Goal: Ask a question: Seek information or help from site administrators or community

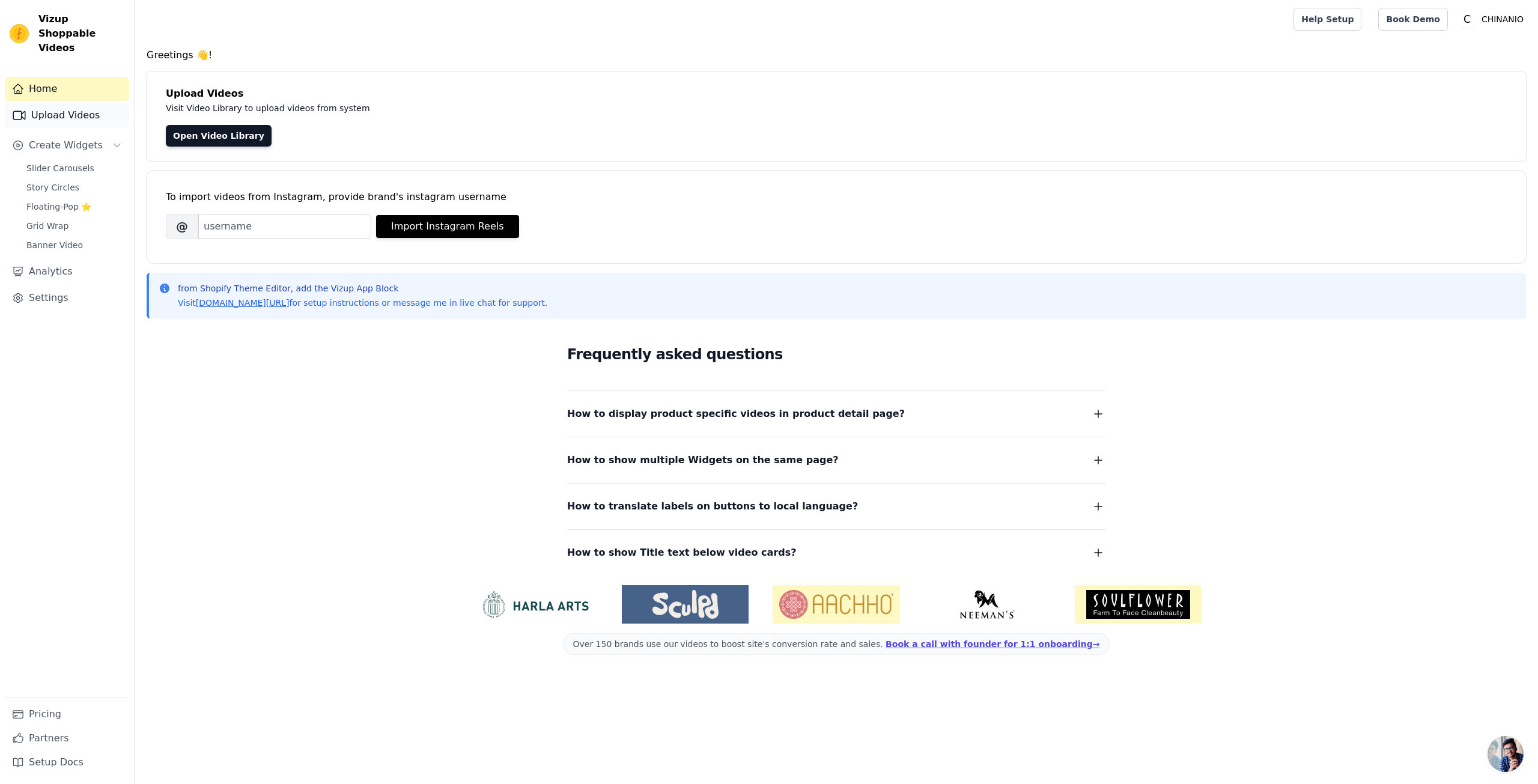
click at [88, 104] on link "Upload Videos" at bounding box center [67, 116] width 125 height 24
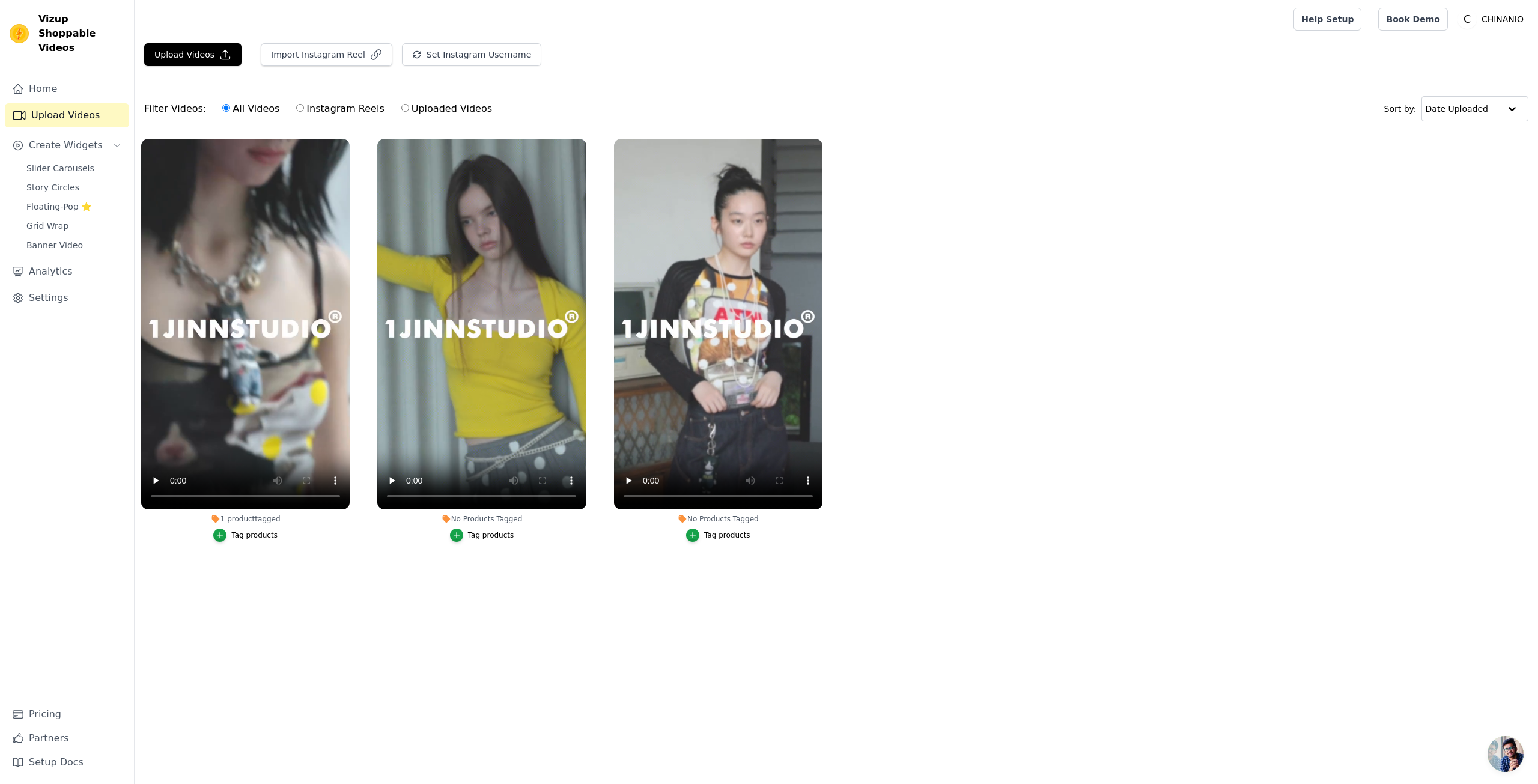
click at [388, 571] on ul "1 product tagged Tag products No Products Tagged Tag products No Products Tagge…" at bounding box center [836, 352] width 1404 height 440
click at [345, 141] on icon "button" at bounding box center [348, 141] width 9 height 9
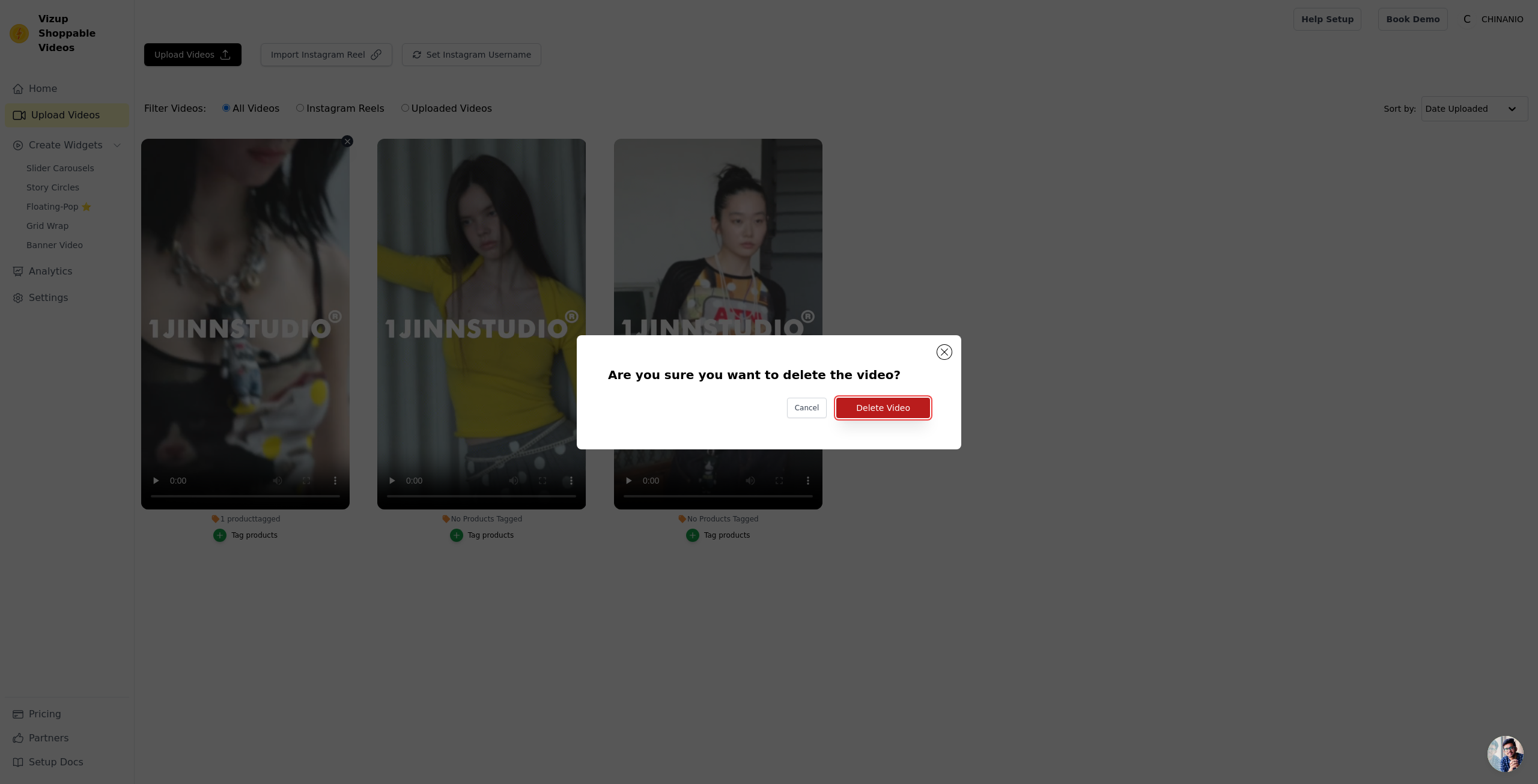
click at [872, 407] on button "Delete Video" at bounding box center [884, 407] width 94 height 20
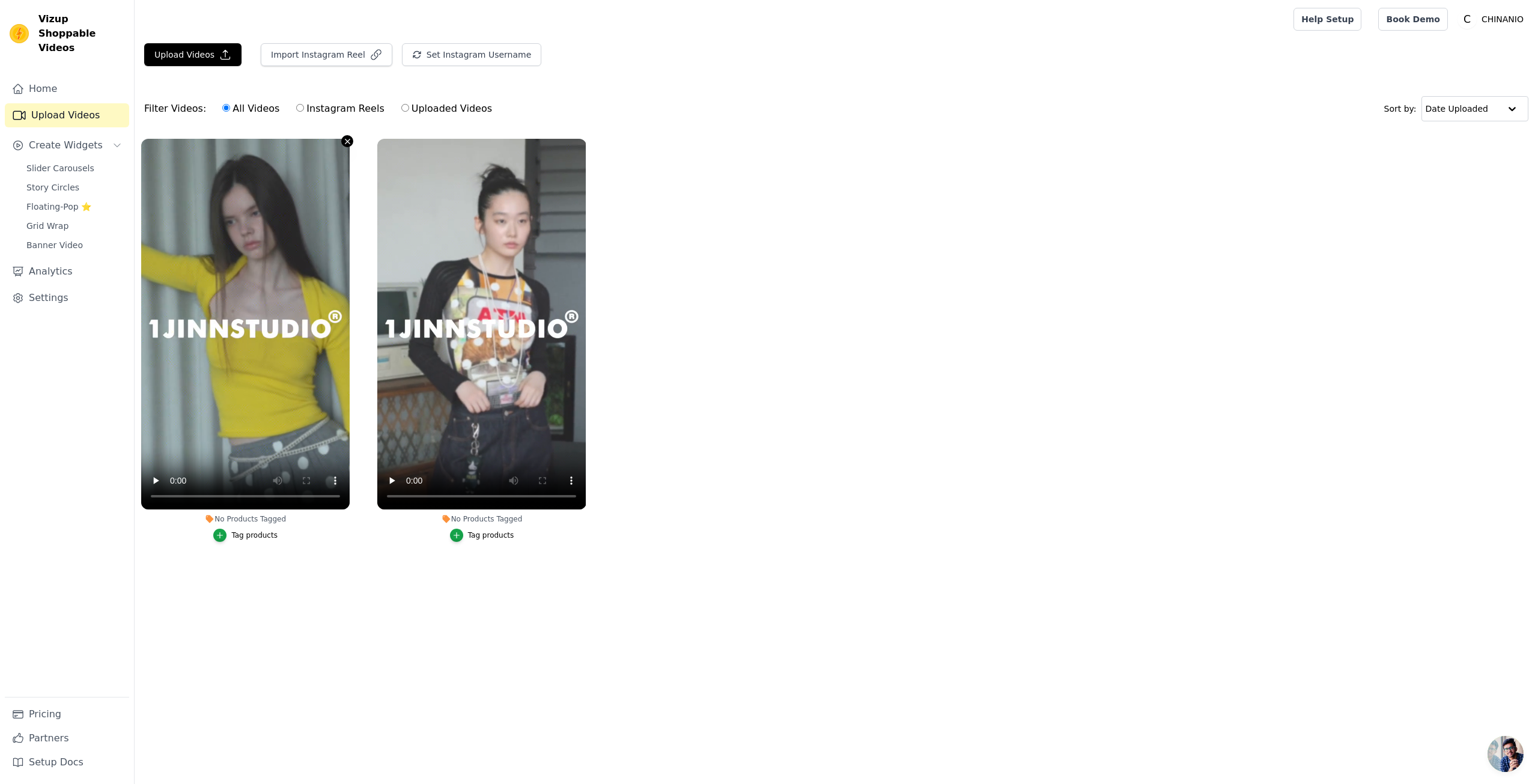
click at [346, 144] on icon "button" at bounding box center [348, 141] width 9 height 9
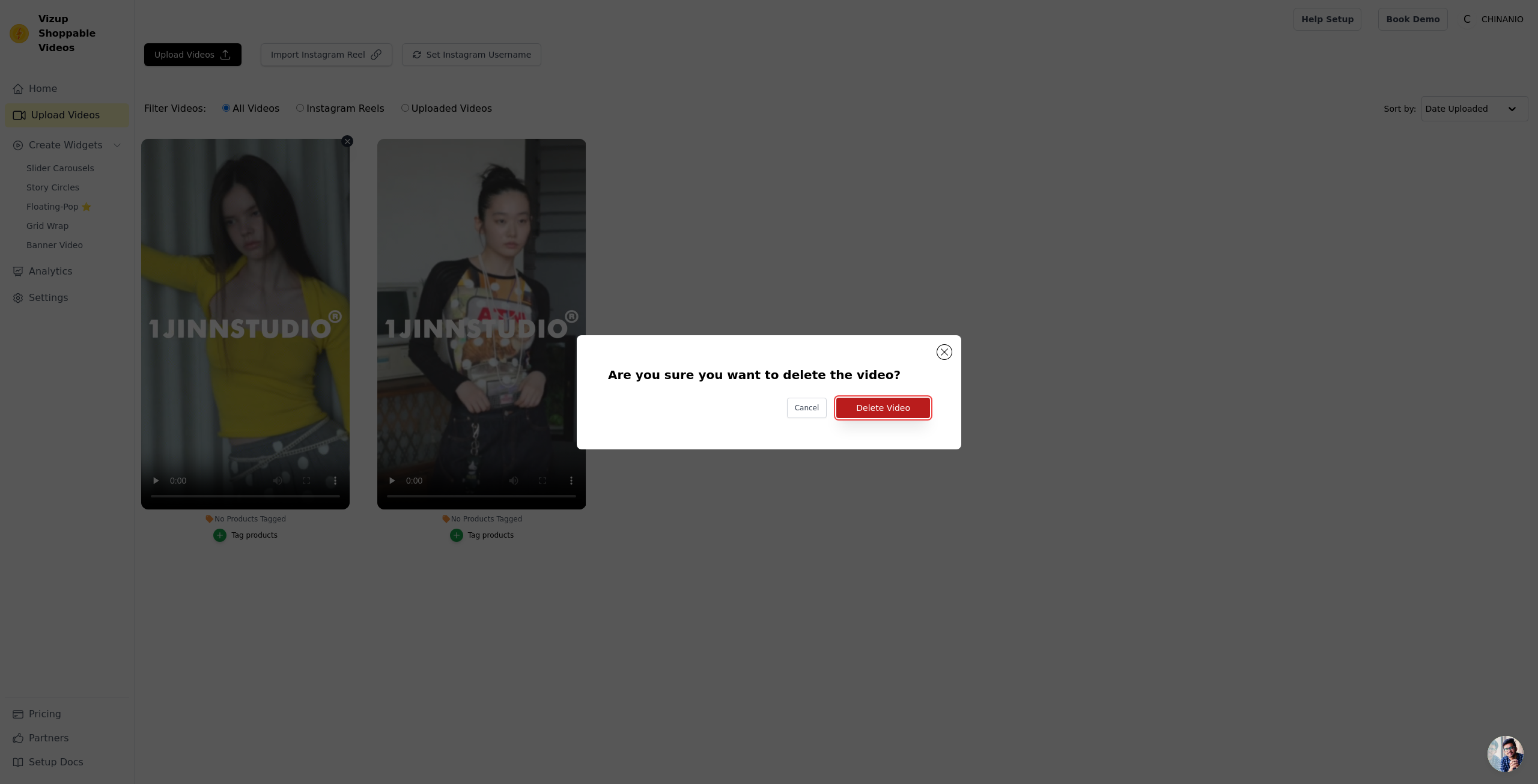
drag, startPoint x: 928, startPoint y: 416, endPoint x: 908, endPoint y: 416, distance: 20.0
click at [928, 415] on button "Delete Video" at bounding box center [884, 407] width 94 height 20
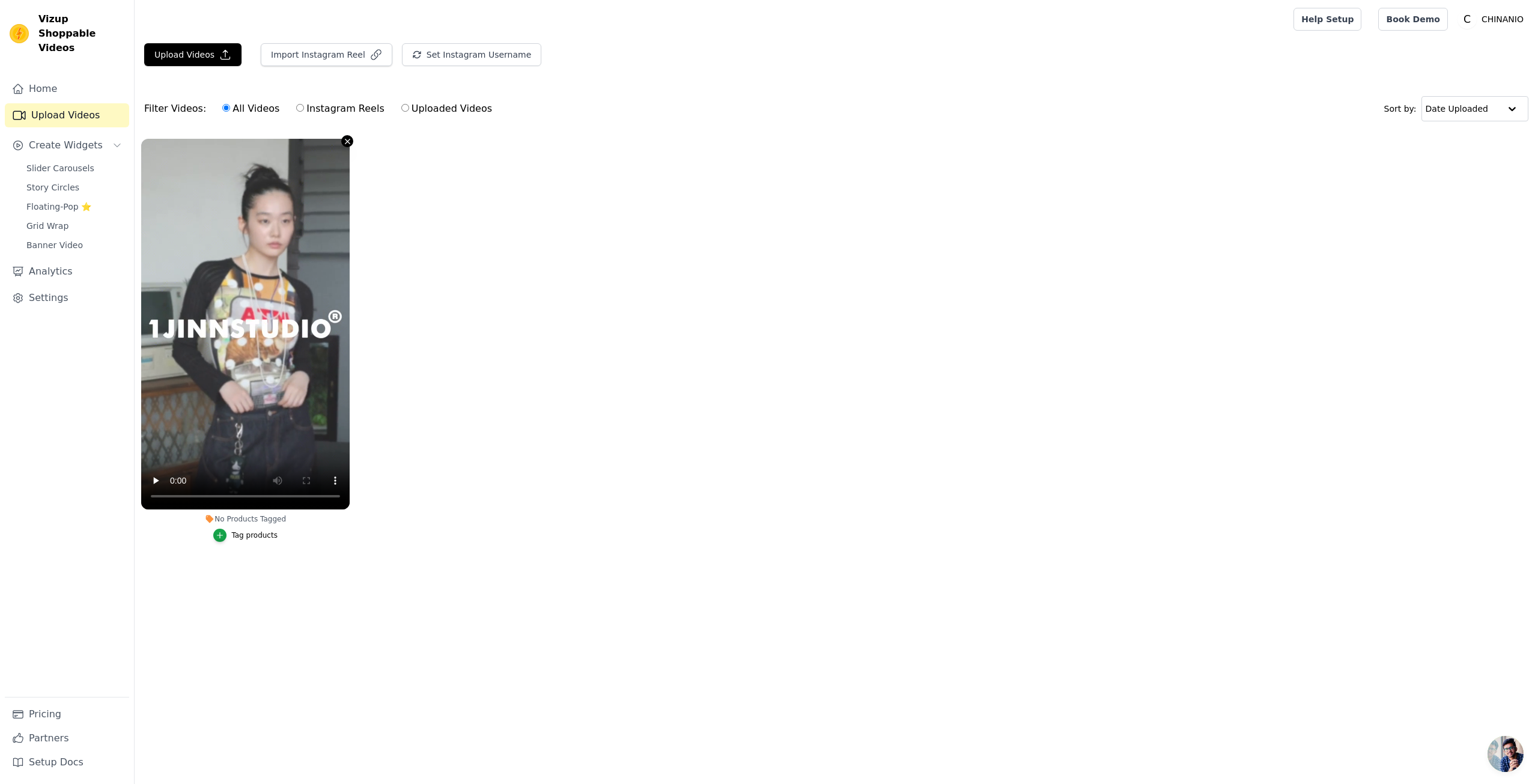
click at [344, 145] on icon "button" at bounding box center [348, 141] width 9 height 9
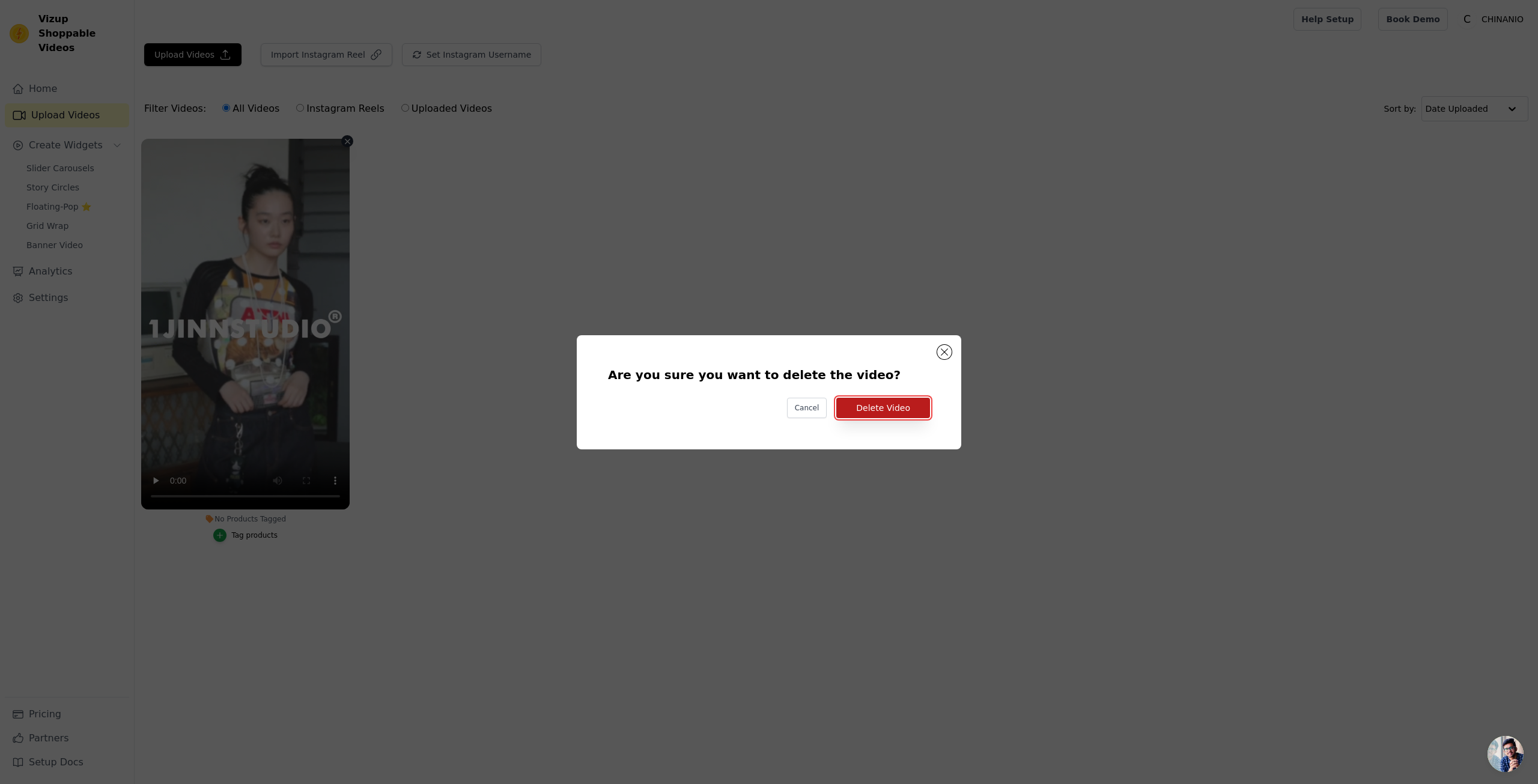
click at [888, 417] on button "Delete Video" at bounding box center [884, 407] width 94 height 20
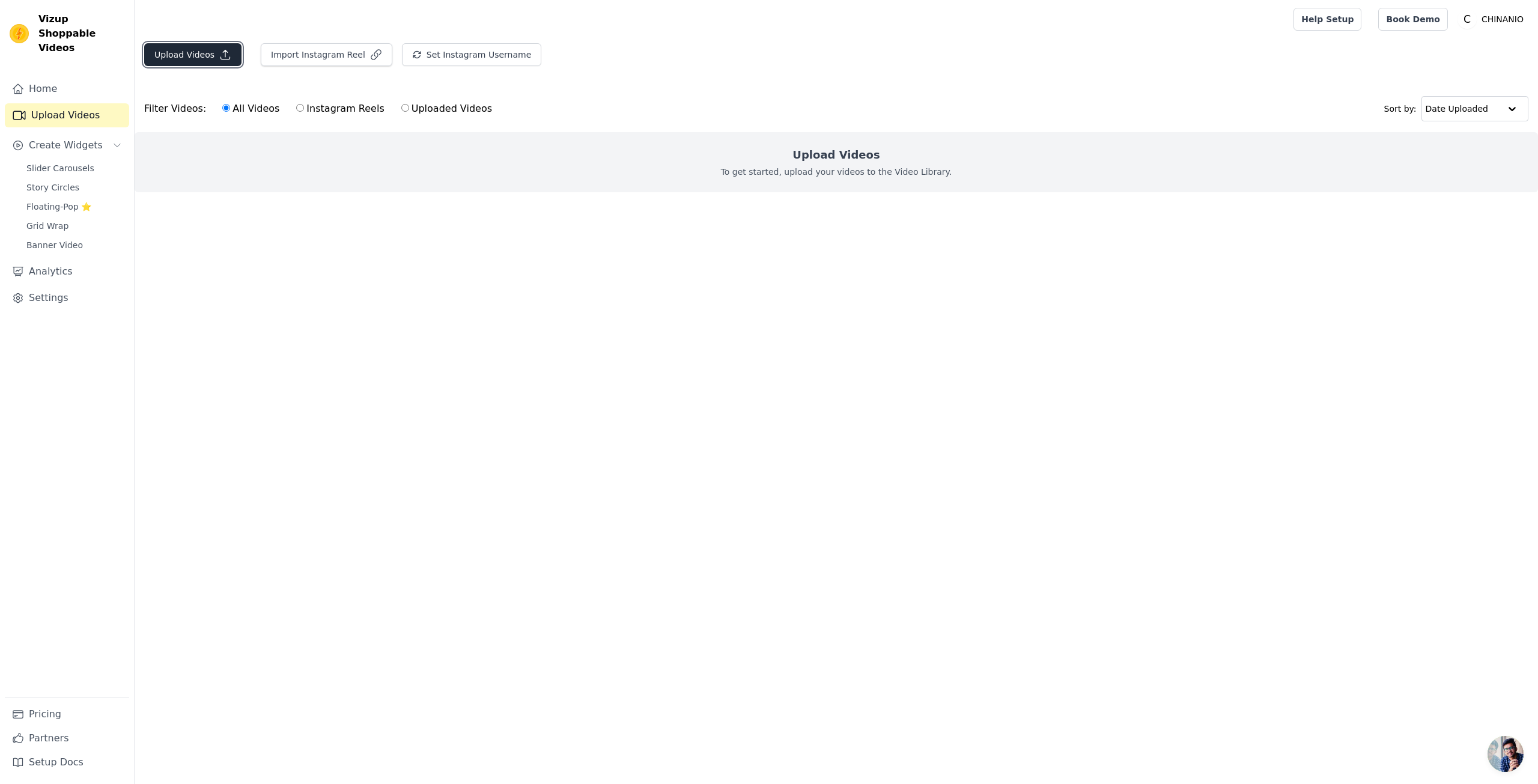
click at [193, 50] on button "Upload Videos" at bounding box center [193, 55] width 98 height 23
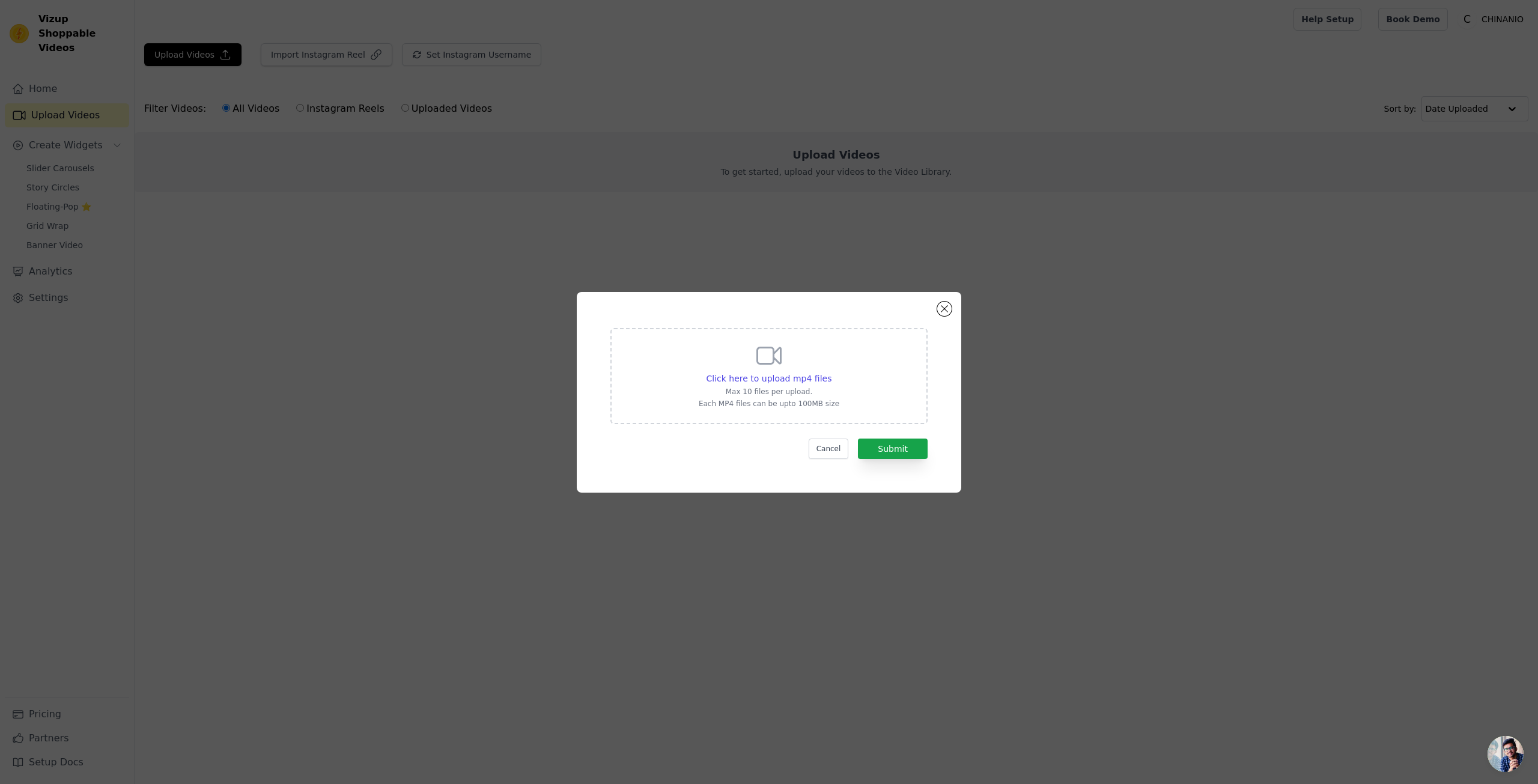
click at [838, 412] on div "Click here to upload mp4 files Max 10 files per upload. Each MP4 files can be u…" at bounding box center [769, 375] width 317 height 96
click at [831, 373] on input "Click here to upload mp4 files Max 10 files per upload. Each MP4 files can be u…" at bounding box center [831, 372] width 1 height 1
type input "C:\fakepath\1JINN STUDIO 波点拼接插肩袖连帽卫衣女中短款设计感显瘦外套-淘宝网.mp4"
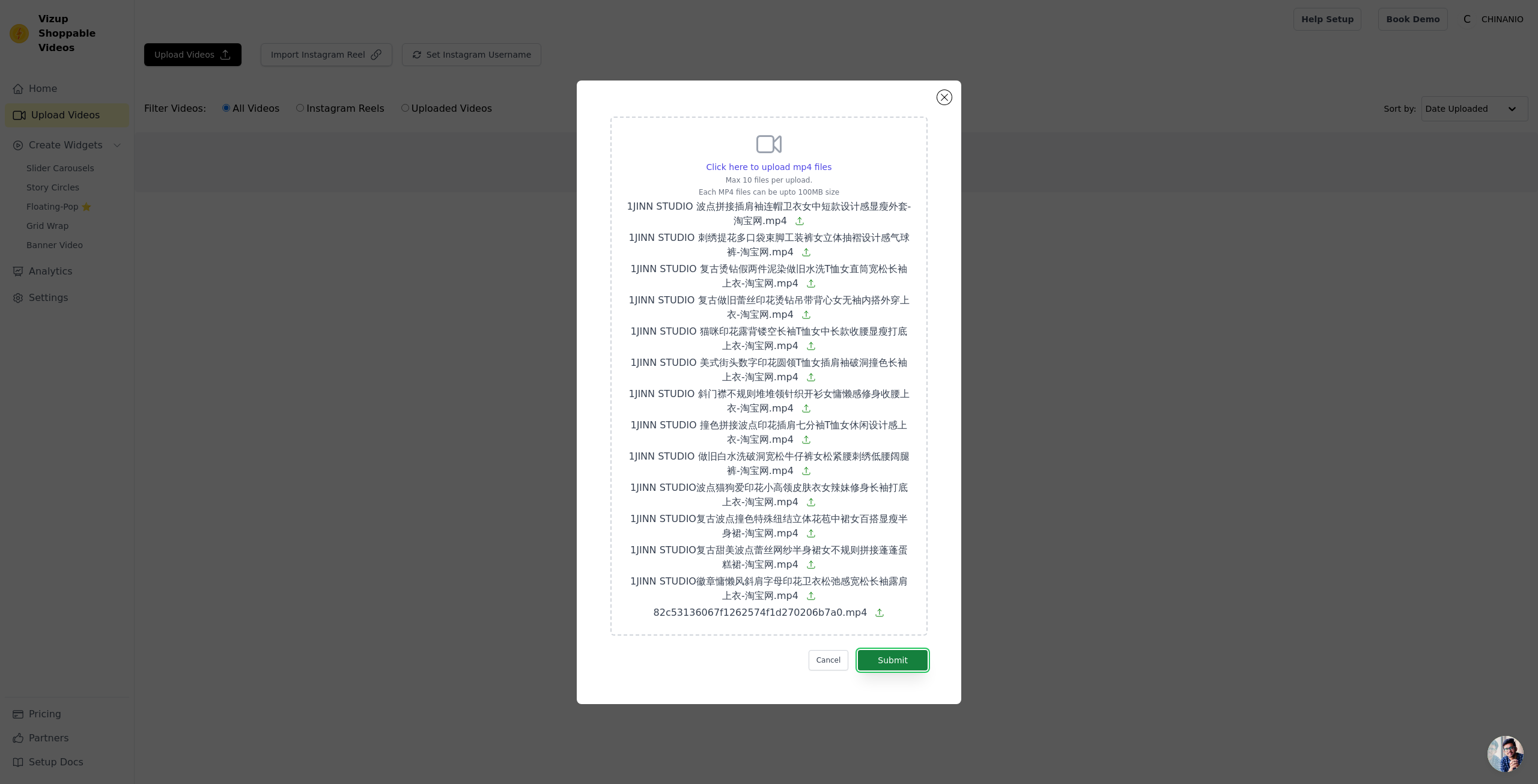
click at [894, 657] on button "Submit" at bounding box center [893, 659] width 70 height 20
click at [830, 665] on button "Cancel" at bounding box center [829, 659] width 40 height 20
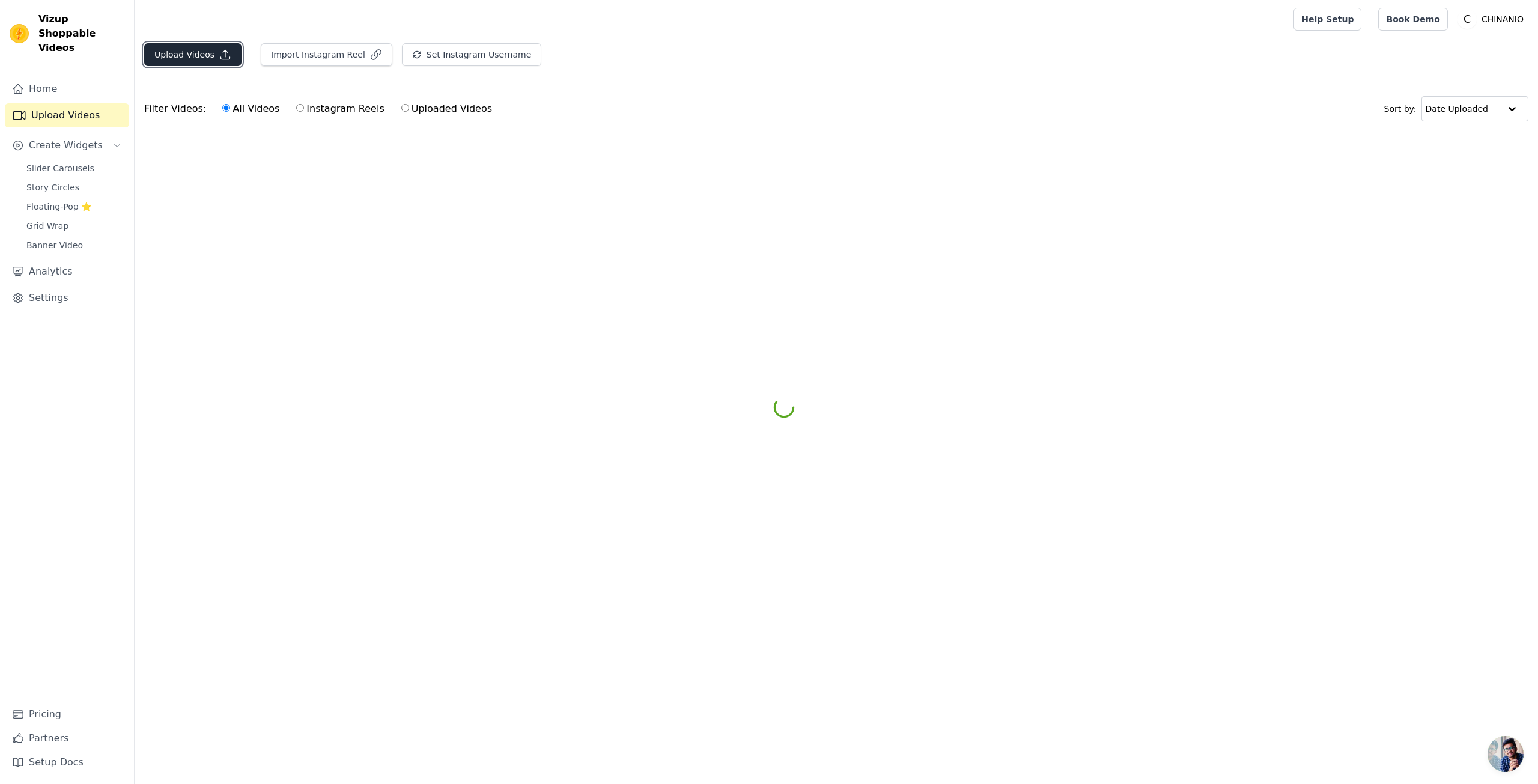
click at [216, 54] on button "Upload Videos" at bounding box center [193, 55] width 98 height 23
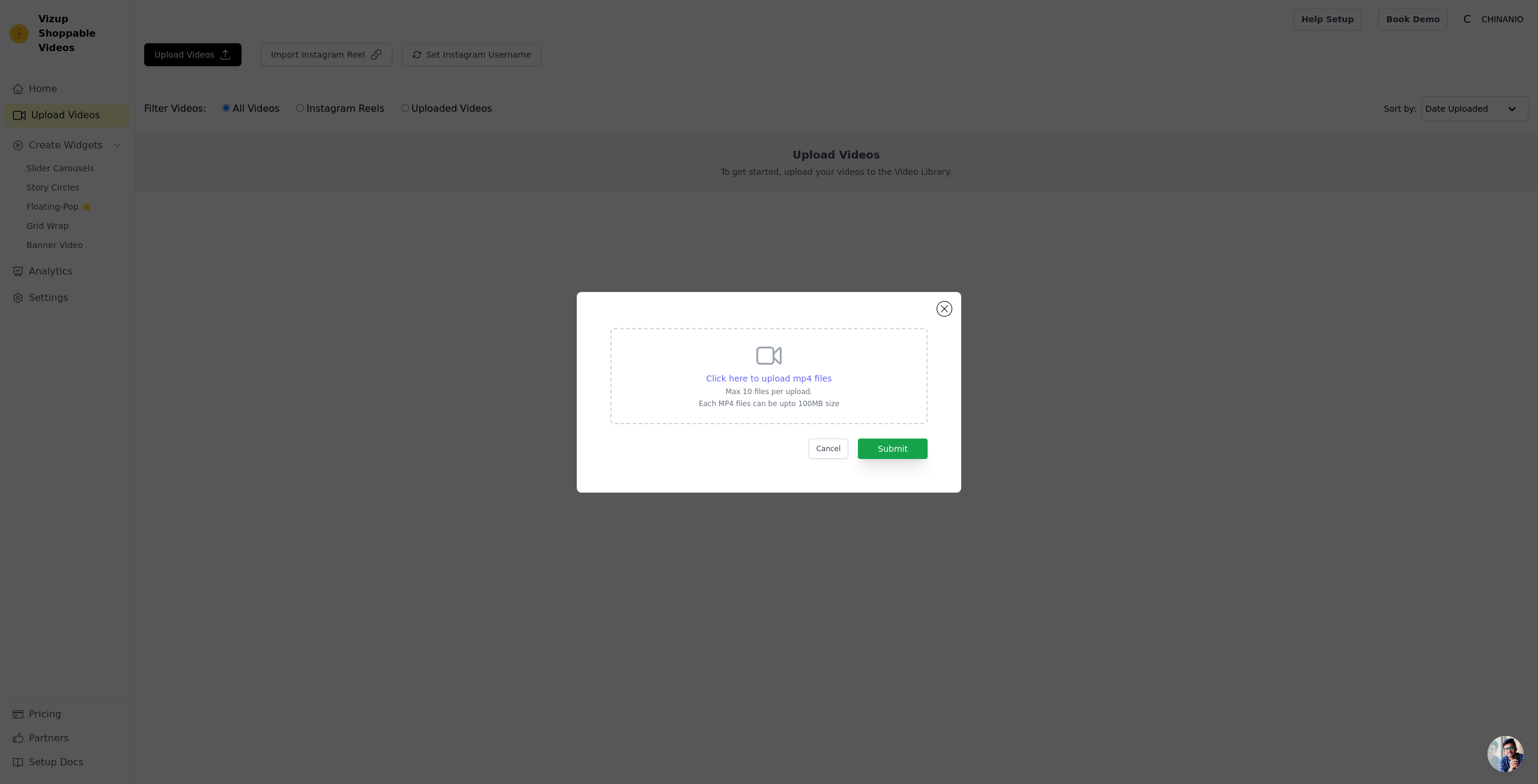
click at [725, 375] on span "Click here to upload mp4 files" at bounding box center [769, 378] width 125 height 10
click at [831, 373] on input "Click here to upload mp4 files Max 10 files per upload. Each MP4 files can be u…" at bounding box center [831, 372] width 1 height 1
type input "C:\fakepath\1JINN STUDIO 波点拼接插肩袖连帽卫衣女中短款设计感显瘦外套-淘宝网.mp4"
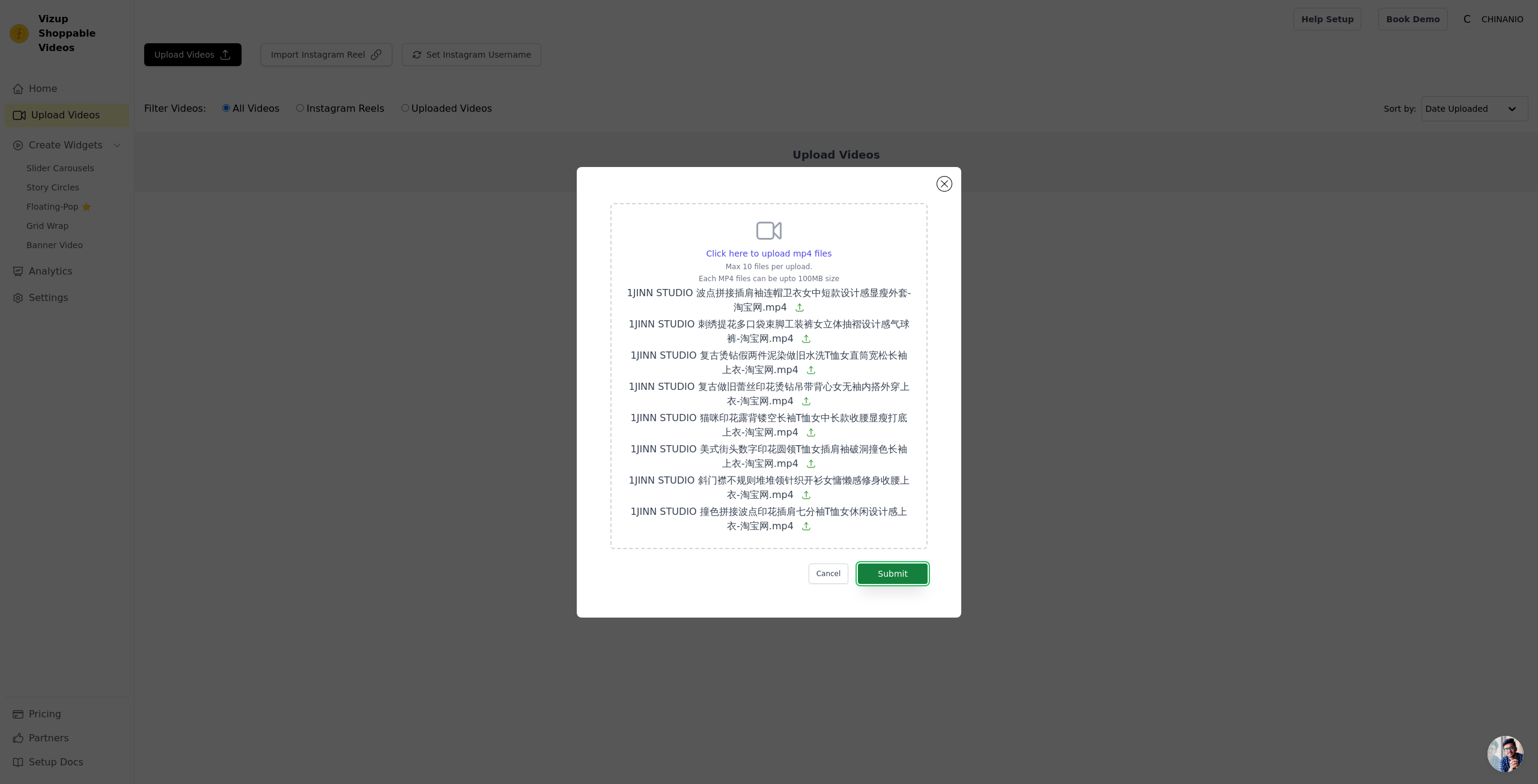
click at [895, 570] on button "Submit" at bounding box center [893, 573] width 70 height 20
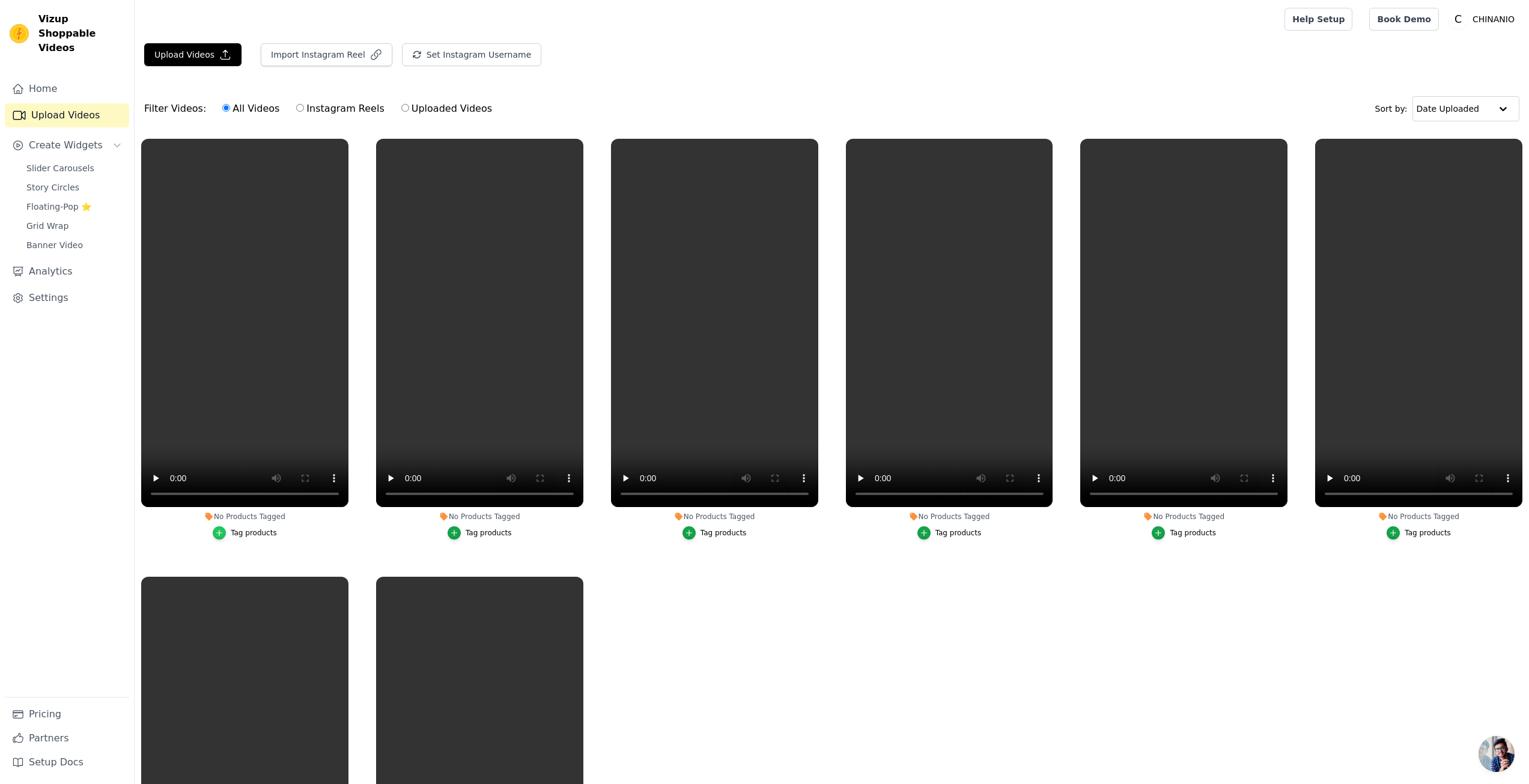
click at [224, 531] on div "button" at bounding box center [219, 532] width 13 height 13
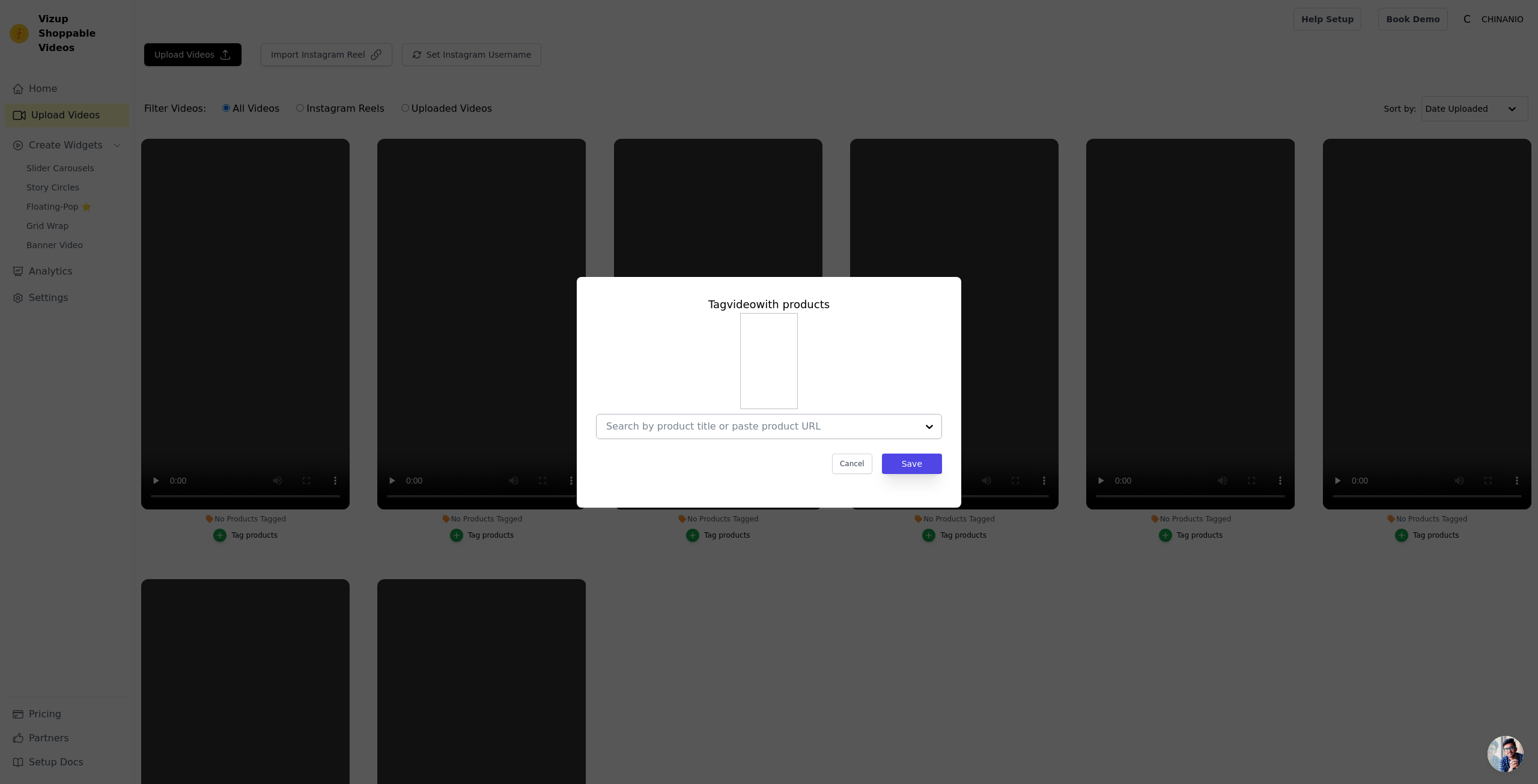
click at [818, 427] on input "No Products Tagged Tag video with products Cancel Save Tag products" at bounding box center [762, 426] width 311 height 11
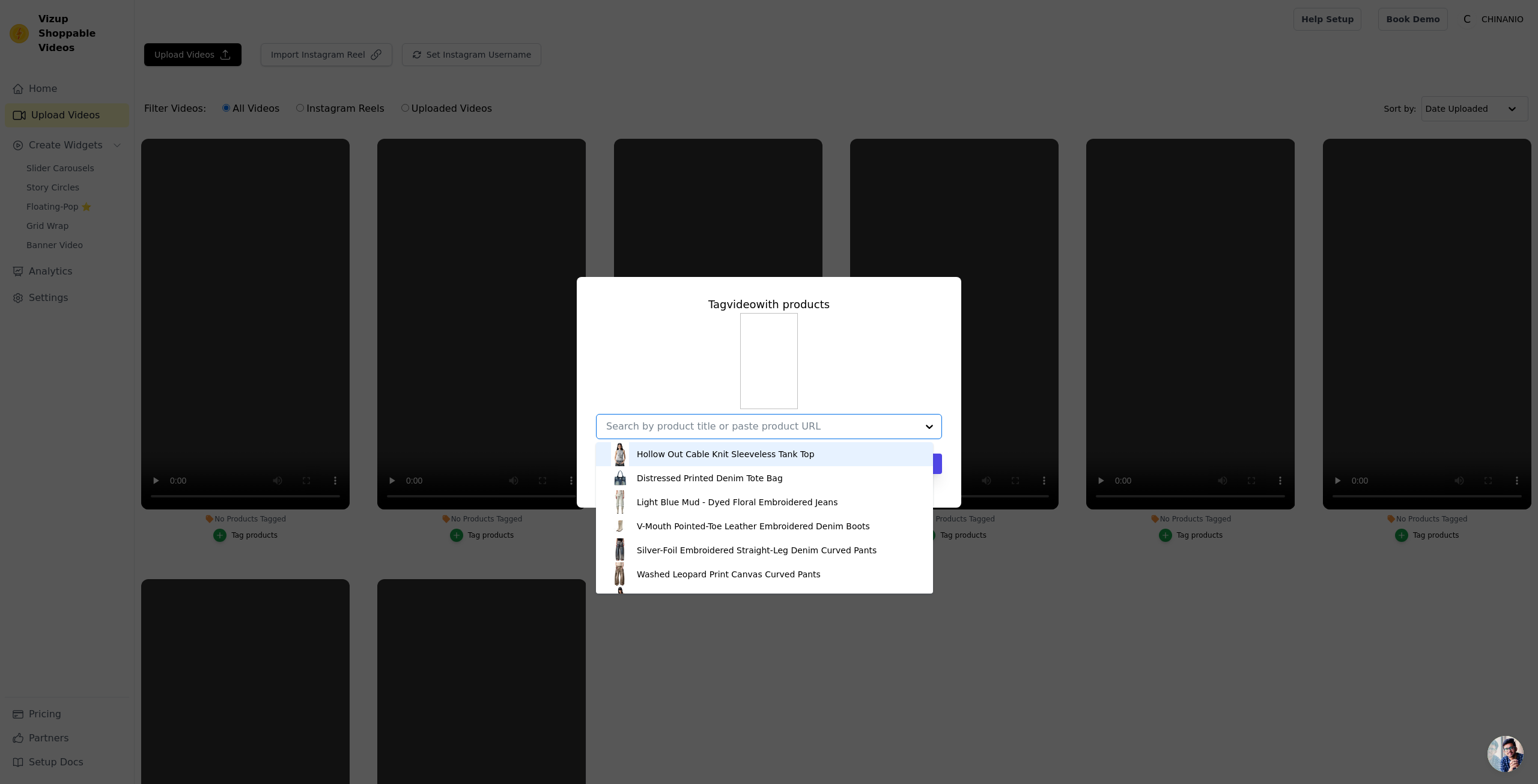
click at [762, 452] on div "Hollow Out Cable Knit Sleeveless Tank Top" at bounding box center [726, 454] width 178 height 12
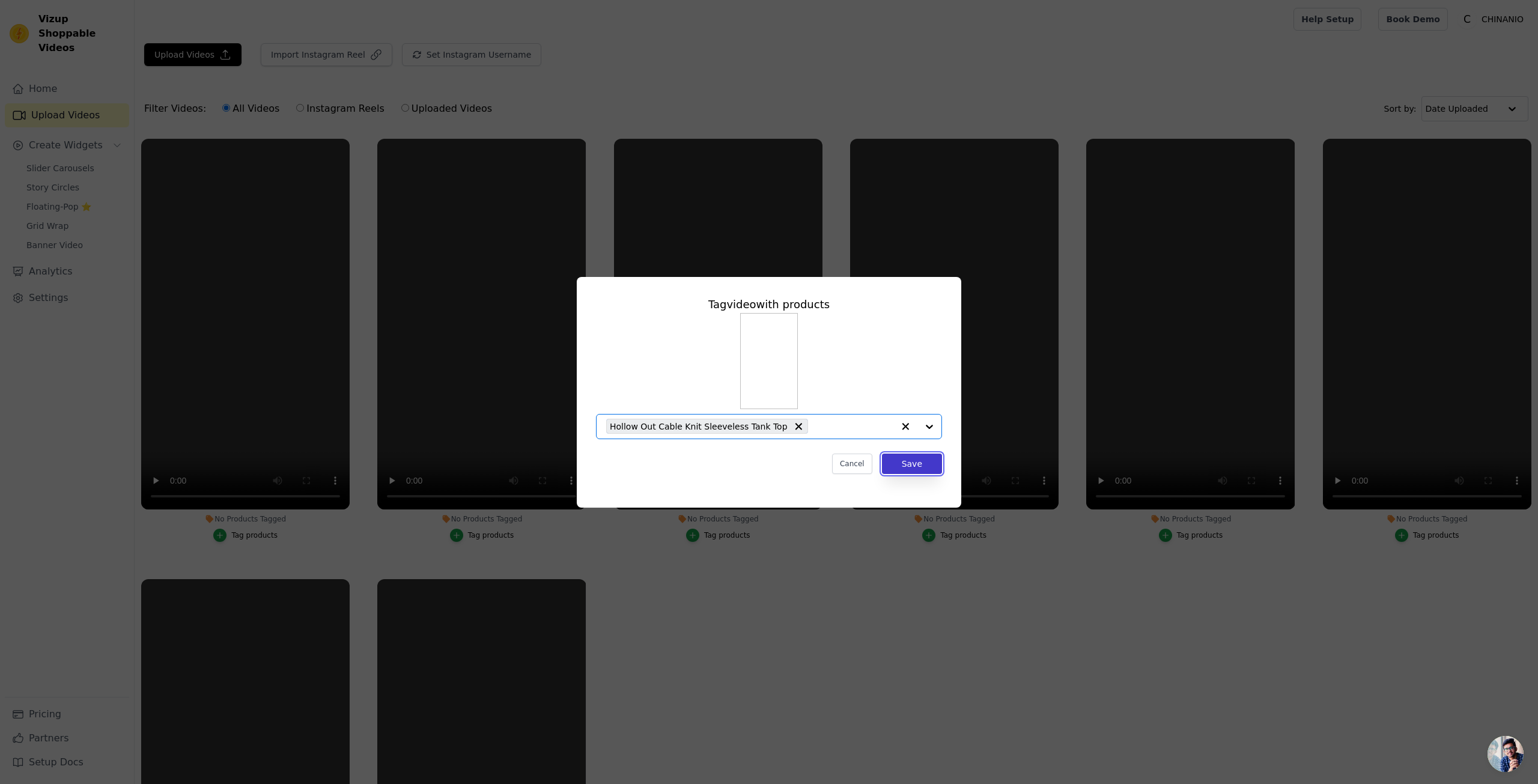
click at [901, 463] on button "Save" at bounding box center [911, 463] width 60 height 20
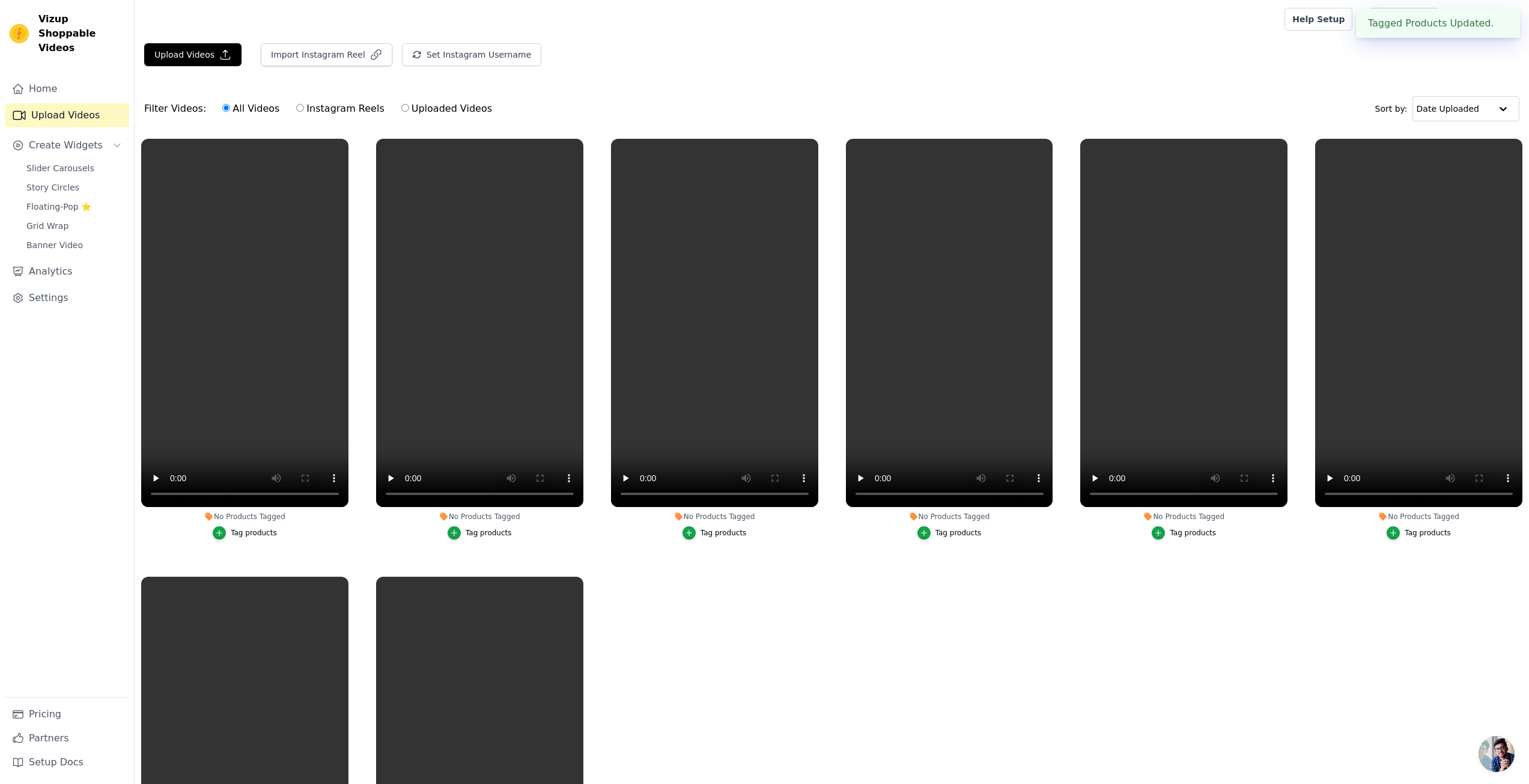
click at [731, 627] on ul "No Products Tagged Tag video with products Hollow Out Cable Knit Sleeveless Tan…" at bounding box center [831, 505] width 1394 height 746
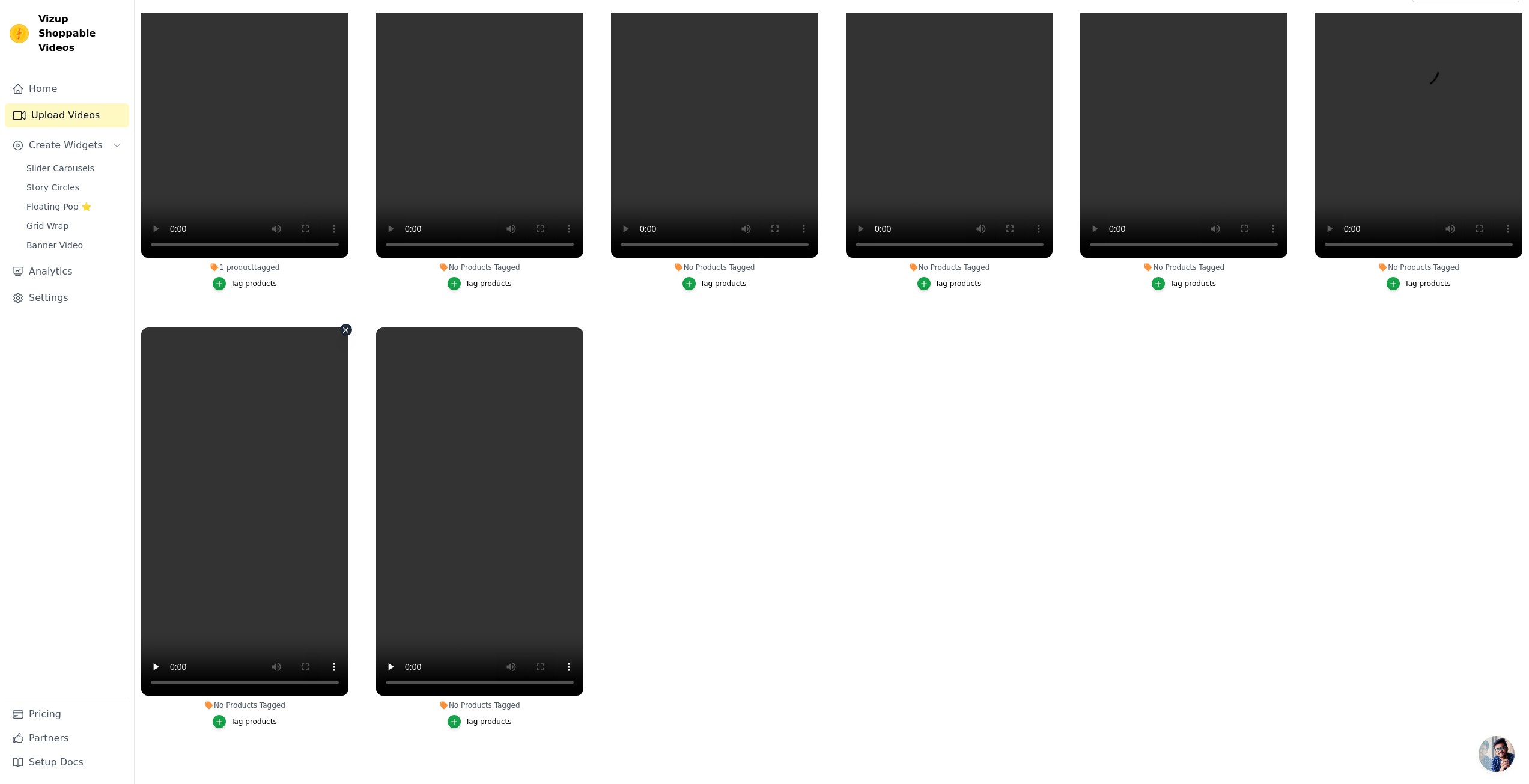
scroll to position [123, 0]
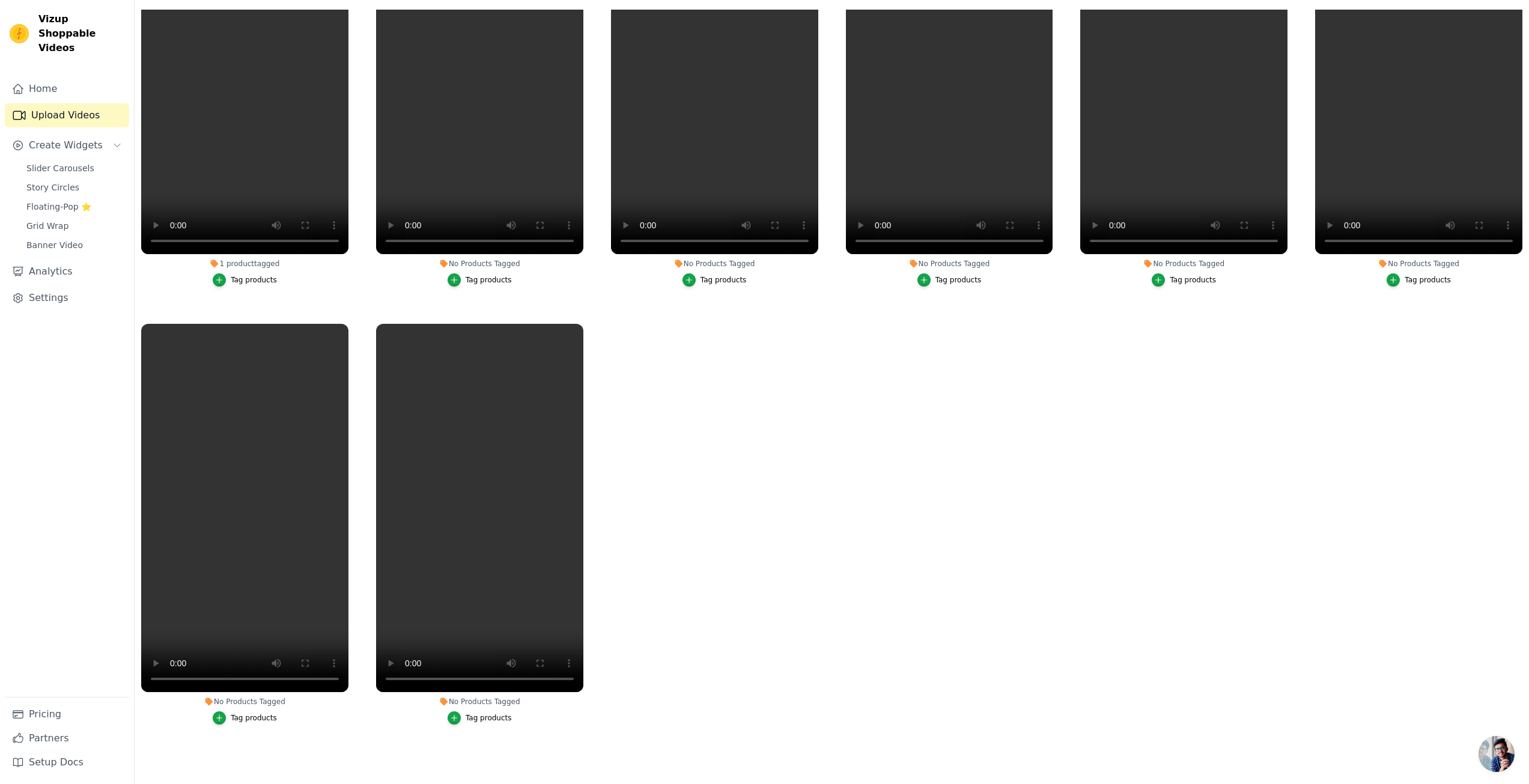
click at [713, 556] on ul "1 product tagged Tag products No Products Tagged Tag products No Products Tagge…" at bounding box center [831, 382] width 1394 height 746
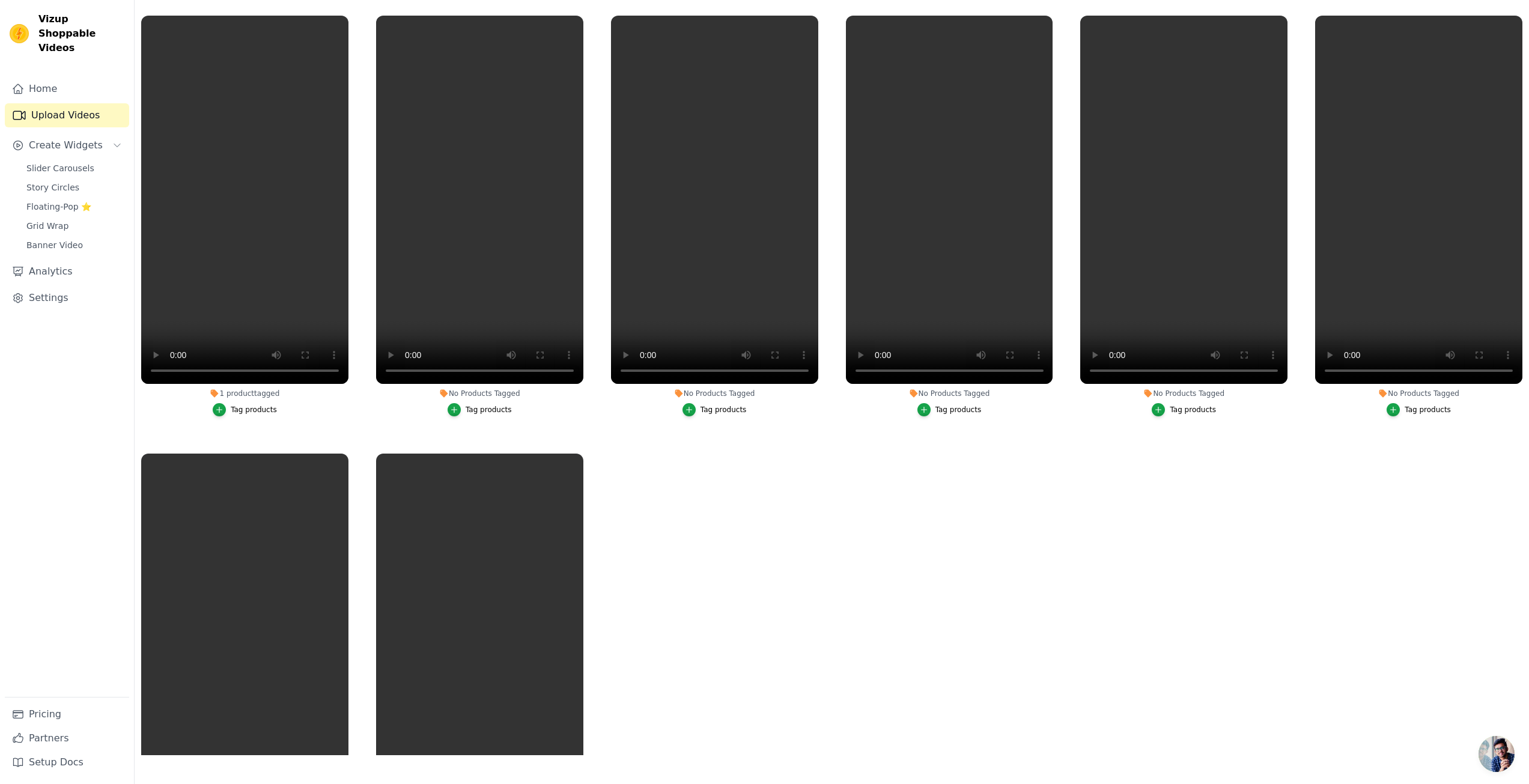
scroll to position [0, 0]
click at [460, 409] on button "Tag products" at bounding box center [480, 409] width 64 height 13
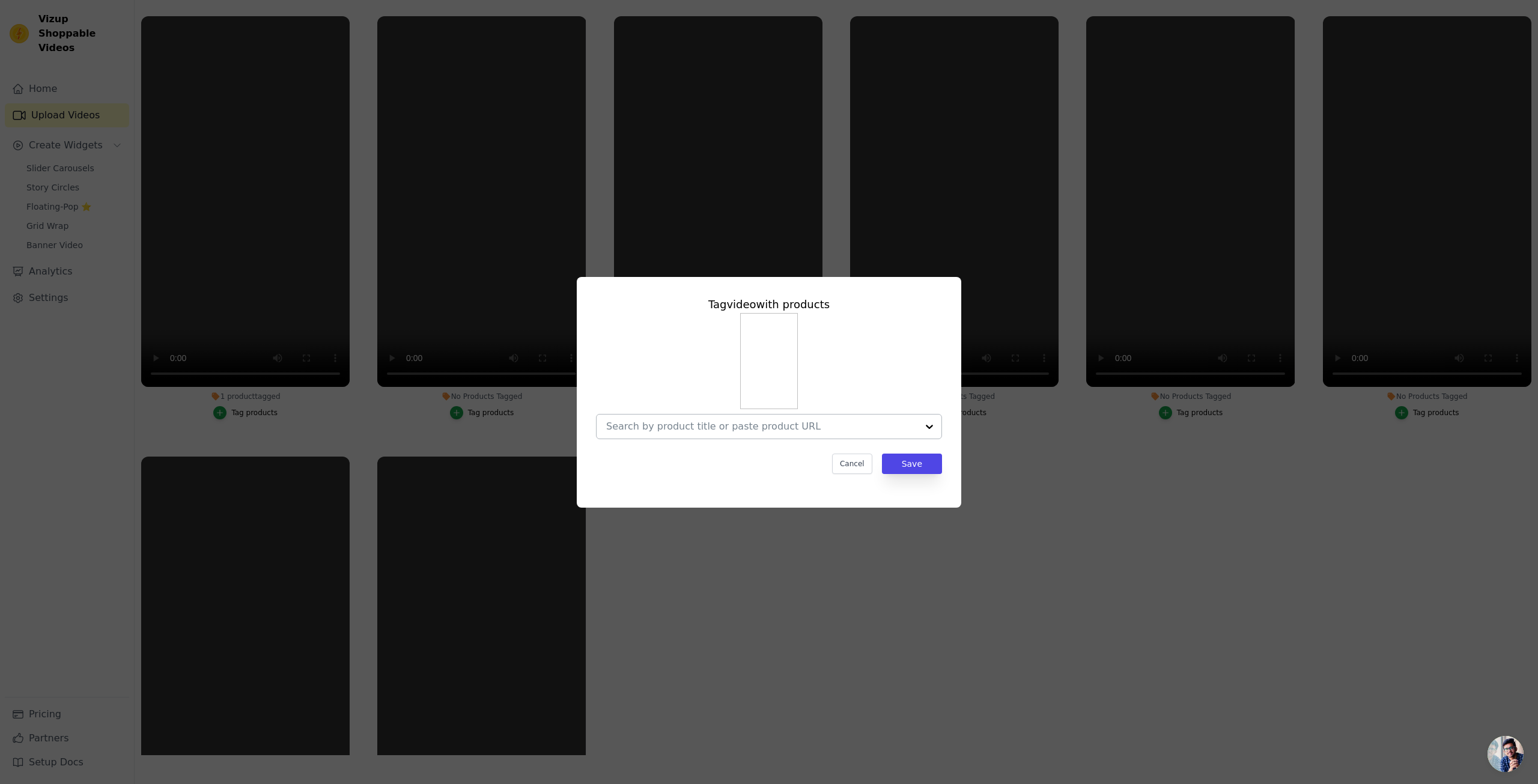
click at [727, 421] on input "No Products Tagged Tag video with products Cancel Save Tag products" at bounding box center [762, 426] width 311 height 11
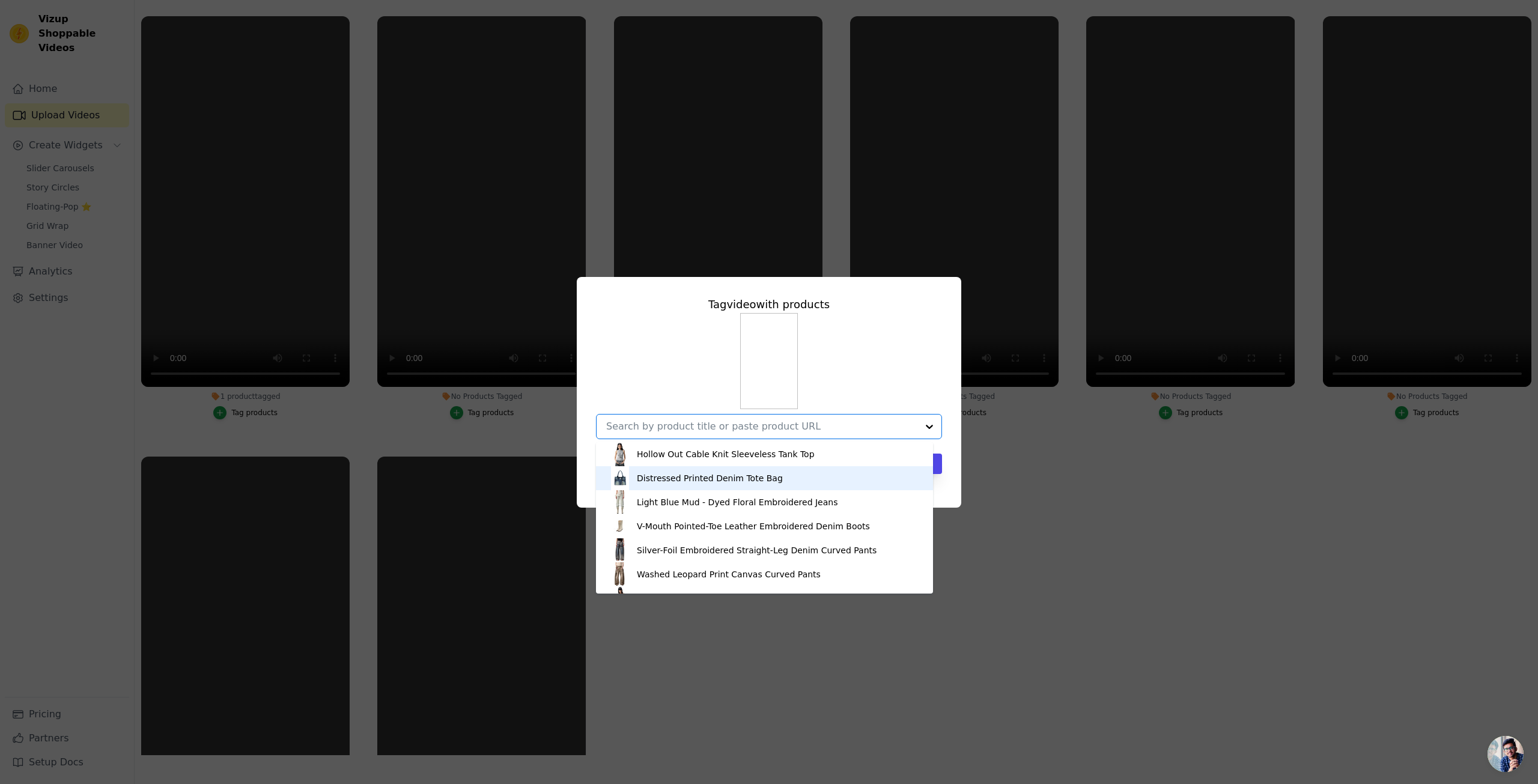
click at [723, 479] on div "Distressed Printed Denim Tote Bag" at bounding box center [710, 478] width 146 height 12
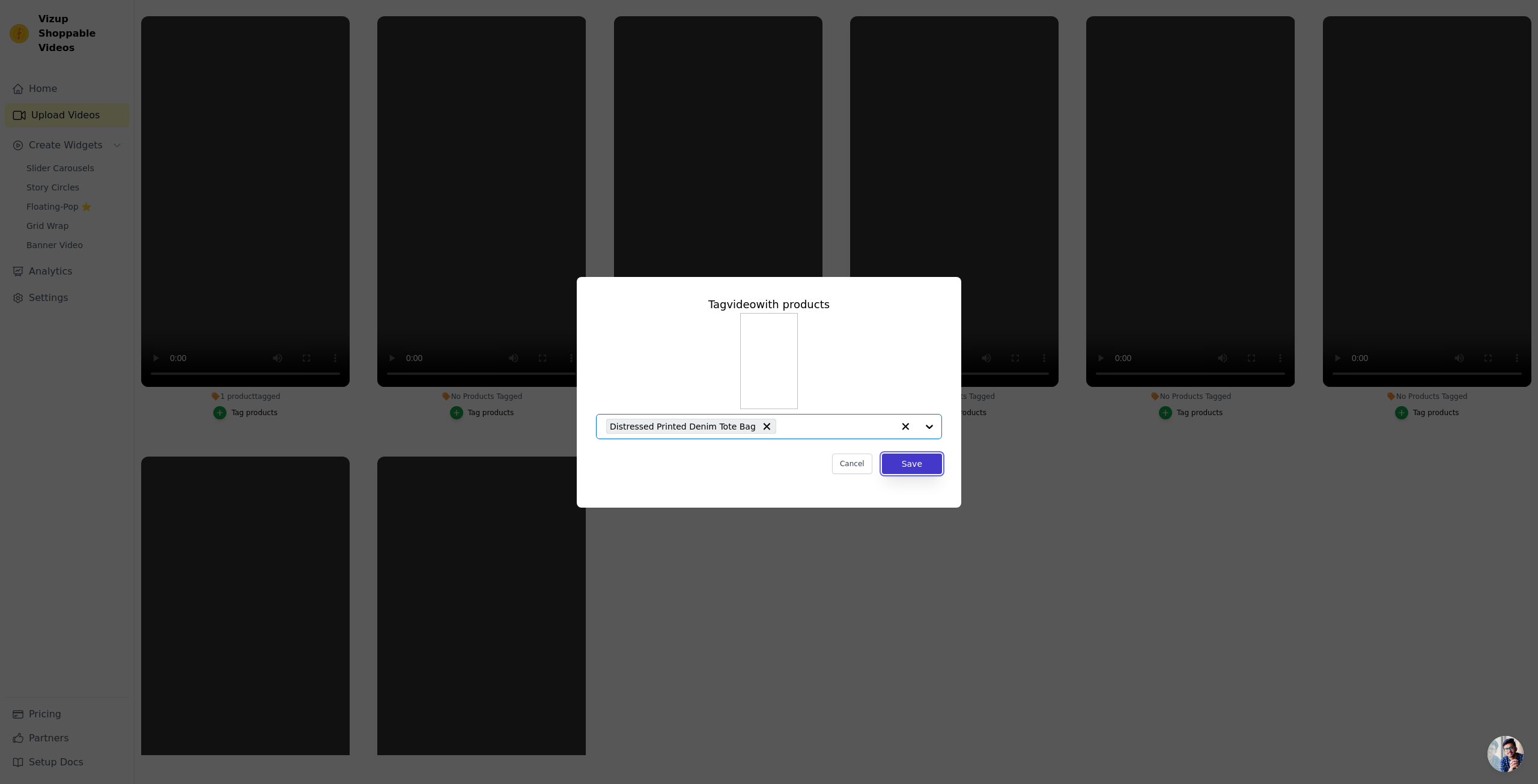
click at [932, 462] on button "Save" at bounding box center [911, 463] width 60 height 20
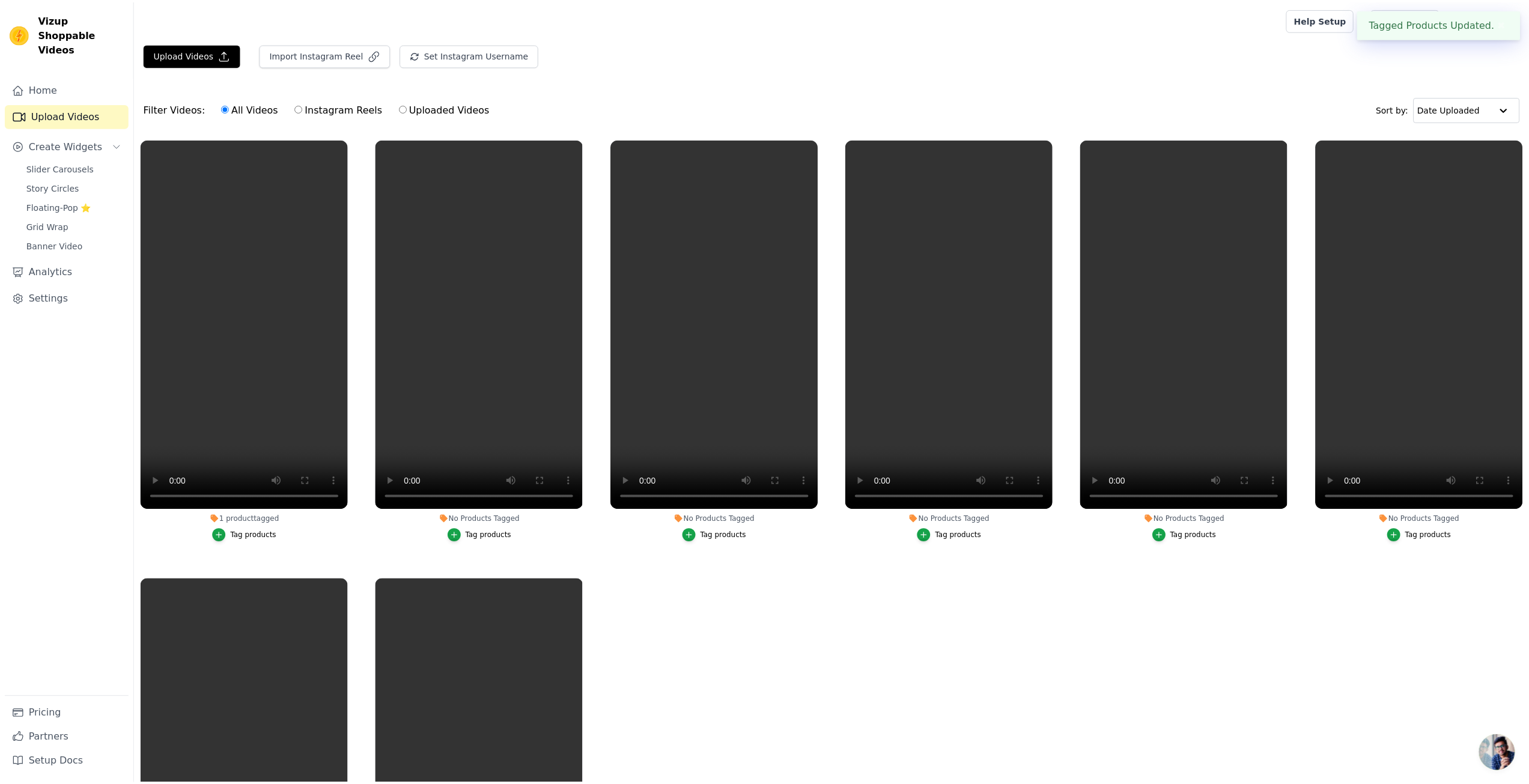
scroll to position [123, 0]
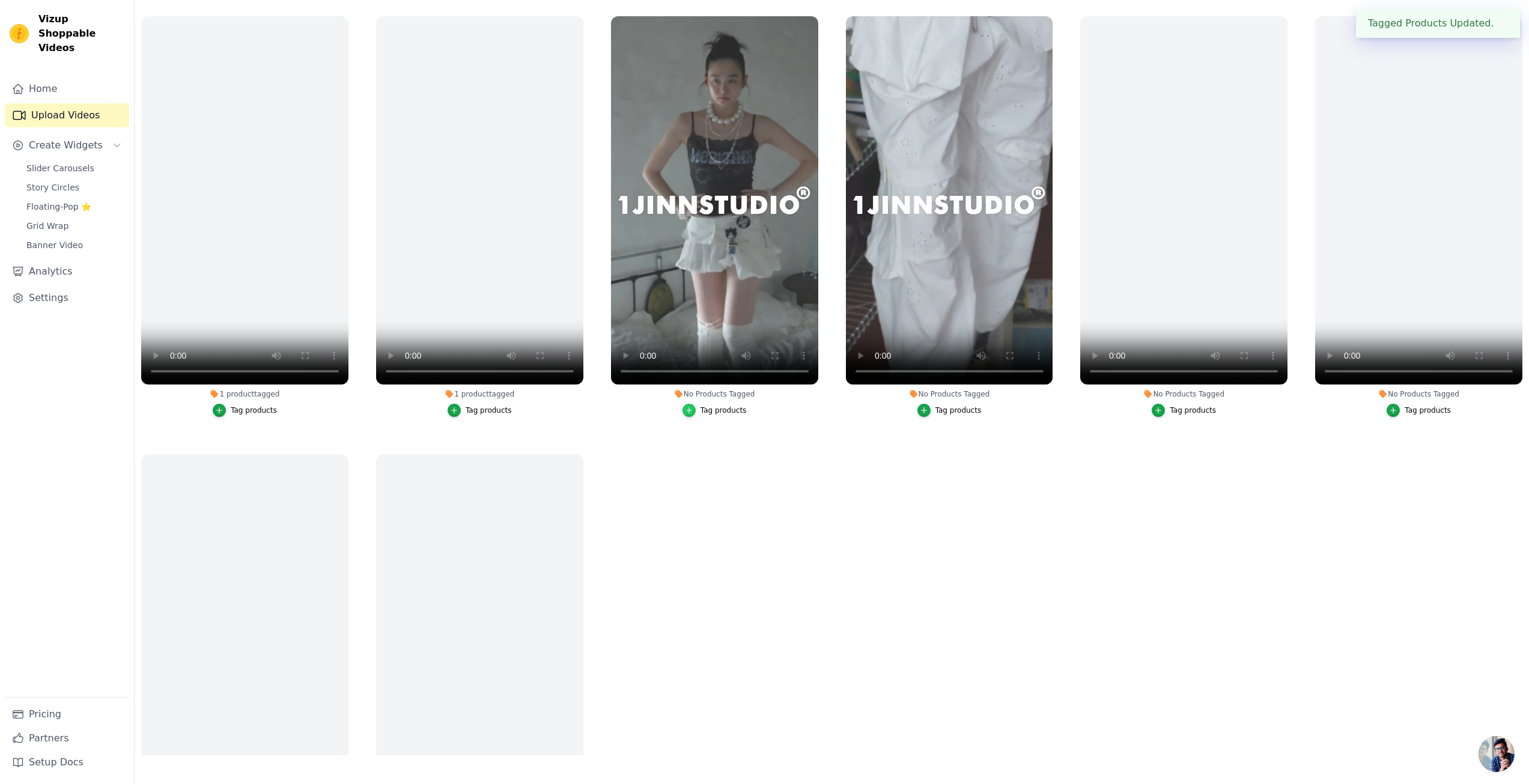
click at [689, 403] on div "button" at bounding box center [688, 409] width 13 height 13
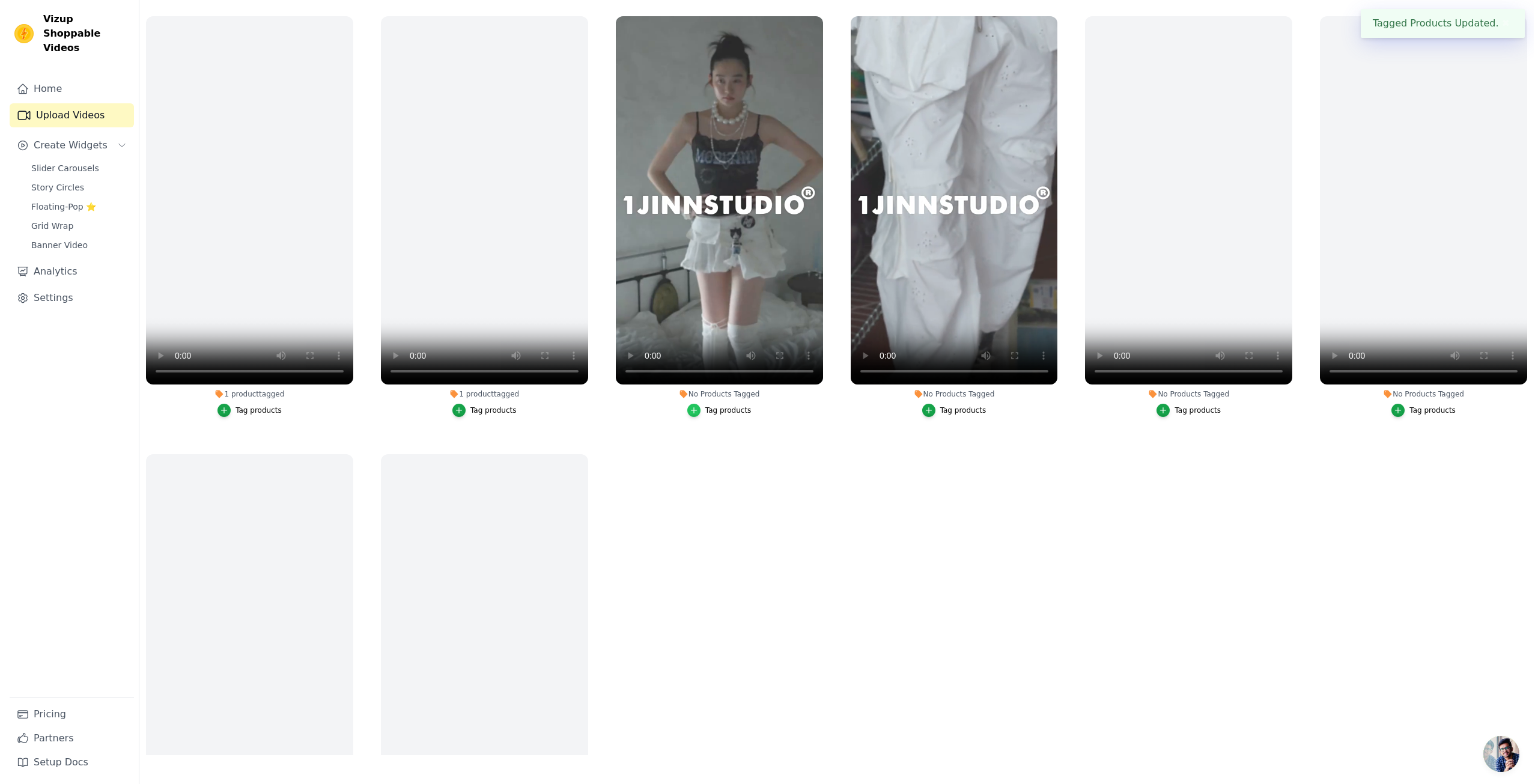
scroll to position [0, 0]
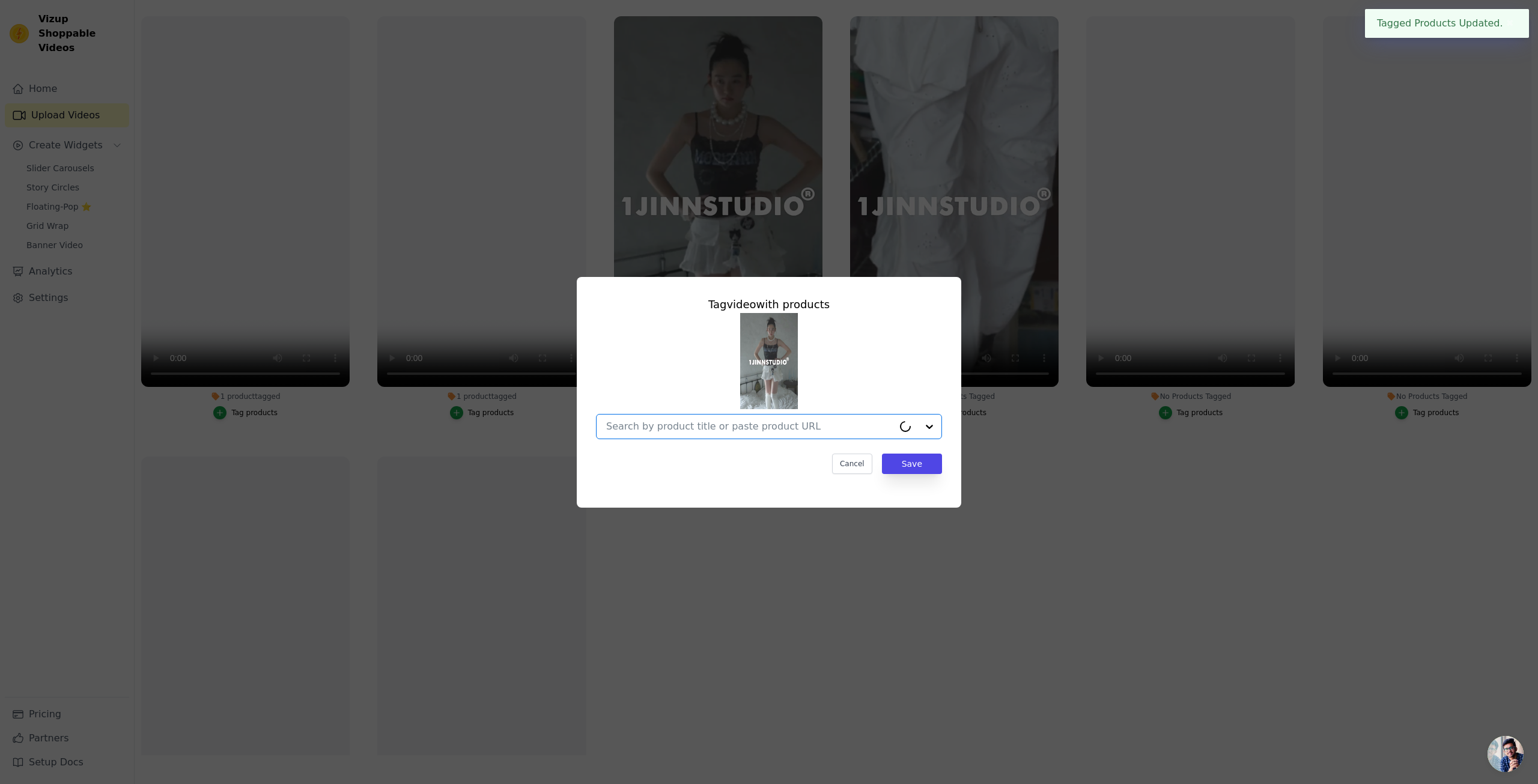
click at [754, 430] on input "No Products Tagged Tag video with products Option undefined, selected. Select i…" at bounding box center [750, 426] width 288 height 11
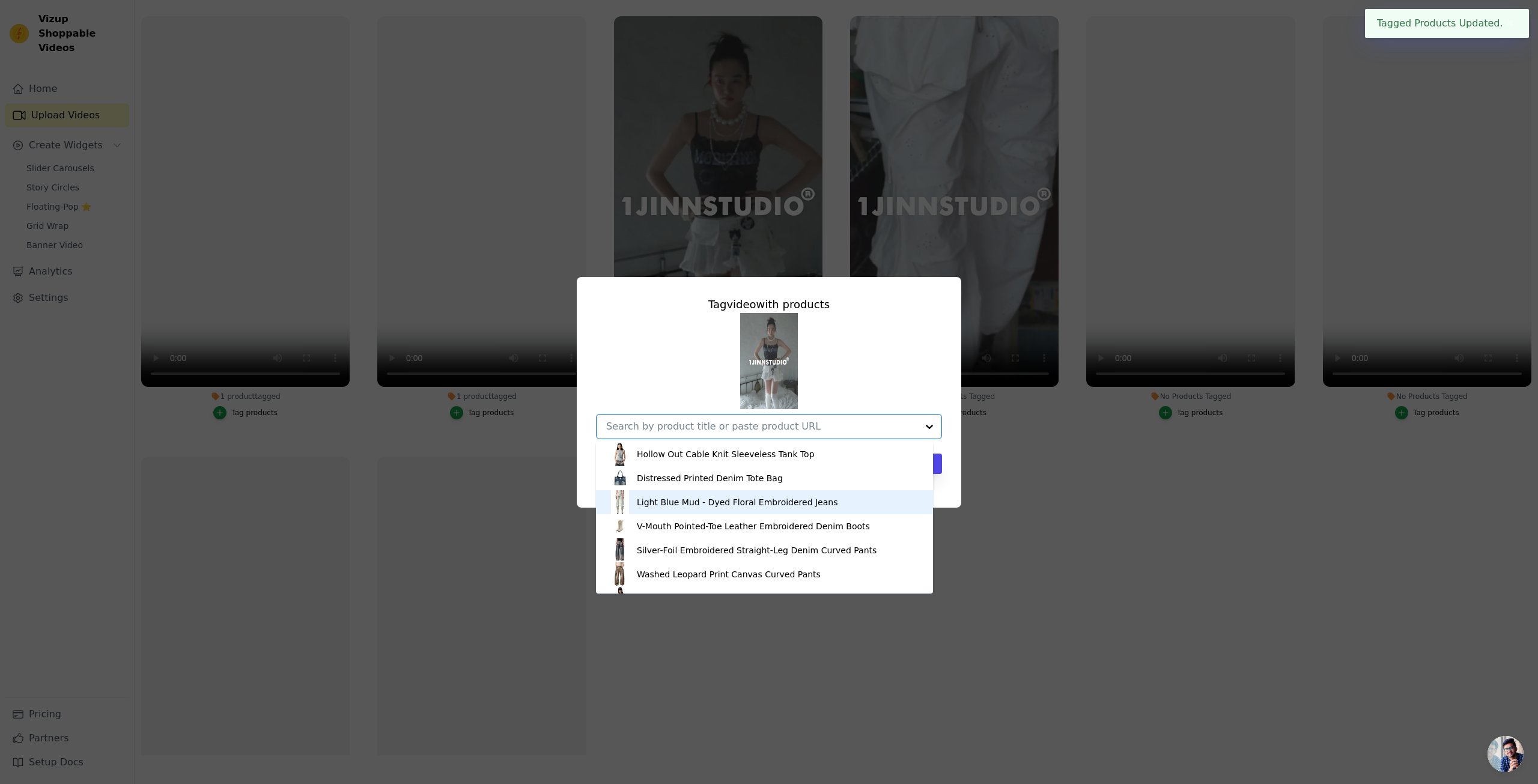
click at [750, 504] on div "Light Blue Mud - Dyed Floral Embroidered Jeans" at bounding box center [737, 503] width 200 height 12
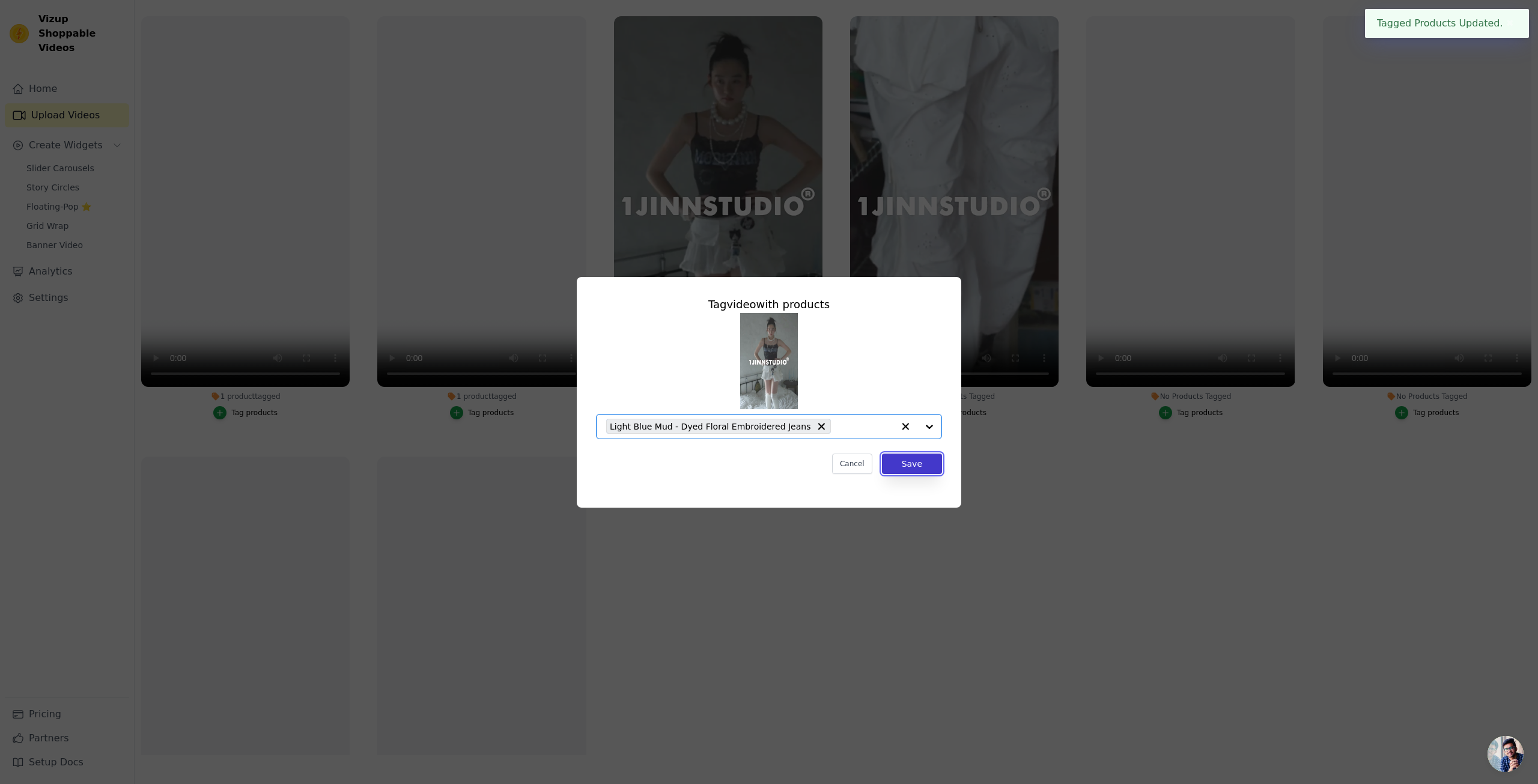
click at [898, 469] on button "Save" at bounding box center [911, 463] width 60 height 20
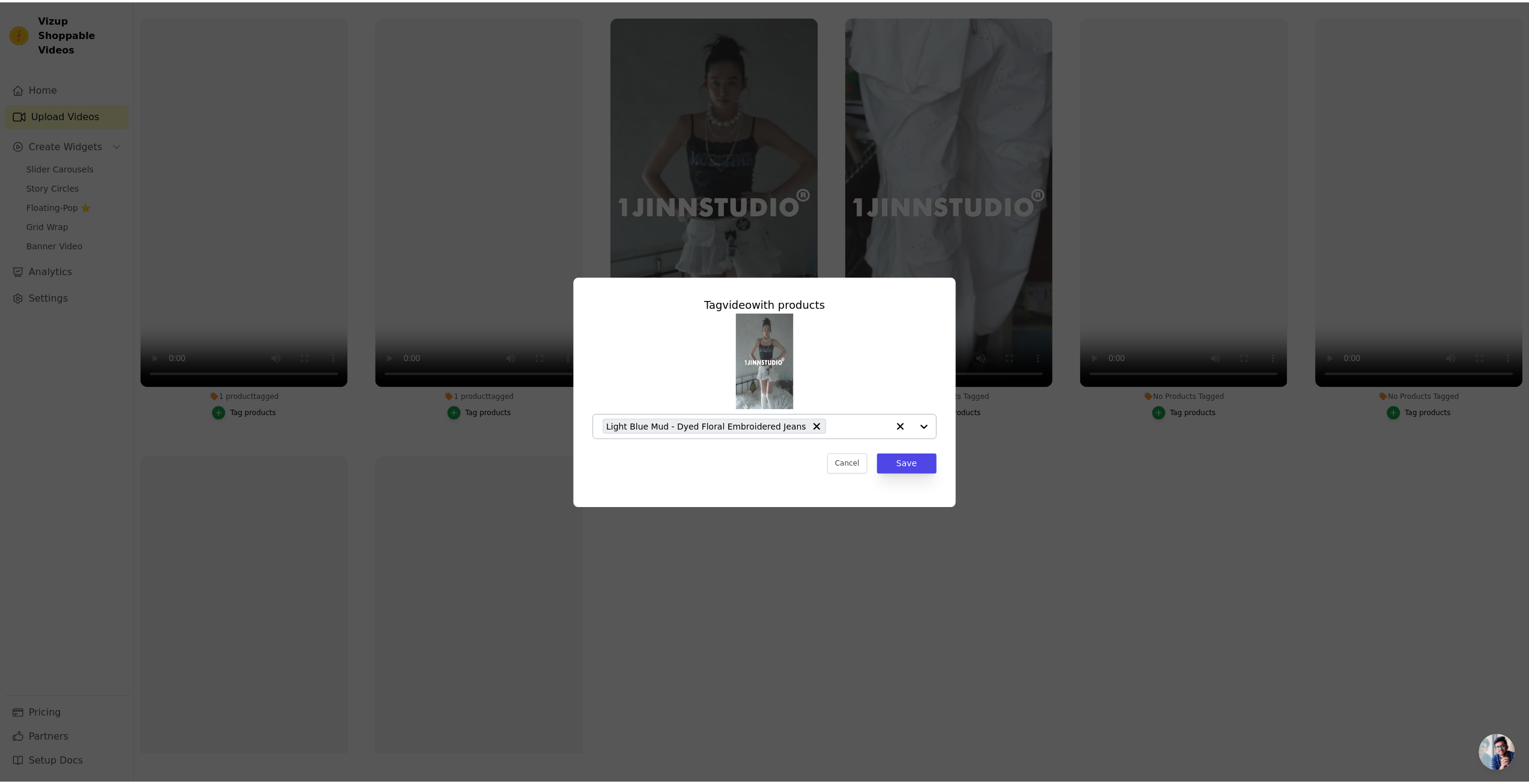
scroll to position [123, 0]
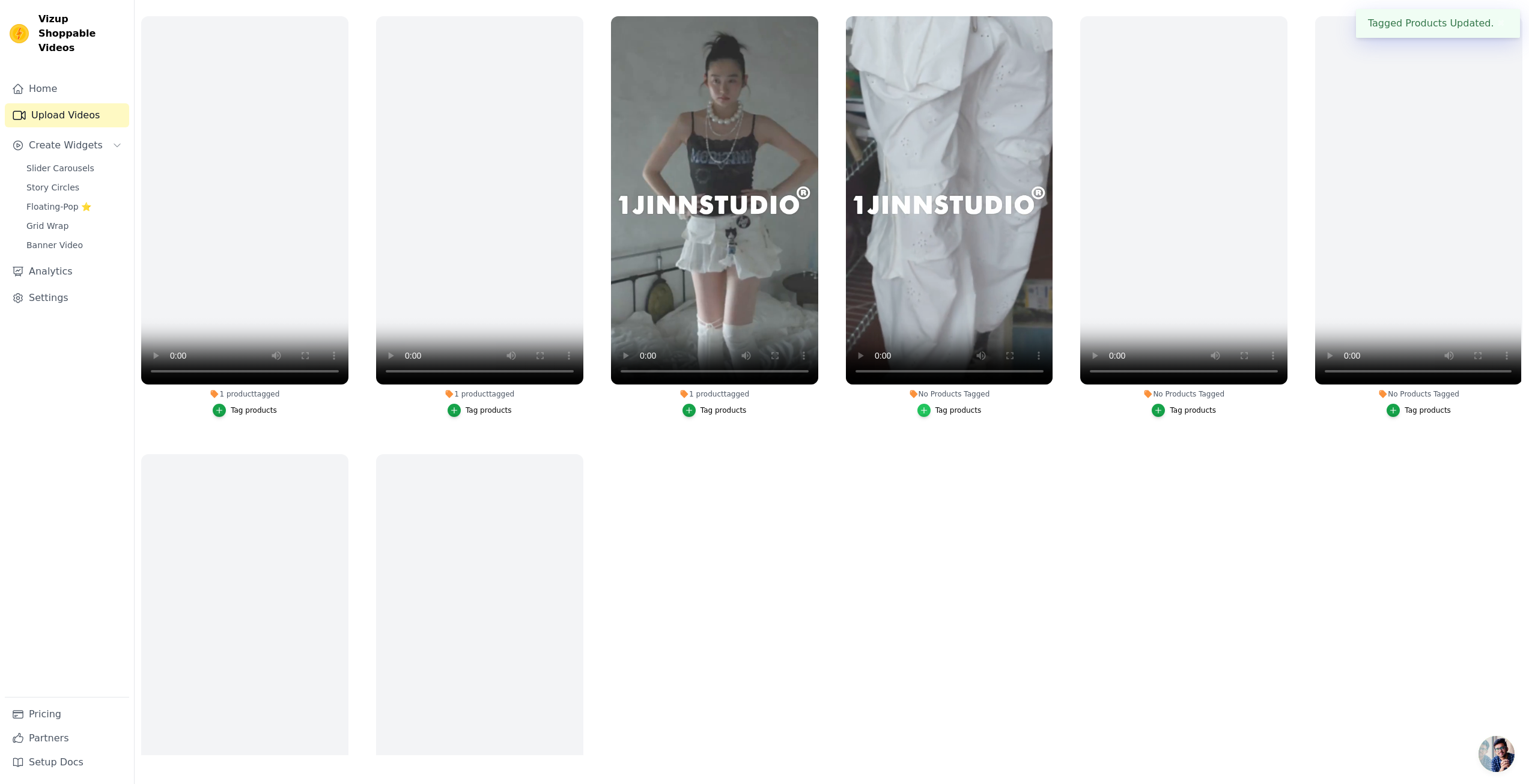
click at [926, 411] on div "button" at bounding box center [923, 409] width 13 height 13
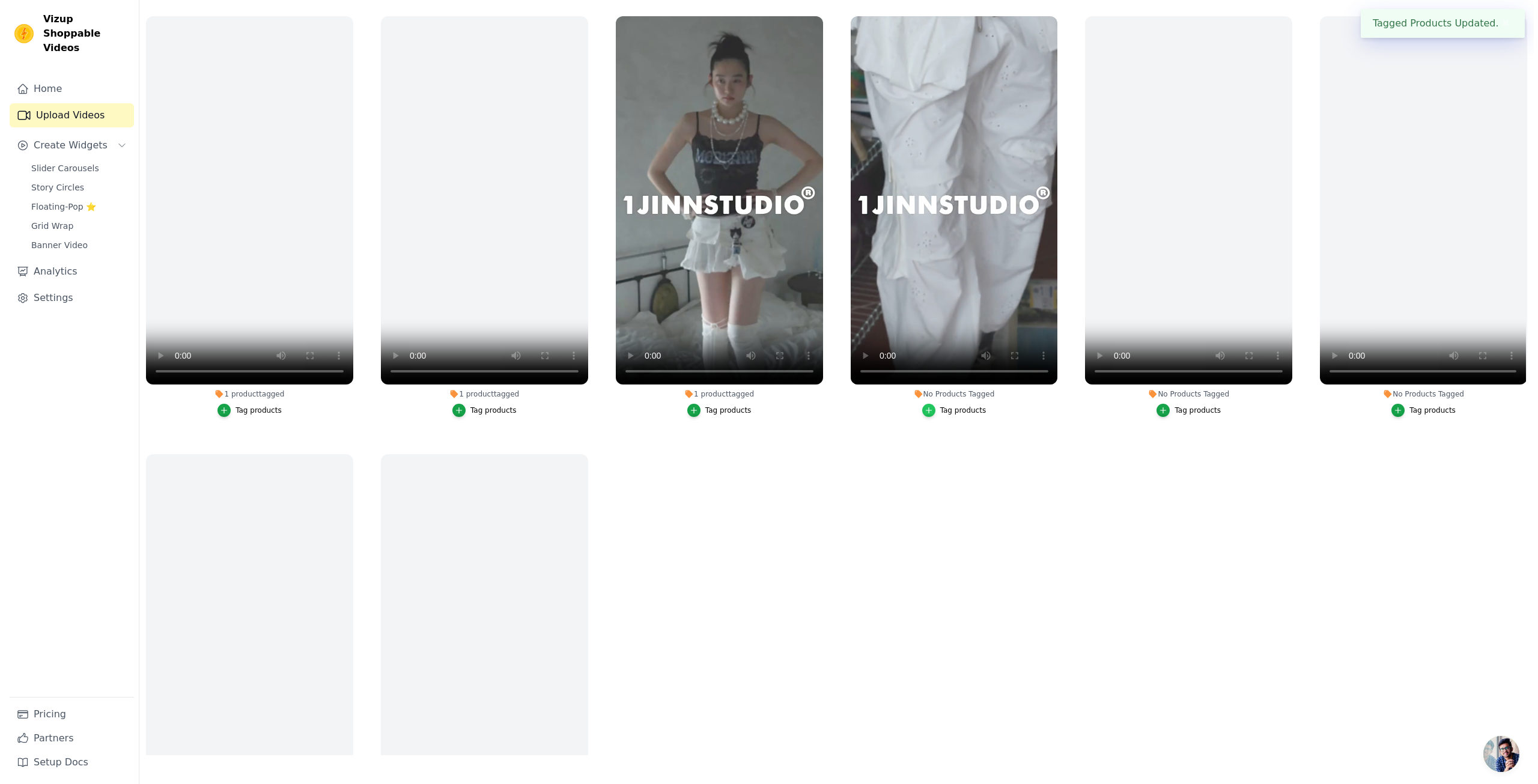
scroll to position [0, 0]
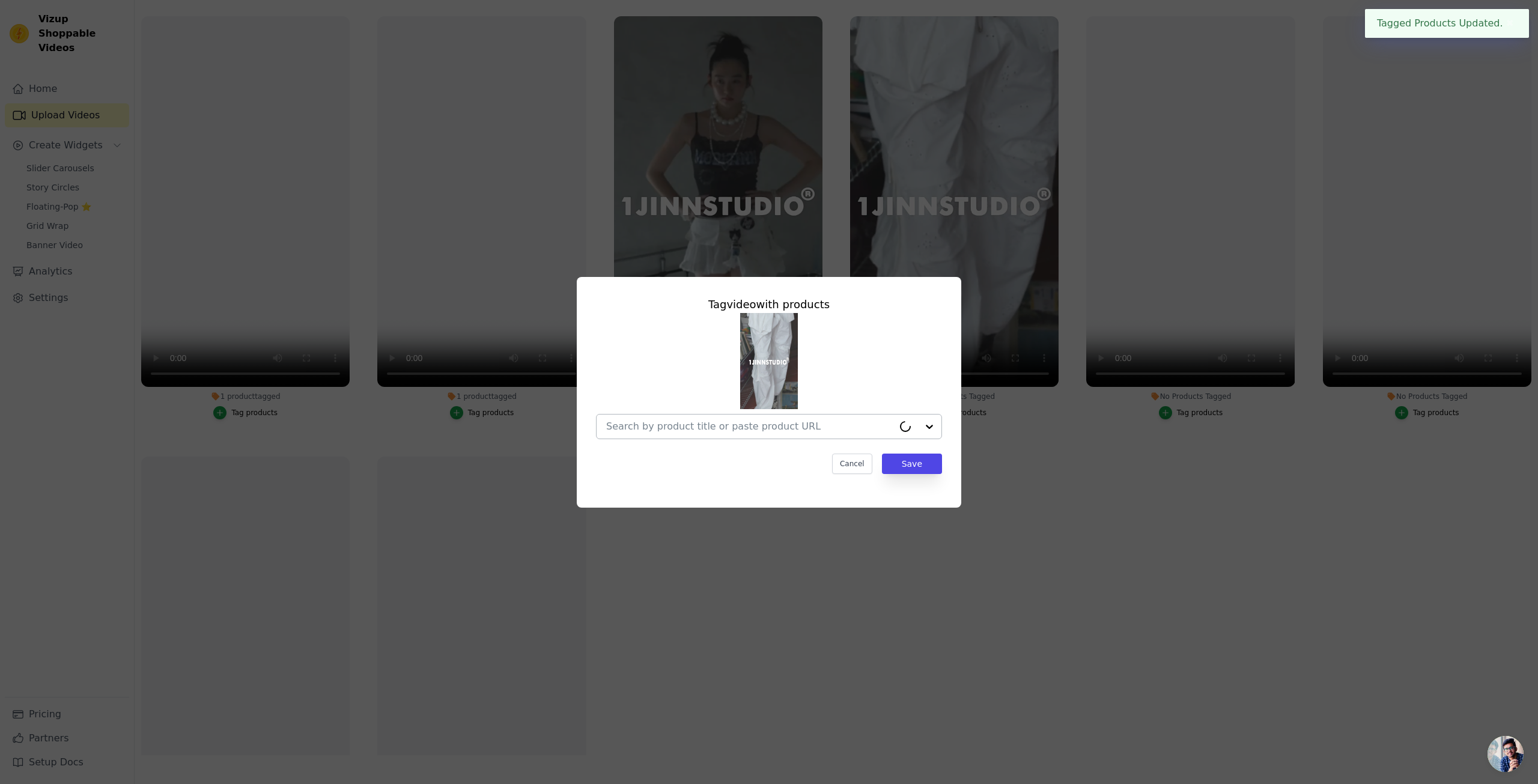
click at [858, 418] on div at bounding box center [750, 427] width 288 height 24
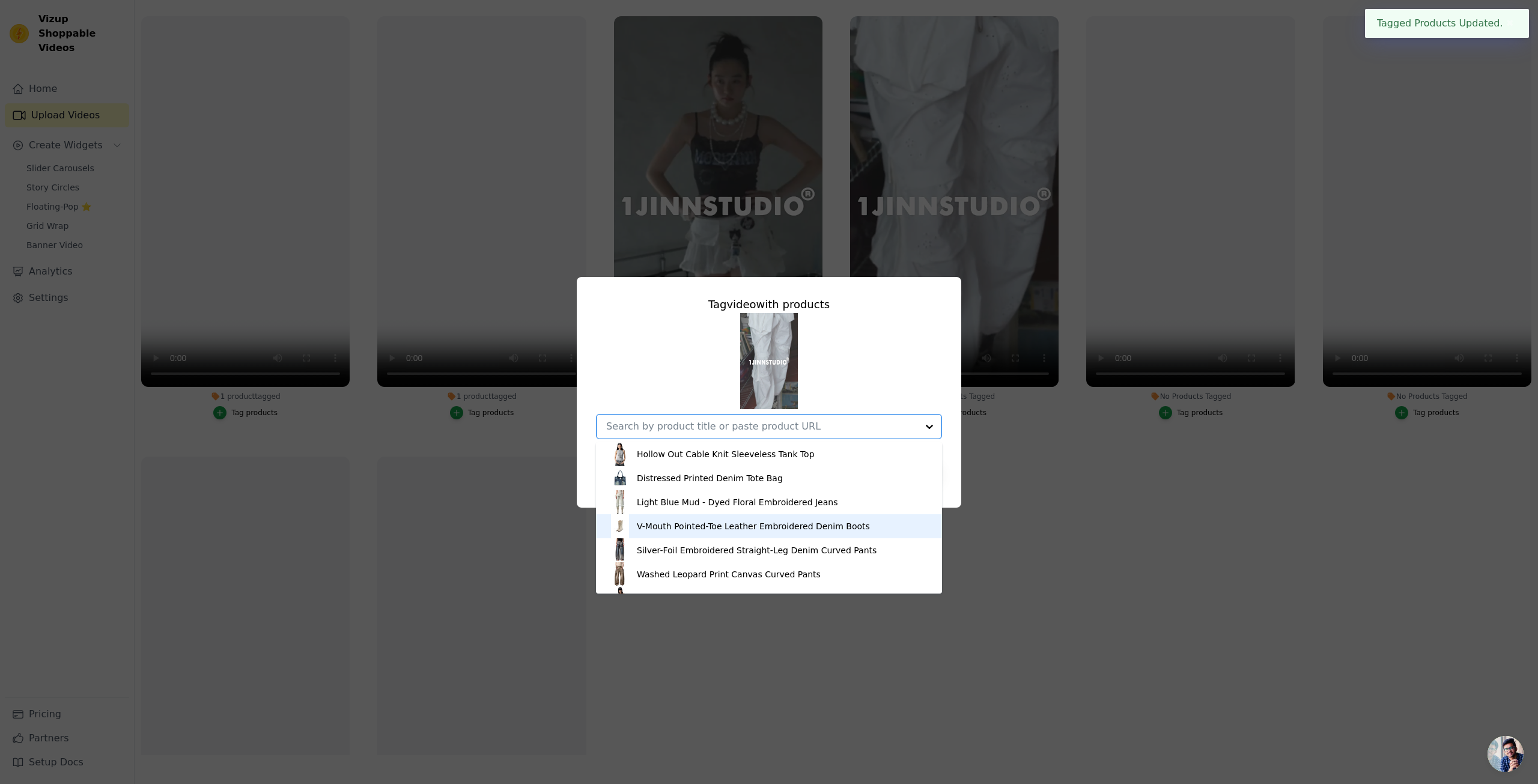
click at [778, 529] on div "V-Mouth Pointed-Toe Leather Embroidered Denim Boots" at bounding box center [754, 526] width 234 height 12
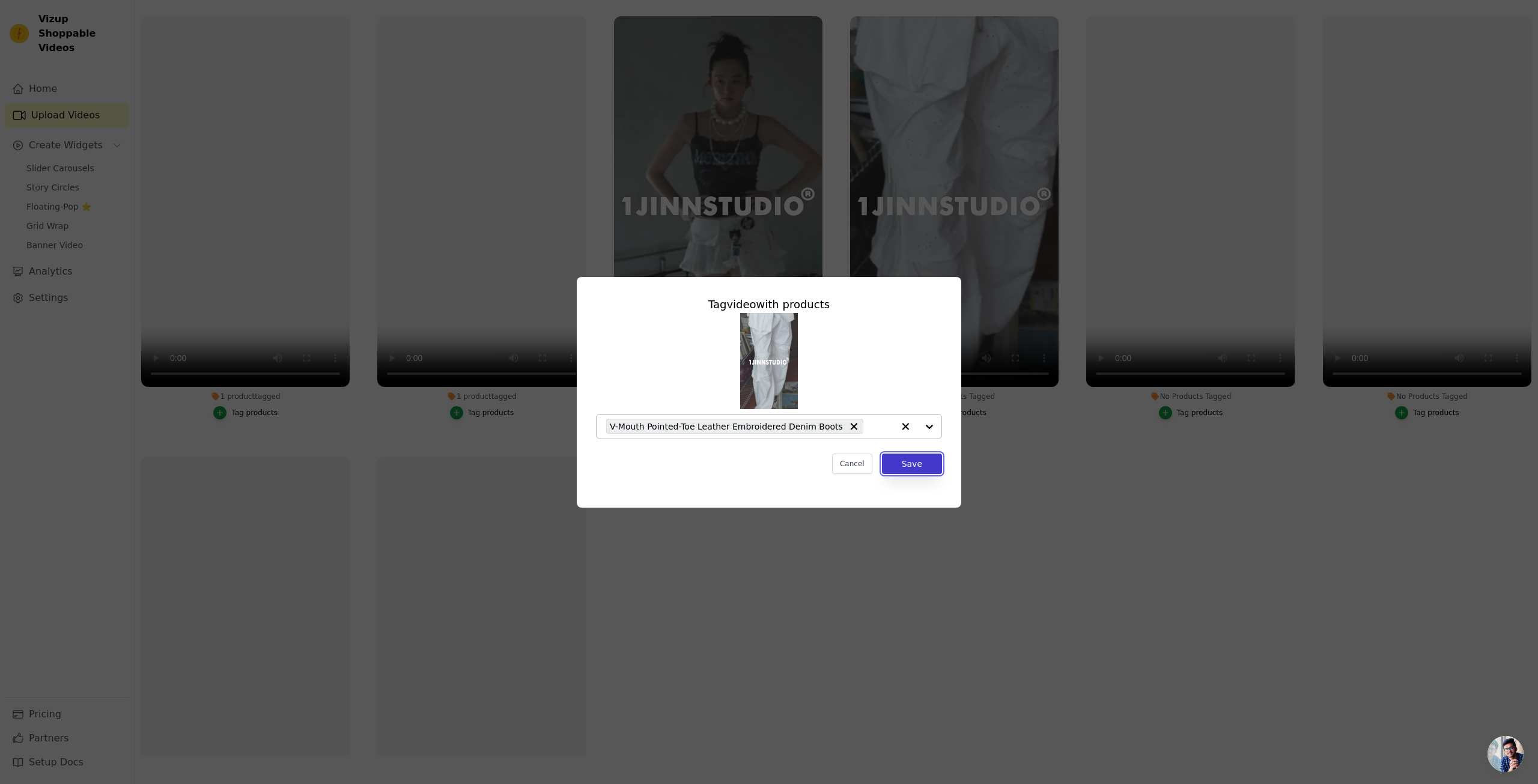
click at [903, 469] on button "Save" at bounding box center [911, 463] width 60 height 20
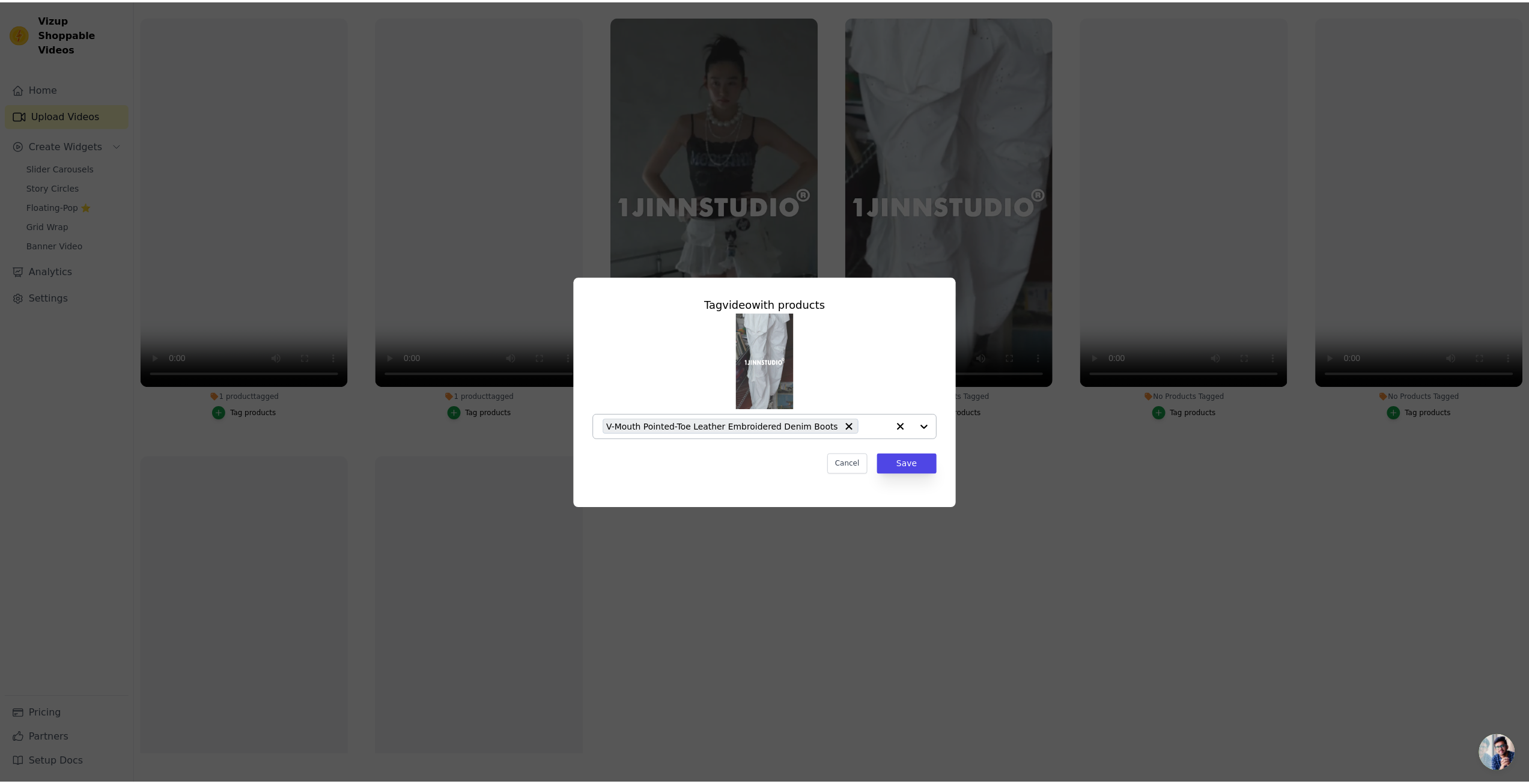
scroll to position [123, 0]
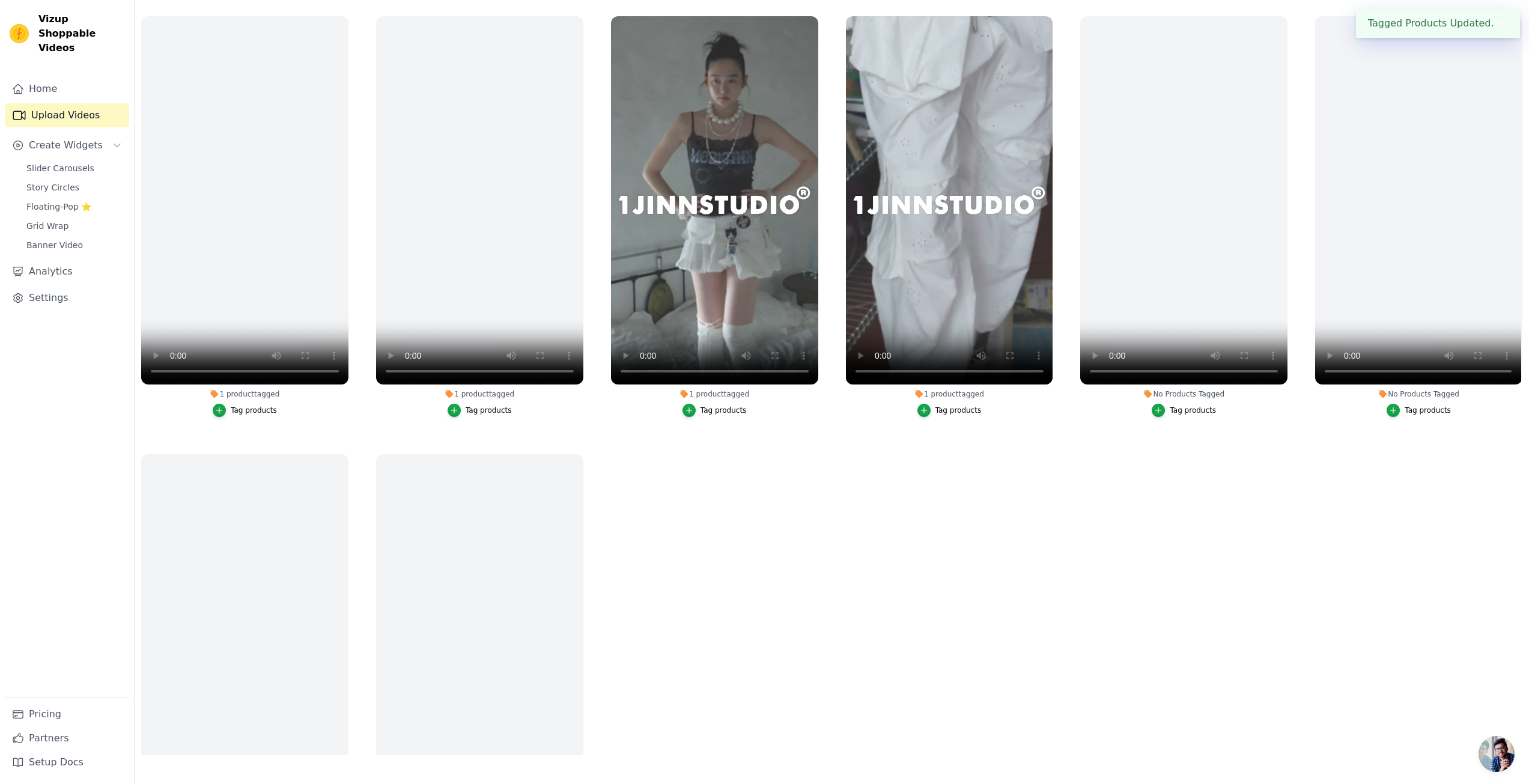
click at [938, 524] on ul "1 product tagged Tag products 1 product tagged Tag products 1 product tagged Ta…" at bounding box center [831, 382] width 1394 height 746
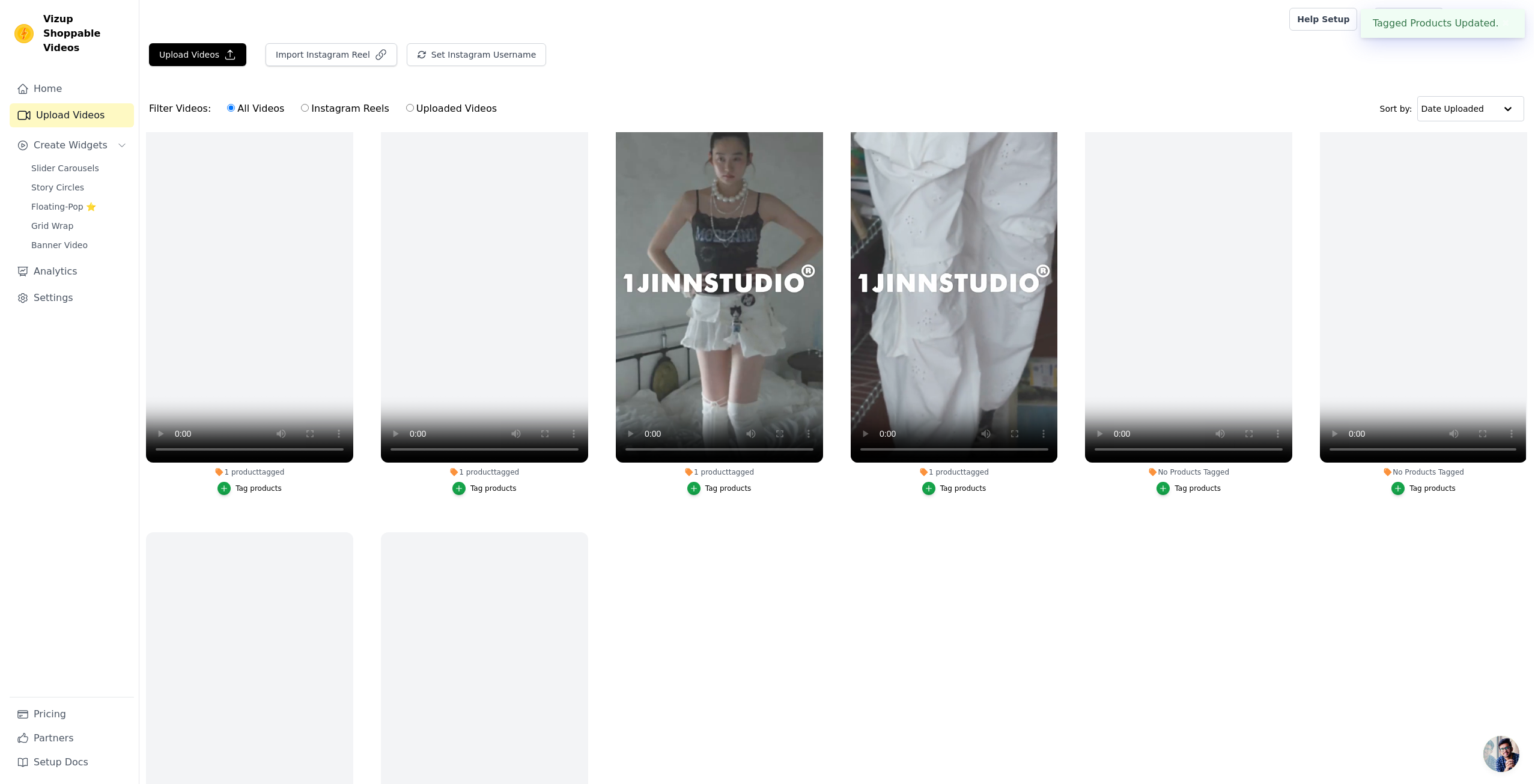
scroll to position [0, 0]
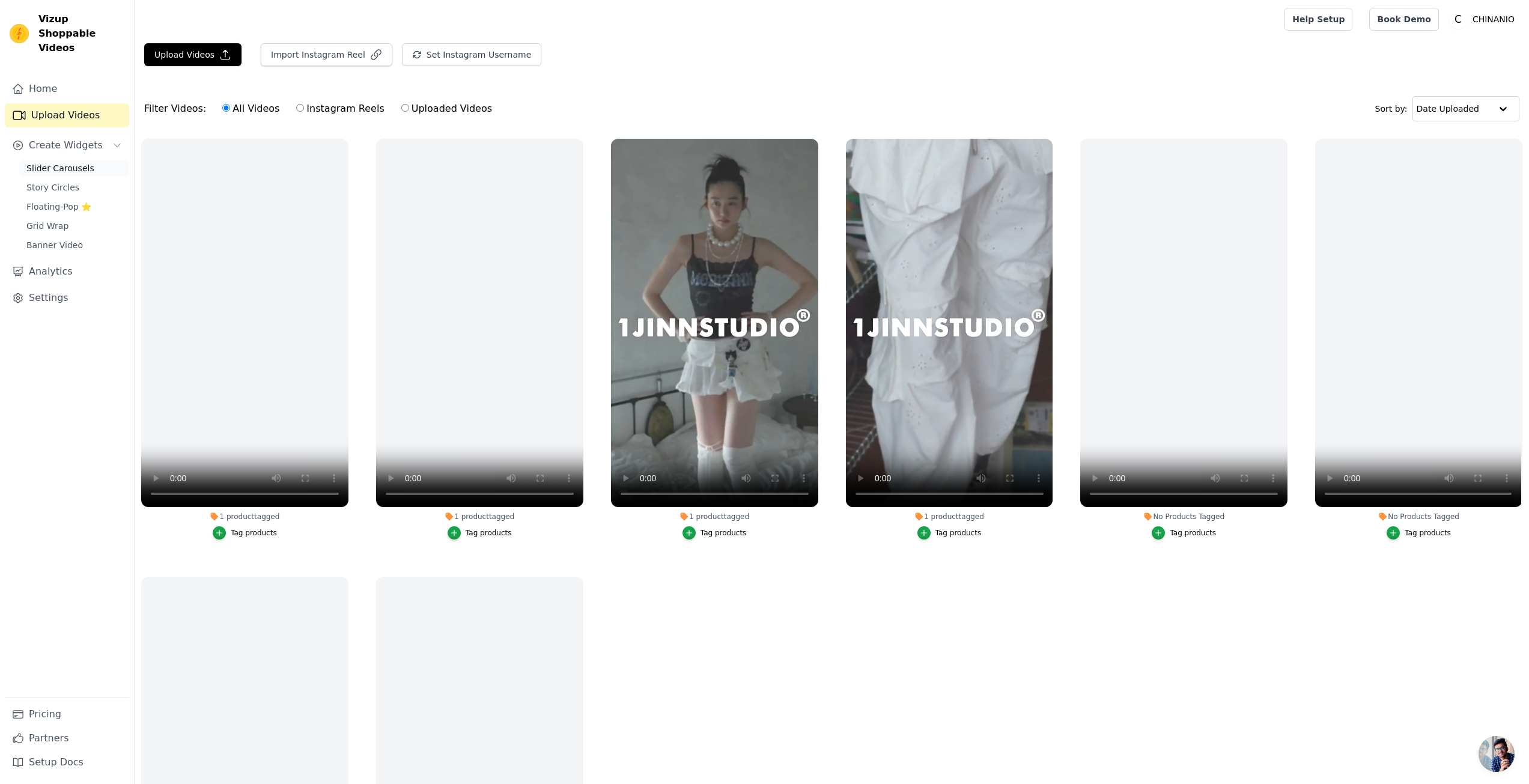
click at [56, 162] on span "Slider Carousels" at bounding box center [60, 168] width 68 height 12
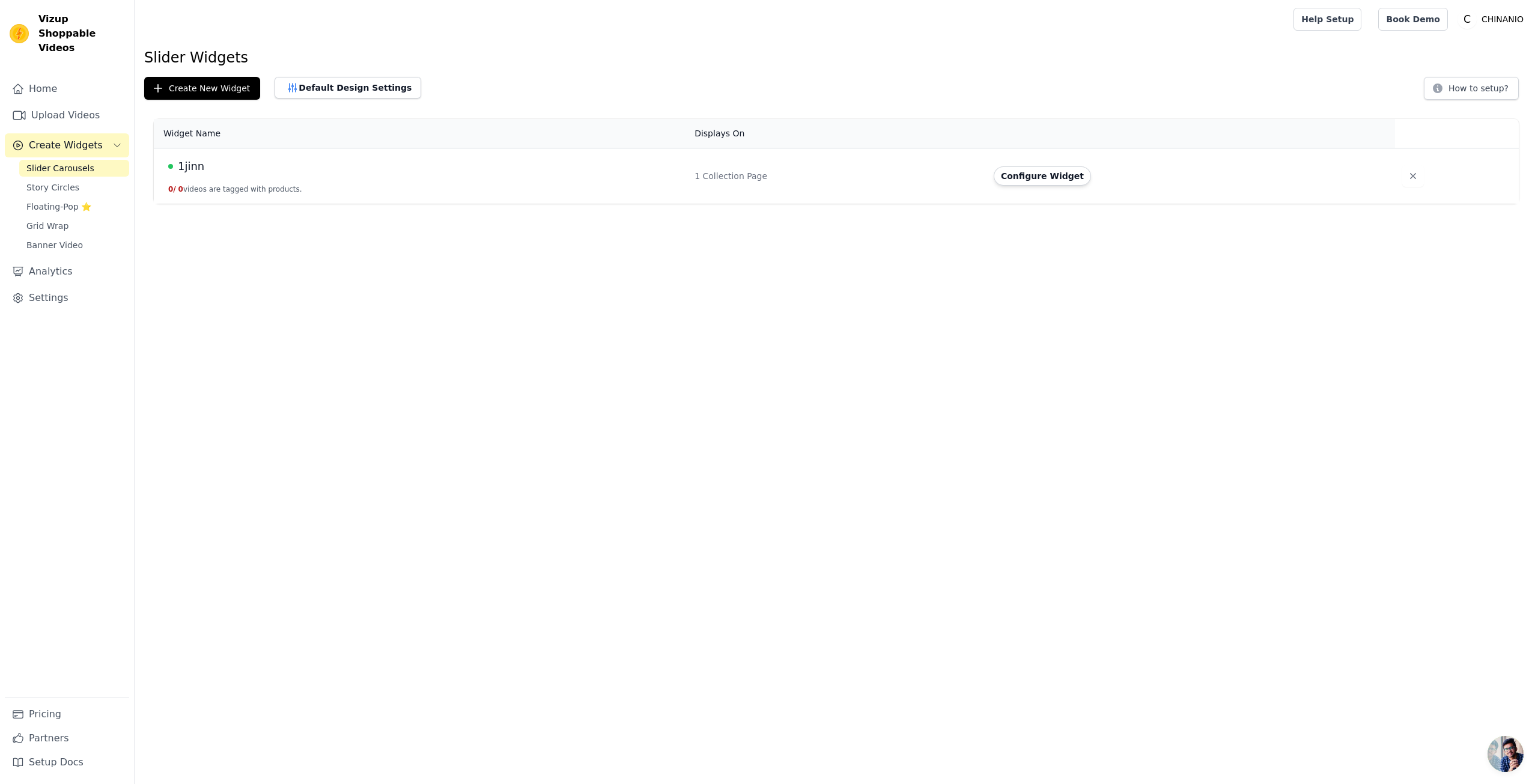
click at [329, 204] on html "Vizup Shoppable Videos Home Upload Videos Create Widgets Slider Carousels Story…" at bounding box center [769, 102] width 1538 height 204
click at [609, 204] on html "Vizup Shoppable Videos Home Upload Videos Create Widgets Slider Carousels Story…" at bounding box center [769, 102] width 1538 height 204
click at [1067, 204] on html "Vizup Shoppable Videos Home Upload Videos Create Widgets Slider Carousels Story…" at bounding box center [769, 102] width 1538 height 204
click at [1039, 179] on button "Configure Widget" at bounding box center [1043, 176] width 98 height 19
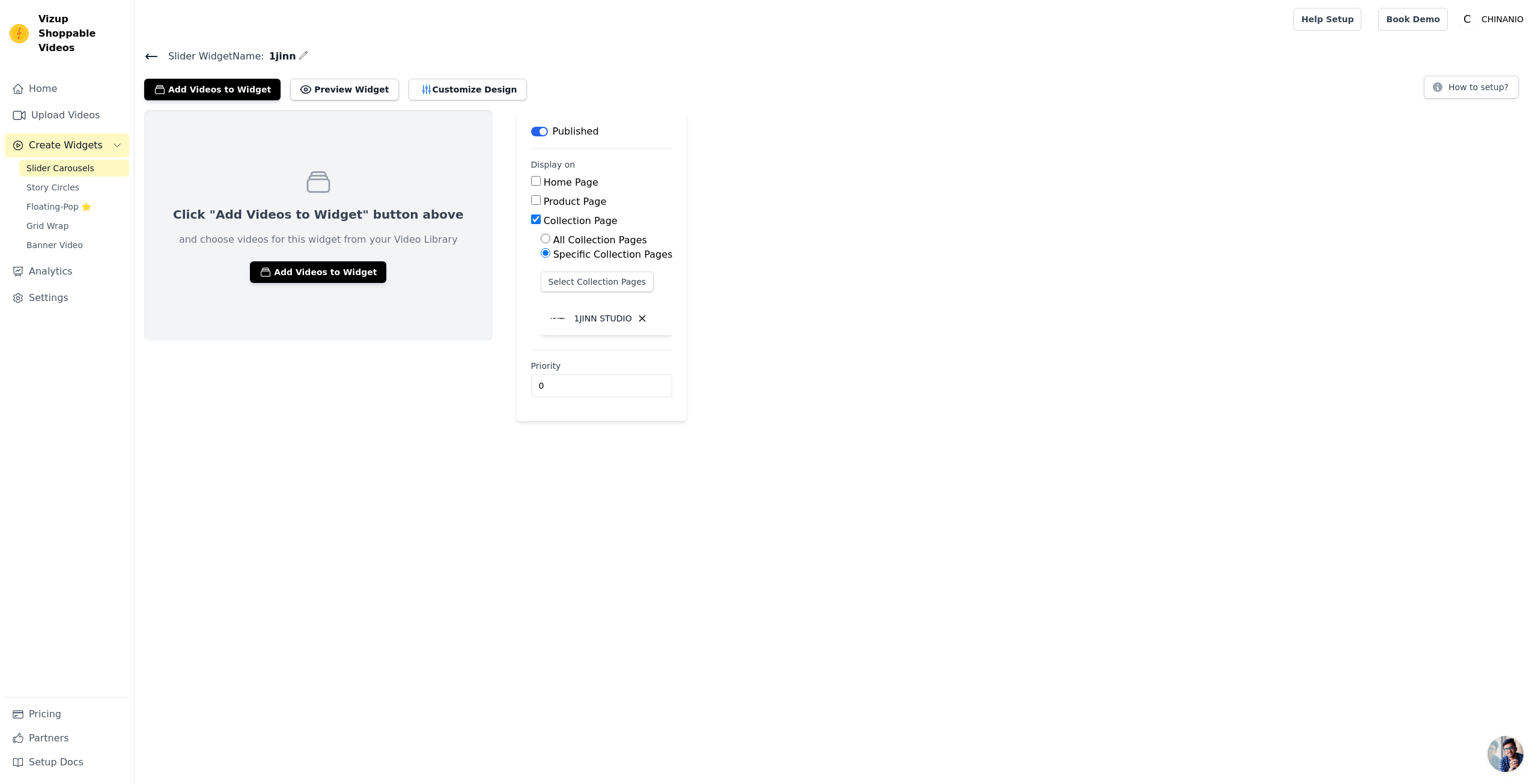
click at [159, 62] on span "Slider Widget Name:" at bounding box center [211, 57] width 105 height 15
click at [152, 57] on icon at bounding box center [151, 57] width 15 height 15
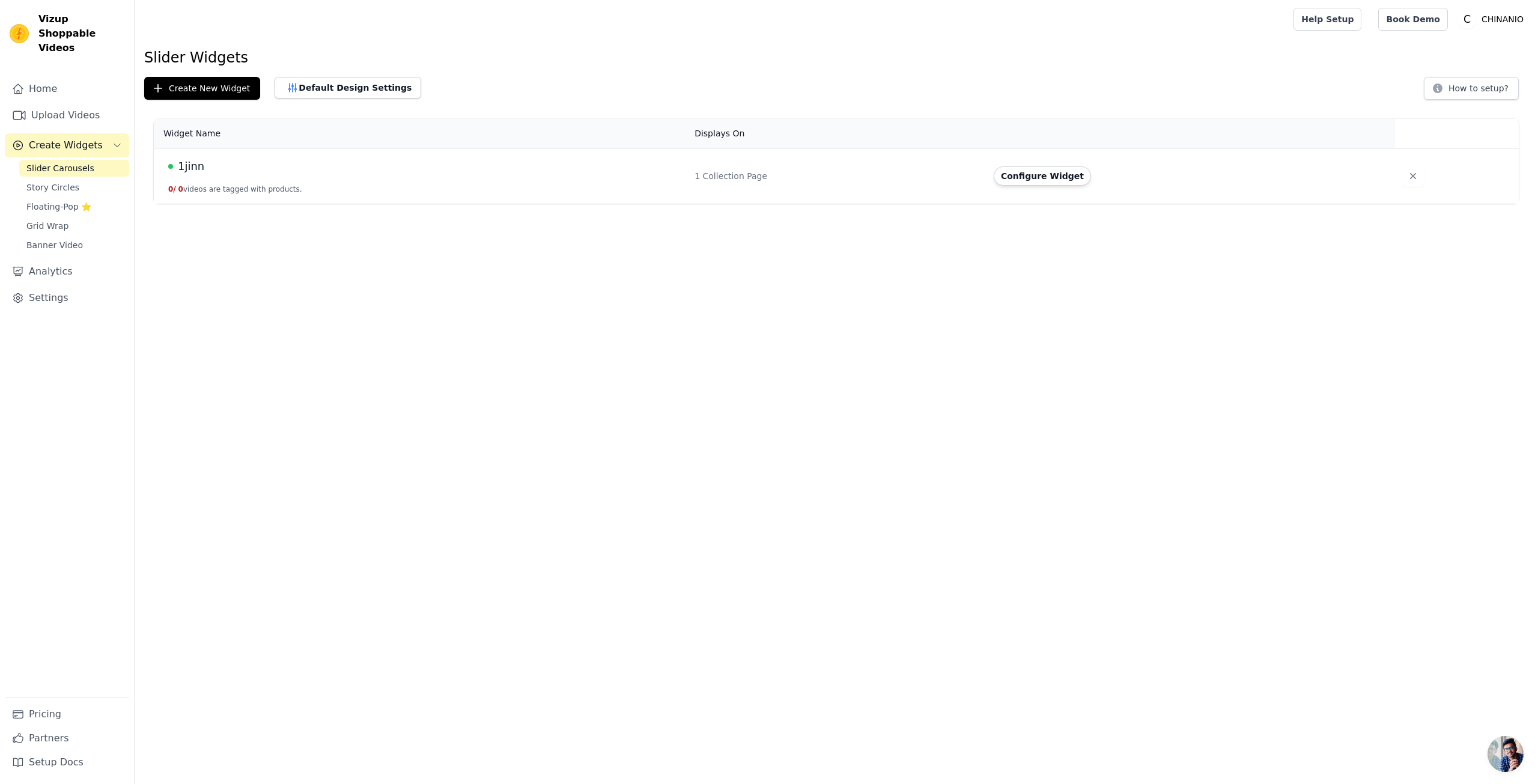
click at [248, 171] on div "1jinn" at bounding box center [424, 166] width 512 height 17
click at [198, 186] on button "0 / 0 videos are tagged with products." at bounding box center [235, 189] width 134 height 10
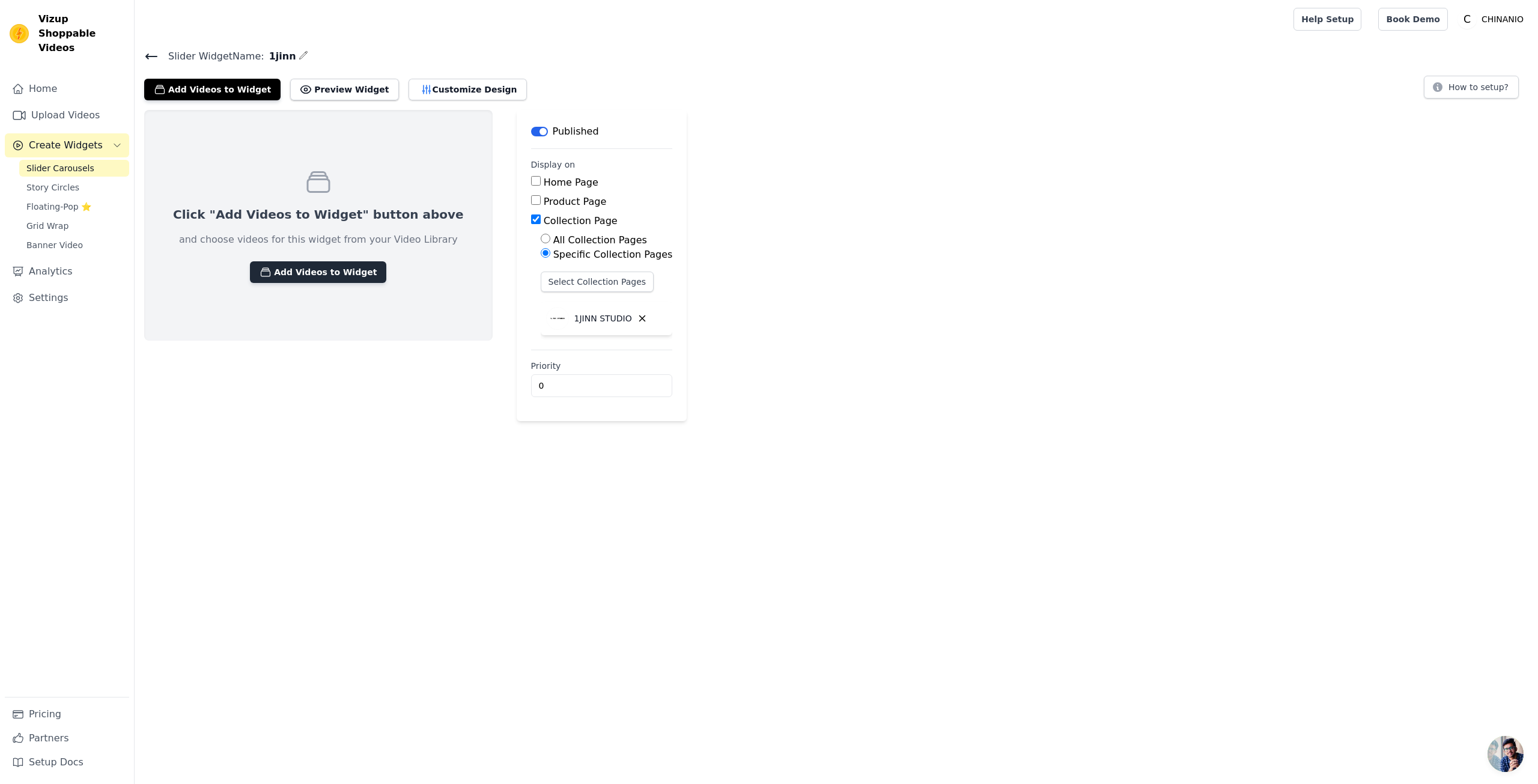
click at [329, 271] on button "Add Videos to Widget" at bounding box center [318, 272] width 137 height 22
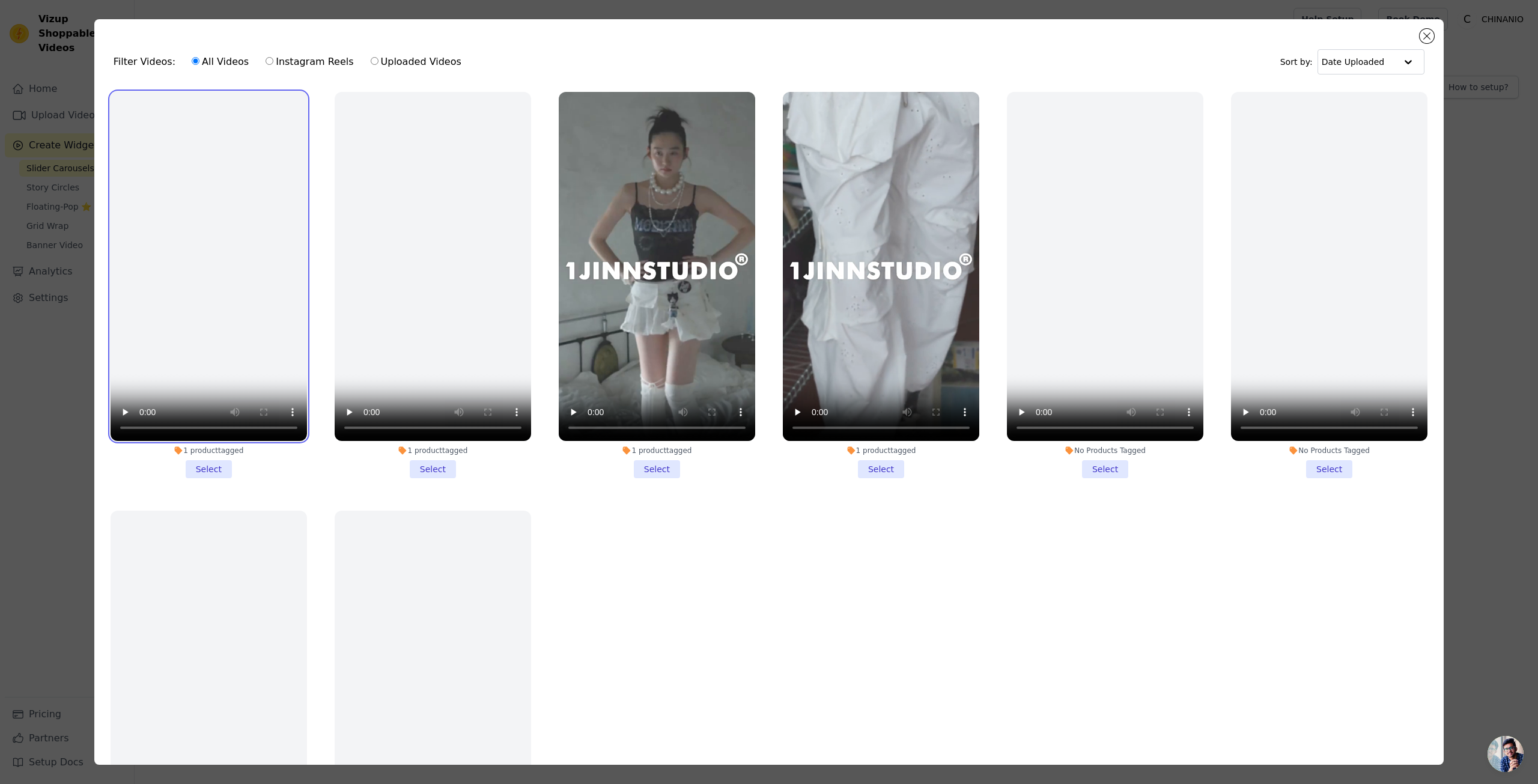
click at [259, 158] on video at bounding box center [208, 267] width 196 height 349
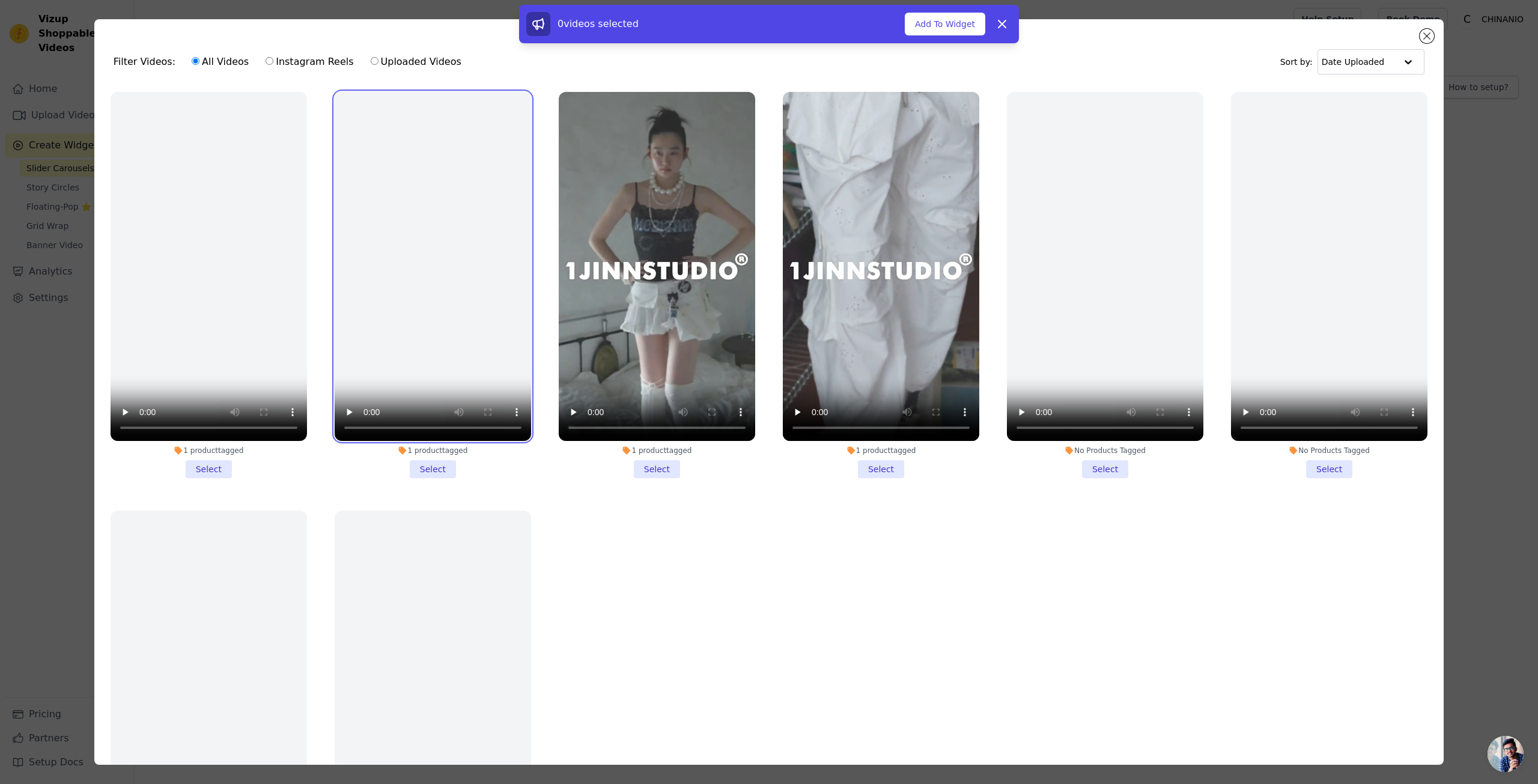
click at [433, 171] on video at bounding box center [432, 267] width 196 height 349
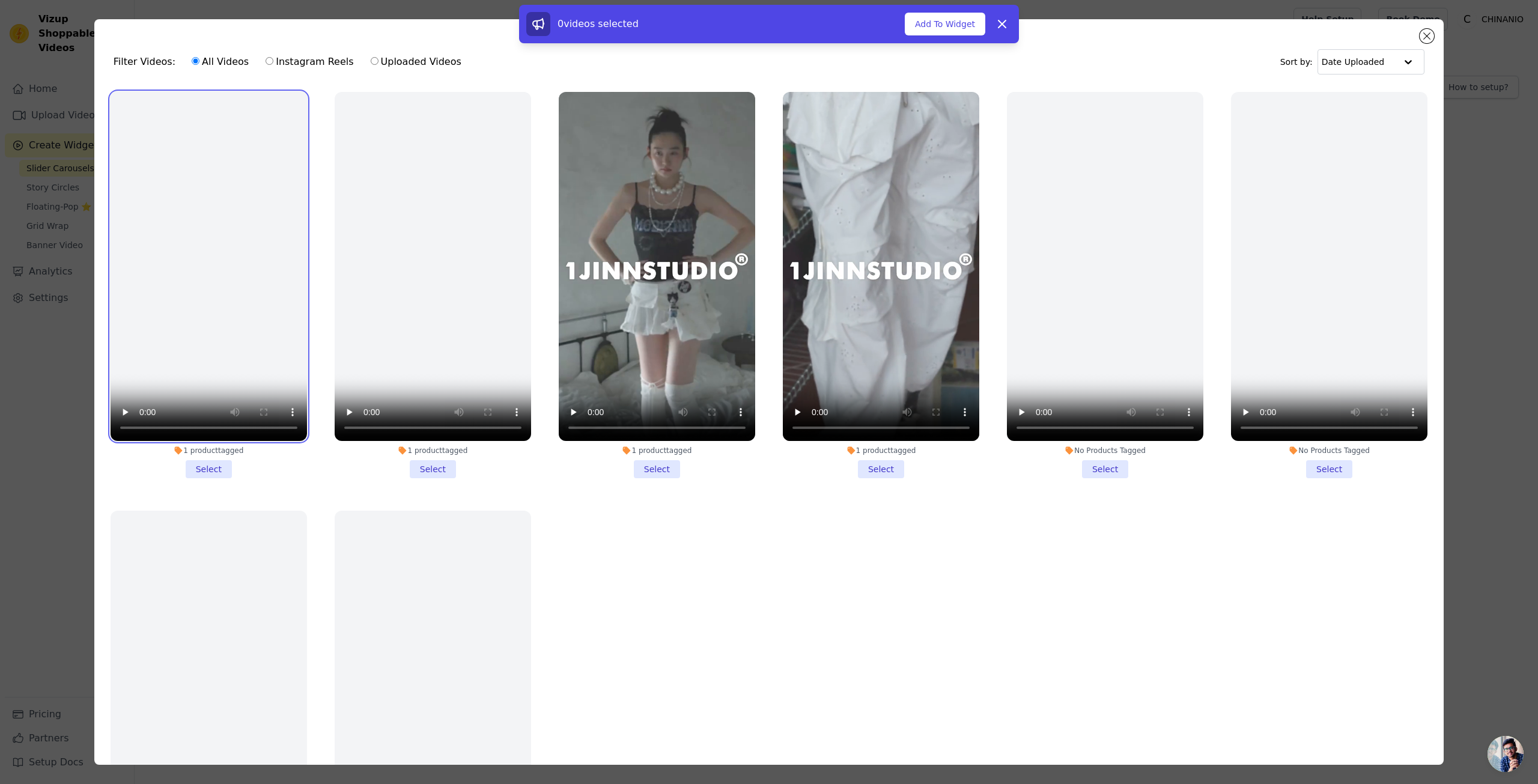
click at [241, 167] on video at bounding box center [208, 267] width 196 height 349
click at [925, 18] on button "Add To Widget" at bounding box center [945, 24] width 80 height 23
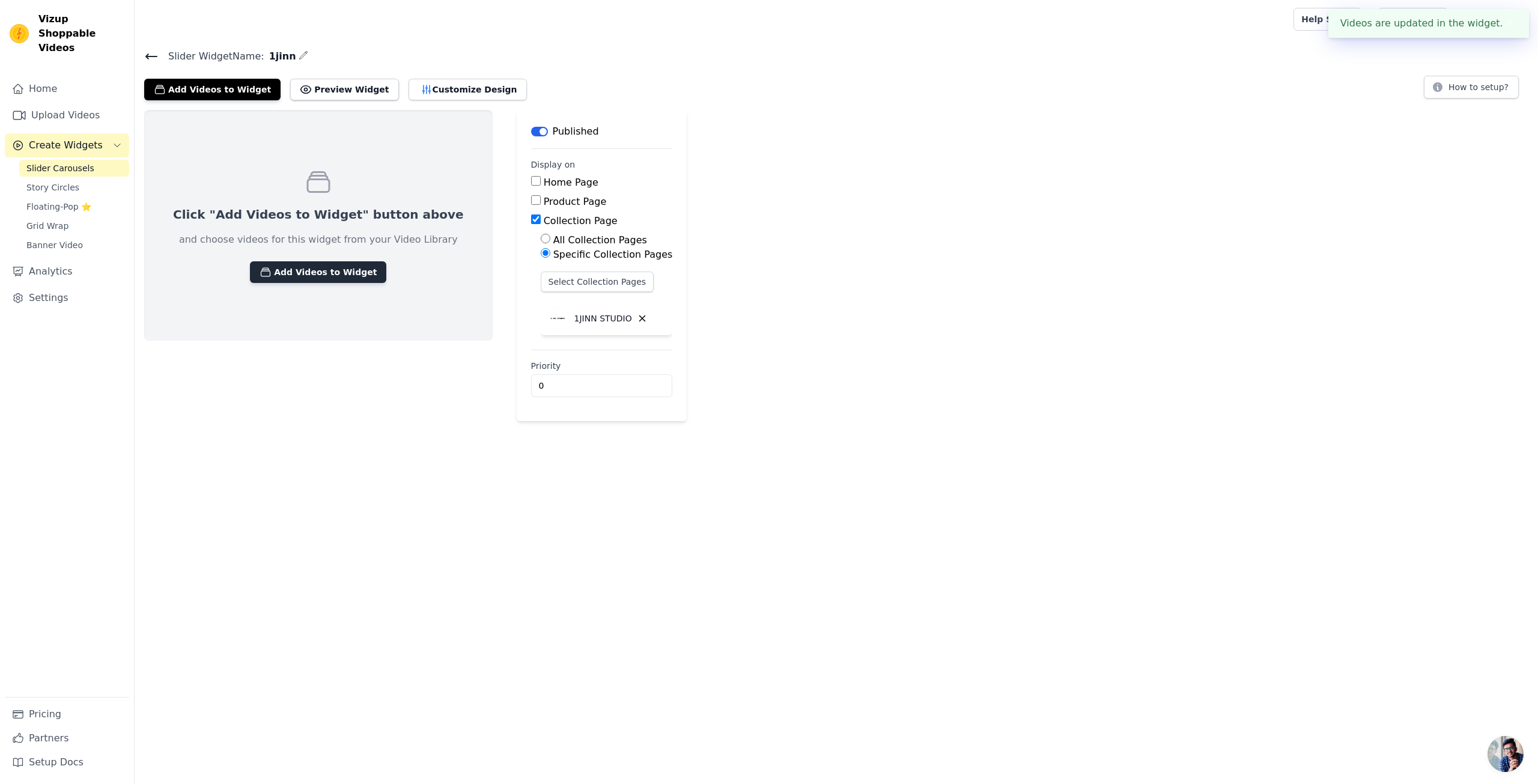
click at [332, 271] on button "Add Videos to Widget" at bounding box center [318, 272] width 137 height 22
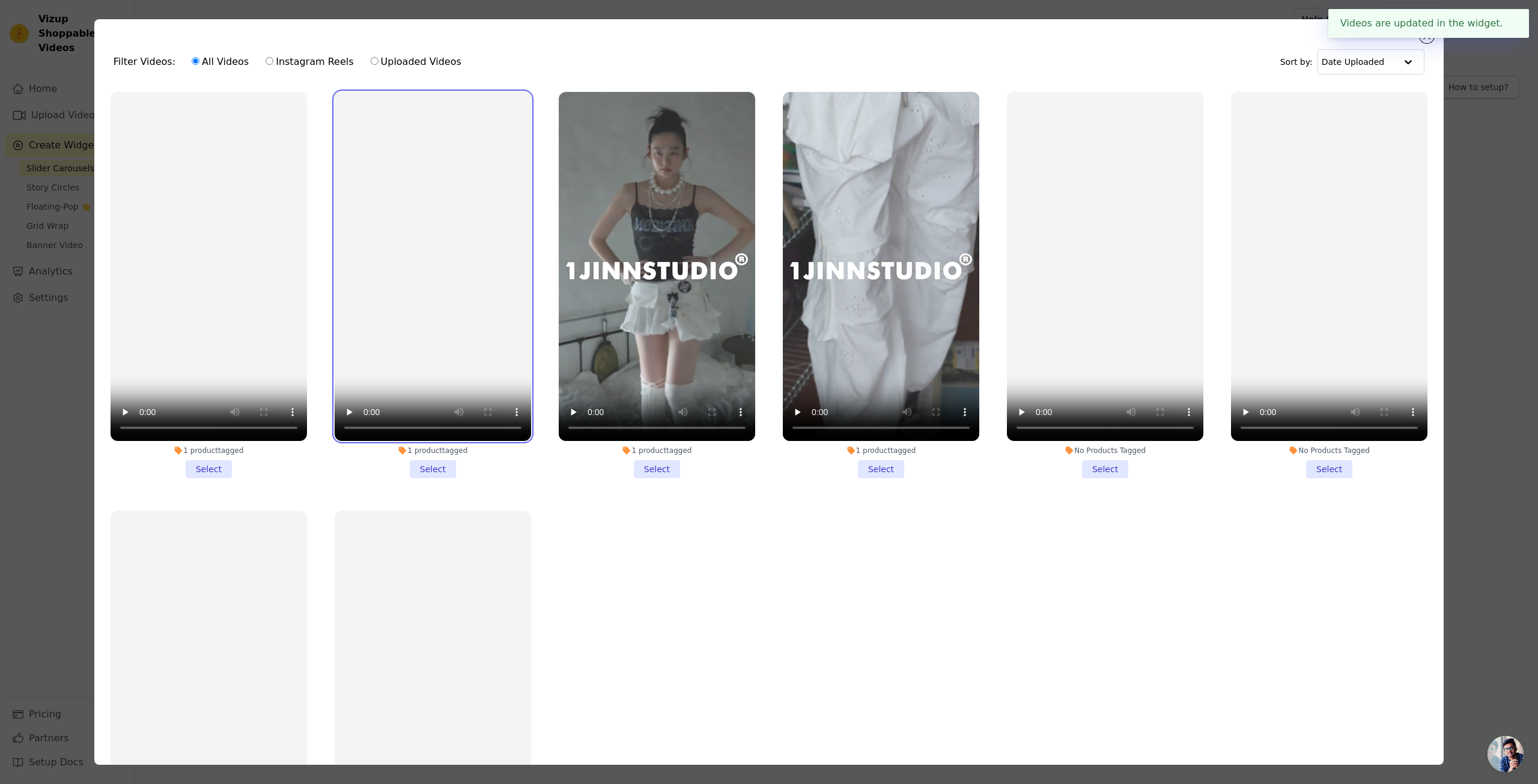
click at [401, 270] on video at bounding box center [432, 267] width 196 height 349
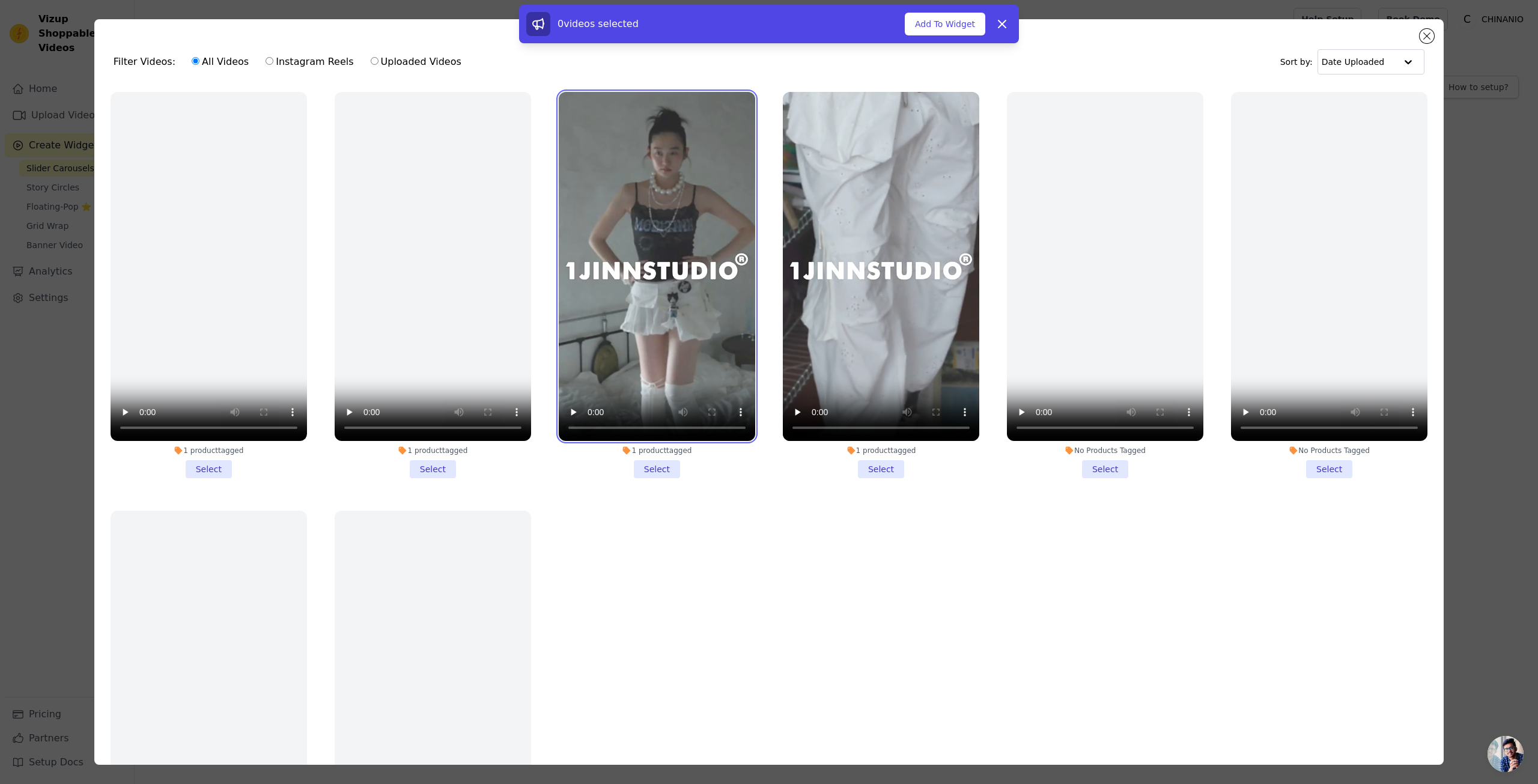
click at [662, 196] on video at bounding box center [656, 267] width 196 height 349
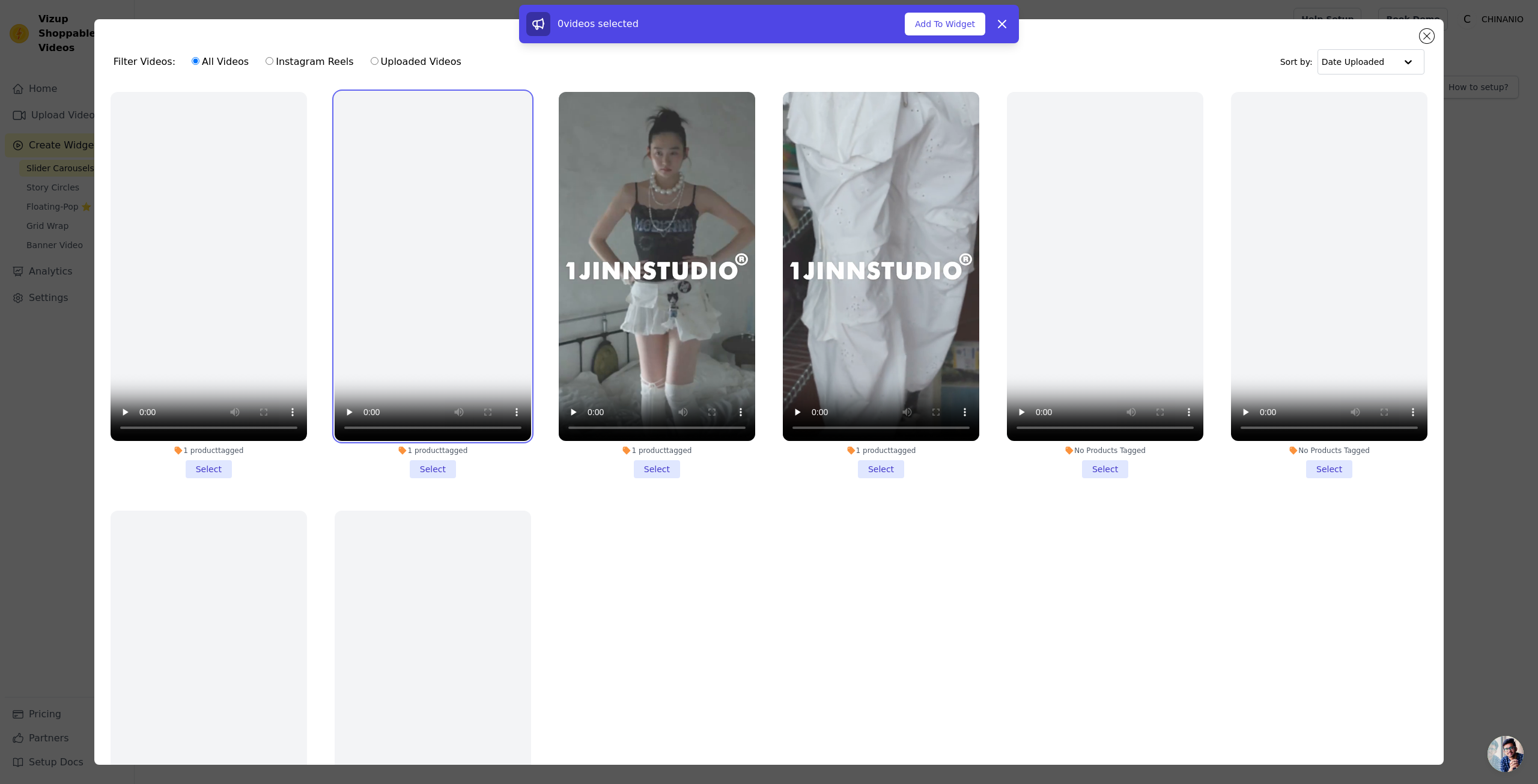
click at [493, 208] on video at bounding box center [432, 267] width 196 height 349
click at [930, 17] on button "Add To Widget" at bounding box center [945, 24] width 80 height 23
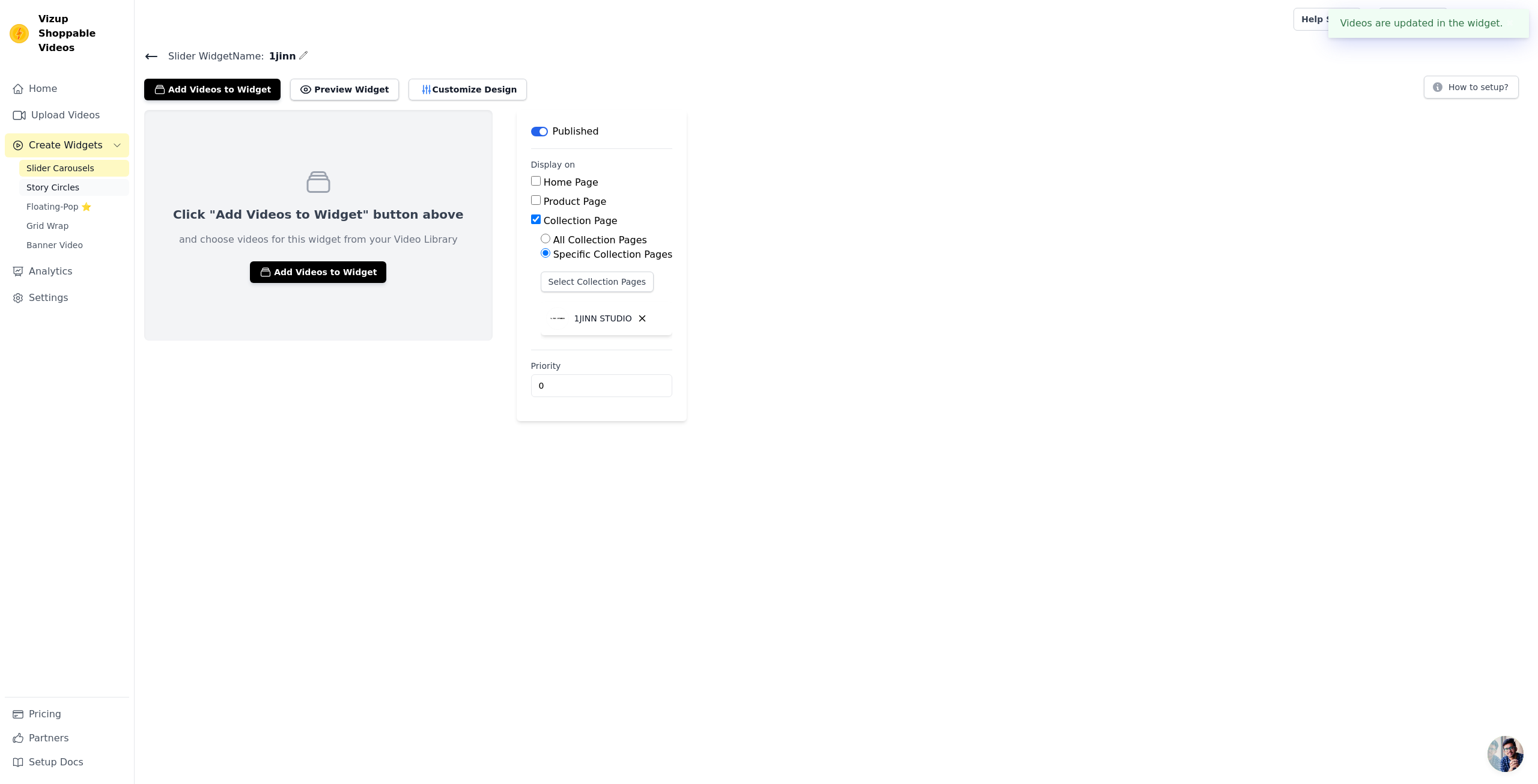
click at [74, 181] on span "Story Circles" at bounding box center [52, 187] width 53 height 12
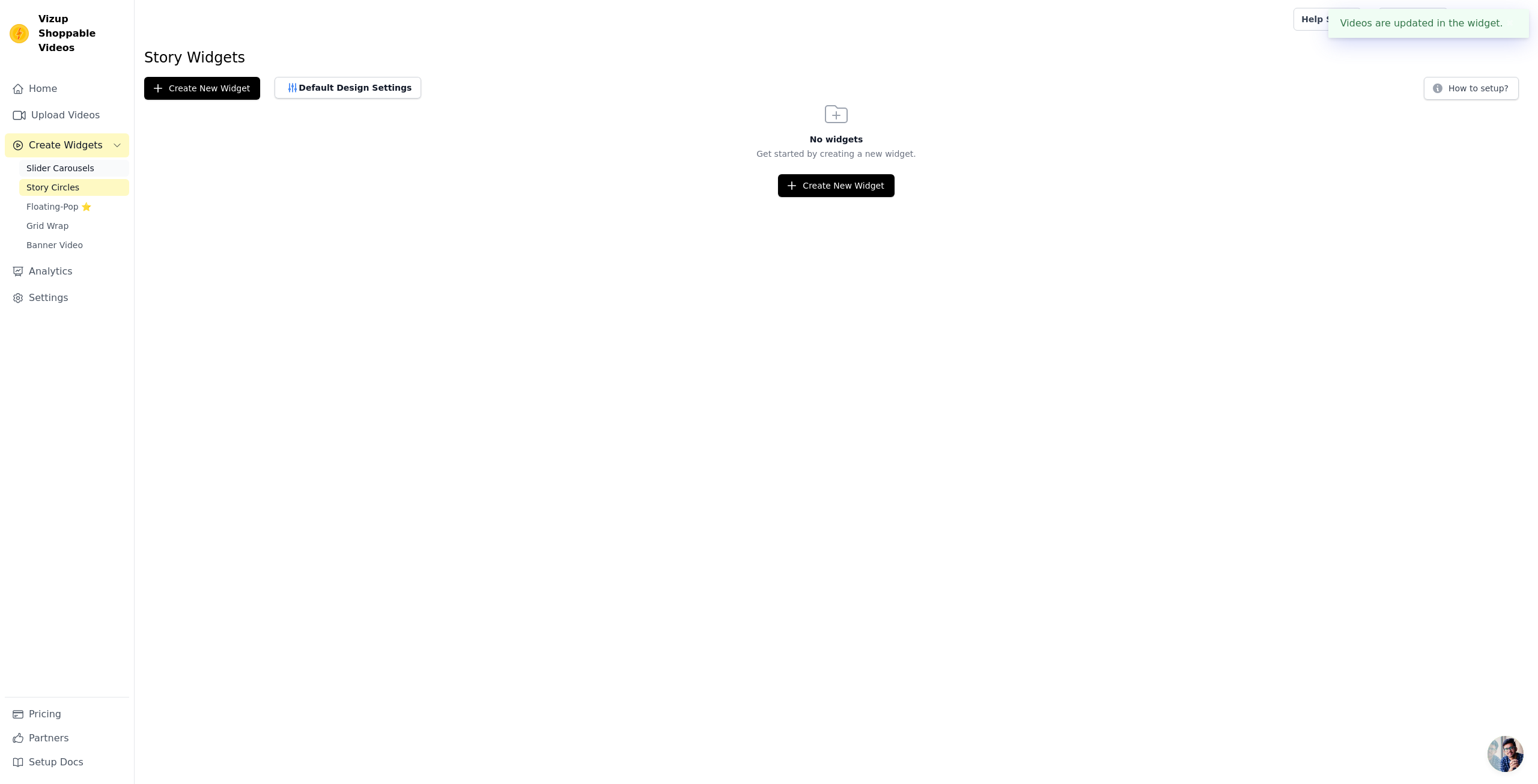
click at [77, 161] on link "Slider Carousels" at bounding box center [74, 167] width 110 height 17
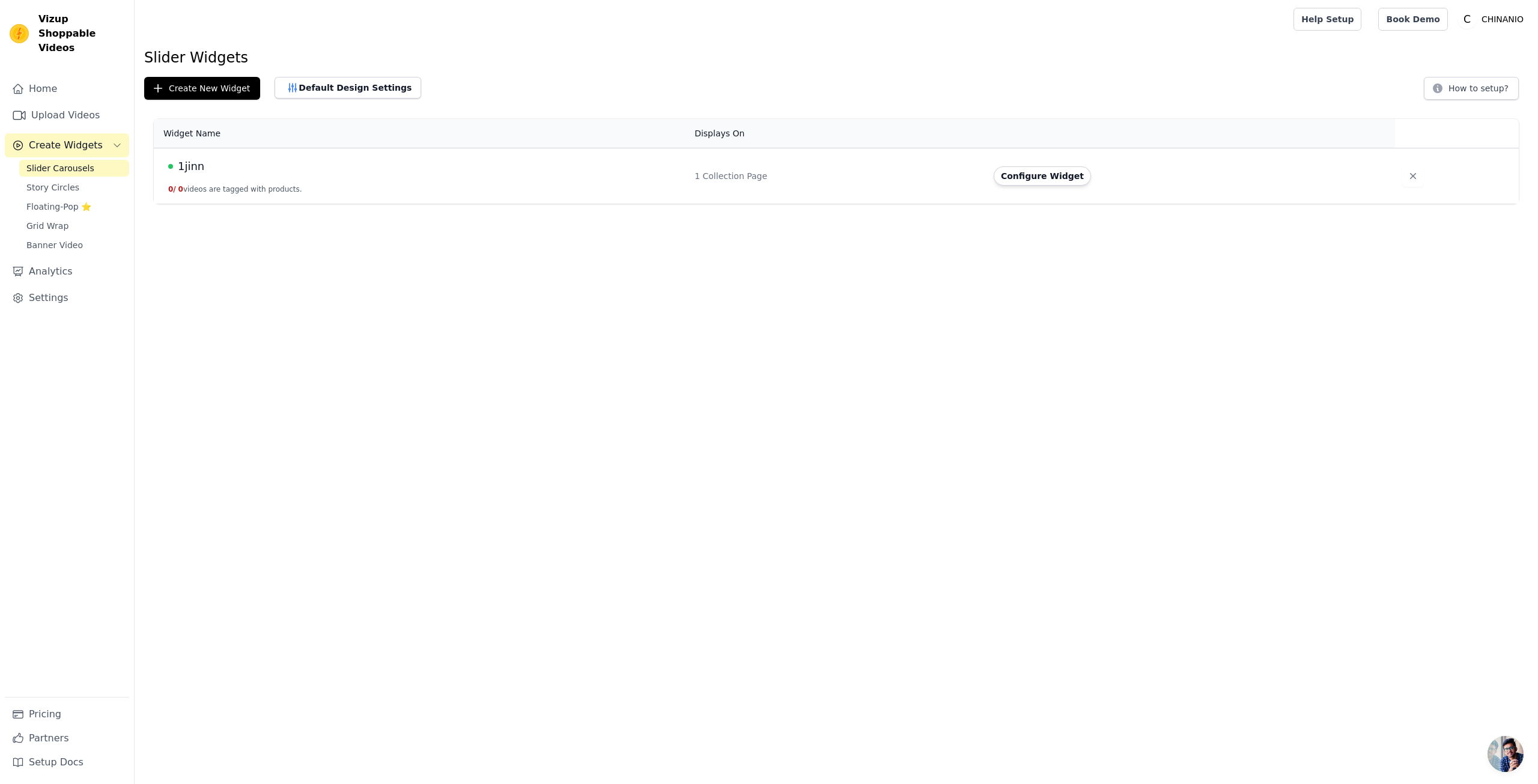
click at [220, 182] on td "1jinn 0 / 0 videos are tagged with products." at bounding box center [421, 176] width 533 height 56
click at [335, 172] on div "1jinn" at bounding box center [424, 166] width 512 height 17
click at [191, 164] on span "1jinn" at bounding box center [191, 166] width 26 height 17
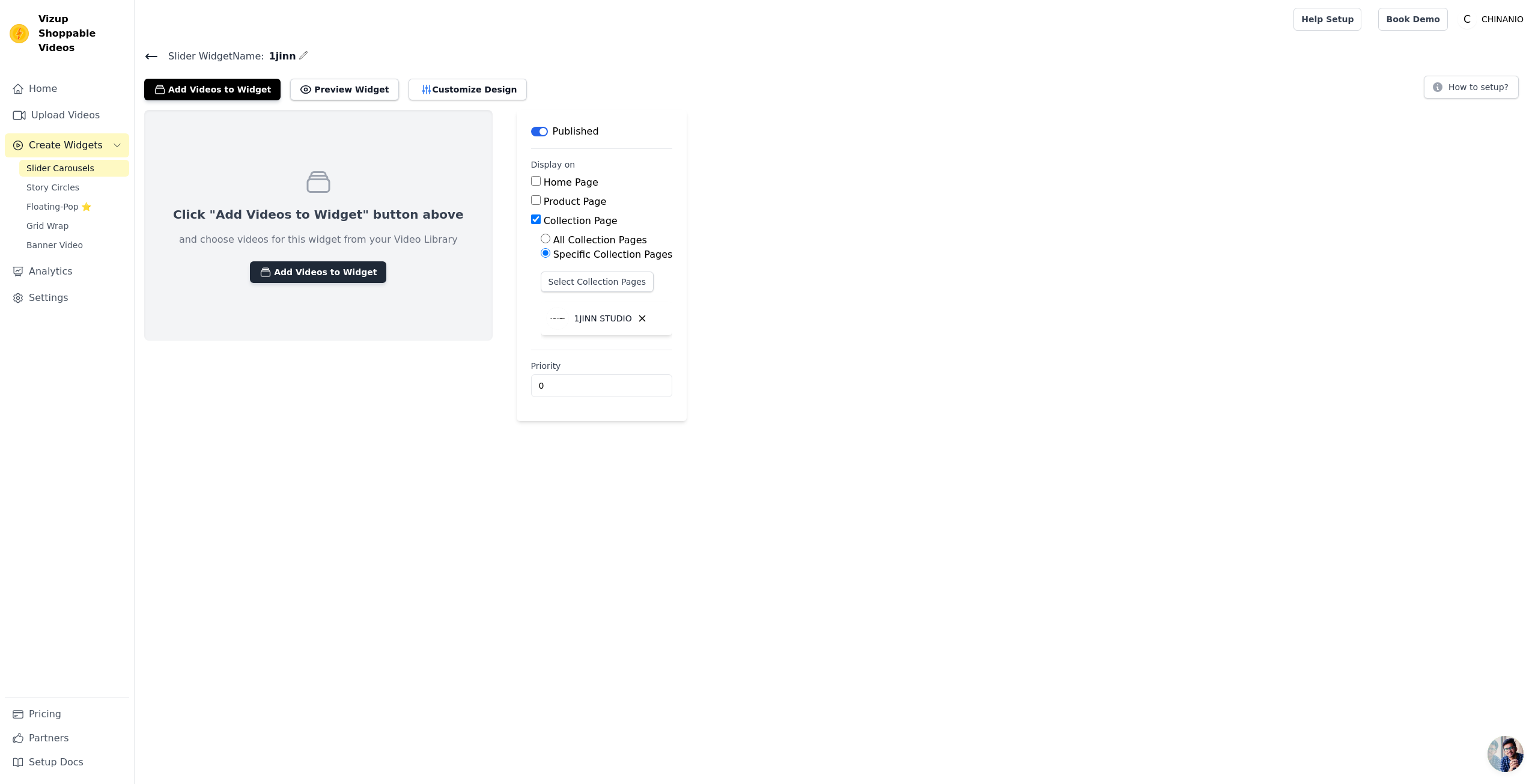
click at [342, 266] on button "Add Videos to Widget" at bounding box center [318, 272] width 137 height 22
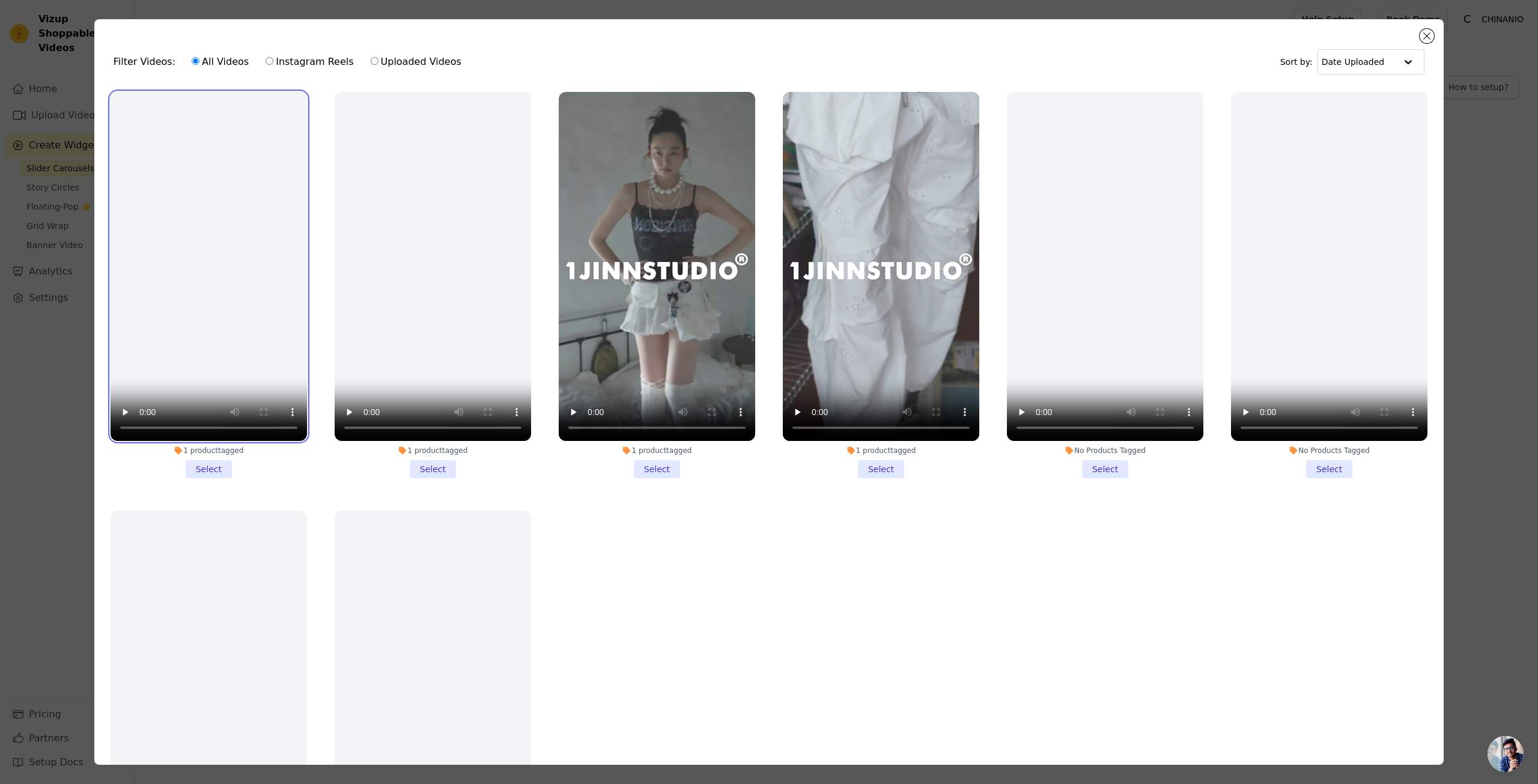
click at [220, 247] on video at bounding box center [208, 267] width 196 height 349
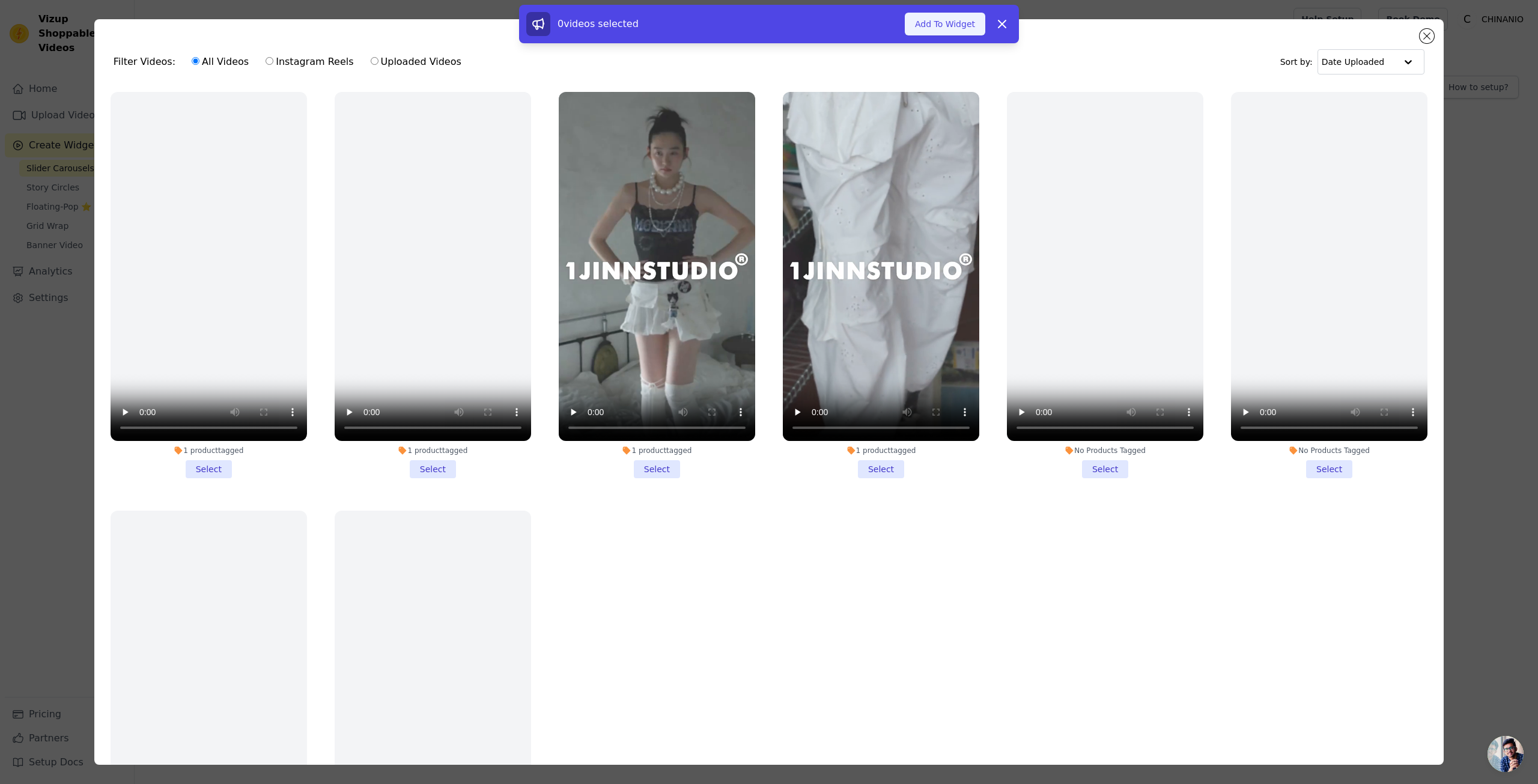
click at [942, 25] on button "Add To Widget" at bounding box center [945, 24] width 80 height 23
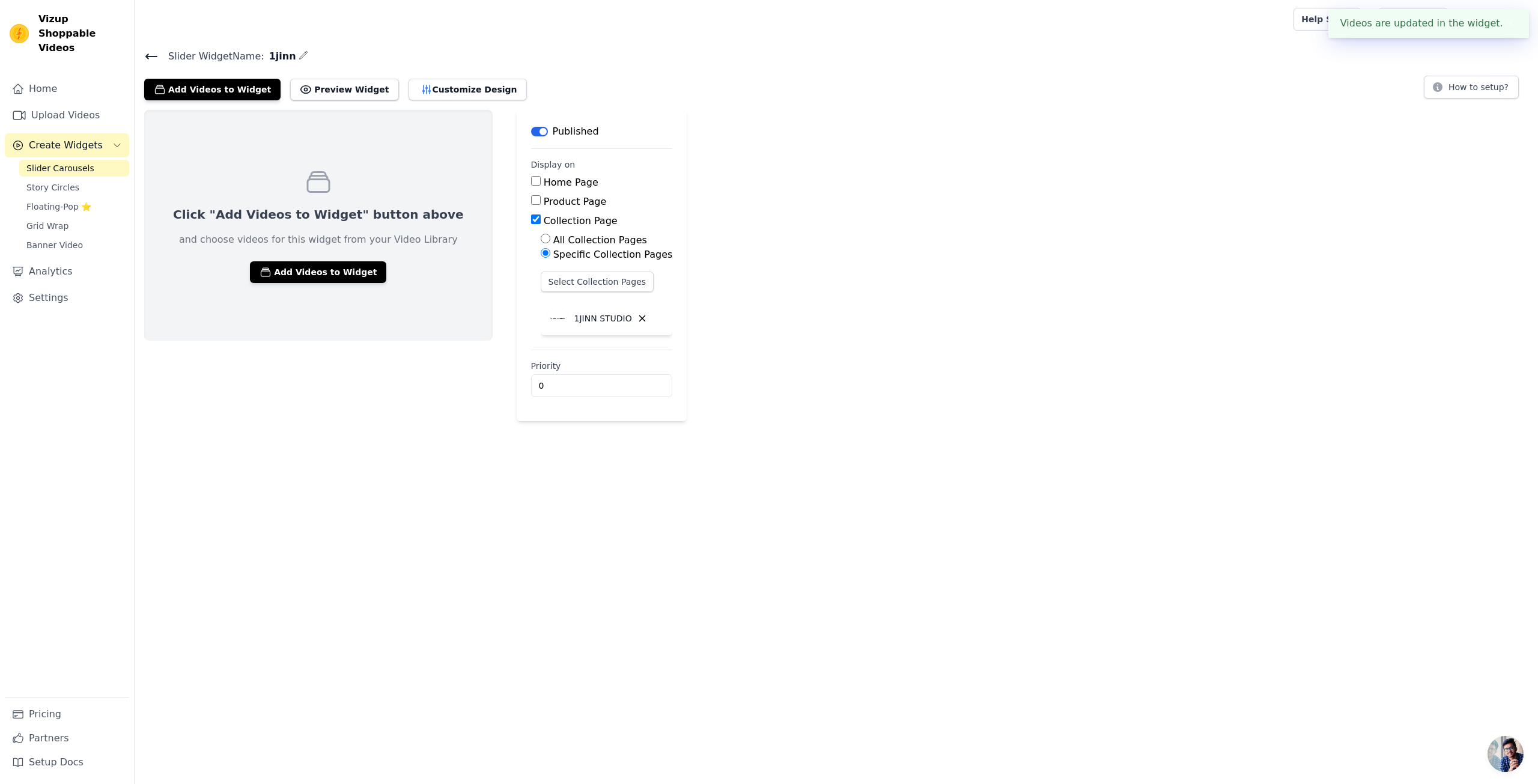
drag, startPoint x: 847, startPoint y: 217, endPoint x: 811, endPoint y: 219, distance: 36.1
click at [847, 217] on div "Click "Add Videos to Widget" button above and choose videos for this widget fro…" at bounding box center [836, 265] width 1404 height 311
click at [321, 91] on button "Preview Widget" at bounding box center [344, 89] width 108 height 22
click at [58, 181] on span "Story Circles" at bounding box center [52, 187] width 53 height 12
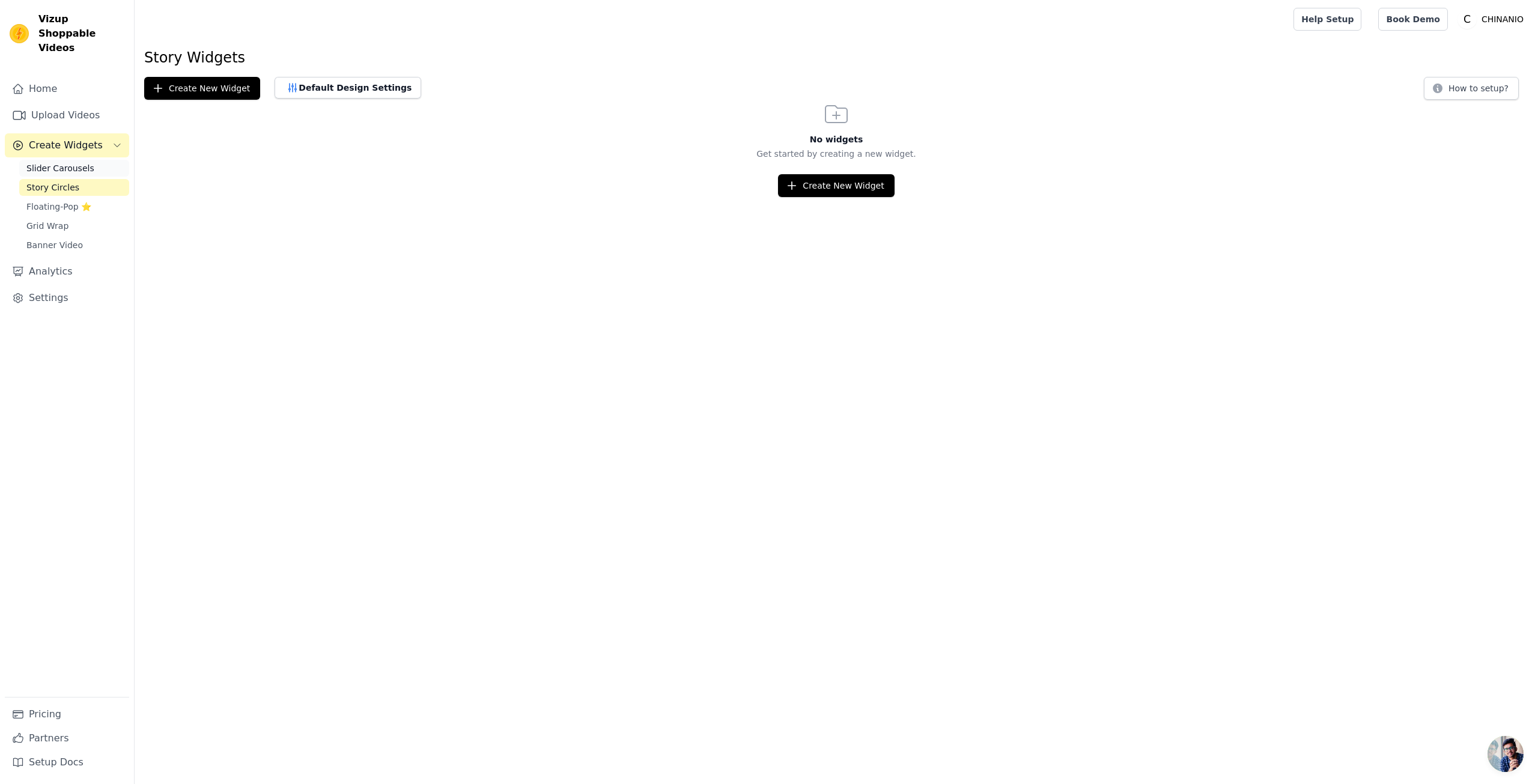
click at [79, 159] on link "Slider Carousels" at bounding box center [74, 167] width 110 height 17
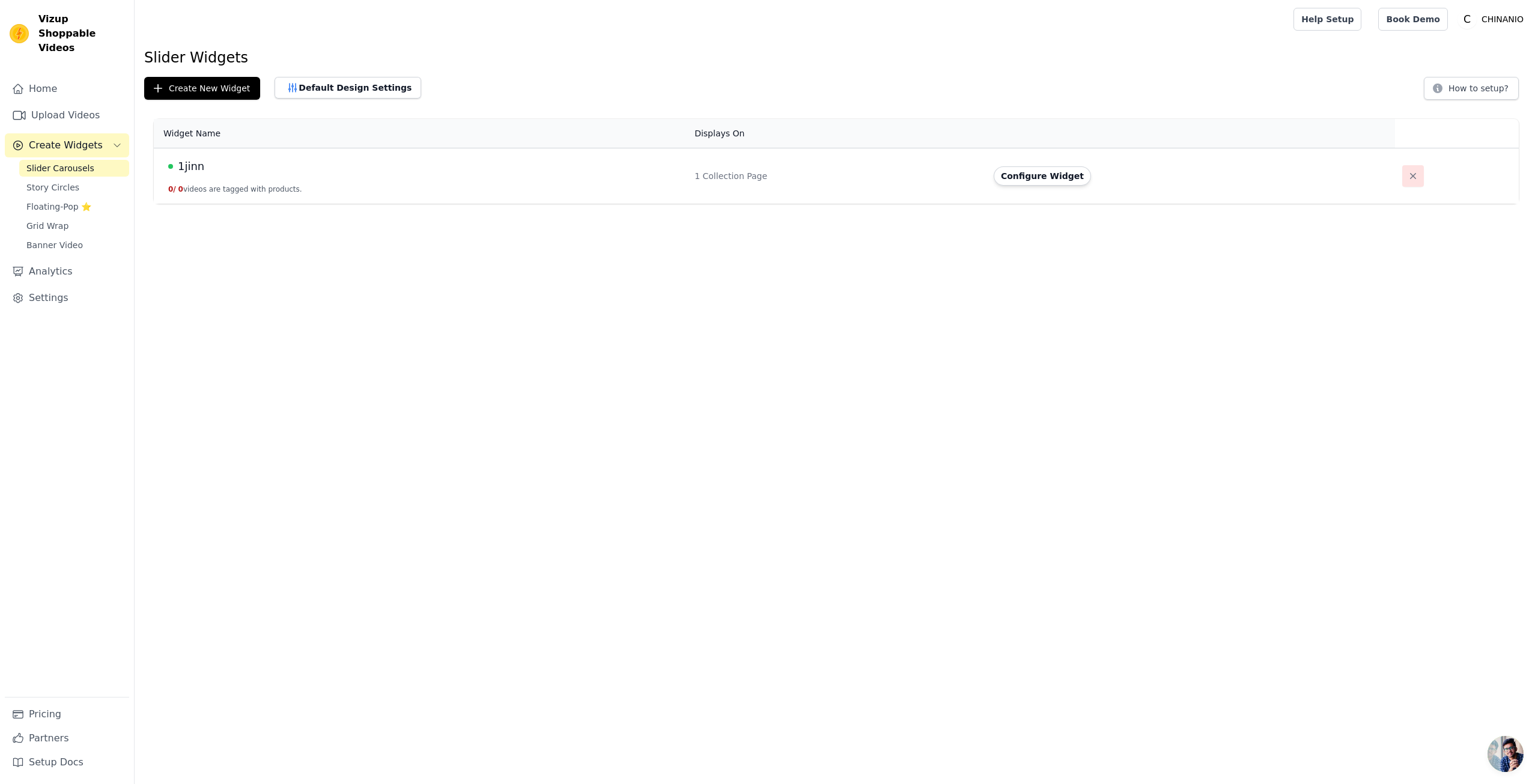
click at [1412, 176] on icon "button" at bounding box center [1413, 176] width 12 height 12
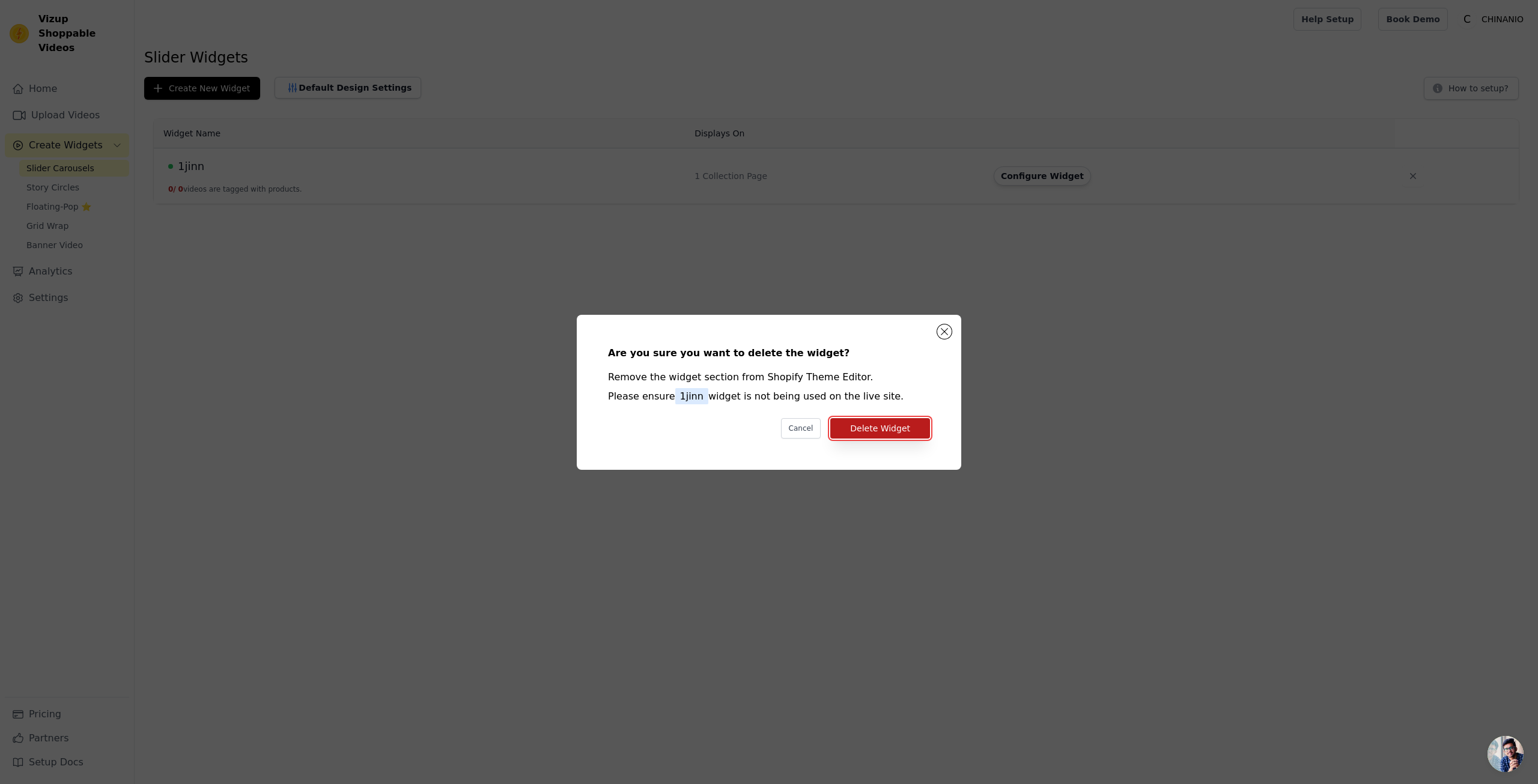
click at [861, 429] on button "Delete Widget" at bounding box center [880, 428] width 99 height 20
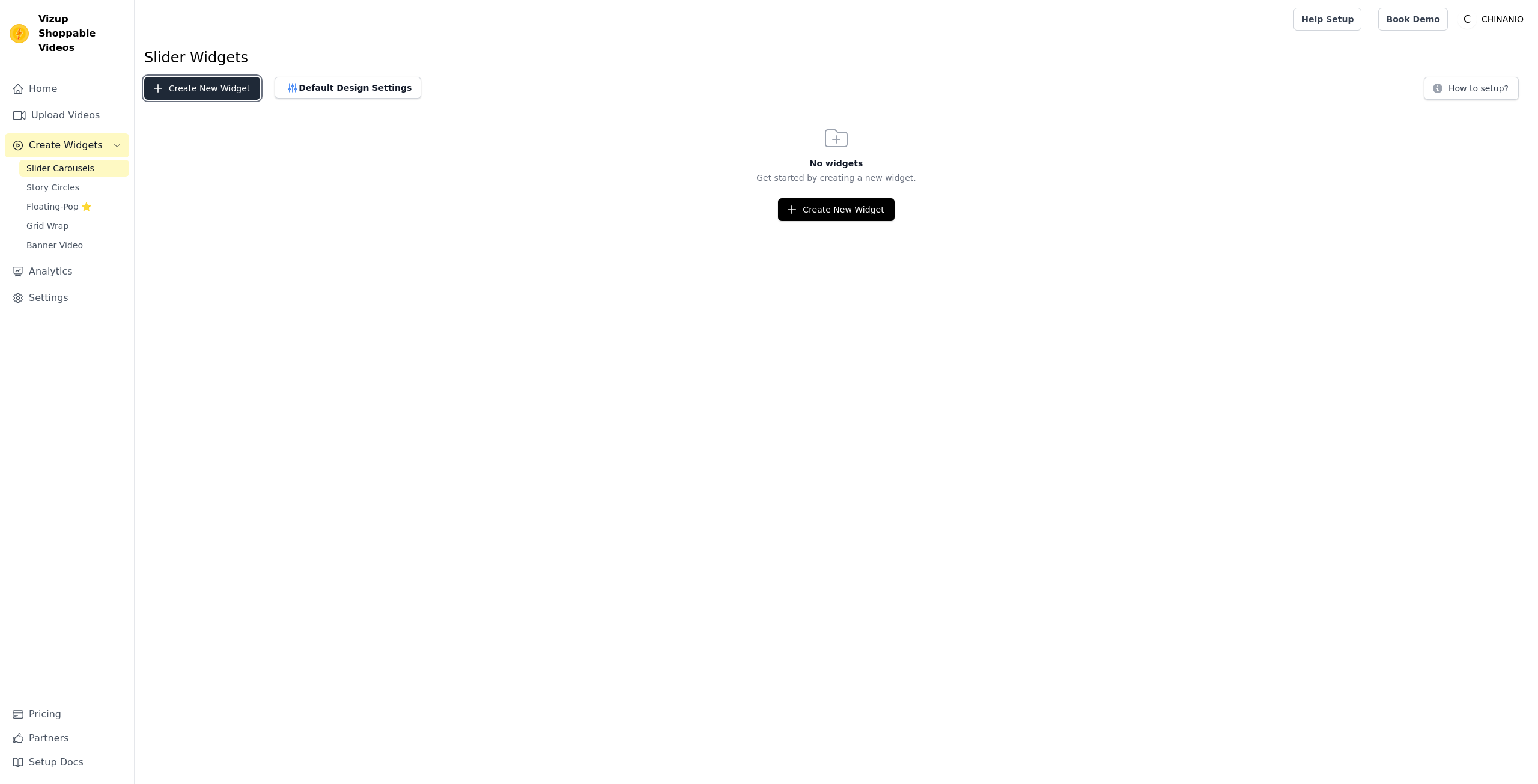
click at [214, 88] on button "Create New Widget" at bounding box center [201, 88] width 116 height 23
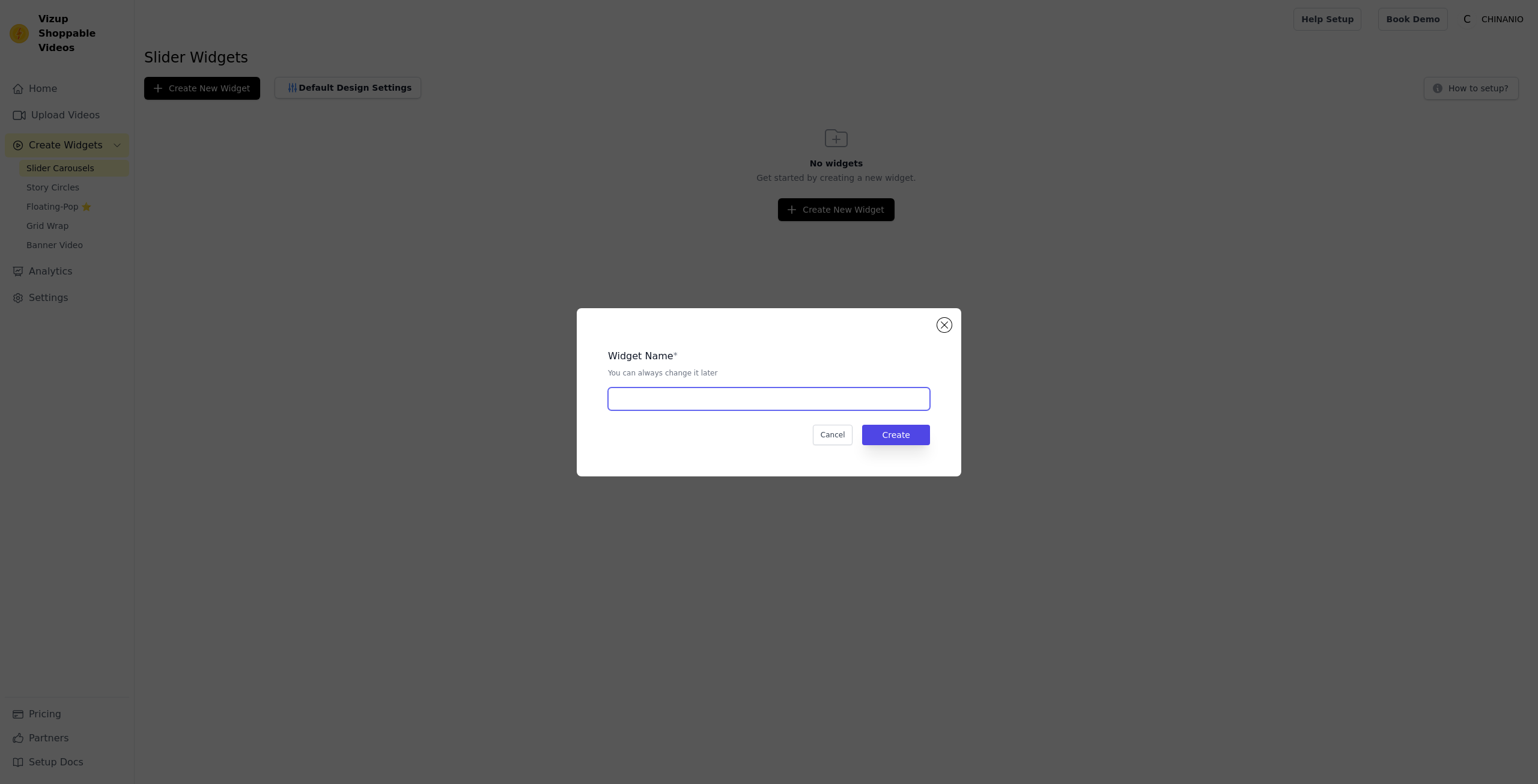
click at [733, 414] on div "Widget Name * You can always change it later Cancel Create" at bounding box center [769, 392] width 346 height 130
click at [726, 402] on input "text" at bounding box center [769, 399] width 322 height 23
type input "1jinn"
click at [883, 428] on button "Create" at bounding box center [897, 435] width 68 height 20
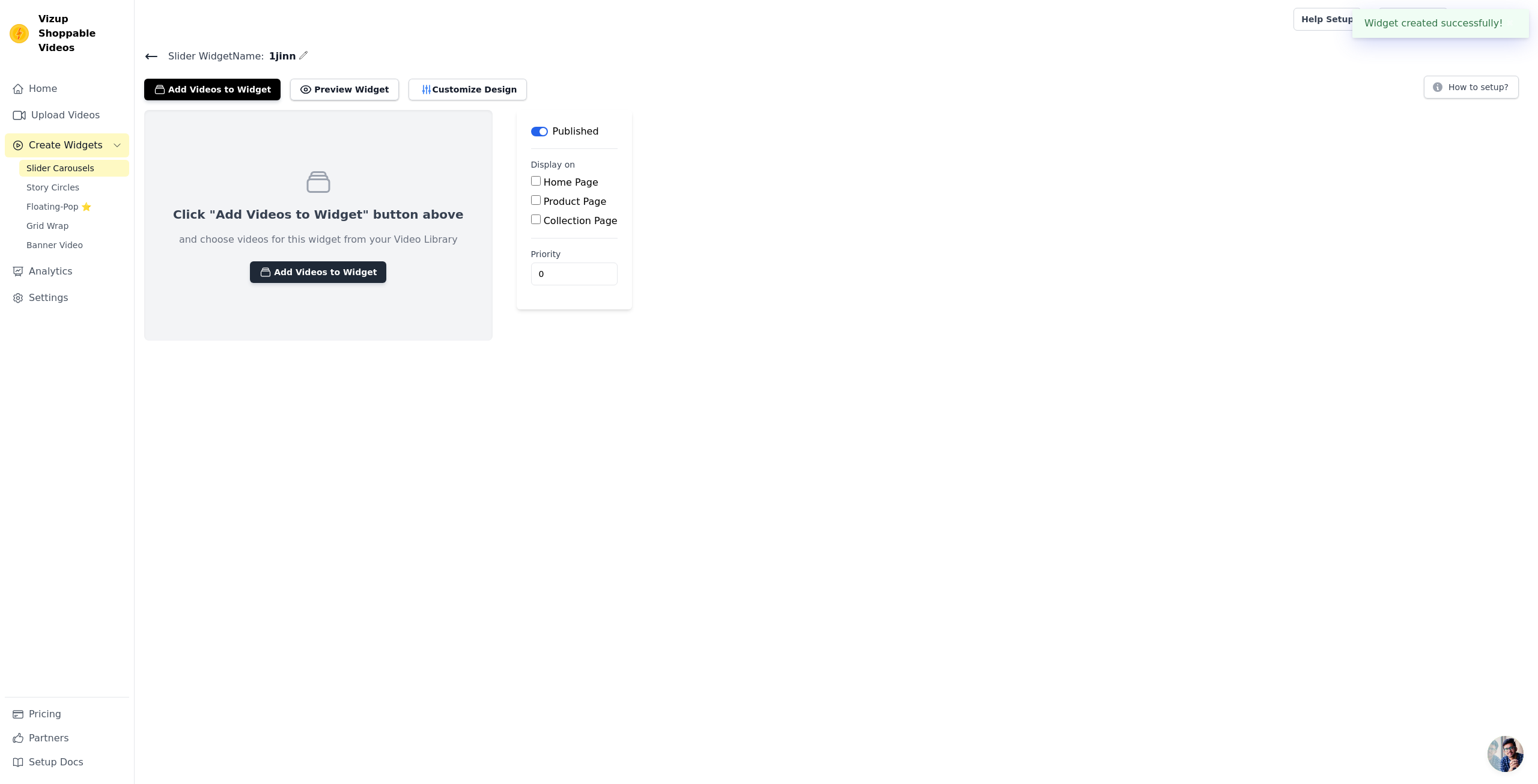
click at [328, 274] on button "Add Videos to Widget" at bounding box center [318, 272] width 137 height 22
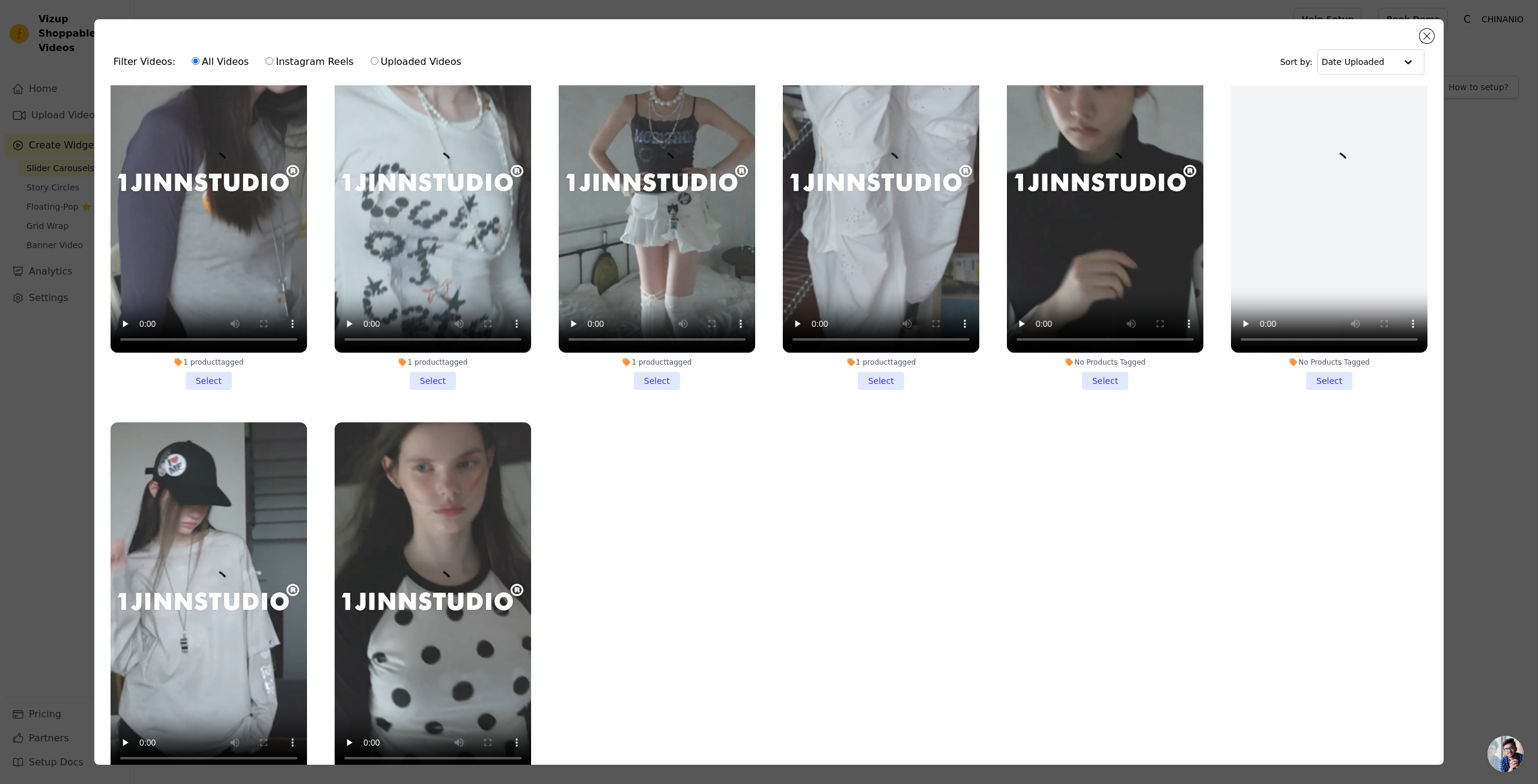
scroll to position [90, 0]
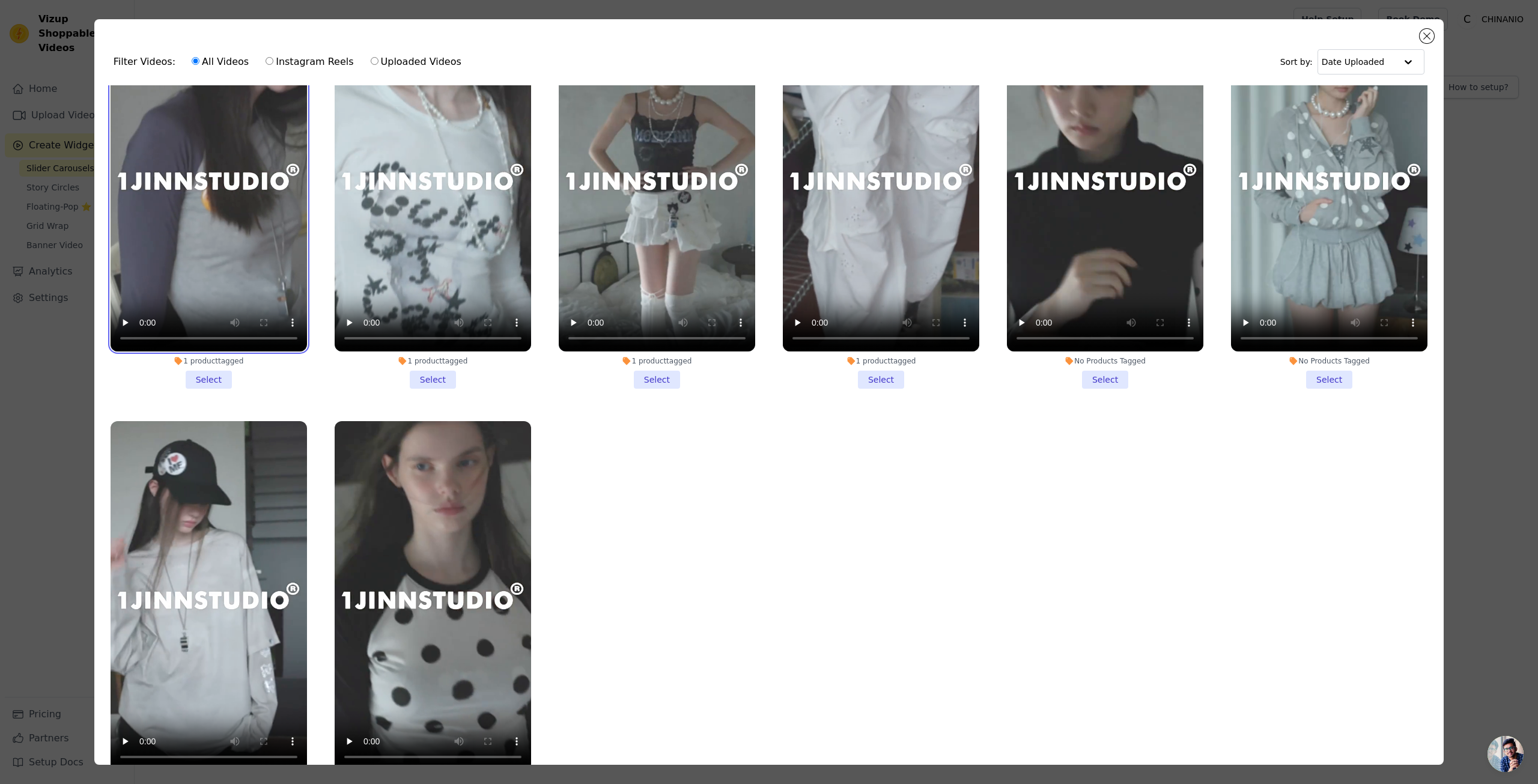
click at [252, 265] on video at bounding box center [208, 177] width 196 height 349
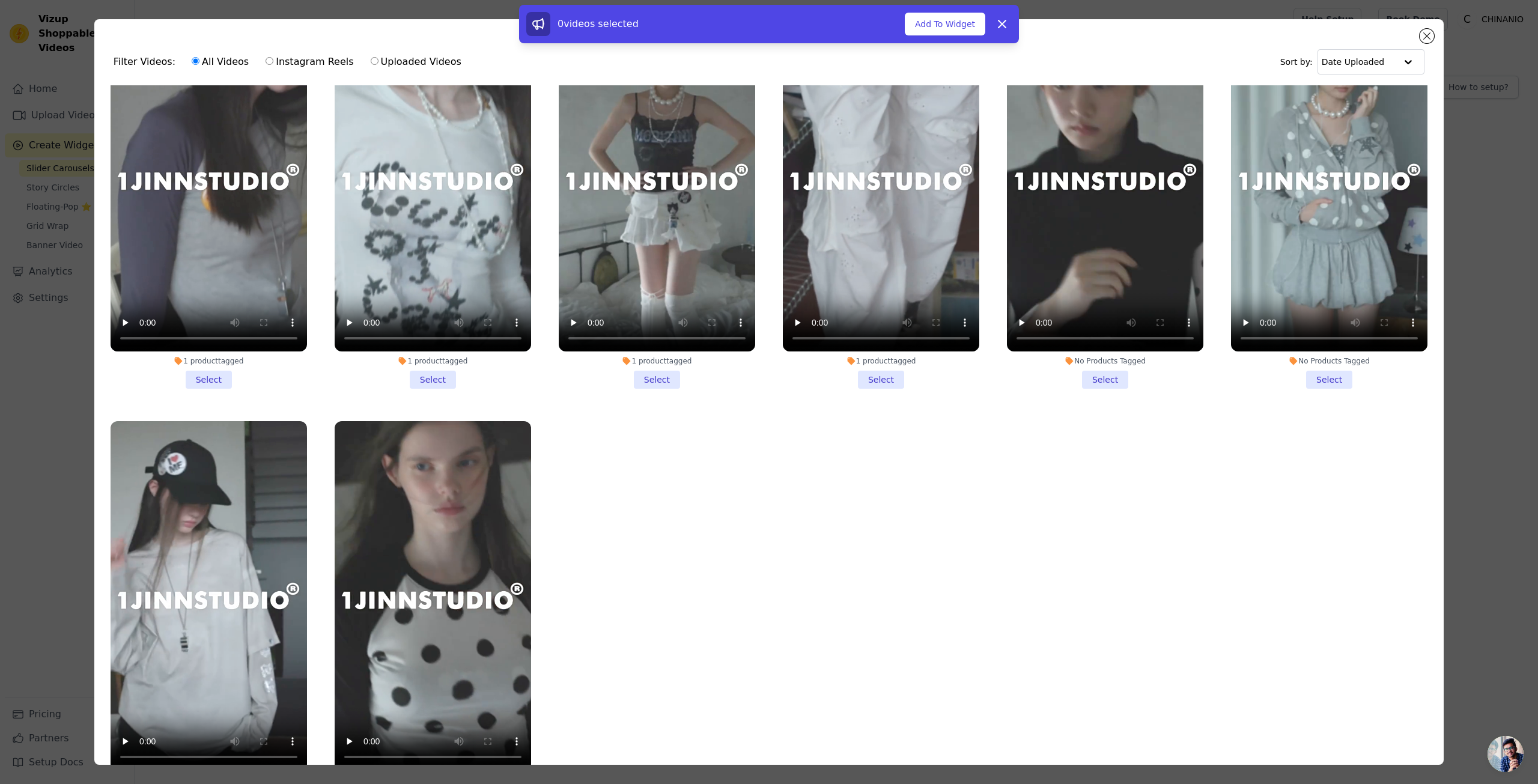
click at [217, 373] on li "1 product tagged Select" at bounding box center [208, 195] width 196 height 386
click at [0, 0] on input "1 product tagged Select" at bounding box center [0, 0] width 0 height 0
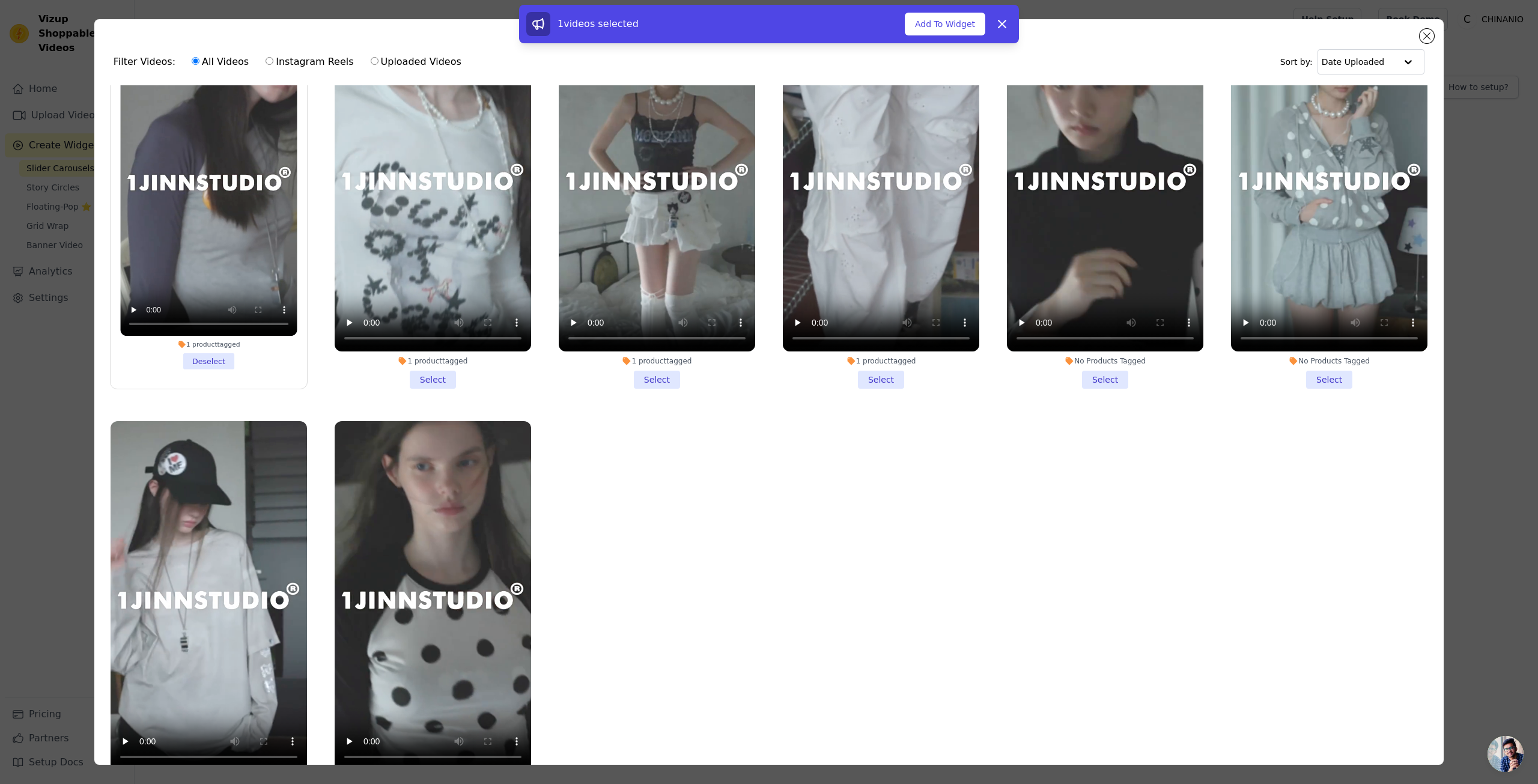
scroll to position [0, 0]
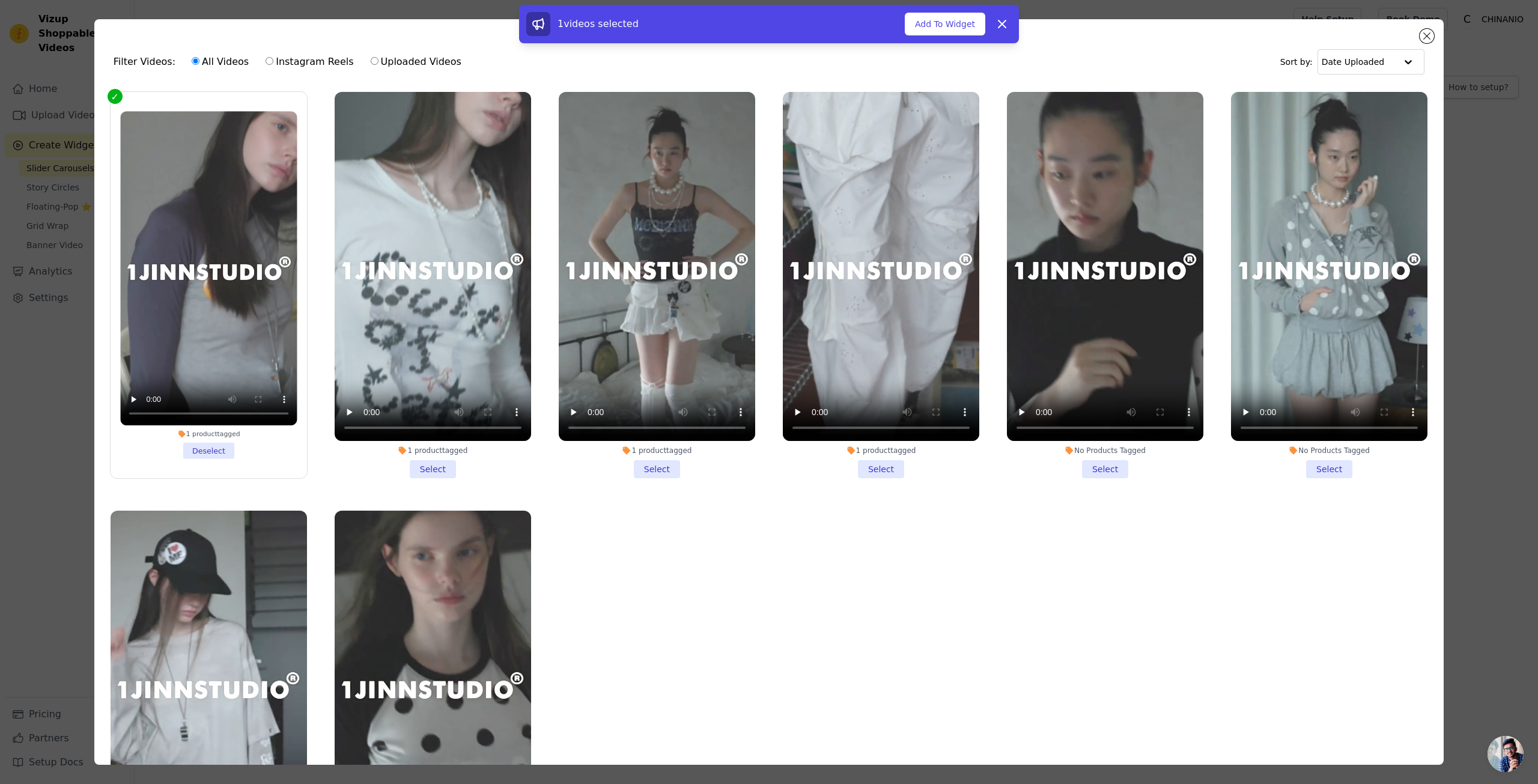
click at [435, 459] on li "1 product tagged Select" at bounding box center [432, 285] width 196 height 386
click at [0, 0] on input "1 product tagged Select" at bounding box center [0, 0] width 0 height 0
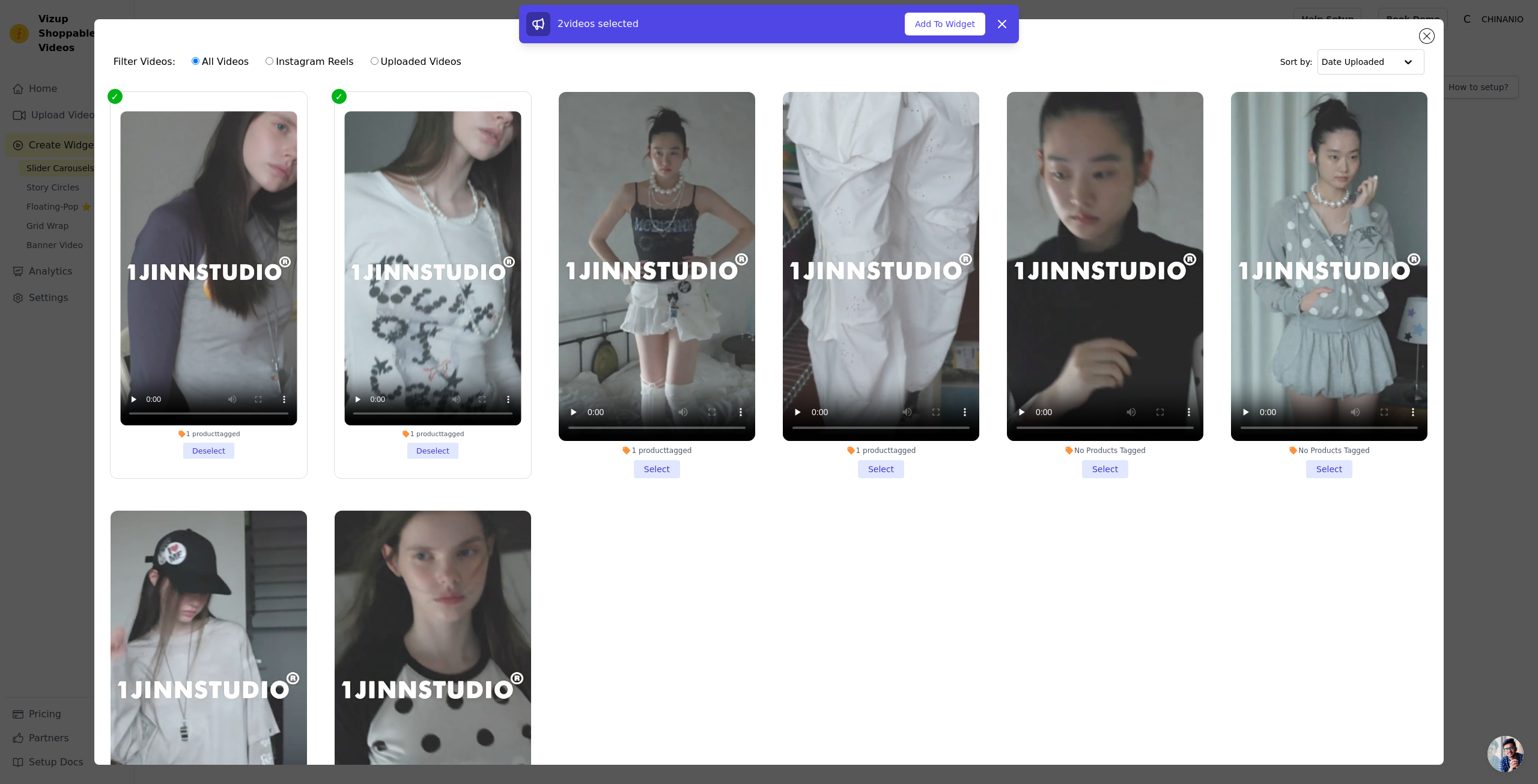
click at [649, 463] on li "1 product tagged Select" at bounding box center [656, 285] width 196 height 386
click at [0, 0] on input "1 product tagged Select" at bounding box center [0, 0] width 0 height 0
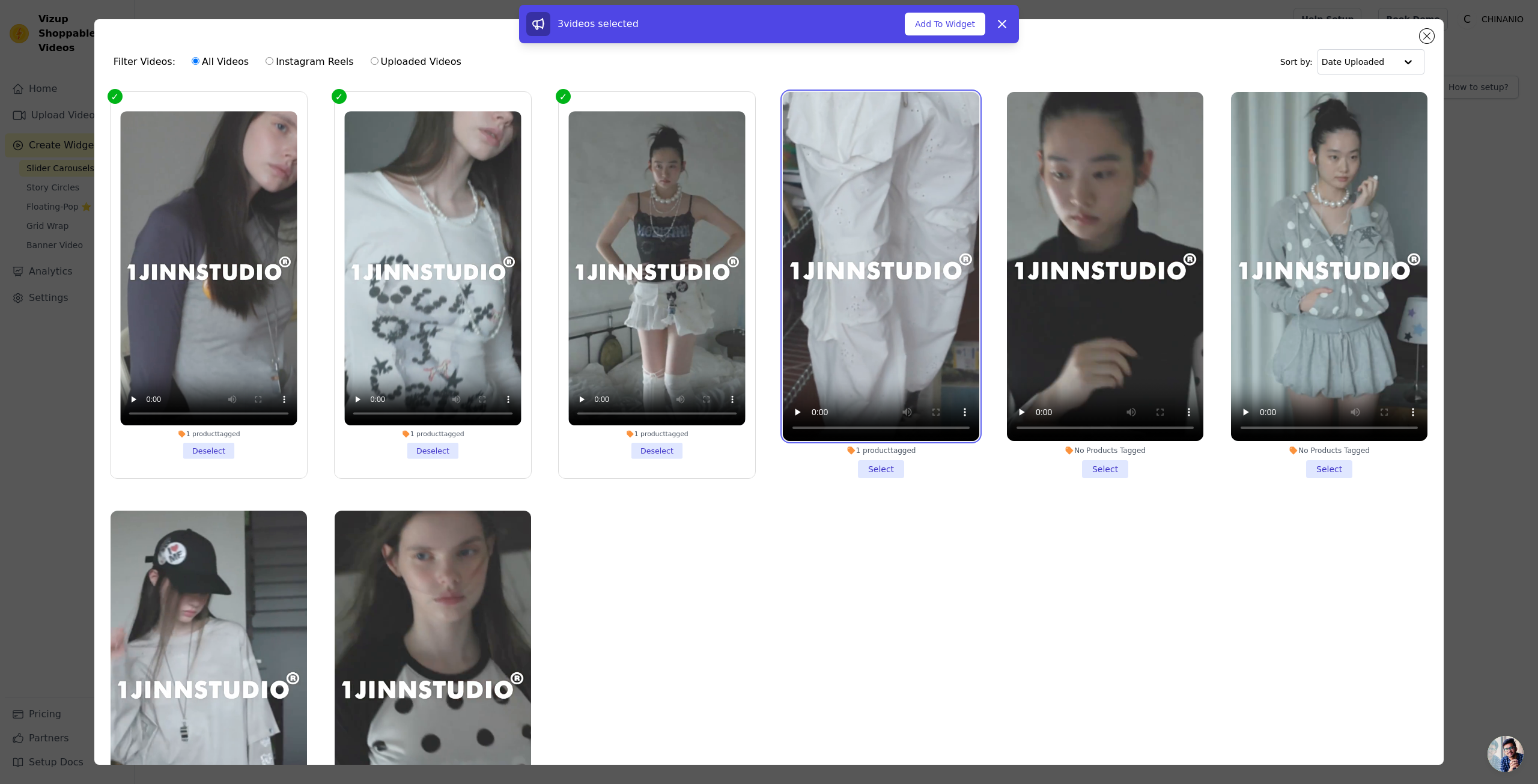
click at [871, 385] on video at bounding box center [880, 267] width 196 height 349
click at [876, 463] on li "1 product tagged Select" at bounding box center [880, 285] width 196 height 386
click at [0, 0] on input "1 product tagged Select" at bounding box center [0, 0] width 0 height 0
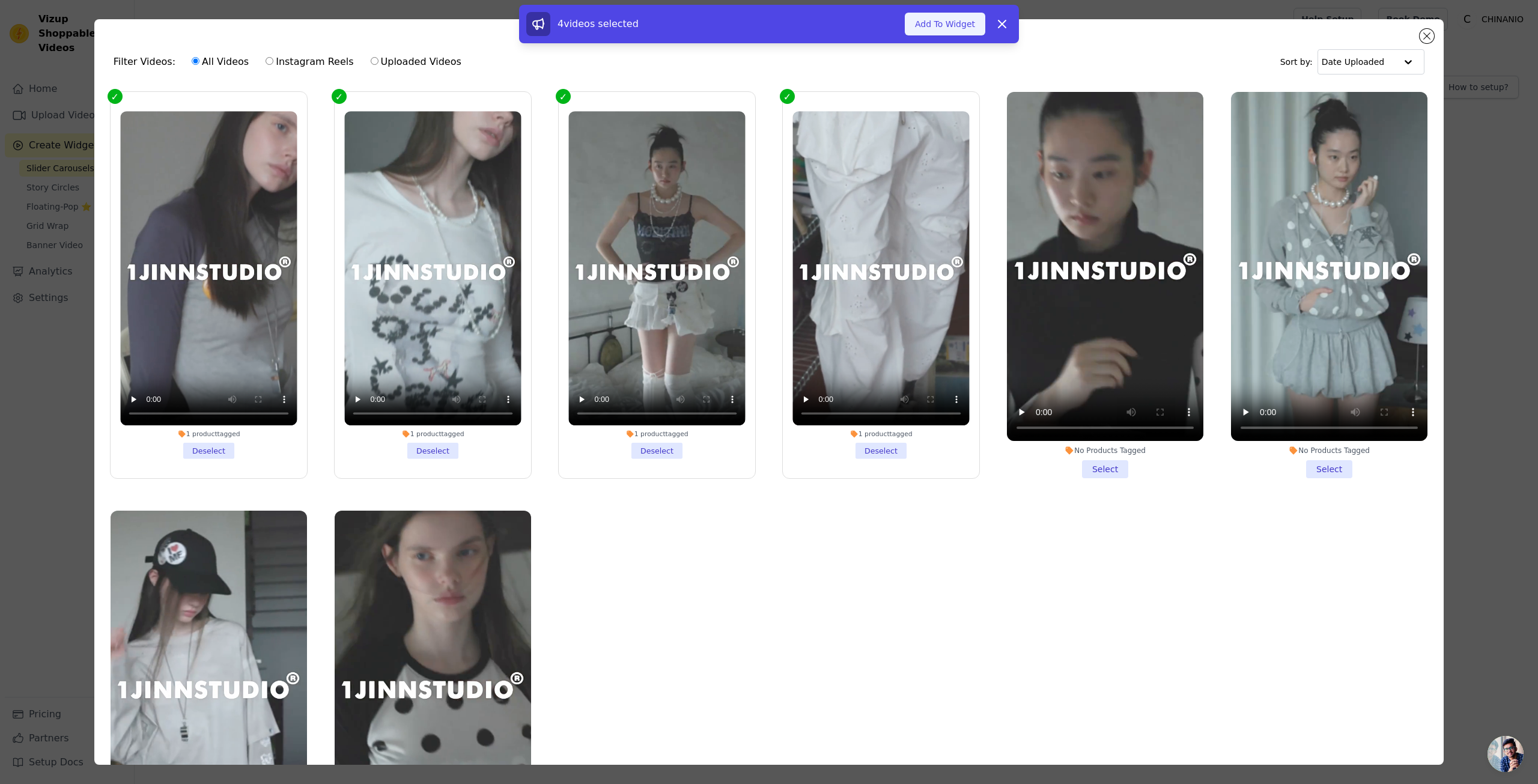
click at [959, 19] on button "Add To Widget" at bounding box center [945, 24] width 80 height 23
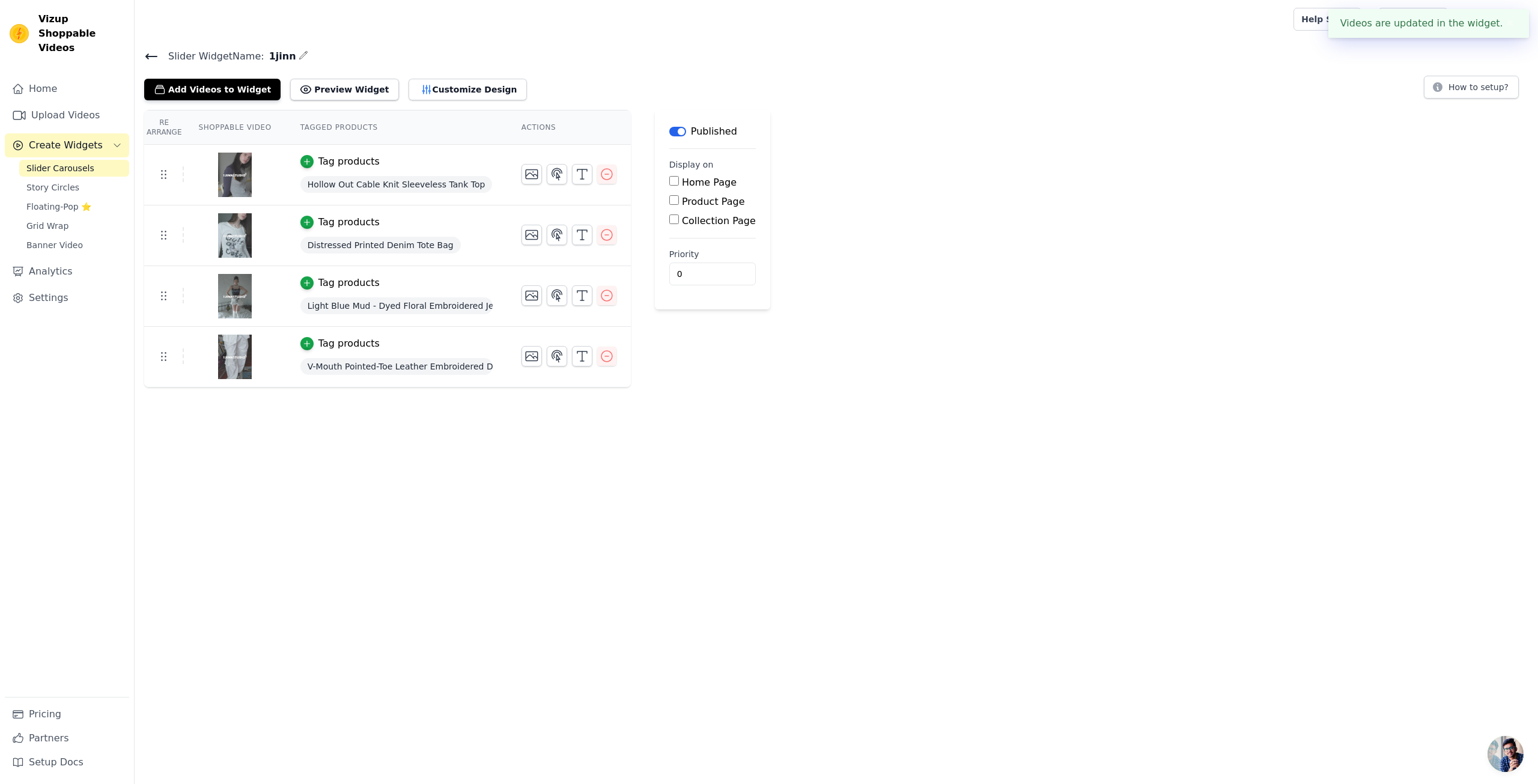
click at [698, 216] on label "Collection Page" at bounding box center [719, 220] width 74 height 11
click at [679, 216] on input "Collection Page" at bounding box center [674, 219] width 10 height 10
checkbox input "true"
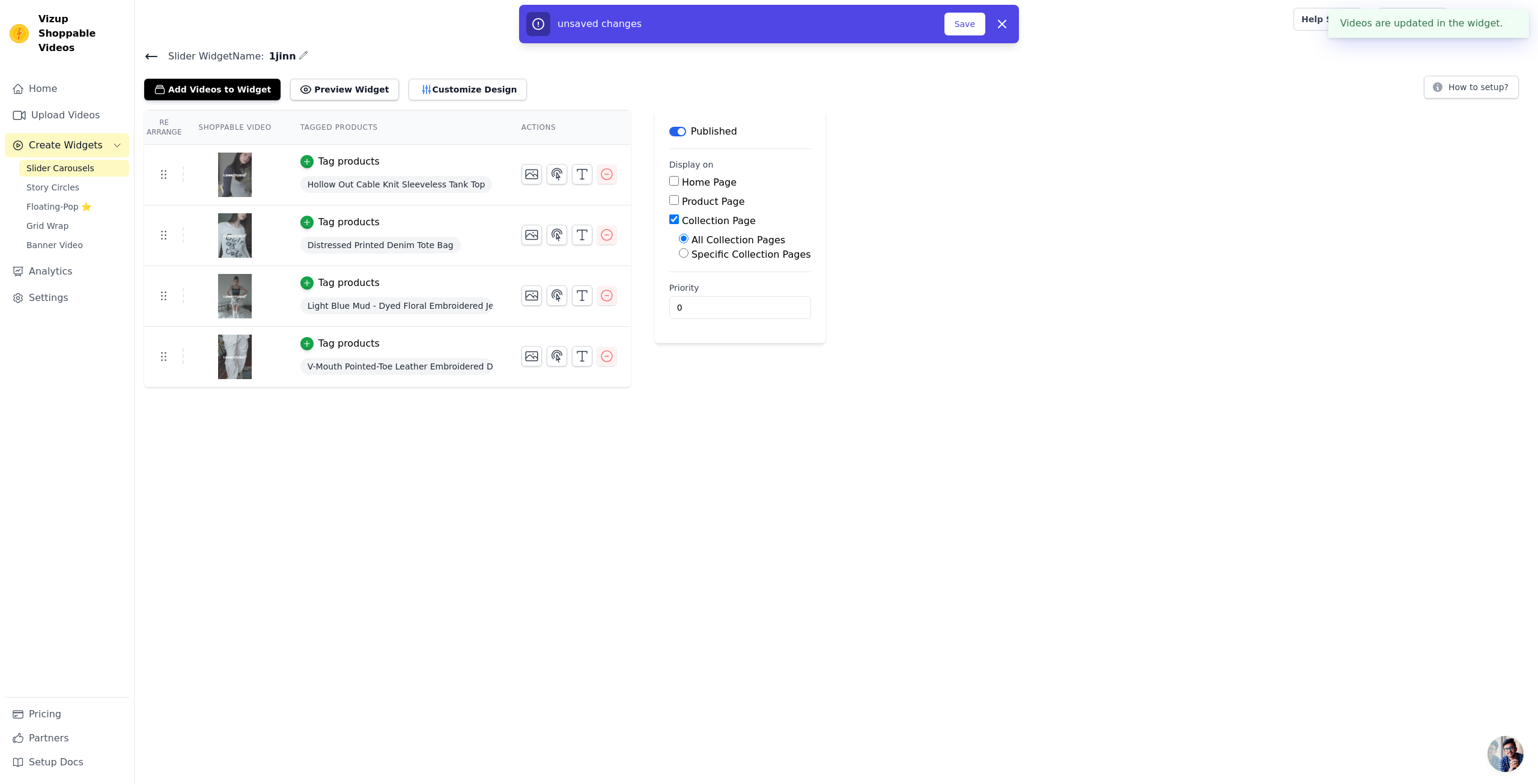
click at [748, 254] on label "Specific Collection Pages" at bounding box center [751, 253] width 119 height 11
click at [688, 254] on input "Specific Collection Pages" at bounding box center [683, 253] width 10 height 10
radio input "true"
click at [741, 280] on button "Select Collection Pages" at bounding box center [735, 281] width 113 height 20
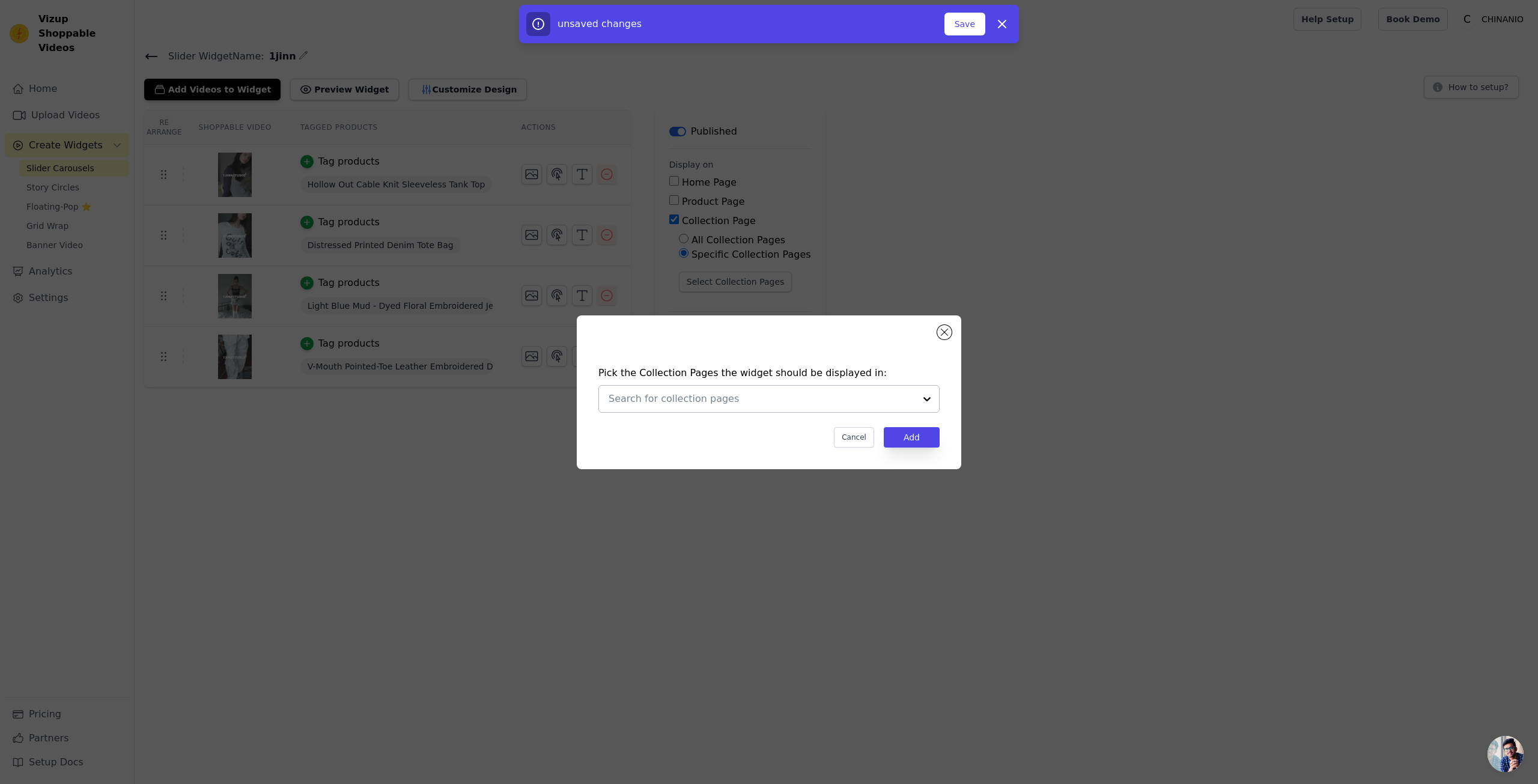
click at [711, 405] on input "text" at bounding box center [762, 399] width 307 height 15
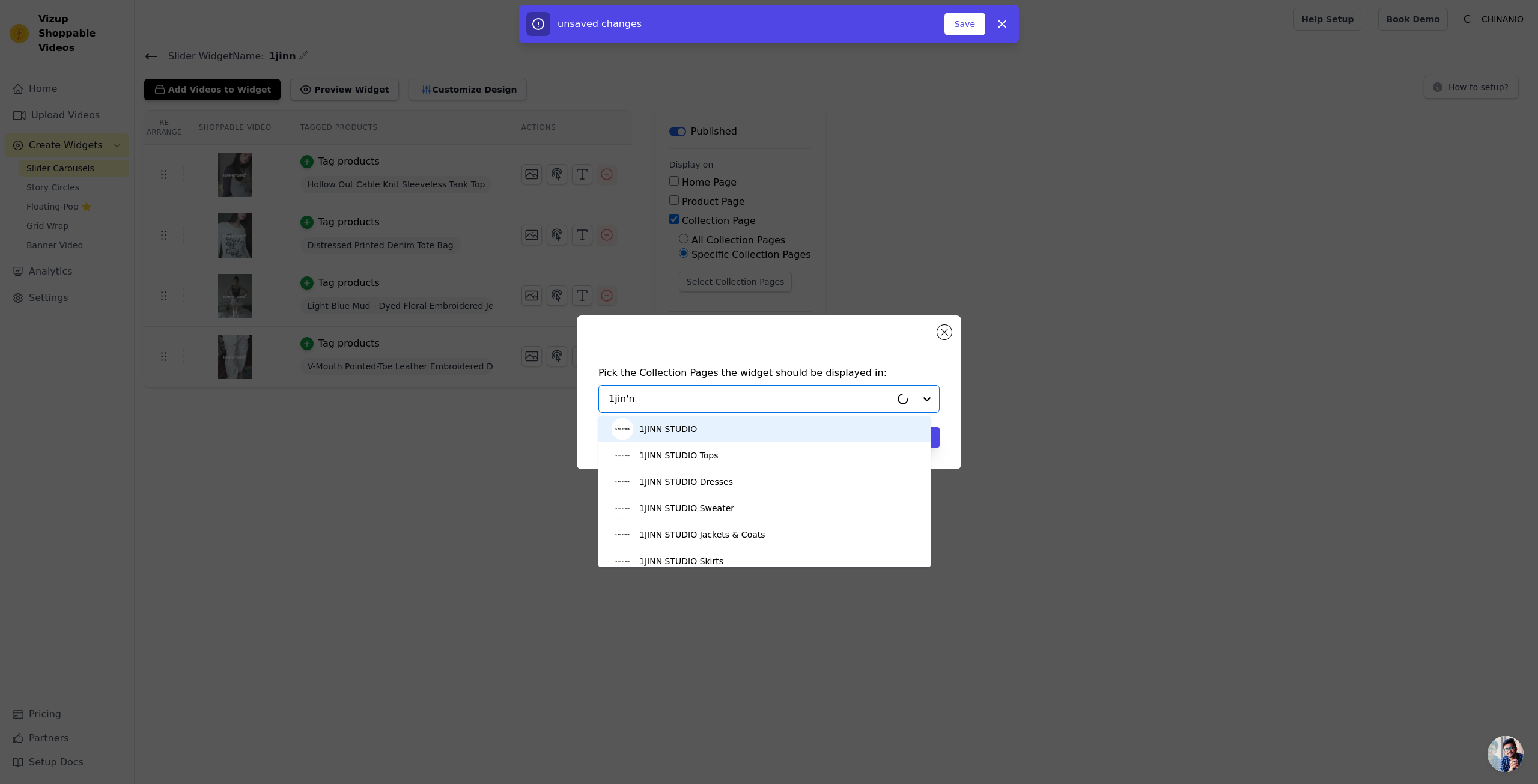
type input "1jinn"
click at [714, 422] on div "1JINN STUDIO" at bounding box center [765, 429] width 308 height 26
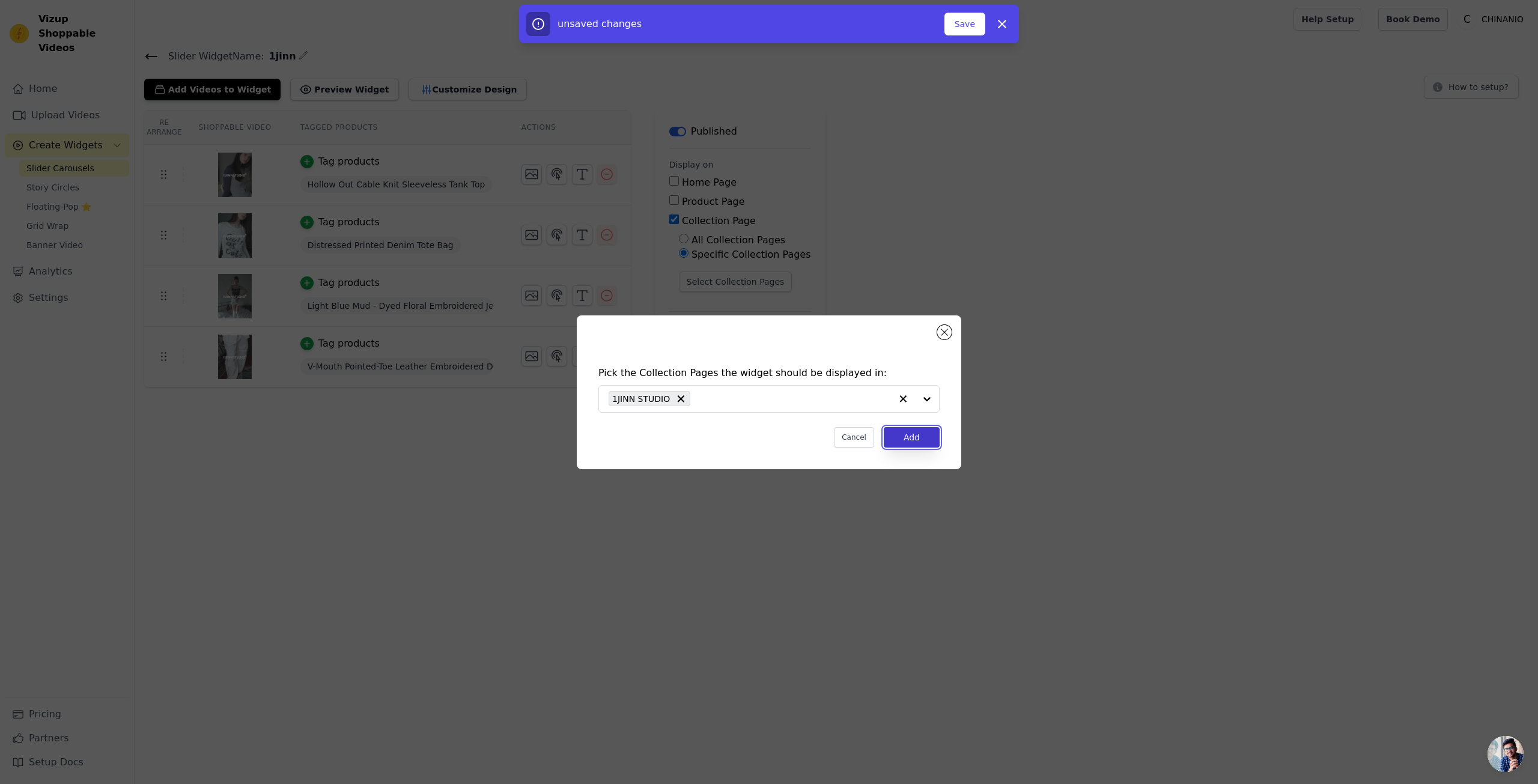
click at [905, 438] on button "Add" at bounding box center [911, 436] width 56 height 20
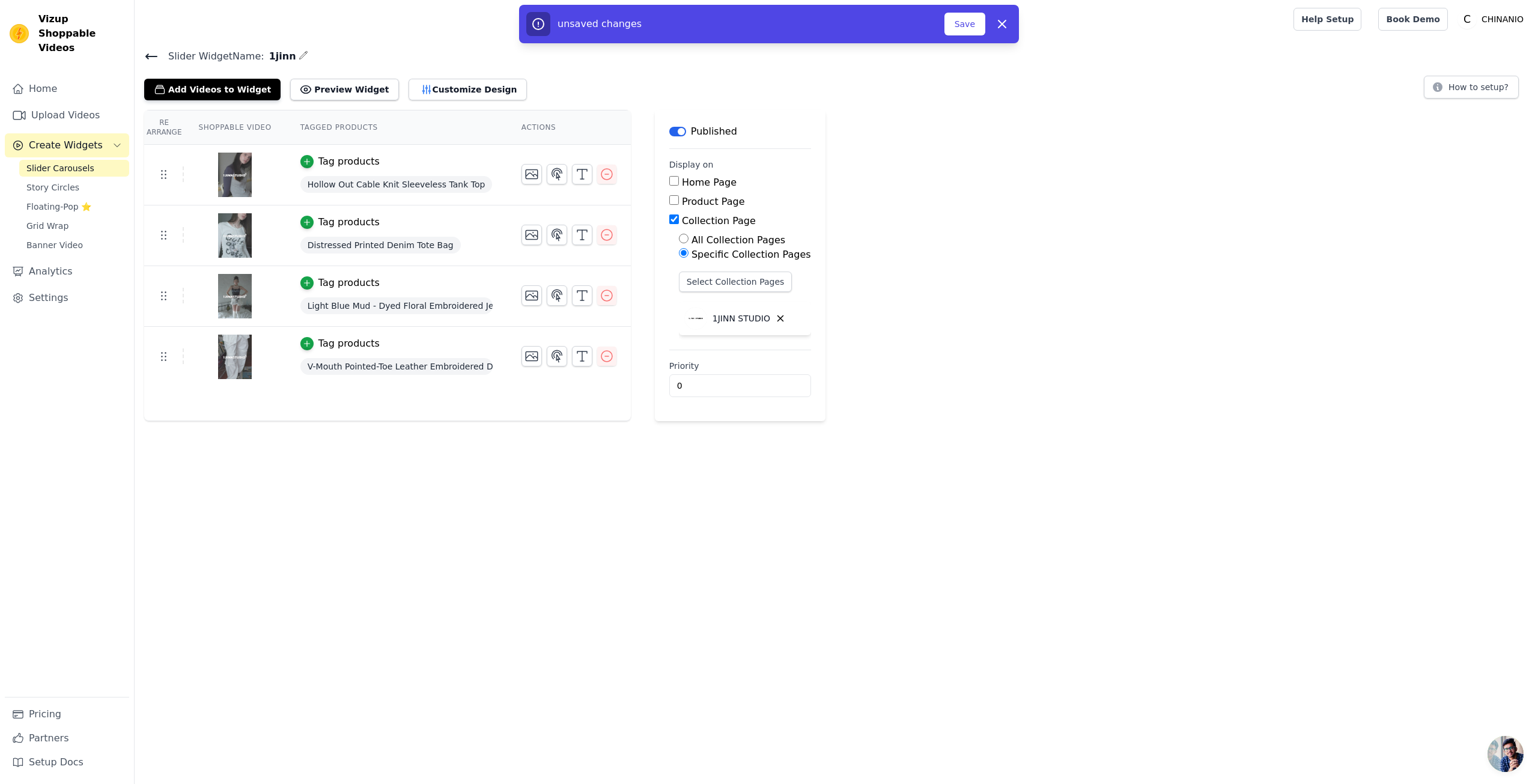
click at [776, 421] on html "Vizup Shoppable Videos Home Upload Videos Create Widgets Slider Carousels Story…" at bounding box center [769, 210] width 1538 height 421
click at [300, 85] on icon at bounding box center [306, 90] width 12 height 12
click at [440, 83] on button "Customize Design" at bounding box center [468, 89] width 119 height 22
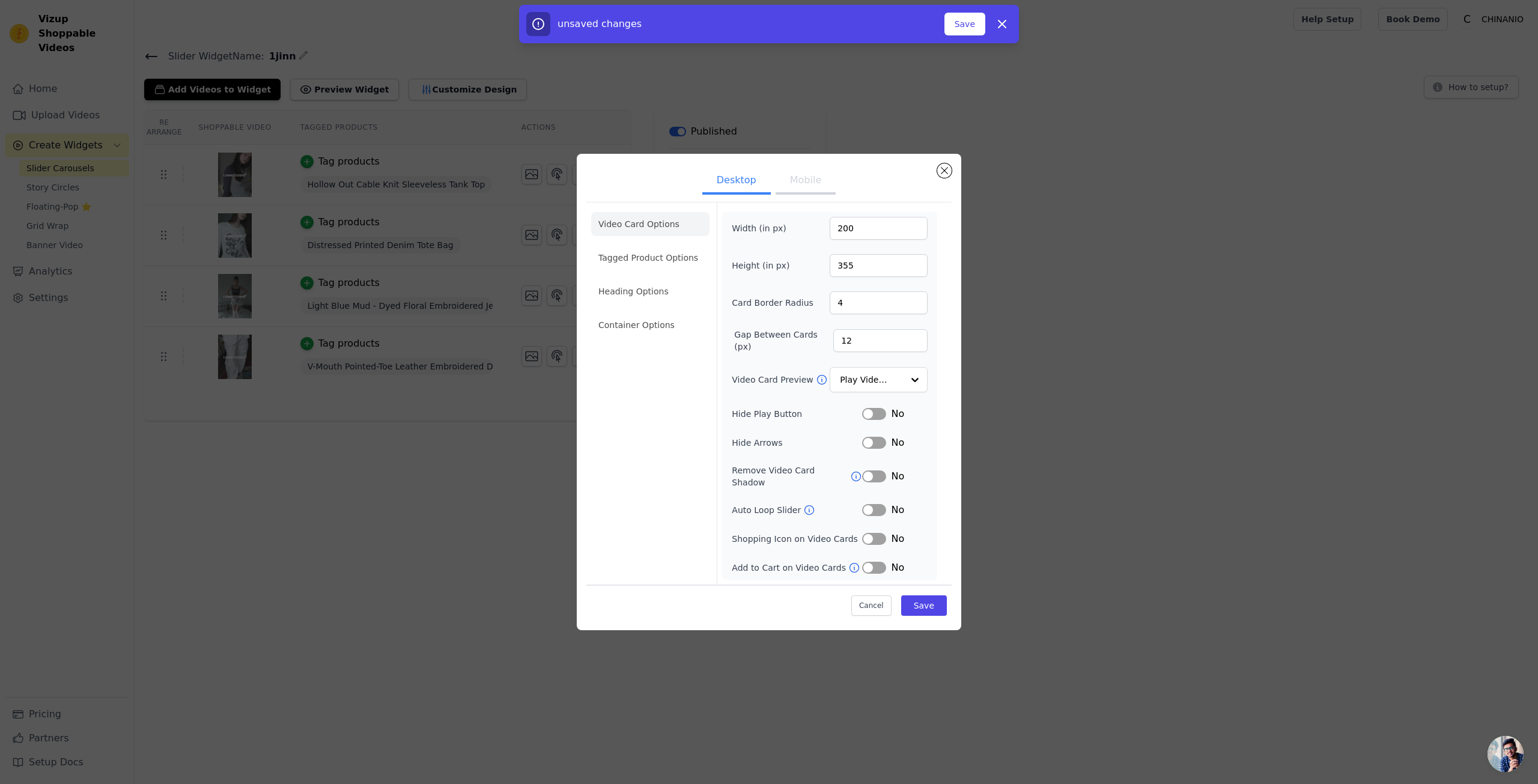
click at [871, 558] on div "Width (in px) 200 Height (in px) 355 Card Border Radius 4 Gap Between Cards (px…" at bounding box center [830, 395] width 196 height 358
click at [874, 562] on button "Label" at bounding box center [875, 568] width 24 height 12
click at [877, 539] on button "Label" at bounding box center [875, 539] width 24 height 12
click at [876, 508] on button "Label" at bounding box center [875, 510] width 24 height 12
click at [888, 390] on input "Video Card Preview" at bounding box center [871, 380] width 62 height 24
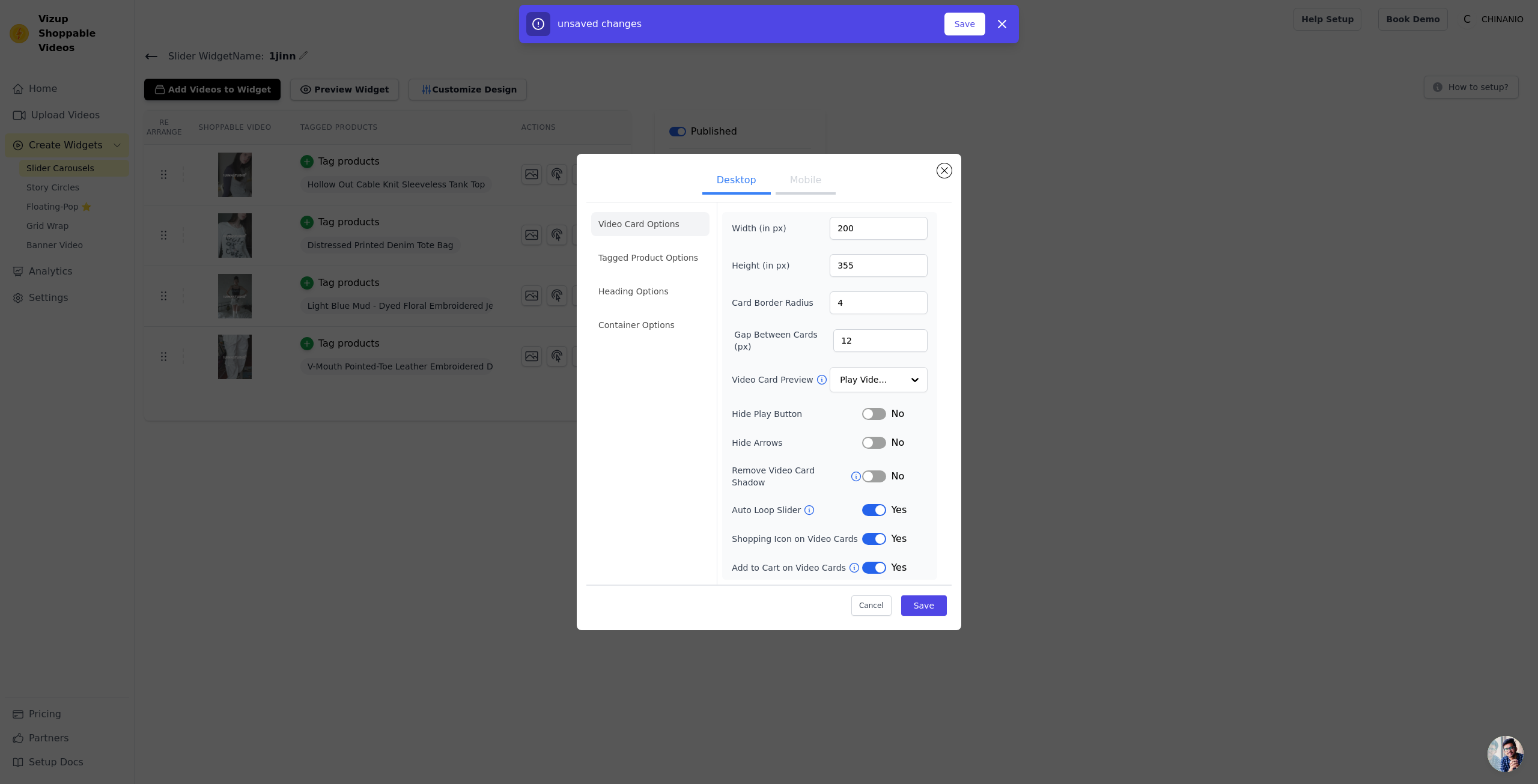
click at [859, 321] on div "Width (in px) 200 Height (in px) 355 Card Border Radius 4 Gap Between Cards (px…" at bounding box center [830, 395] width 196 height 358
click at [847, 307] on input "4" at bounding box center [878, 302] width 98 height 23
type input "15"
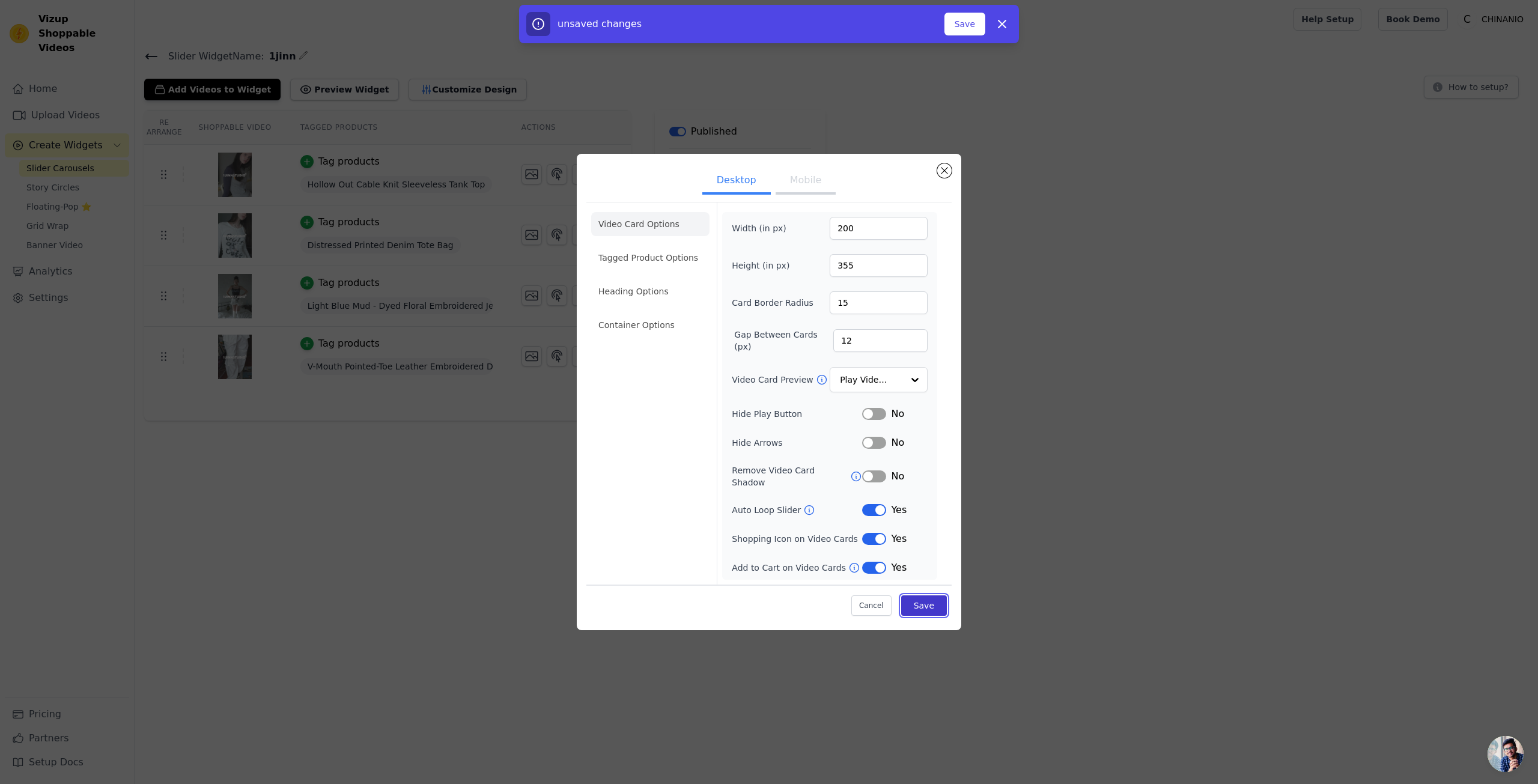
click at [928, 603] on button "Save" at bounding box center [924, 605] width 45 height 20
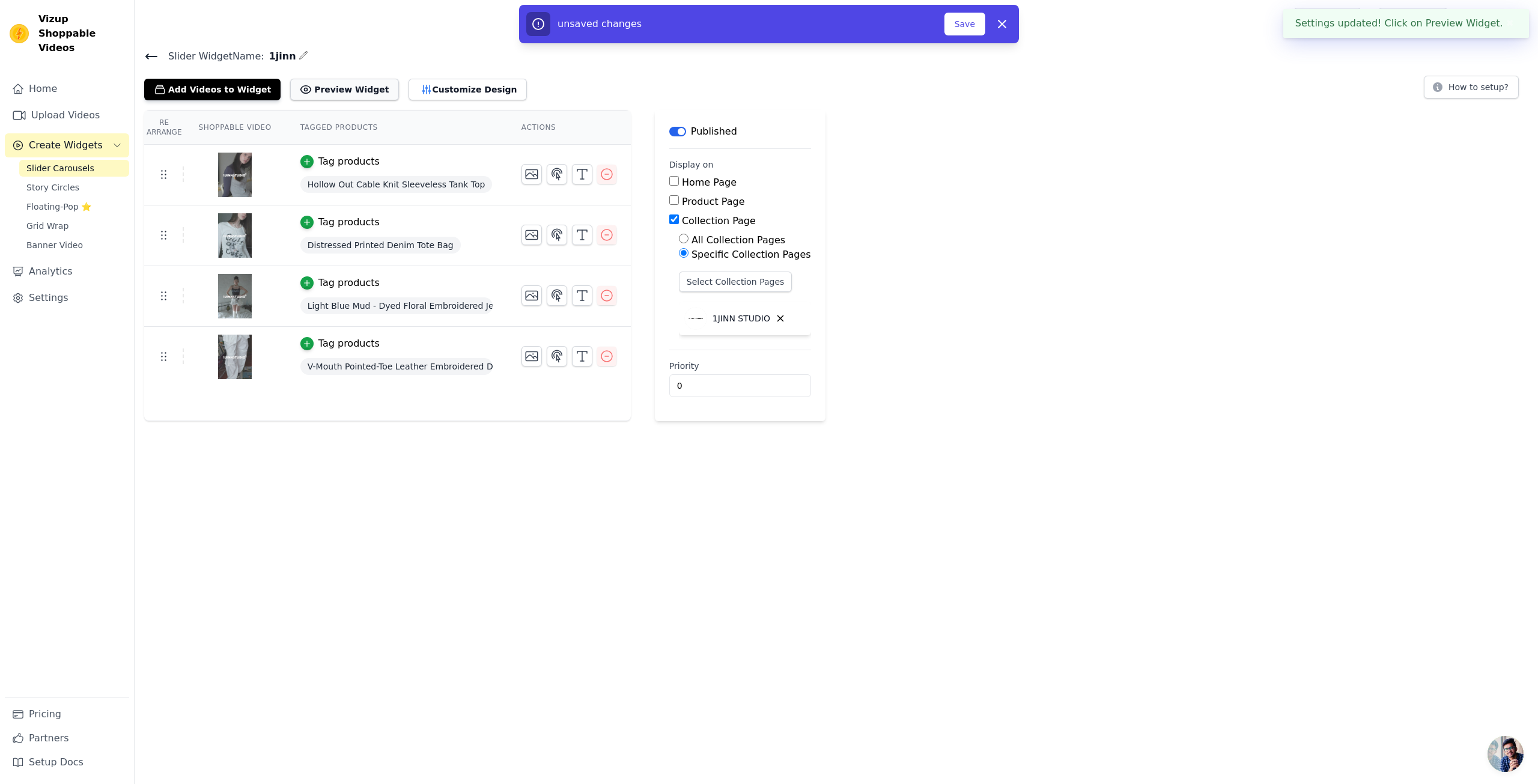
click at [331, 96] on button "Preview Widget" at bounding box center [344, 89] width 108 height 22
click at [417, 92] on button "Customize Design" at bounding box center [468, 89] width 119 height 22
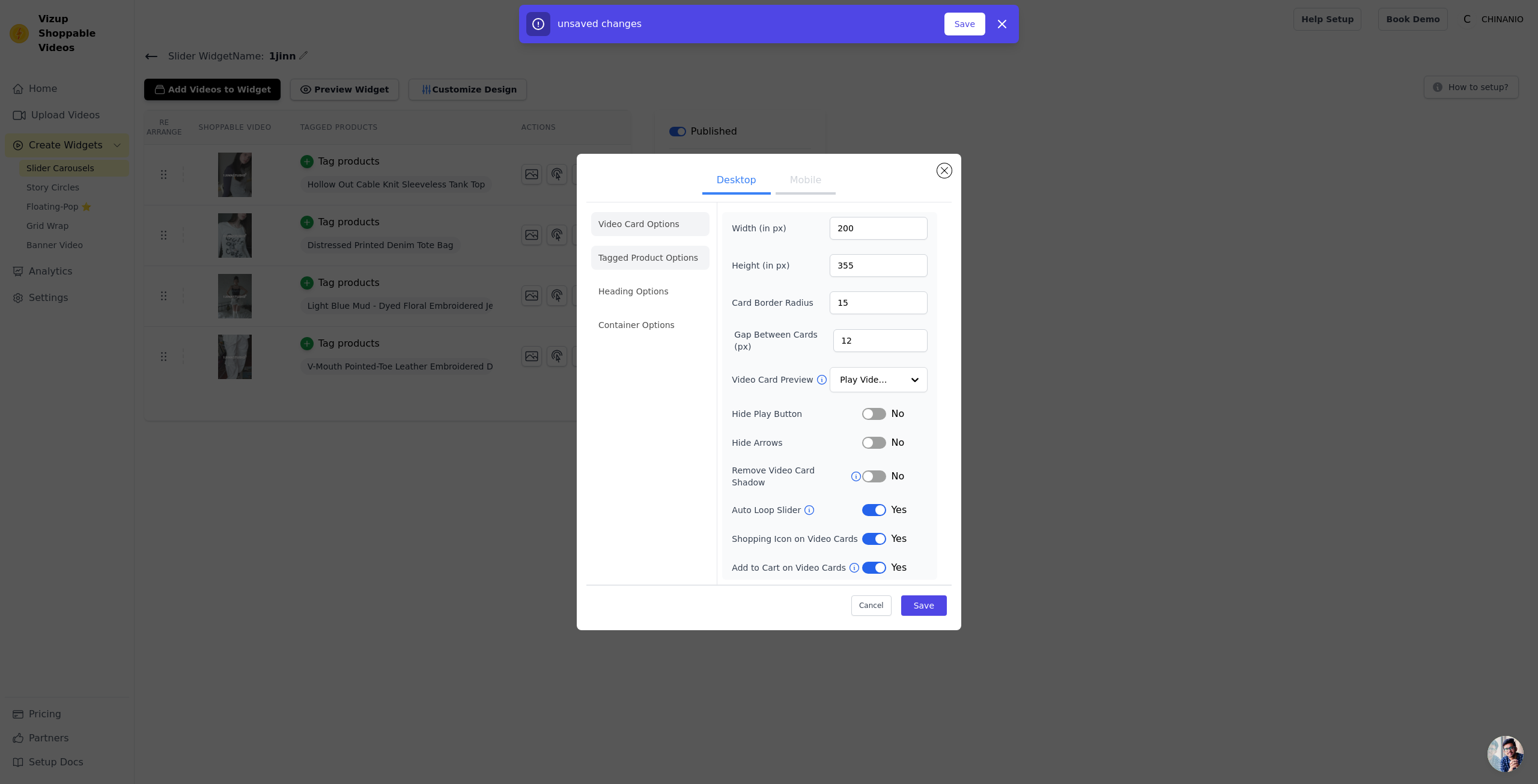
click at [692, 270] on li "Tagged Product Options" at bounding box center [651, 258] width 119 height 24
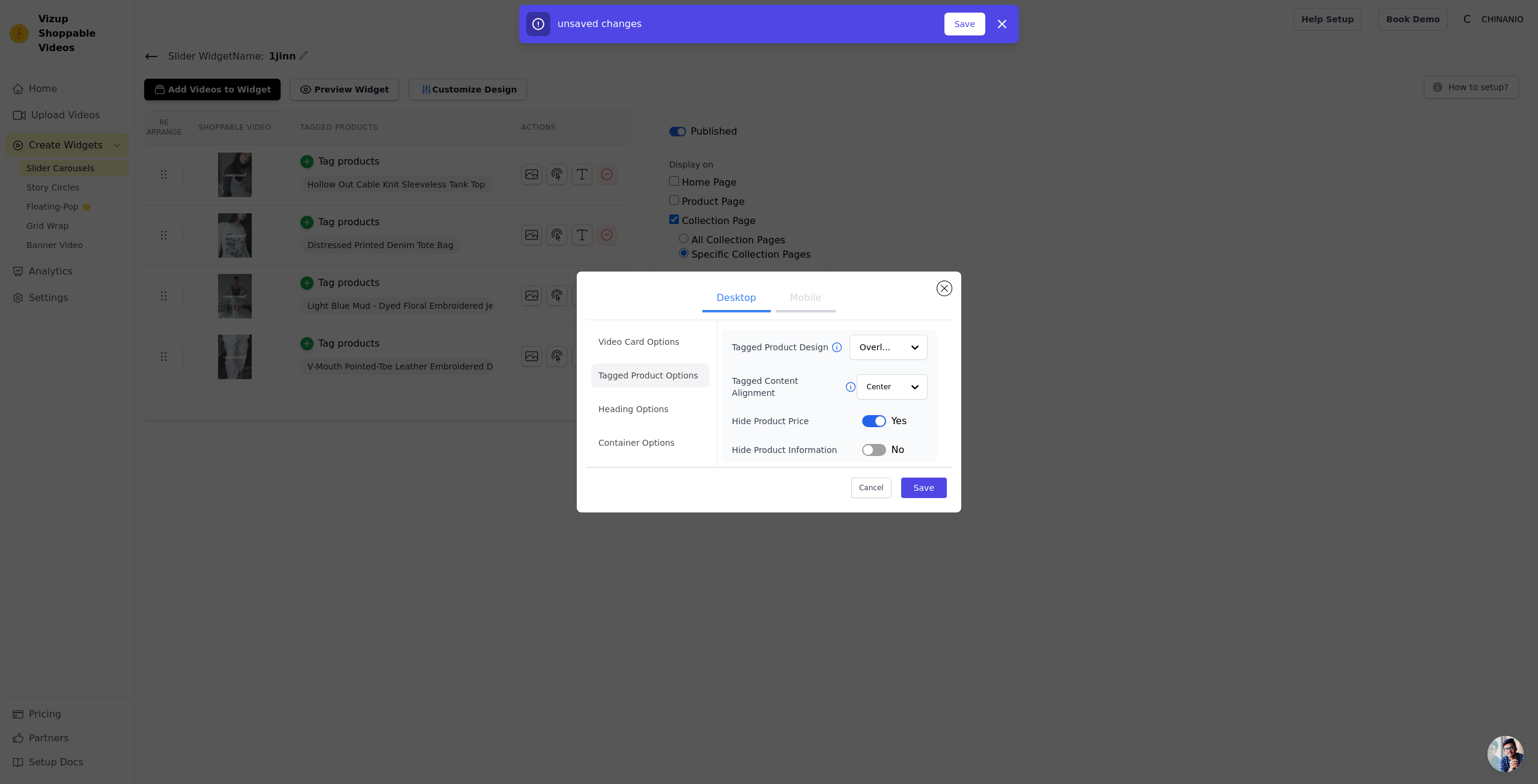
click at [877, 421] on button "Label" at bounding box center [875, 421] width 24 height 12
click at [930, 487] on button "Save" at bounding box center [924, 487] width 45 height 20
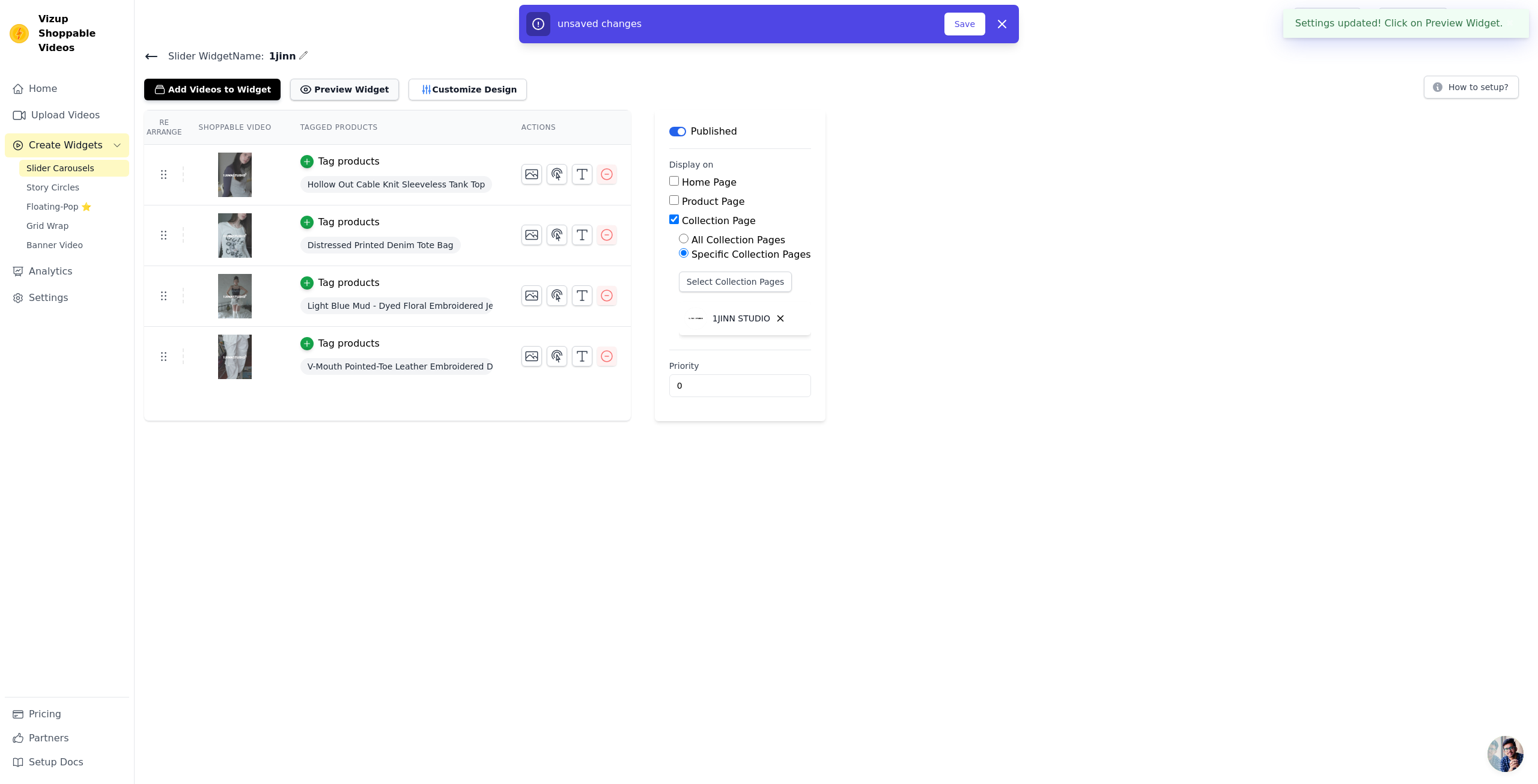
click at [300, 88] on icon at bounding box center [306, 90] width 12 height 12
click at [470, 98] on button "Customize Design" at bounding box center [468, 89] width 119 height 22
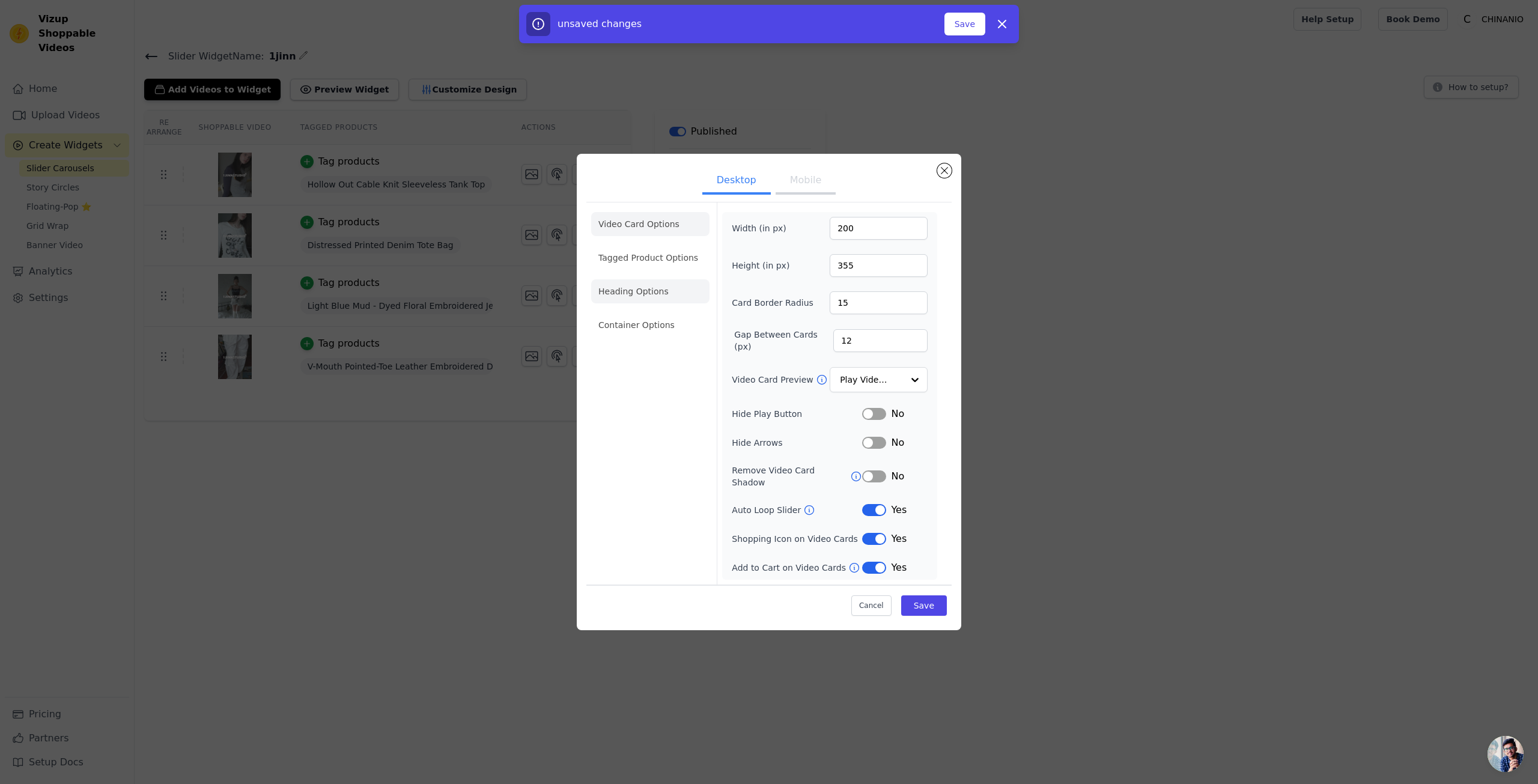
click at [660, 301] on li "Heading Options" at bounding box center [651, 292] width 119 height 24
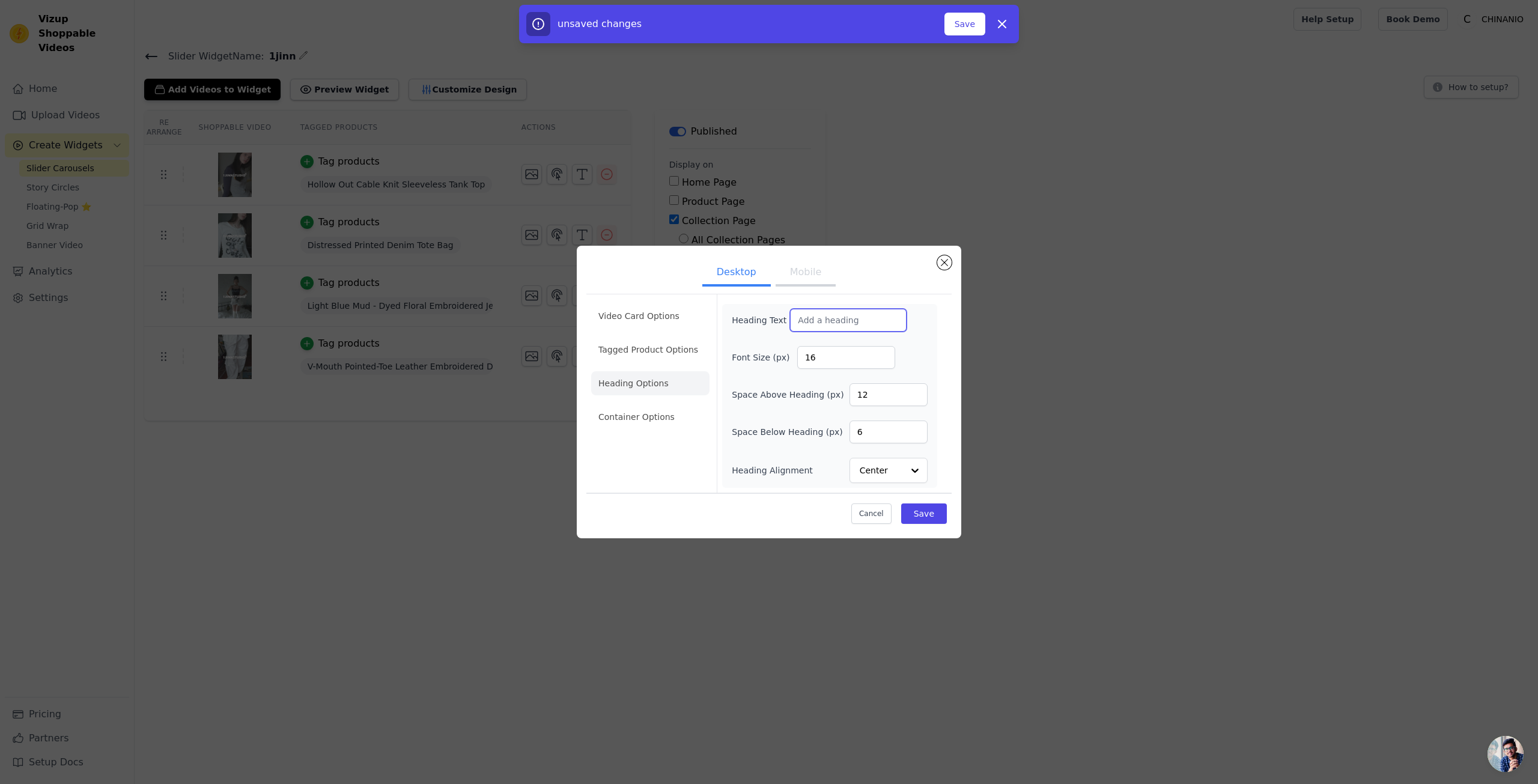
click at [830, 327] on input "Heading Text" at bounding box center [849, 320] width 117 height 23
type input "2025AW NEW"
click at [675, 415] on li "Container Options" at bounding box center [651, 417] width 119 height 24
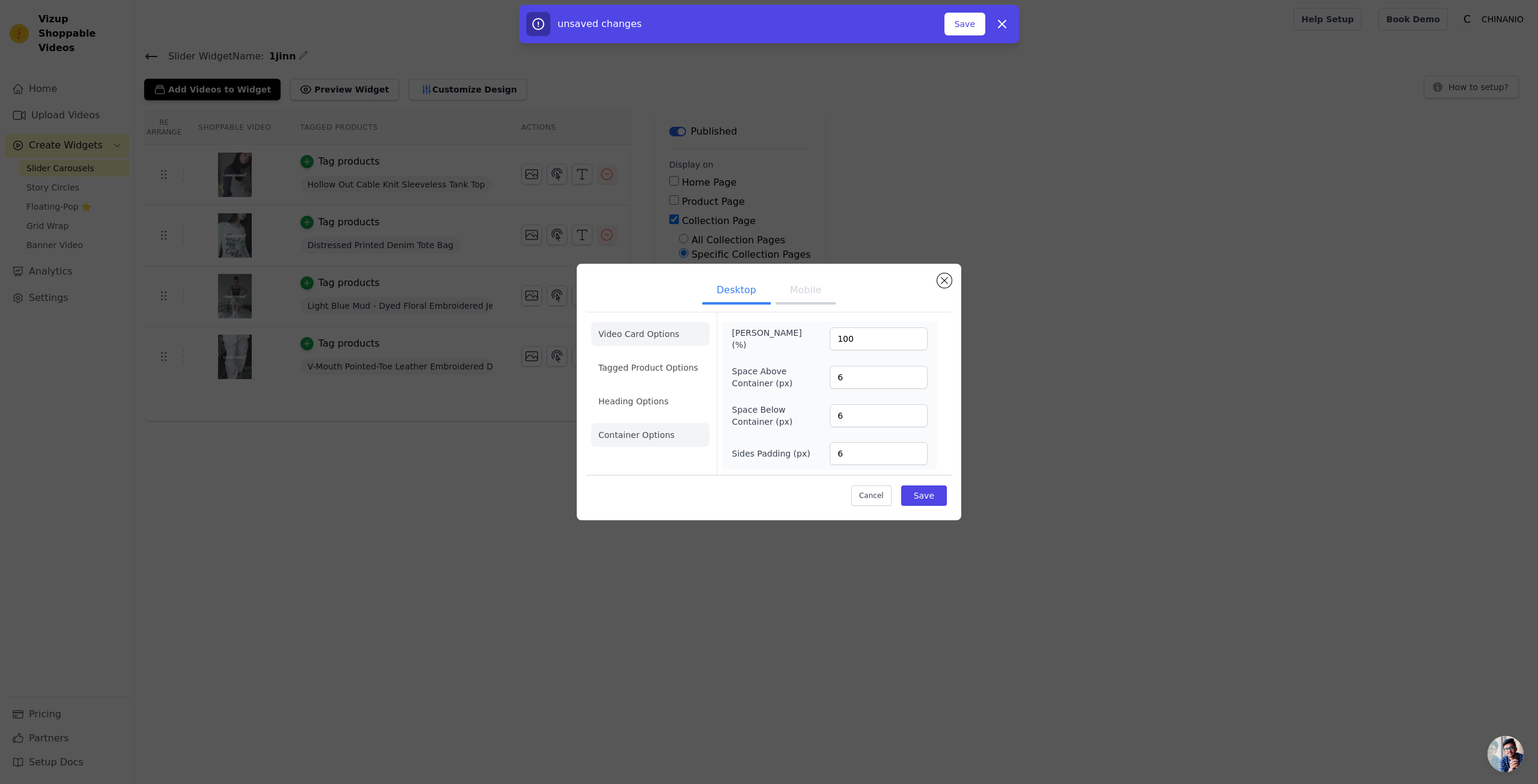
click at [659, 335] on li "Video Card Options" at bounding box center [651, 335] width 119 height 24
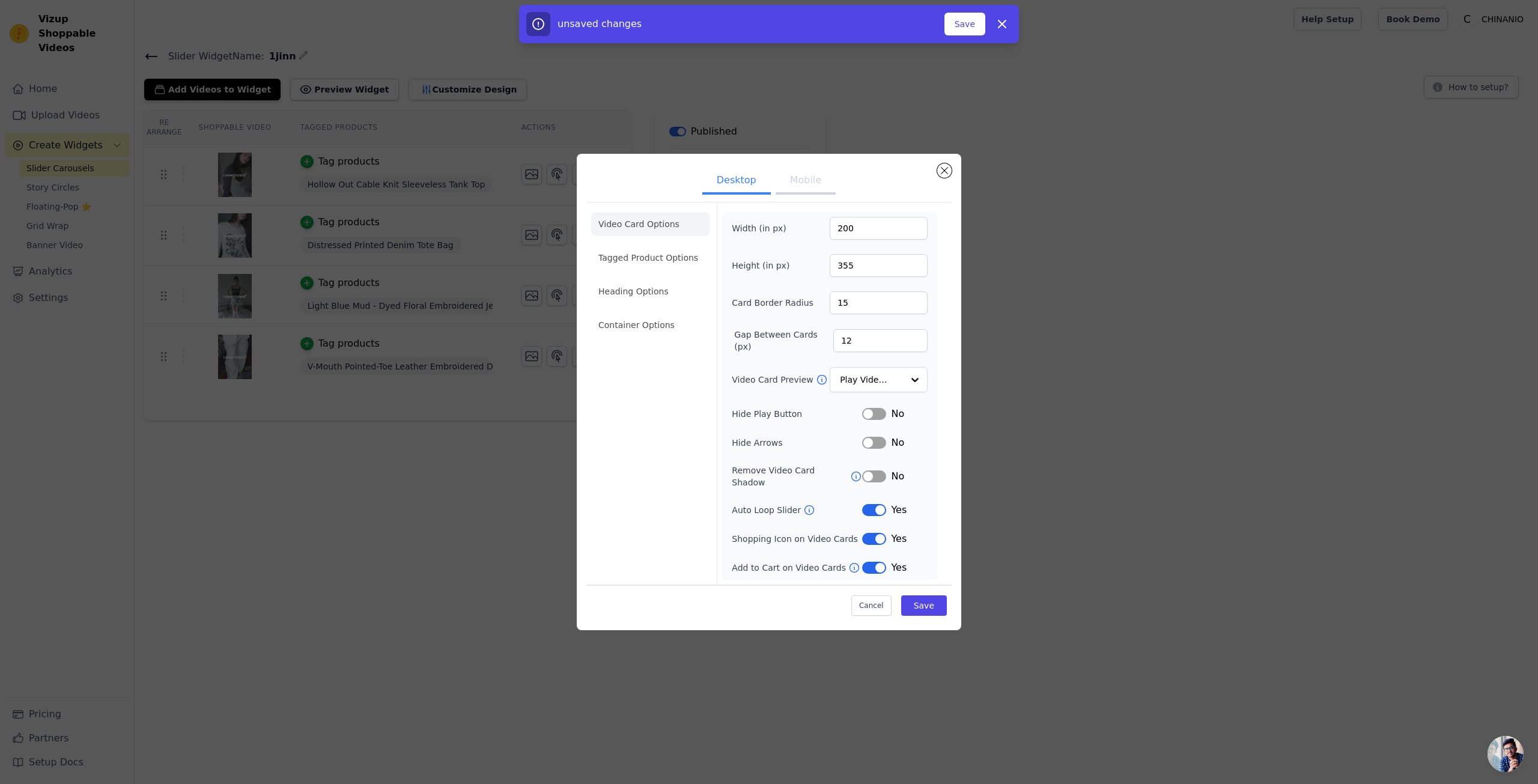
click at [870, 525] on div "Width (in px) 200 Height (in px) 355 Card Border Radius 15 Gap Between Cards (p…" at bounding box center [830, 395] width 196 height 358
click at [870, 533] on button "Label" at bounding box center [875, 539] width 24 height 12
click at [938, 607] on button "Save" at bounding box center [924, 605] width 45 height 20
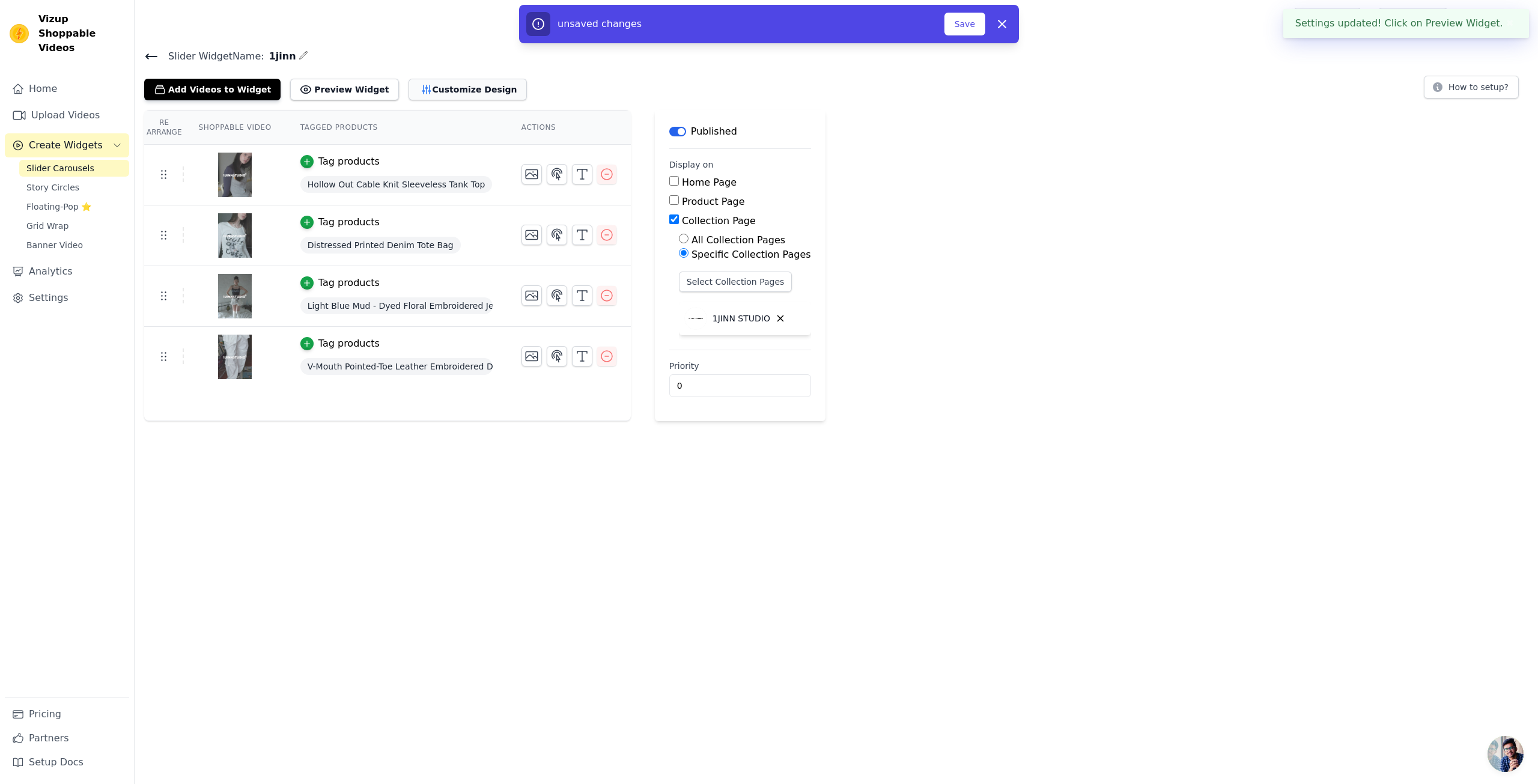
click at [430, 92] on button "Customize Design" at bounding box center [468, 89] width 119 height 22
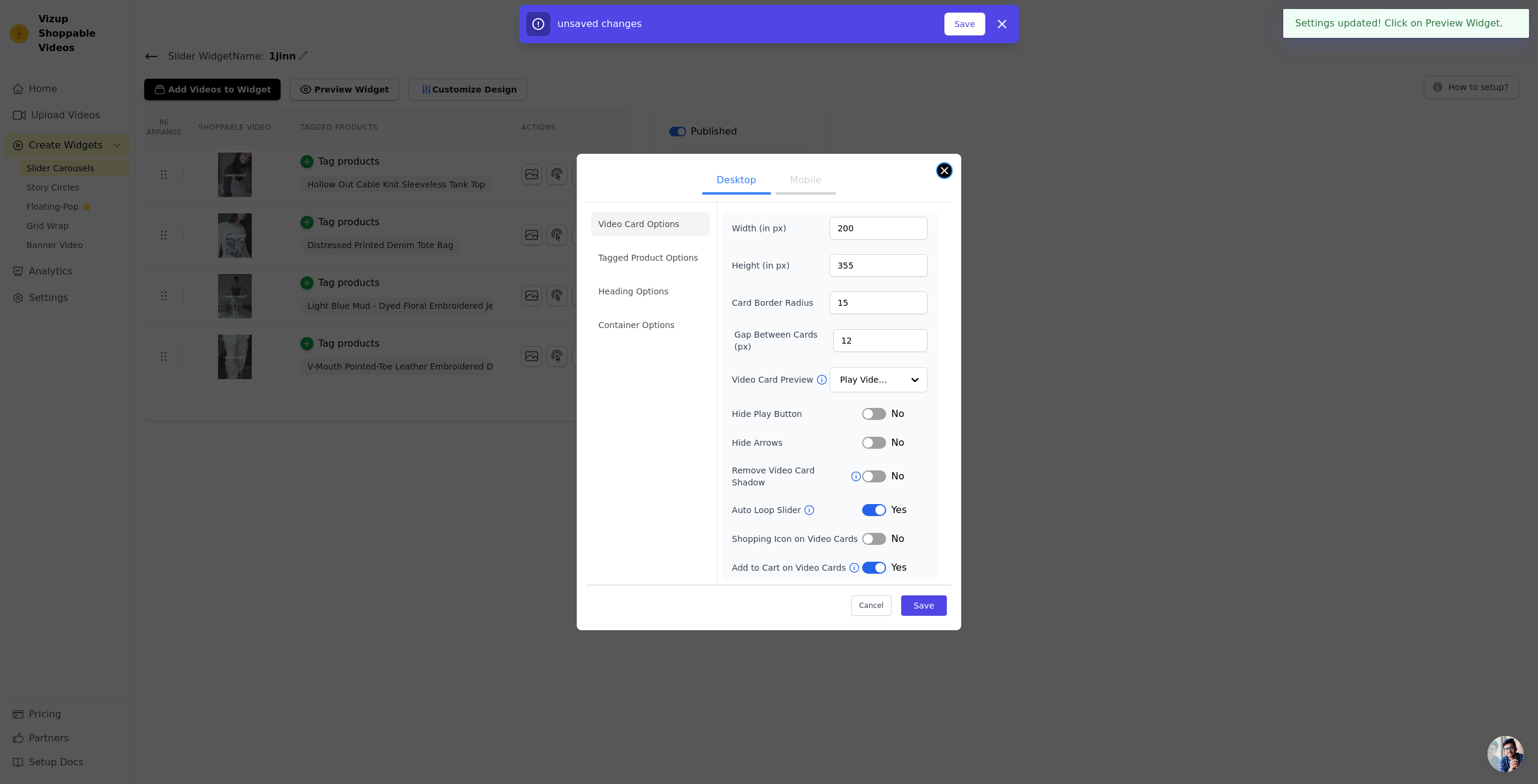
click at [943, 168] on button "Close modal" at bounding box center [945, 171] width 15 height 15
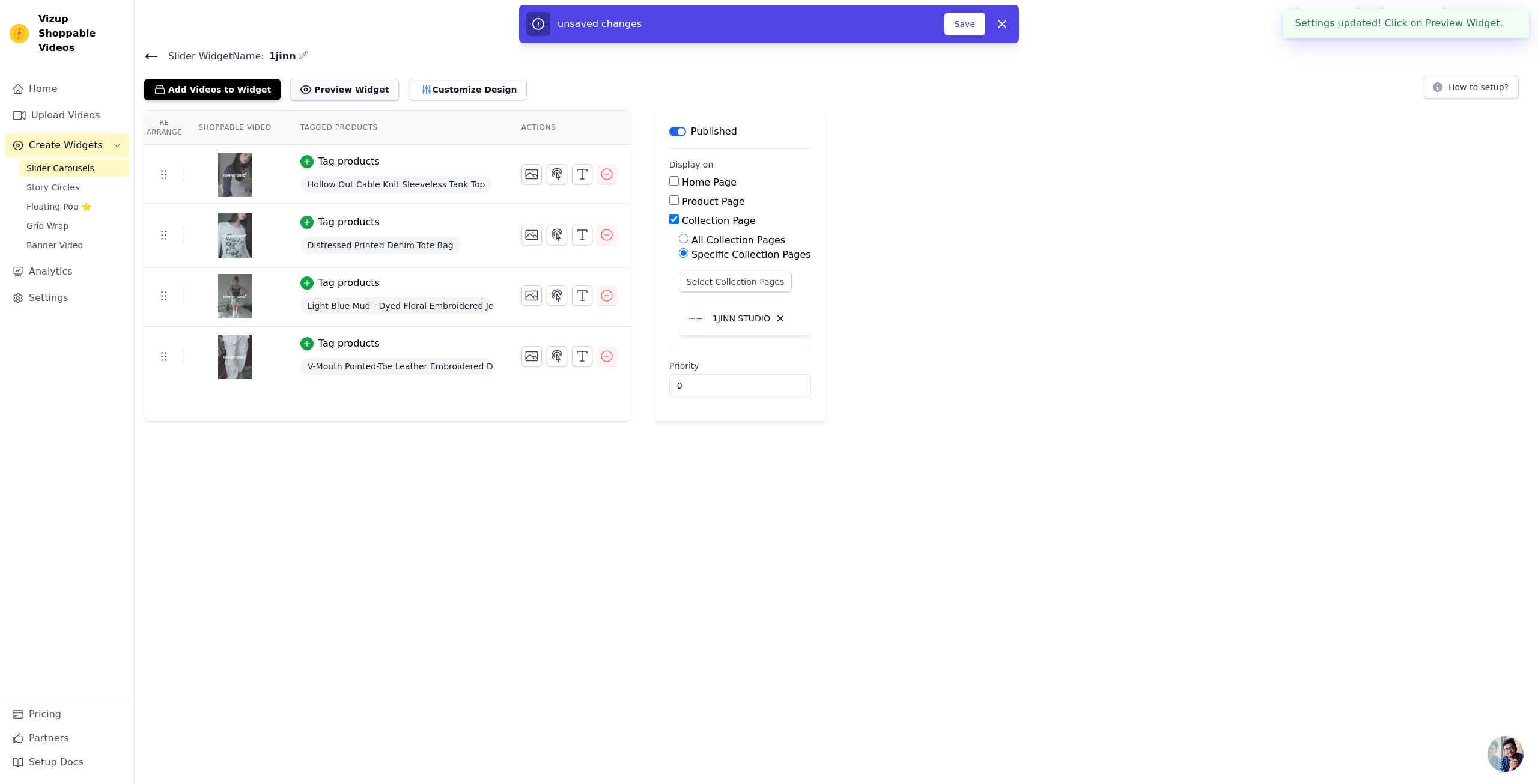
click at [351, 92] on button "Preview Widget" at bounding box center [344, 89] width 108 height 22
click at [72, 713] on link "Pricing" at bounding box center [67, 714] width 125 height 24
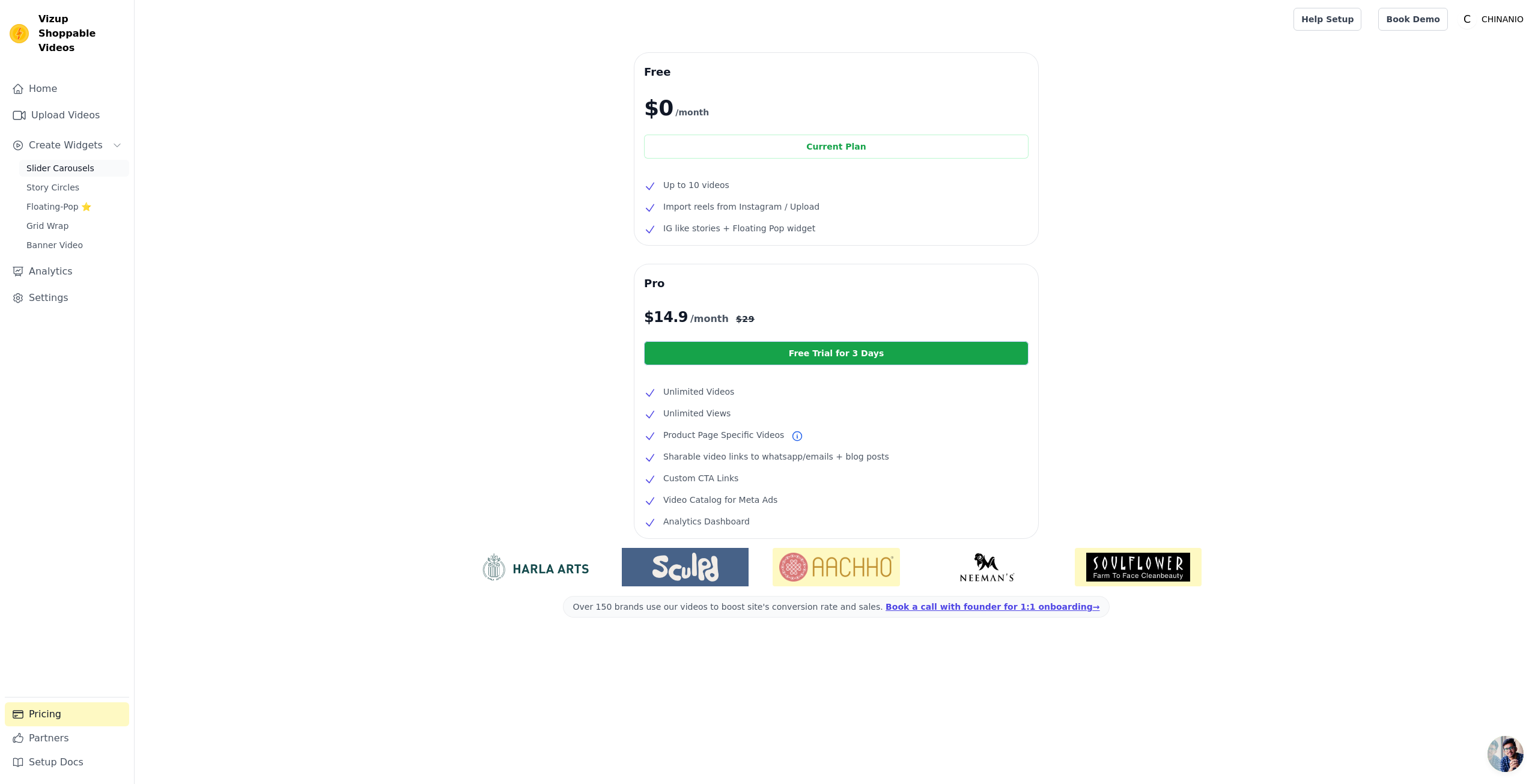
click at [96, 161] on link "Slider Carousels" at bounding box center [74, 167] width 110 height 17
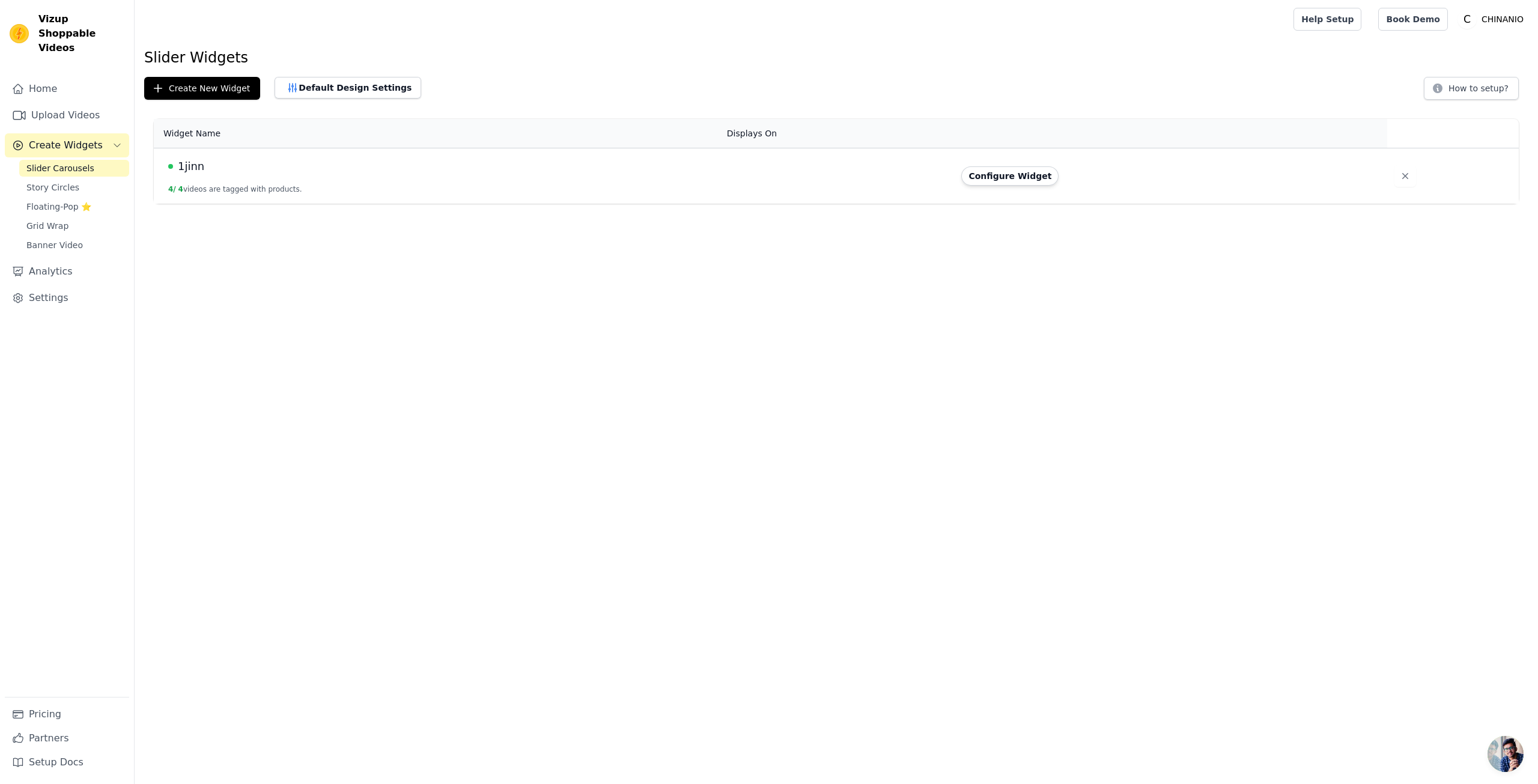
click at [247, 193] on button "4 / 4 videos are tagged with products." at bounding box center [235, 189] width 134 height 10
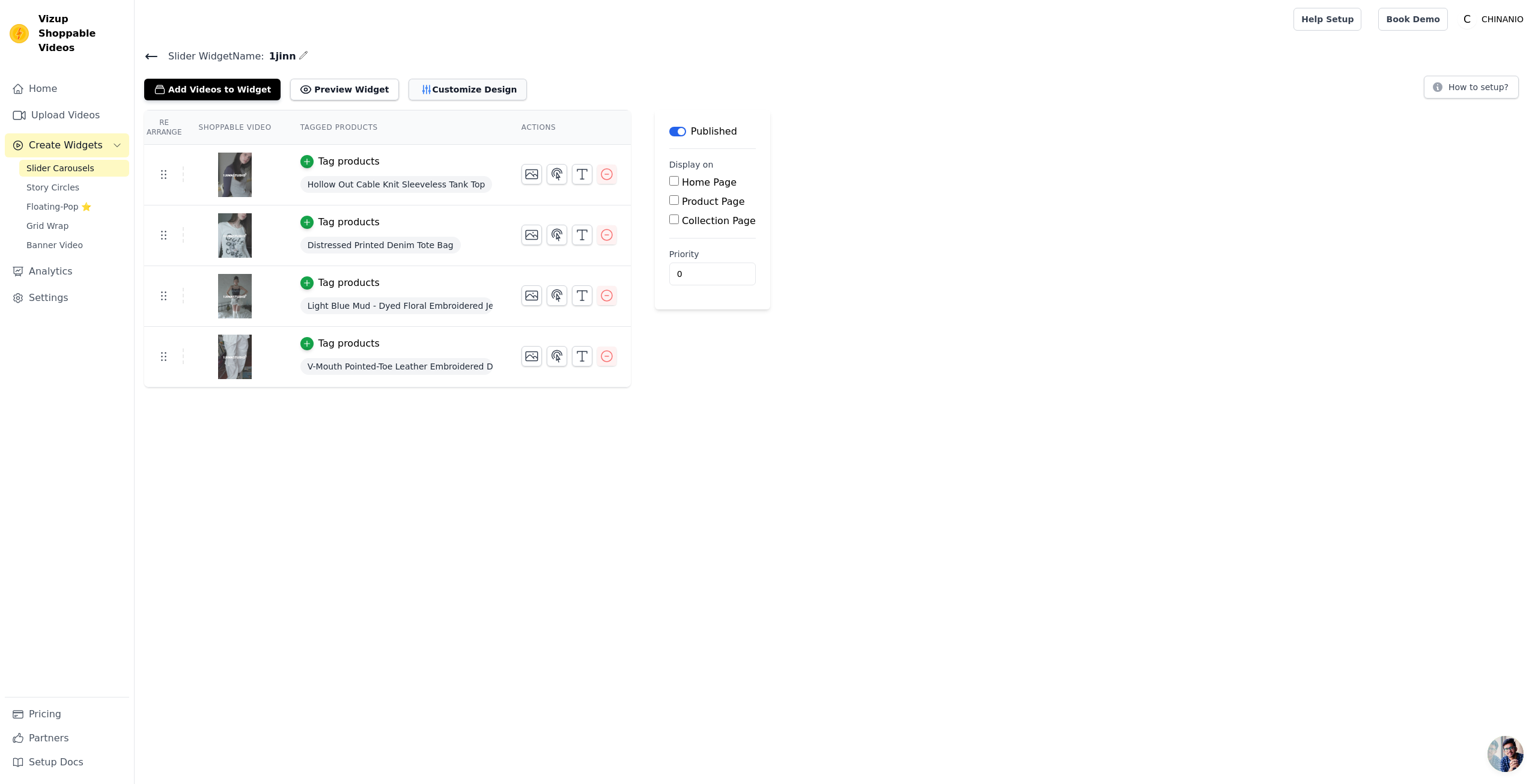
click at [421, 86] on icon "button" at bounding box center [427, 90] width 12 height 12
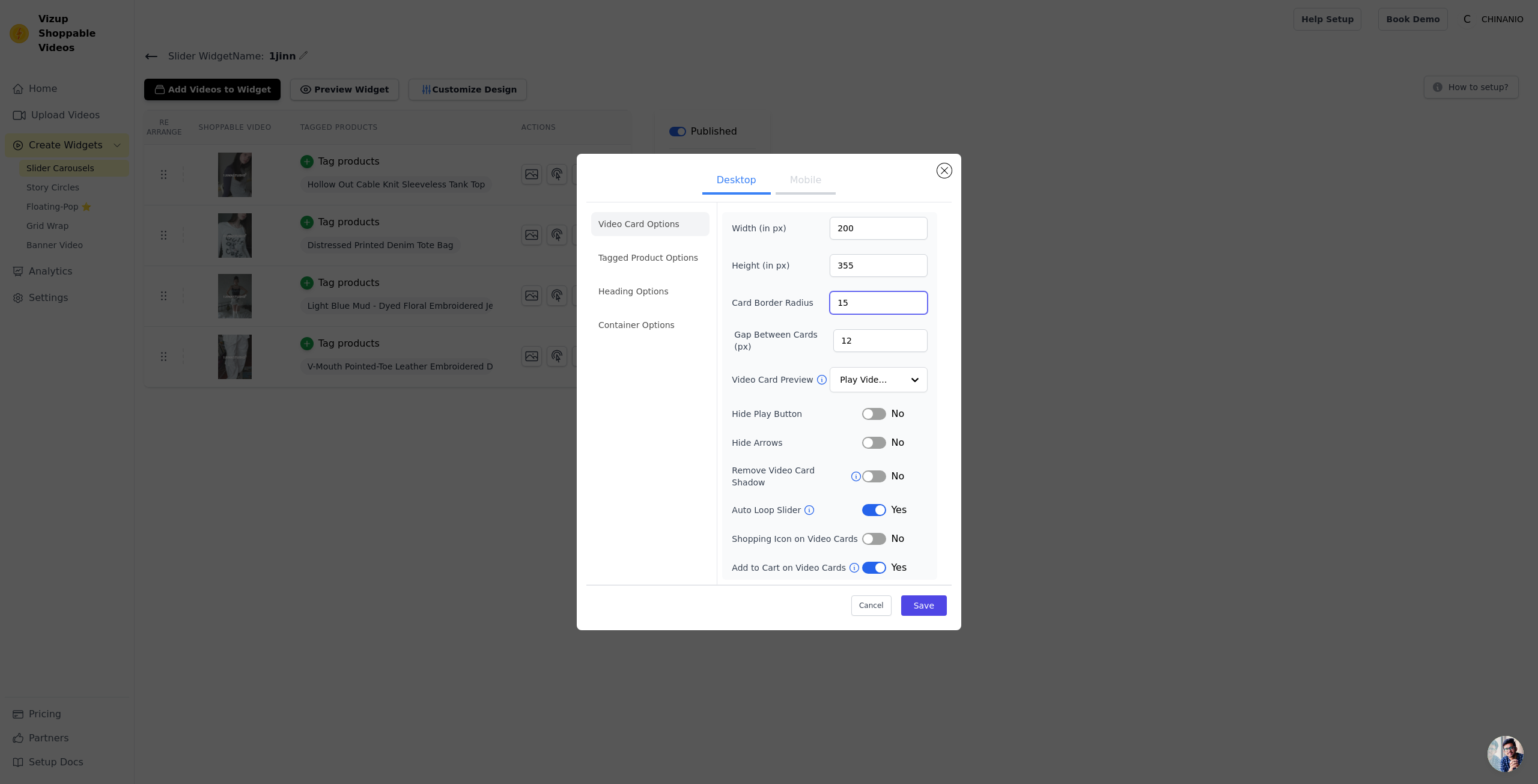
click at [845, 308] on input "15" at bounding box center [878, 302] width 98 height 23
click at [843, 314] on input "15" at bounding box center [878, 302] width 98 height 23
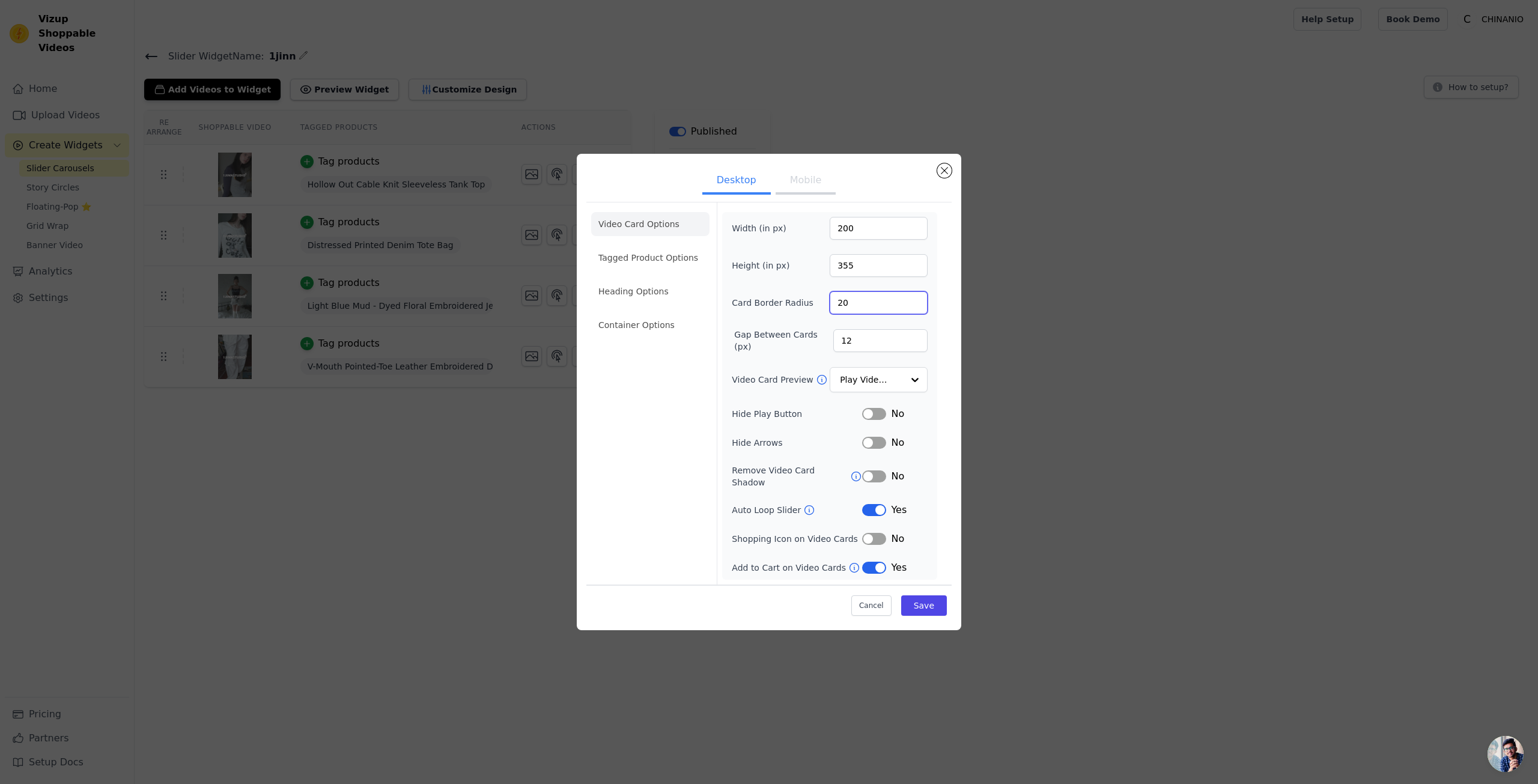
type input "20"
click at [928, 609] on button "Save" at bounding box center [924, 605] width 45 height 20
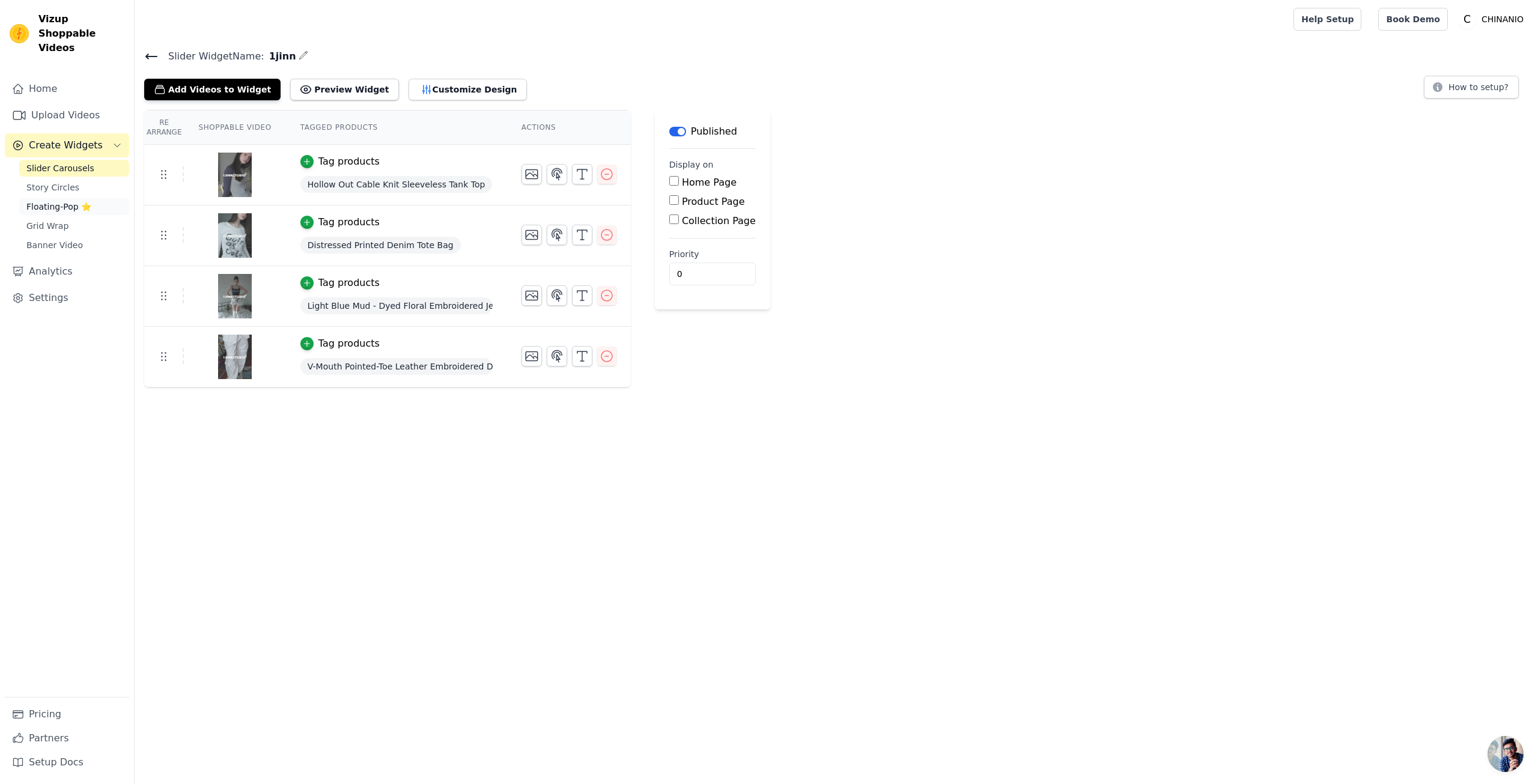
click at [67, 200] on span "Floating-Pop ⭐" at bounding box center [58, 206] width 64 height 12
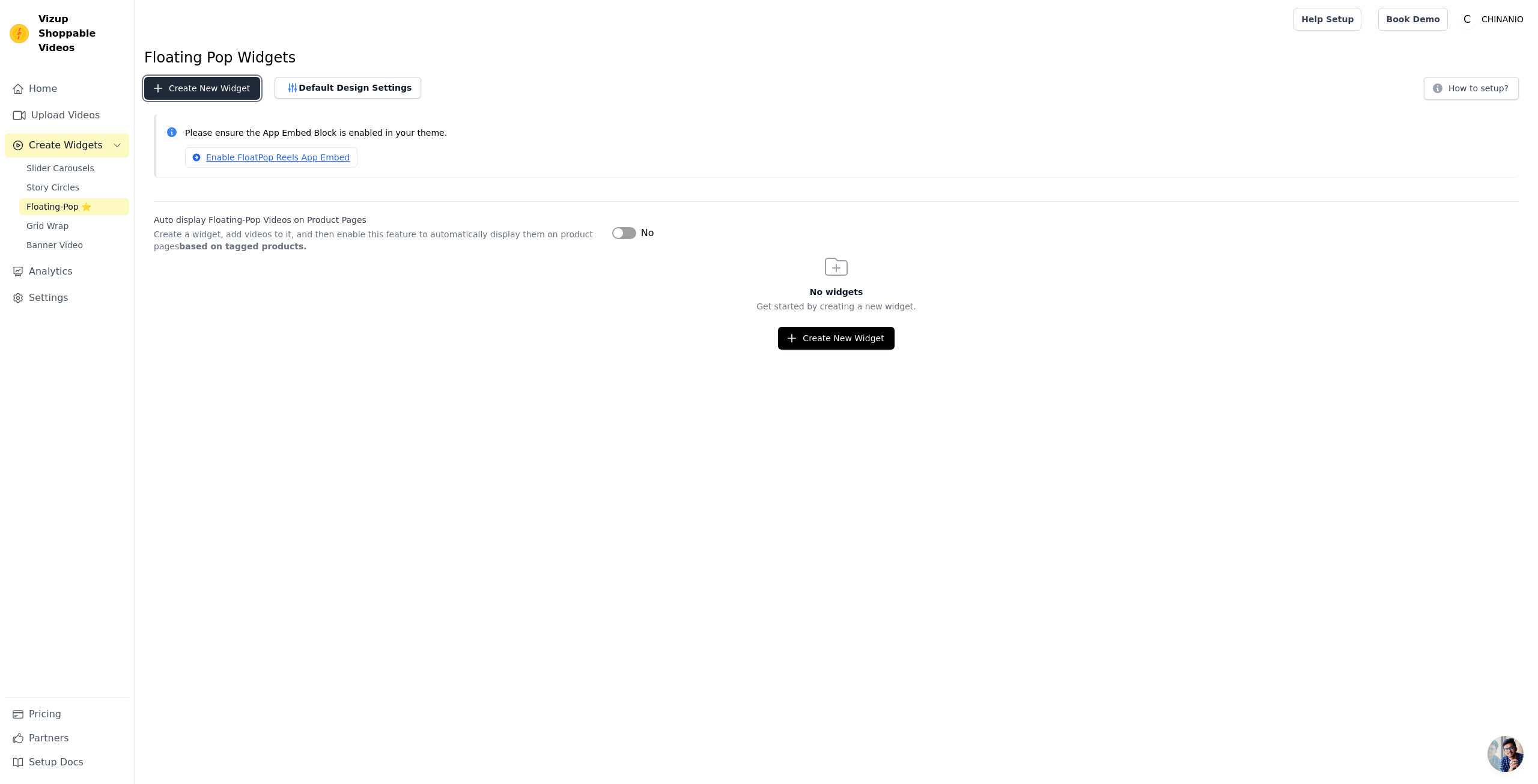
click at [217, 86] on button "Create New Widget" at bounding box center [201, 88] width 116 height 23
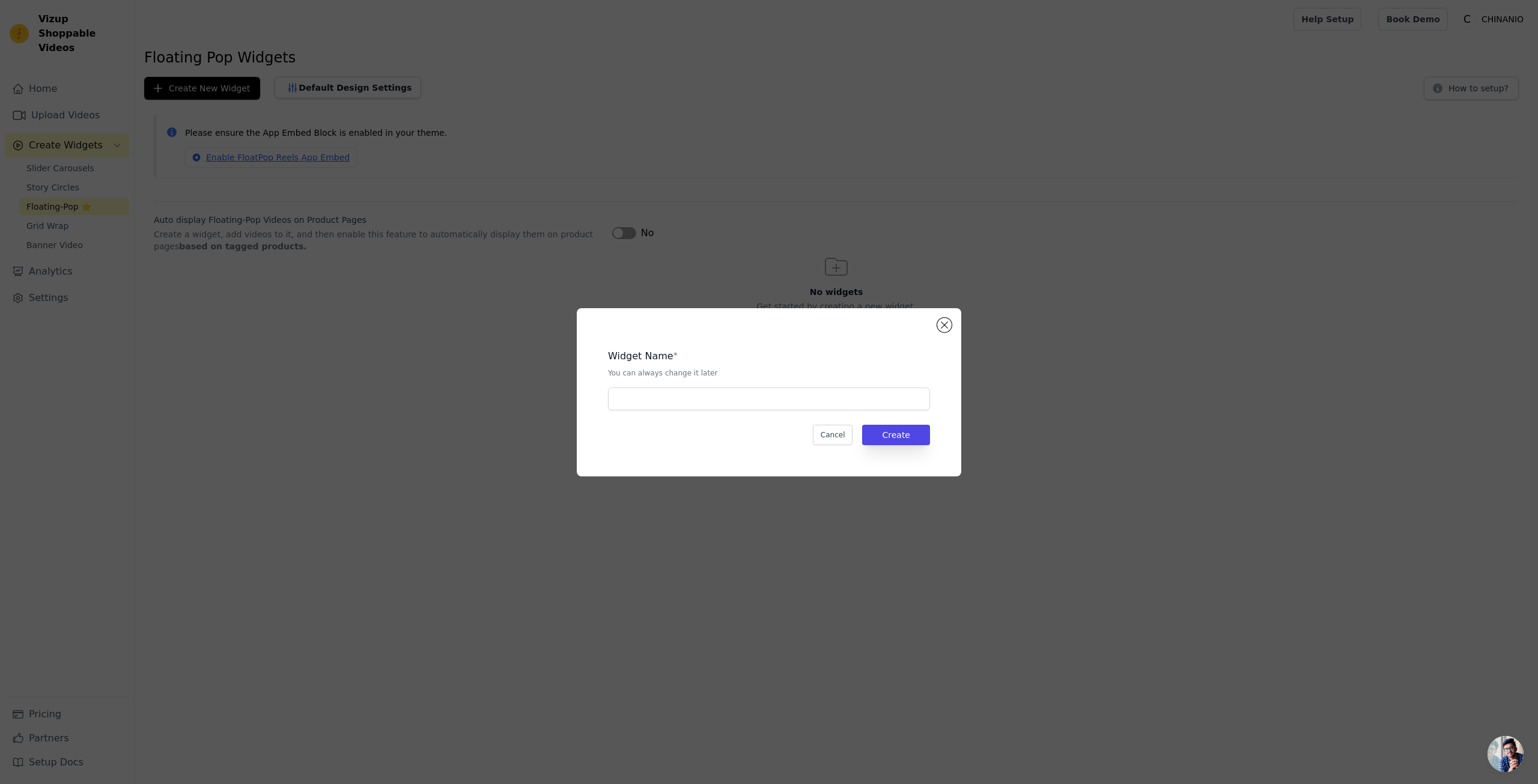
click at [748, 386] on div "Widget Name * You can always change it later" at bounding box center [769, 375] width 322 height 71
click at [748, 395] on input "text" at bounding box center [769, 399] width 322 height 23
drag, startPoint x: 944, startPoint y: 326, endPoint x: 800, endPoint y: 295, distance: 147.3
click at [944, 326] on button "Close modal" at bounding box center [945, 325] width 15 height 15
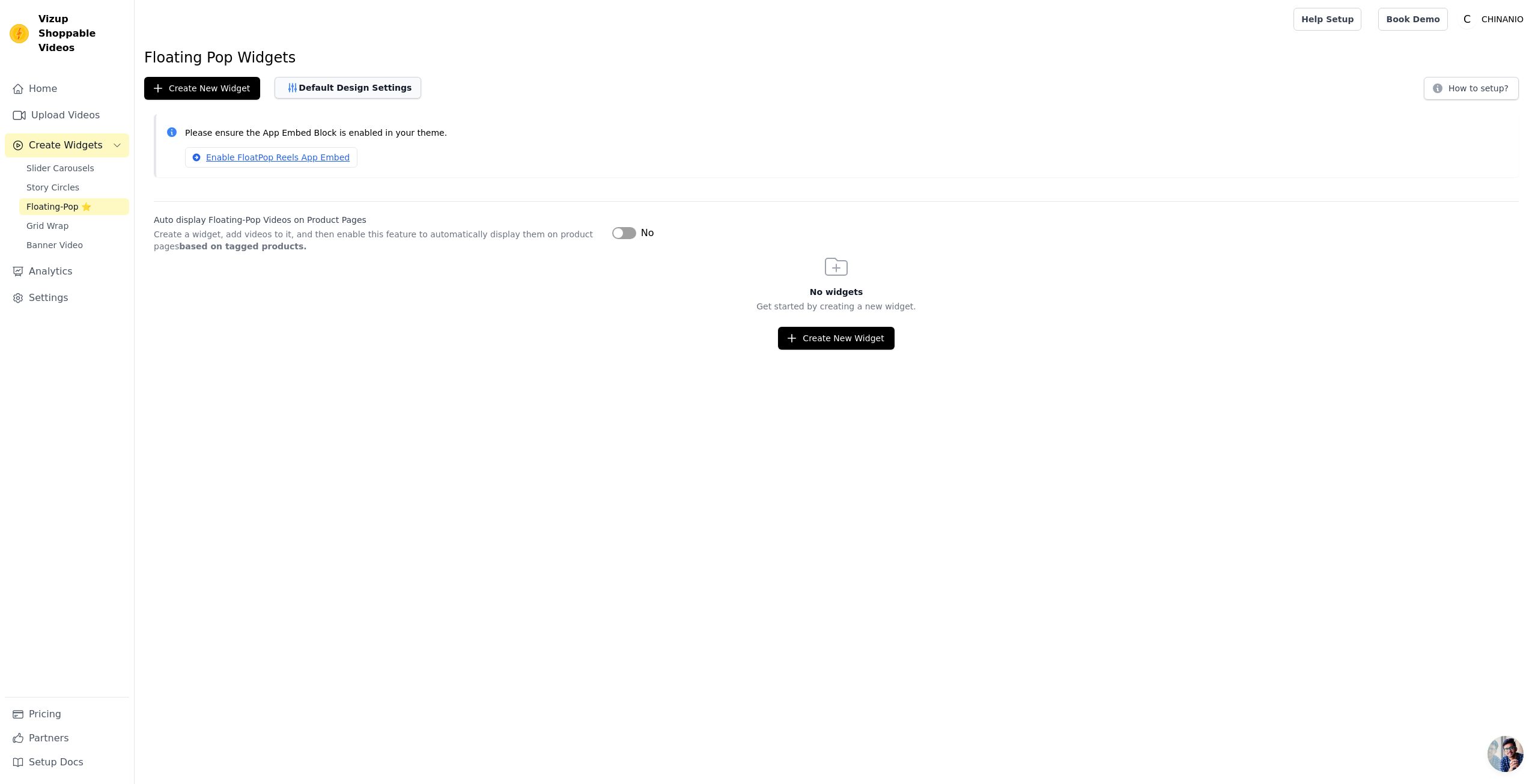
click at [302, 90] on button "Default Design Settings" at bounding box center [348, 87] width 146 height 22
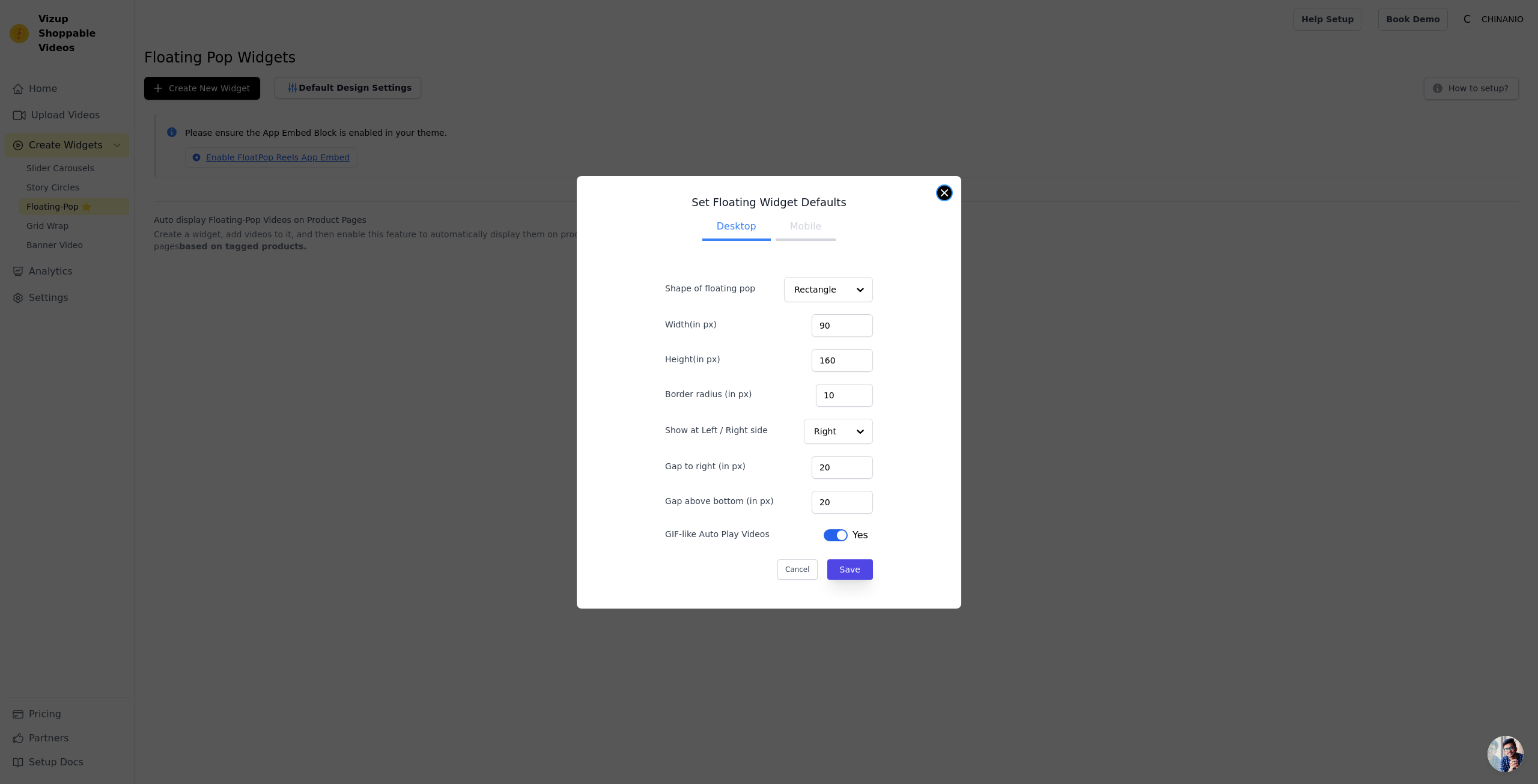
click at [947, 194] on button "Close modal" at bounding box center [945, 193] width 15 height 15
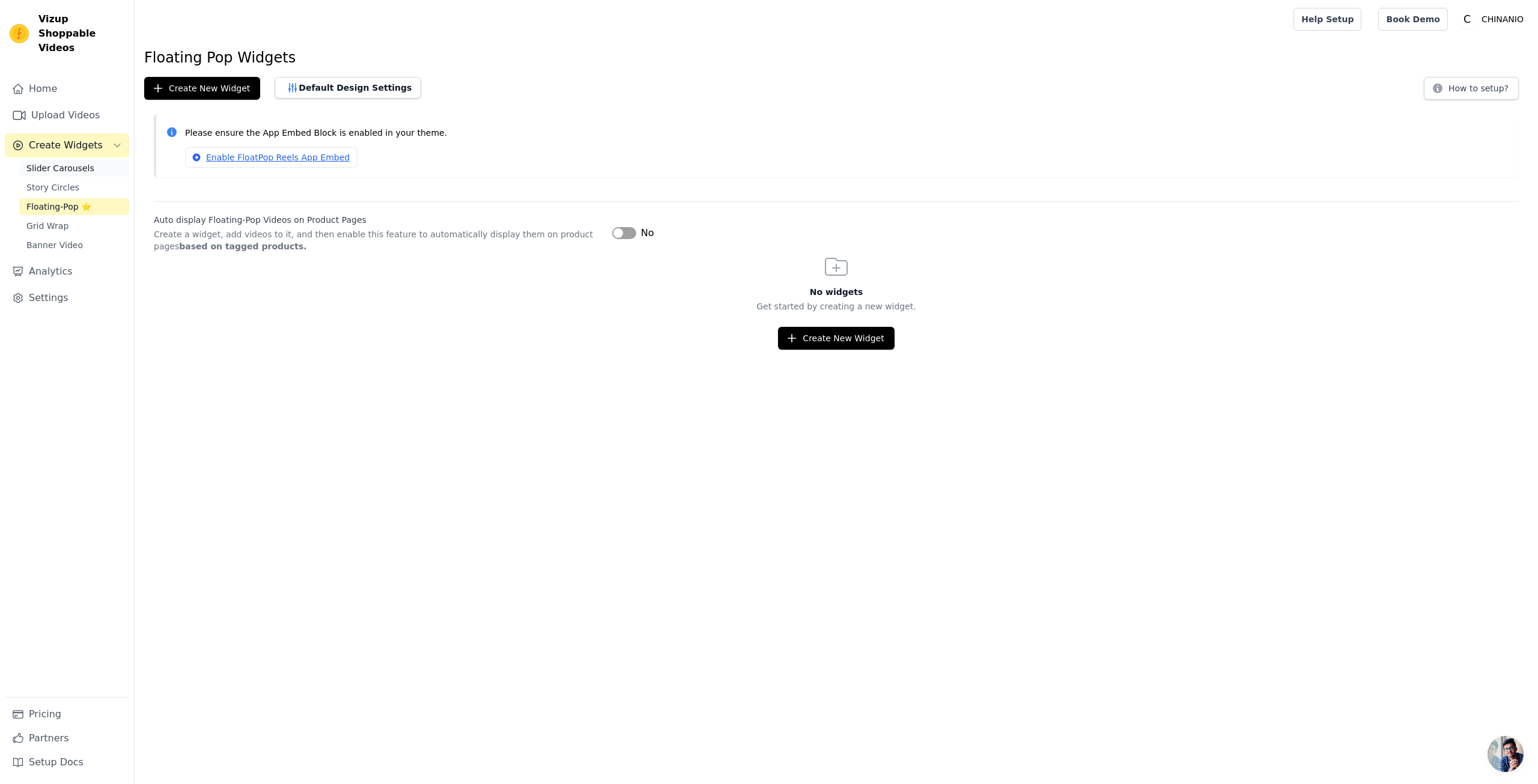
click at [60, 162] on span "Slider Carousels" at bounding box center [60, 168] width 68 height 12
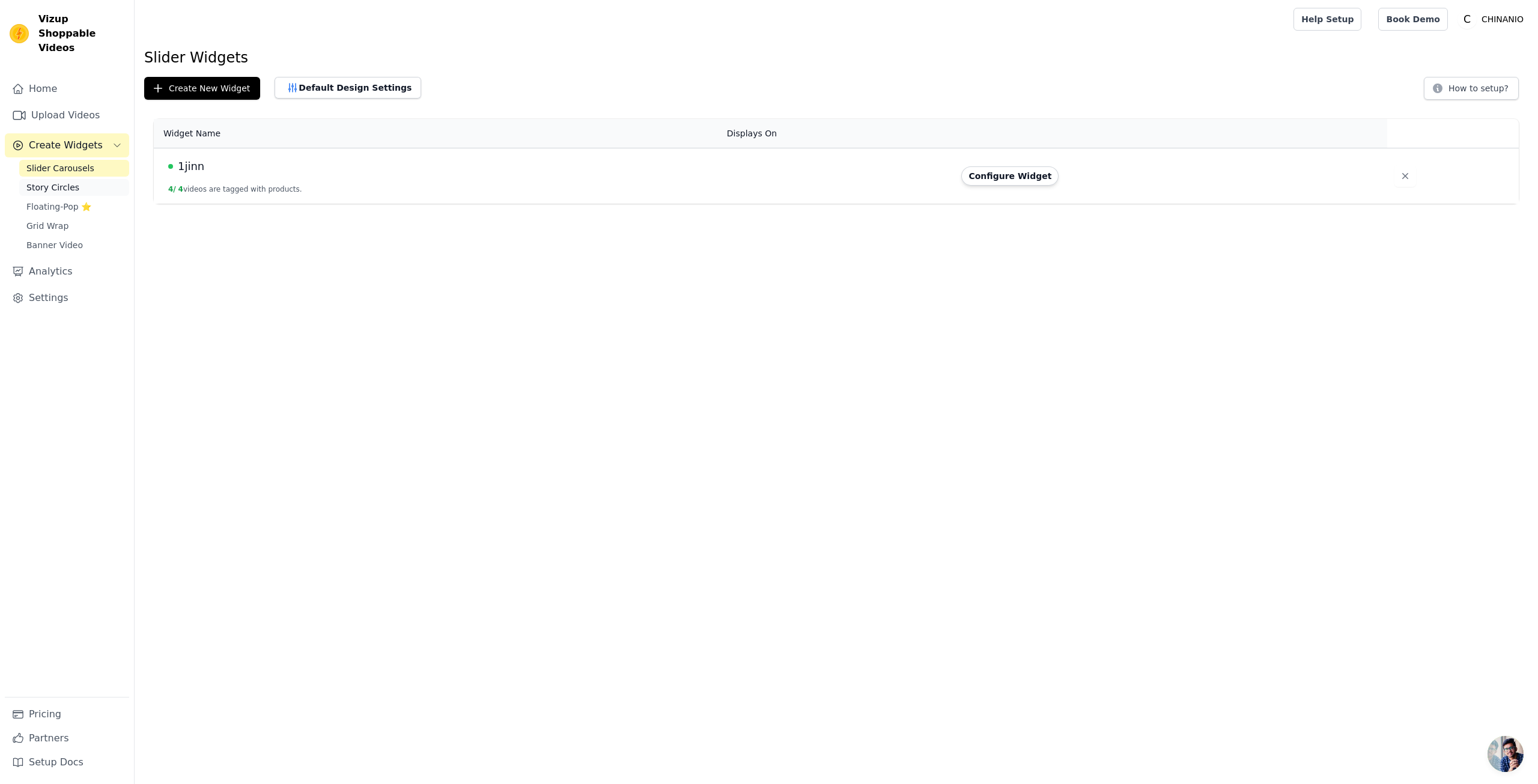
click at [67, 181] on span "Story Circles" at bounding box center [52, 187] width 53 height 12
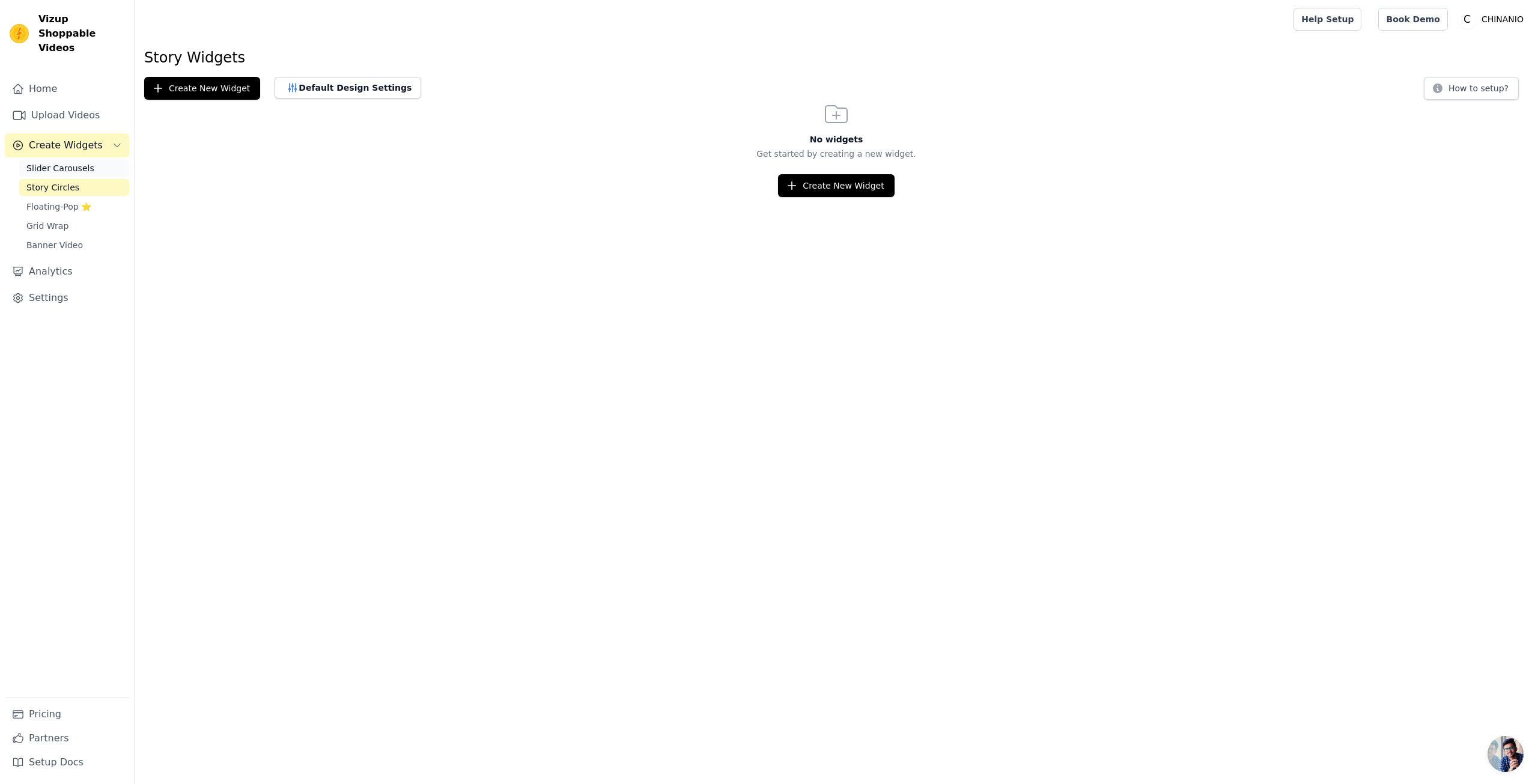
click at [71, 162] on span "Slider Carousels" at bounding box center [60, 168] width 68 height 12
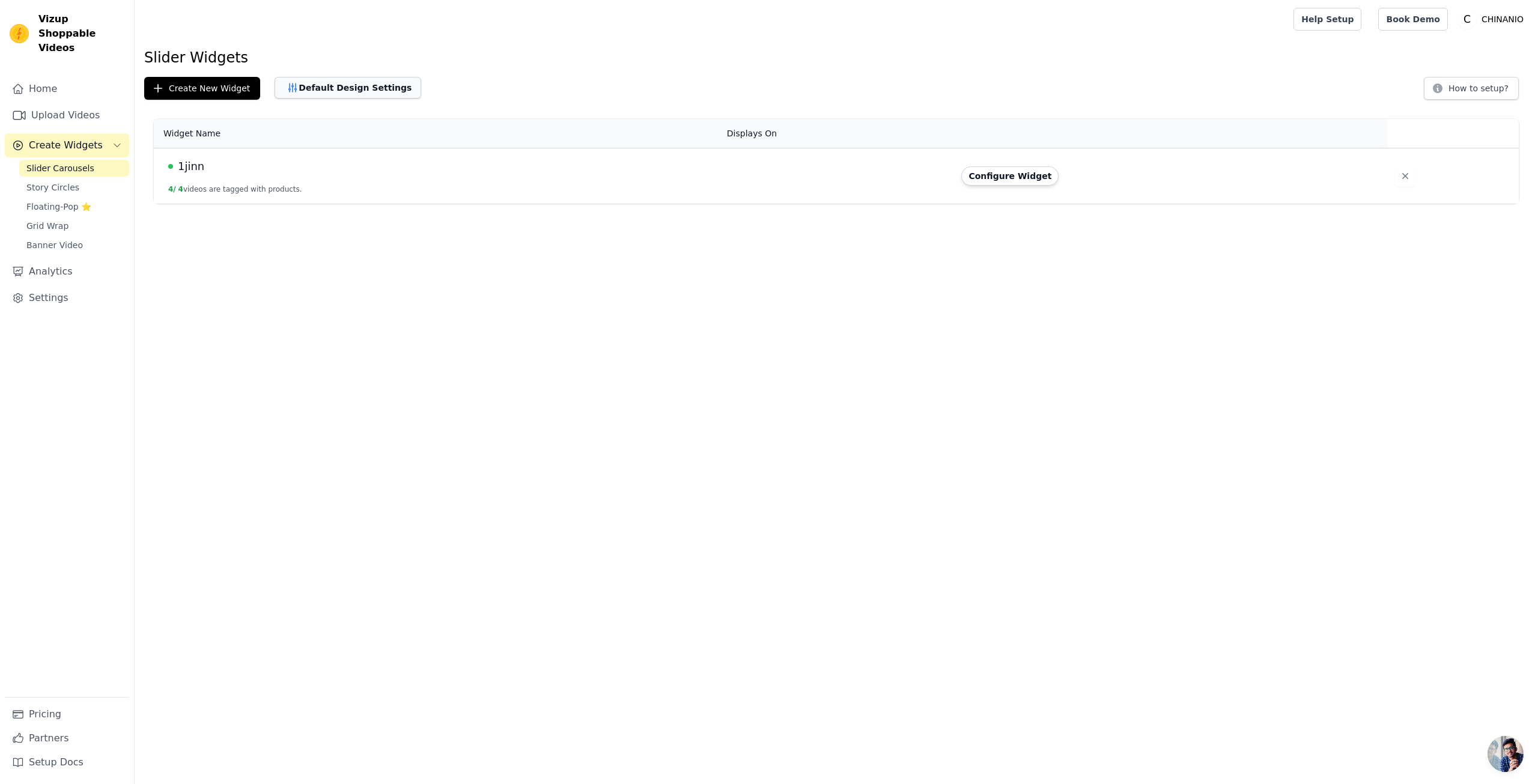
click at [302, 87] on button "Default Design Settings" at bounding box center [348, 87] width 146 height 22
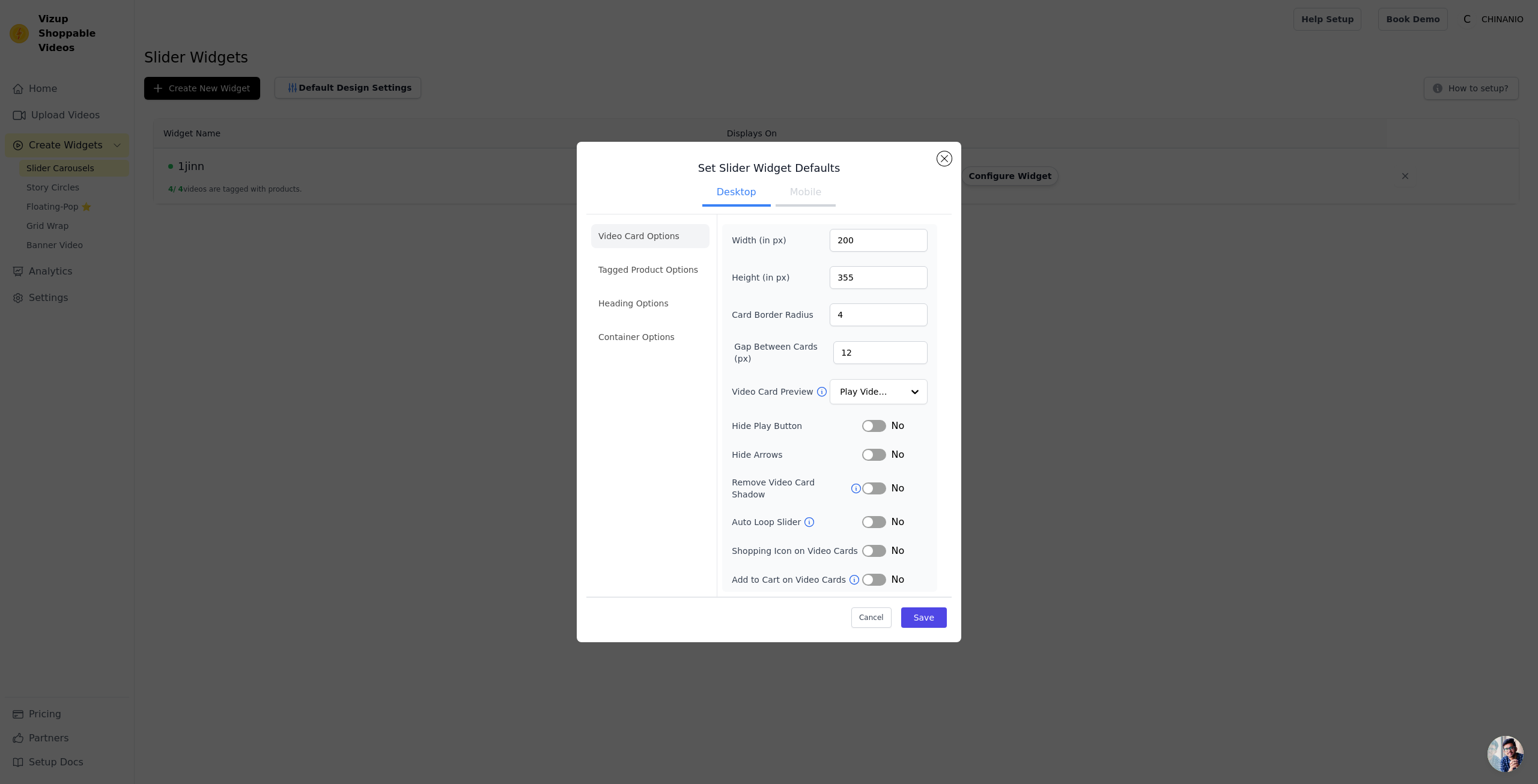
drag, startPoint x: 781, startPoint y: 186, endPoint x: 790, endPoint y: 191, distance: 10.3
click at [781, 186] on button "Mobile" at bounding box center [805, 193] width 60 height 26
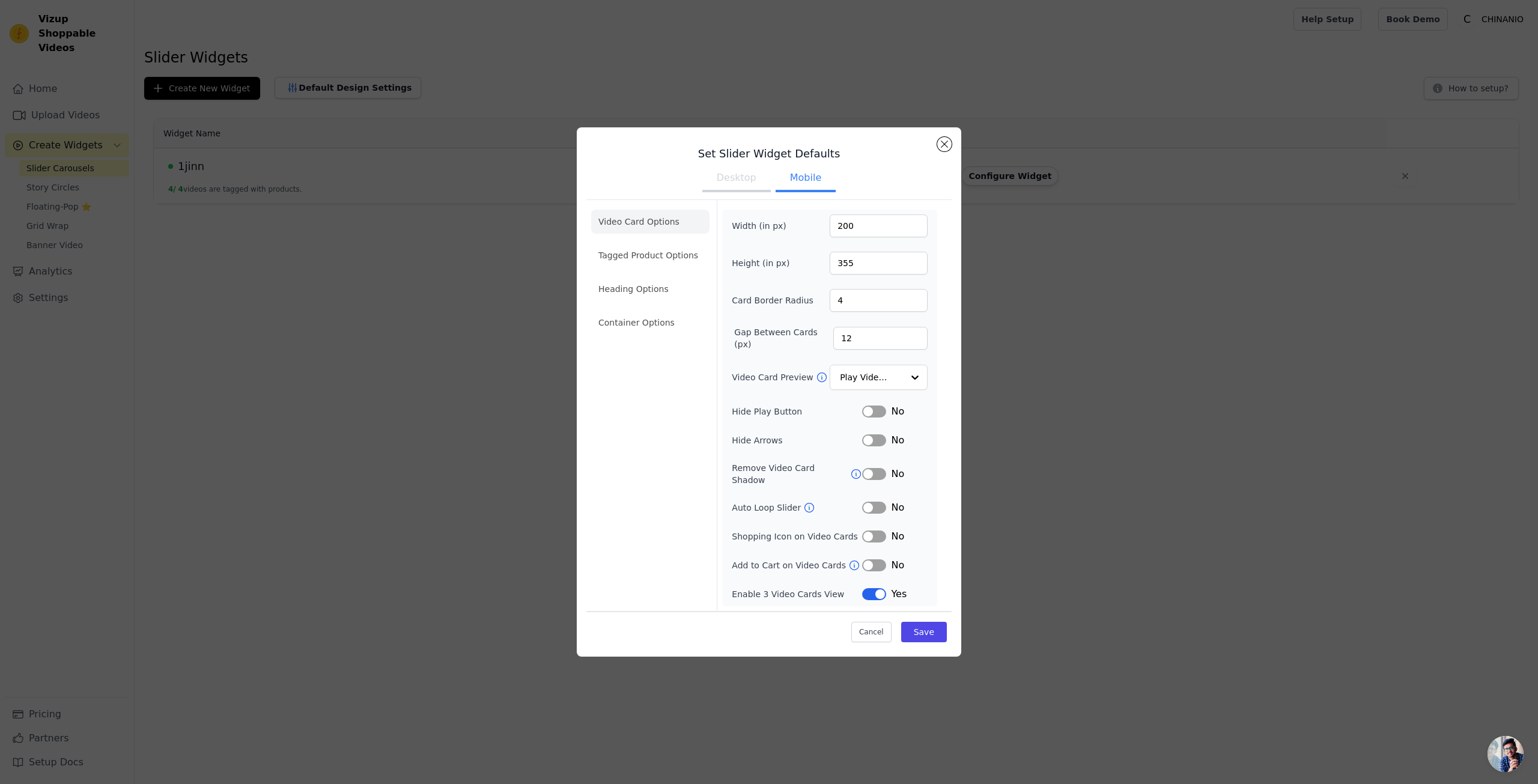
click at [747, 179] on button "Desktop" at bounding box center [736, 179] width 69 height 26
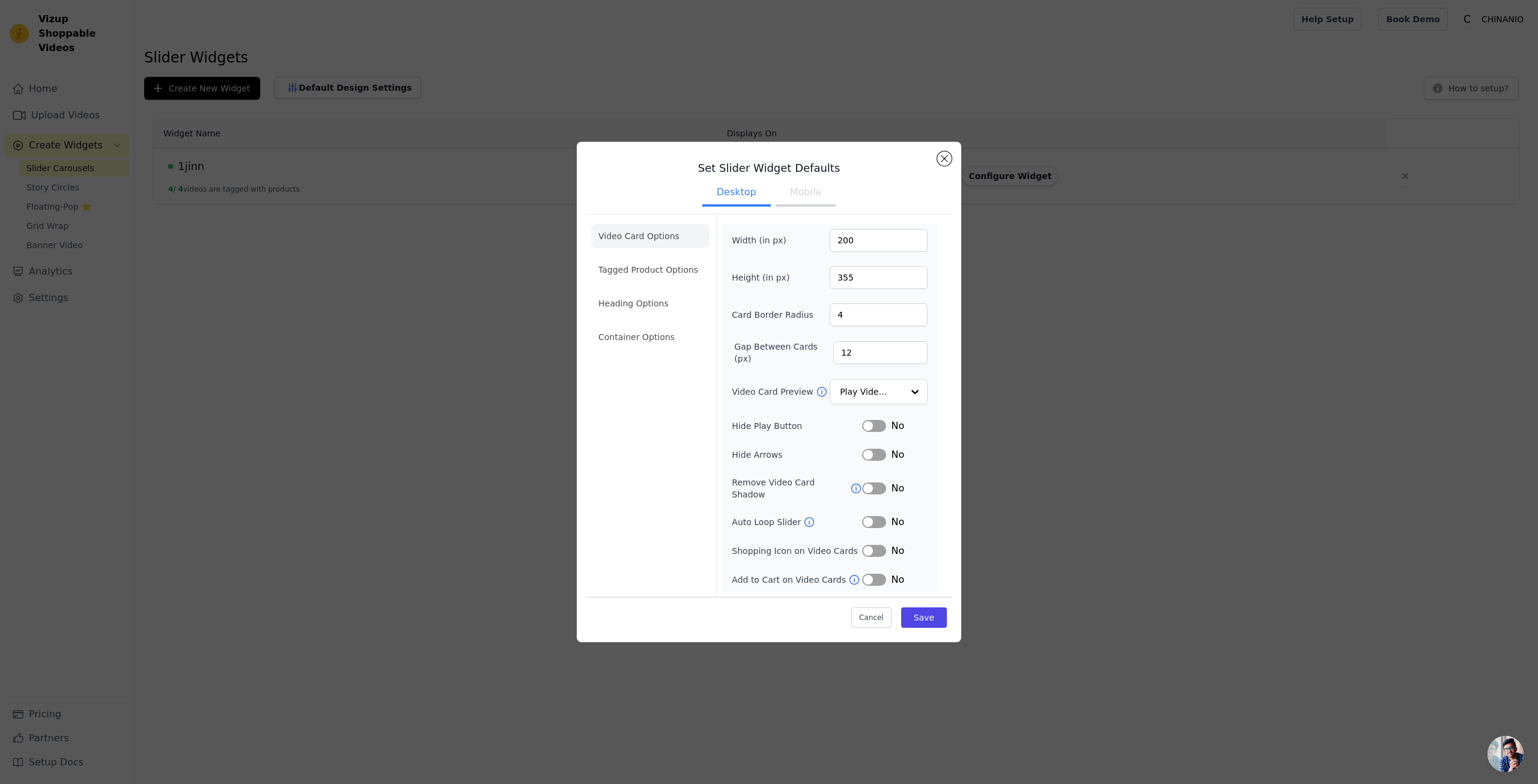
click at [787, 180] on ul "Desktop Mobile" at bounding box center [769, 193] width 365 height 36
click at [795, 199] on button "Mobile" at bounding box center [805, 193] width 60 height 26
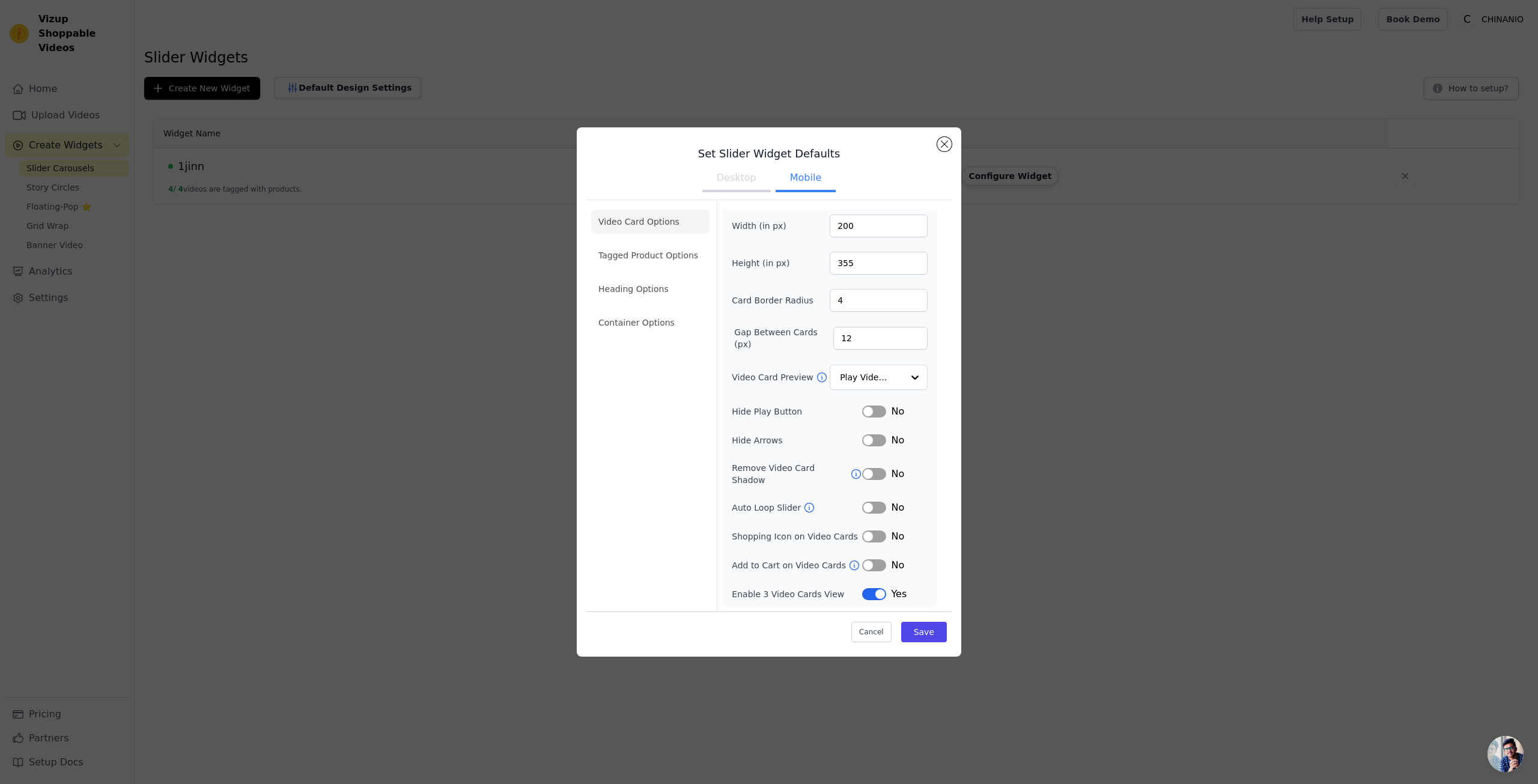
click at [734, 193] on button "Desktop" at bounding box center [736, 179] width 69 height 26
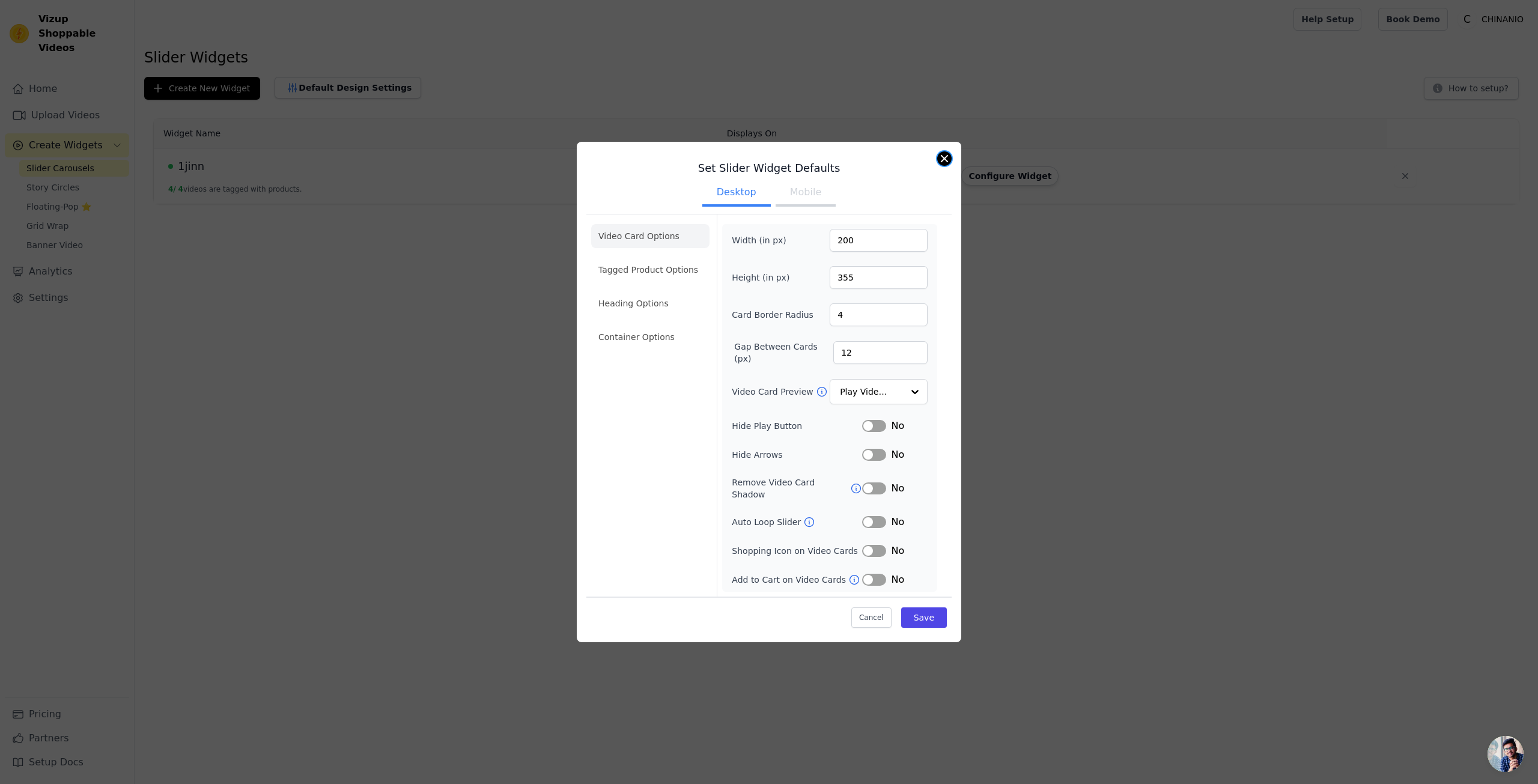
click at [940, 159] on button "Close modal" at bounding box center [945, 159] width 15 height 15
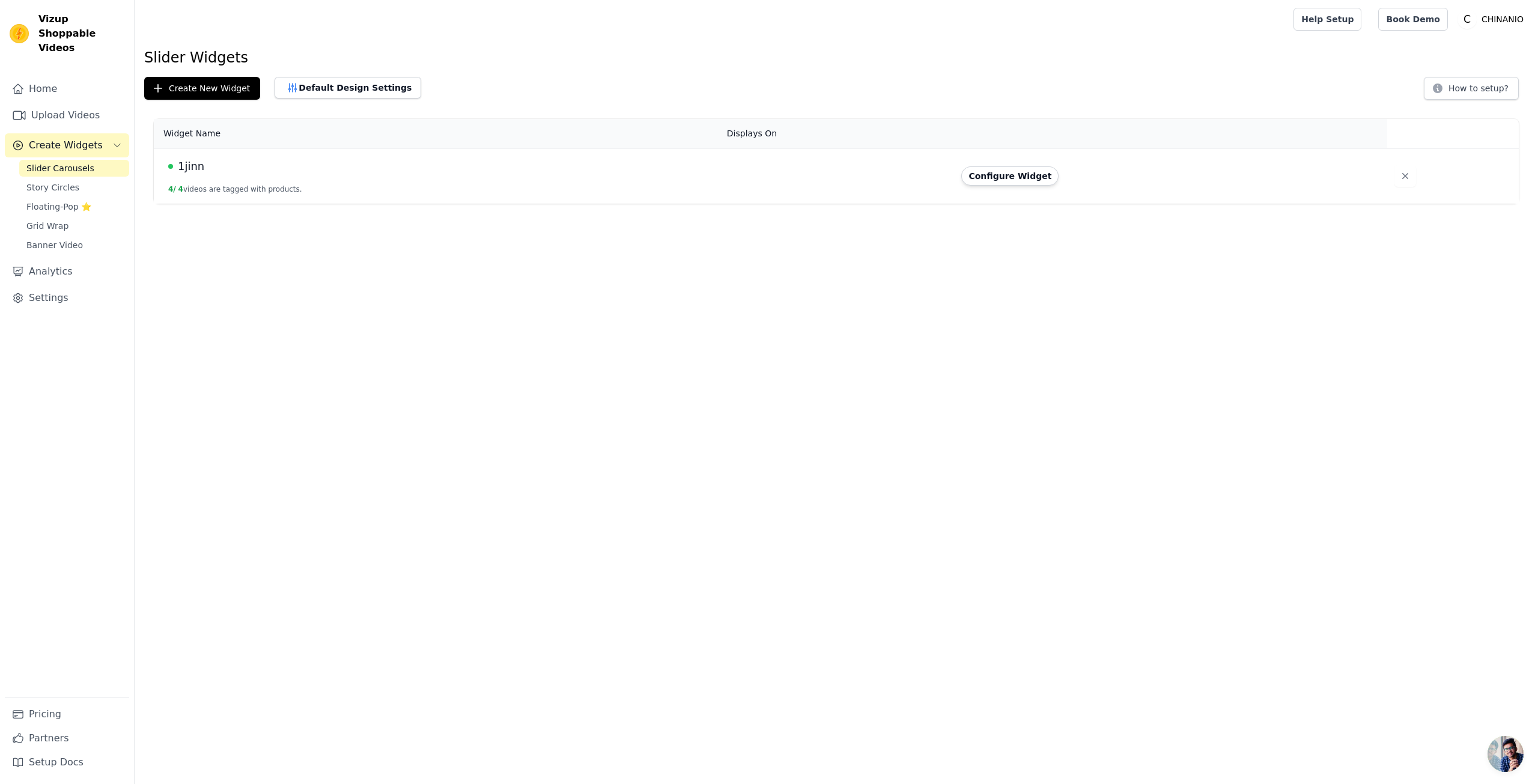
click at [199, 162] on span "1jinn" at bounding box center [191, 166] width 26 height 17
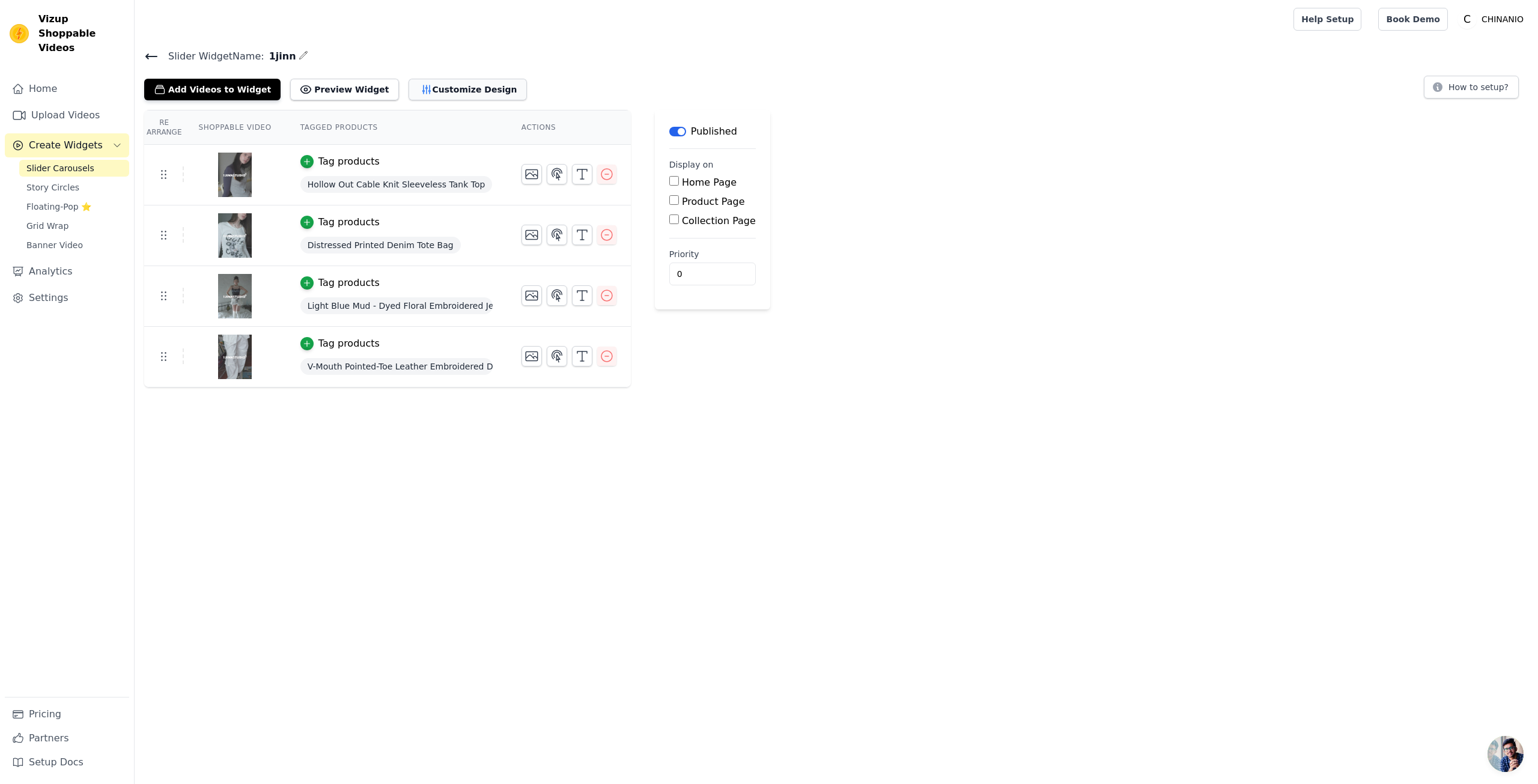
click at [451, 92] on button "Customize Design" at bounding box center [468, 89] width 119 height 22
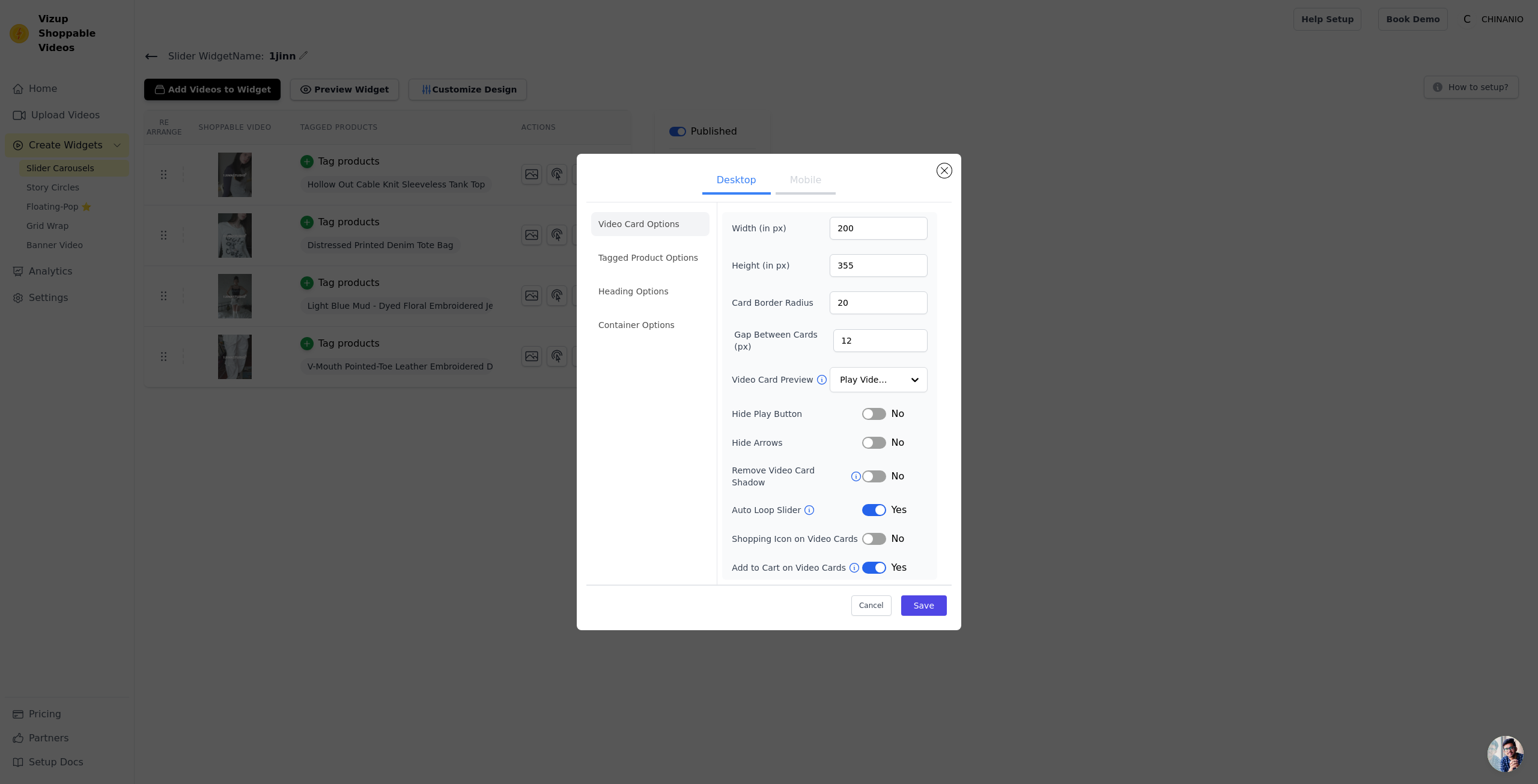
click at [796, 194] on button "Mobile" at bounding box center [805, 181] width 60 height 26
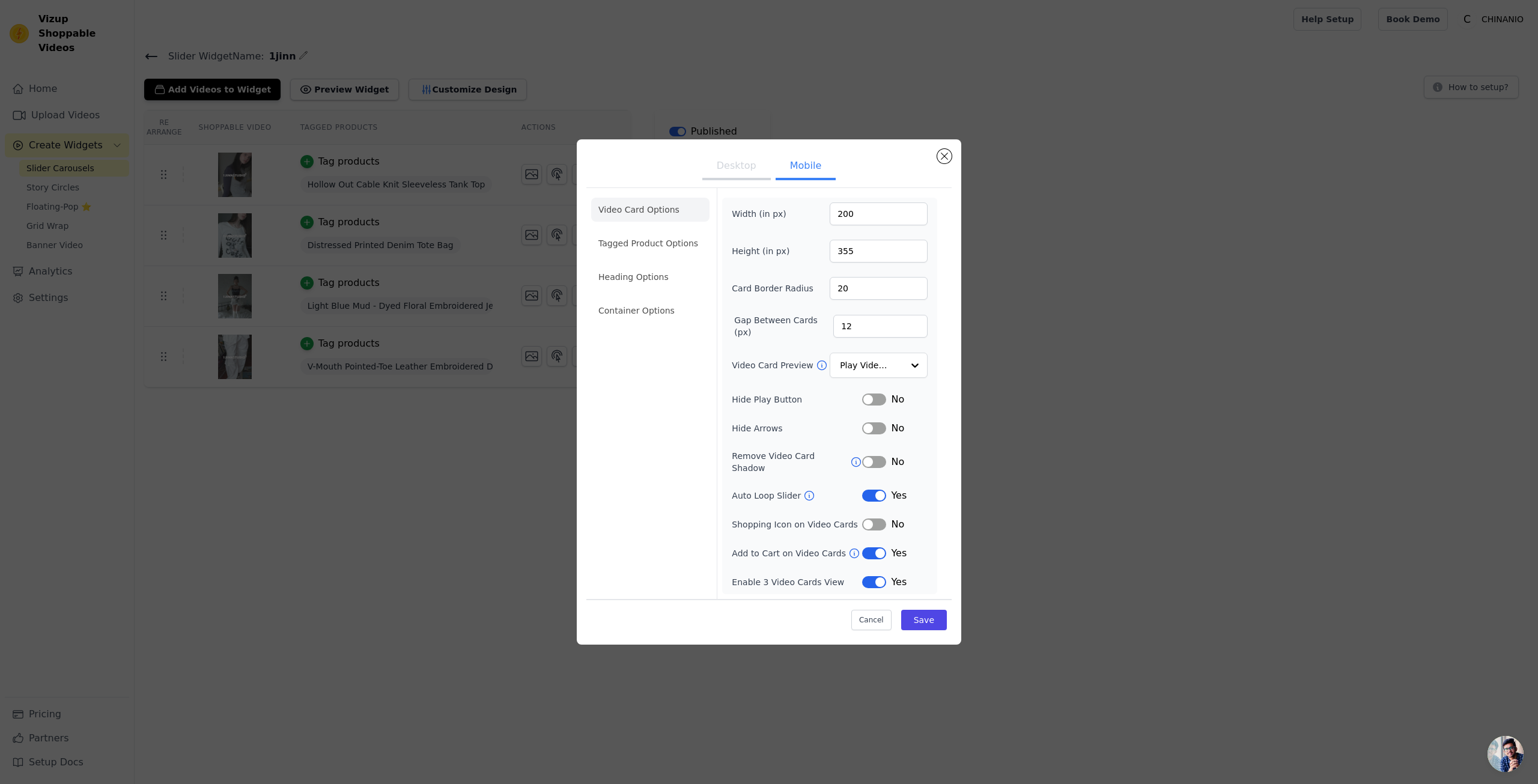
click at [745, 178] on button "Desktop" at bounding box center [736, 167] width 69 height 26
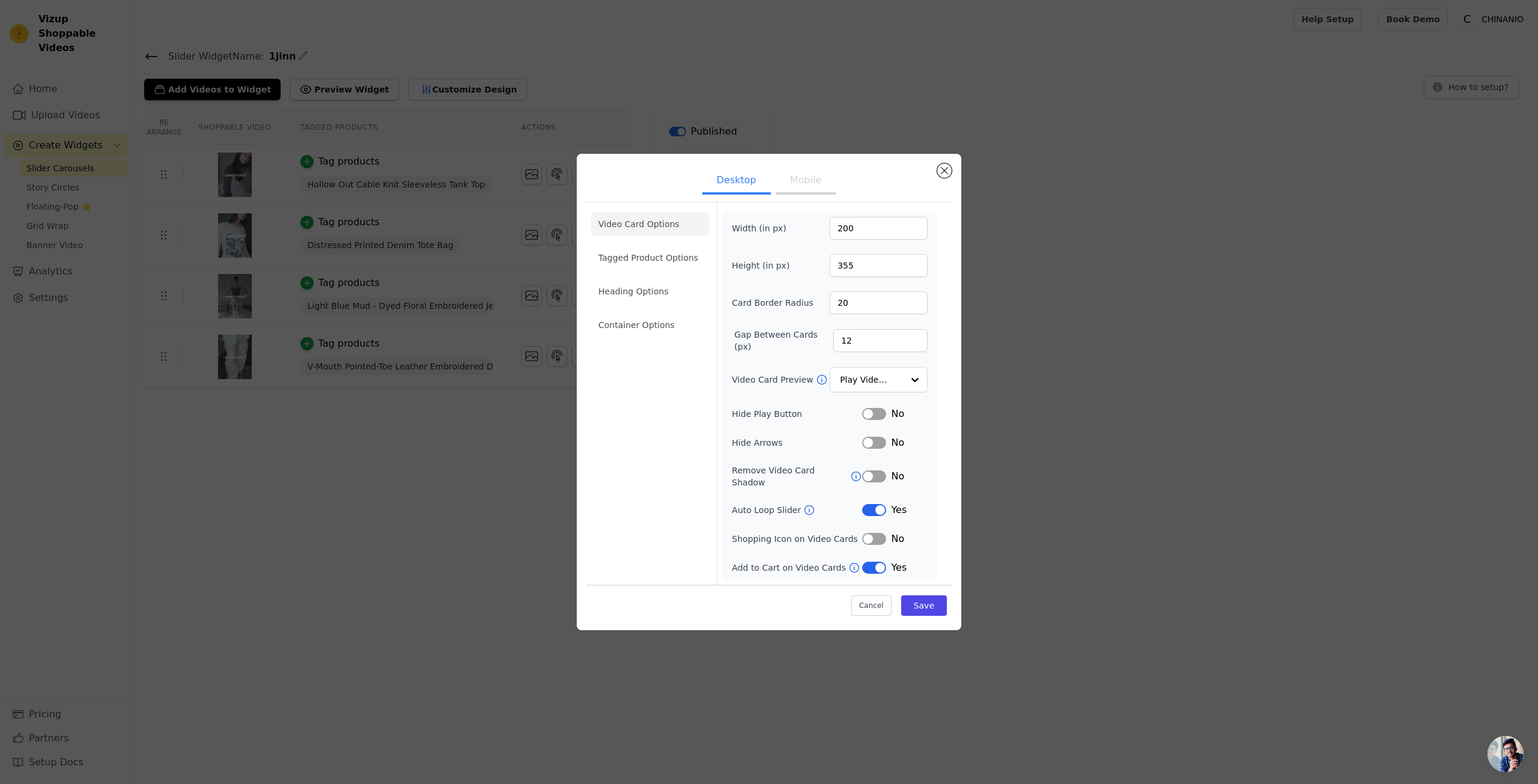
click at [791, 188] on button "Mobile" at bounding box center [805, 181] width 60 height 26
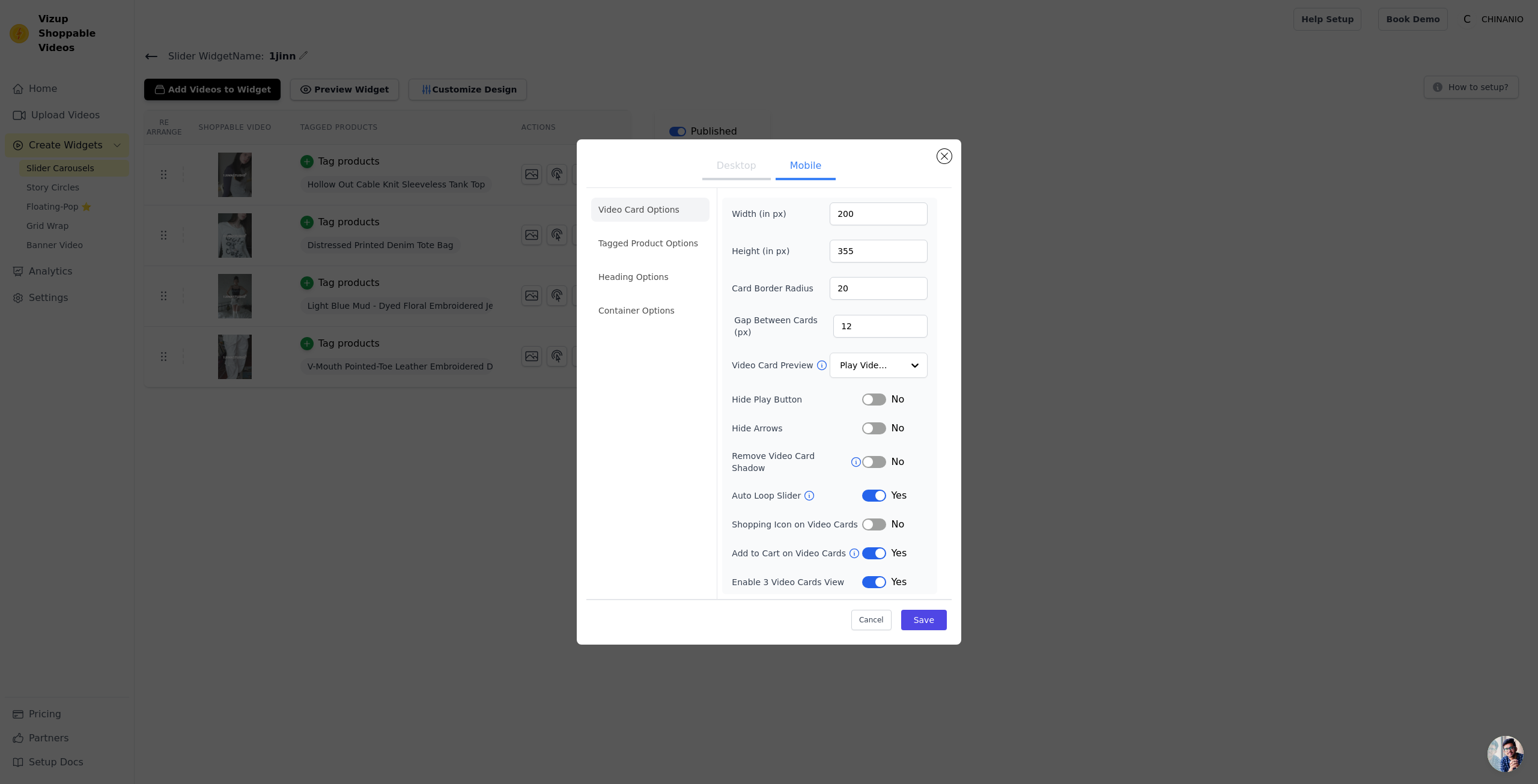
click at [855, 463] on icon at bounding box center [857, 462] width 9 height 9
click at [877, 467] on button "Label" at bounding box center [875, 462] width 24 height 12
click at [733, 159] on button "Desktop" at bounding box center [736, 167] width 69 height 26
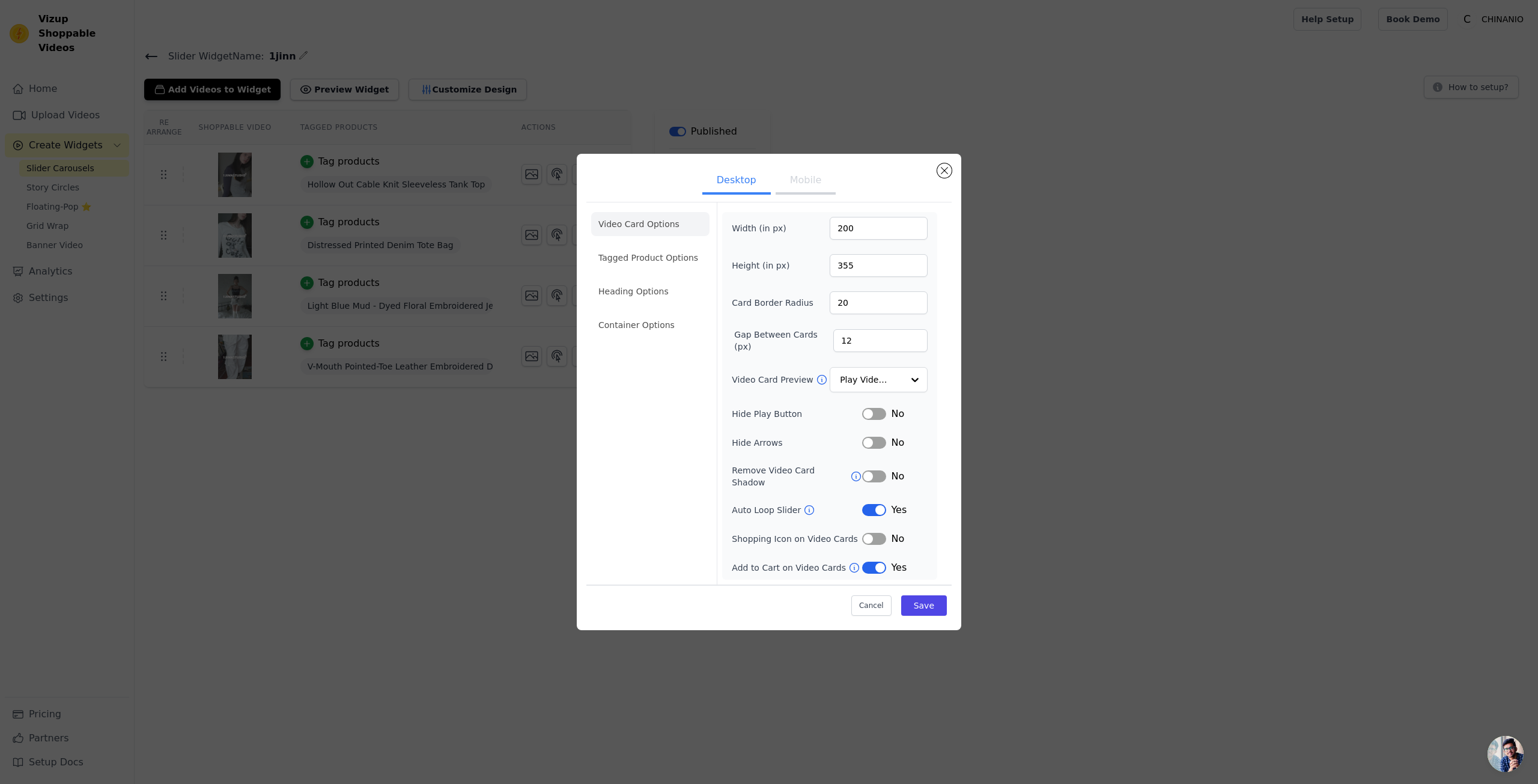
click at [741, 173] on button "Desktop" at bounding box center [736, 181] width 69 height 26
click at [743, 183] on button "Desktop" at bounding box center [736, 181] width 69 height 26
click at [879, 483] on div "No" at bounding box center [895, 476] width 65 height 15
click at [877, 478] on button "Label" at bounding box center [875, 476] width 24 height 12
click at [928, 597] on button "Save" at bounding box center [924, 605] width 45 height 20
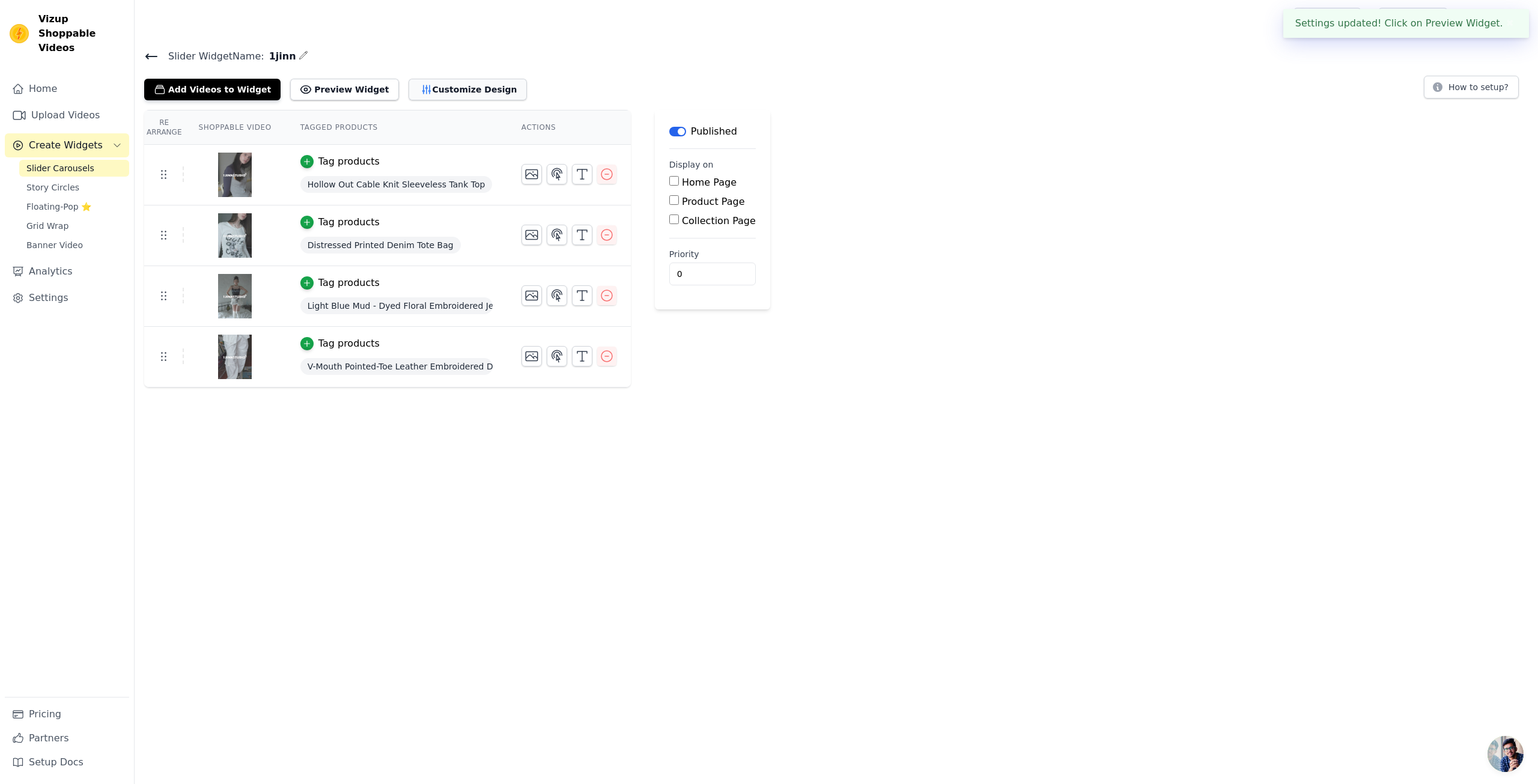
click at [425, 98] on button "Customize Design" at bounding box center [468, 89] width 119 height 22
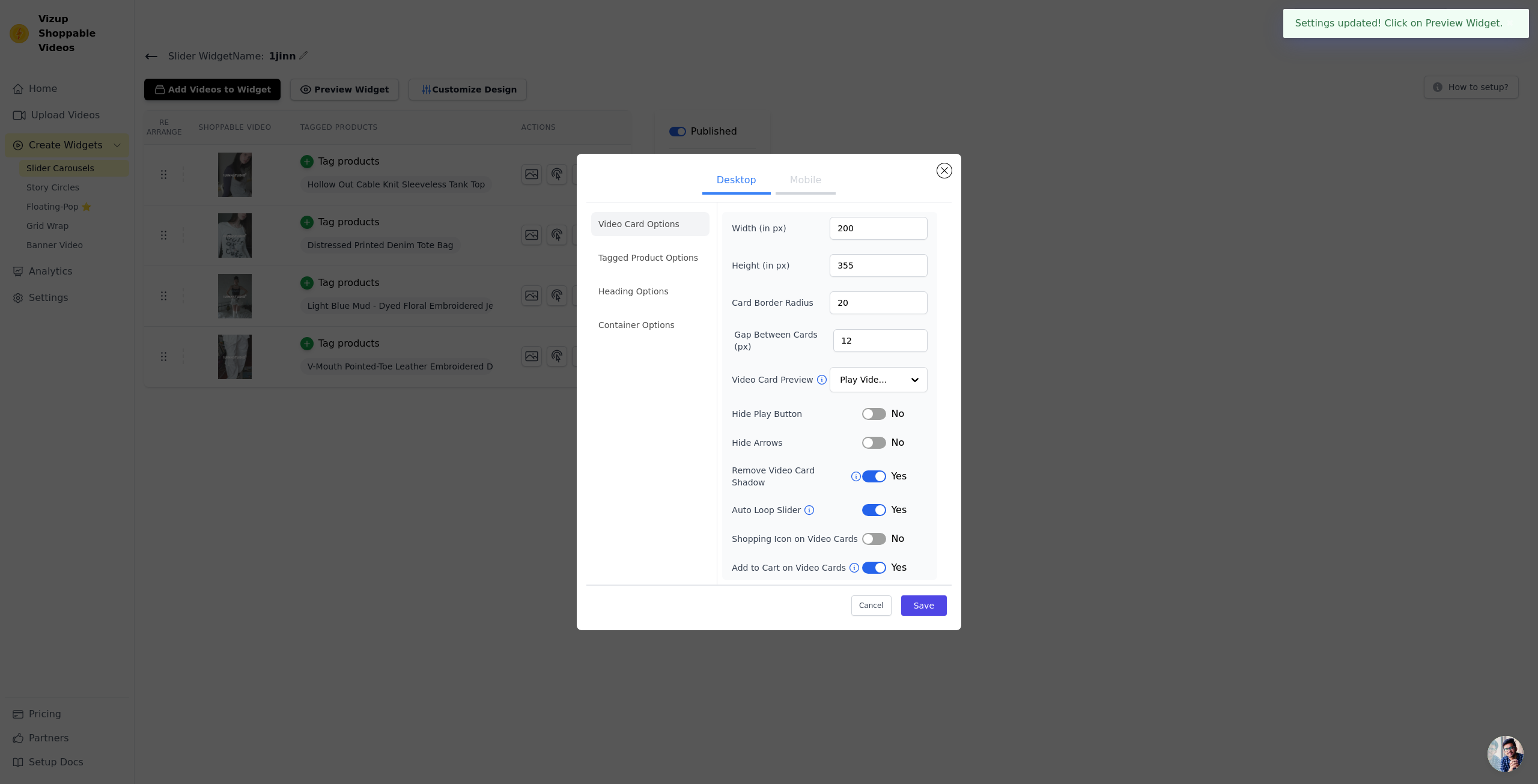
click at [803, 194] on button "Mobile" at bounding box center [805, 181] width 60 height 26
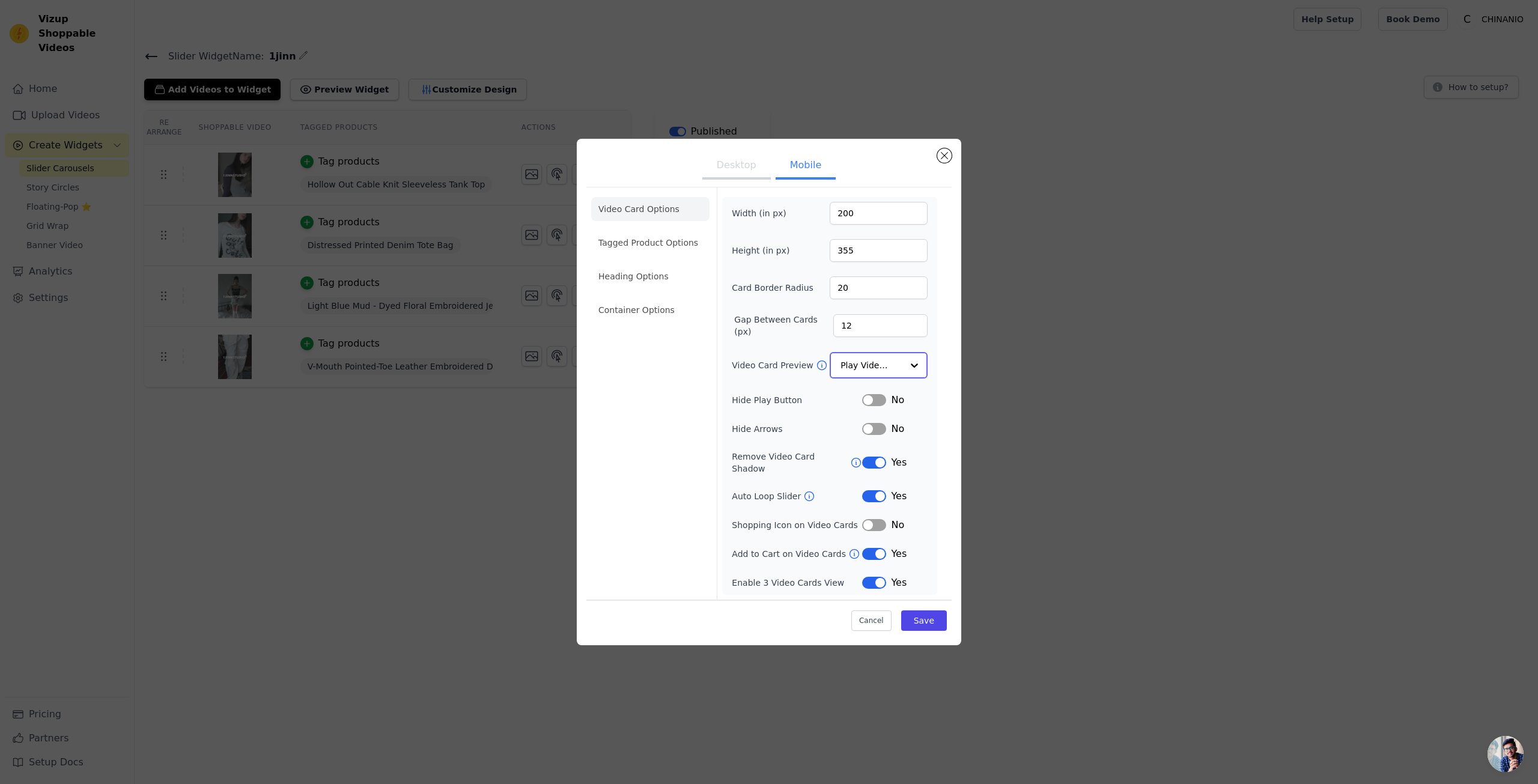
click at [922, 370] on div at bounding box center [915, 365] width 24 height 24
click at [924, 370] on div at bounding box center [915, 365] width 24 height 24
click at [667, 254] on li "Tagged Product Options" at bounding box center [651, 243] width 119 height 24
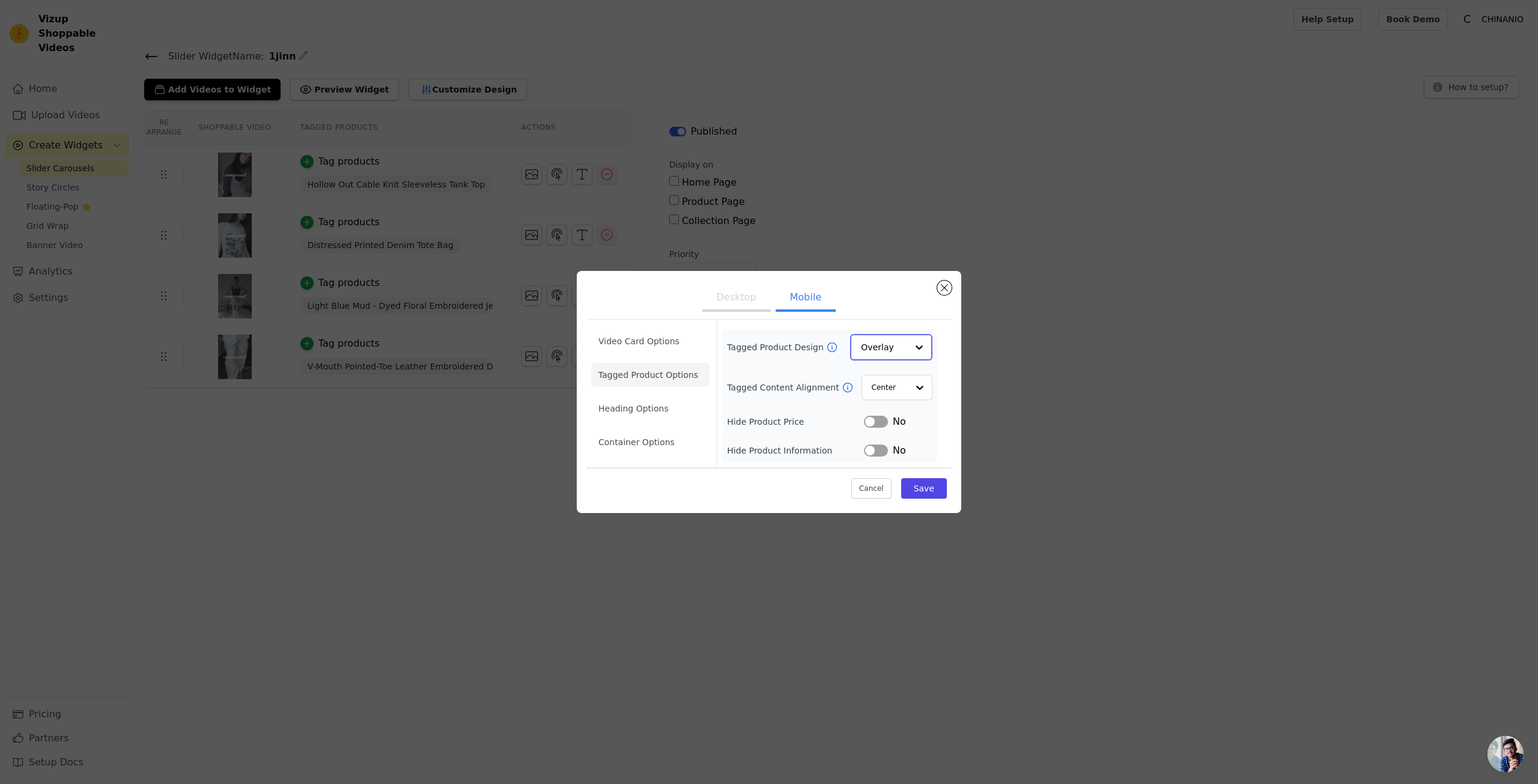
click at [911, 342] on div at bounding box center [919, 348] width 24 height 24
click at [903, 368] on div "Card" at bounding box center [891, 375] width 82 height 25
click at [926, 490] on button "Save" at bounding box center [924, 487] width 45 height 20
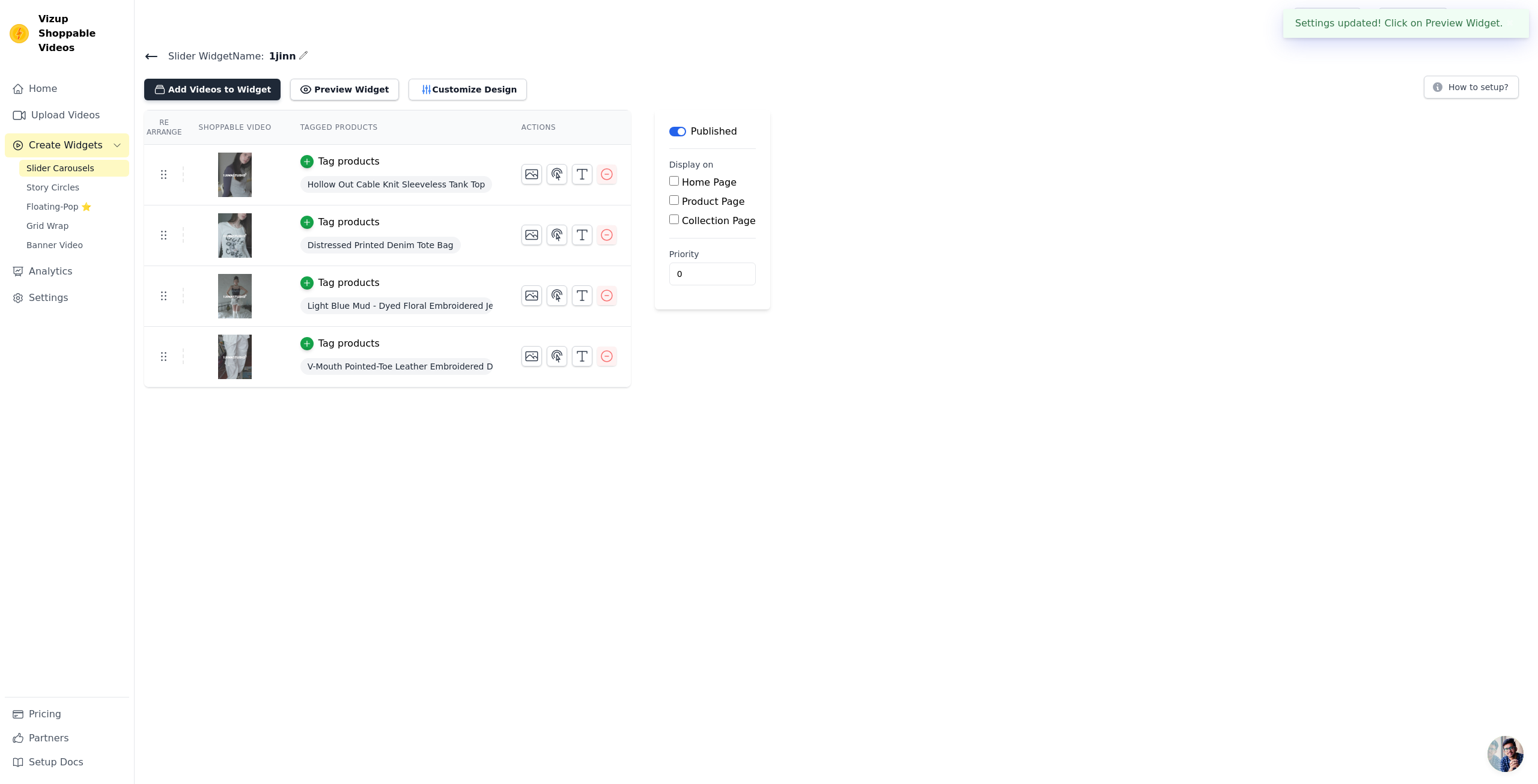
click at [243, 92] on button "Add Videos to Widget" at bounding box center [212, 89] width 137 height 22
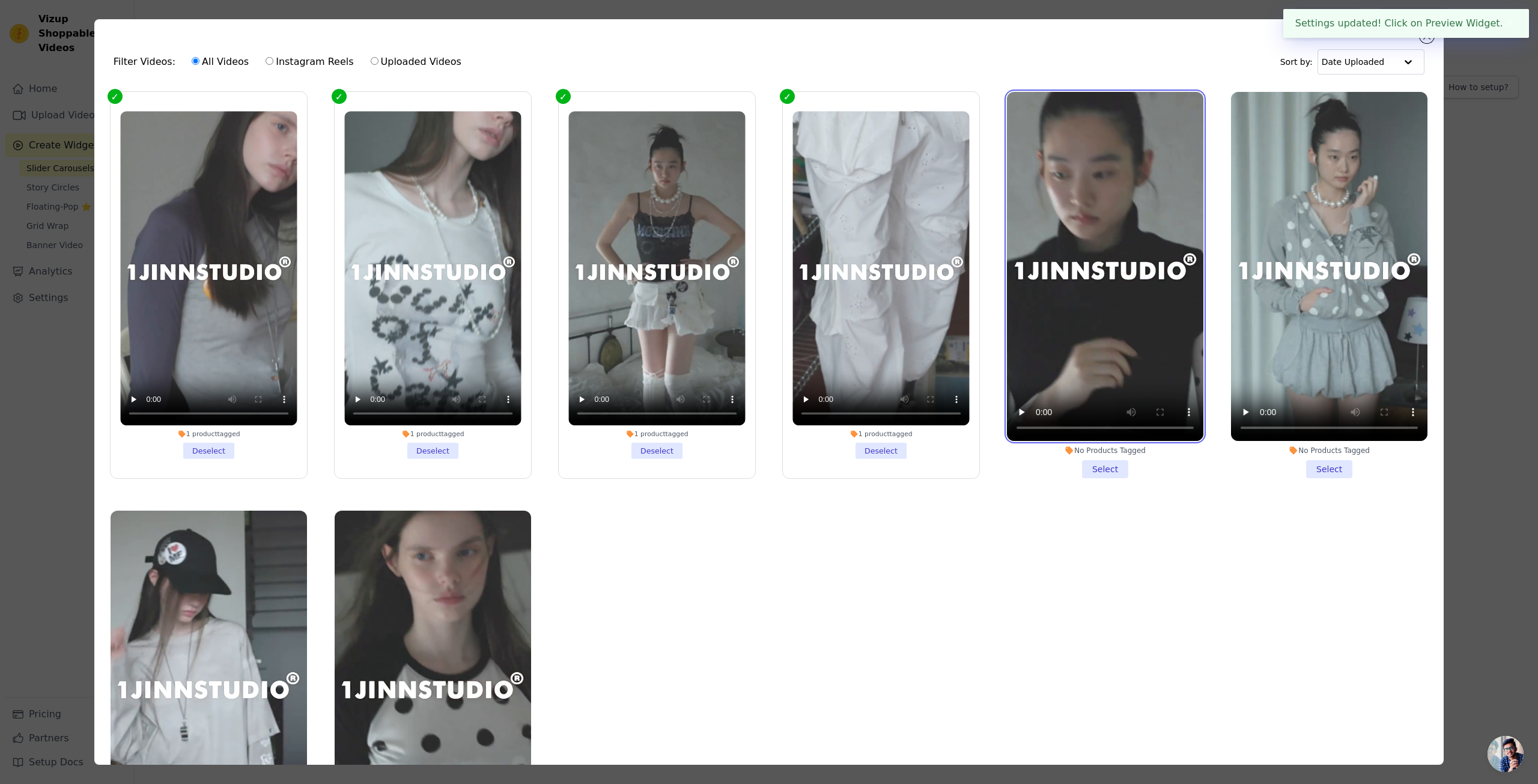
click at [1112, 307] on video at bounding box center [1105, 267] width 196 height 349
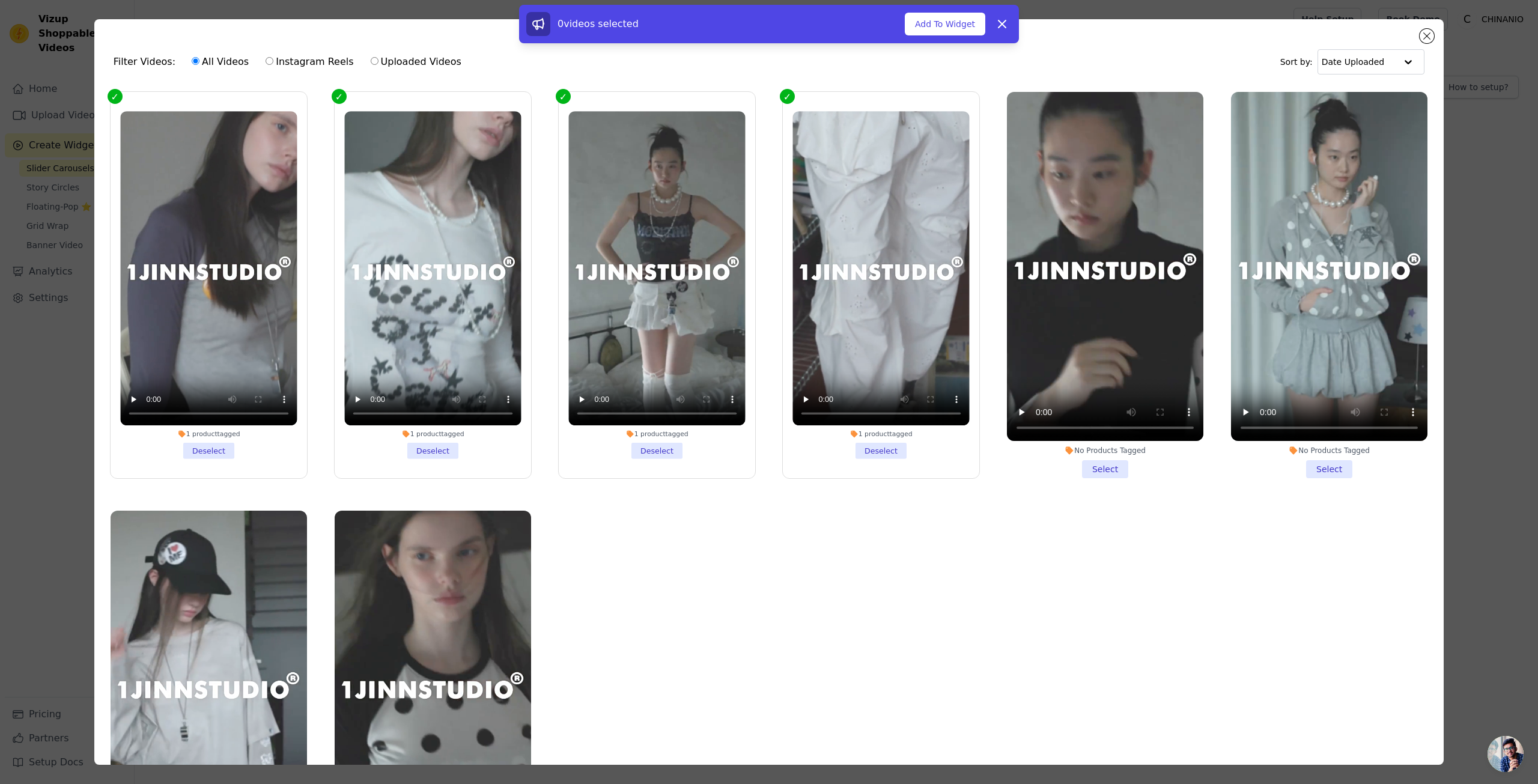
drag, startPoint x: 1107, startPoint y: 465, endPoint x: 1174, endPoint y: 465, distance: 67.0
click at [1106, 465] on li "No Products Tagged Select" at bounding box center [1105, 285] width 196 height 386
click at [0, 0] on input "No Products Tagged Select" at bounding box center [0, 0] width 0 height 0
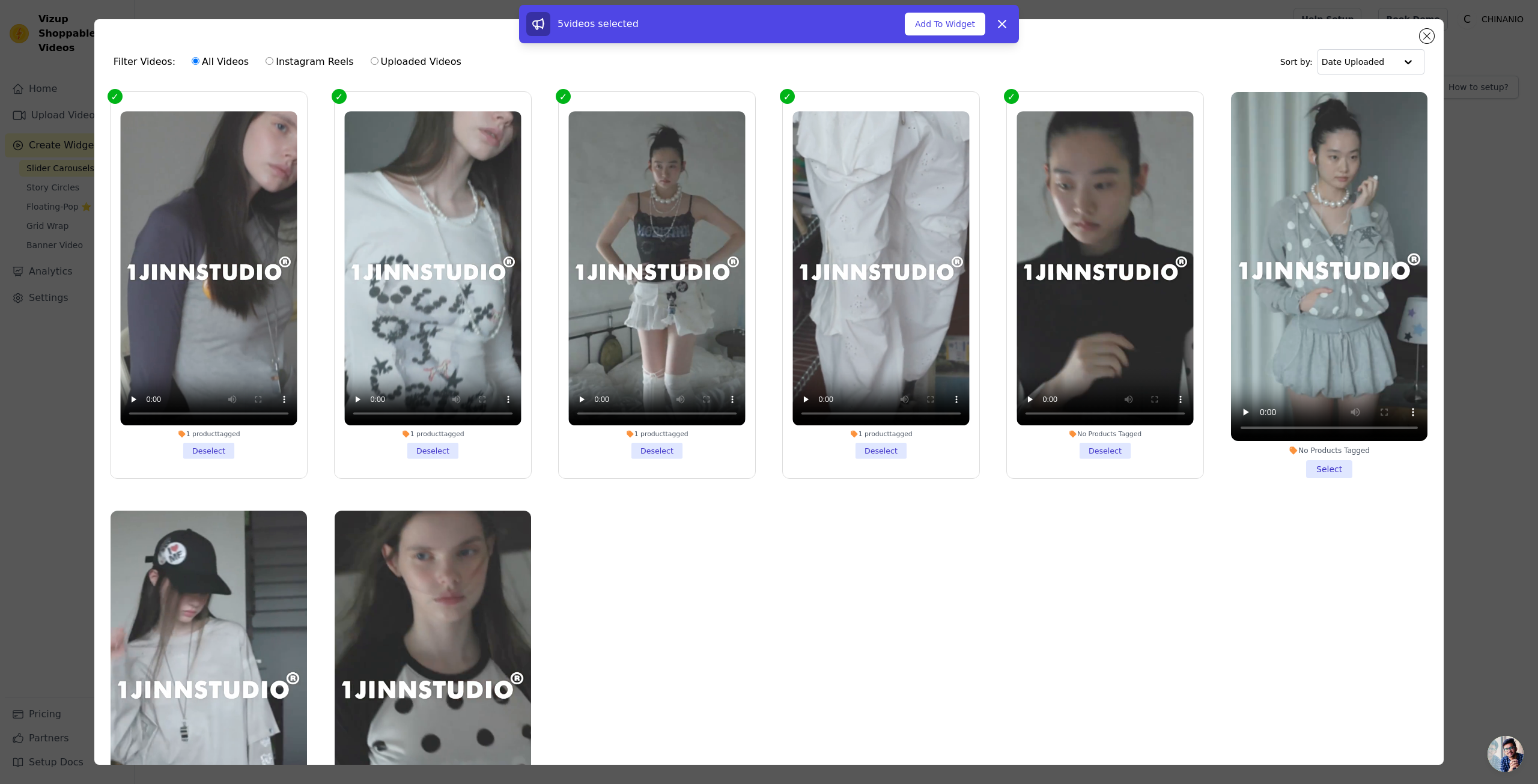
click at [1315, 470] on li "No Products Tagged Select" at bounding box center [1329, 285] width 196 height 386
click at [0, 0] on input "No Products Tagged Select" at bounding box center [0, 0] width 0 height 0
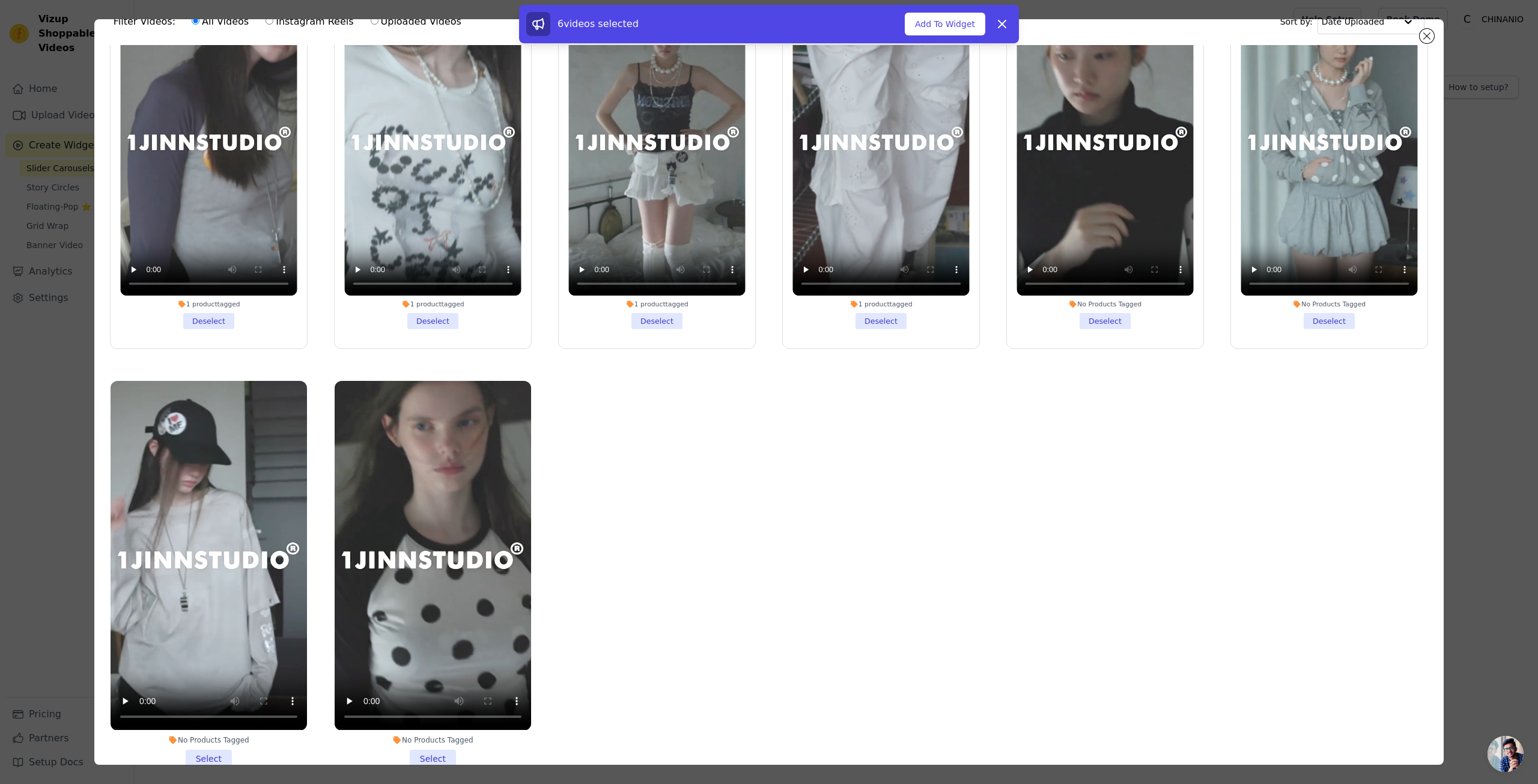
scroll to position [60, 0]
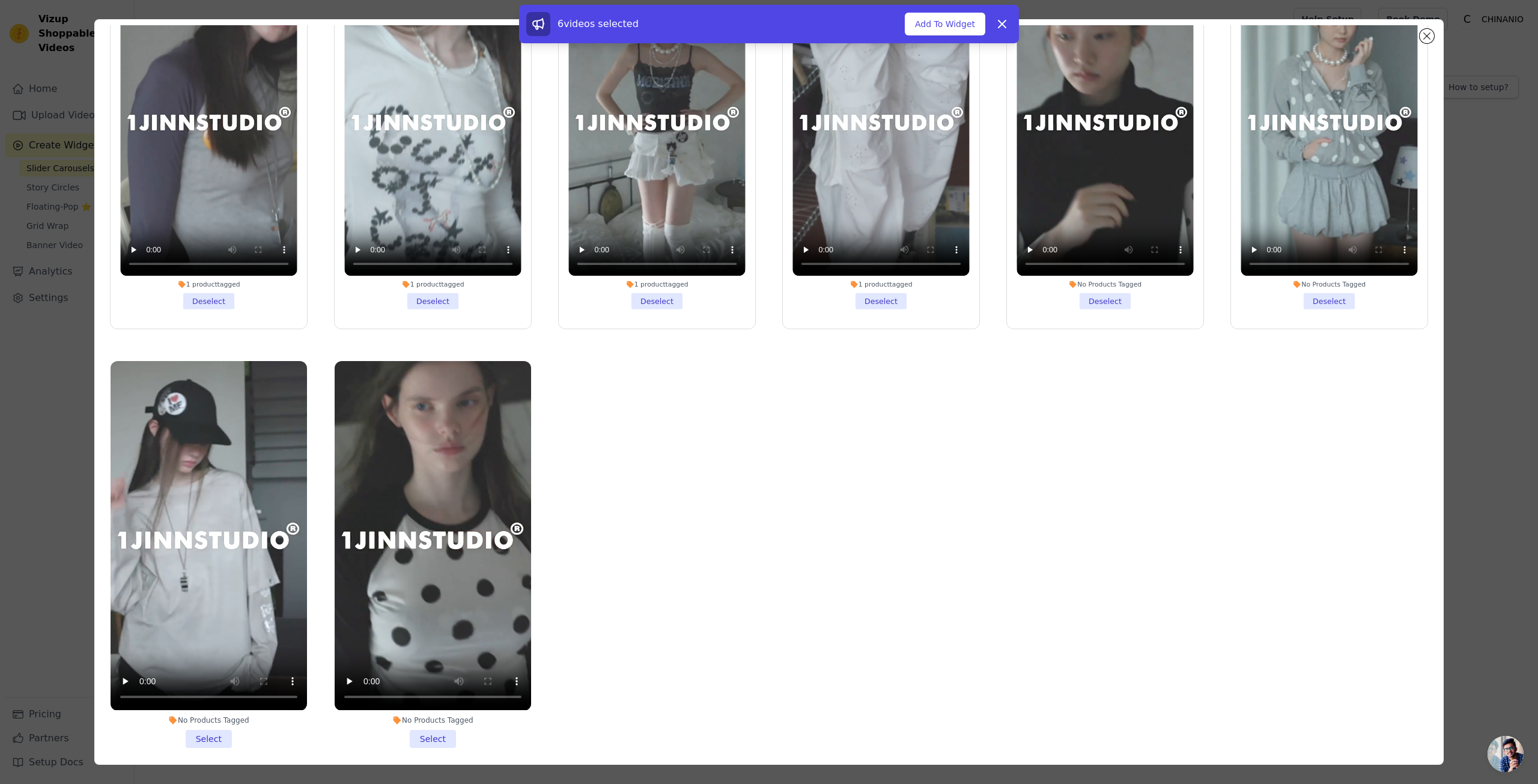
click at [231, 727] on li "No Products Tagged Select" at bounding box center [208, 553] width 196 height 386
click at [0, 0] on input "No Products Tagged Select" at bounding box center [0, 0] width 0 height 0
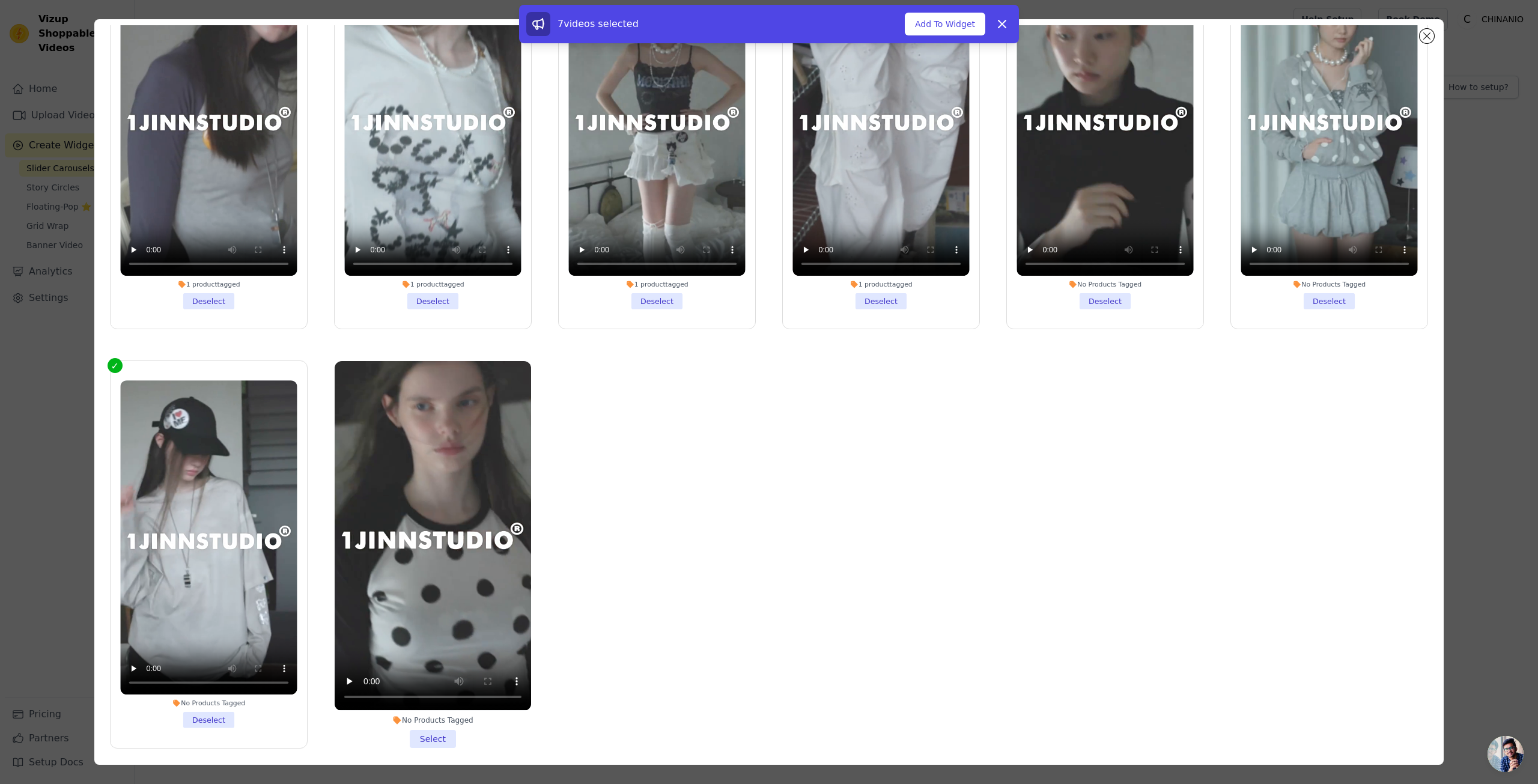
click at [414, 730] on li "No Products Tagged Select" at bounding box center [432, 553] width 196 height 386
click at [0, 0] on input "No Products Tagged Select" at bounding box center [0, 0] width 0 height 0
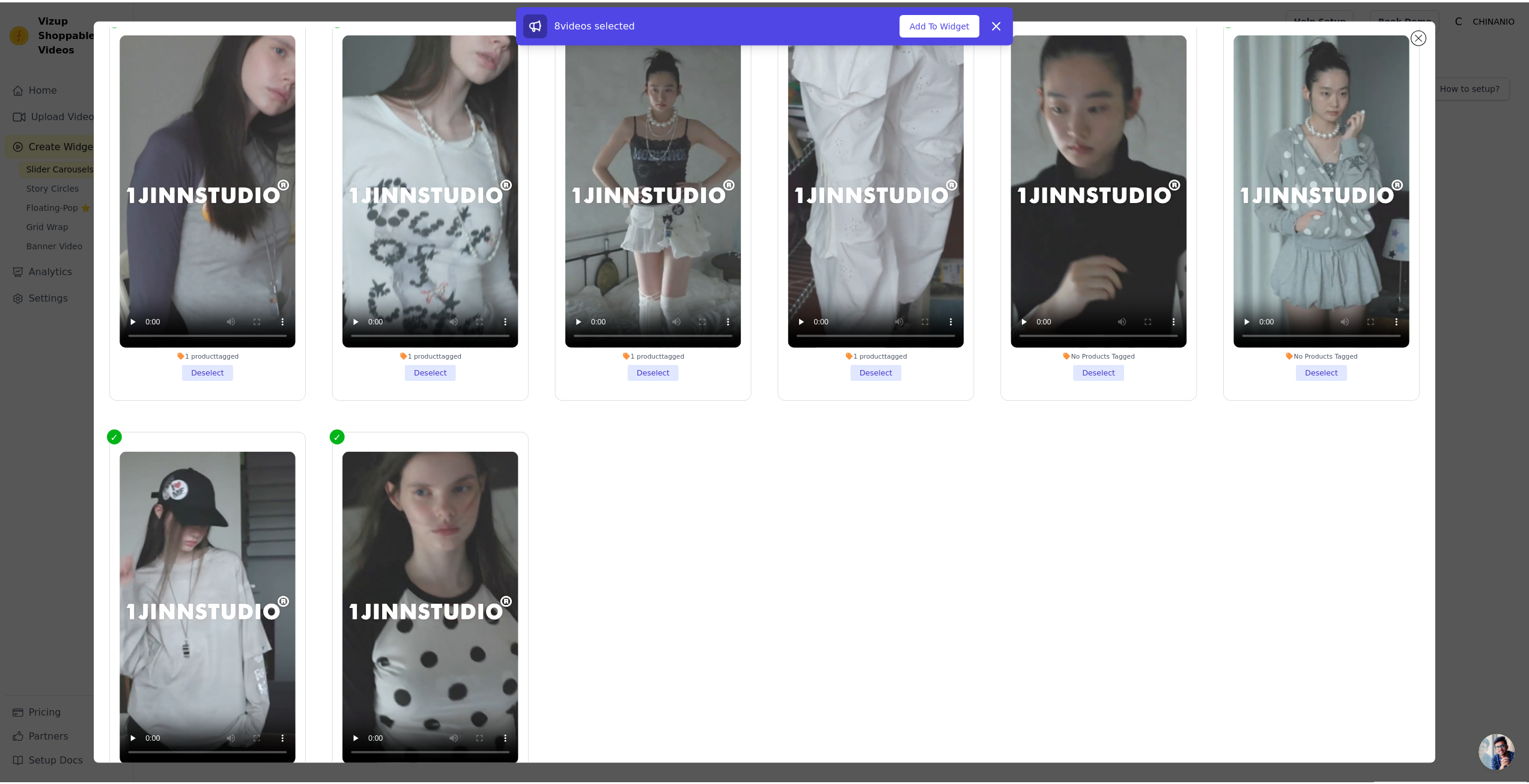
scroll to position [0, 0]
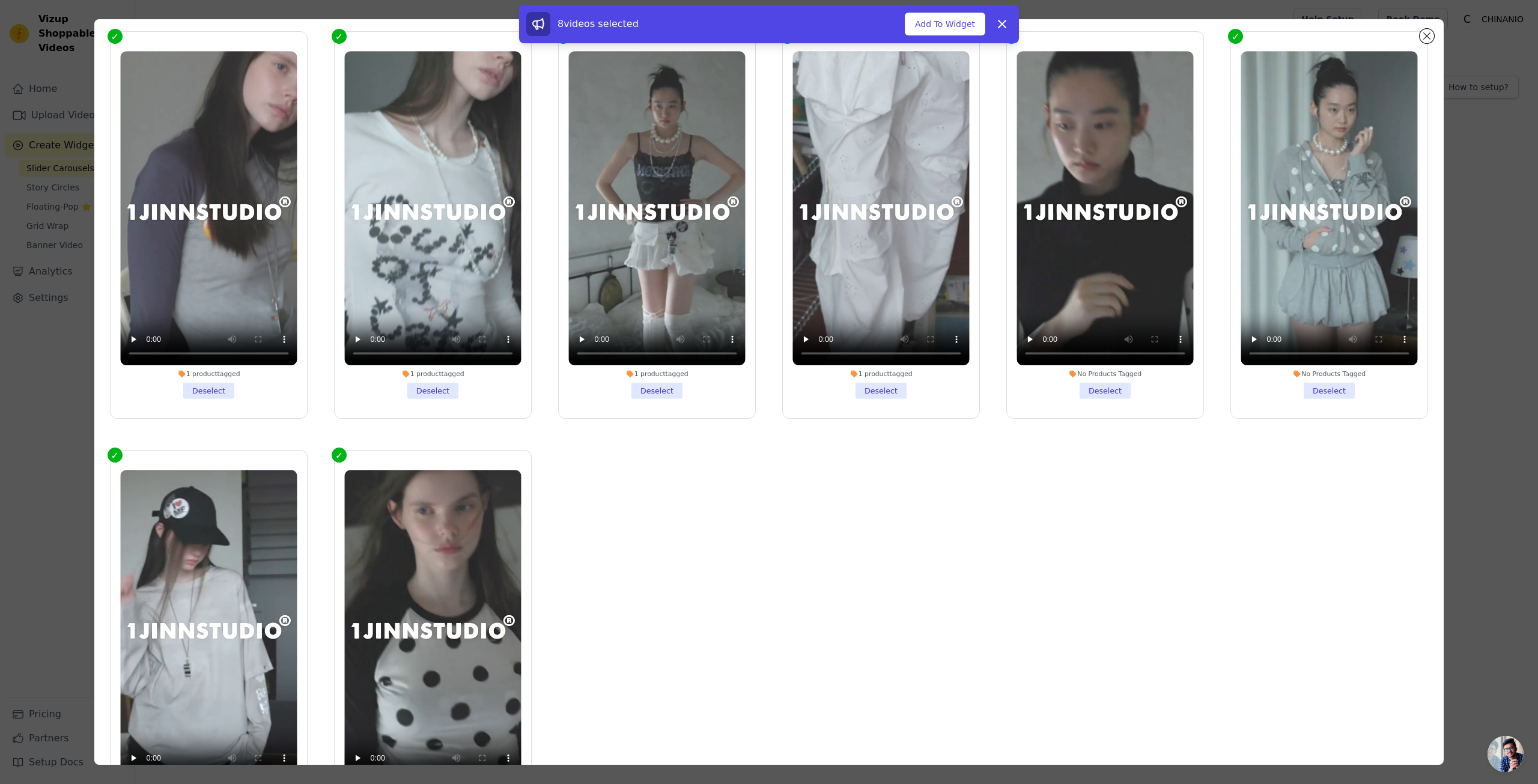
click at [1079, 387] on li "No Products Tagged Deselect" at bounding box center [1105, 225] width 177 height 348
click at [0, 0] on input "No Products Tagged Deselect" at bounding box center [0, 0] width 0 height 0
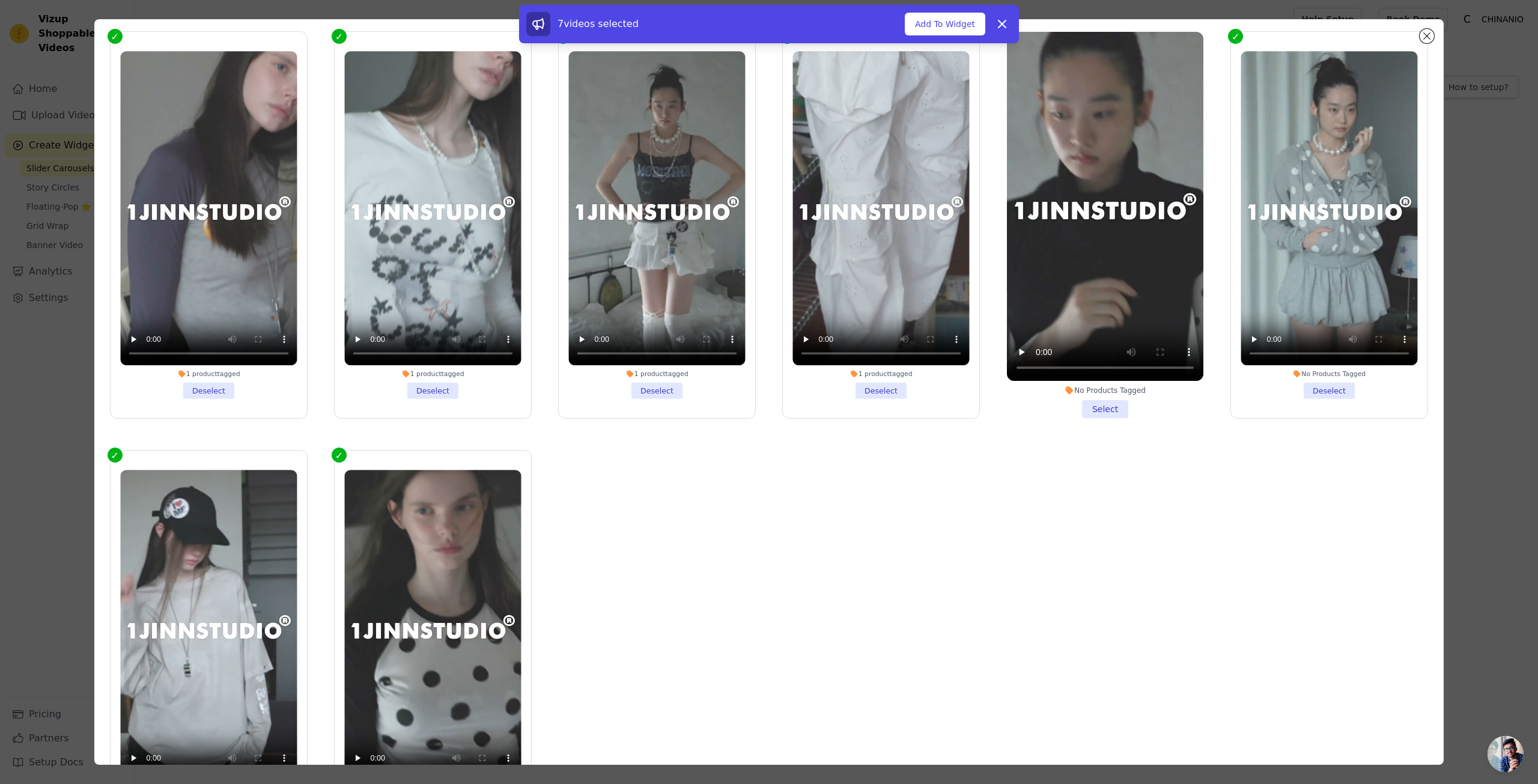
click at [1094, 408] on li "No Products Tagged Select" at bounding box center [1105, 225] width 196 height 386
click at [0, 0] on input "No Products Tagged Select" at bounding box center [0, 0] width 0 height 0
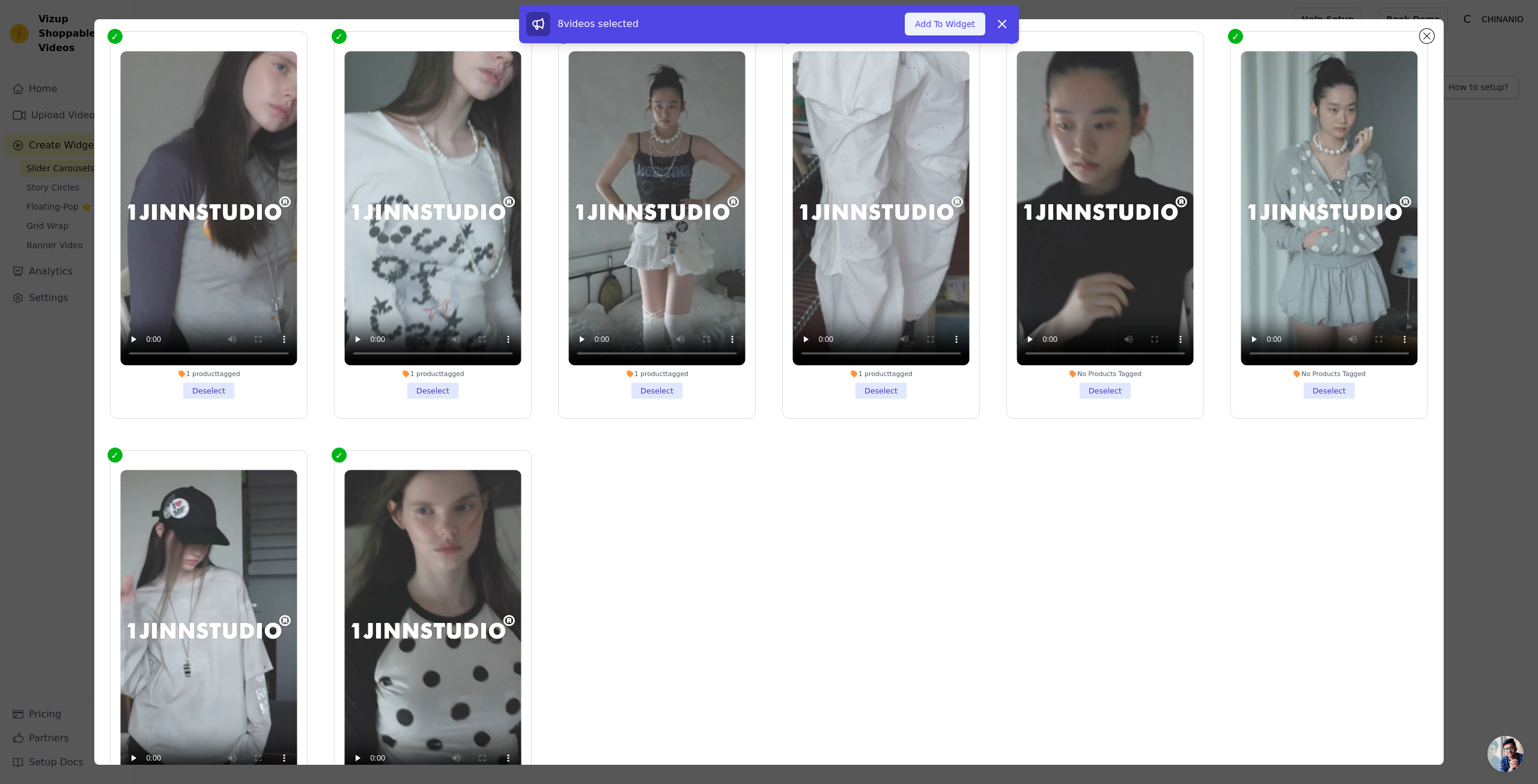
click at [953, 23] on button "Add To Widget" at bounding box center [945, 24] width 80 height 23
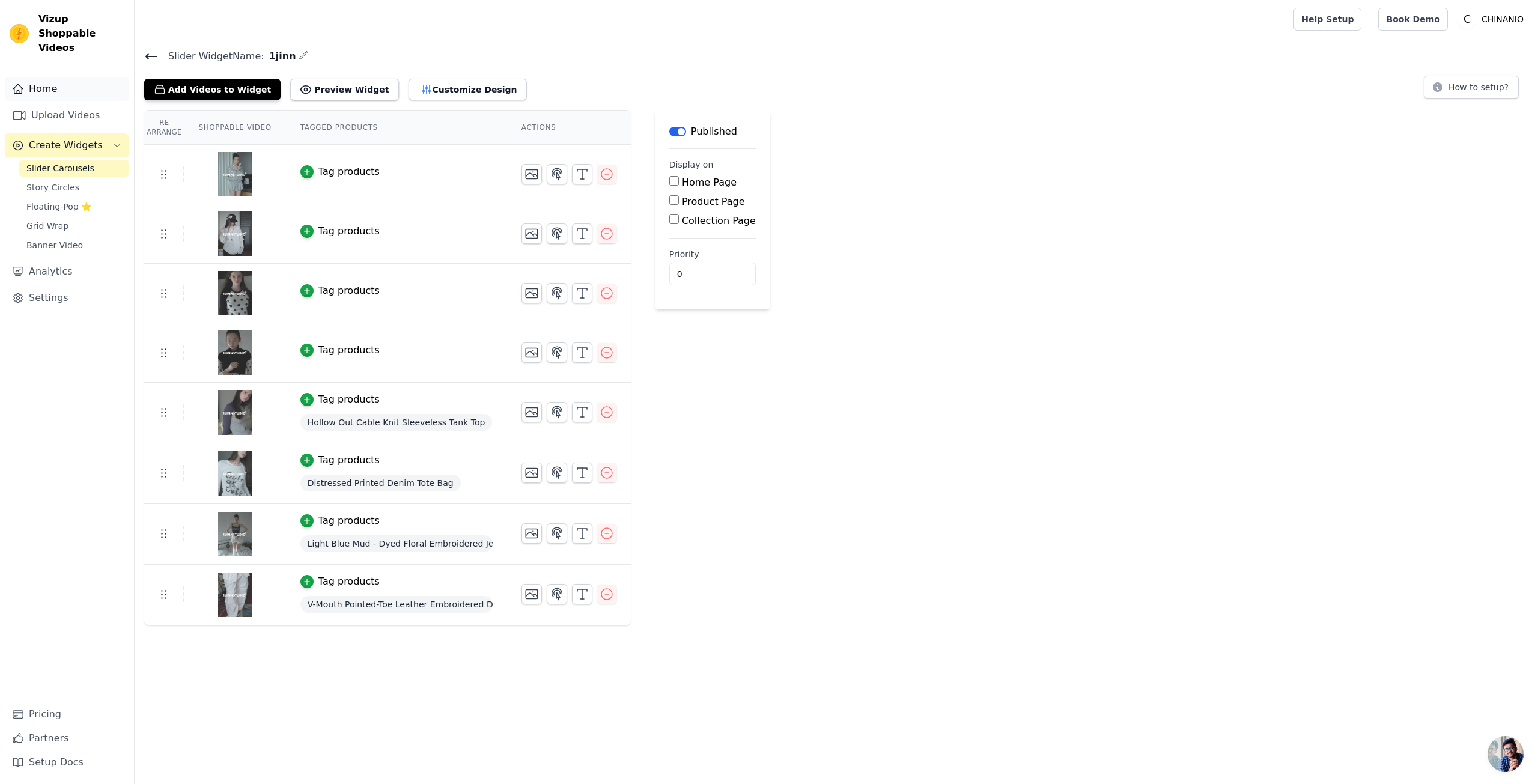
click at [64, 79] on link "Home" at bounding box center [67, 89] width 125 height 24
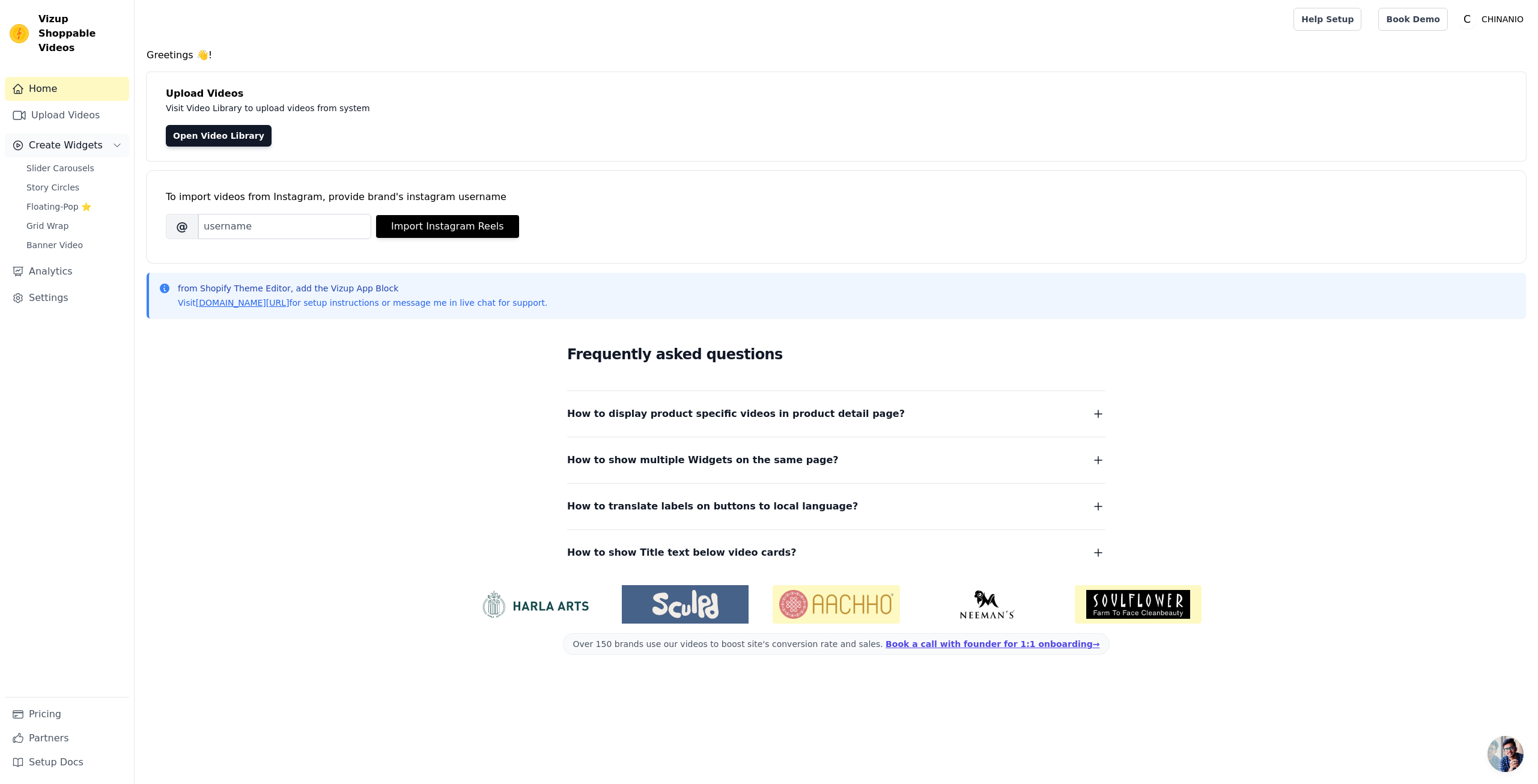
click at [69, 139] on span "Create Widgets" at bounding box center [65, 145] width 74 height 15
click at [71, 104] on link "Upload Videos" at bounding box center [67, 116] width 125 height 24
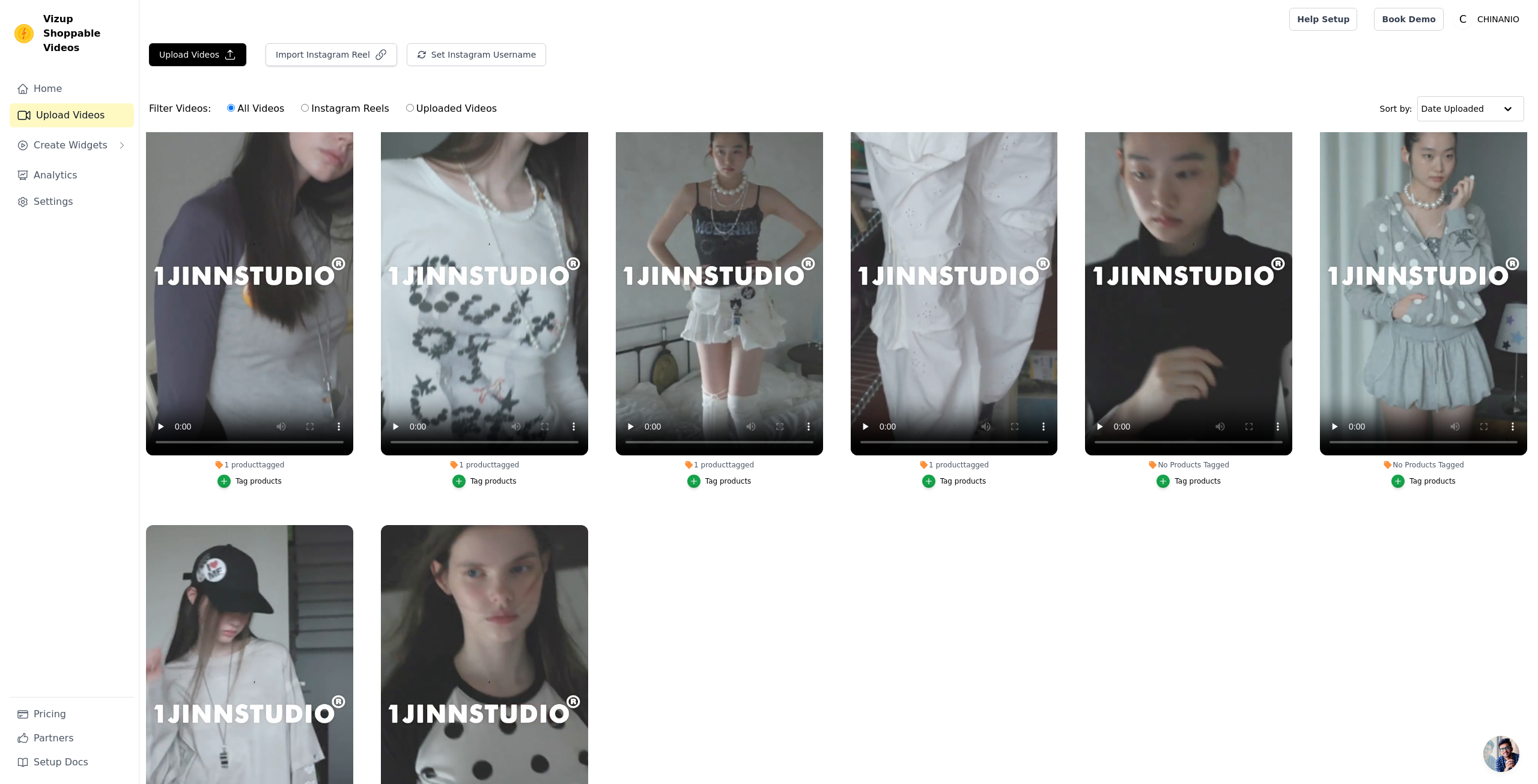
scroll to position [120, 0]
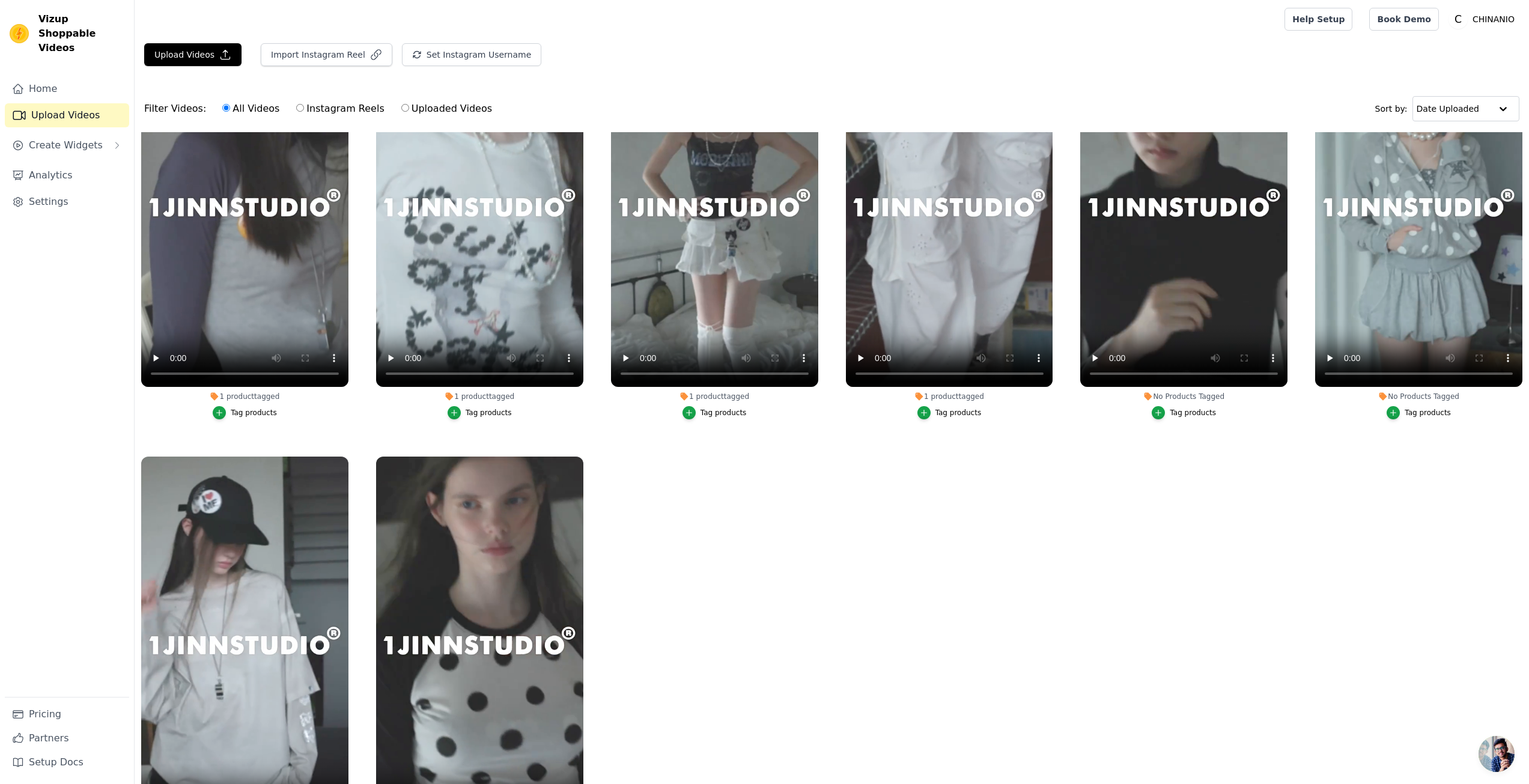
click at [1187, 416] on button "Tag products" at bounding box center [1184, 412] width 64 height 13
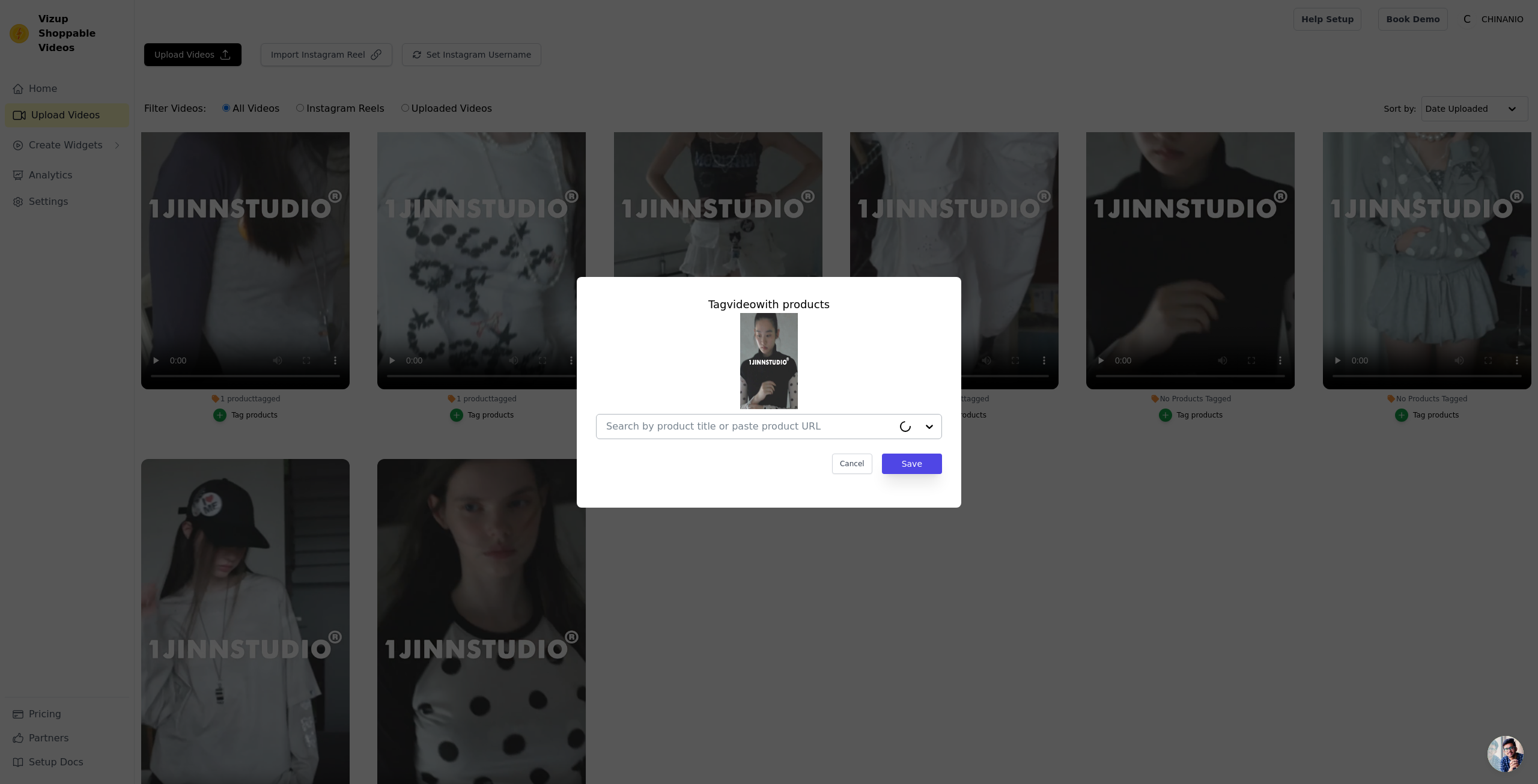
click at [827, 432] on input "No Products Tagged Tag video with products Cancel Save Tag products" at bounding box center [750, 426] width 288 height 11
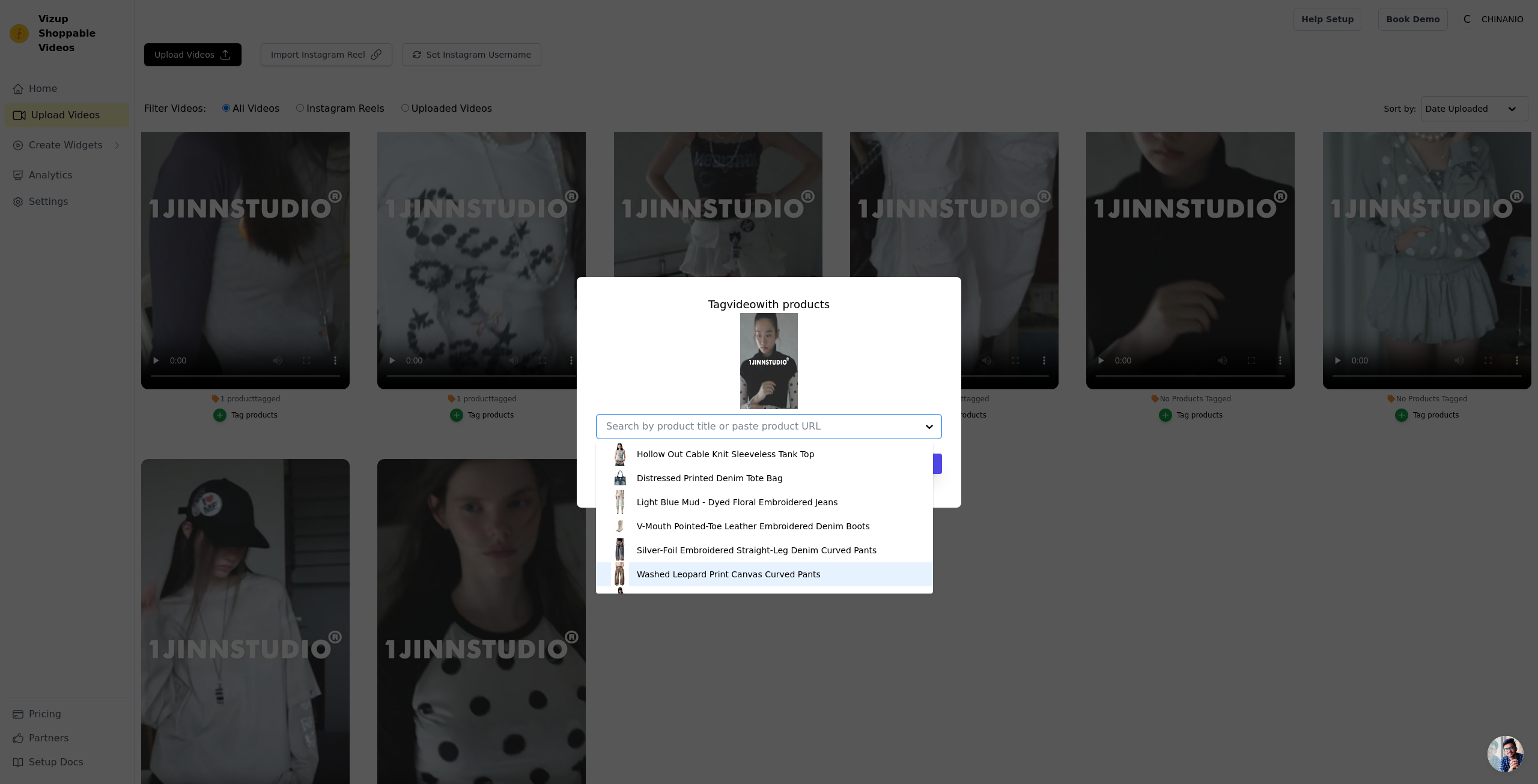
click at [717, 579] on div "Washed Leopard Print Canvas Curved Pants" at bounding box center [728, 574] width 184 height 12
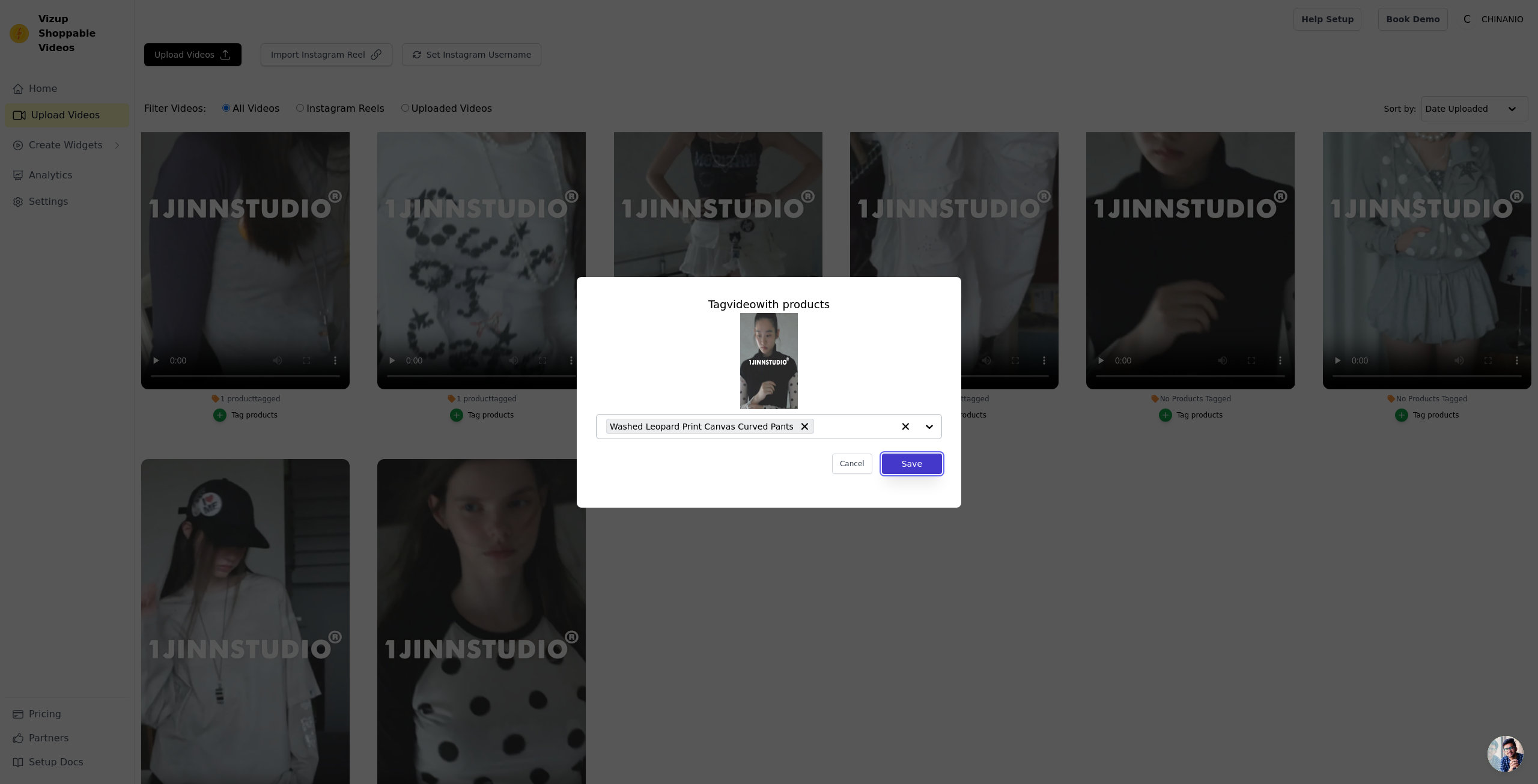
click at [910, 466] on button "Save" at bounding box center [911, 463] width 60 height 20
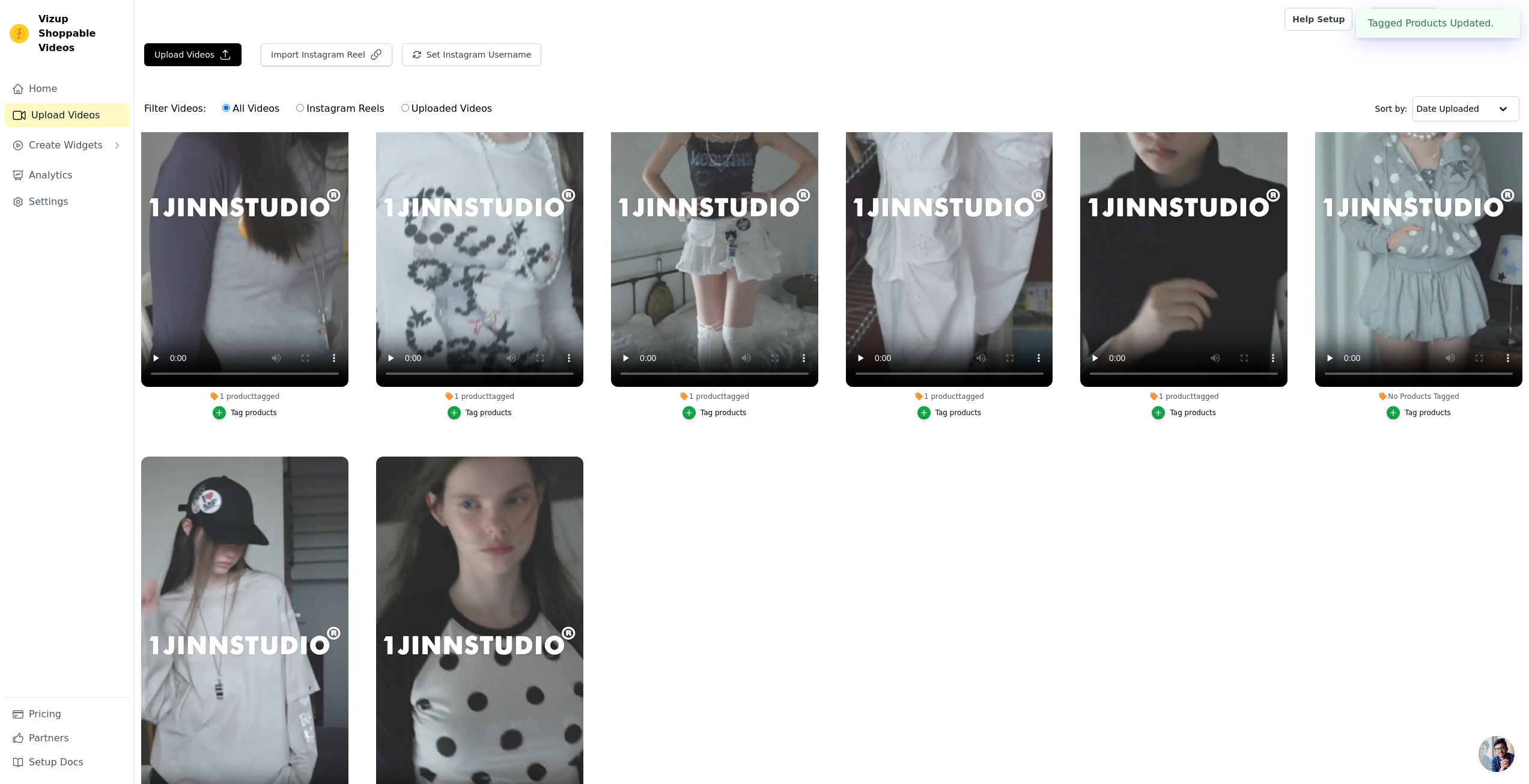
click at [1419, 413] on div "Tag products" at bounding box center [1427, 412] width 46 height 10
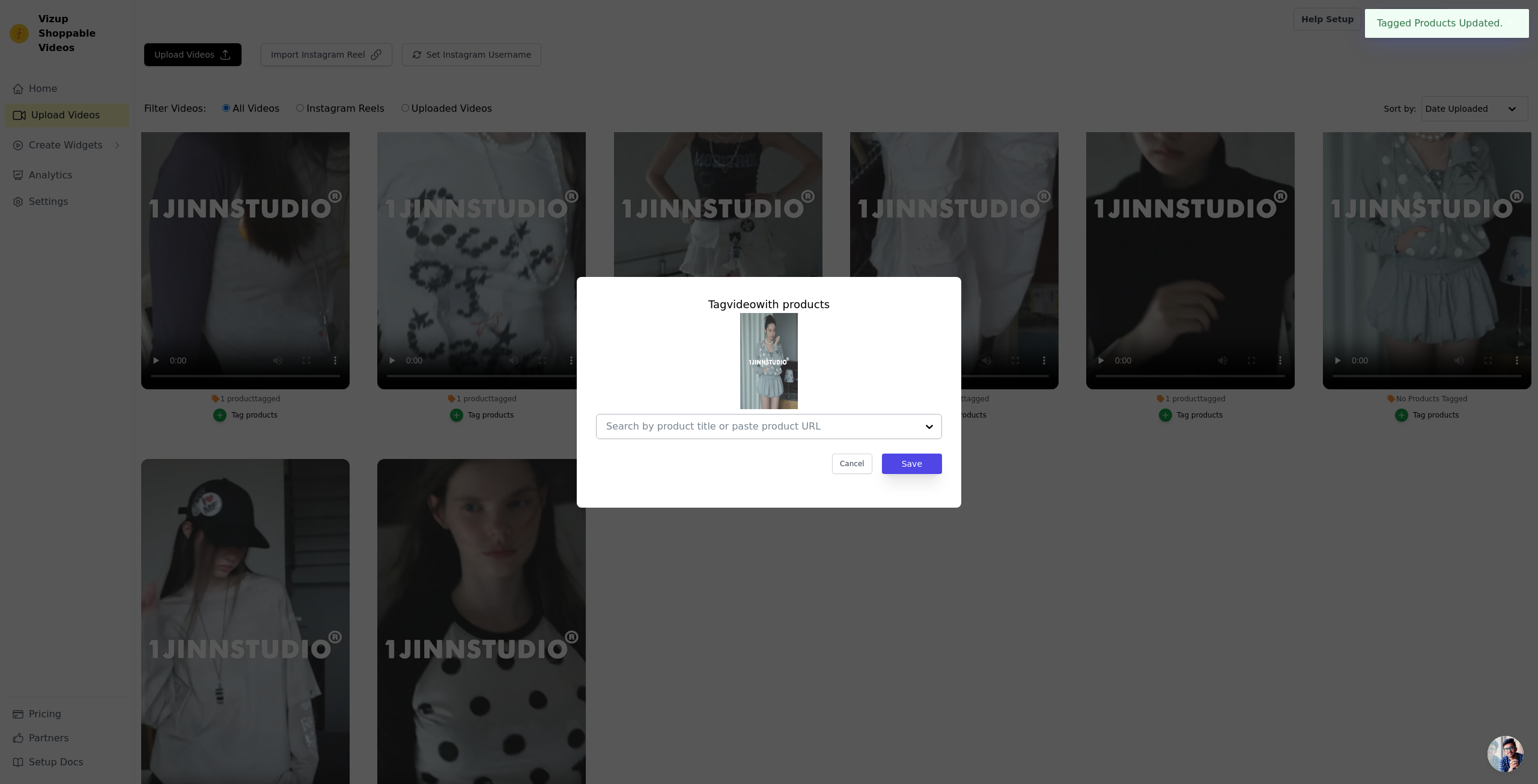
click at [865, 431] on input "No Products Tagged Tag video with products Cancel Save Tag products" at bounding box center [762, 426] width 311 height 11
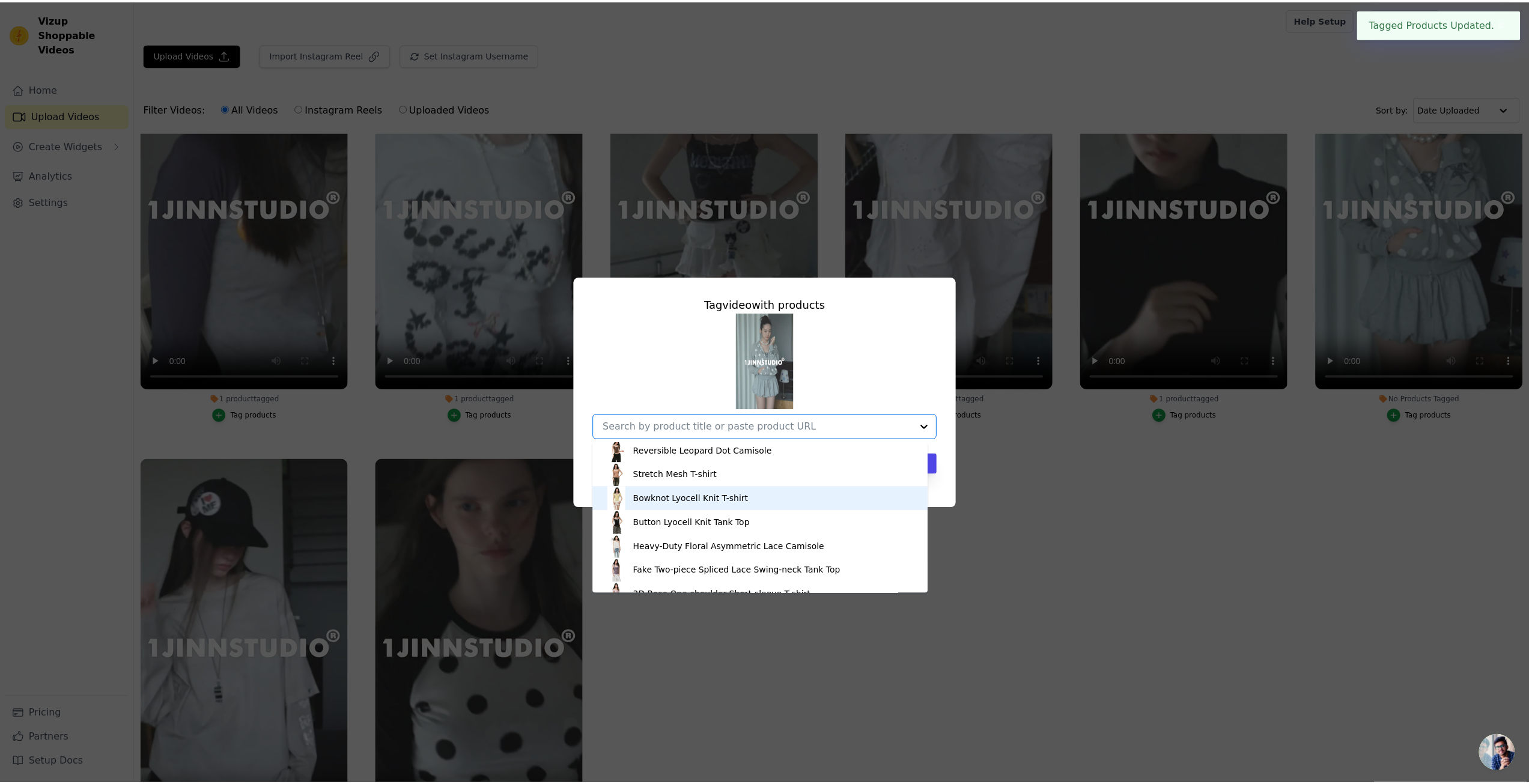
scroll to position [361, 0]
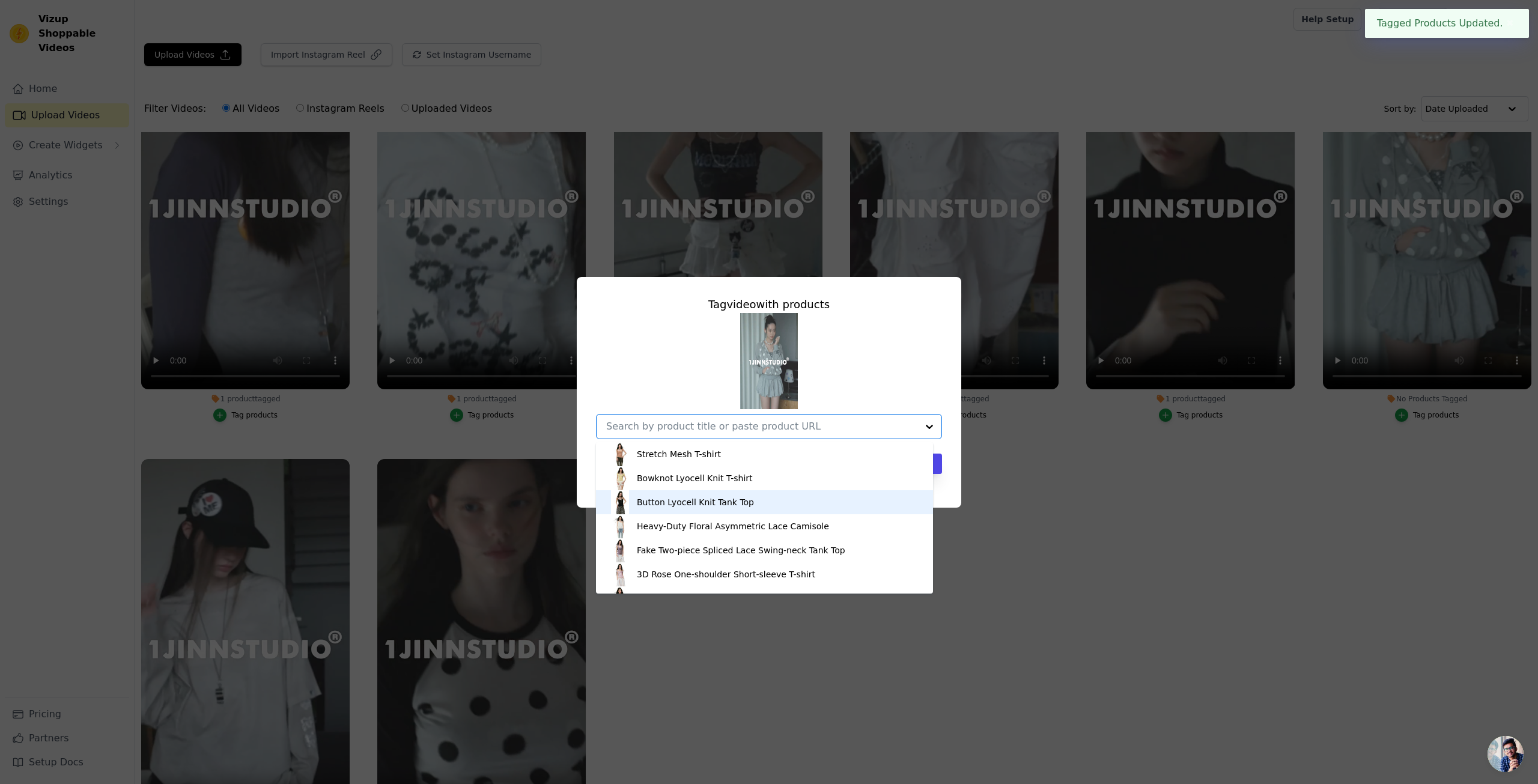
click at [727, 505] on div "Button Lyocell Knit Tank Top" at bounding box center [695, 503] width 117 height 12
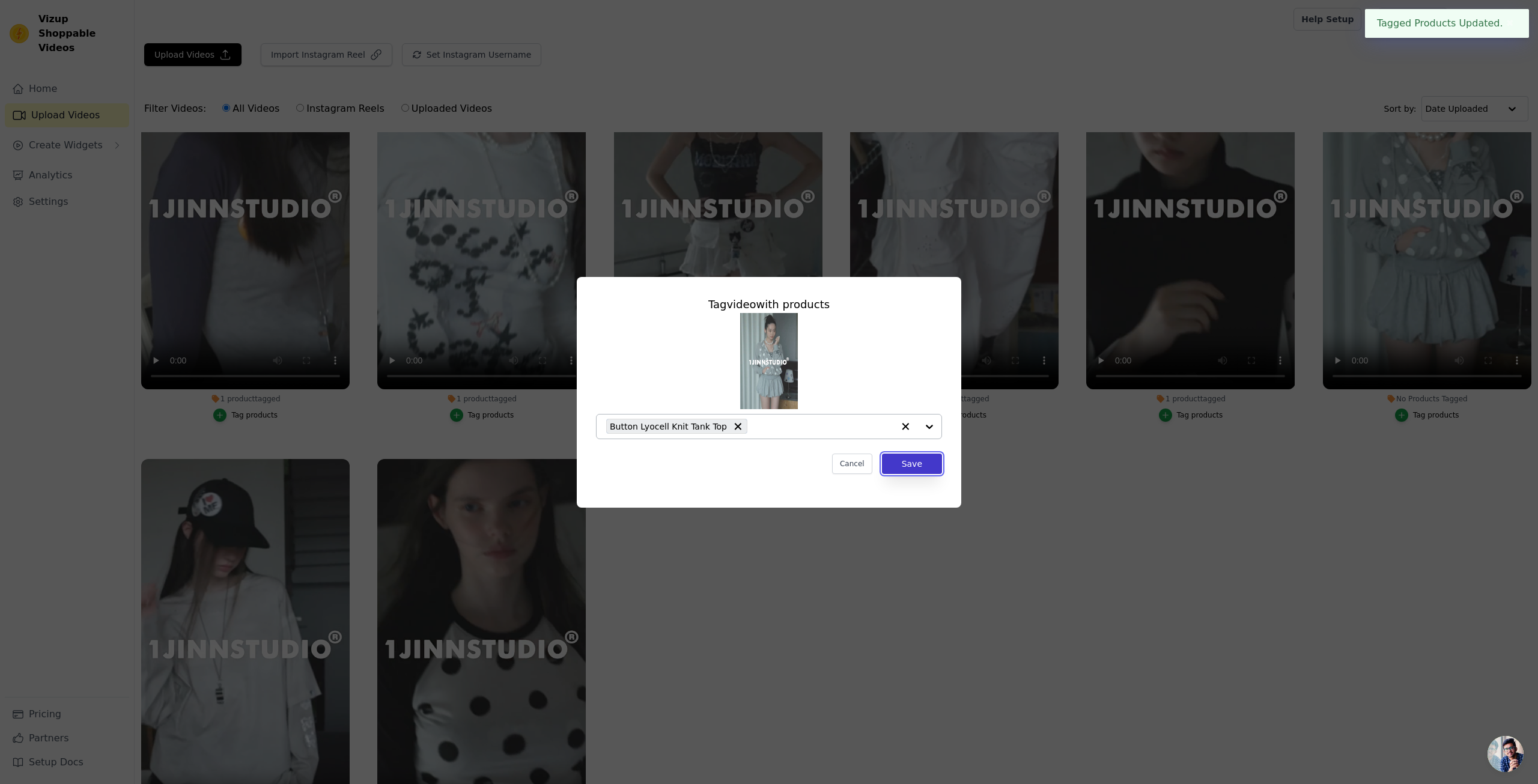
click at [907, 465] on button "Save" at bounding box center [911, 463] width 60 height 20
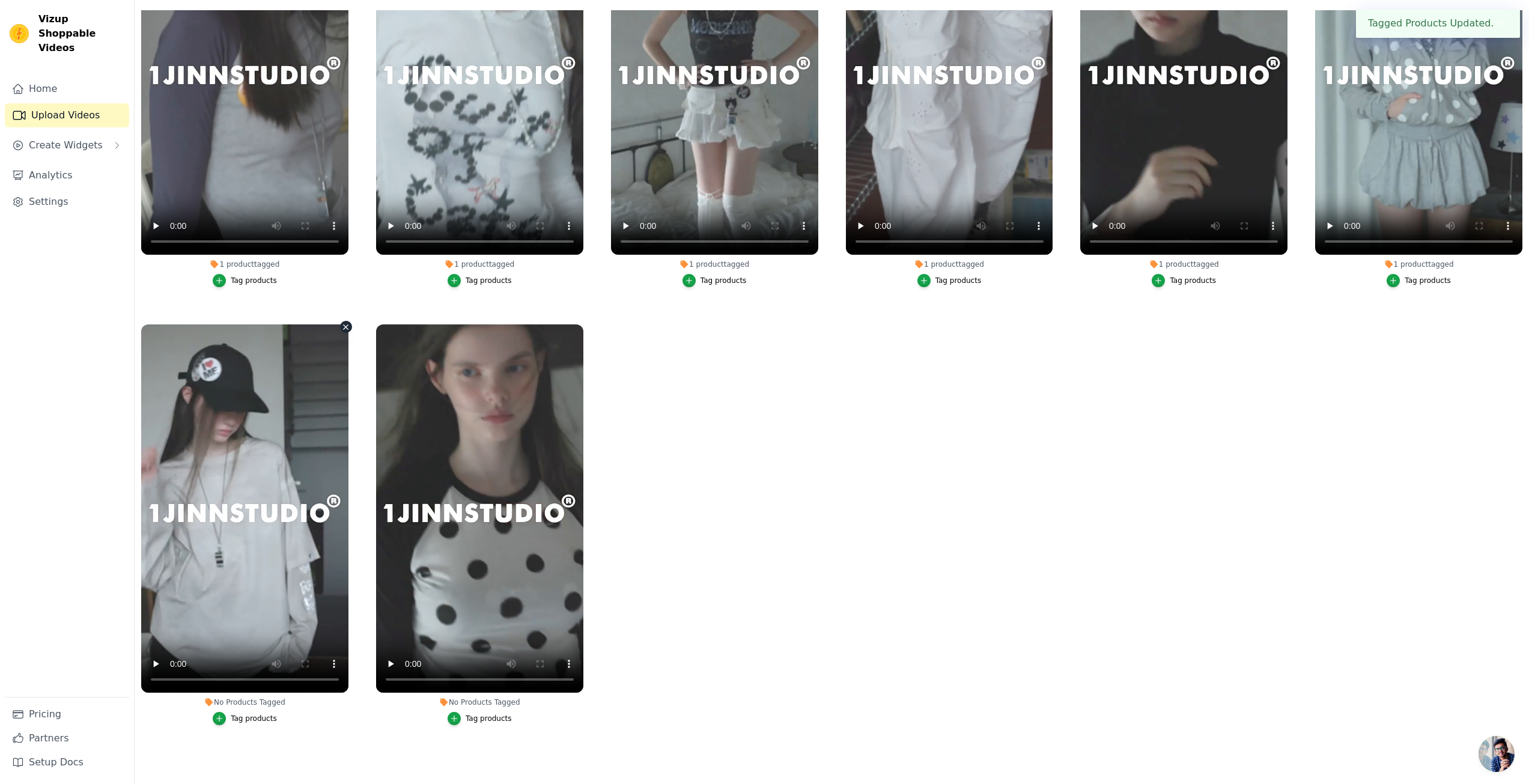
scroll to position [123, 0]
click at [244, 713] on div "Tag products" at bounding box center [254, 718] width 46 height 10
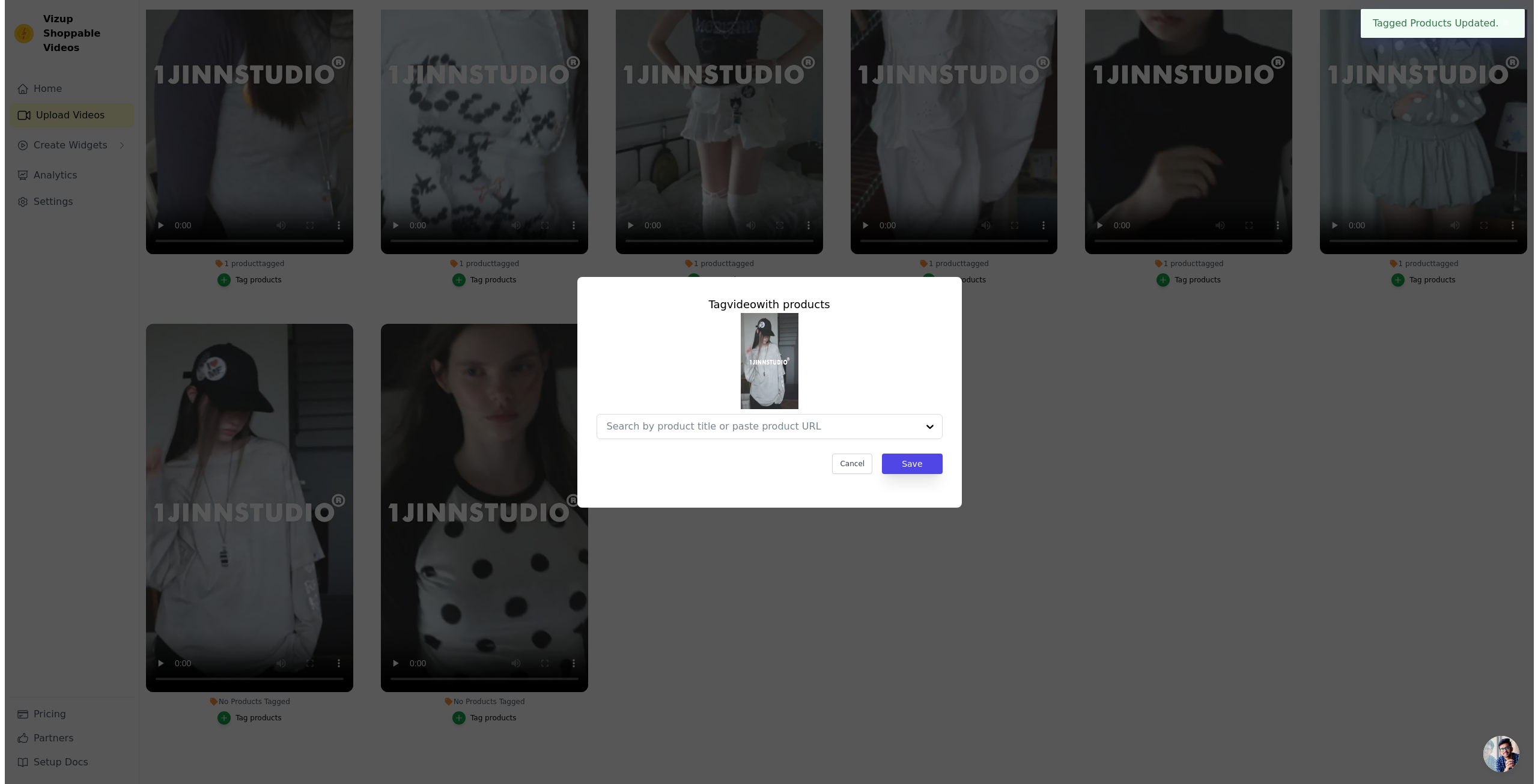
scroll to position [0, 0]
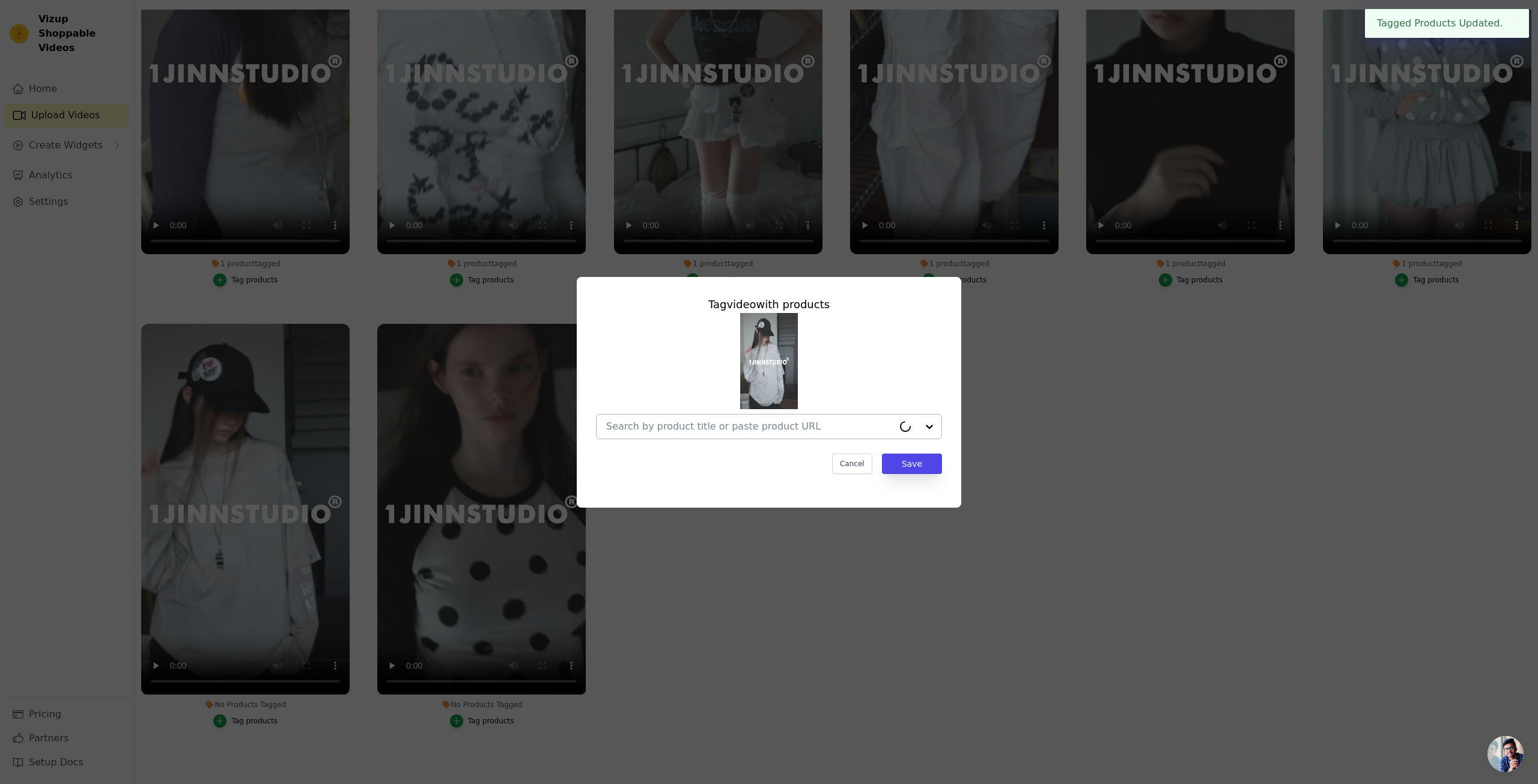
click at [817, 429] on input "No Products Tagged Tag video with products Cancel Save Tag products" at bounding box center [750, 426] width 288 height 11
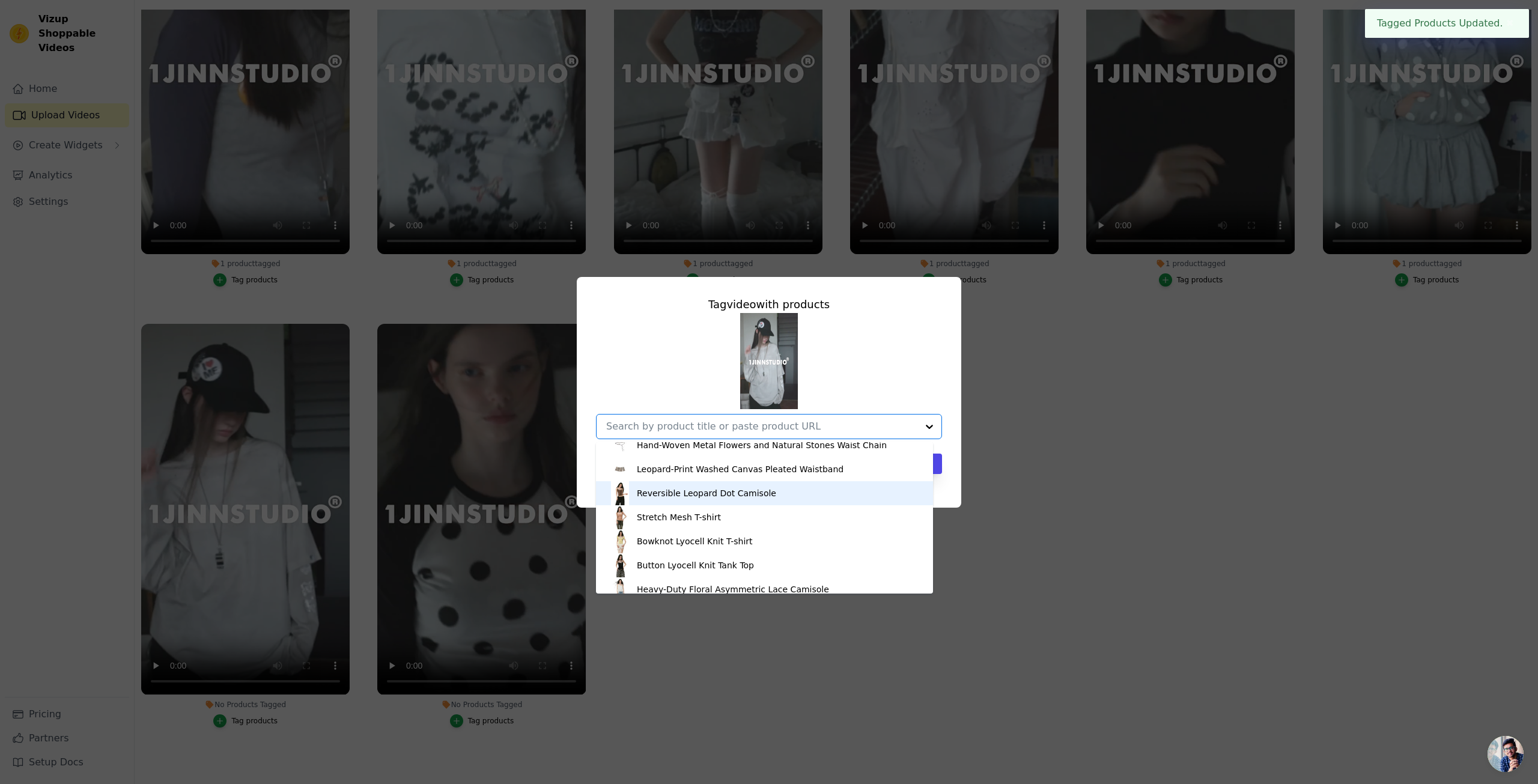
scroll to position [301, 0]
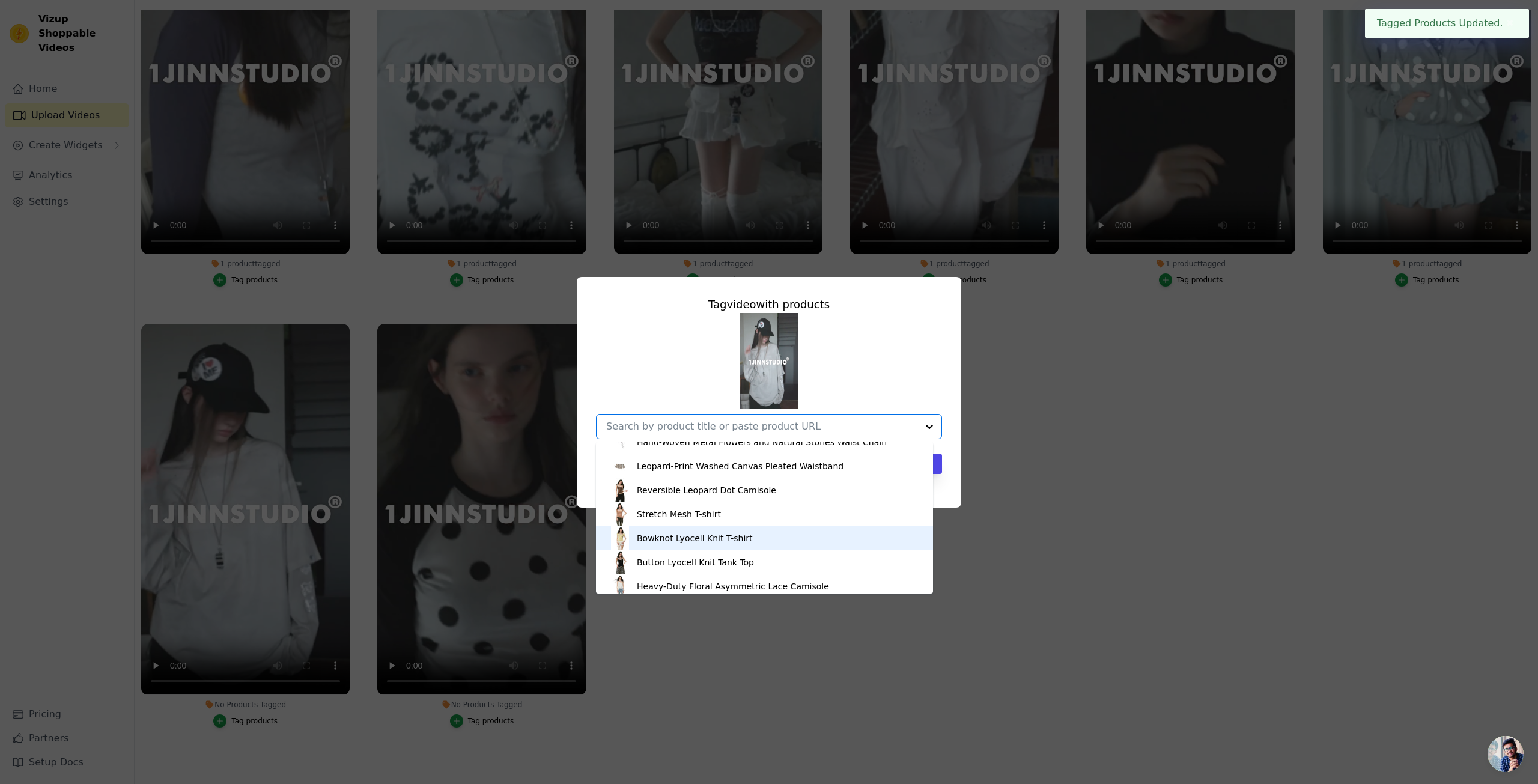
click at [743, 548] on div "Bowknot Lyocell Knit T-shirt" at bounding box center [764, 538] width 313 height 24
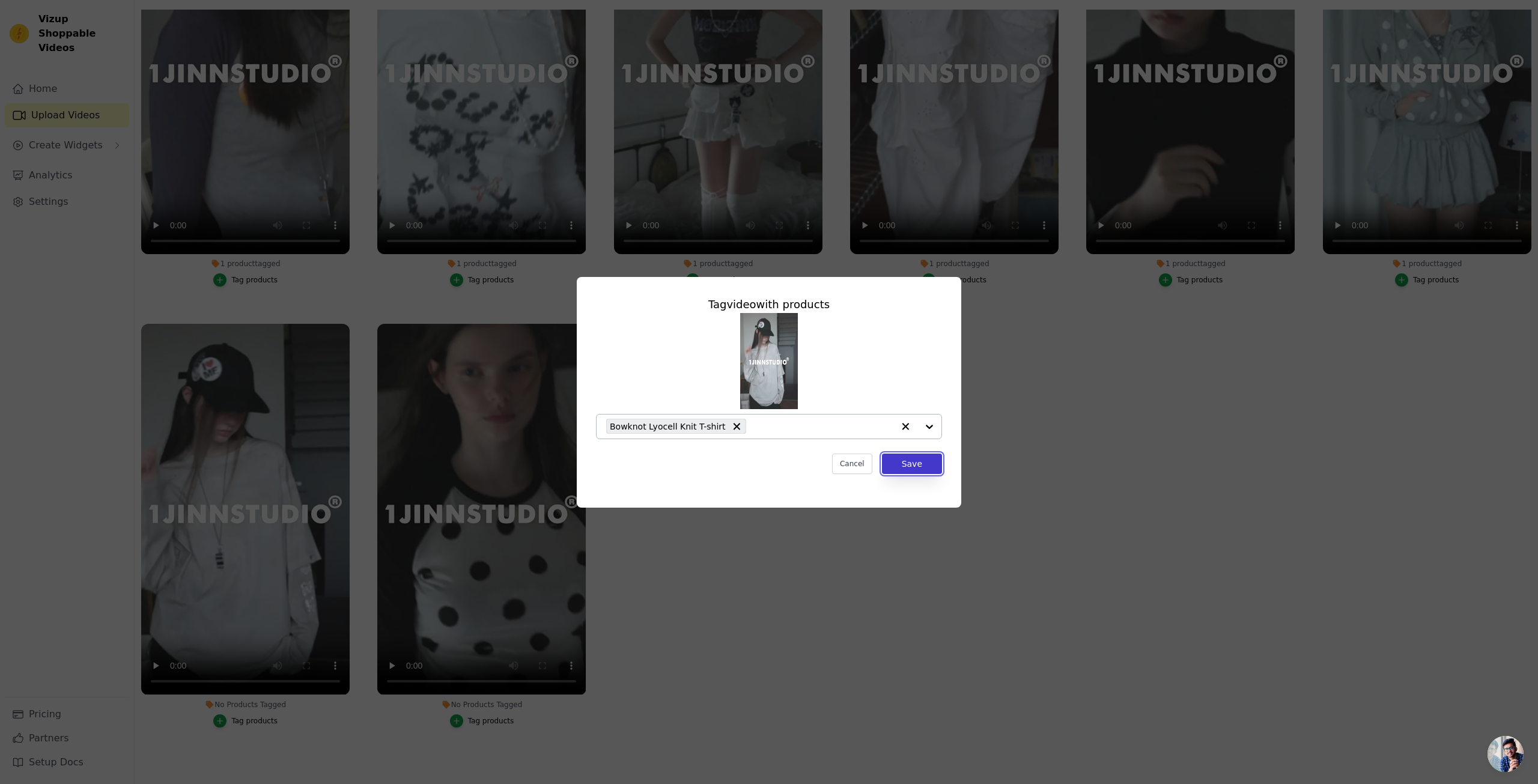
click at [905, 462] on button "Save" at bounding box center [911, 463] width 60 height 20
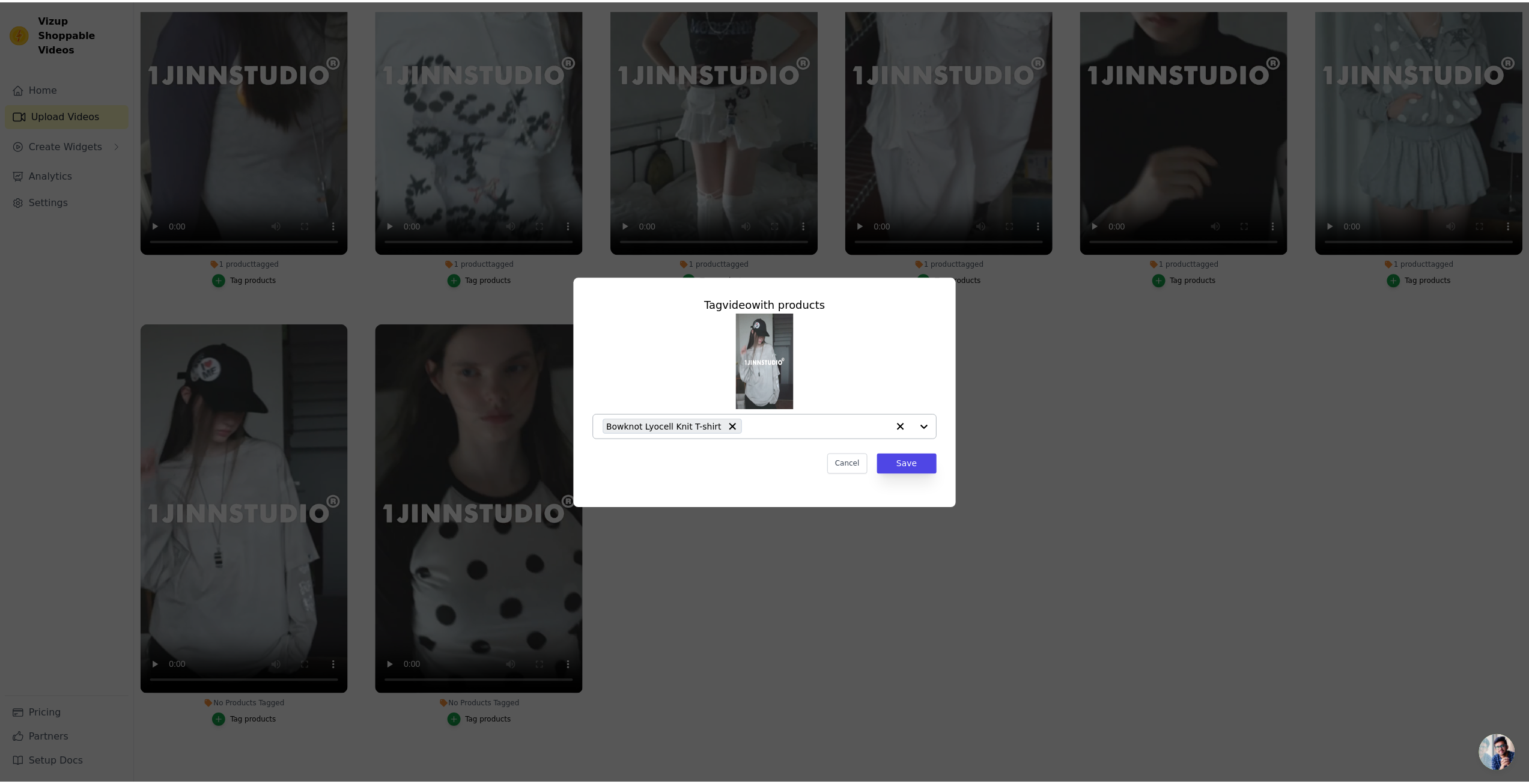
scroll to position [123, 0]
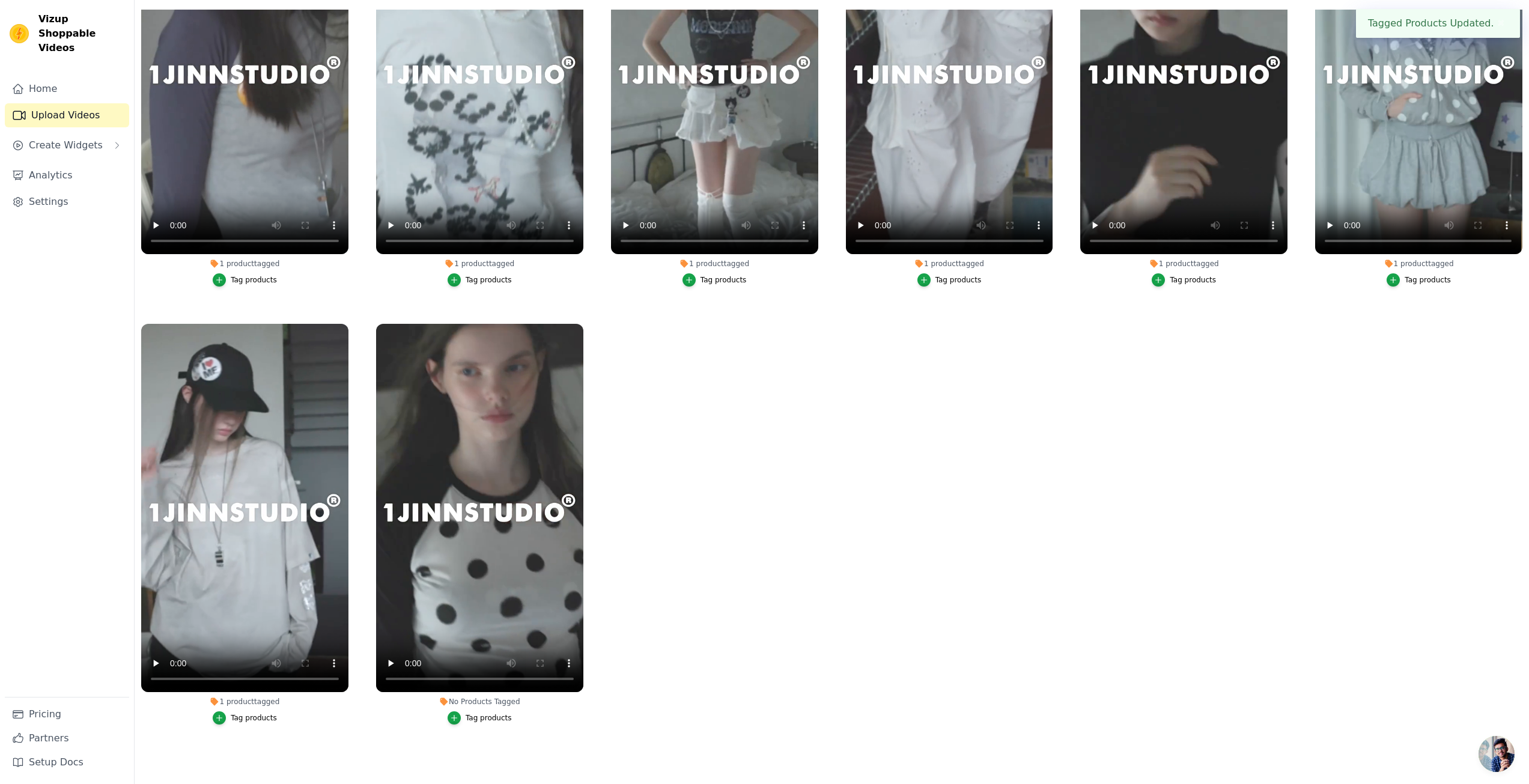
click at [497, 713] on div "Tag products" at bounding box center [488, 718] width 46 height 10
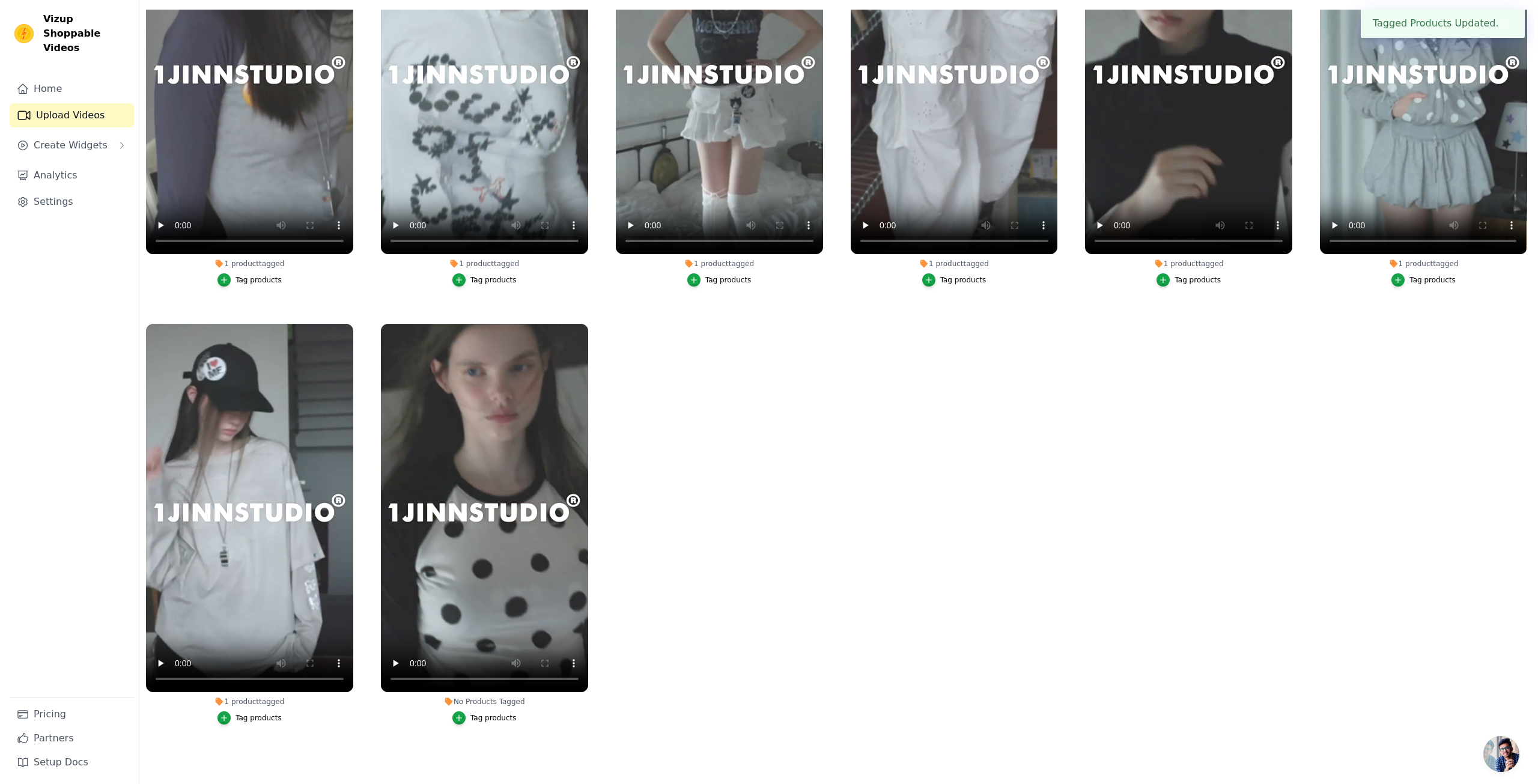
scroll to position [0, 0]
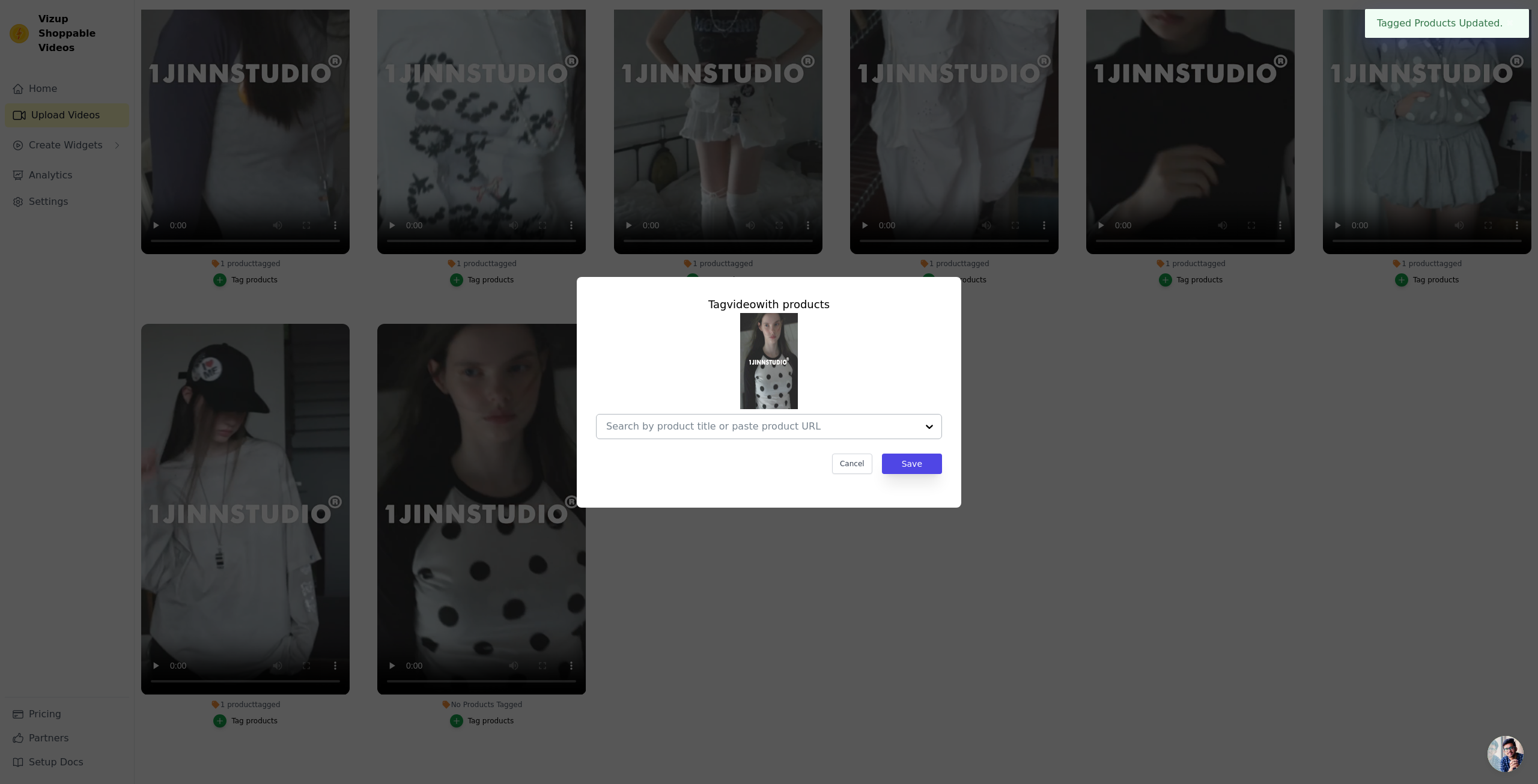
click at [816, 429] on input "No Products Tagged Tag video with products Cancel Save Tag products" at bounding box center [762, 426] width 311 height 11
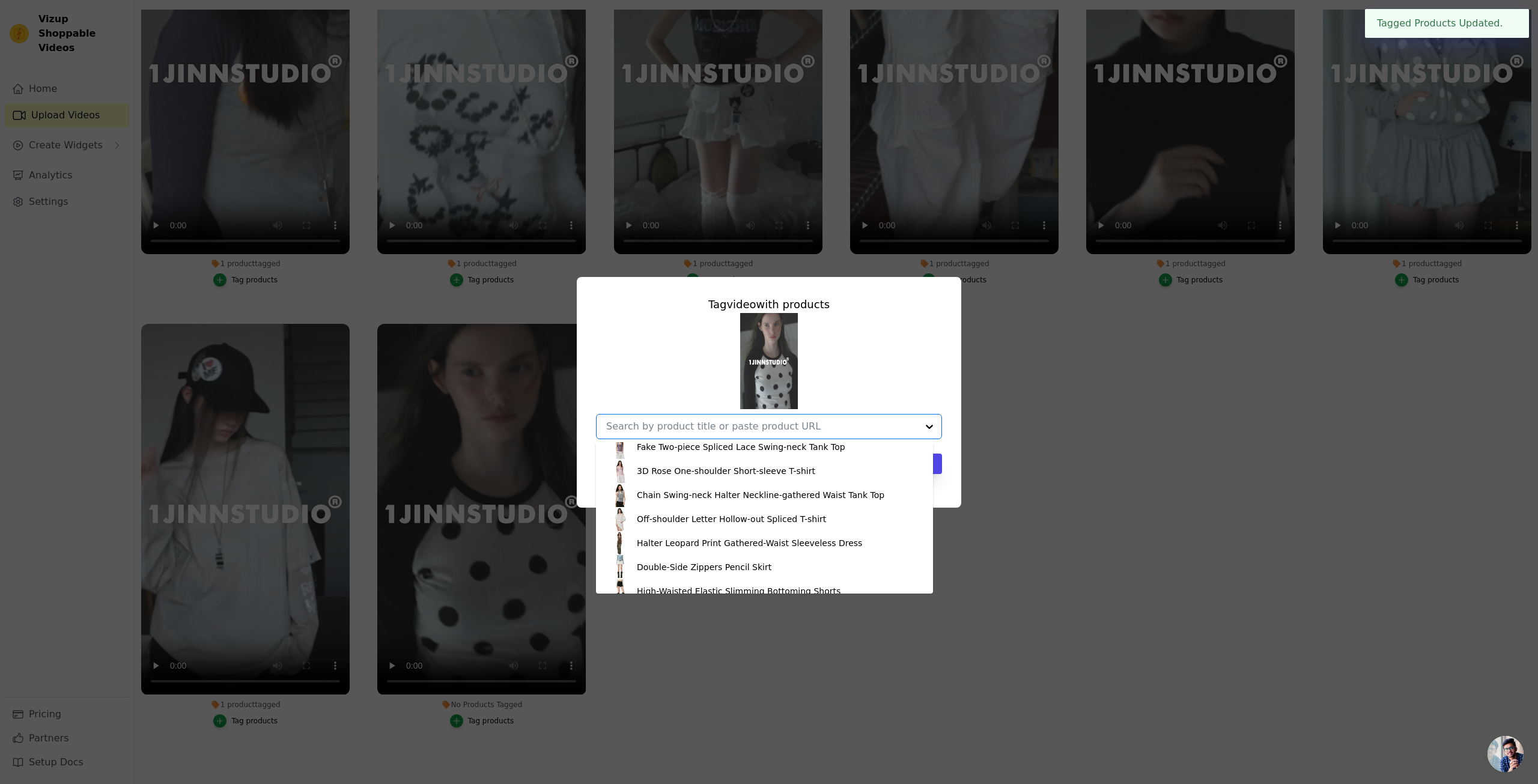
scroll to position [601, 0]
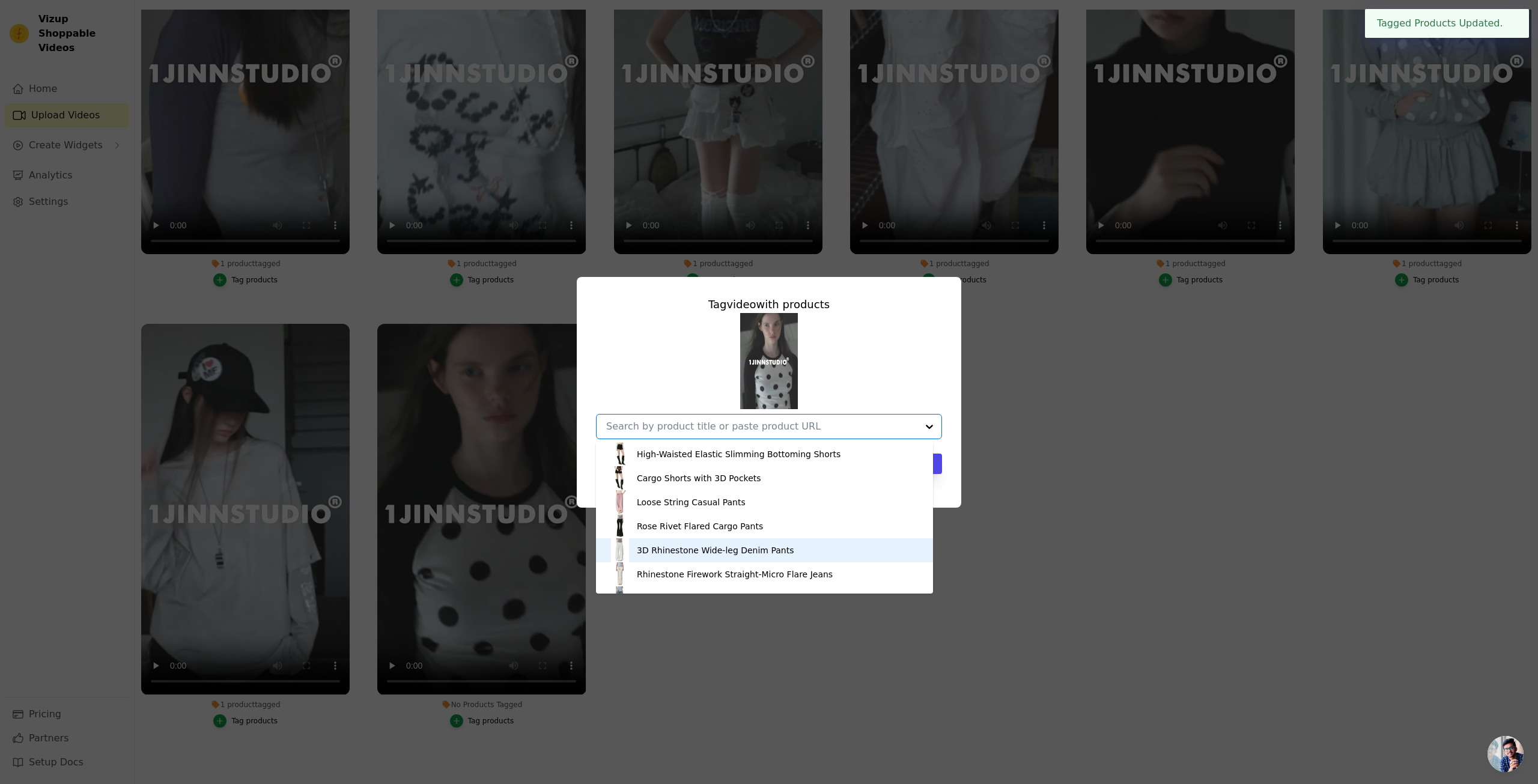
click at [745, 563] on div "Rhinestone Firework Straight-Micro Flare Jeans" at bounding box center [764, 574] width 313 height 24
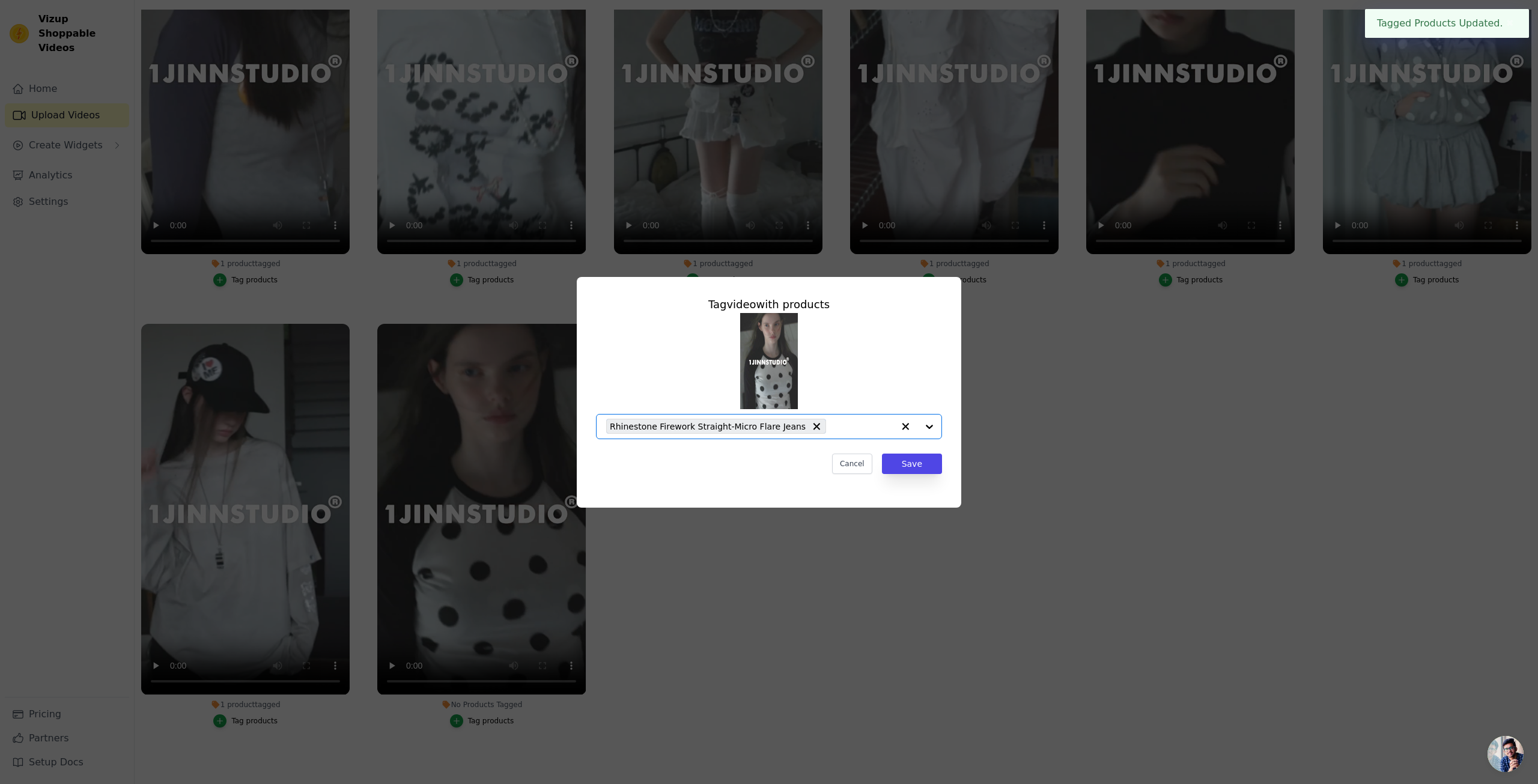
click at [911, 479] on div "Tag video with products Option Rhinestone Firework Straight-Micro Flare Jeans, …" at bounding box center [769, 385] width 365 height 197
click at [909, 469] on button "Save" at bounding box center [911, 463] width 60 height 20
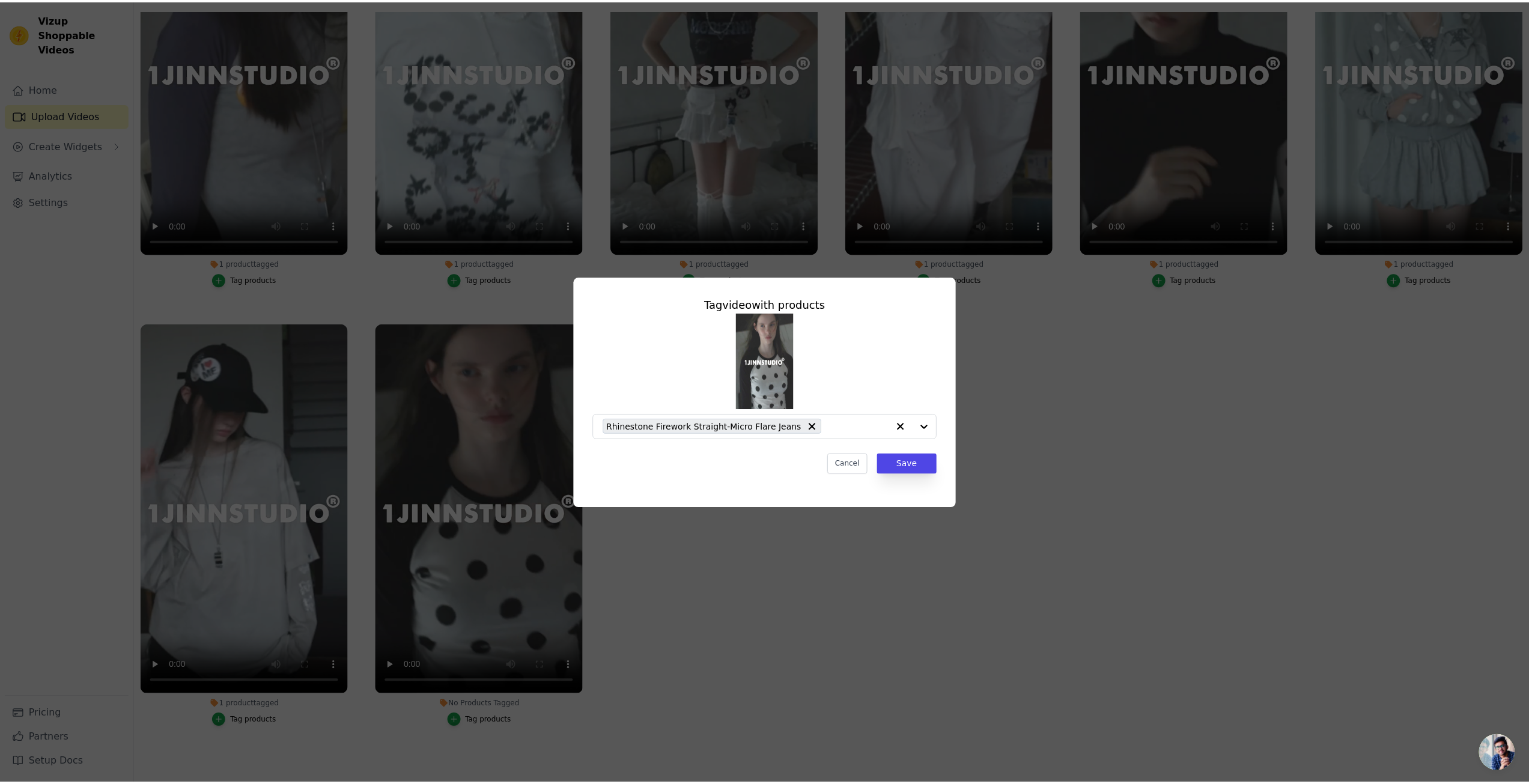
scroll to position [123, 0]
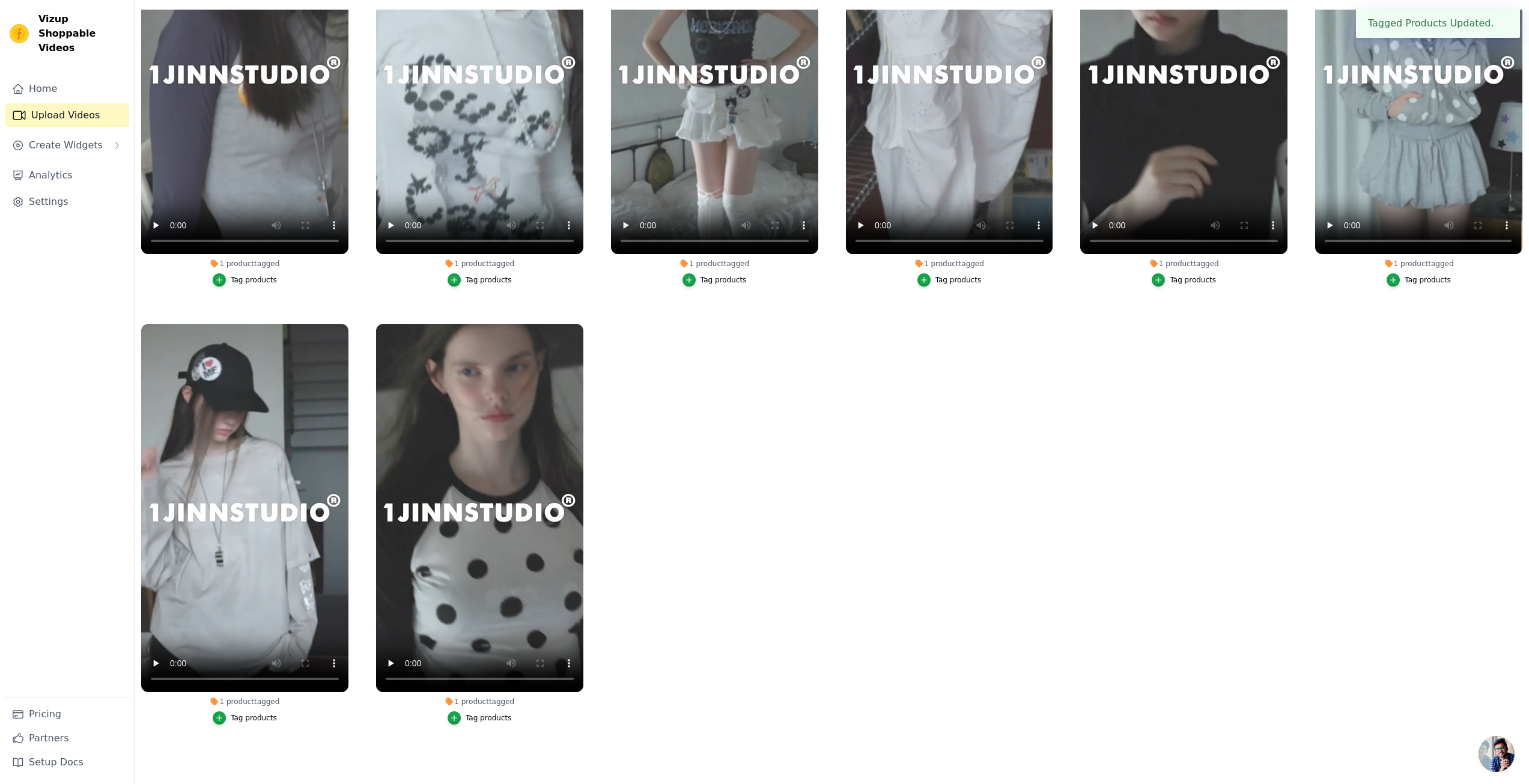
click at [1044, 507] on ul "1 product tagged Tag products 1 product tagged Tag products 1 product tagged Ta…" at bounding box center [831, 382] width 1394 height 746
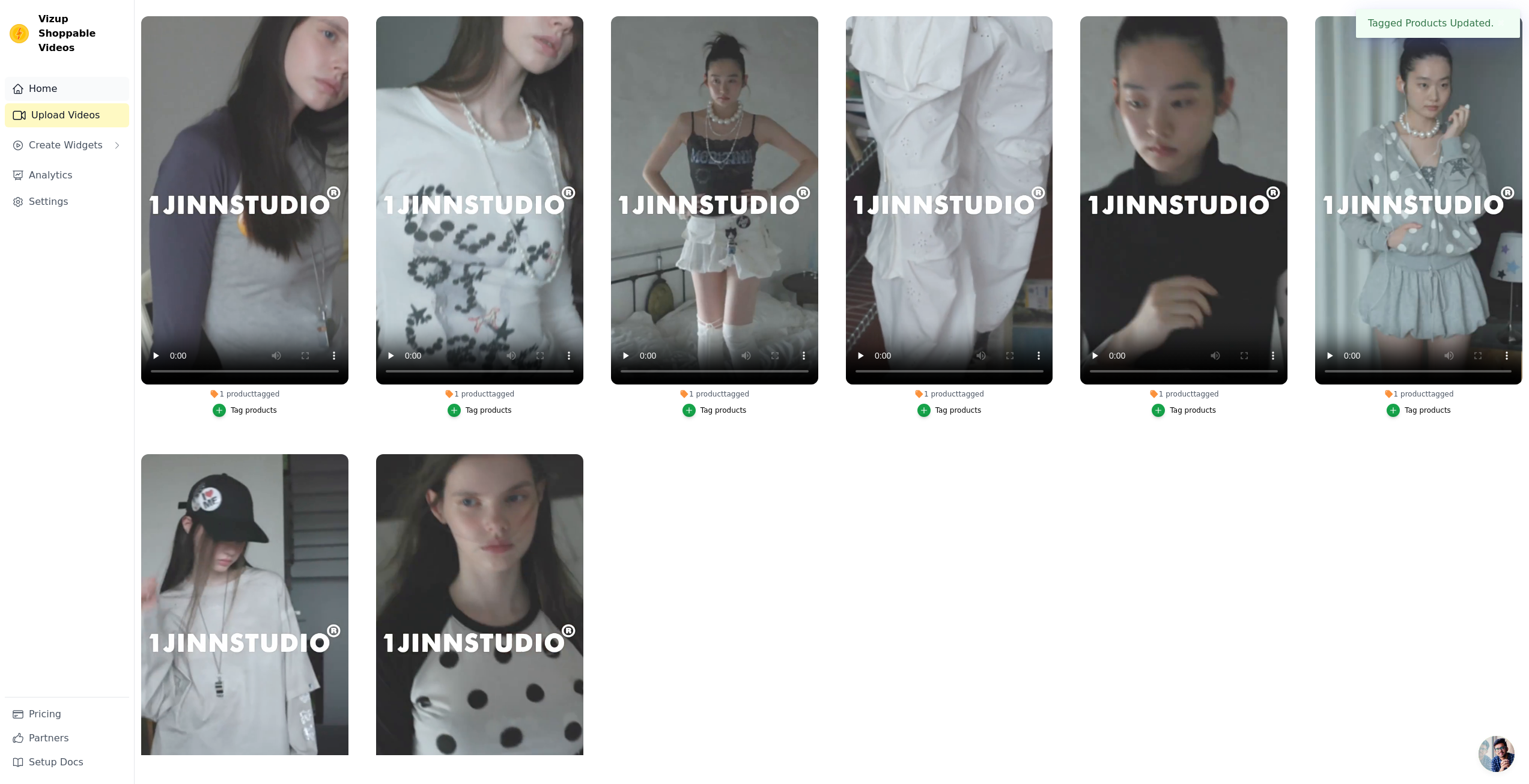
click at [31, 77] on link "Home" at bounding box center [67, 89] width 125 height 24
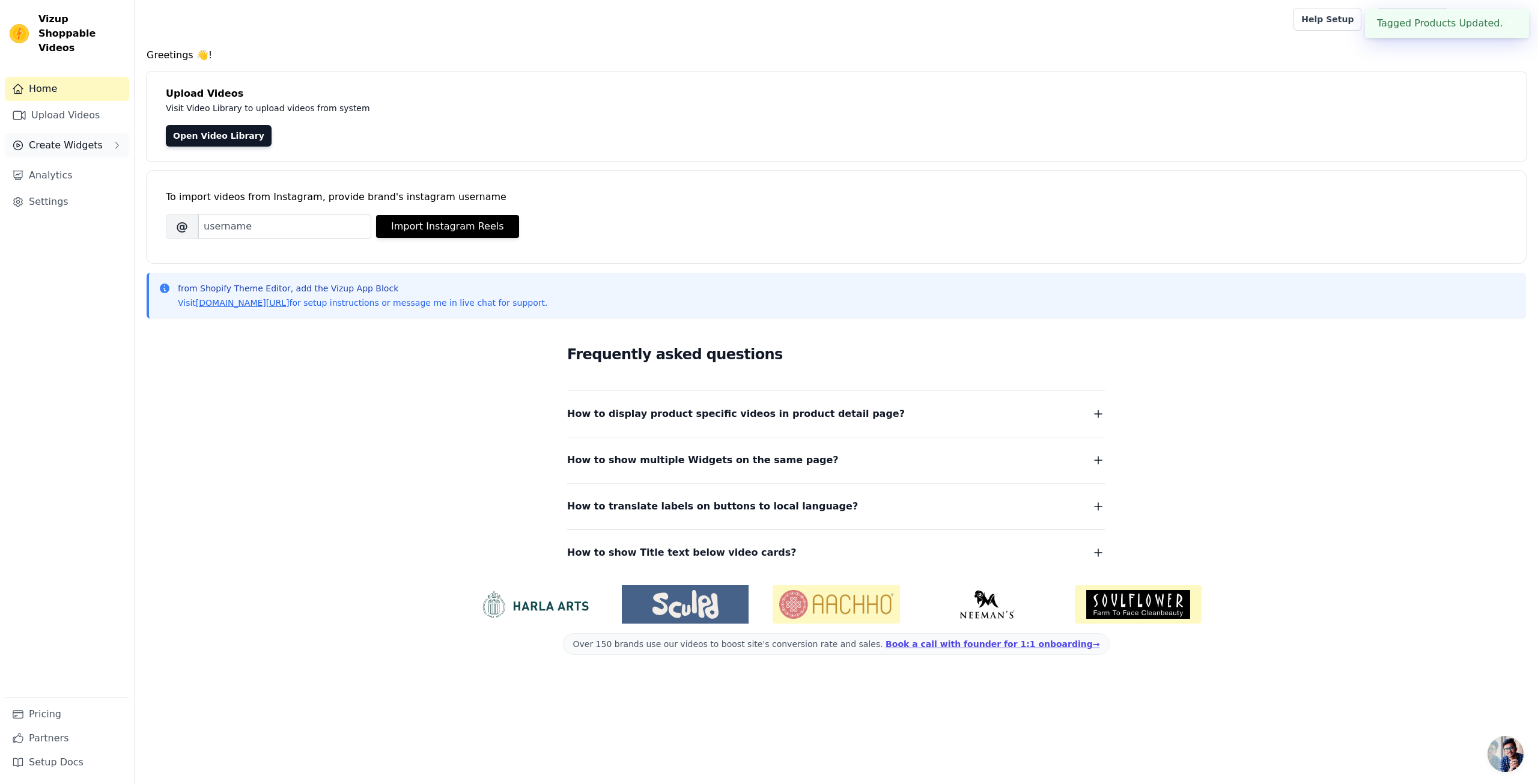
click at [77, 139] on span "Create Widgets" at bounding box center [65, 145] width 74 height 15
click at [80, 162] on span "Slider Carousels" at bounding box center [60, 168] width 68 height 12
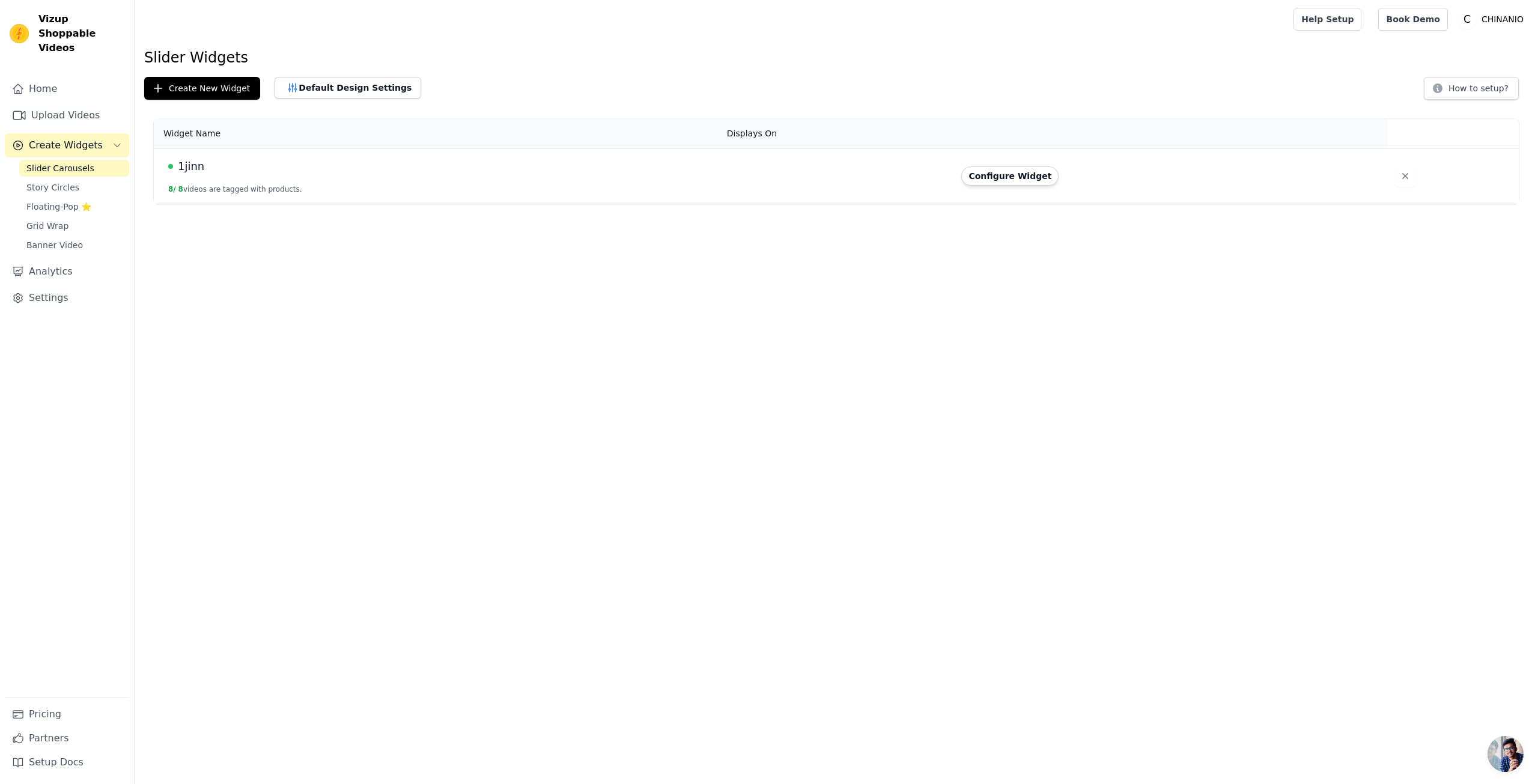
click at [254, 169] on div "1jinn" at bounding box center [440, 166] width 545 height 17
drag, startPoint x: 187, startPoint y: 163, endPoint x: 193, endPoint y: 169, distance: 8.5
click at [187, 164] on span "1jinn" at bounding box center [191, 166] width 26 height 17
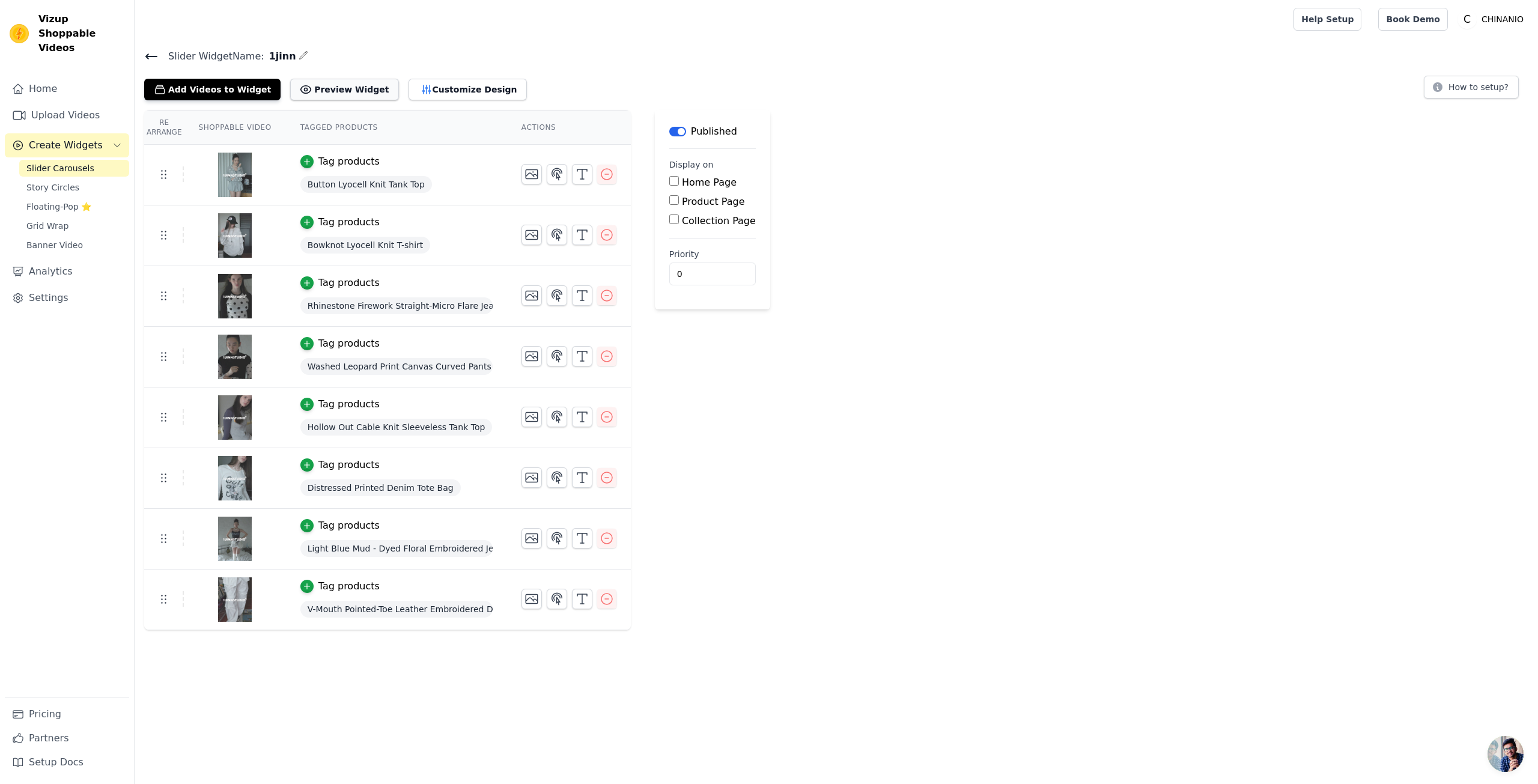
click at [356, 85] on button "Preview Widget" at bounding box center [344, 89] width 108 height 22
click at [93, 179] on link "Story Circles" at bounding box center [74, 186] width 110 height 17
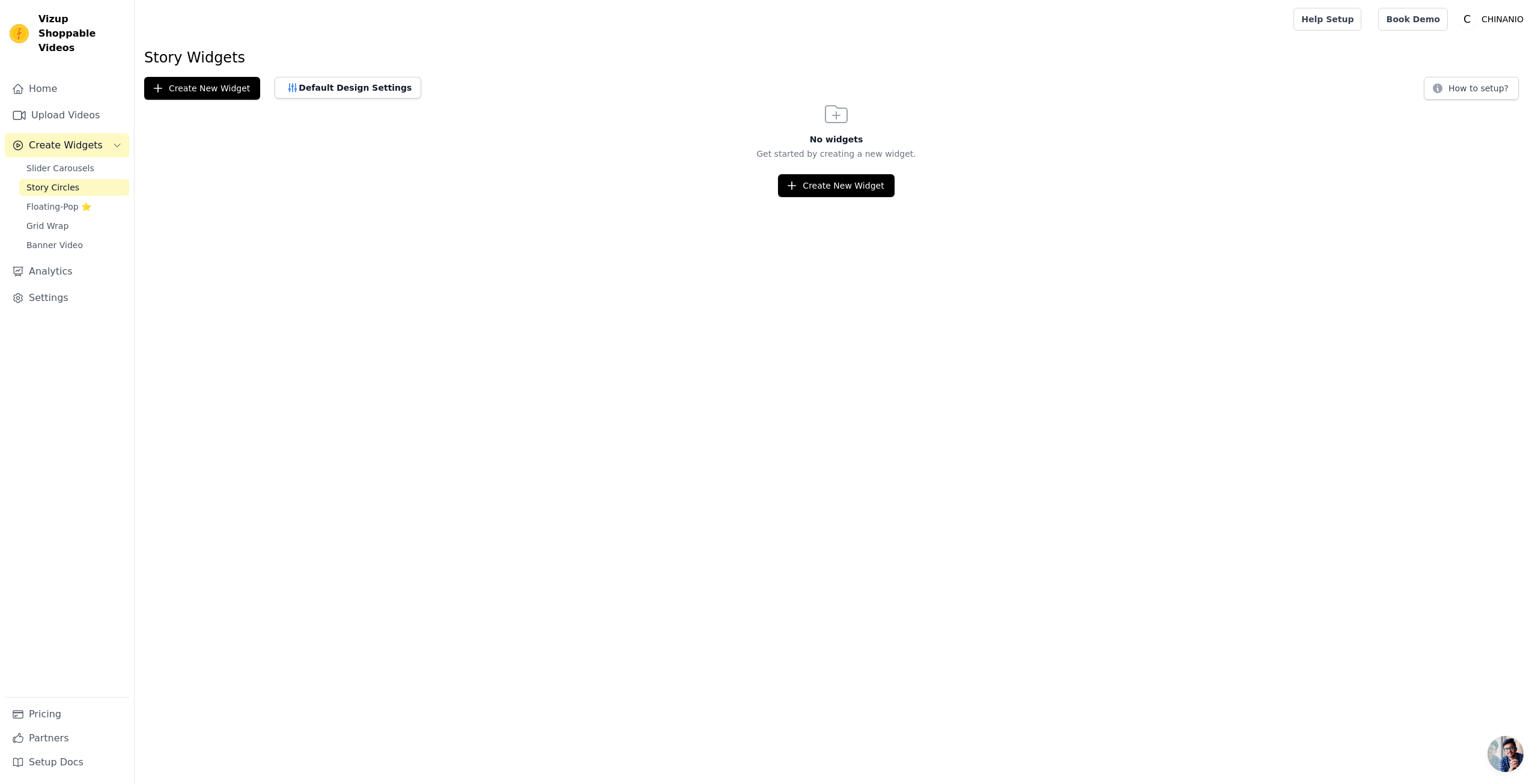
click at [167, 109] on div "No widgets Get started by creating a new widget. Create New Widget" at bounding box center [836, 148] width 1404 height 98
click at [181, 98] on button "Create New Widget" at bounding box center [201, 88] width 116 height 23
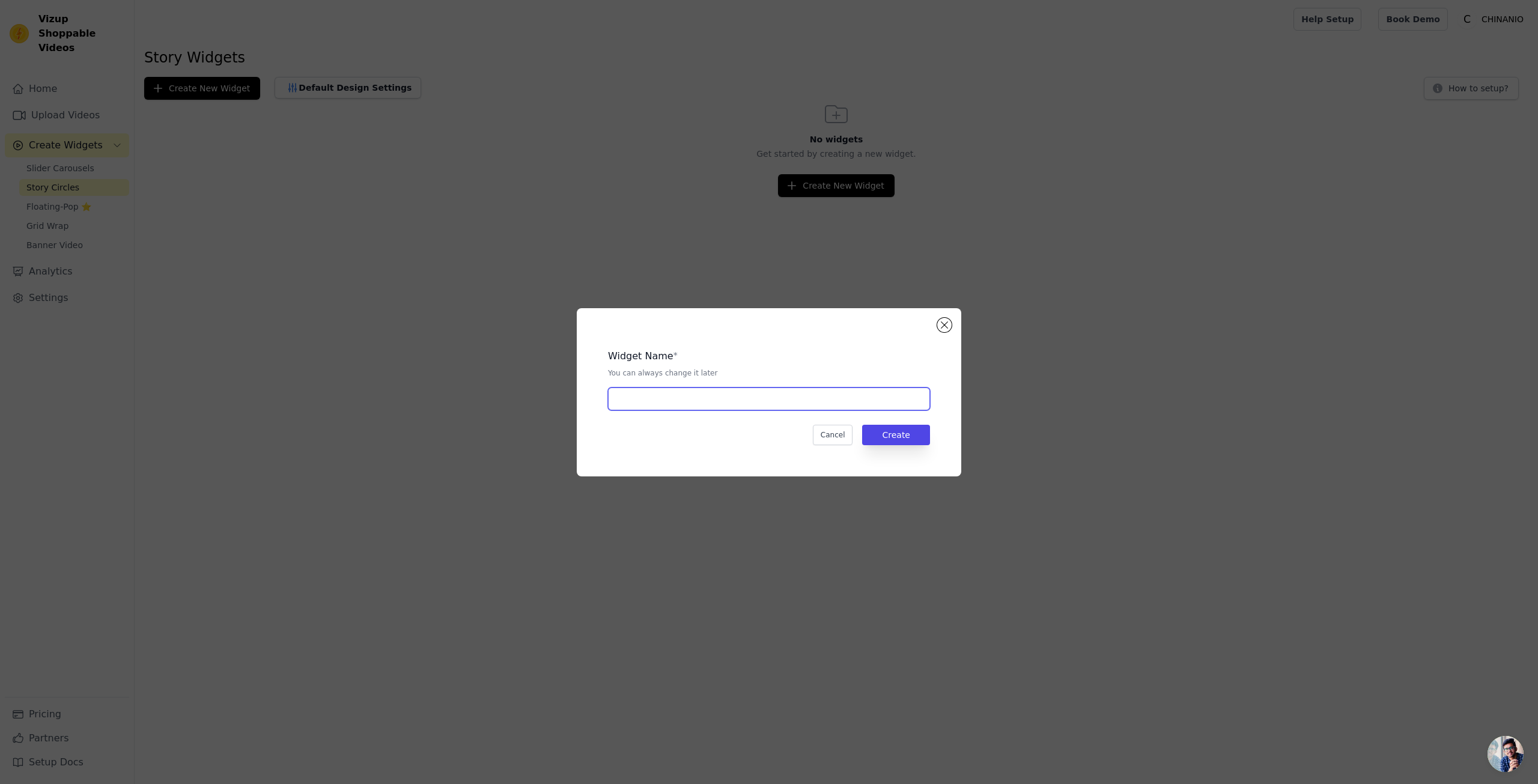
click at [781, 389] on input "text" at bounding box center [769, 399] width 322 height 23
type input "1jinn"
click at [893, 440] on button "Create" at bounding box center [897, 435] width 68 height 20
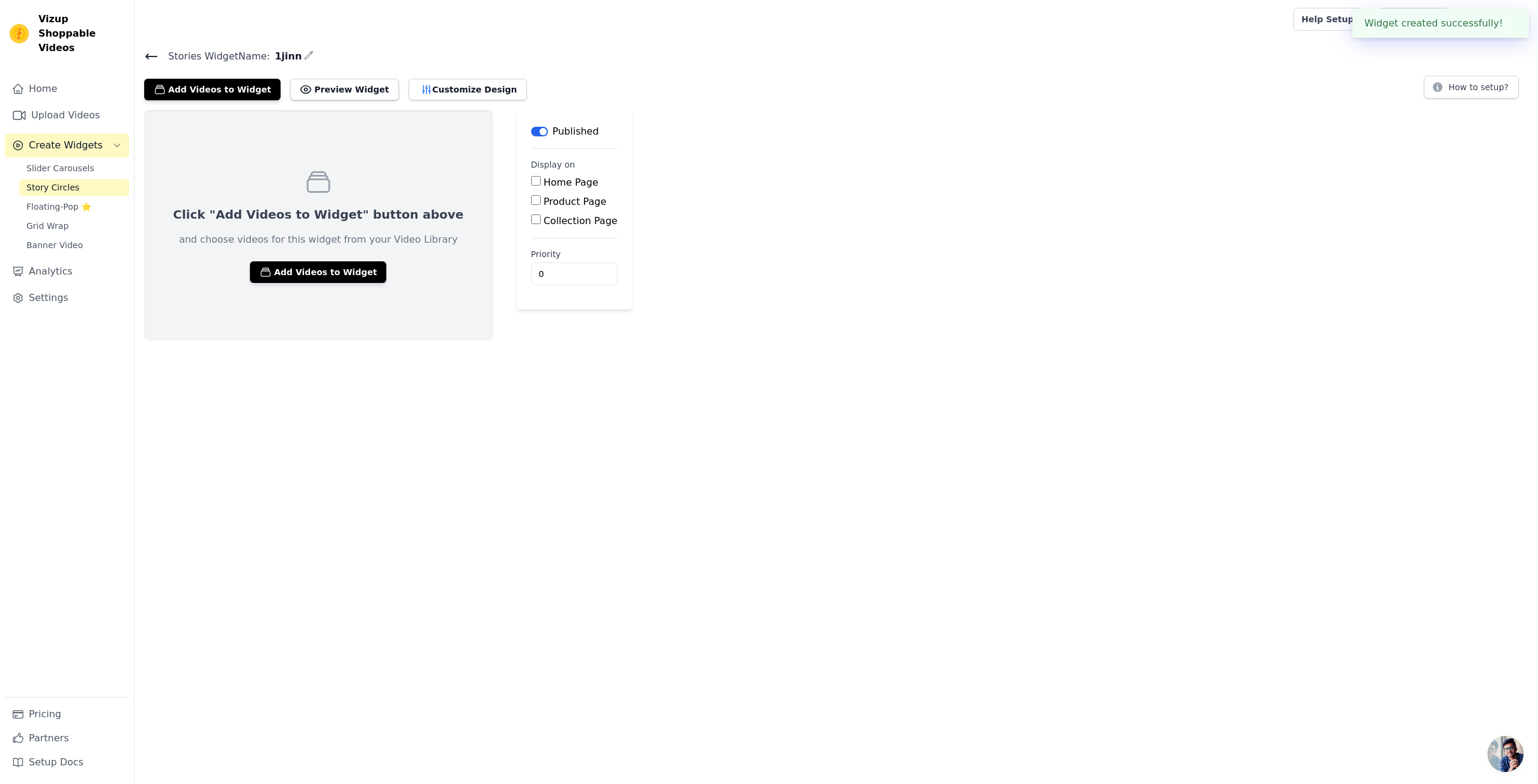
click at [339, 196] on div "Click "Add Videos to Widget" button above and choose videos for this widget fro…" at bounding box center [318, 225] width 349 height 231
click at [329, 274] on button "Add Videos to Widget" at bounding box center [318, 272] width 137 height 22
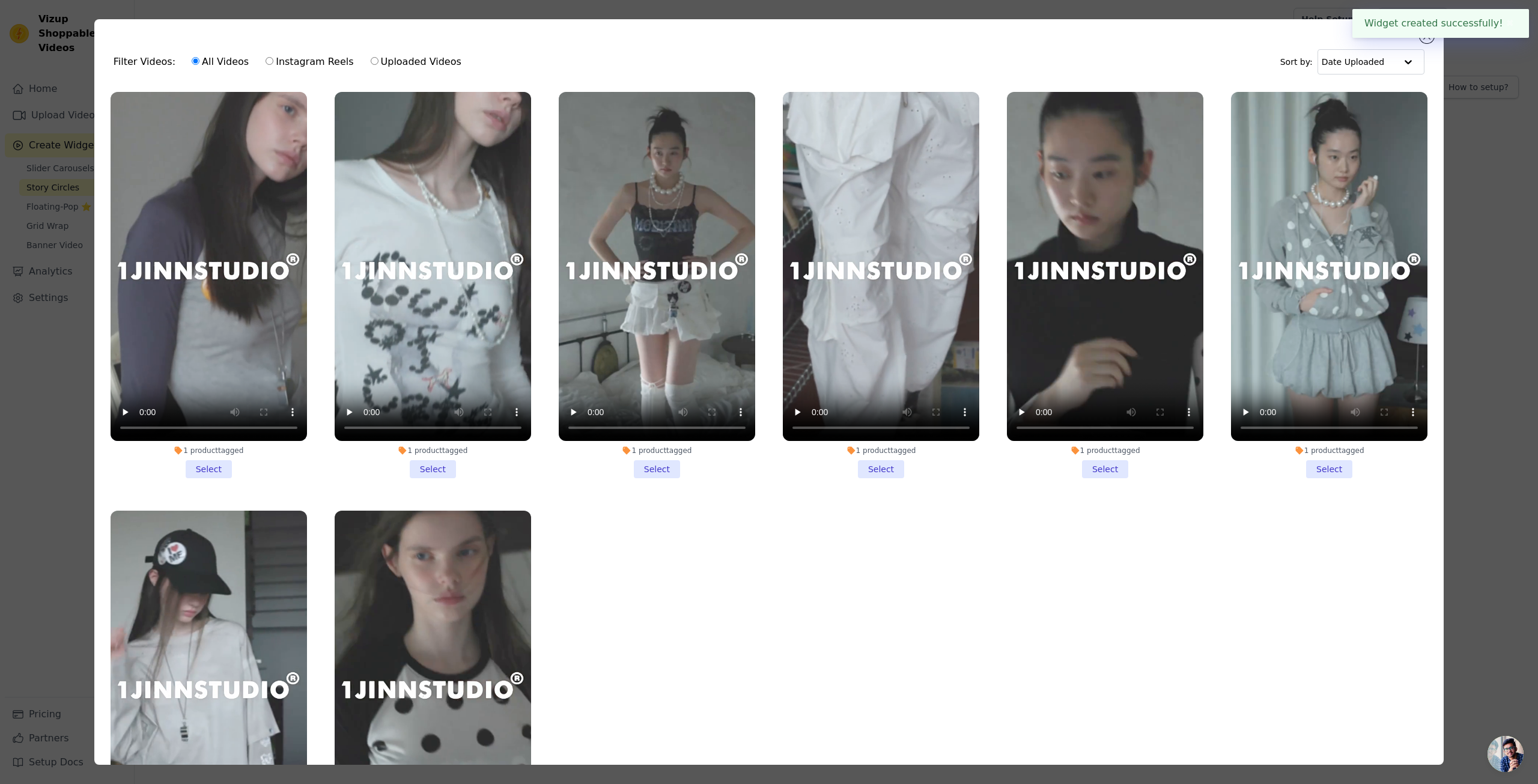
click at [1503, 24] on button "✖" at bounding box center [1510, 24] width 14 height 15
click at [1424, 31] on button "Close modal" at bounding box center [1426, 36] width 15 height 15
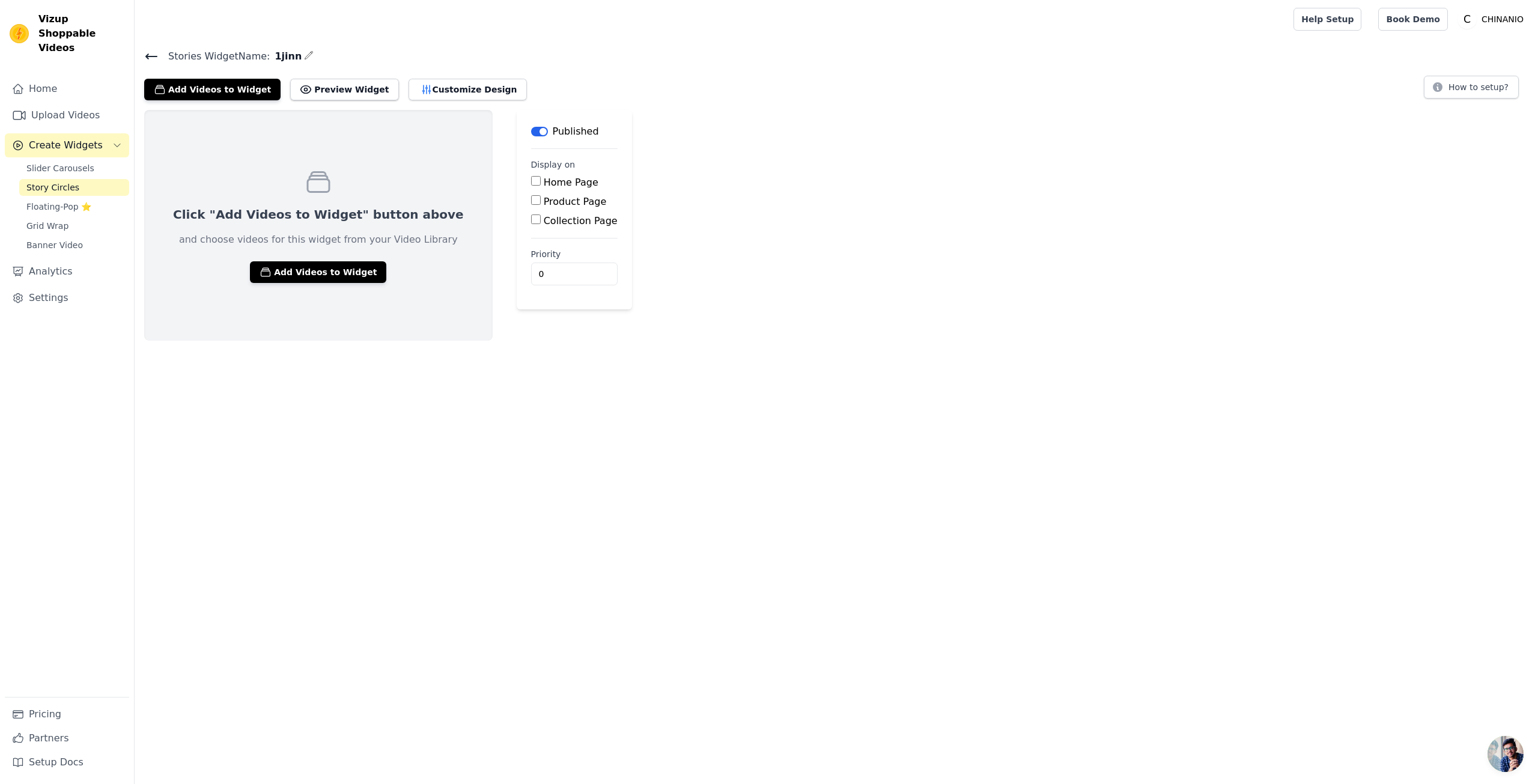
click at [388, 84] on div "Add Videos to Widget Preview Widget Customize Design" at bounding box center [340, 87] width 392 height 26
click at [373, 81] on button "Preview Widget" at bounding box center [344, 89] width 108 height 22
click at [139, 55] on div "Stories Widget Name: 1jinn Add Videos to Widget Preview Widget Customize Design…" at bounding box center [836, 74] width 1404 height 52
click at [144, 54] on div "Stories Widget Name: 1jinn Add Videos to Widget Preview Widget Customize Design…" at bounding box center [836, 74] width 1404 height 52
click at [152, 50] on icon at bounding box center [151, 57] width 15 height 15
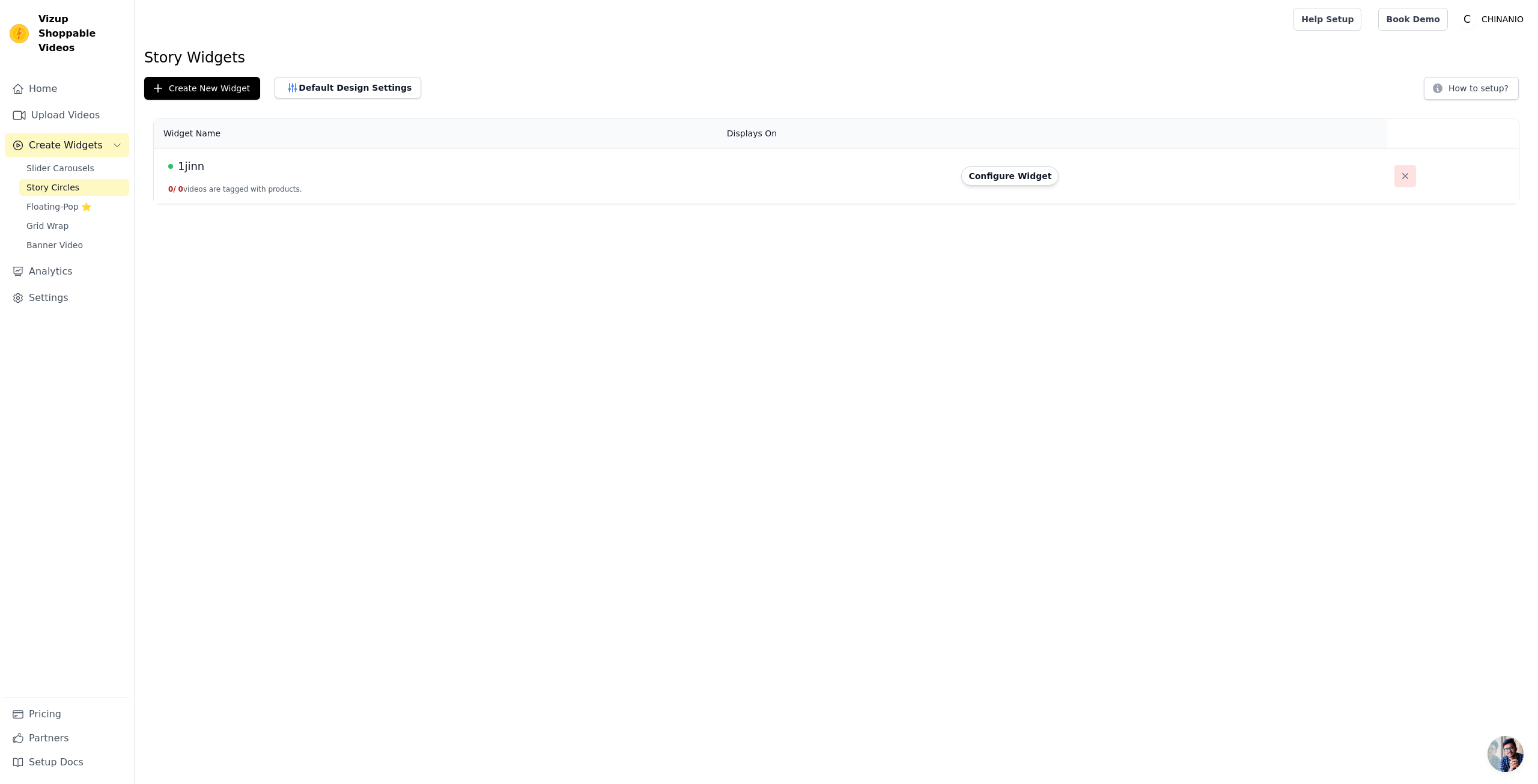
click at [1402, 177] on icon "button" at bounding box center [1405, 176] width 6 height 6
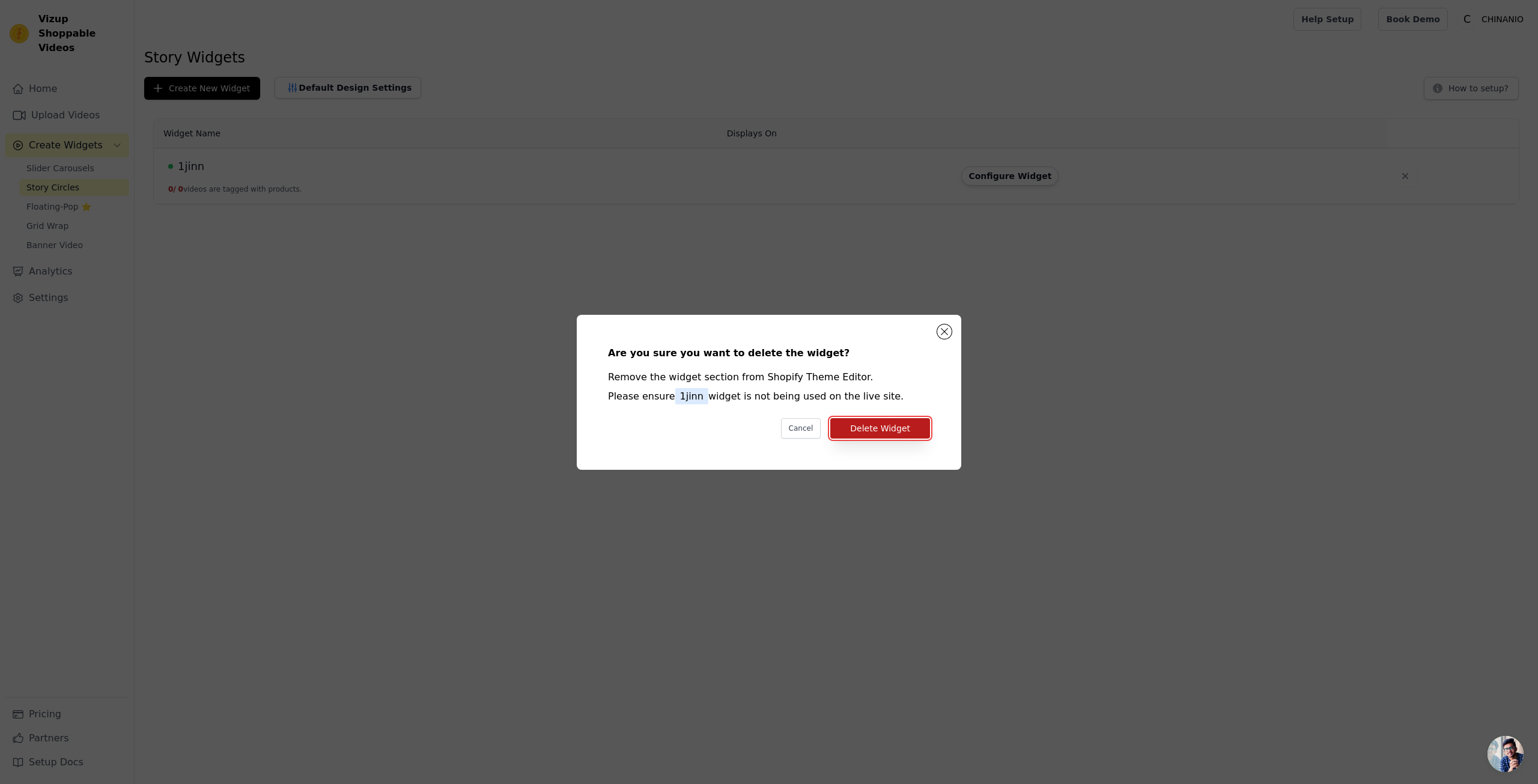
click at [877, 434] on button "Delete Widget" at bounding box center [880, 428] width 99 height 20
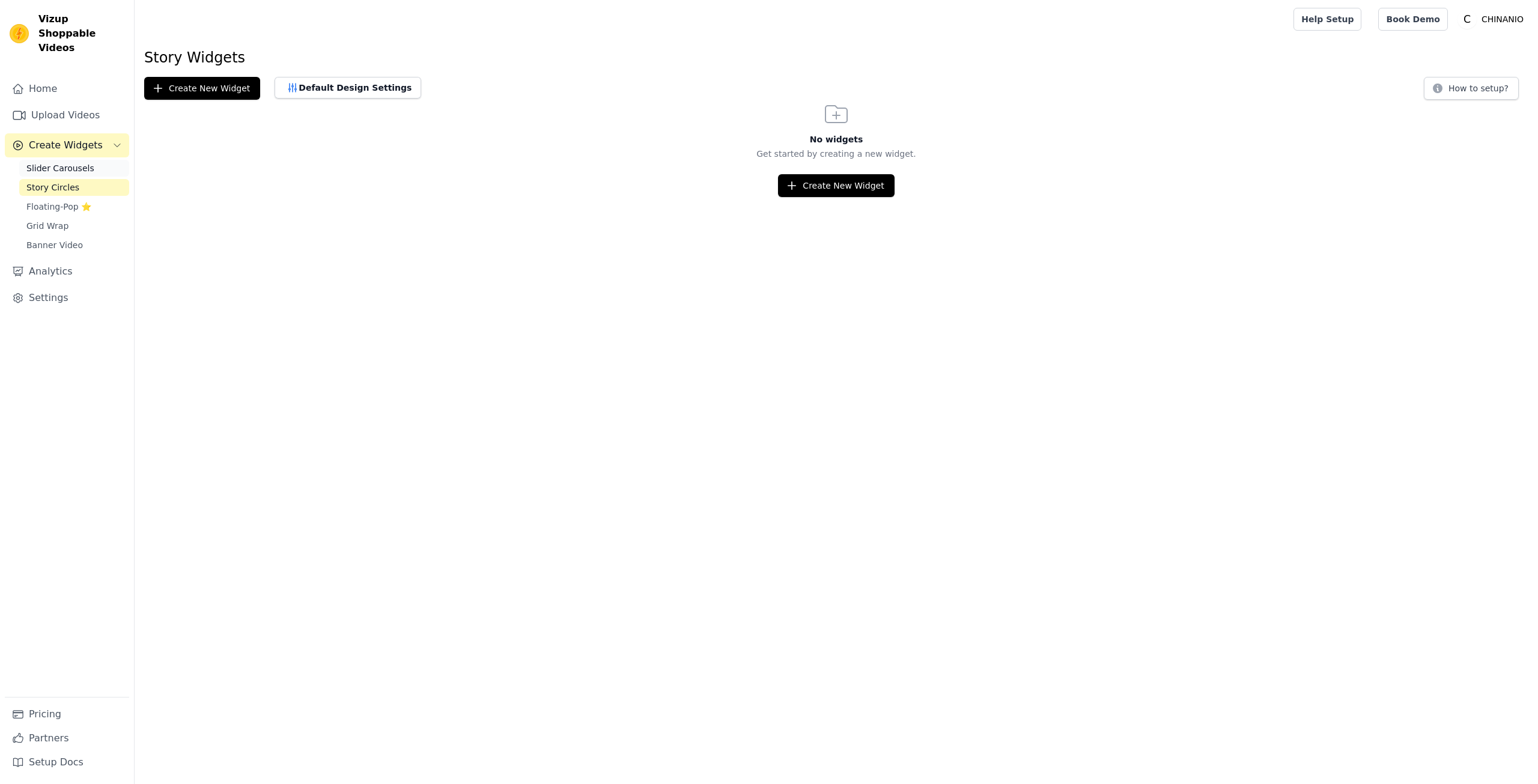
click at [67, 162] on span "Slider Carousels" at bounding box center [60, 168] width 68 height 12
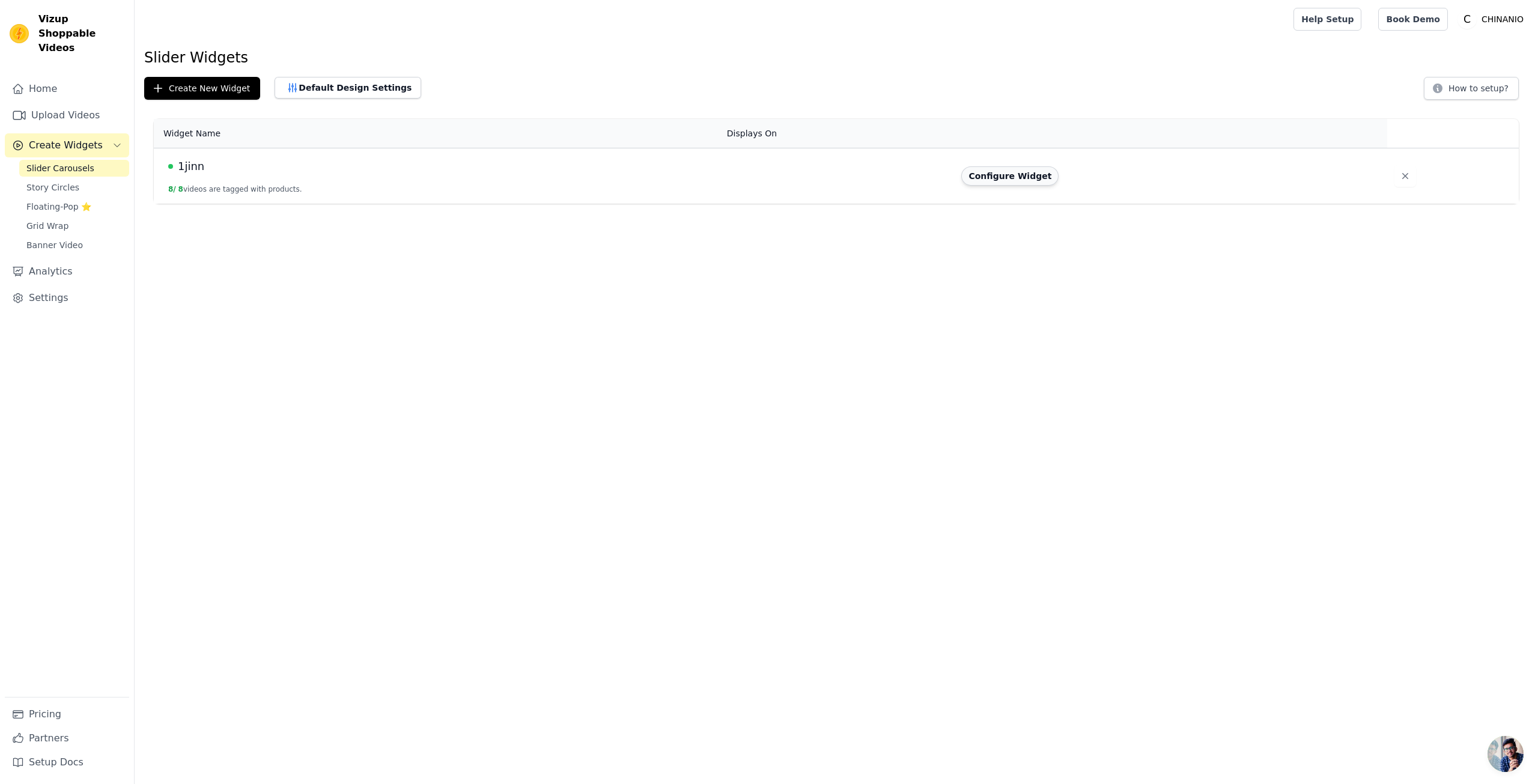
click at [995, 173] on button "Configure Widget" at bounding box center [1010, 176] width 98 height 19
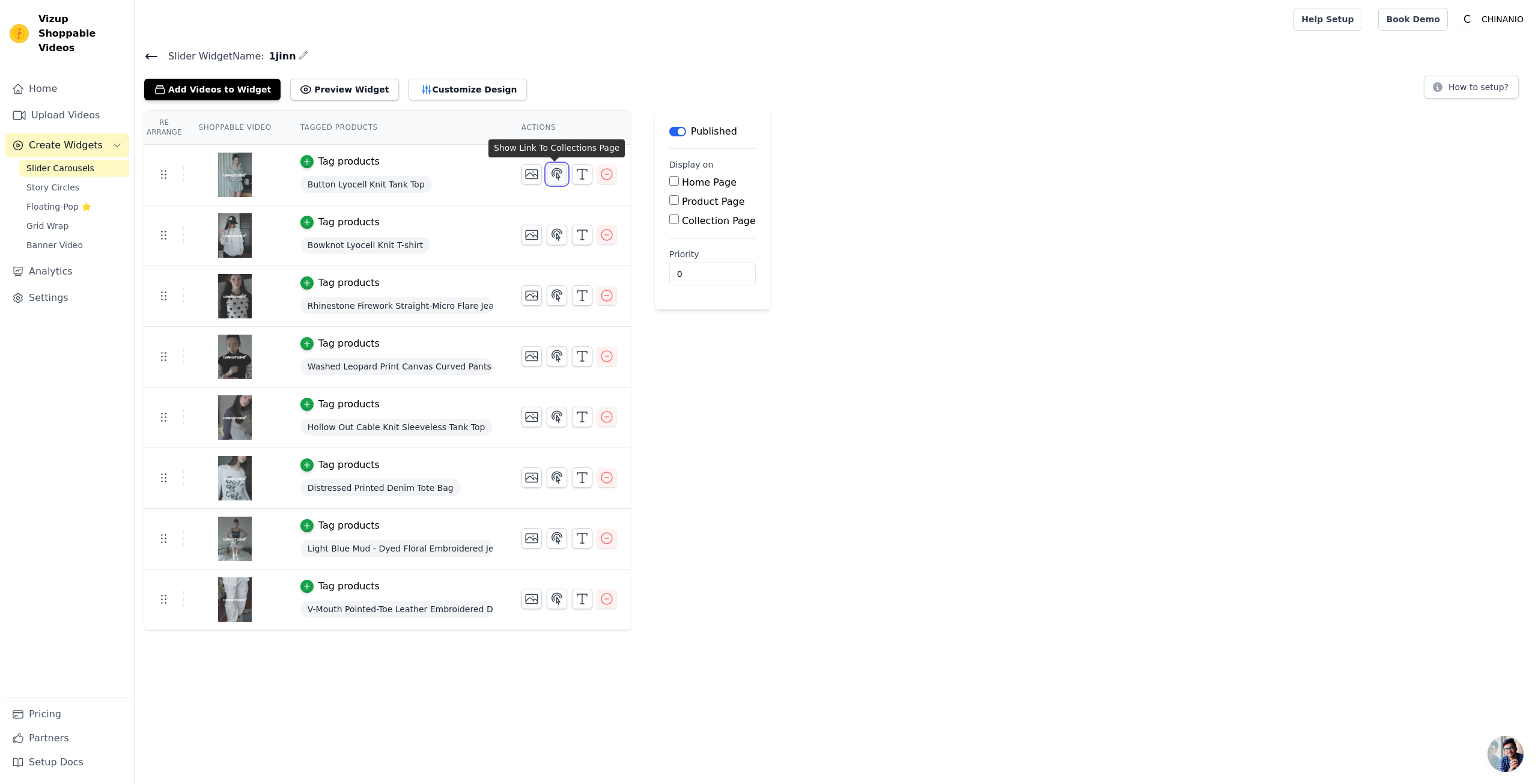
click at [561, 175] on icon "button" at bounding box center [557, 174] width 15 height 15
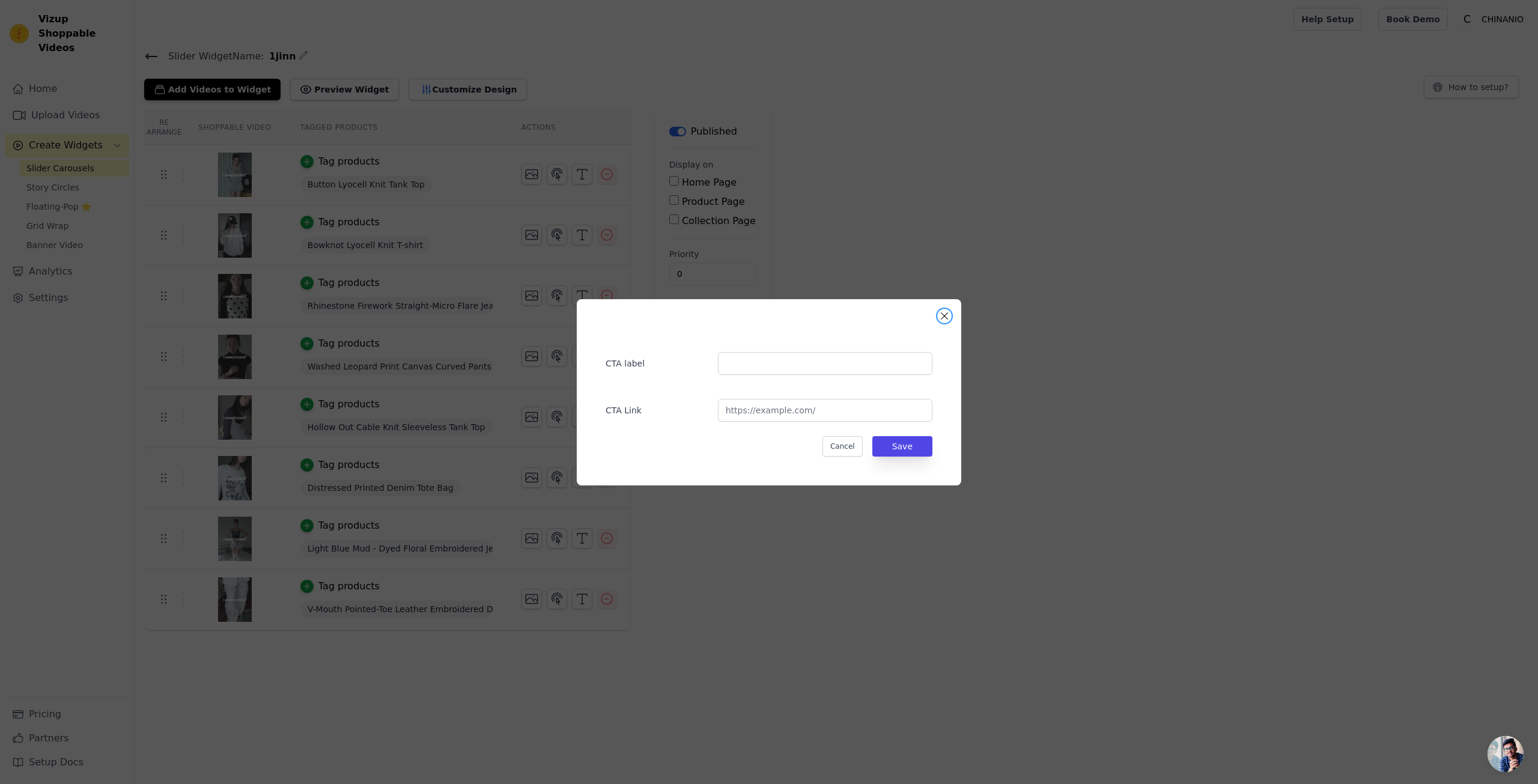
click at [945, 320] on button "Close modal" at bounding box center [945, 315] width 15 height 15
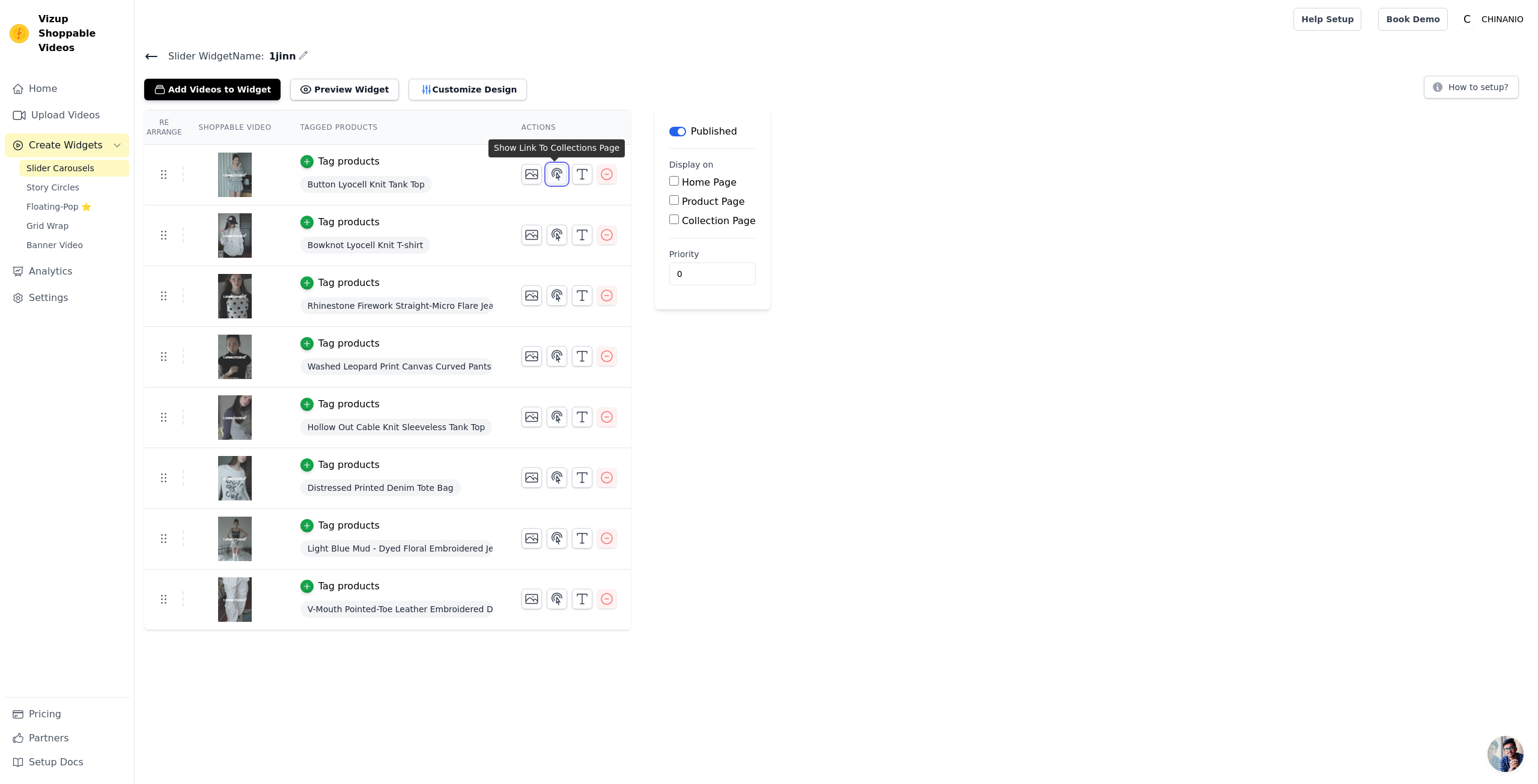
click at [551, 181] on button "button" at bounding box center [556, 173] width 20 height 20
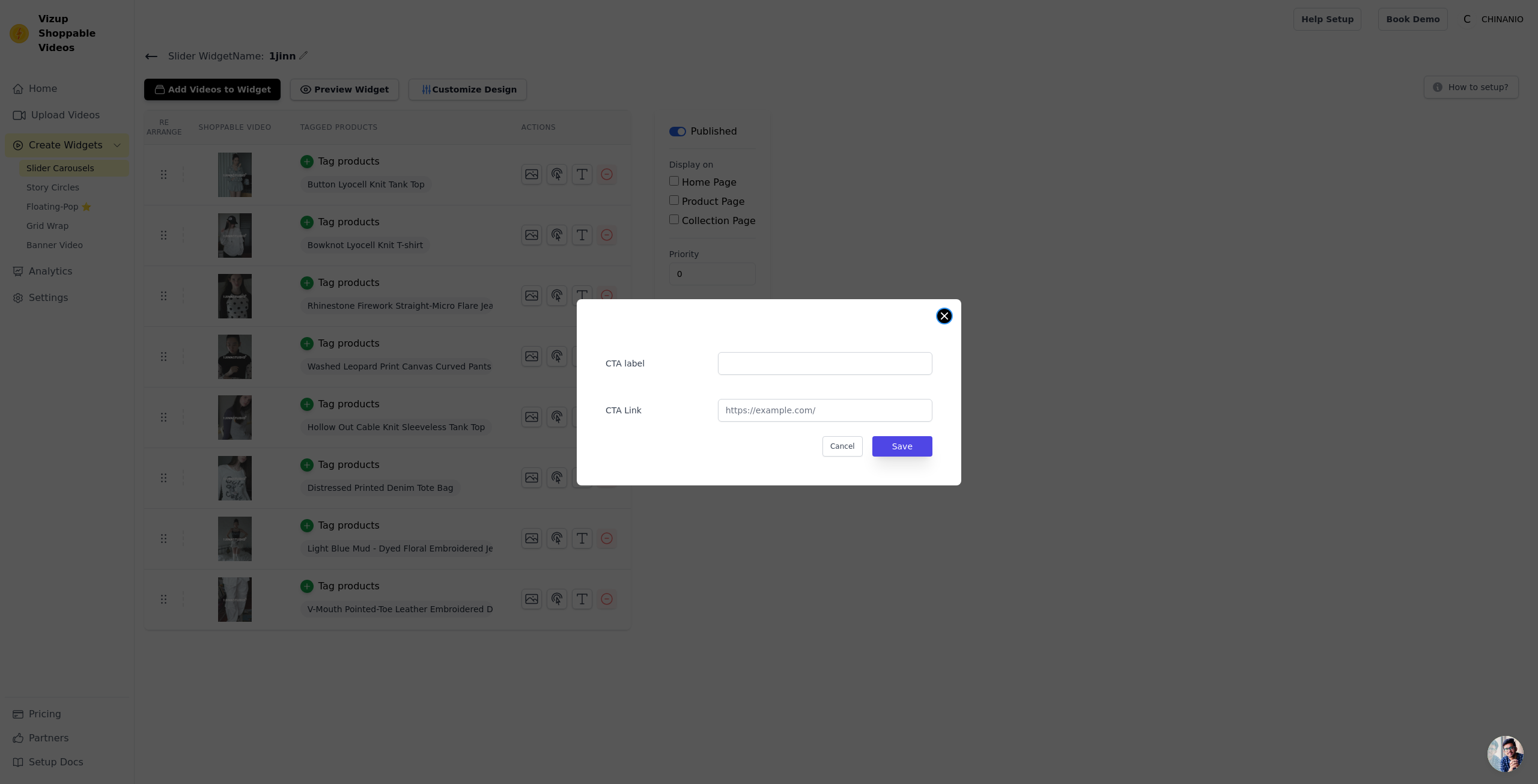
click at [945, 308] on button "Close modal" at bounding box center [945, 315] width 15 height 15
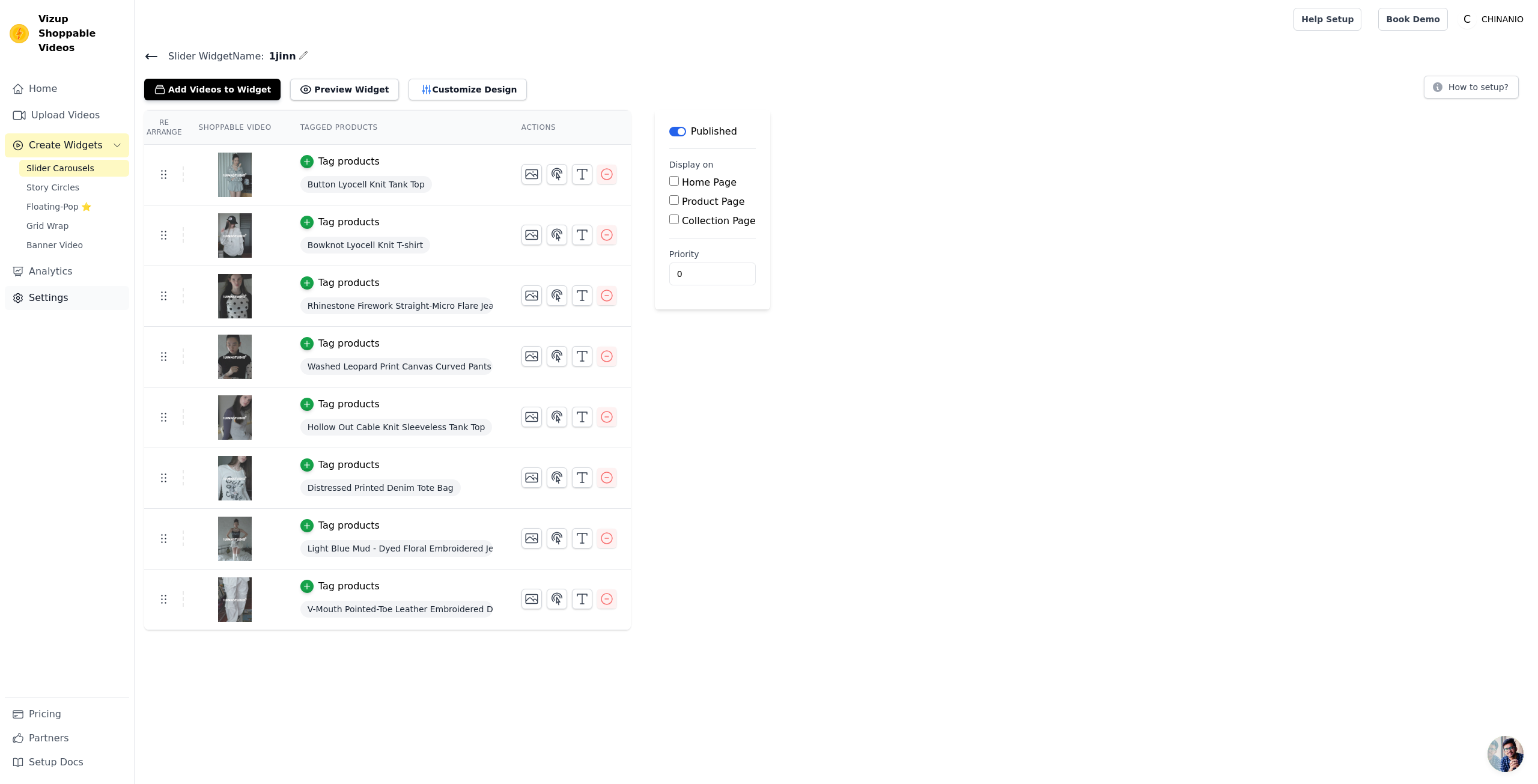
click at [36, 286] on link "Settings" at bounding box center [67, 298] width 125 height 24
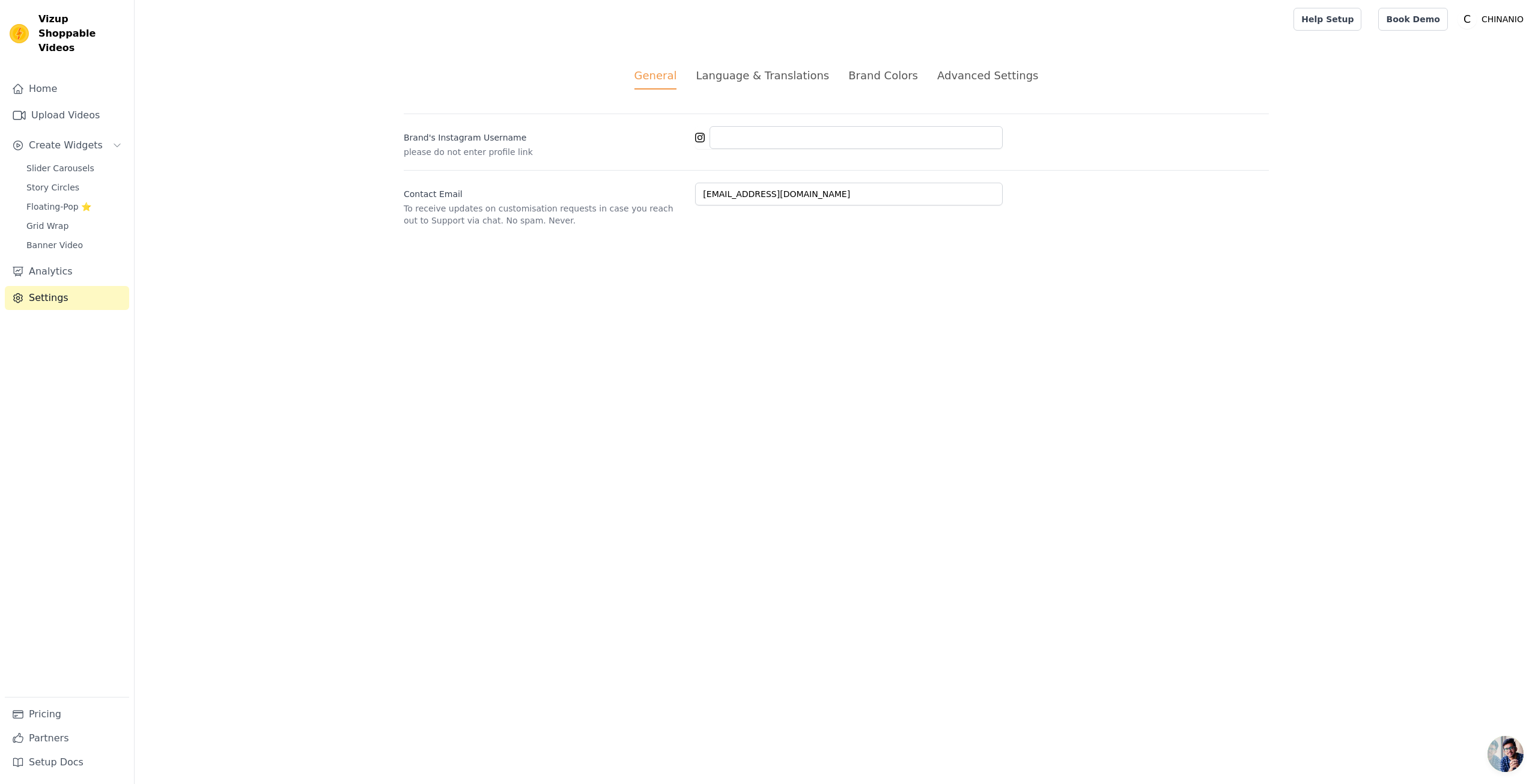
click at [784, 73] on div "Language & Translations" at bounding box center [762, 75] width 133 height 17
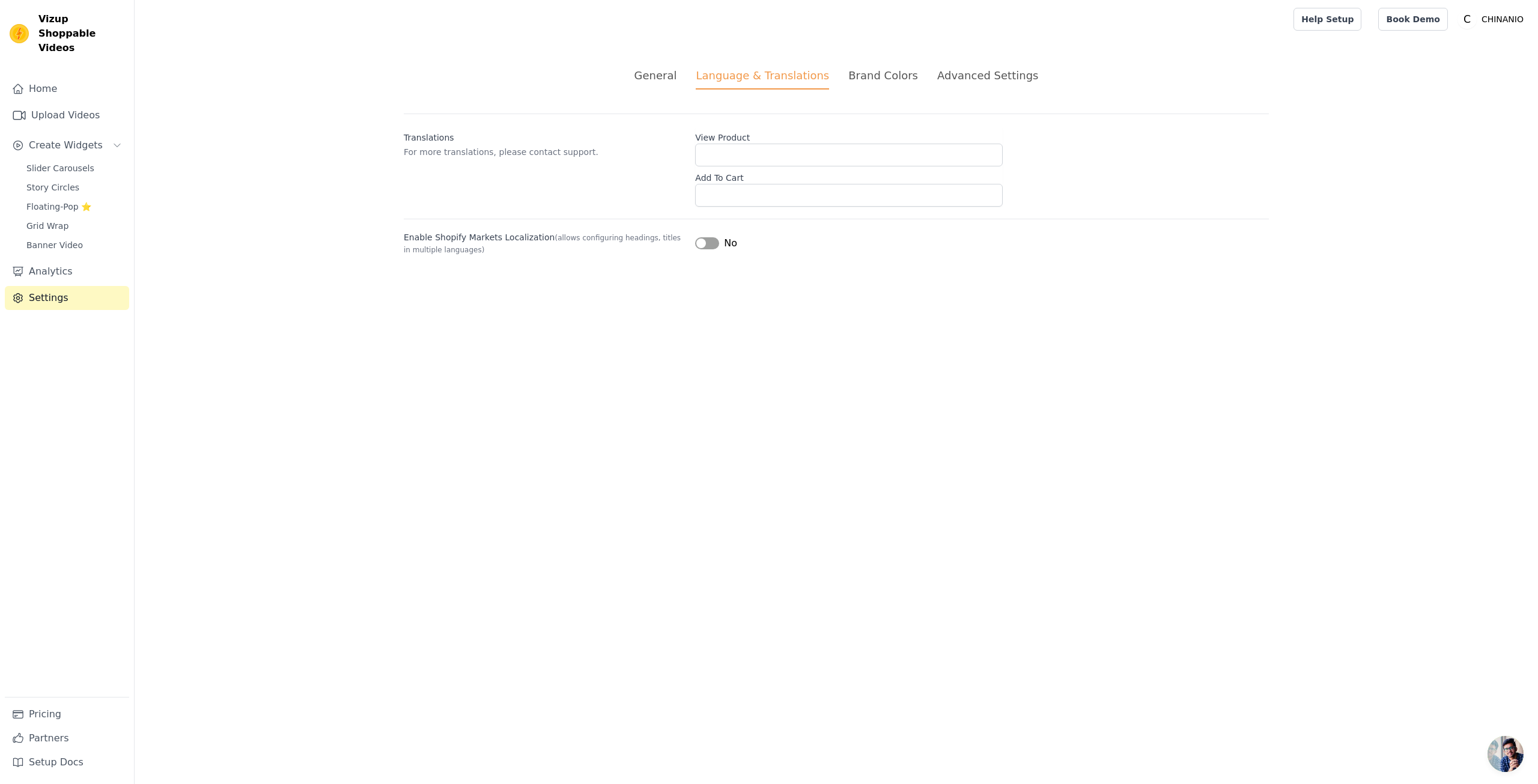
click at [874, 80] on div "Brand Colors" at bounding box center [884, 75] width 70 height 17
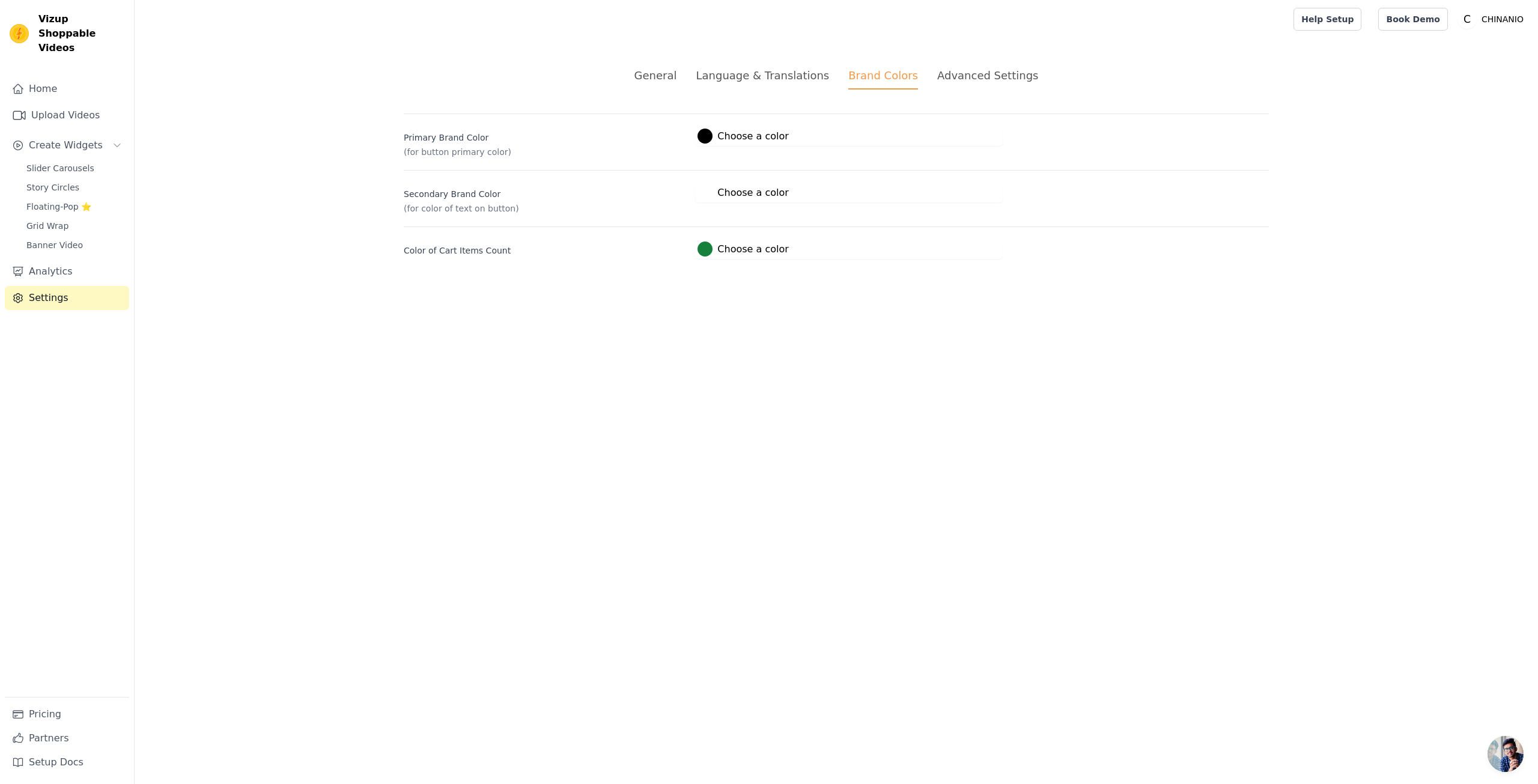
click at [969, 84] on li "Advanced Settings" at bounding box center [988, 78] width 101 height 23
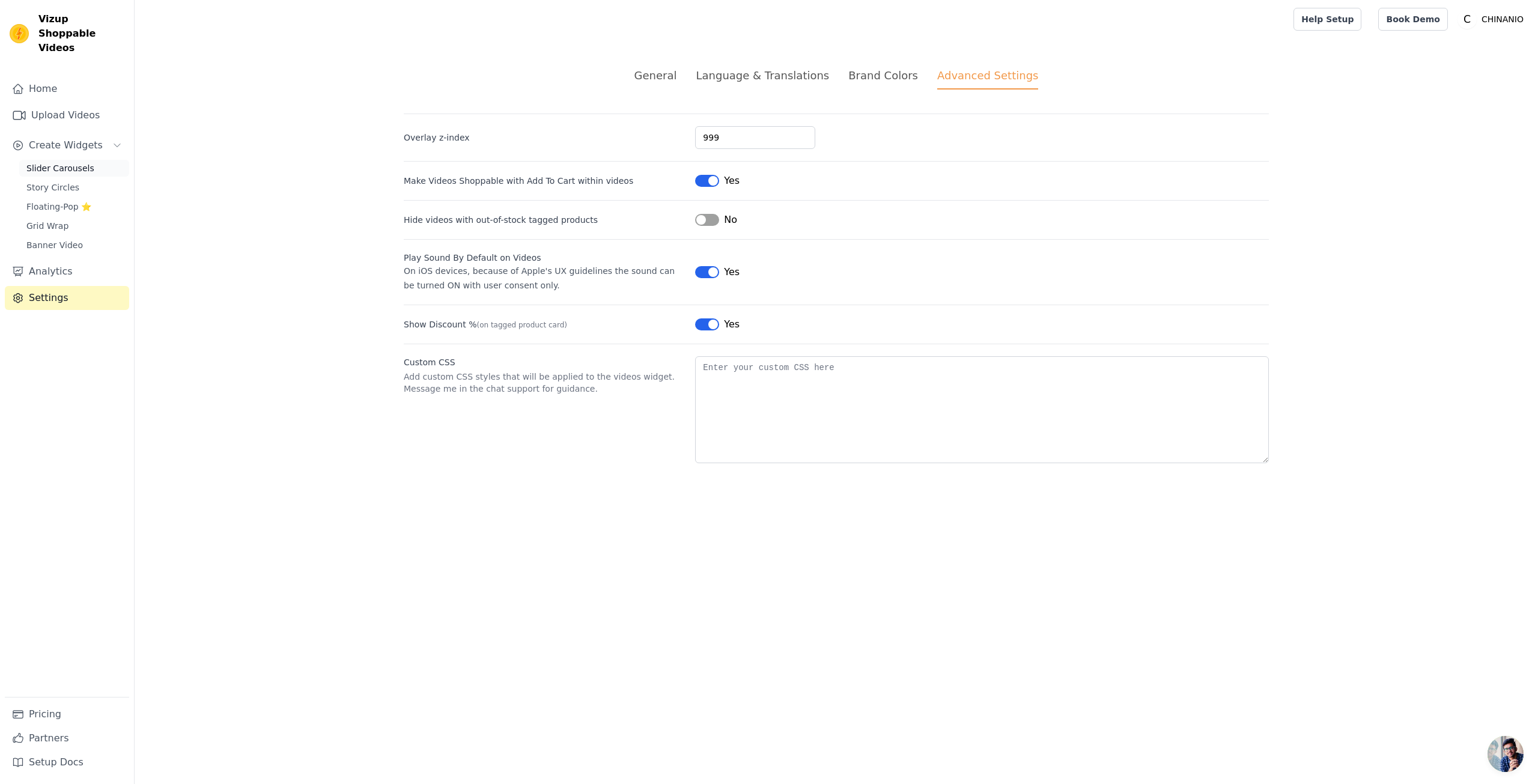
click at [75, 162] on span "Slider Carousels" at bounding box center [60, 168] width 68 height 12
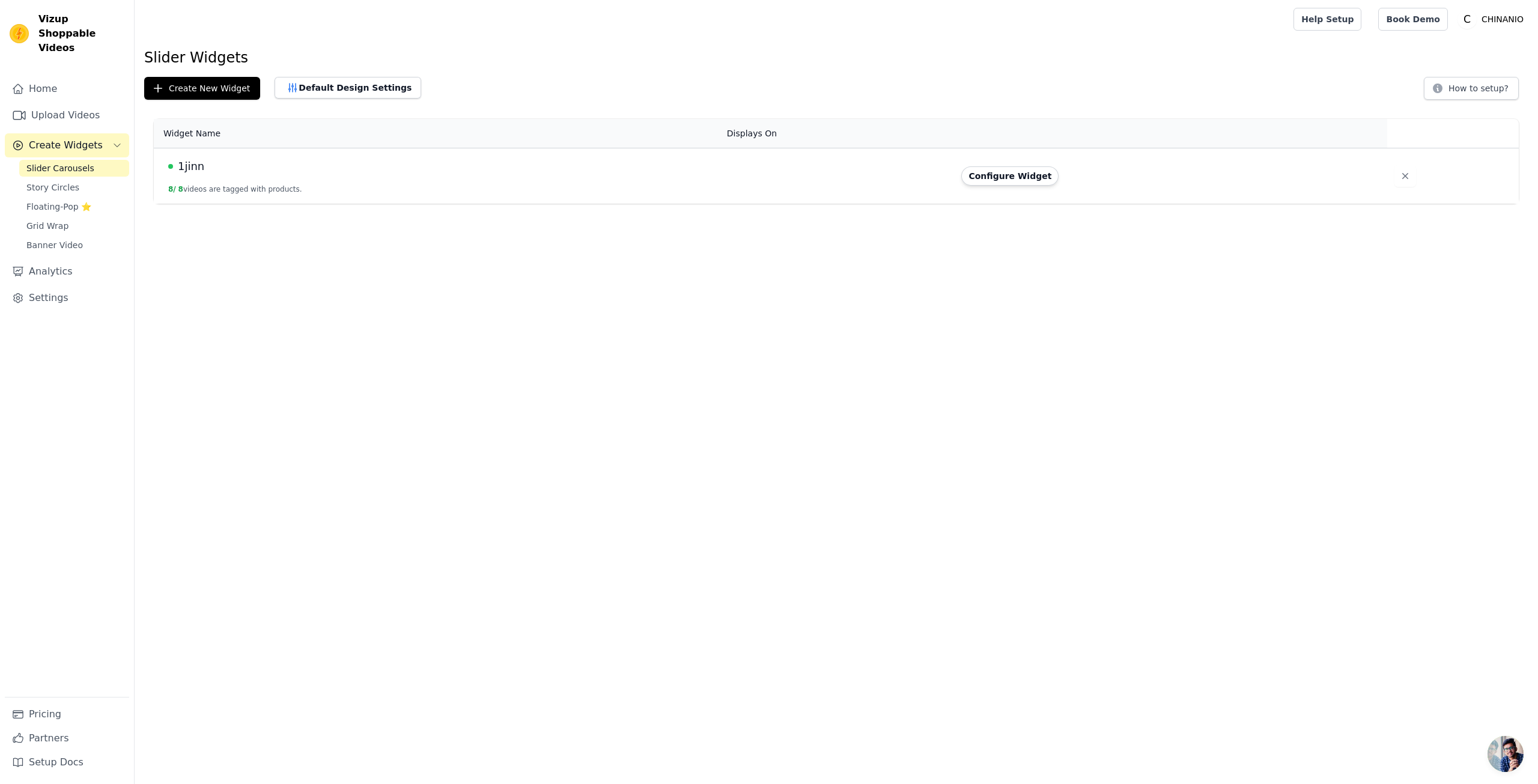
click at [245, 188] on button "8 / 8 videos are tagged with products." at bounding box center [235, 189] width 134 height 10
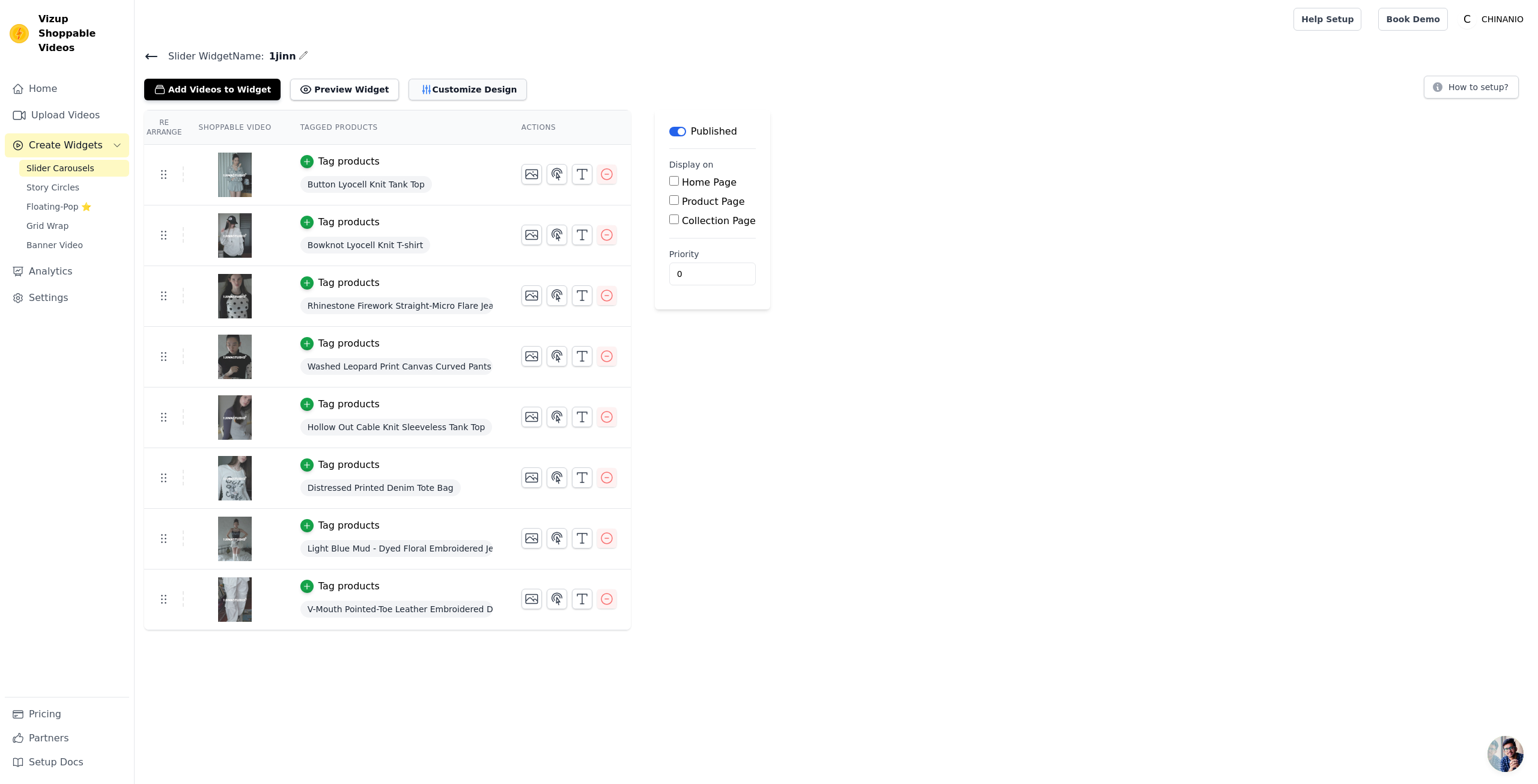
click at [450, 98] on button "Customize Design" at bounding box center [468, 89] width 119 height 22
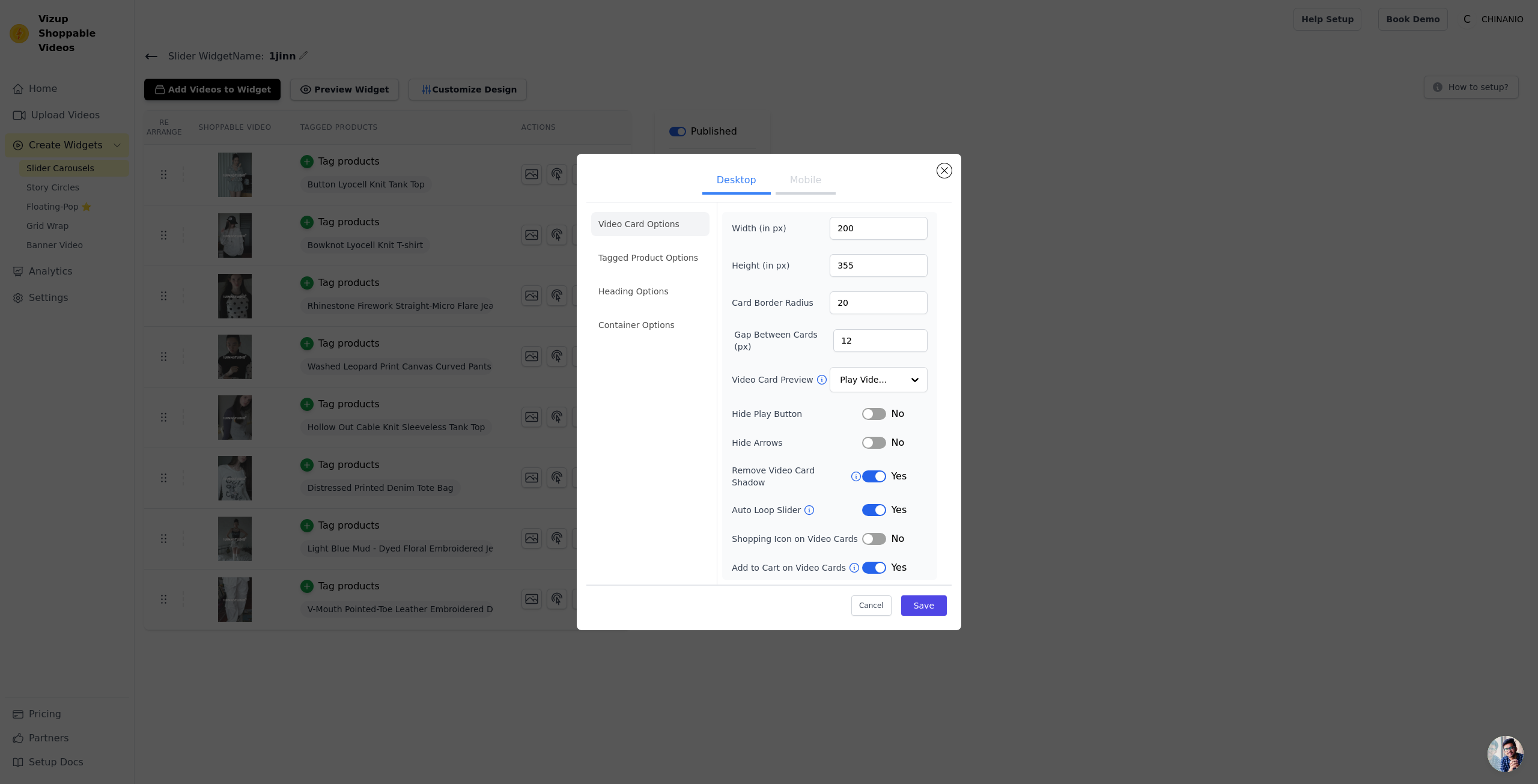
click at [658, 248] on ul "Video Card Options Tagged Product Options Heading Options Container Options" at bounding box center [651, 274] width 119 height 134
click at [660, 253] on li "Tagged Product Options" at bounding box center [651, 258] width 119 height 24
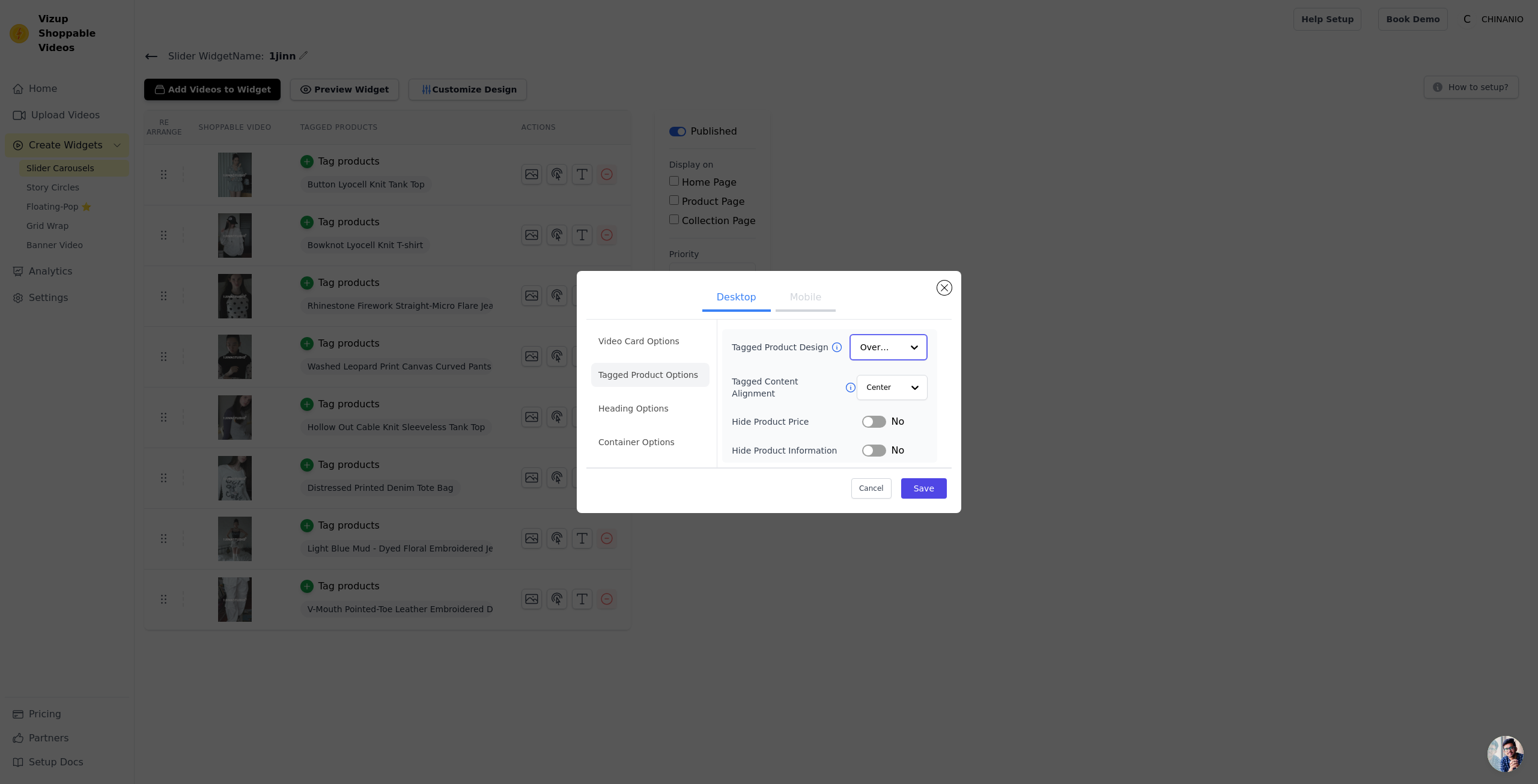
click at [876, 344] on input "Tagged Product Design" at bounding box center [881, 348] width 42 height 24
click at [894, 427] on div "Minimalist" at bounding box center [889, 426] width 78 height 25
click at [927, 480] on button "Save" at bounding box center [924, 487] width 45 height 20
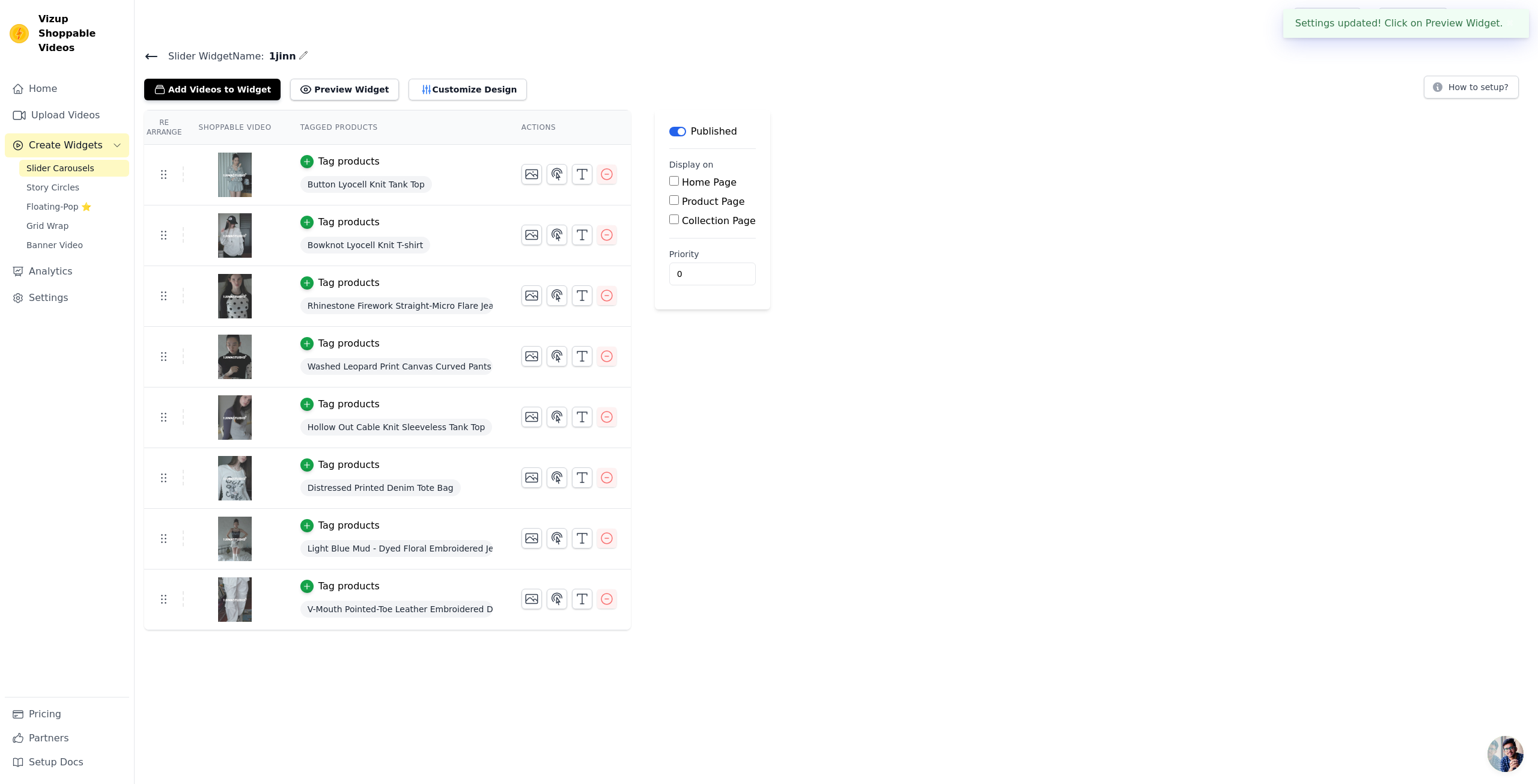
click at [904, 389] on div "Re Arrange Shoppable Video Tagged Products Actions Tag products Button Lyocell …" at bounding box center [836, 369] width 1404 height 520
click at [330, 84] on button "Preview Widget" at bounding box center [344, 89] width 108 height 22
click at [432, 91] on button "Customize Design" at bounding box center [468, 89] width 119 height 22
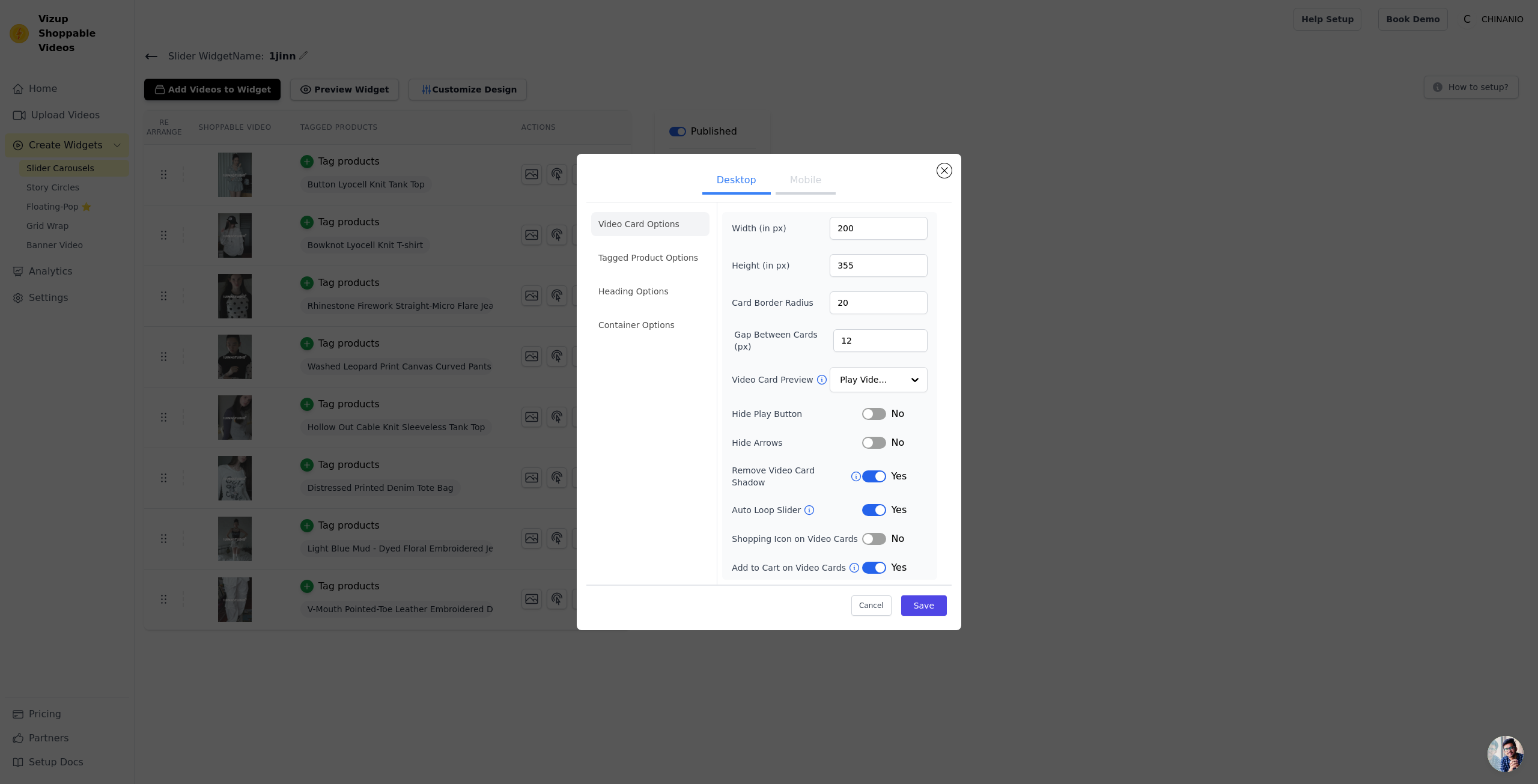
click at [695, 260] on li "Tagged Product Options" at bounding box center [651, 258] width 119 height 24
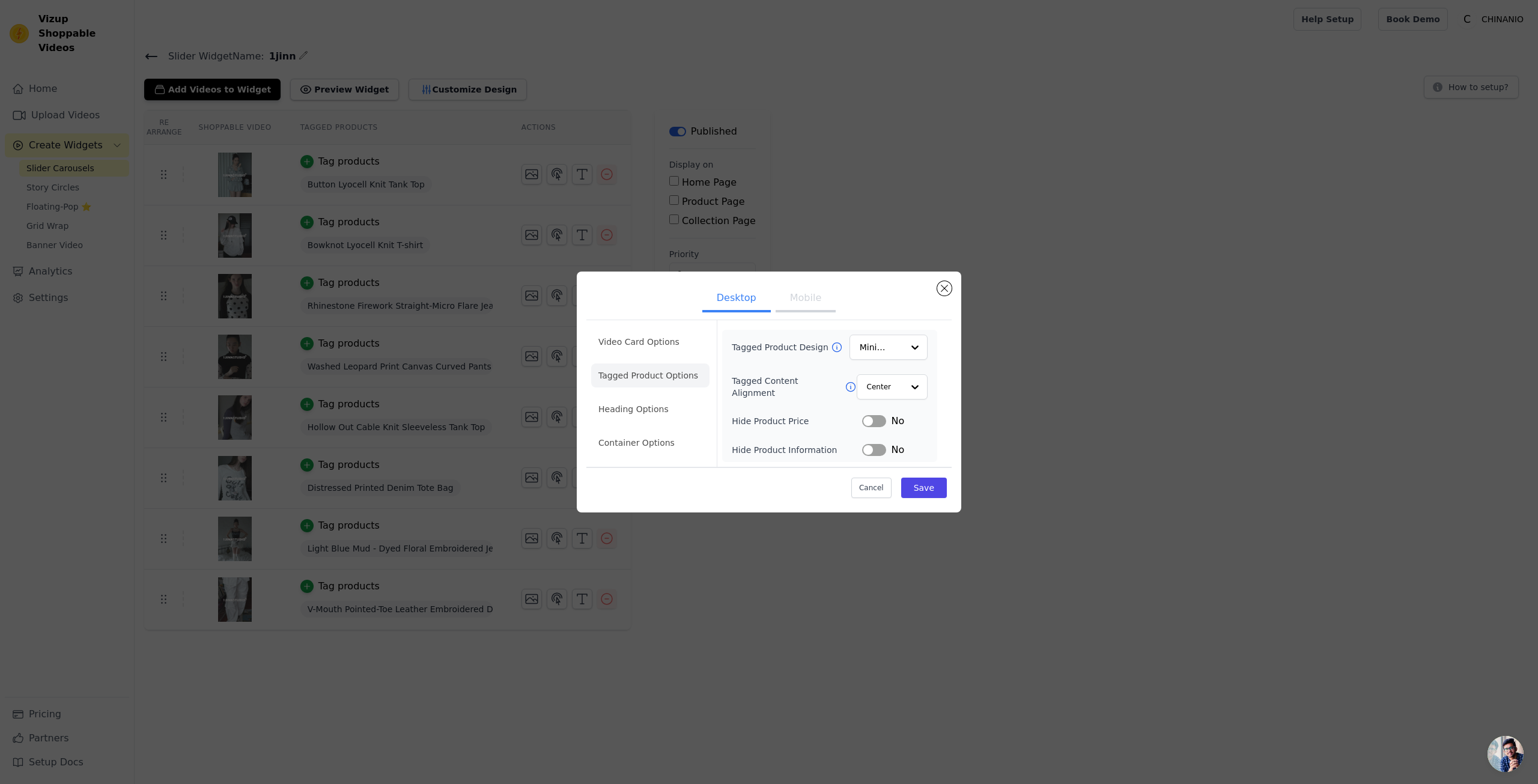
click at [883, 334] on div "Tagged Product Design Minimalist Tagged Content Alignment Center Hide Product P…" at bounding box center [830, 396] width 215 height 132
click at [887, 340] on input "Tagged Product Design" at bounding box center [881, 348] width 42 height 24
click at [890, 382] on div "Card" at bounding box center [889, 375] width 78 height 25
click at [938, 498] on div "Cancel Save" at bounding box center [769, 484] width 365 height 36
click at [932, 493] on button "Save" at bounding box center [924, 487] width 45 height 20
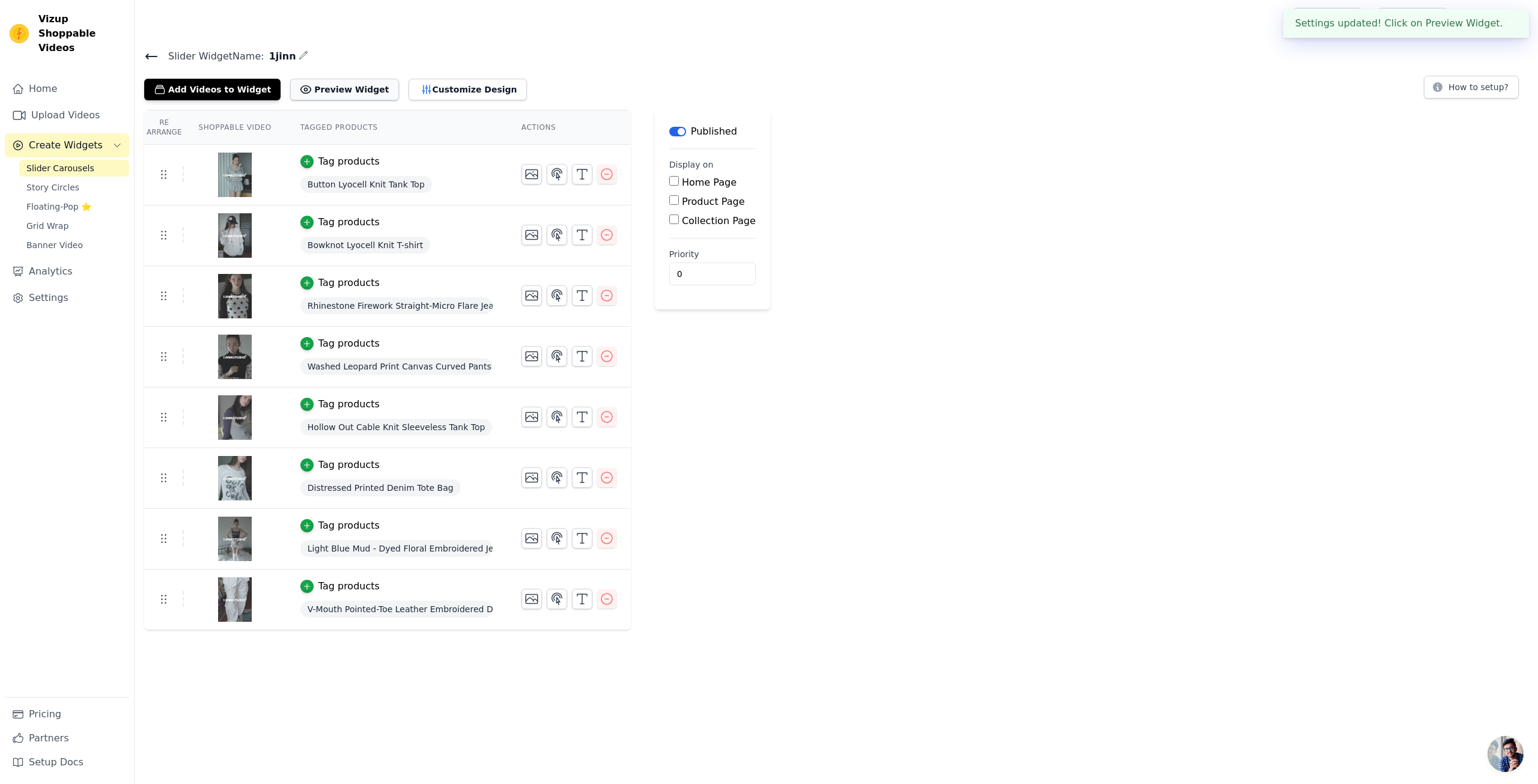
click at [332, 85] on button "Preview Widget" at bounding box center [344, 89] width 108 height 22
click at [423, 91] on icon "button" at bounding box center [426, 90] width 8 height 9
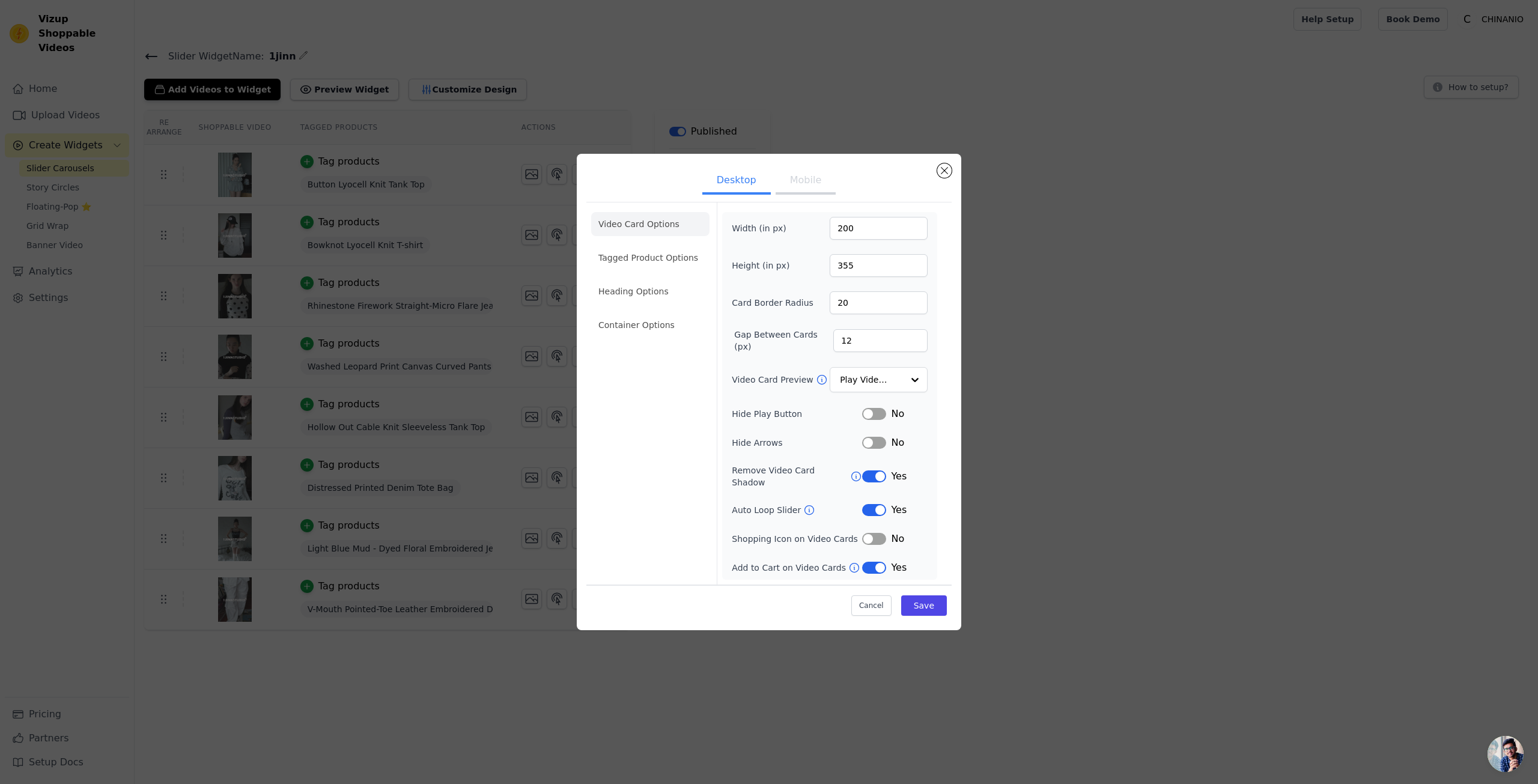
click at [625, 248] on ul "Video Card Options Tagged Product Options Heading Options Container Options" at bounding box center [651, 274] width 119 height 134
click at [641, 263] on li "Tagged Product Options" at bounding box center [651, 258] width 119 height 24
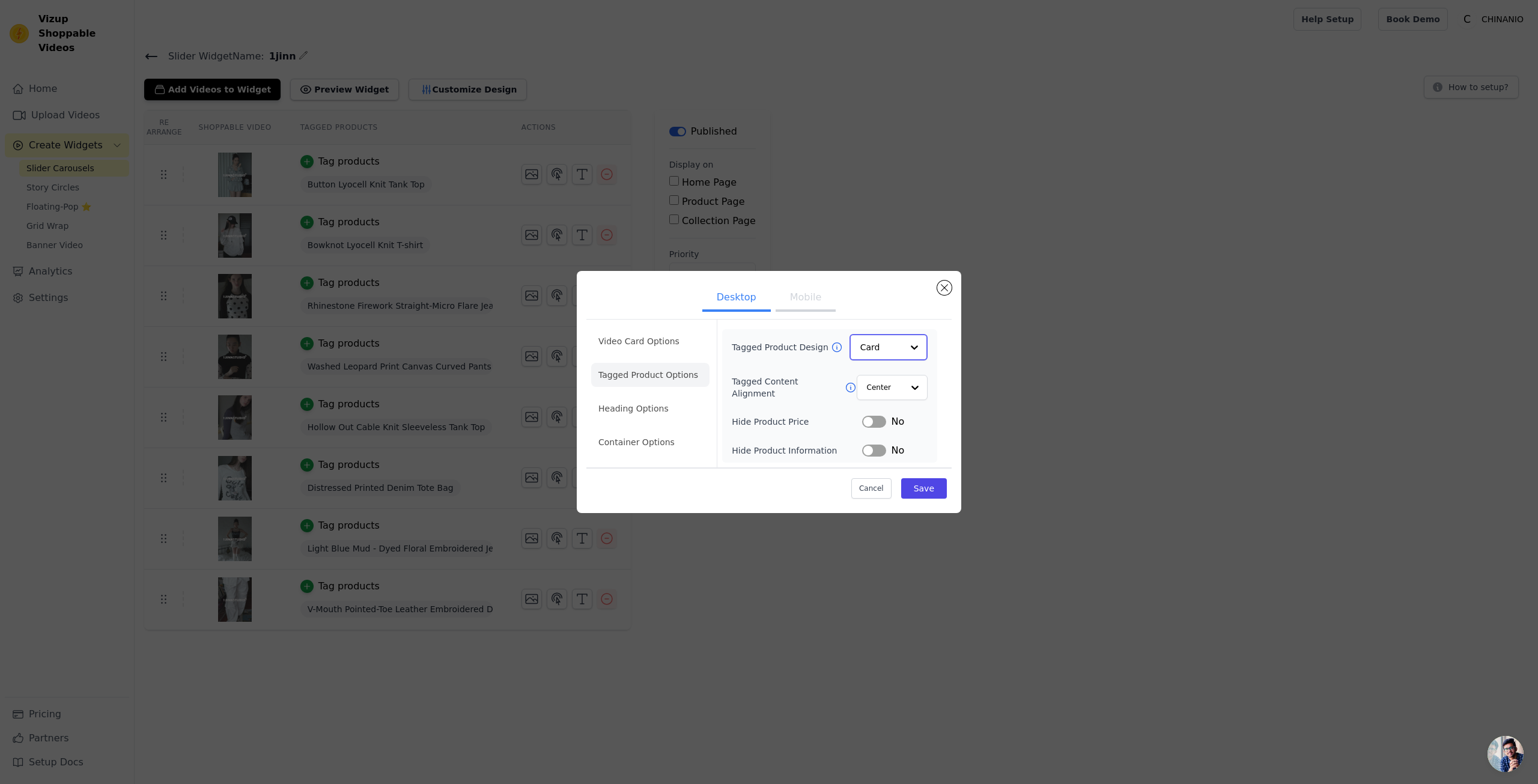
click at [909, 346] on div at bounding box center [915, 348] width 24 height 24
click at [904, 397] on div "Overlay" at bounding box center [889, 401] width 78 height 25
click at [882, 391] on input "Tagged Content Alignment" at bounding box center [884, 387] width 36 height 24
click at [884, 392] on input "Tagged Content Alignment" at bounding box center [884, 387] width 36 height 24
click at [915, 484] on button "Save" at bounding box center [924, 487] width 45 height 20
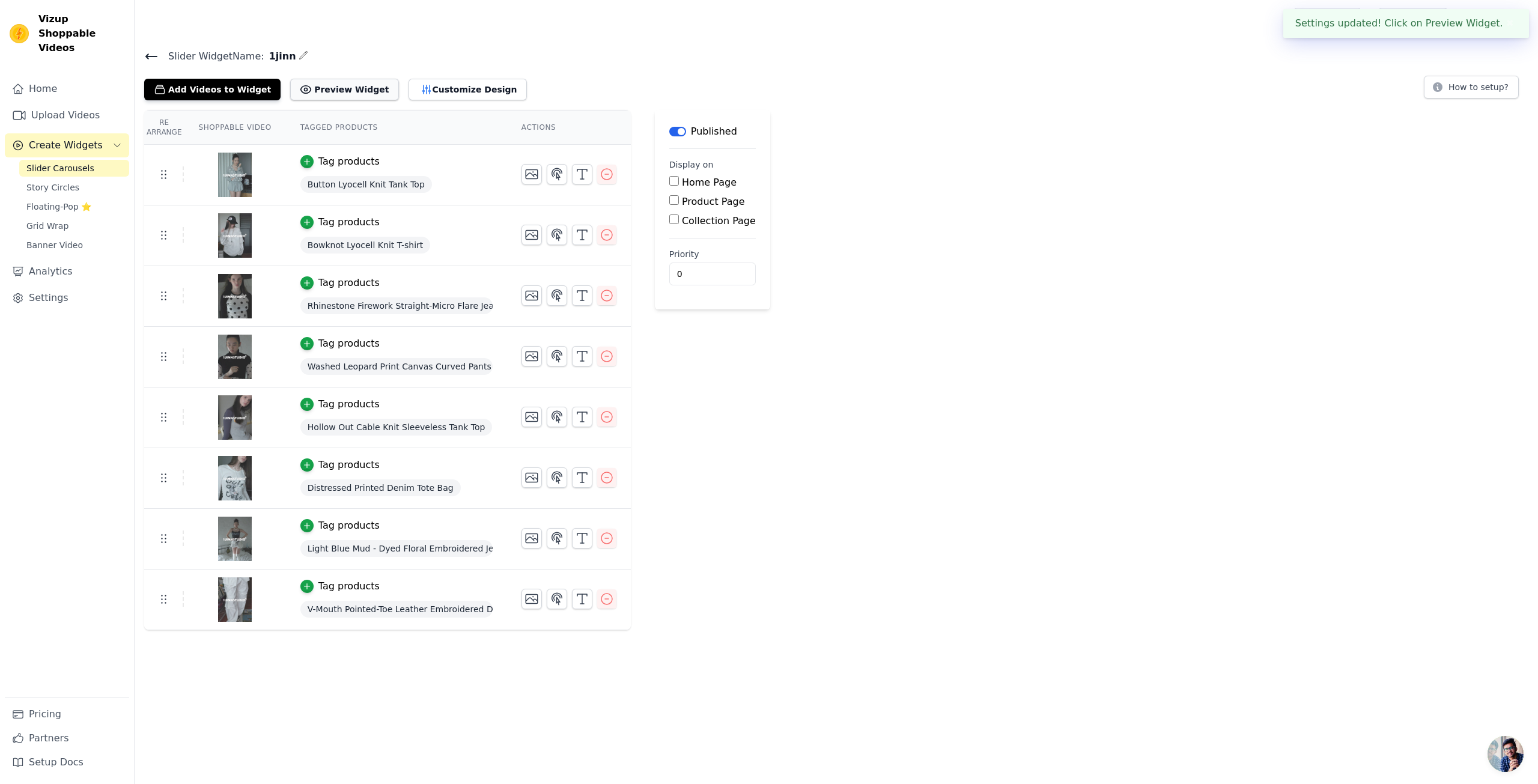
click at [336, 90] on button "Preview Widget" at bounding box center [344, 89] width 108 height 22
click at [164, 175] on icon at bounding box center [163, 174] width 15 height 15
click at [559, 176] on icon "button" at bounding box center [557, 174] width 15 height 15
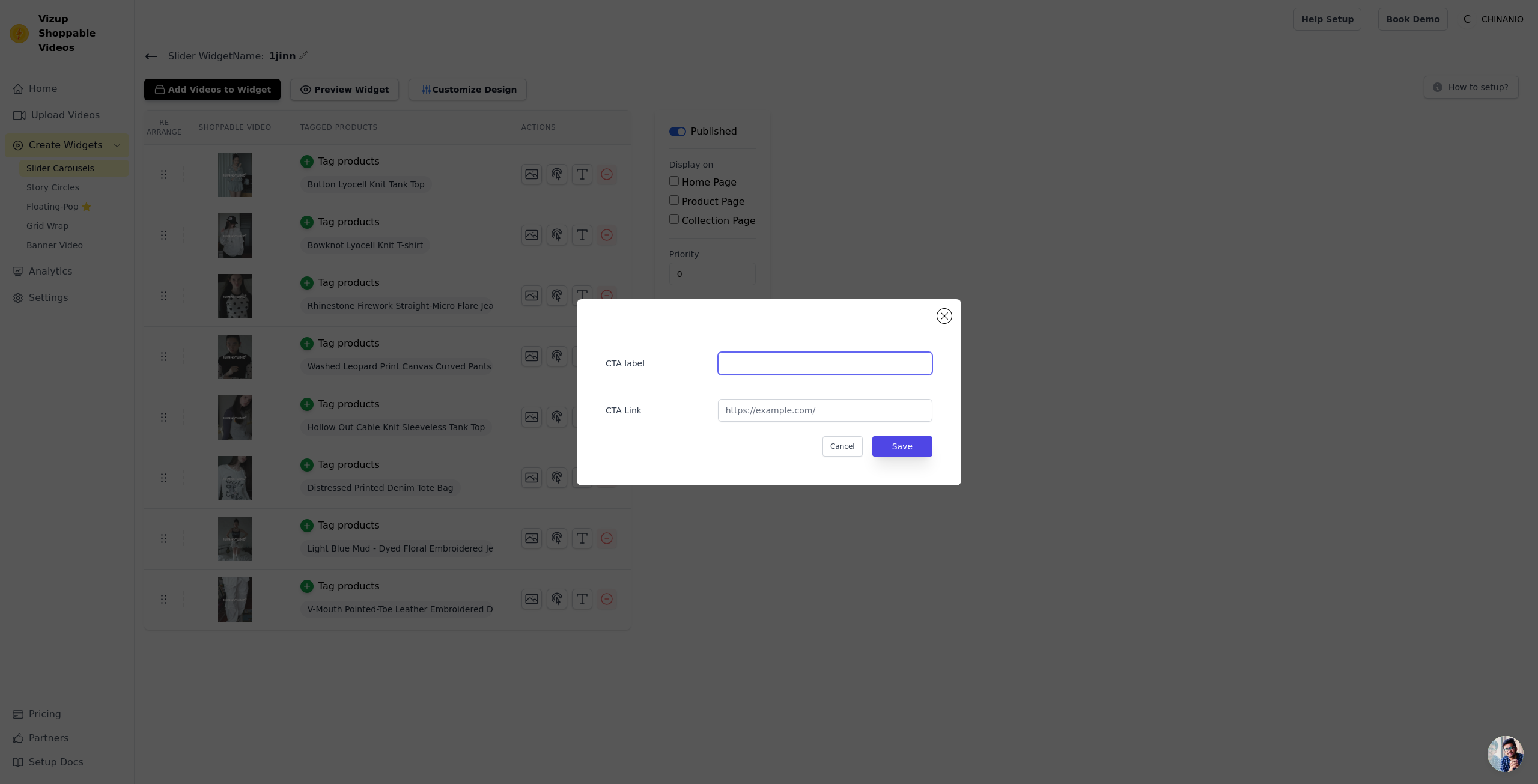
click at [754, 361] on input "text" at bounding box center [825, 363] width 214 height 23
click at [945, 316] on button "Close modal" at bounding box center [945, 315] width 15 height 15
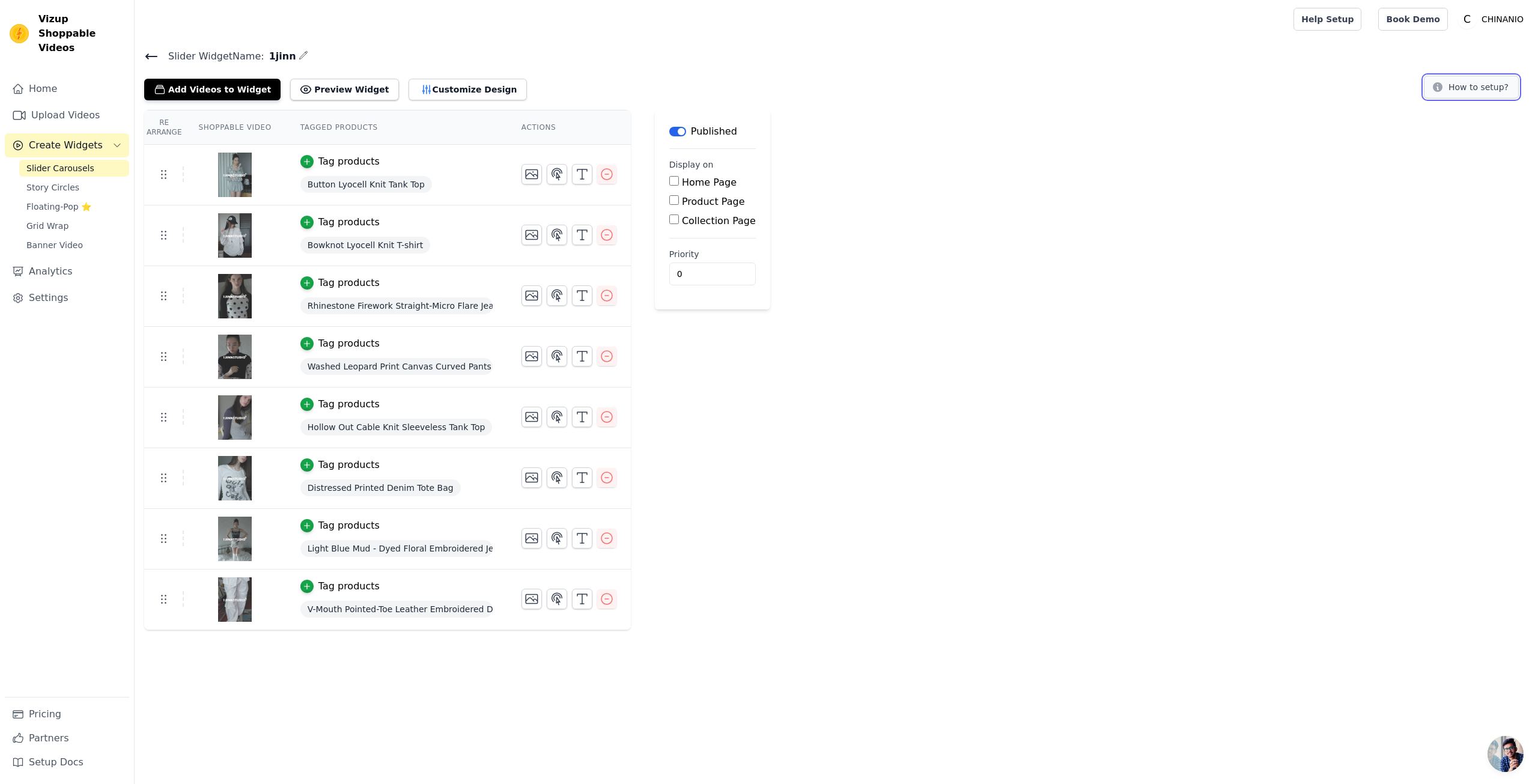
click at [1449, 86] on button "How to setup?" at bounding box center [1471, 87] width 95 height 23
click at [402, 185] on span "Button Lyocell Knit Tank Top" at bounding box center [366, 184] width 132 height 17
click at [359, 179] on span "Button Lyocell Knit Tank Top" at bounding box center [366, 184] width 132 height 17
click at [303, 166] on div "button" at bounding box center [307, 161] width 13 height 13
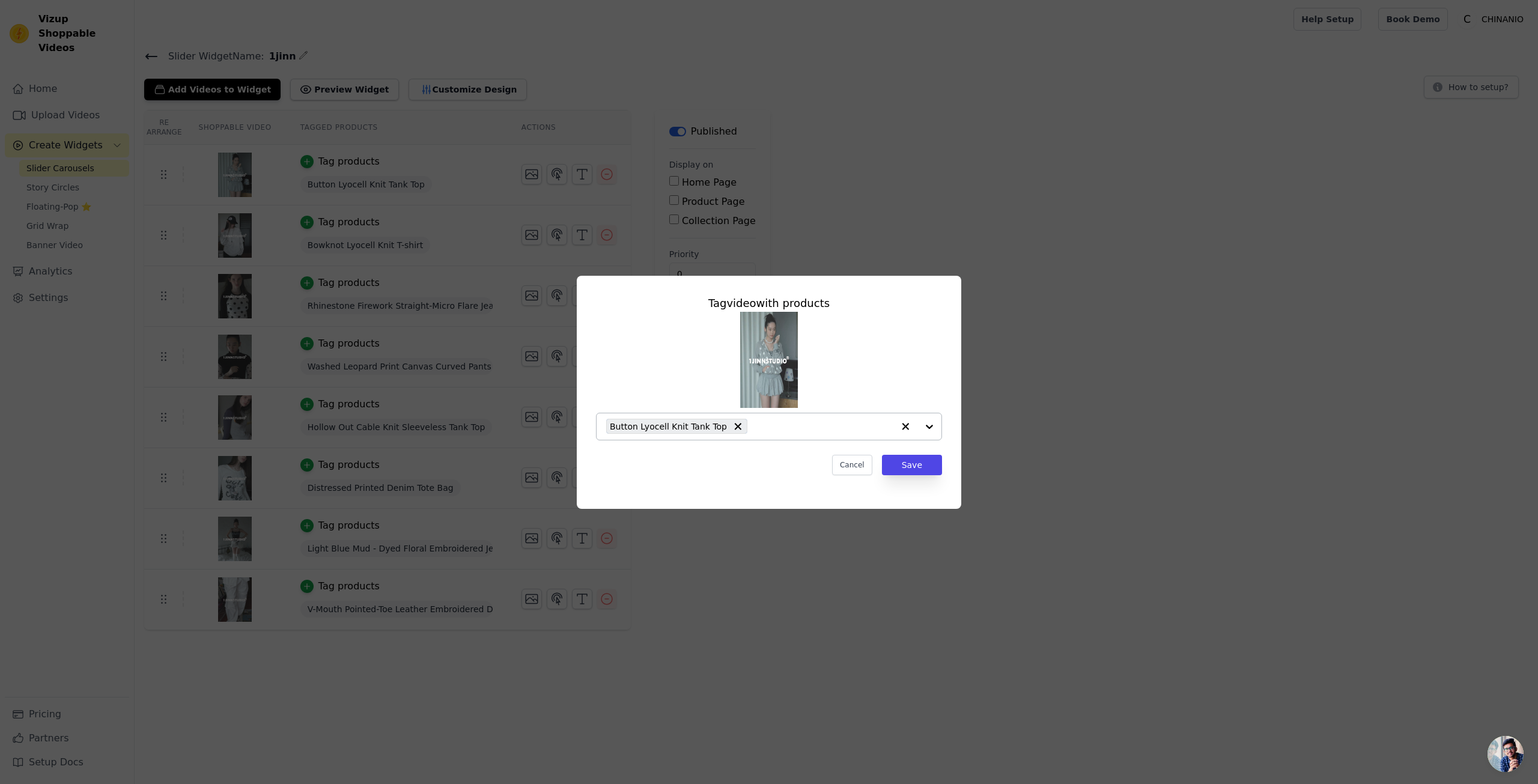
click at [828, 426] on input "text" at bounding box center [823, 426] width 140 height 15
click at [803, 436] on div "Button Lyocell Knit Tank Top" at bounding box center [750, 426] width 288 height 26
click at [1119, 380] on div "Tag video with products Button Lyocell Knit Tank Top Cancel Save" at bounding box center [769, 392] width 1500 height 272
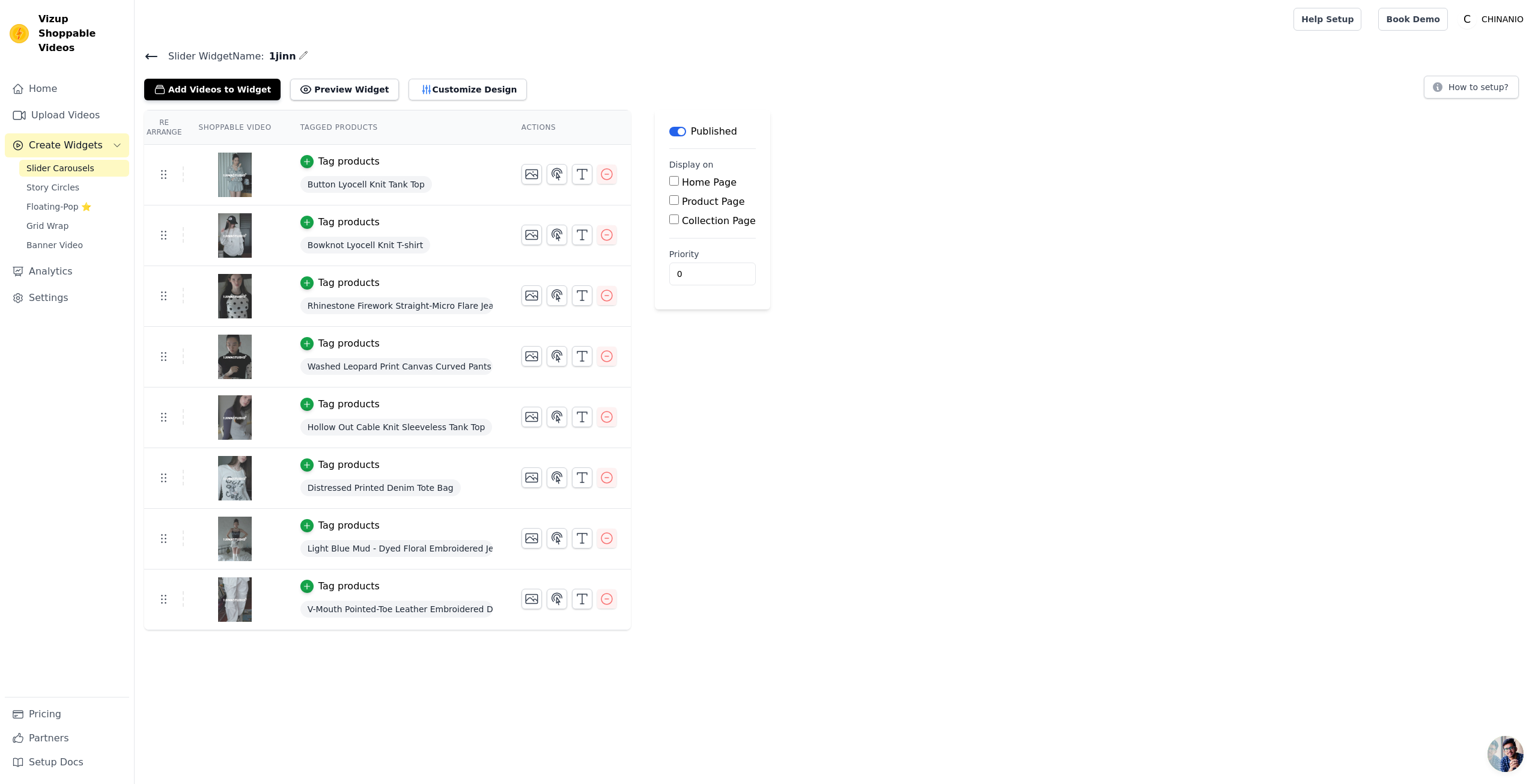
click at [1499, 757] on span "开放式聊天" at bounding box center [1505, 754] width 36 height 36
click at [1501, 747] on span "开放式聊天" at bounding box center [1505, 754] width 36 height 36
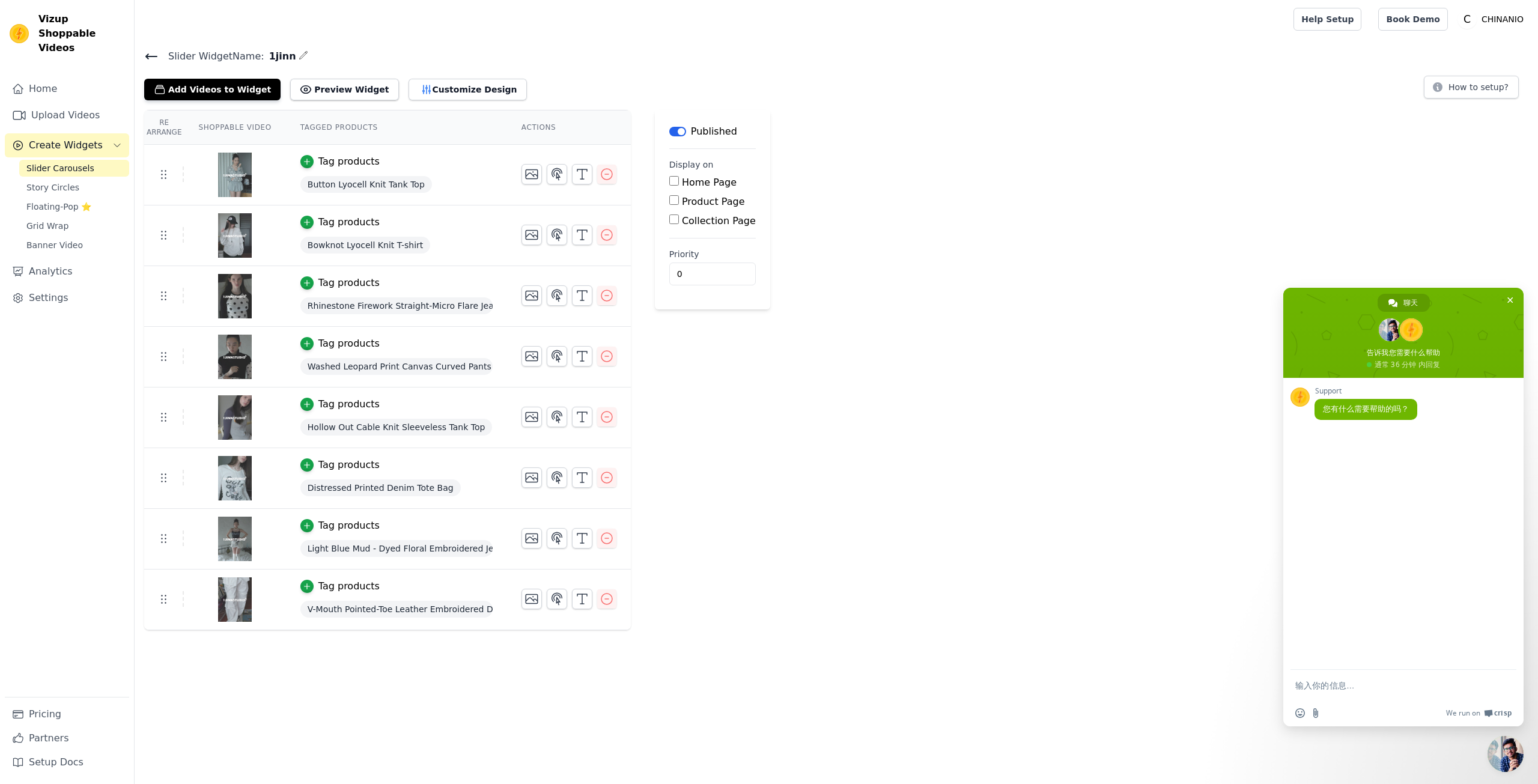
click at [1348, 680] on textarea "输入你的信息…" at bounding box center [1391, 686] width 190 height 11
click at [1347, 683] on textarea "输入你的信息…" at bounding box center [1391, 686] width 190 height 11
click at [1350, 692] on form at bounding box center [1391, 686] width 190 height 32
click at [1341, 682] on textarea "输入你的信息…" at bounding box center [1391, 686] width 190 height 11
click at [1373, 686] on textarea "输入你的信息…" at bounding box center [1391, 686] width 190 height 11
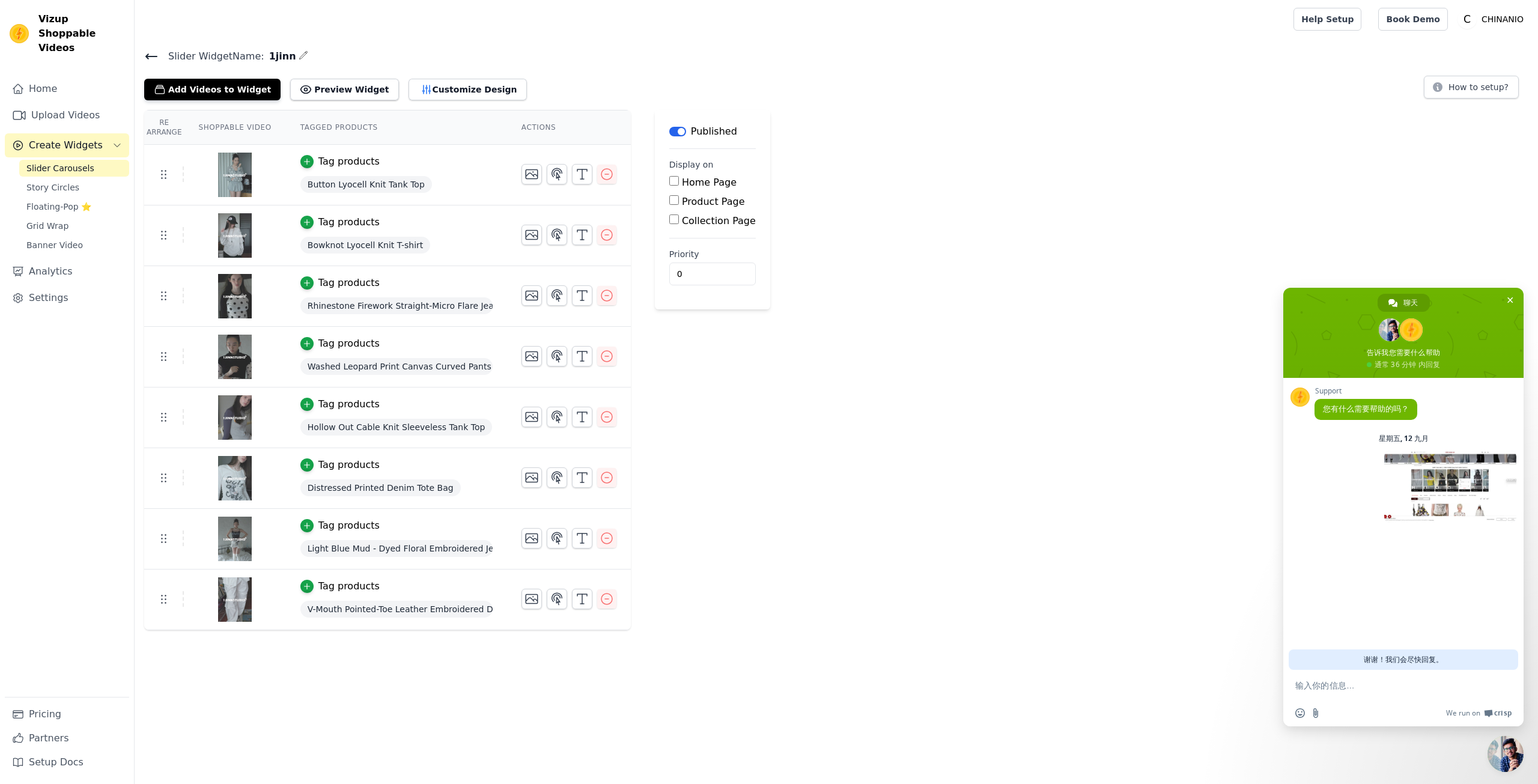
click at [1379, 690] on textarea "输入你的信息…" at bounding box center [1391, 686] width 190 height 11
click at [1370, 688] on textarea "输入你的信息…" at bounding box center [1391, 686] width 190 height 11
click at [1367, 689] on textarea "输入你的信息…" at bounding box center [1391, 686] width 190 height 11
type textarea "qi"
type textarea "清"
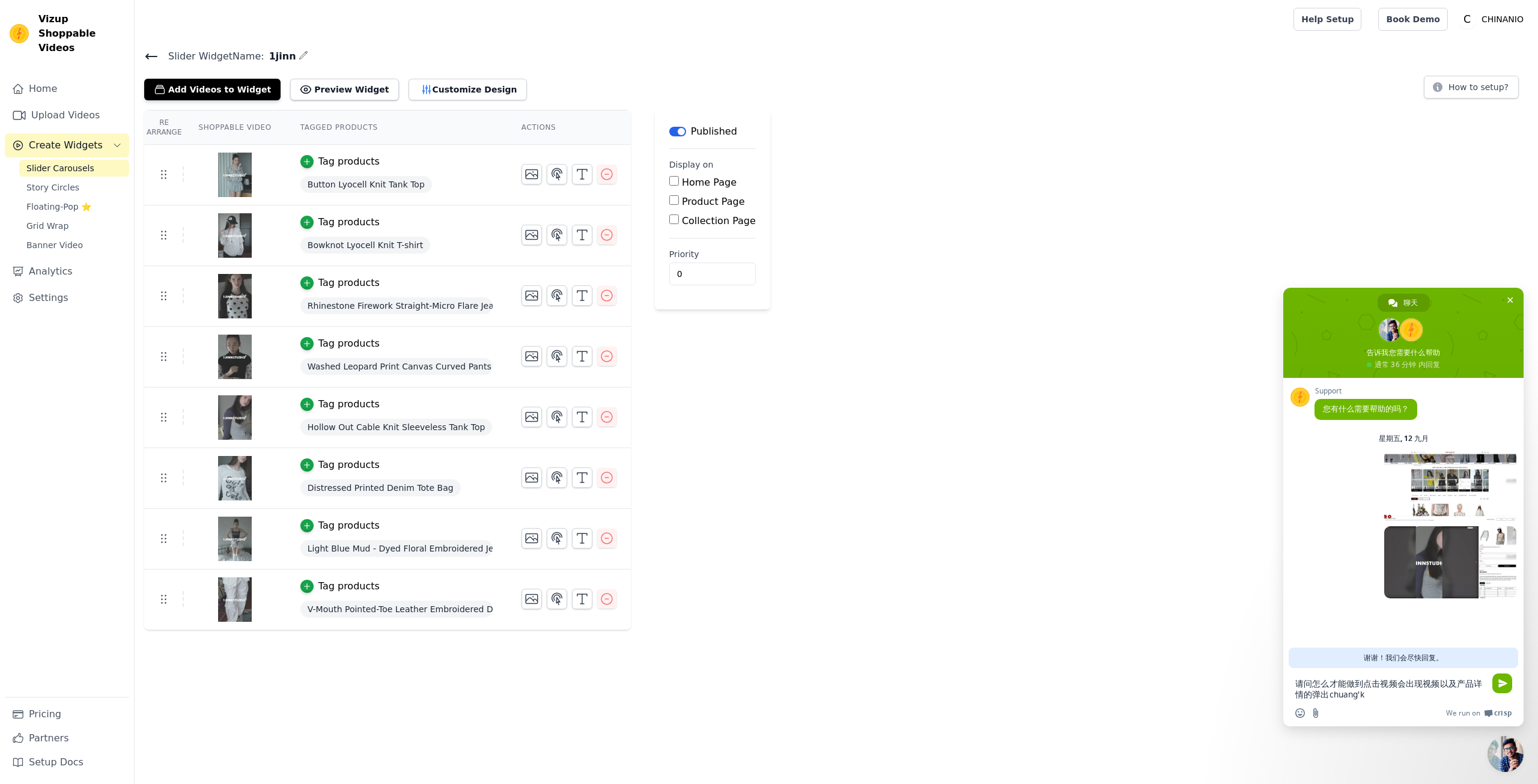
type textarea "请问怎么才能做到点击视频会出现视频以及产品详情的弹出窗口"
click at [1397, 337] on span at bounding box center [1391, 329] width 23 height 23
click at [1406, 307] on span "聊天" at bounding box center [1411, 302] width 15 height 18
click at [1393, 322] on span at bounding box center [1391, 329] width 23 height 23
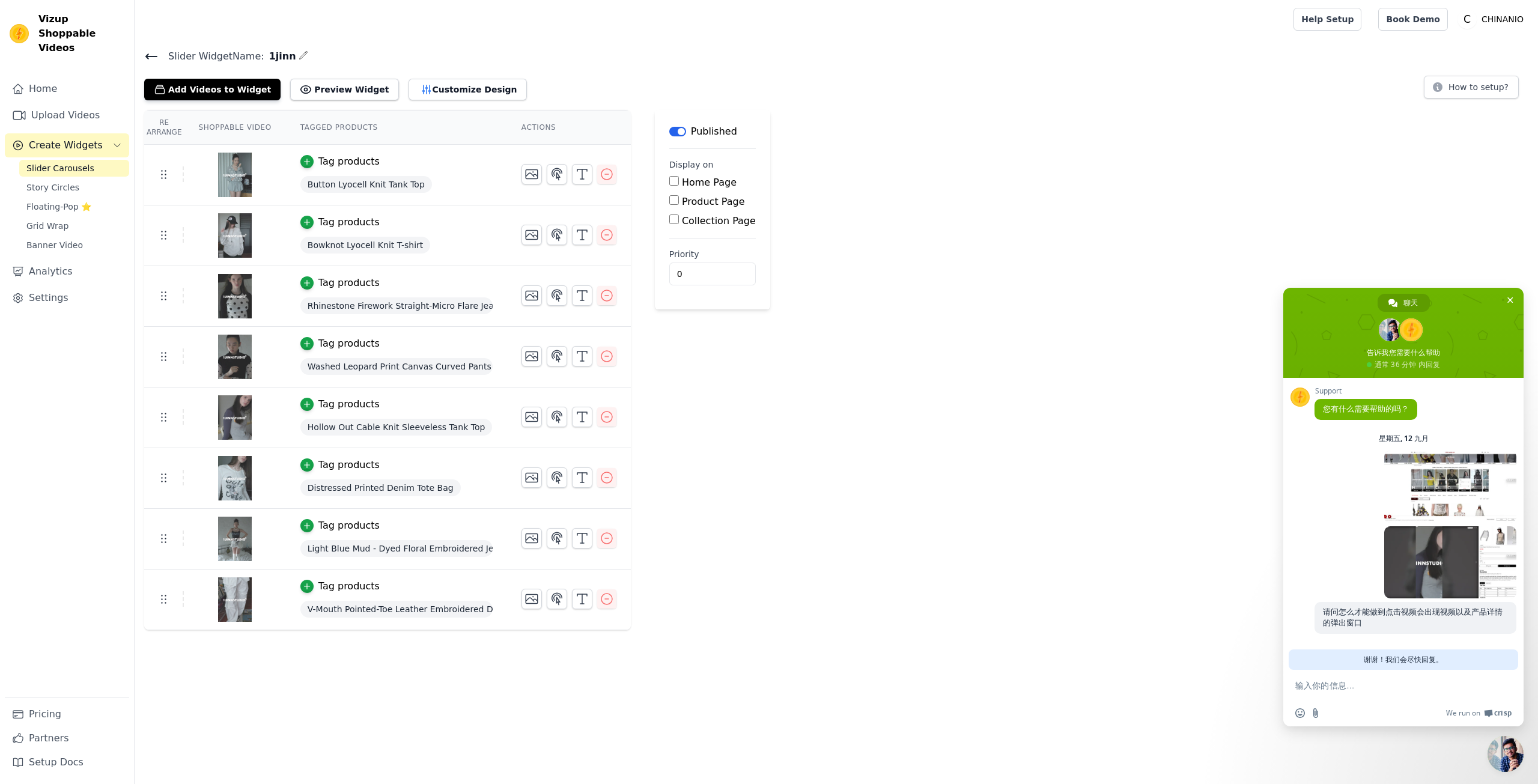
click at [1421, 333] on span at bounding box center [1412, 329] width 23 height 23
click at [1413, 331] on span at bounding box center [1412, 329] width 23 height 23
click at [1392, 303] on span at bounding box center [1393, 303] width 9 height 9
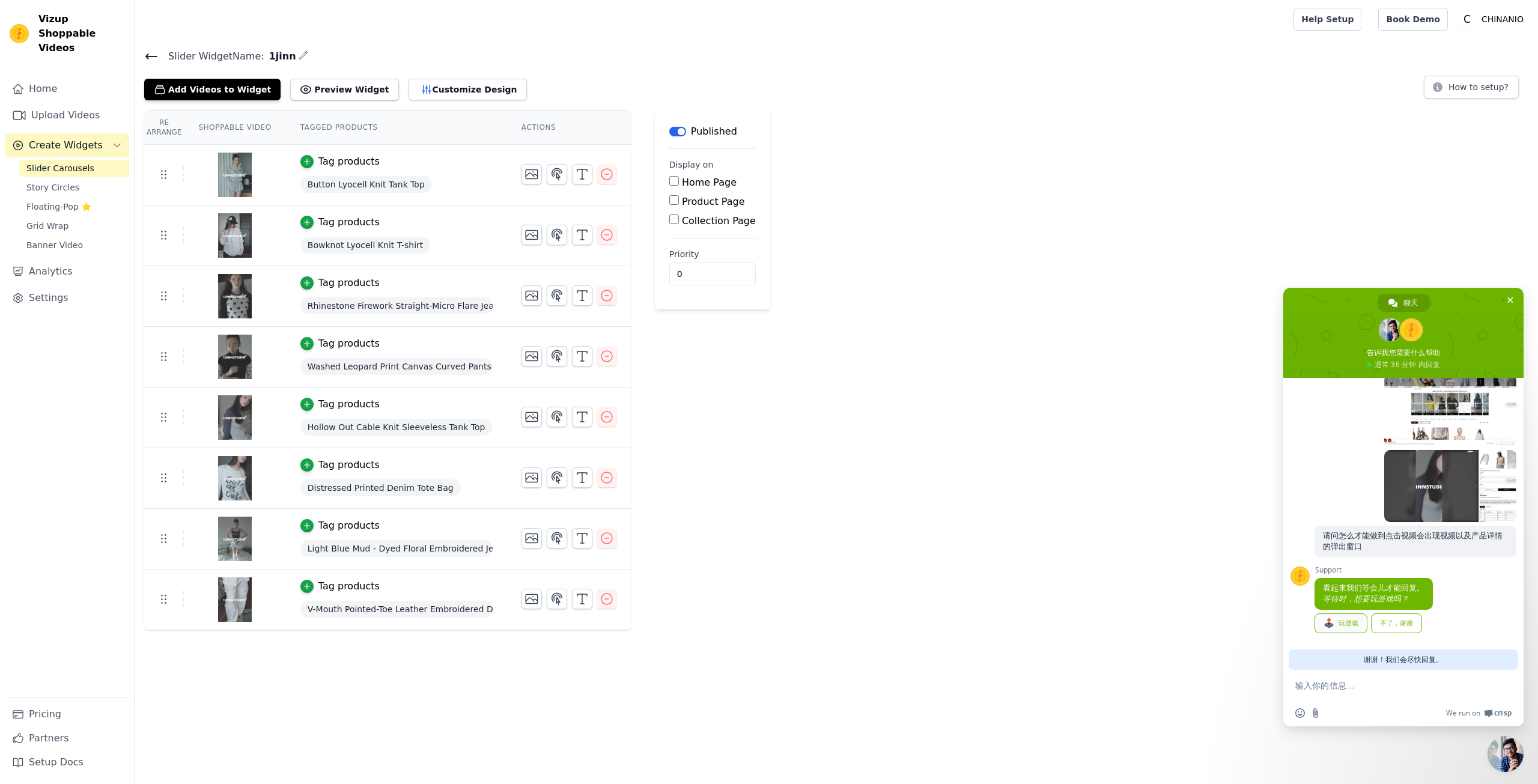
click at [1350, 627] on div "🕹️ 玩游戏" at bounding box center [1341, 623] width 53 height 20
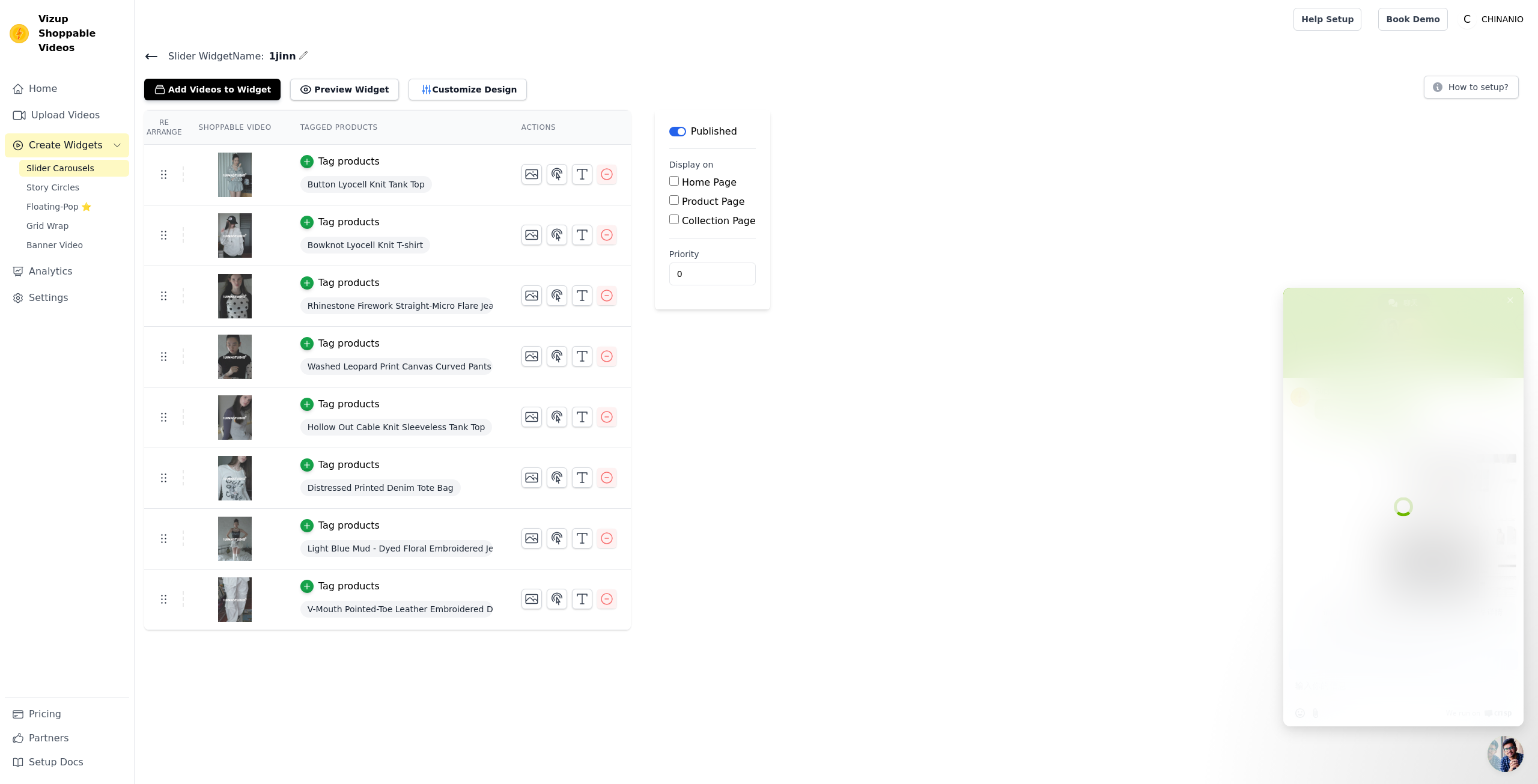
scroll to position [0, 0]
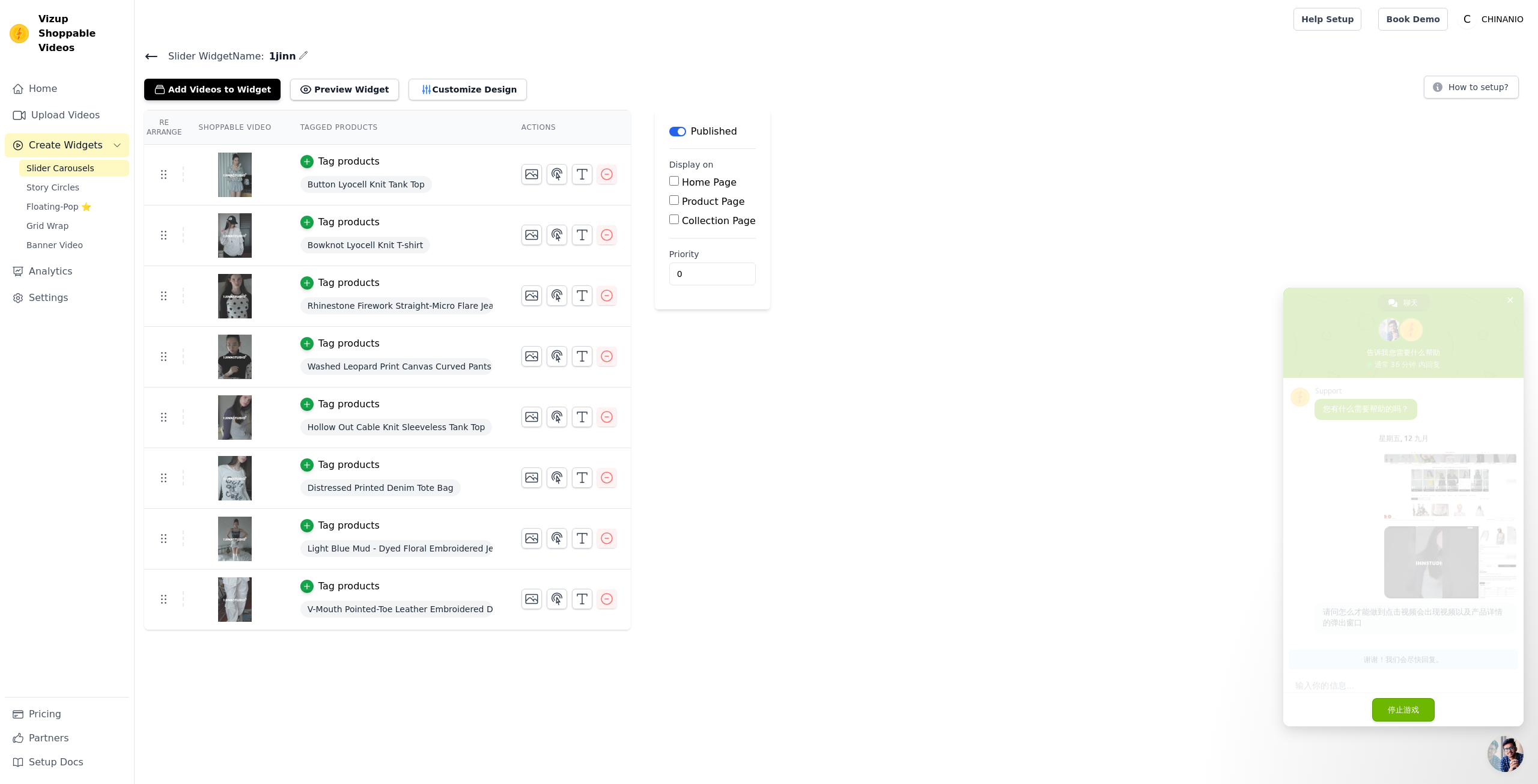
click at [1392, 713] on span "停止游戏" at bounding box center [1404, 709] width 63 height 24
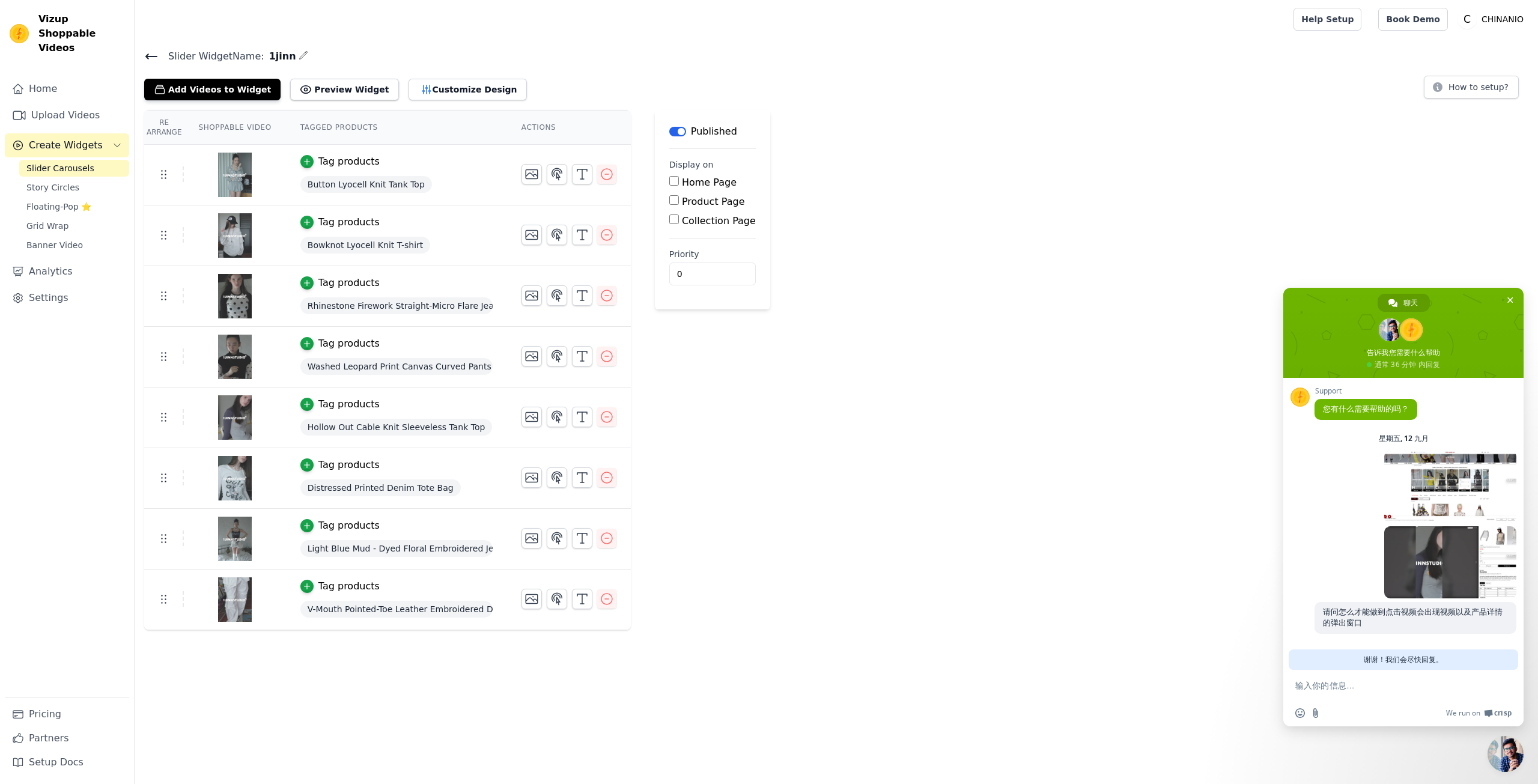
click at [1339, 576] on div "一分钟前" at bounding box center [1416, 564] width 202 height 76
click at [741, 440] on div "Label Published Display on Home Page Product Page Collection Page Priority 0" at bounding box center [713, 369] width 115 height 520
click at [1416, 295] on span "聊天" at bounding box center [1411, 302] width 15 height 18
click at [1525, 301] on div "Re Arrange Shoppable Video Tagged Products Actions Tag products Button Lyocell …" at bounding box center [836, 369] width 1404 height 520
click at [1512, 302] on span "关闭聊天" at bounding box center [1510, 300] width 6 height 6
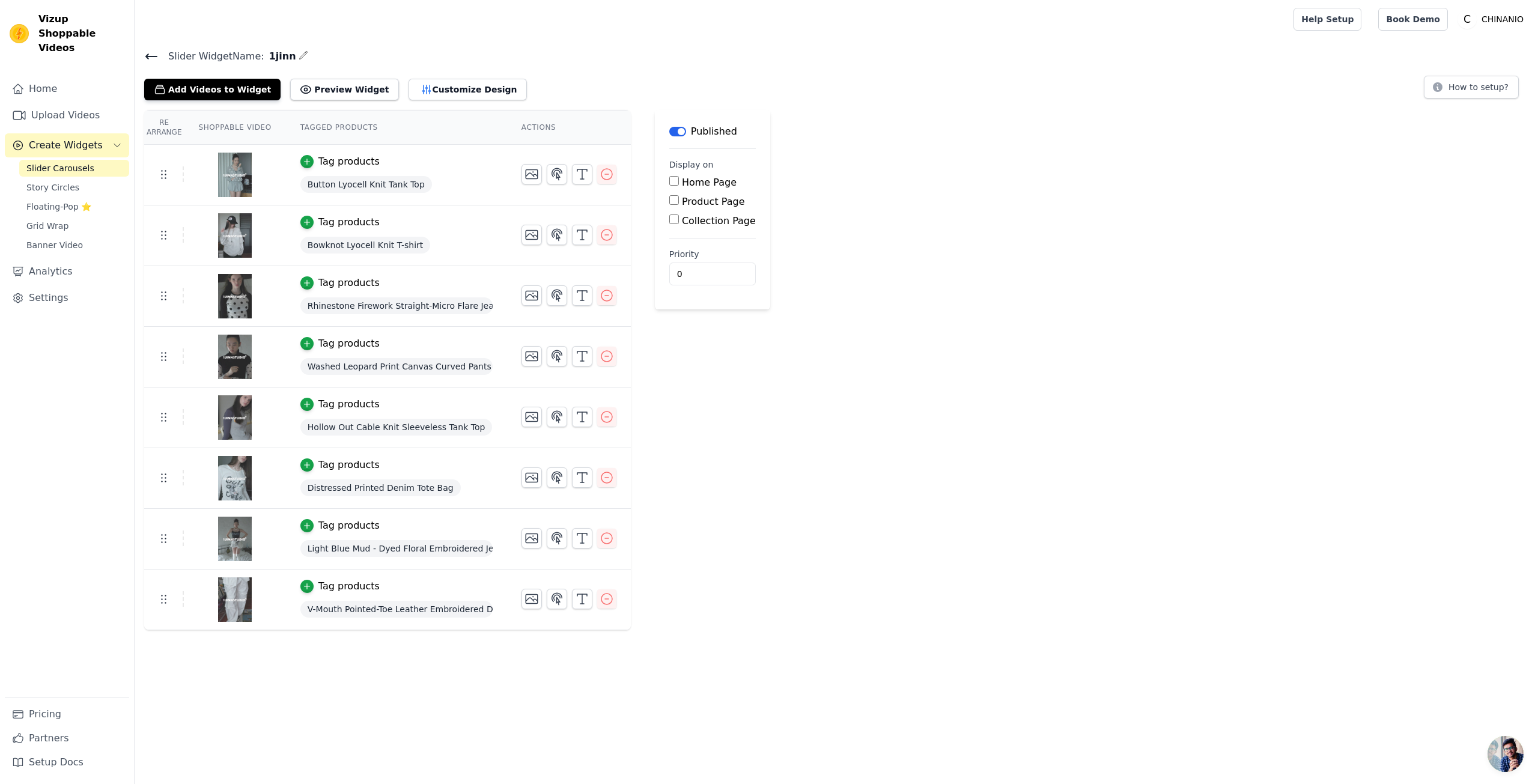
click at [1488, 741] on span "开放式聊天" at bounding box center [1505, 754] width 36 height 36
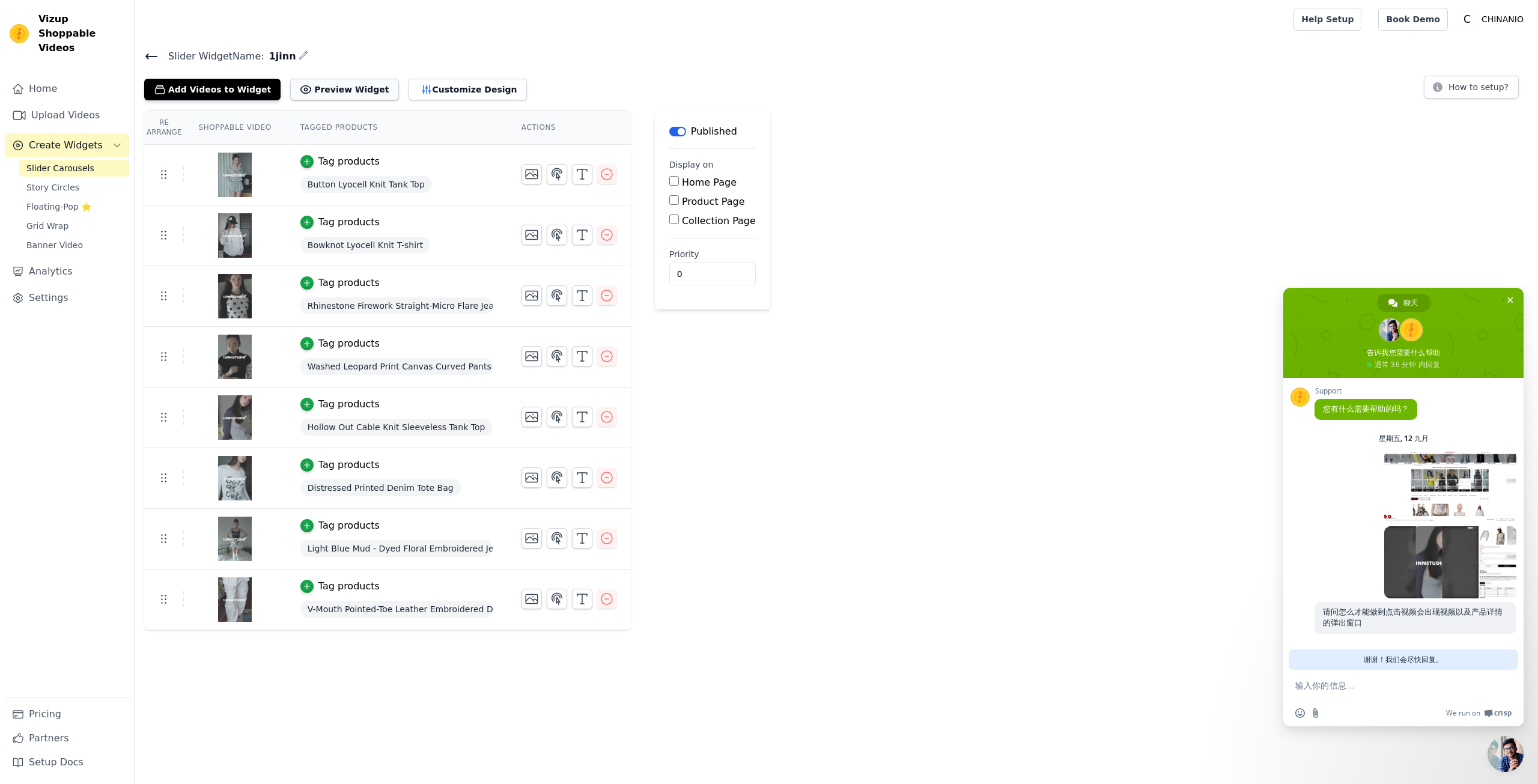
click at [302, 90] on icon at bounding box center [306, 90] width 10 height 8
click at [421, 94] on button "Customize Design" at bounding box center [468, 89] width 119 height 22
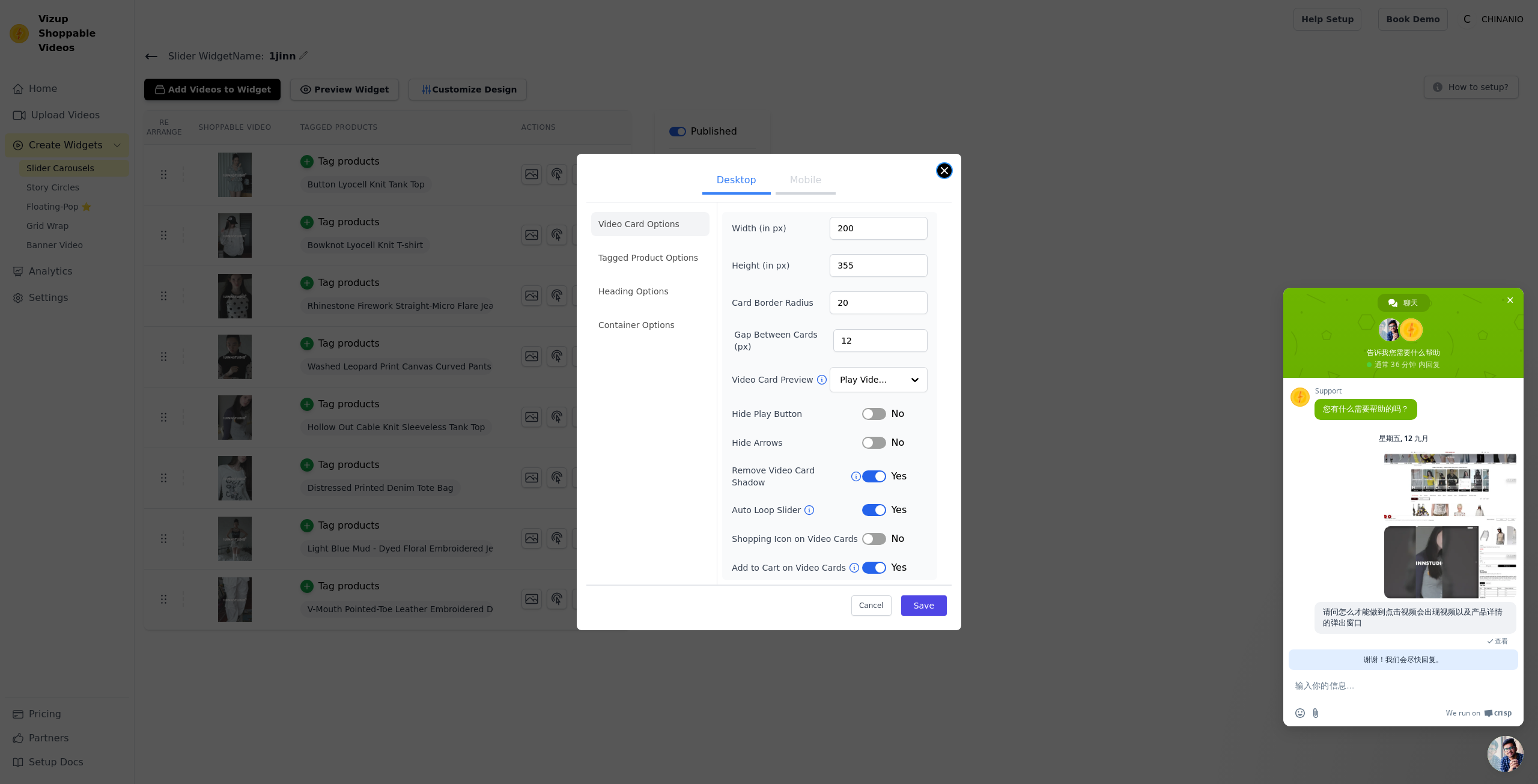
click at [950, 178] on button "Close modal" at bounding box center [945, 171] width 15 height 15
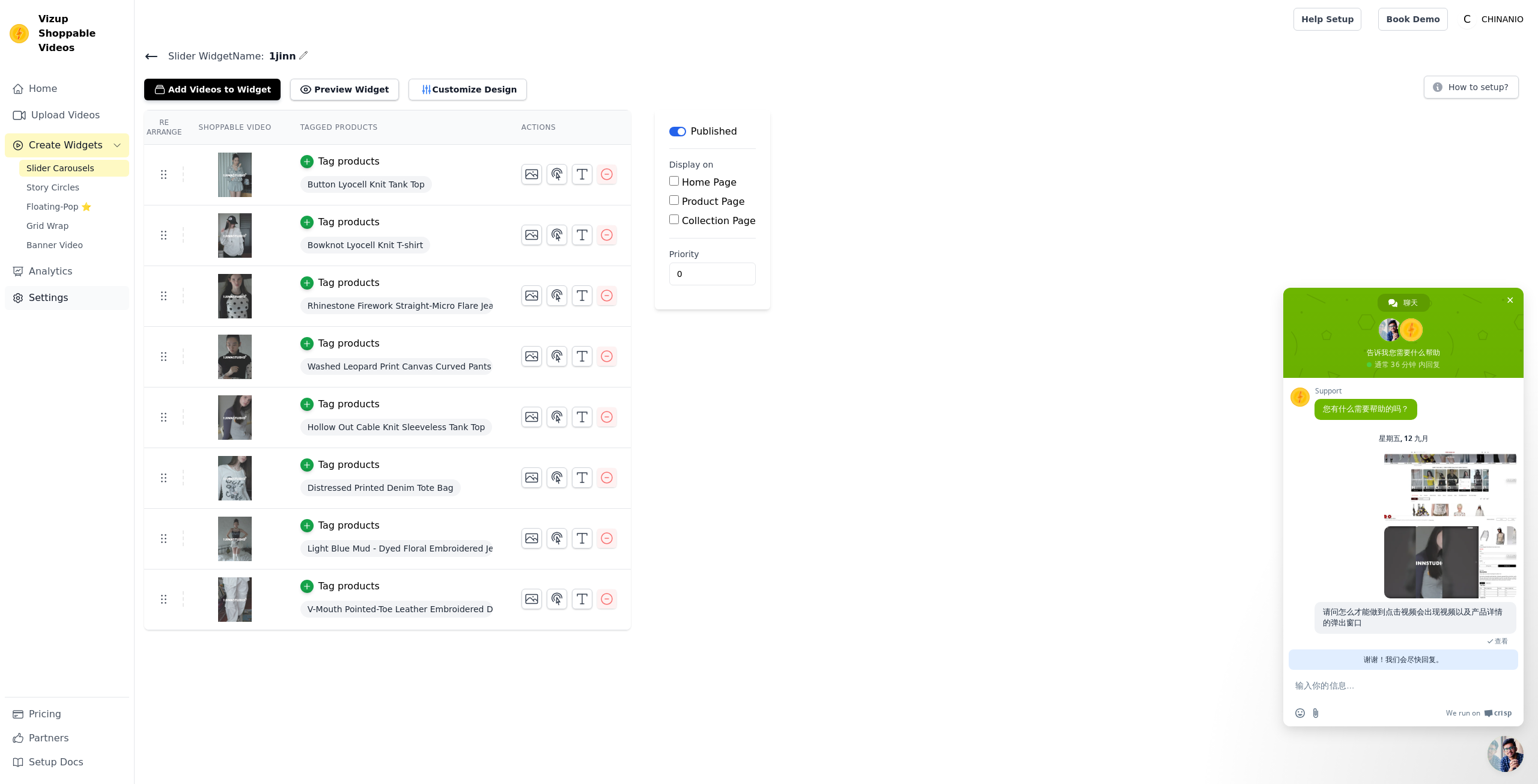
click at [58, 286] on link "Settings" at bounding box center [67, 298] width 125 height 24
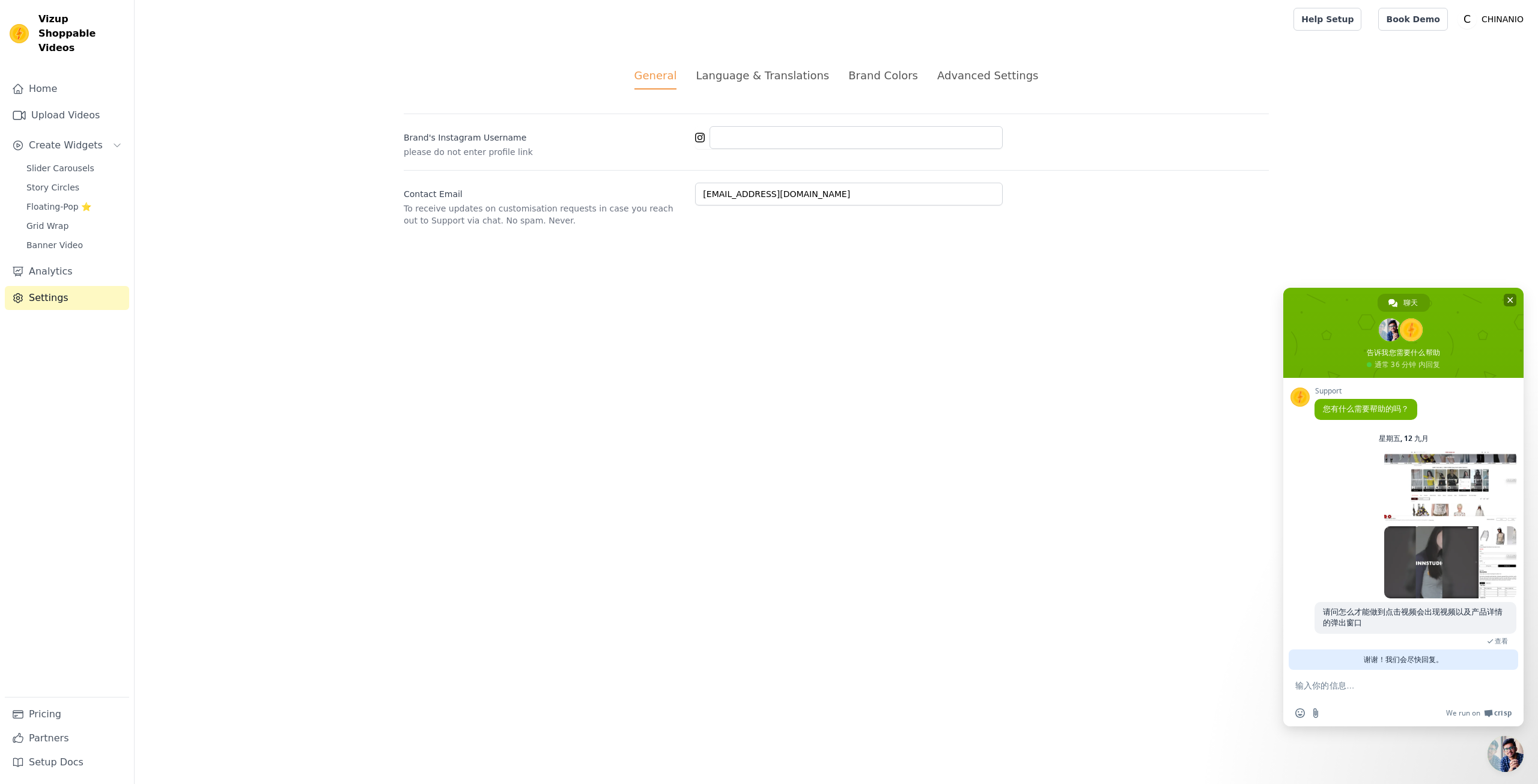
click at [1519, 294] on span at bounding box center [1404, 332] width 241 height 90
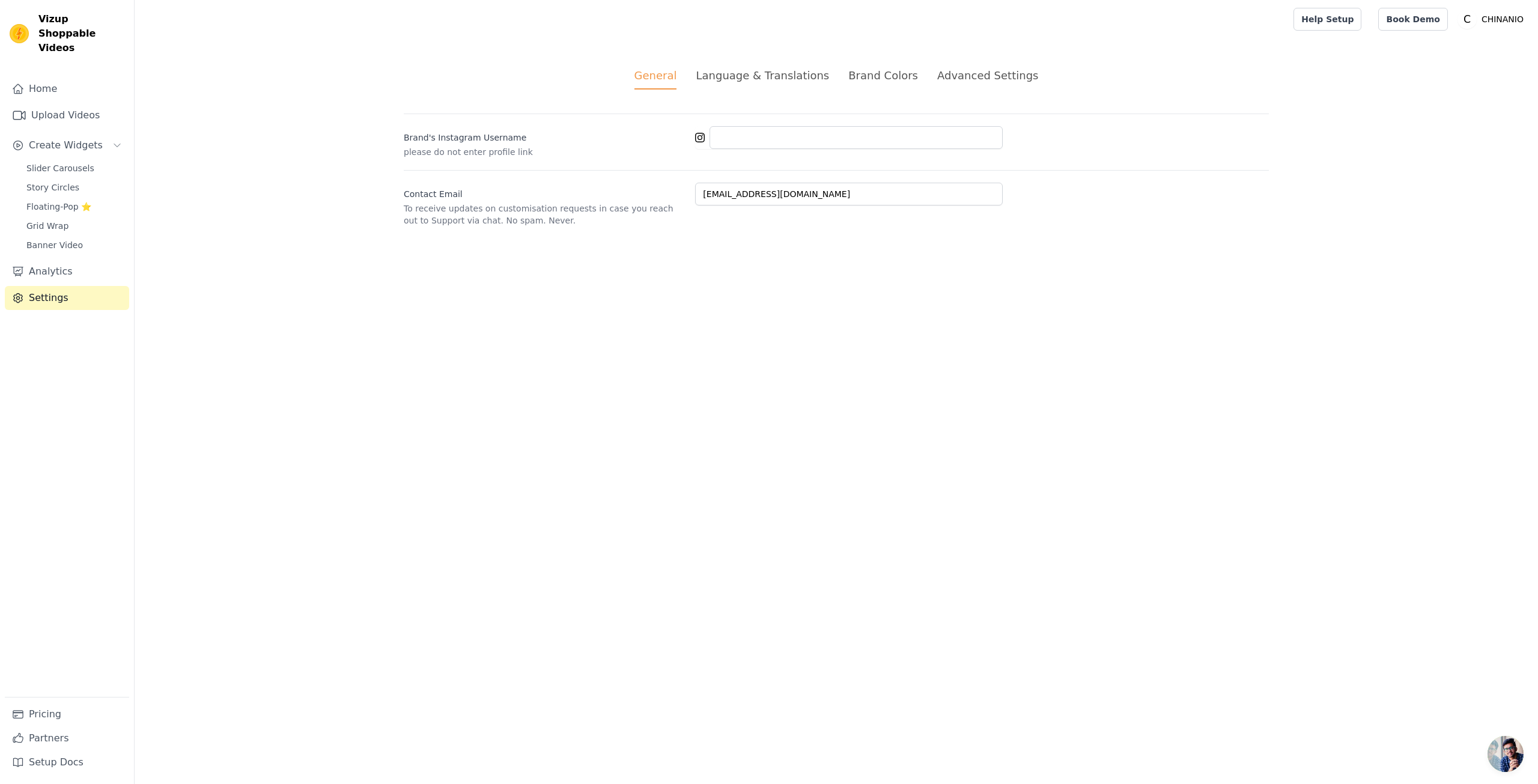
click at [866, 78] on div "Brand Colors" at bounding box center [884, 75] width 70 height 17
click at [814, 81] on div "Language & Translations" at bounding box center [762, 75] width 133 height 17
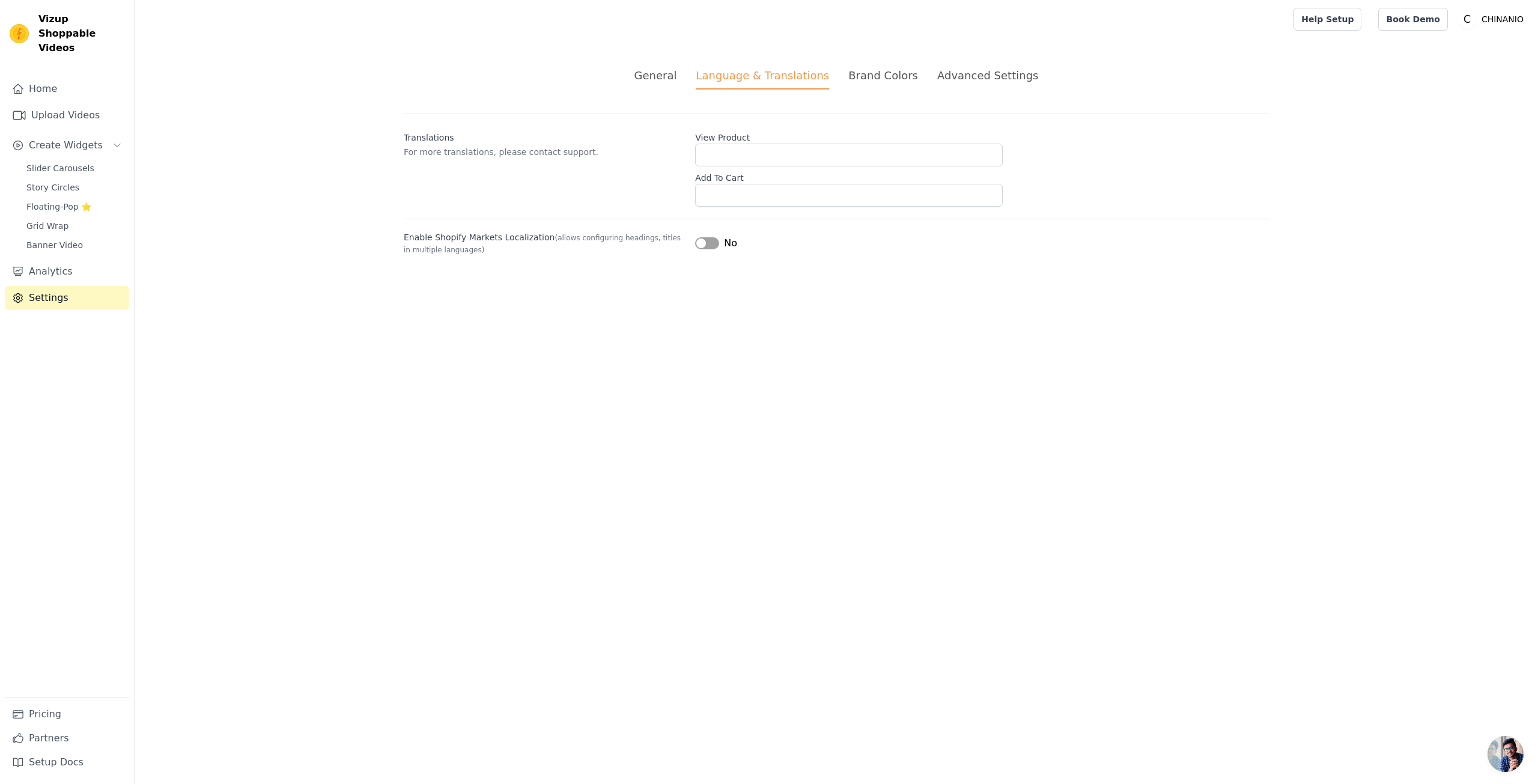
click at [953, 84] on li "Advanced Settings" at bounding box center [988, 78] width 101 height 23
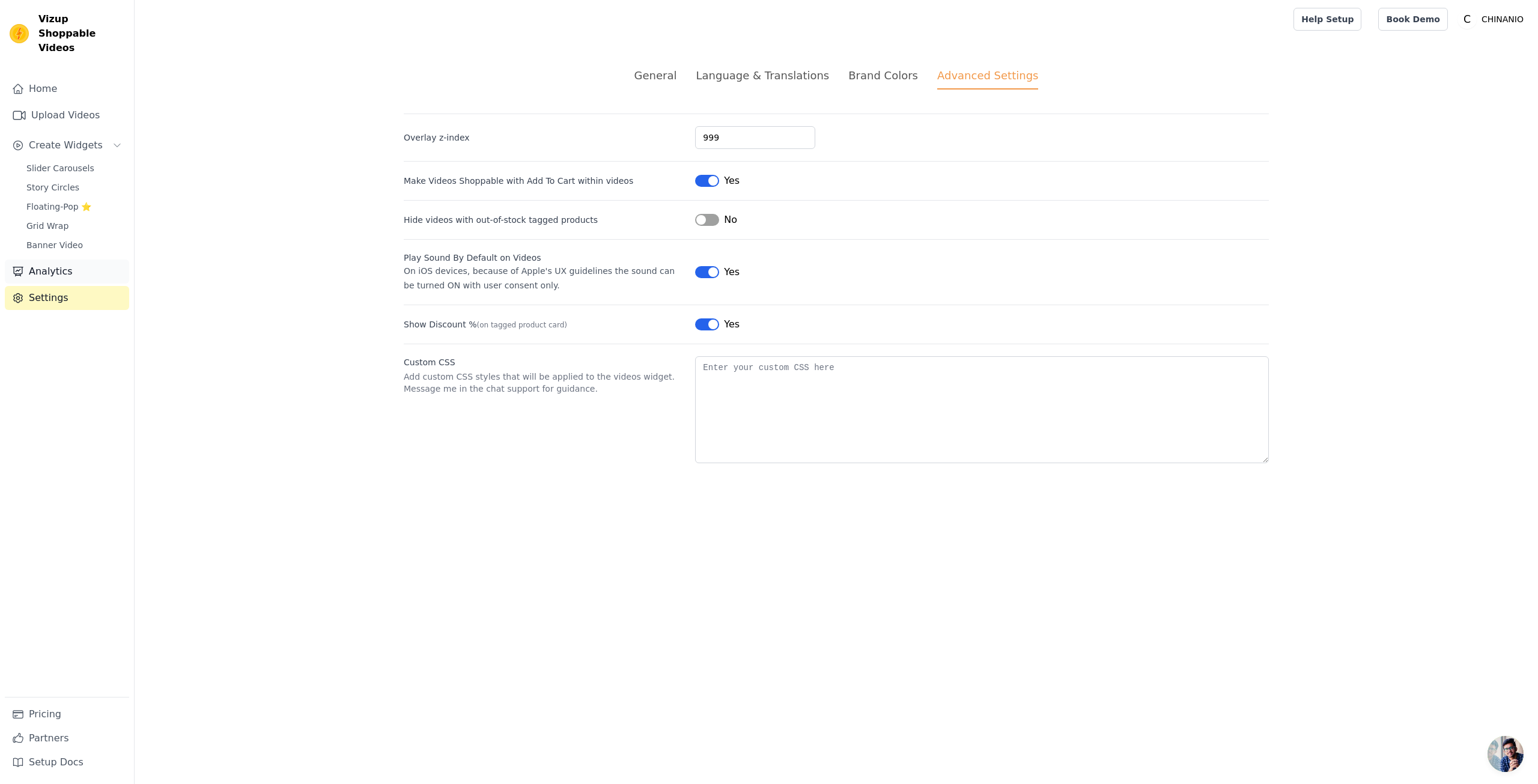
click at [86, 260] on link "Analytics" at bounding box center [67, 272] width 125 height 24
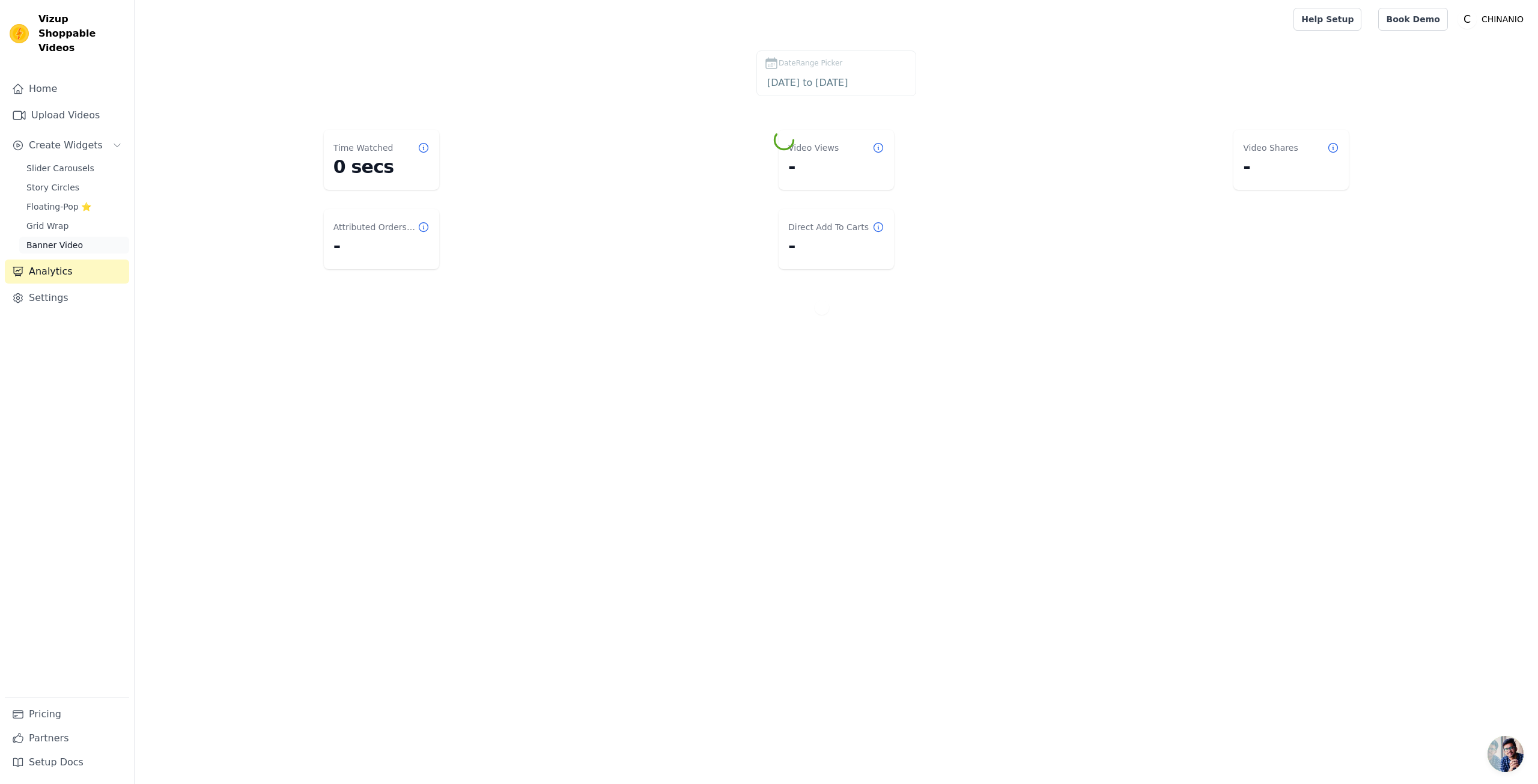
click at [85, 237] on link "Banner Video" at bounding box center [74, 245] width 110 height 17
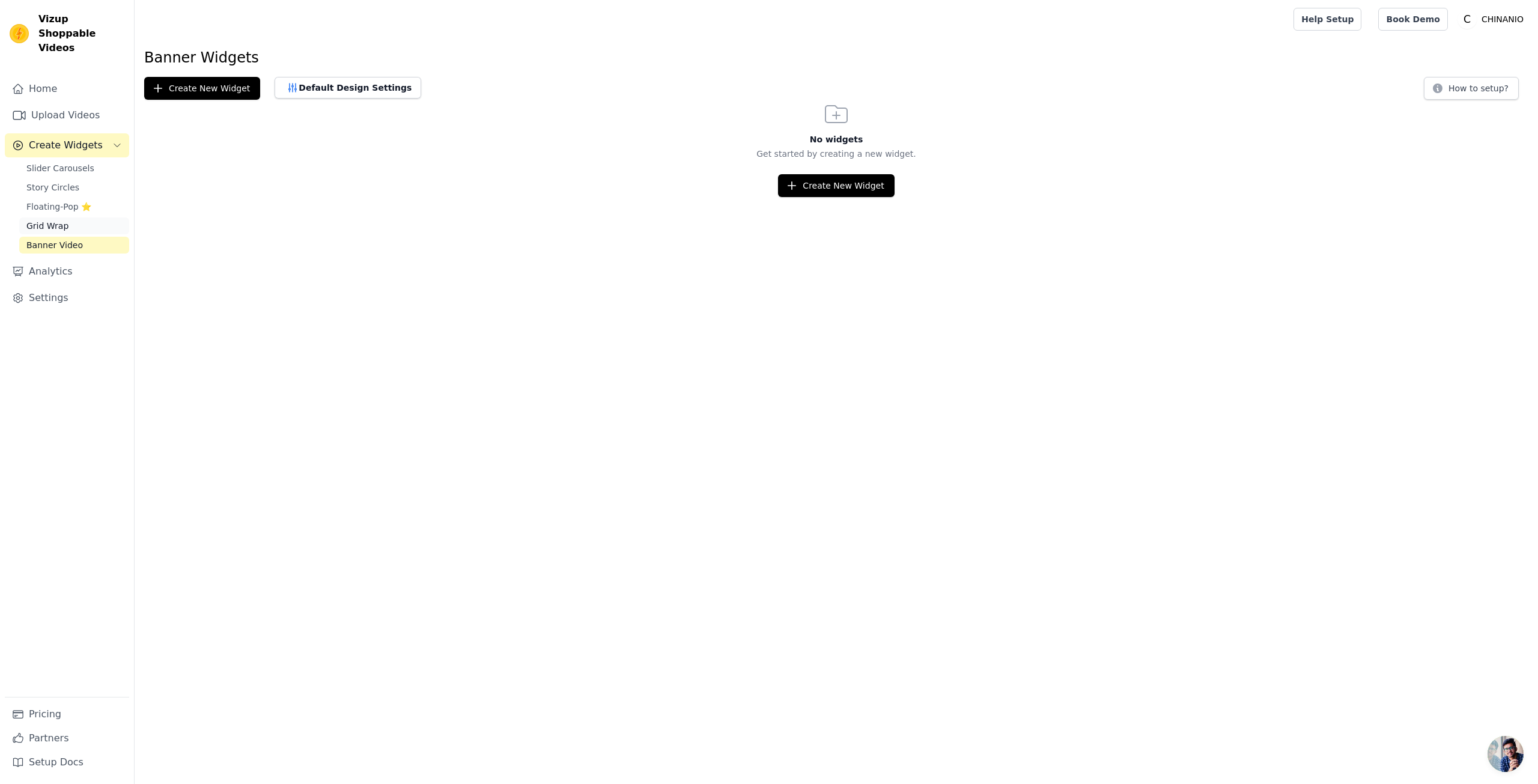
click at [83, 218] on link "Grid Wrap" at bounding box center [74, 226] width 110 height 17
click at [82, 200] on span "Floating-Pop ⭐" at bounding box center [58, 206] width 64 height 12
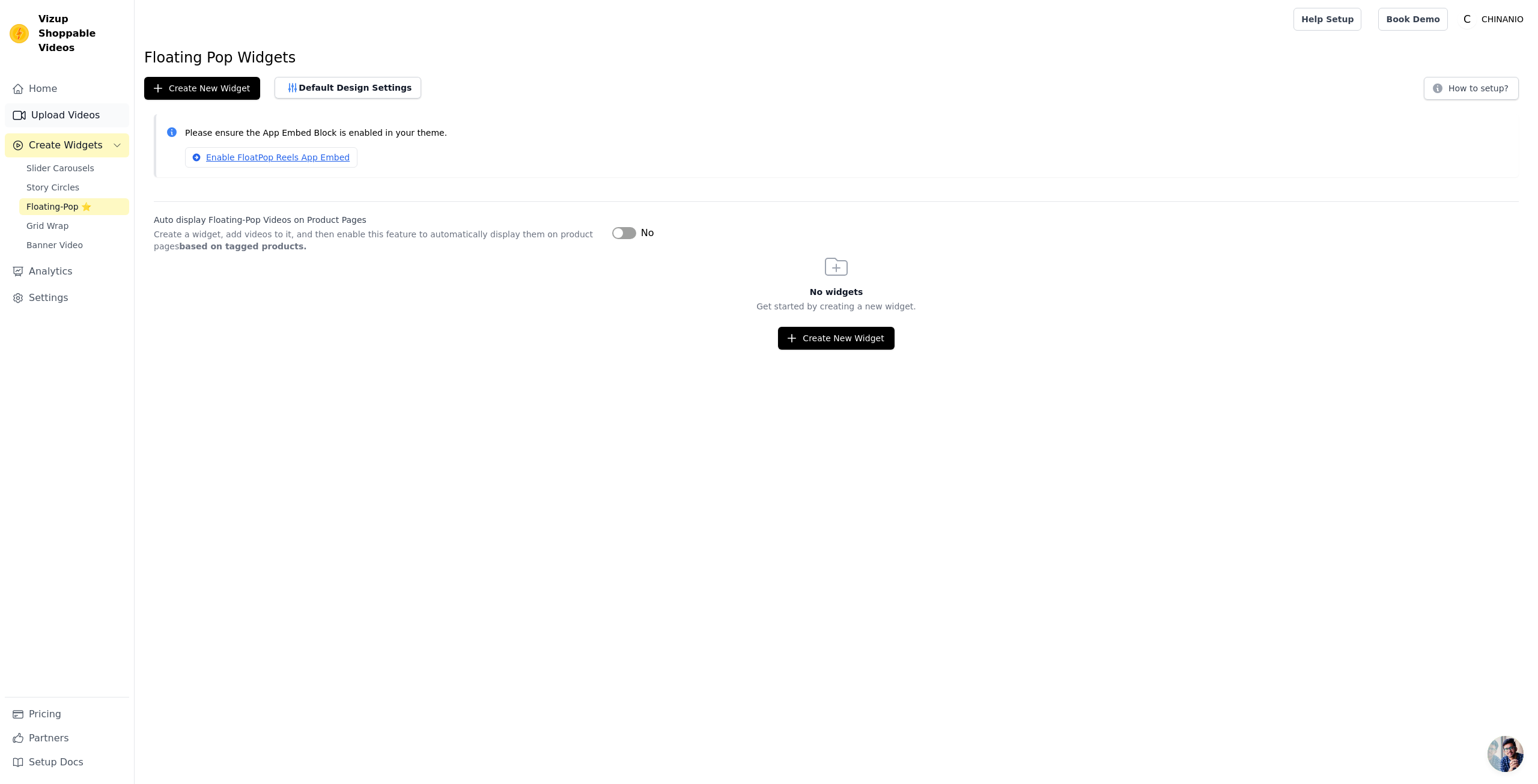
click at [59, 104] on link "Upload Videos" at bounding box center [67, 116] width 125 height 24
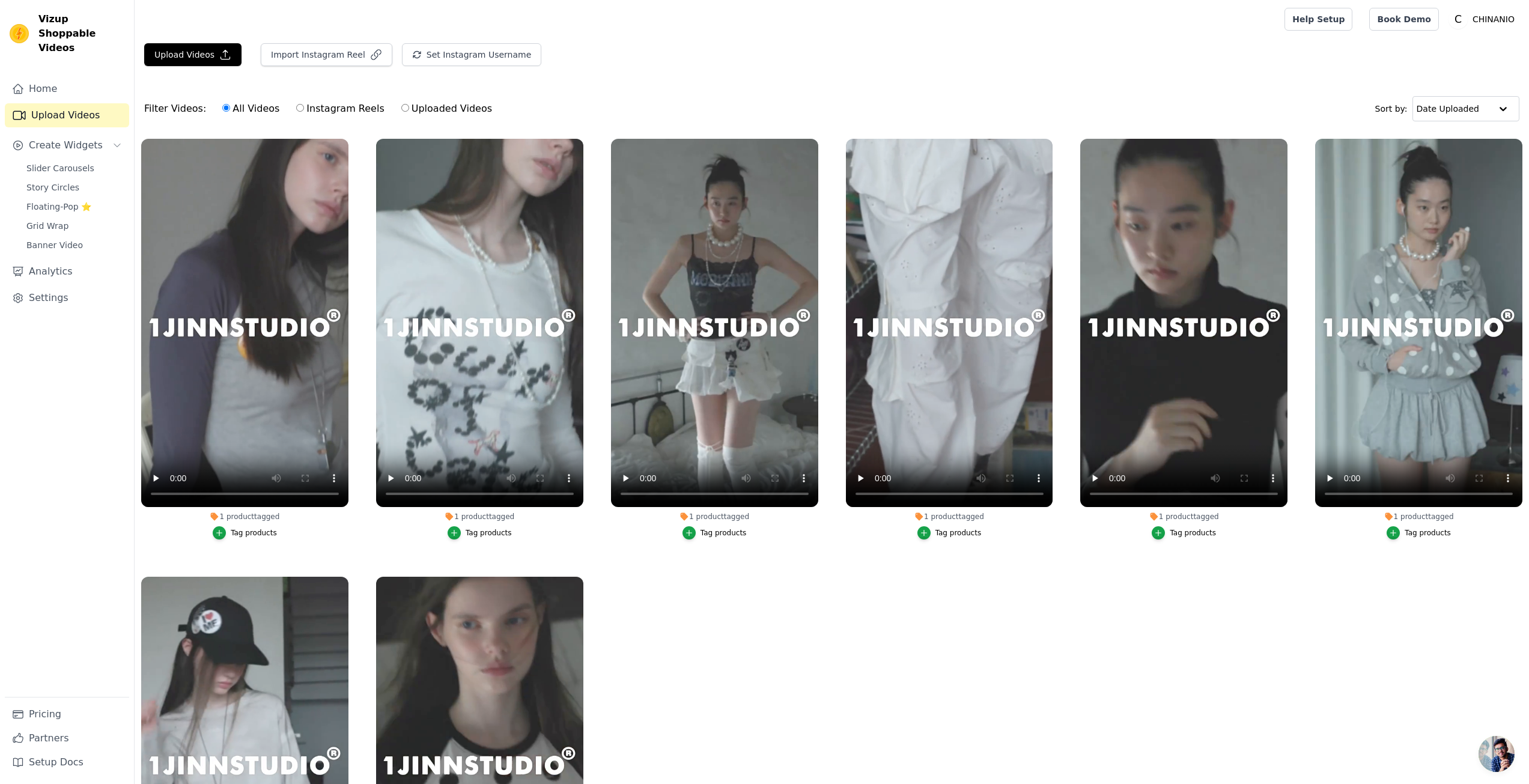
click at [666, 566] on ul "1 product tagged Tag products 1 product tagged Tag products 1 product tagged Ta…" at bounding box center [831, 505] width 1394 height 746
click at [68, 139] on span "Create Widgets" at bounding box center [65, 145] width 74 height 15
click at [83, 139] on span "Create Widgets" at bounding box center [65, 145] width 74 height 15
click at [81, 162] on span "Slider Carousels" at bounding box center [60, 168] width 68 height 12
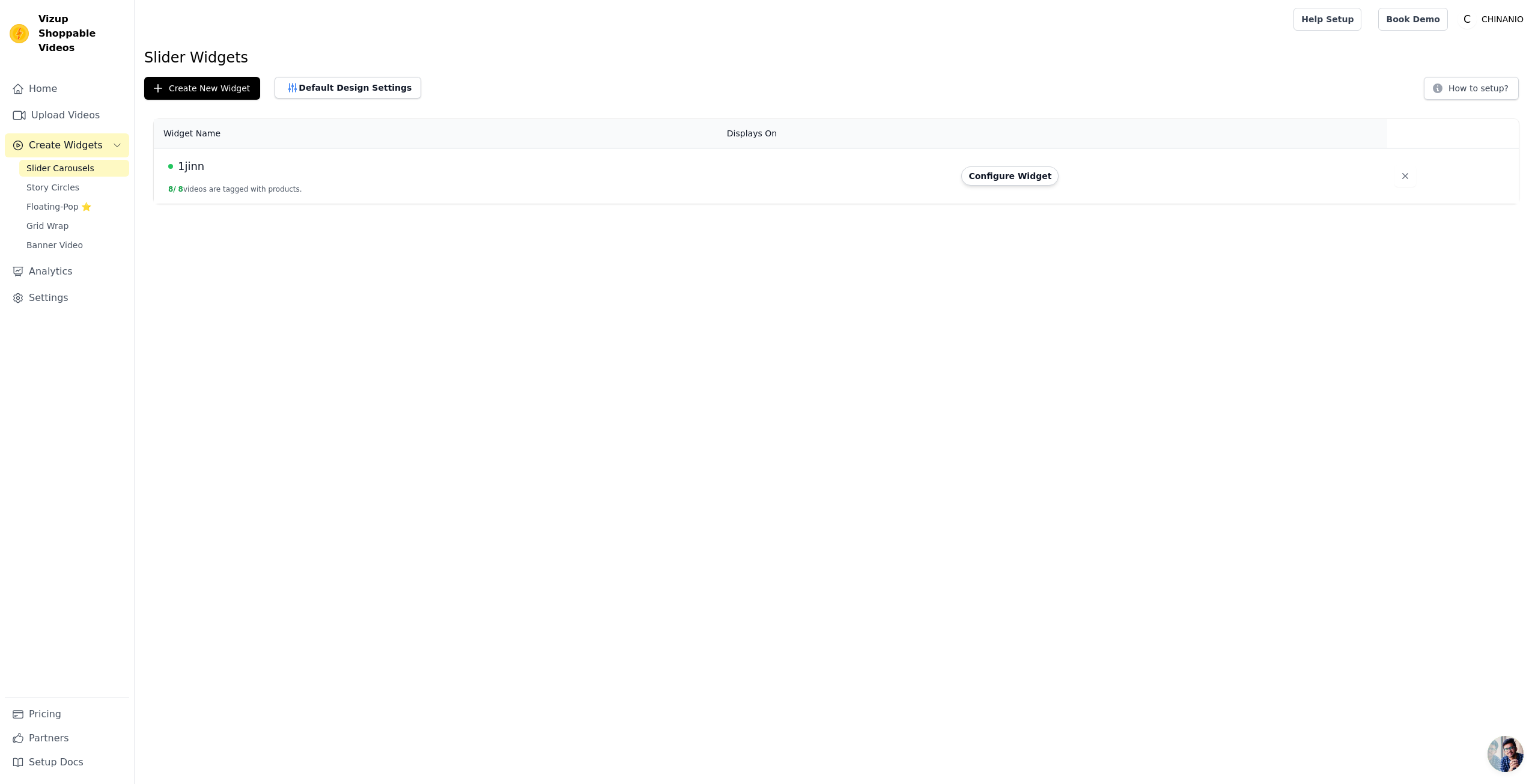
click at [659, 174] on div "1jinn" at bounding box center [440, 166] width 545 height 17
click at [162, 164] on td "1jinn 8 / 8 videos are tagged with products." at bounding box center [437, 176] width 566 height 56
click at [173, 164] on div "1jinn" at bounding box center [440, 166] width 545 height 17
click at [235, 99] on div "Slider Widgets Create New Widget Default Design Settings How to setup? Widget N…" at bounding box center [836, 128] width 1404 height 160
click at [224, 92] on button "Create New Widget" at bounding box center [201, 88] width 116 height 23
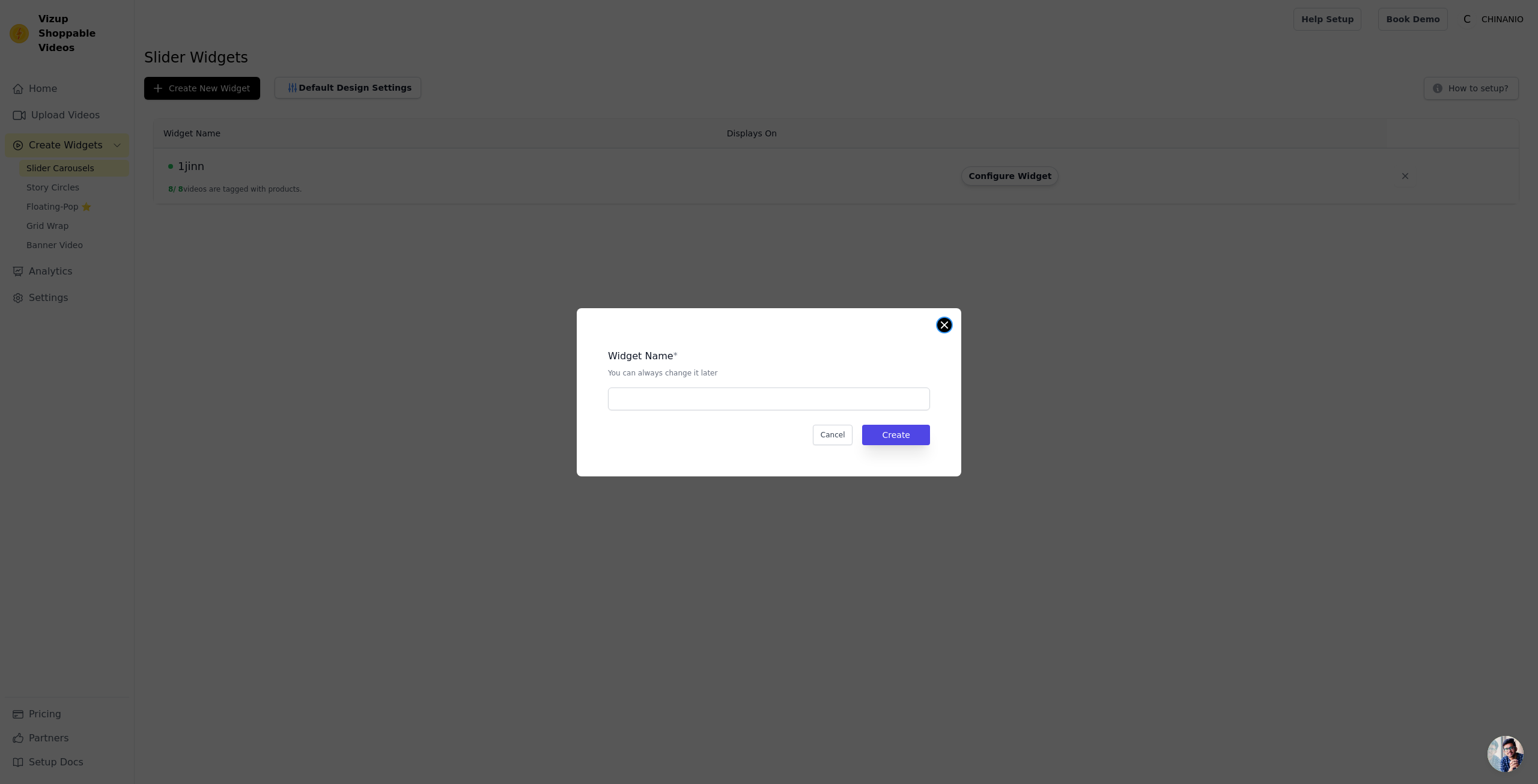
click at [938, 328] on div "Widget Name * You can always change it later Cancel Create" at bounding box center [769, 392] width 384 height 168
click at [947, 328] on button "Close modal" at bounding box center [945, 325] width 15 height 15
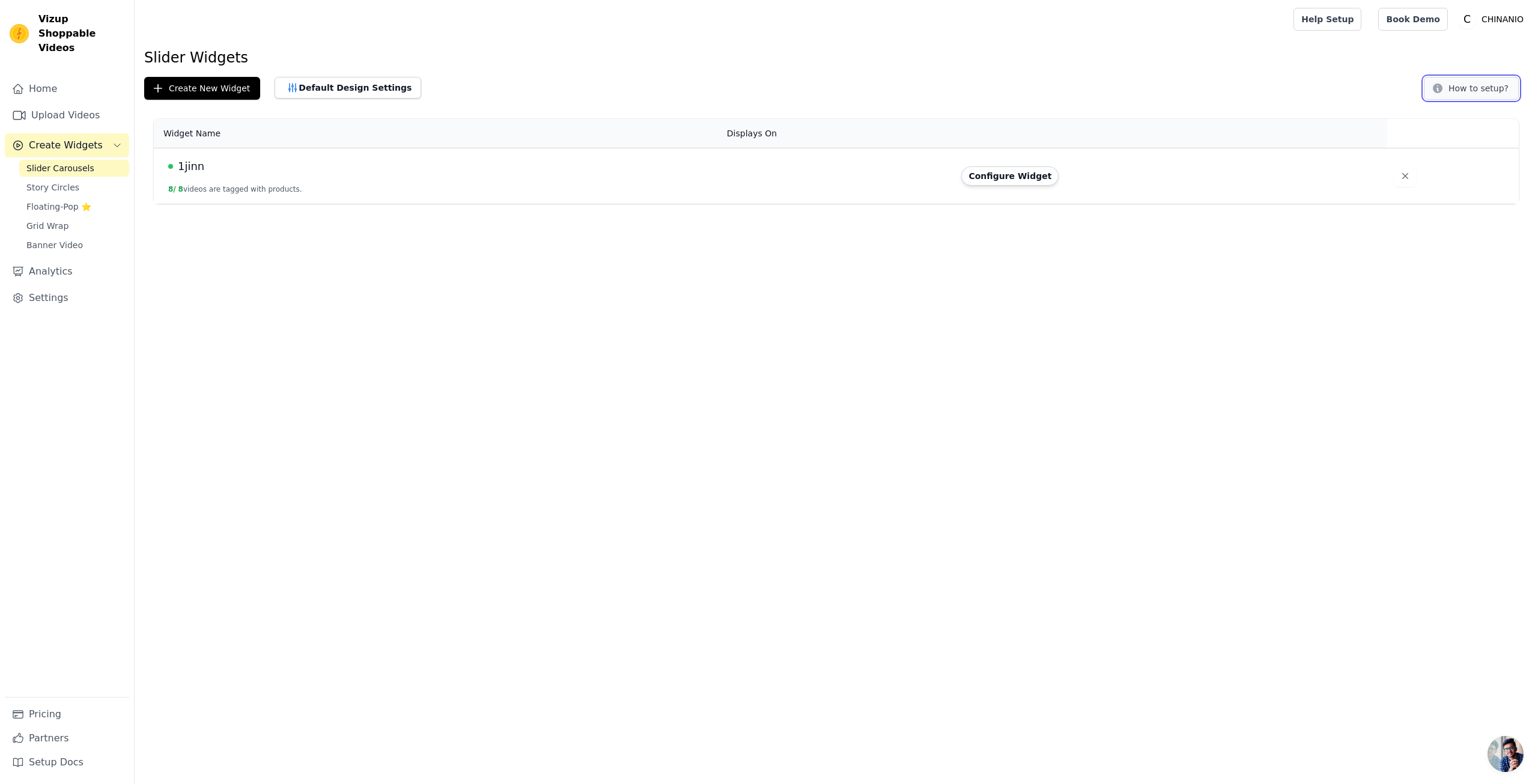
click at [1440, 91] on icon at bounding box center [1438, 88] width 12 height 12
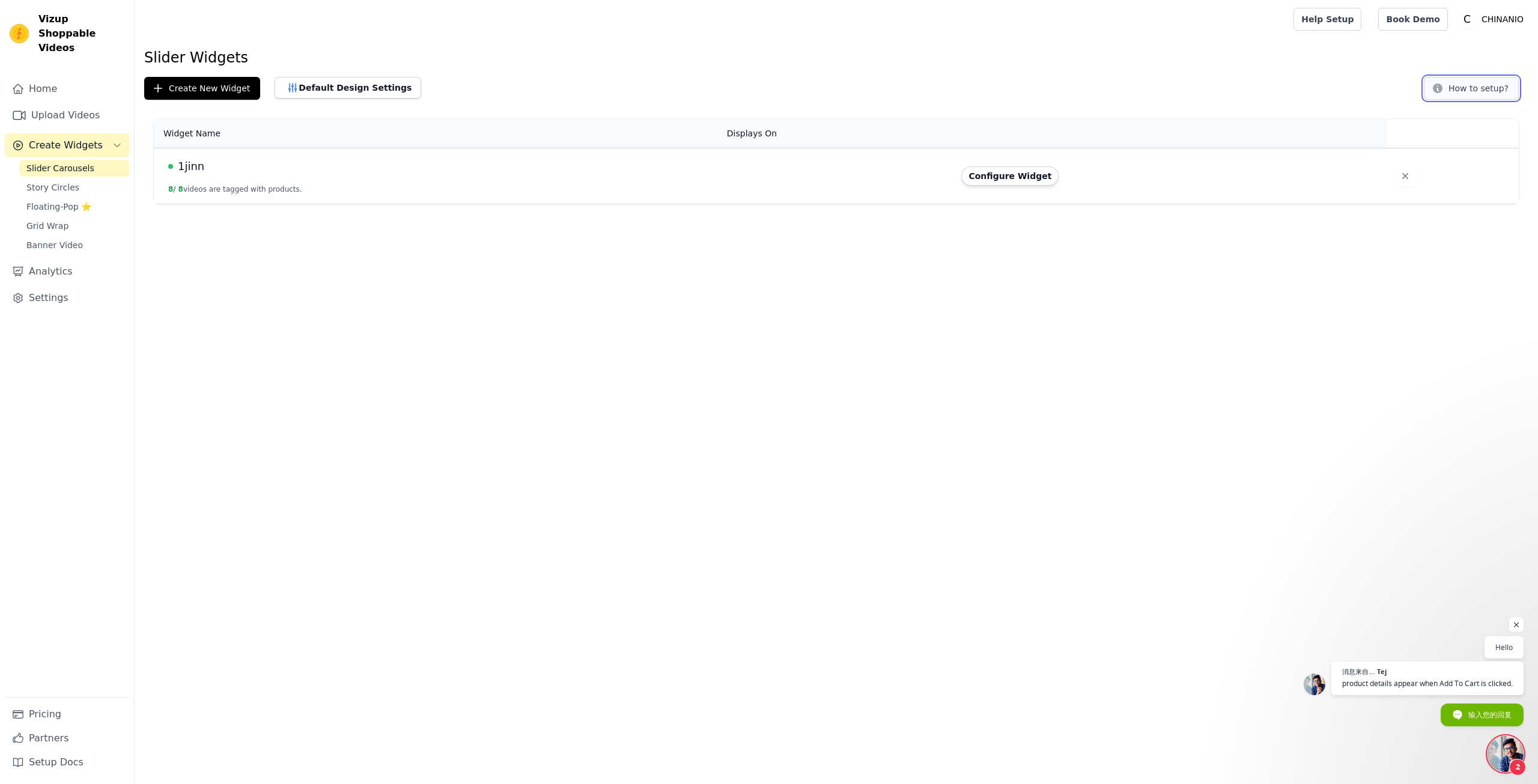
scroll to position [59, 0]
click at [299, 172] on div "1jinn" at bounding box center [440, 166] width 545 height 17
click at [1430, 675] on span "消息来自… Tej product details appear when Add To Cart is clicked." at bounding box center [1428, 678] width 195 height 34
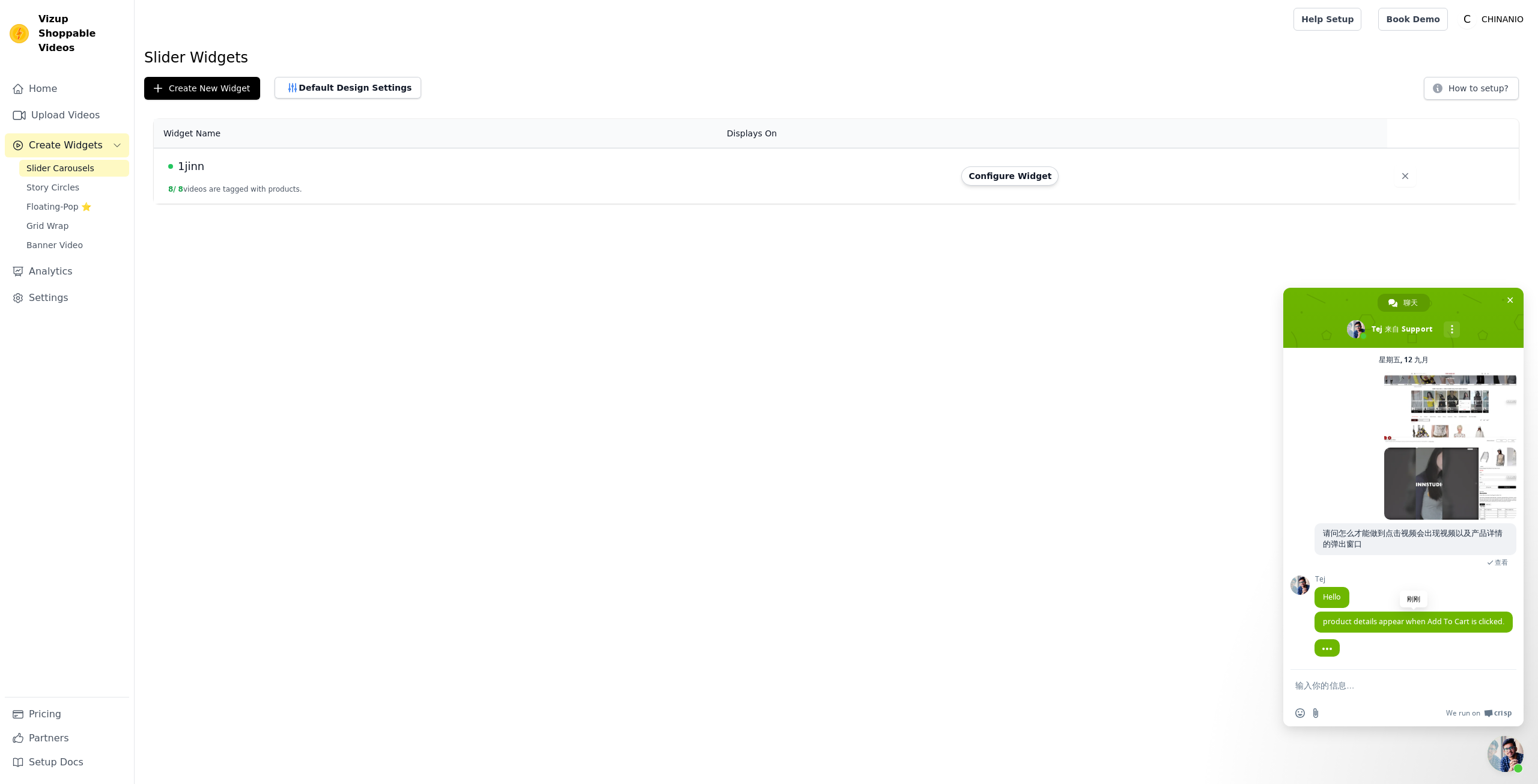
click at [1347, 616] on span "product details appear when Add To Cart is clicked." at bounding box center [1413, 621] width 181 height 10
click at [1351, 666] on div at bounding box center [1416, 658] width 202 height 24
click at [1358, 693] on form at bounding box center [1391, 686] width 190 height 32
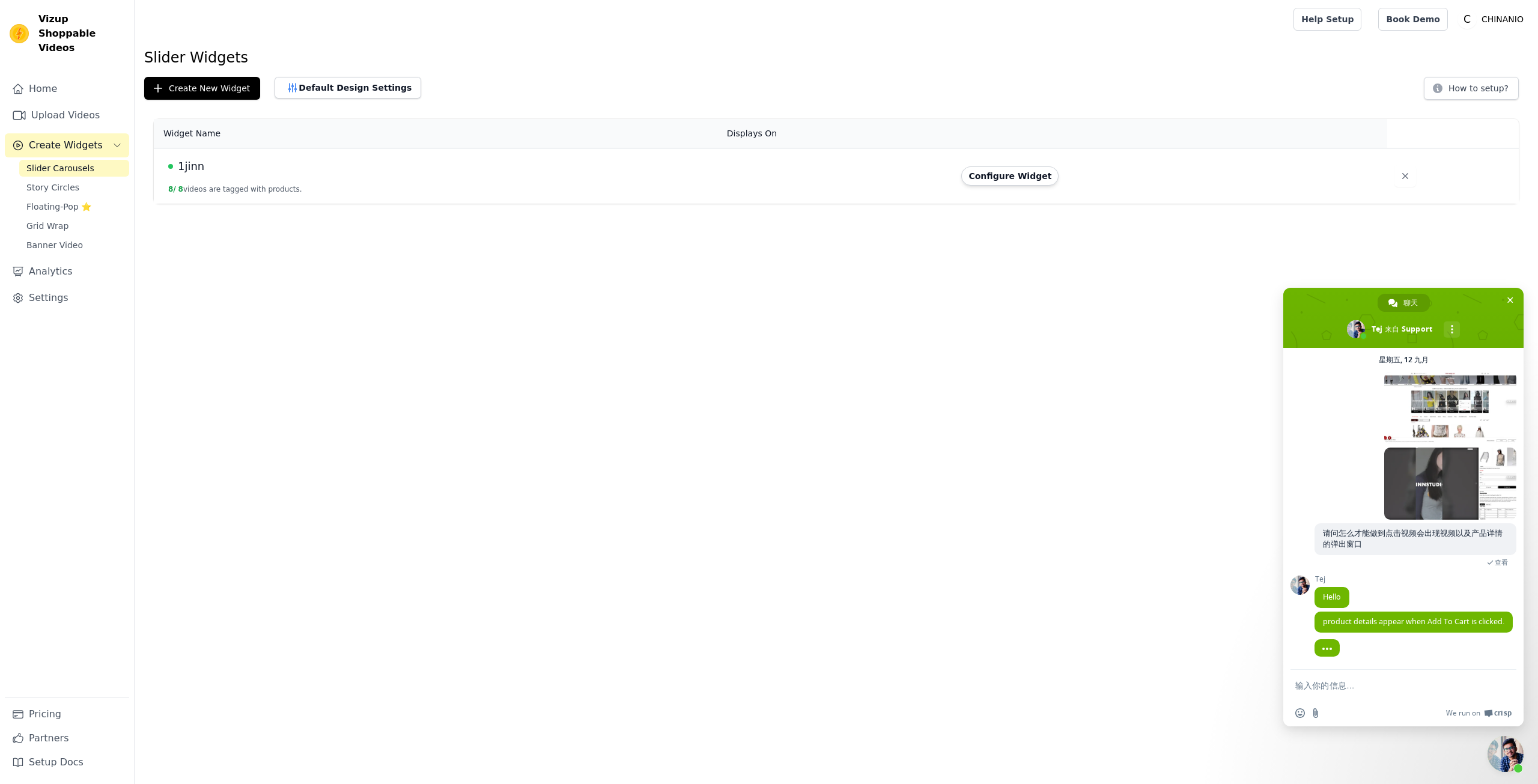
click at [1356, 693] on form at bounding box center [1391, 686] width 190 height 32
click at [1355, 682] on textarea "输入你的信息…" at bounding box center [1391, 686] width 190 height 10
click at [88, 287] on link "Settings" at bounding box center [67, 298] width 125 height 24
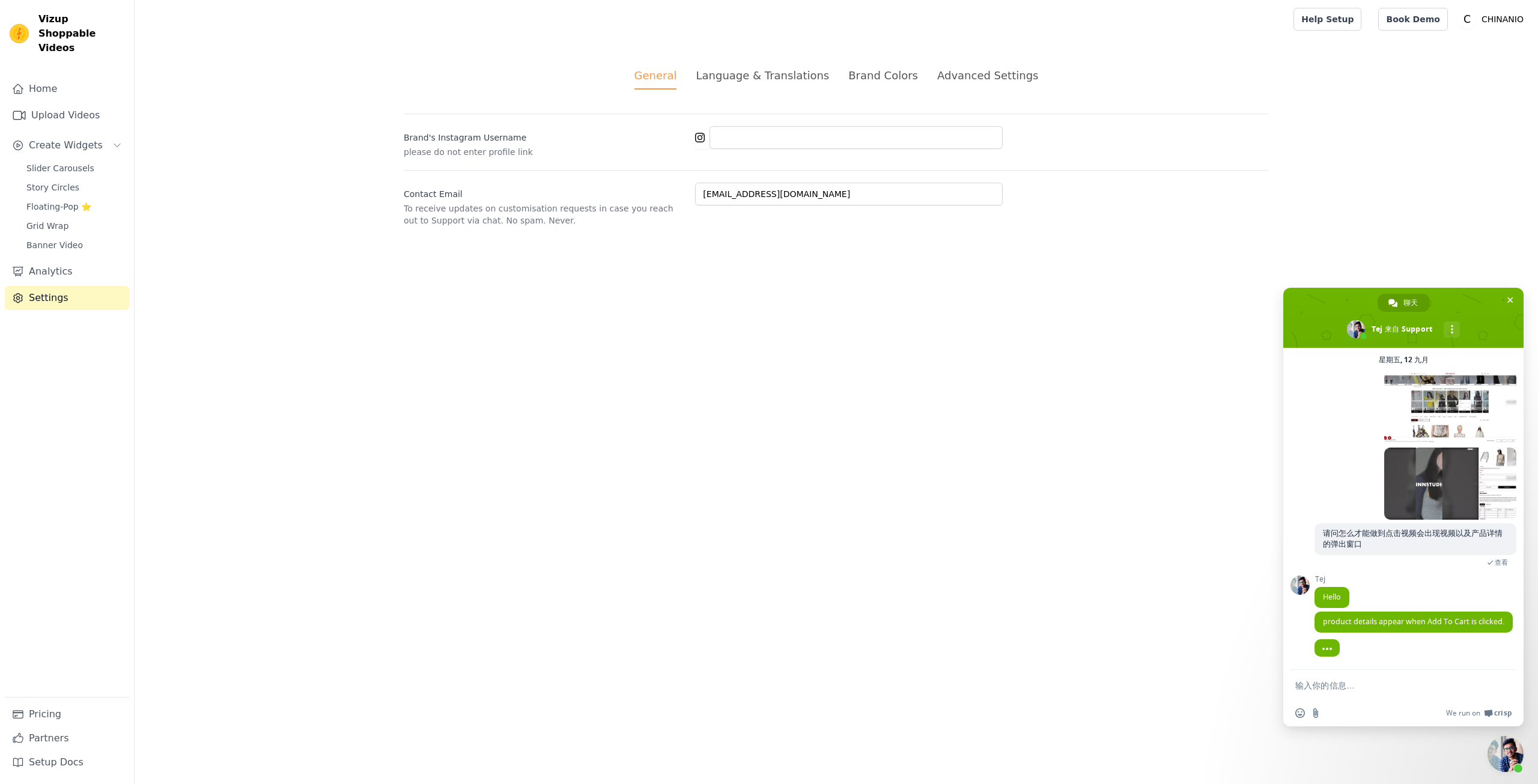
click at [864, 78] on div "Brand Colors" at bounding box center [884, 75] width 70 height 17
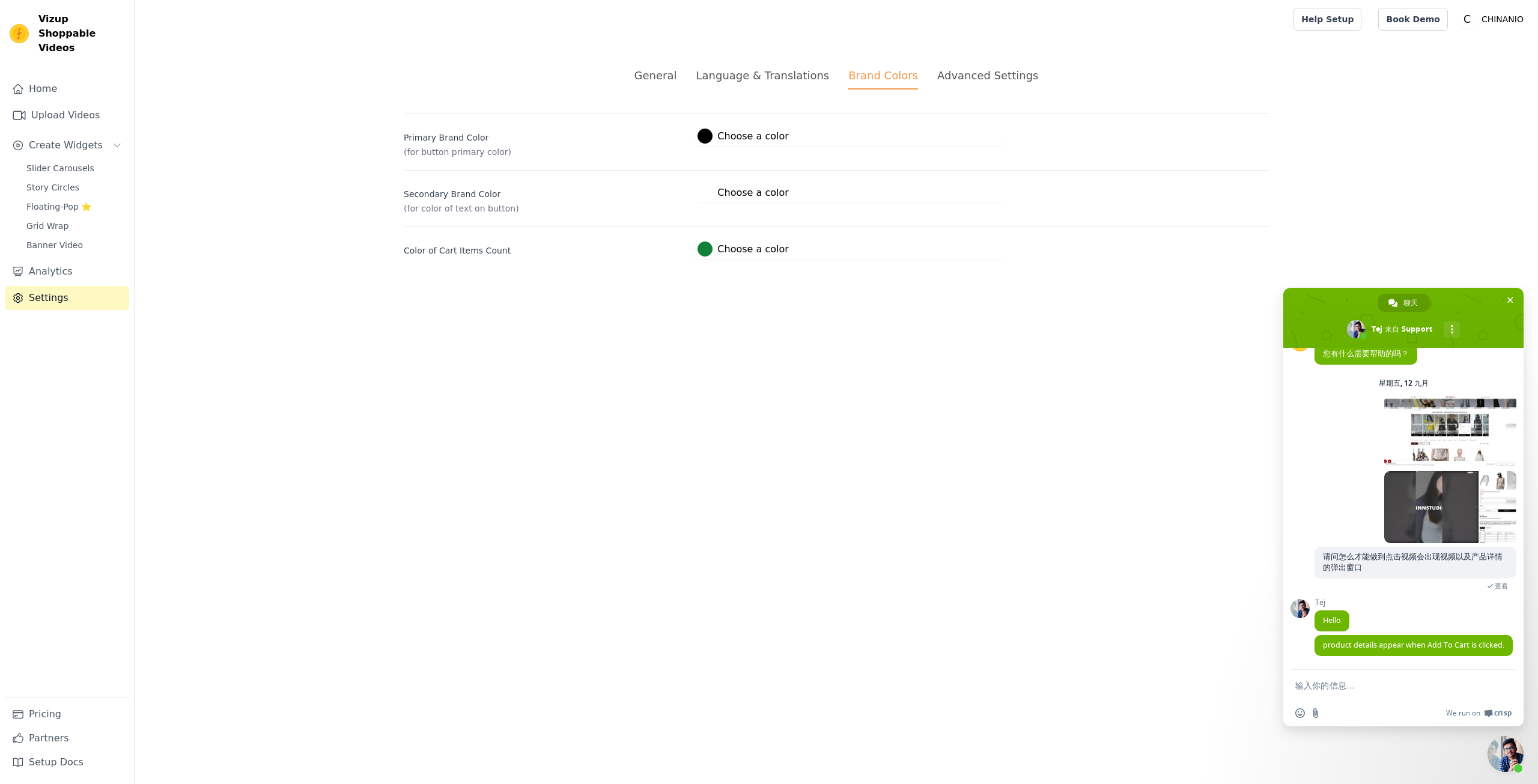
scroll to position [59, 0]
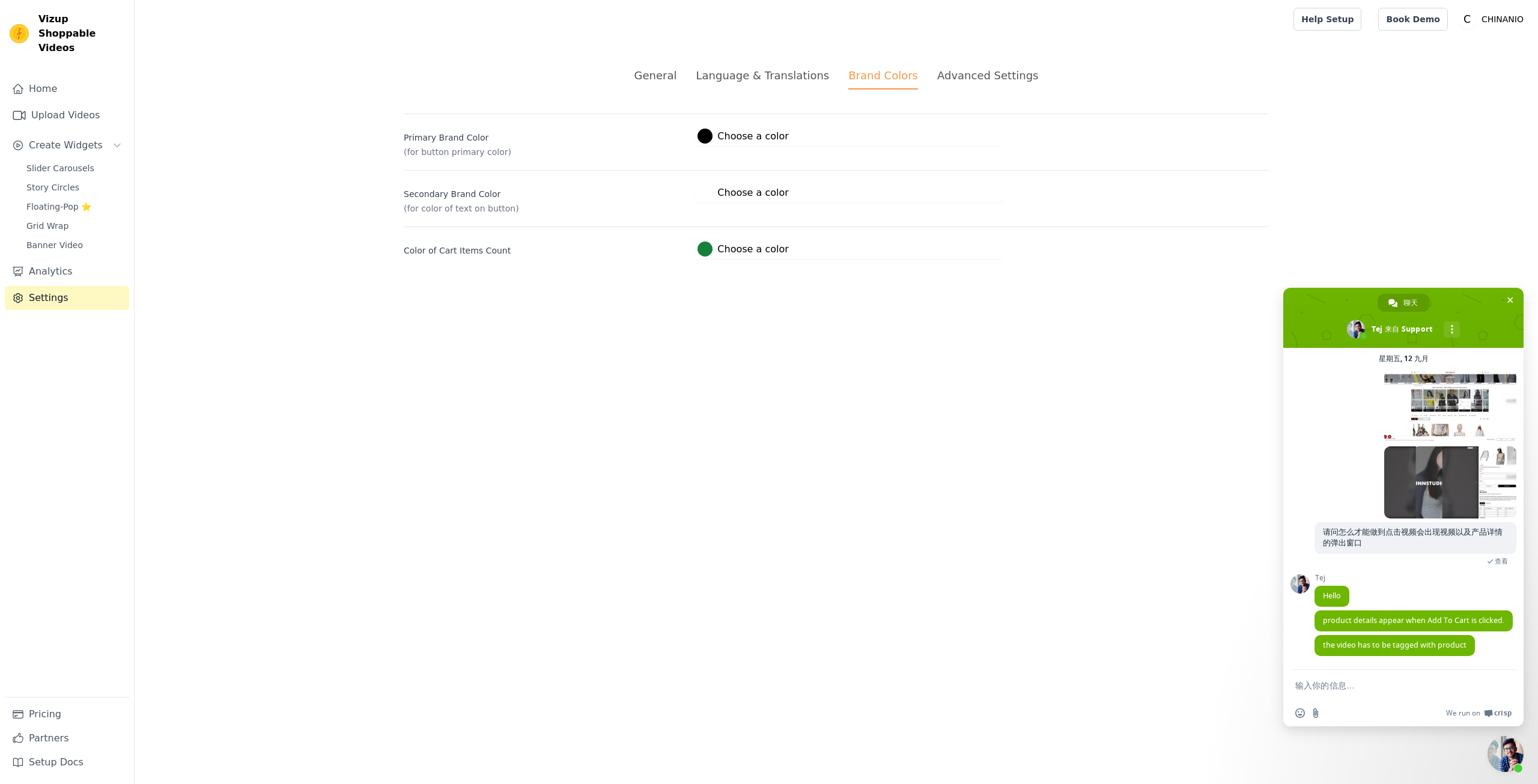
click at [938, 75] on div "Advanced Settings" at bounding box center [988, 75] width 101 height 17
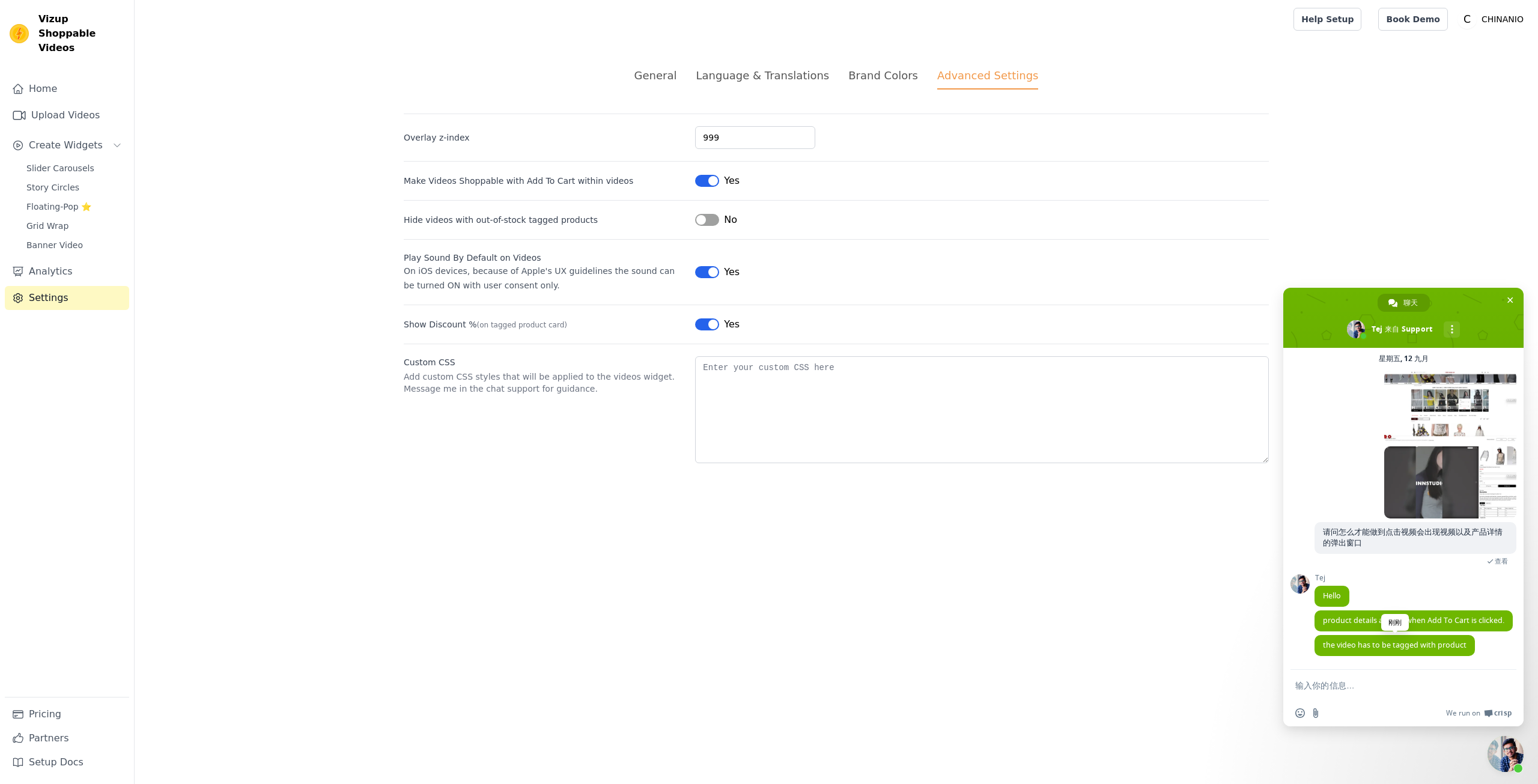
click at [1390, 644] on span "the video has to be tagged with product" at bounding box center [1394, 645] width 144 height 10
drag, startPoint x: 1390, startPoint y: 644, endPoint x: 1415, endPoint y: 649, distance: 25.5
click at [1415, 649] on span "the video has to be tagged with product" at bounding box center [1394, 645] width 144 height 10
click at [1416, 649] on span "the video has to be tagged with product" at bounding box center [1394, 645] width 144 height 10
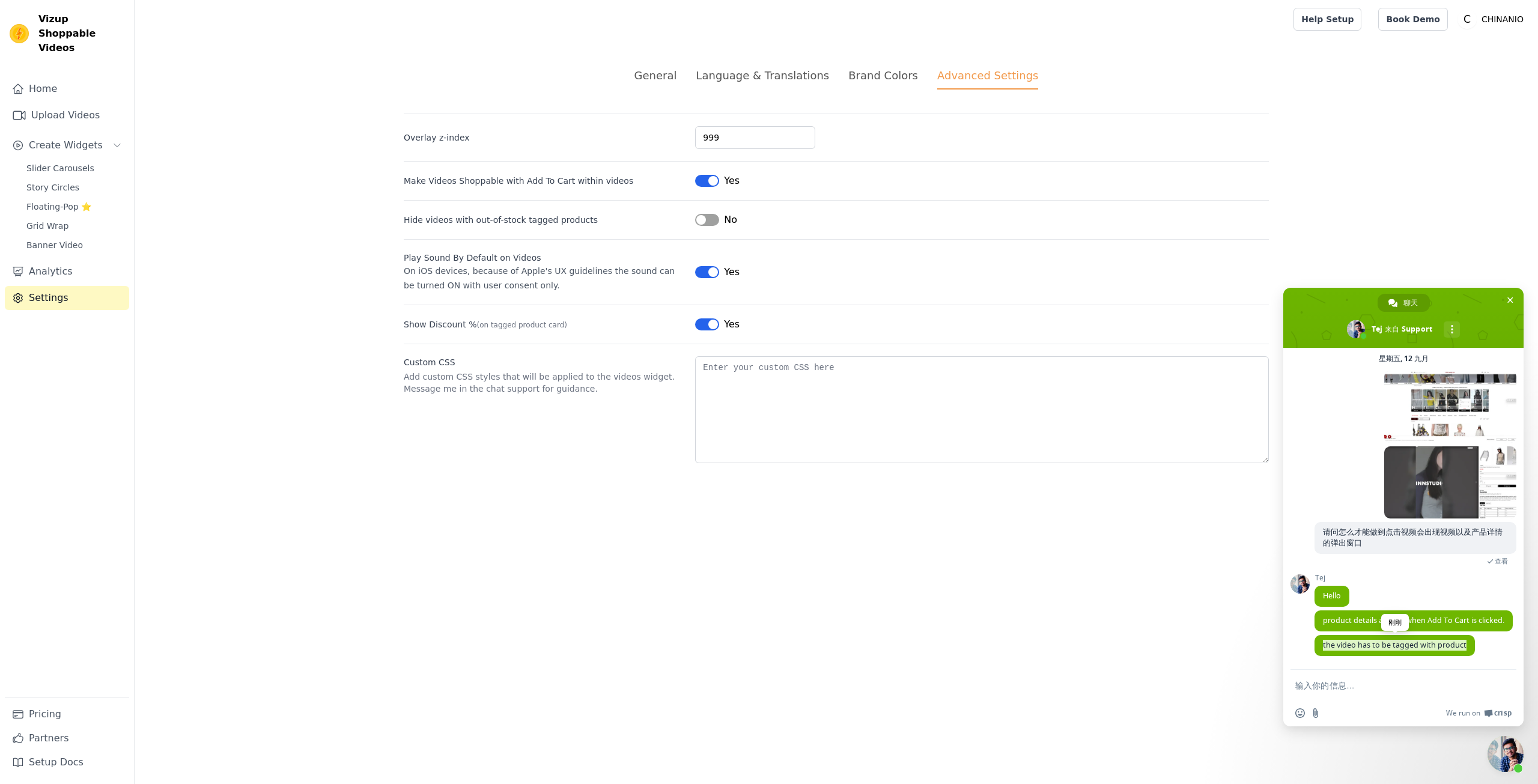
click at [1416, 649] on span "the video has to be tagged with product" at bounding box center [1394, 645] width 144 height 10
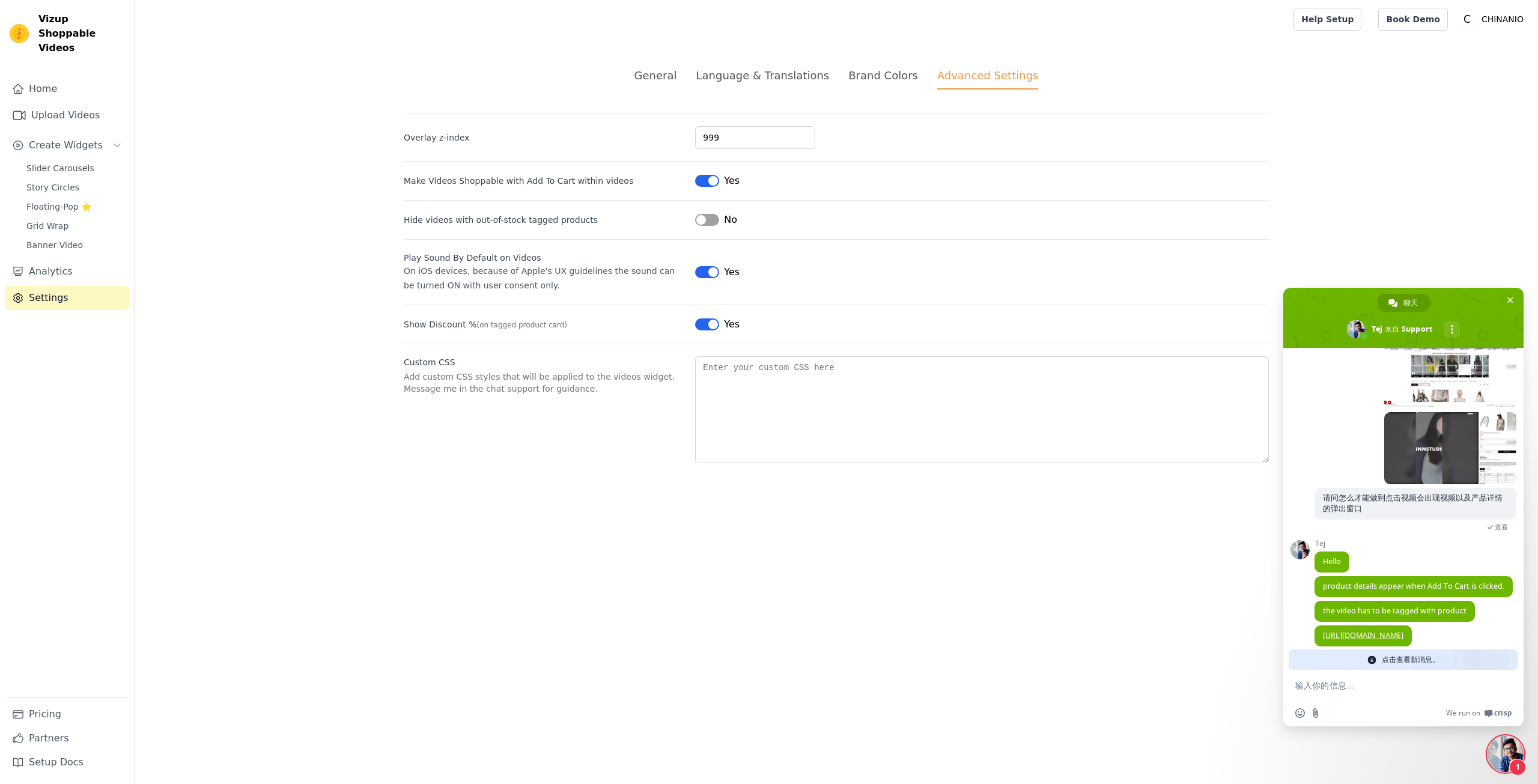
scroll to position [193, 0]
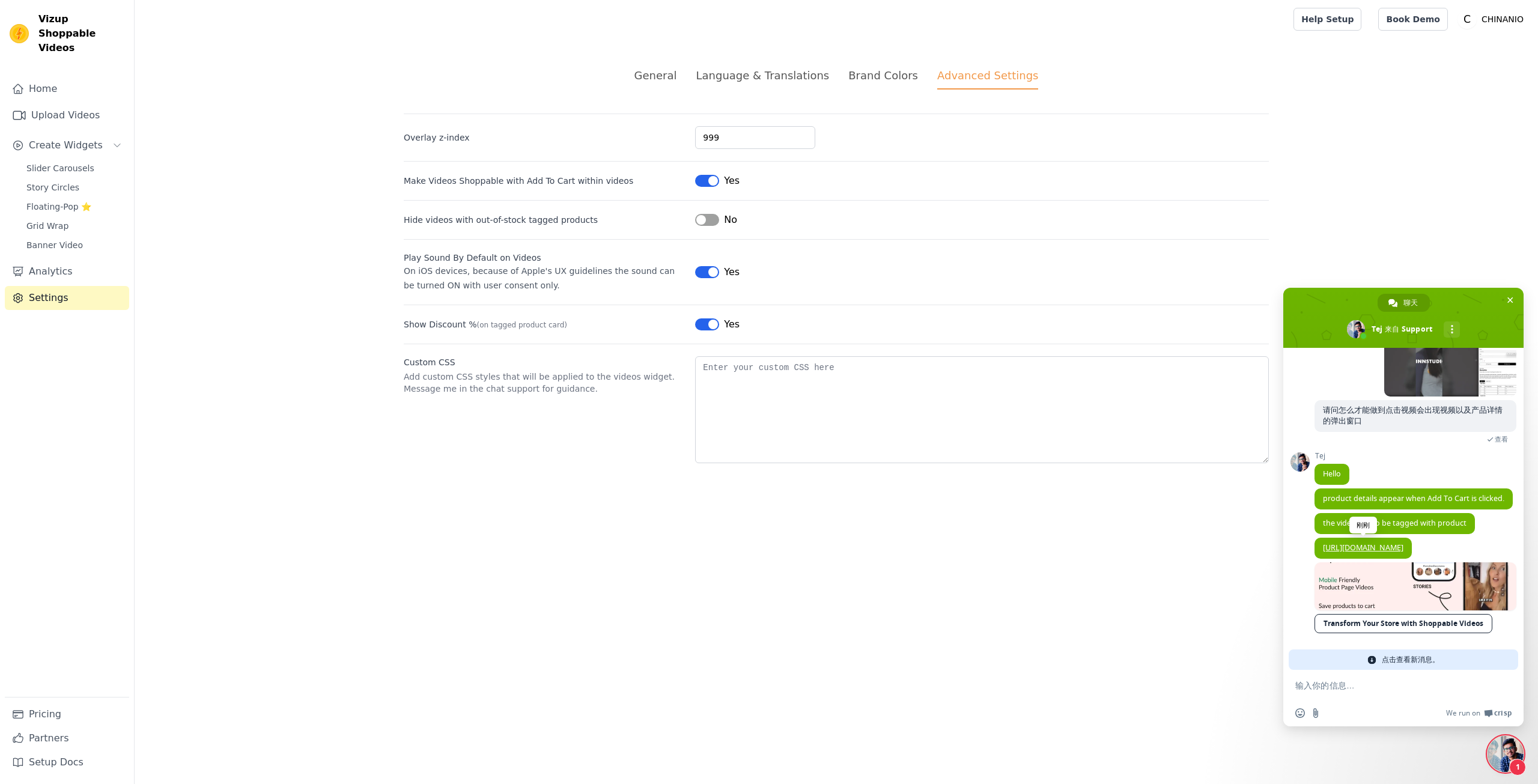
click at [1394, 543] on link "[URL][DOMAIN_NAME]" at bounding box center [1363, 548] width 80 height 10
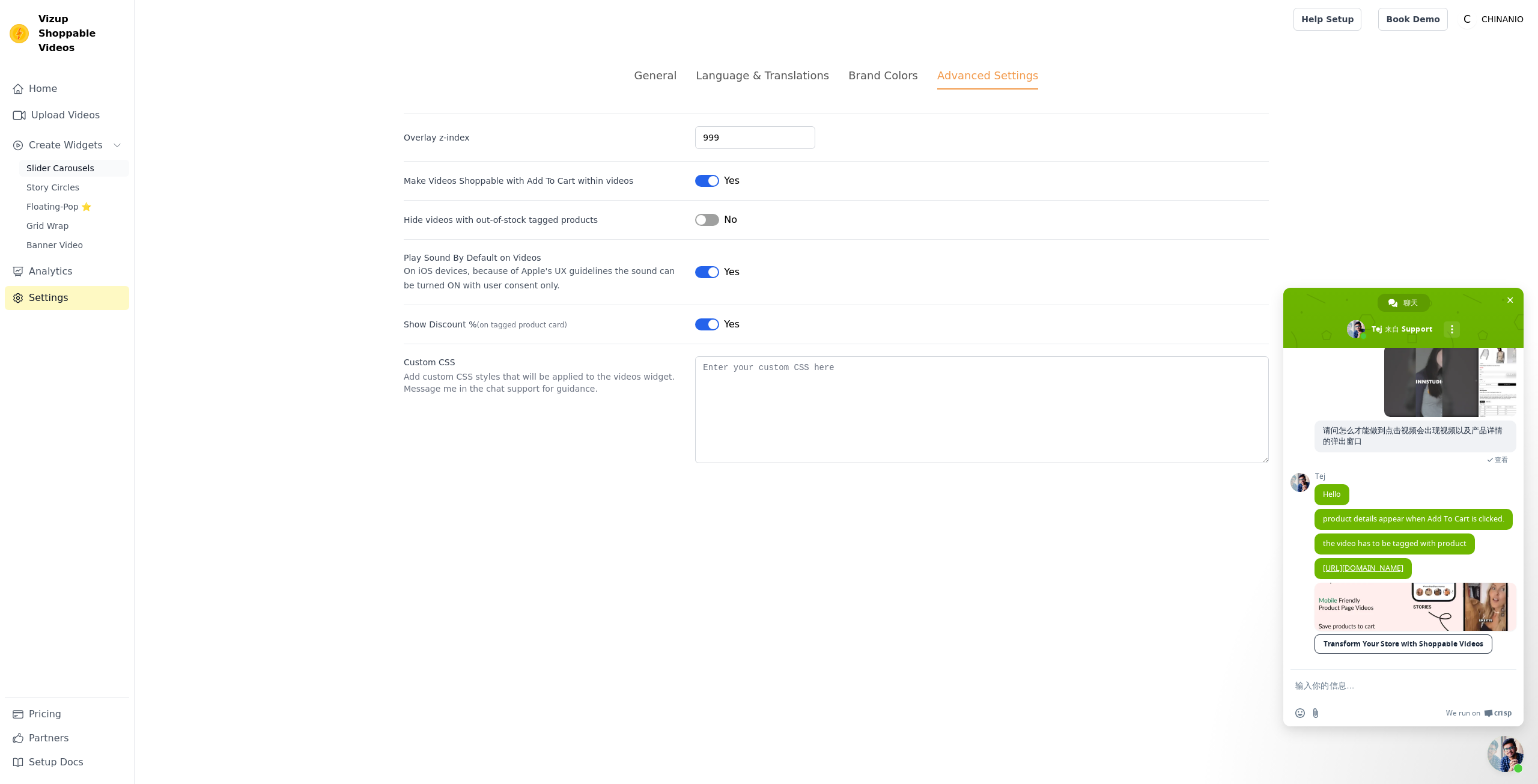
click at [71, 162] on span "Slider Carousels" at bounding box center [60, 168] width 68 height 12
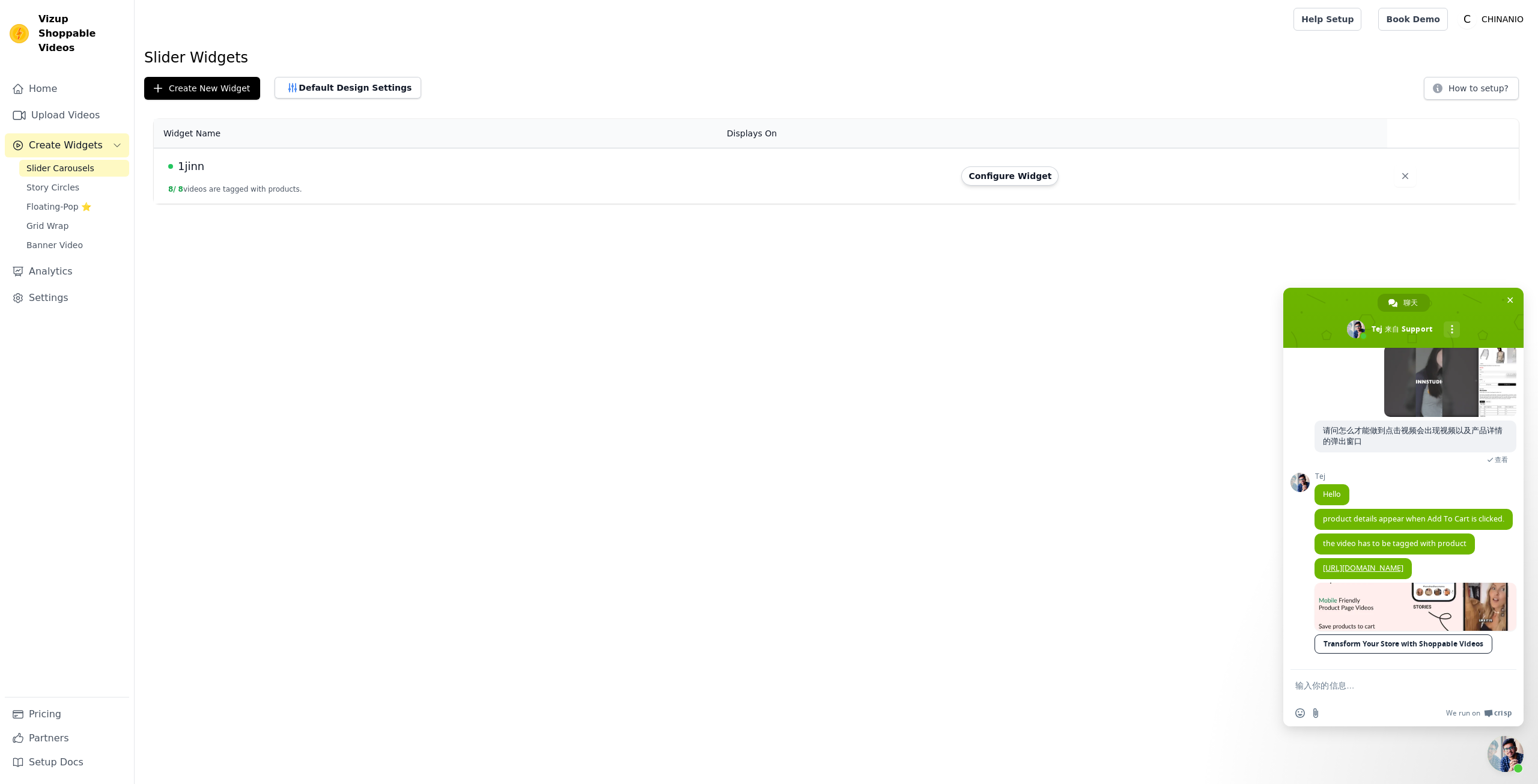
click at [757, 181] on td at bounding box center [837, 176] width 235 height 56
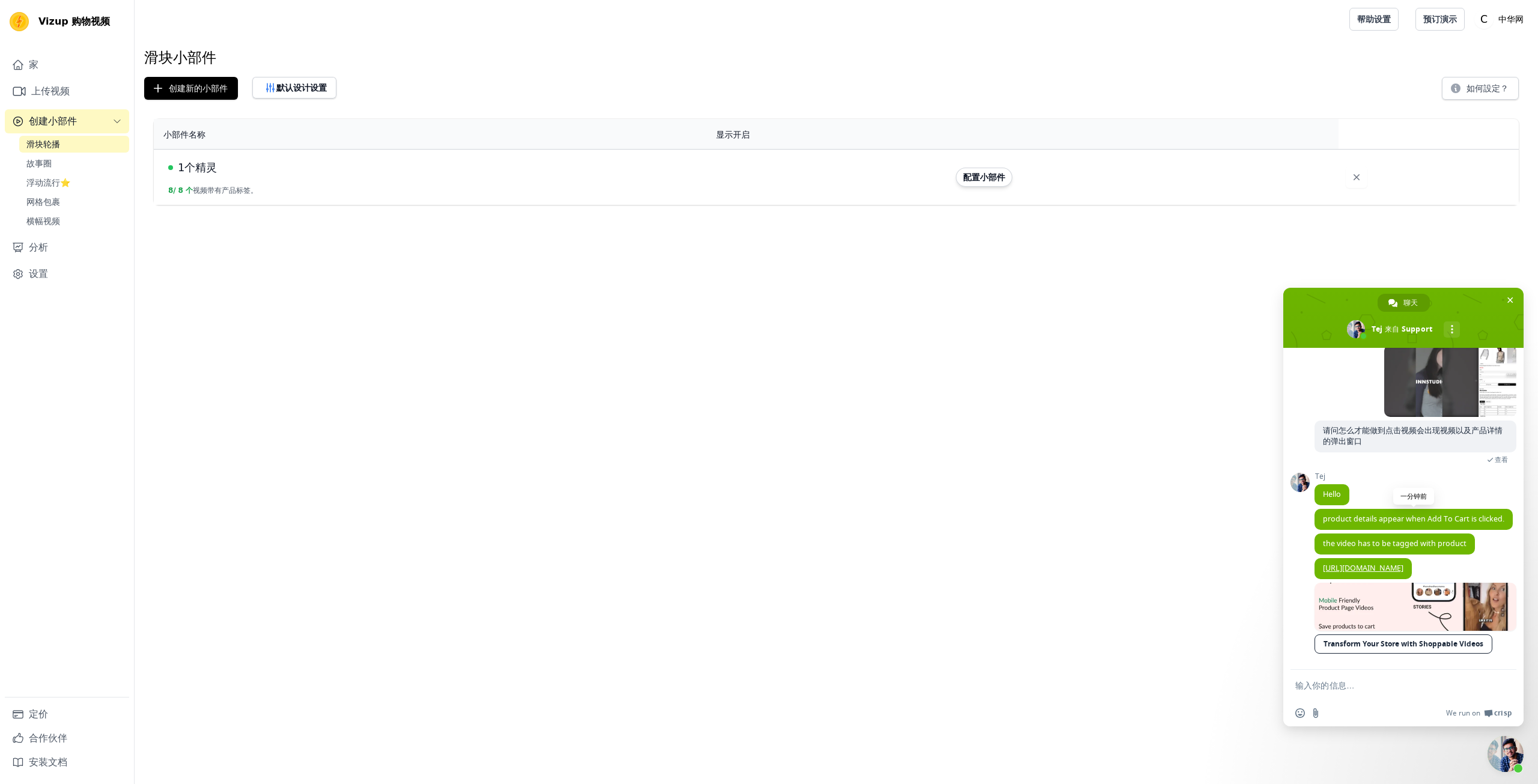
click at [1370, 514] on span "product details appear when Add To Cart is clicked." at bounding box center [1413, 519] width 181 height 10
copy span "product details appear when Add To Cart is clicked."
click at [970, 205] on html "Vizup 购物视频 家 上传视频 创建小部件 滑块轮播 故事圈 浮动流行⭐ 网格包裹 横幅视频 分析 设置 定价 合作伙伴 安装文档 打开侧边栏 帮助设置 …" at bounding box center [769, 102] width 1538 height 205
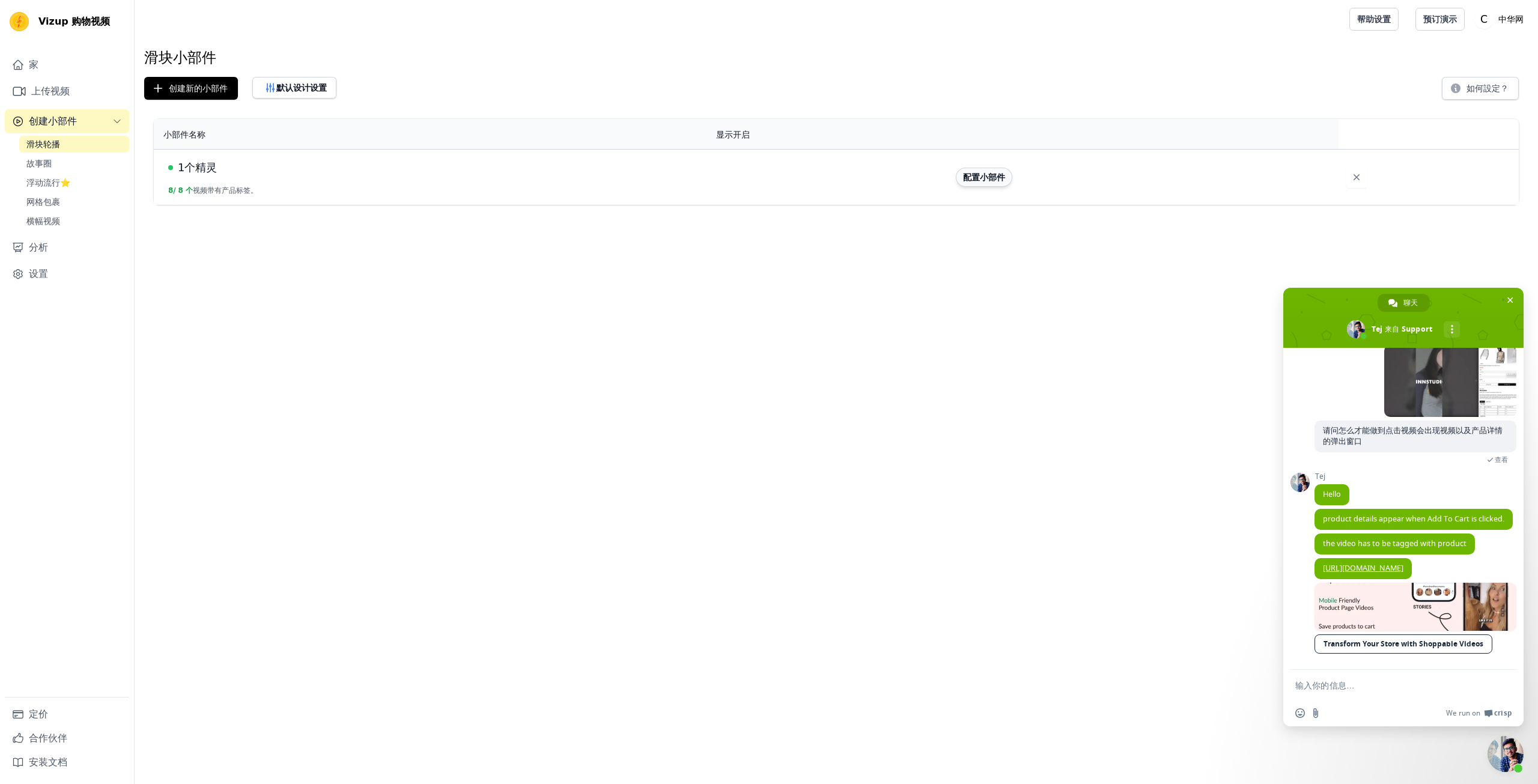
click at [966, 186] on button "配置小部件" at bounding box center [984, 177] width 57 height 19
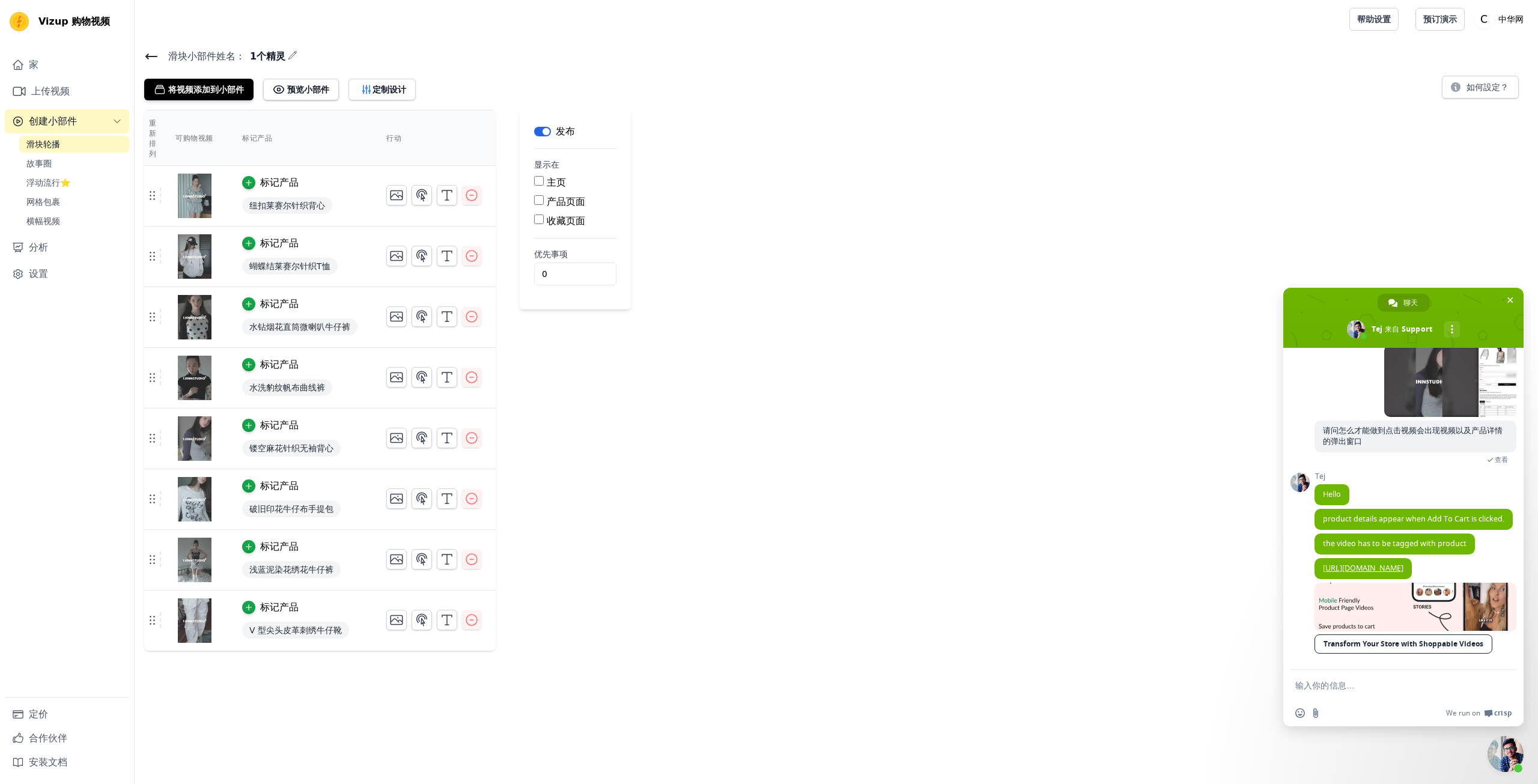
click at [370, 99] on div "滑块小部件 姓名： 1个精灵 将视频添加到小部件 预览小部件 定制设计 如何設定？ 重新排列 可购物视频 标记产品 行动 标记产品 纽扣莱赛尔针织背心 标记产…" at bounding box center [836, 349] width 1404 height 603
click at [377, 86] on font "定制设计" at bounding box center [390, 89] width 34 height 10
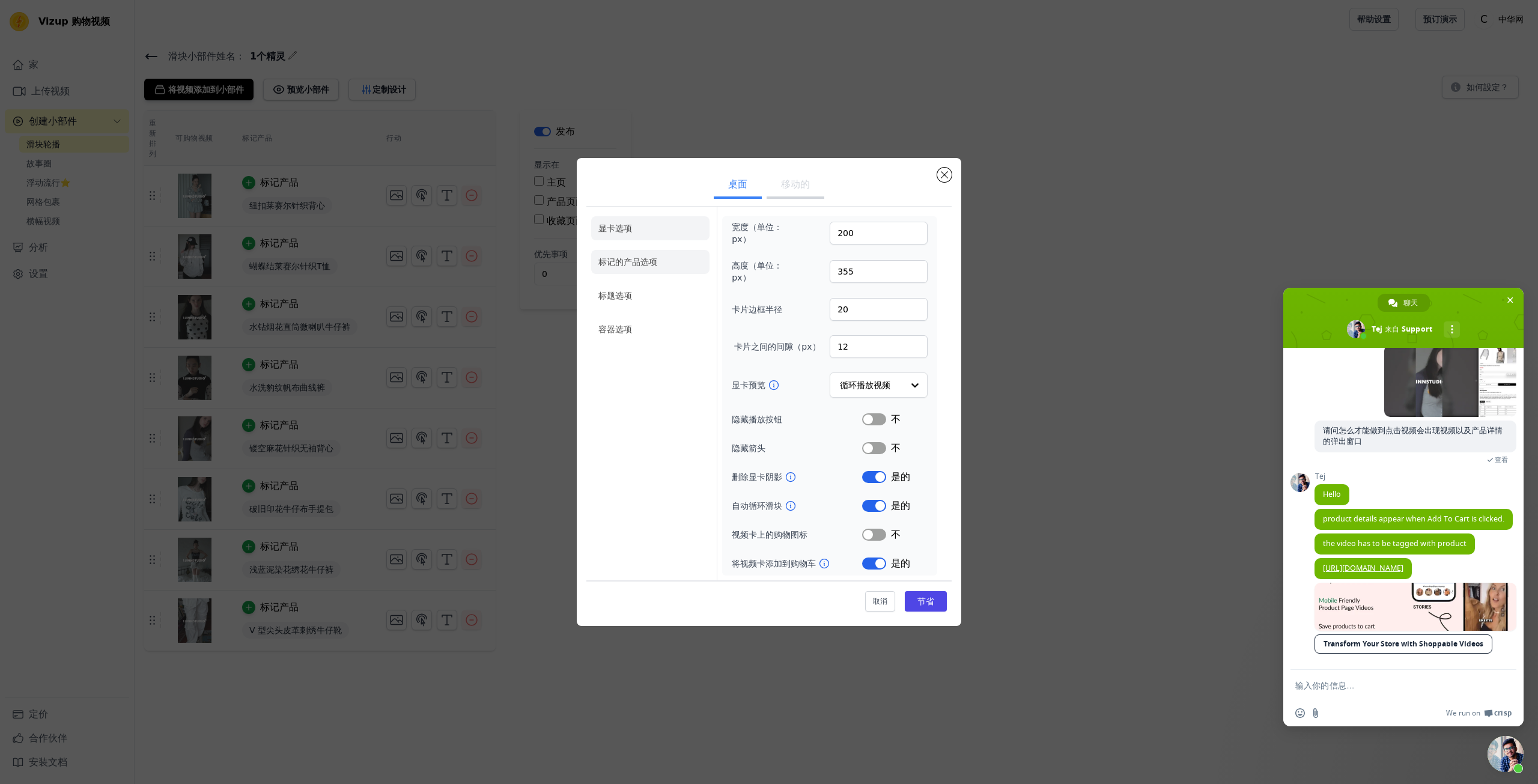
click at [646, 261] on font "标记的产品选项" at bounding box center [628, 261] width 59 height 10
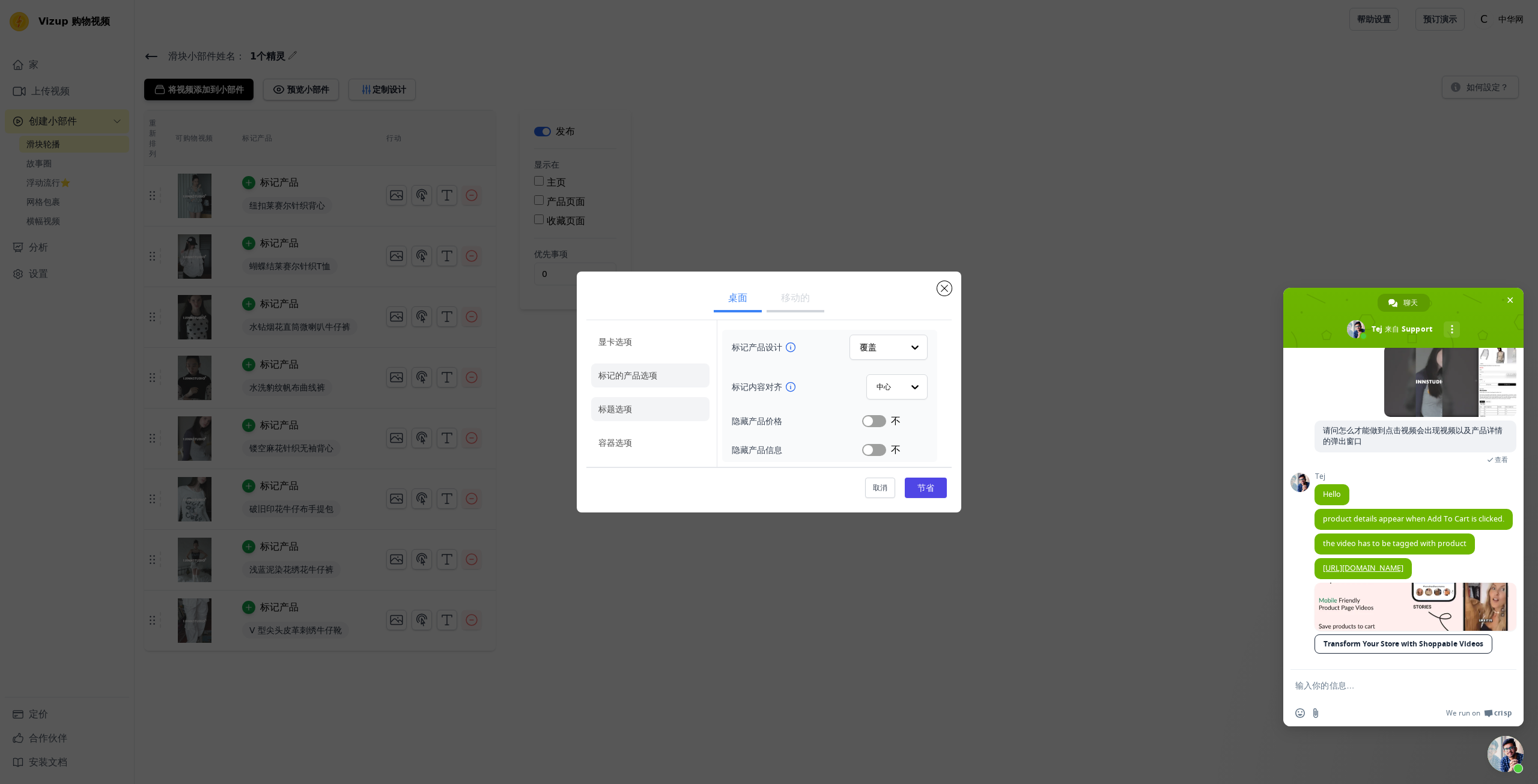
click at [633, 402] on li "标题选项" at bounding box center [651, 409] width 119 height 24
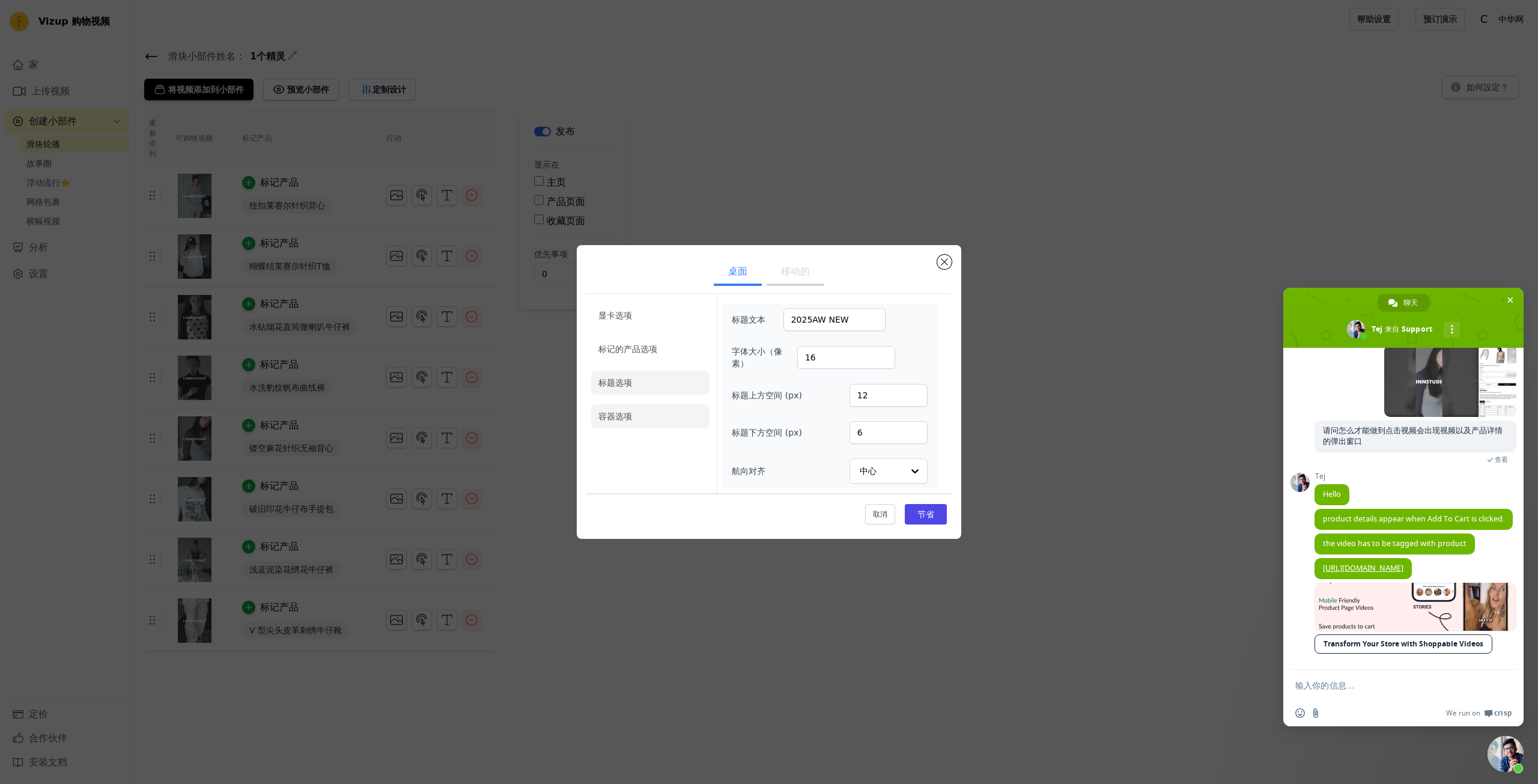
click at [663, 417] on li "容器选项" at bounding box center [651, 416] width 119 height 24
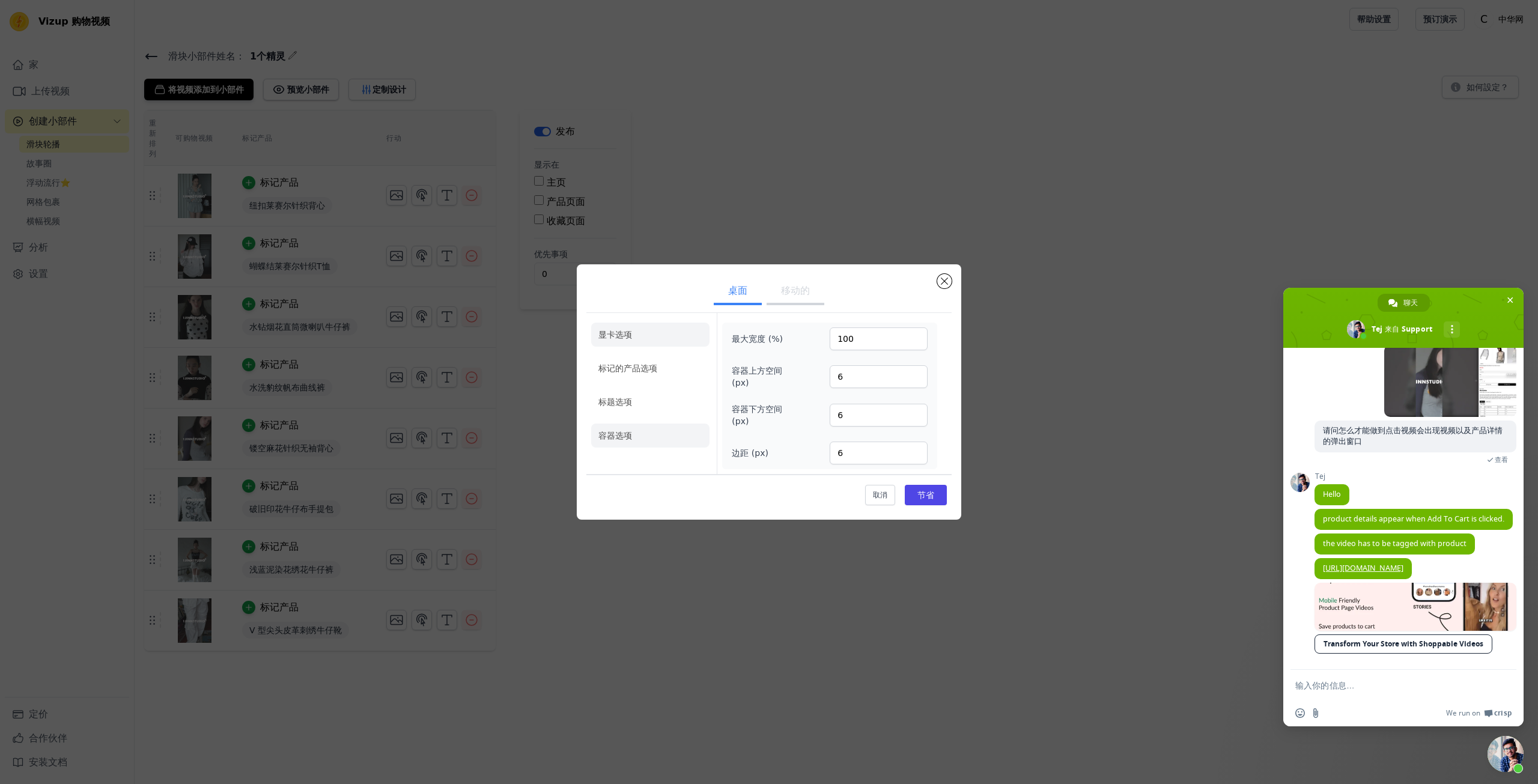
click at [659, 345] on li "显卡选项" at bounding box center [651, 335] width 119 height 24
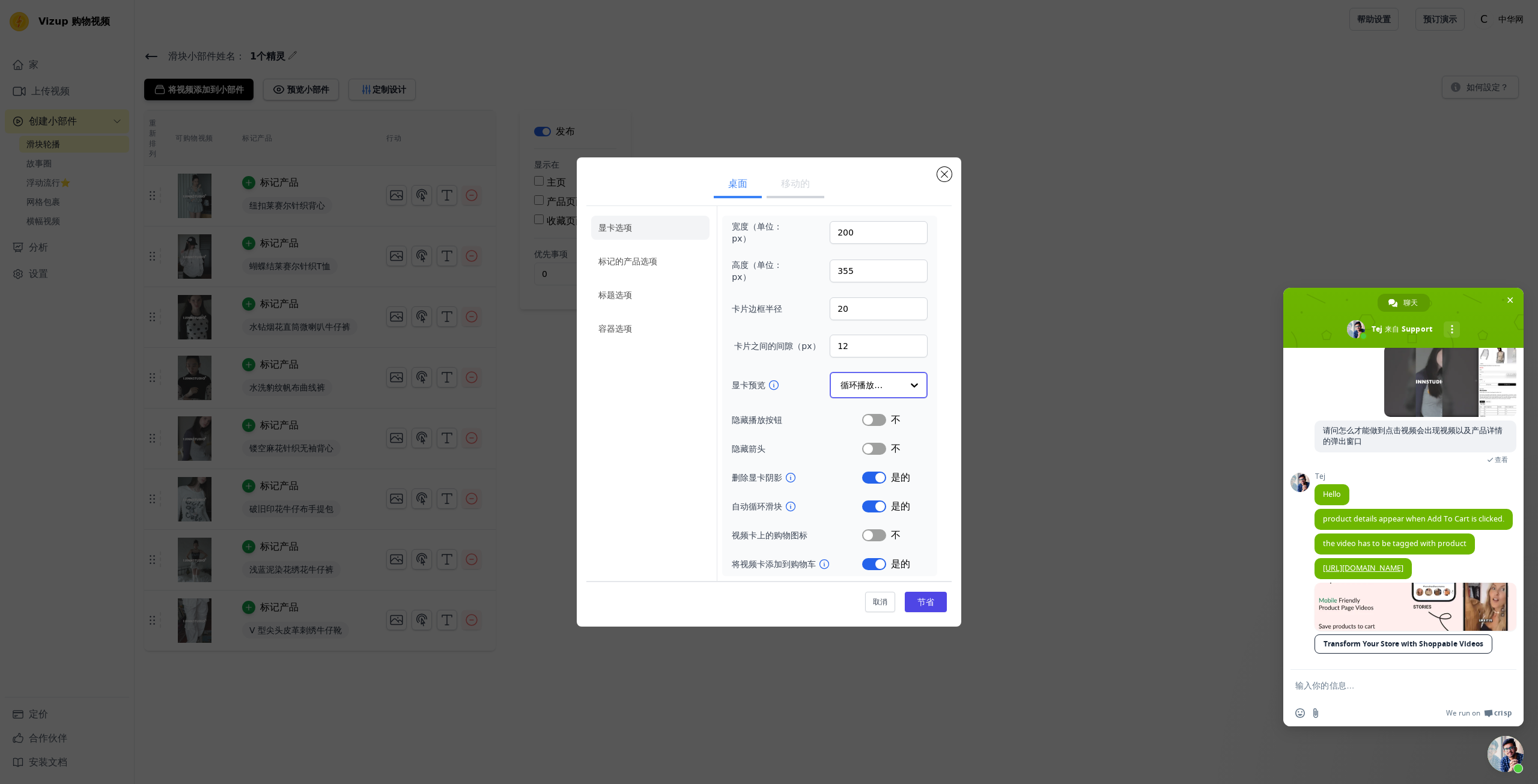
click at [870, 388] on input "显卡预览" at bounding box center [871, 385] width 62 height 24
click at [872, 386] on input "显卡预览" at bounding box center [871, 385] width 62 height 24
drag, startPoint x: 731, startPoint y: 534, endPoint x: 823, endPoint y: 541, distance: 92.3
click at [823, 541] on div "宽度（单位：px） 200 高度（单位：px） 355 卡片边框半径 20 卡片之间的间隙（px） 12 显卡预览 循环播放视频 隐藏播放按钮 标签 不 隐藏…" at bounding box center [830, 395] width 215 height 359
click at [798, 557] on div "将视频卡添加到购物车 标签 是的" at bounding box center [830, 564] width 196 height 15
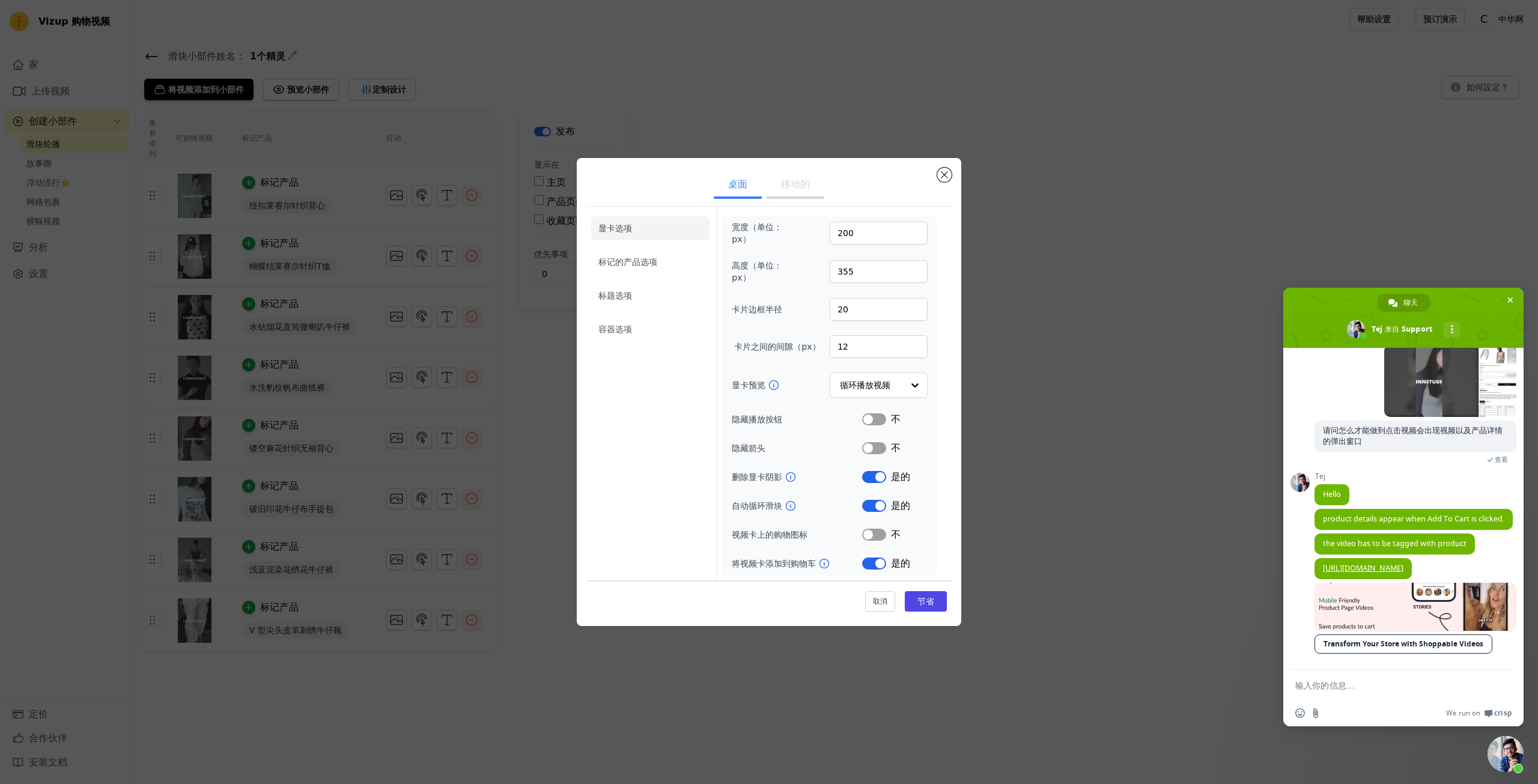
click at [790, 508] on icon at bounding box center [791, 506] width 12 height 12
click at [1408, 514] on span "product details appear when Add To Cart is clicked." at bounding box center [1413, 519] width 181 height 10
click at [1407, 514] on span "product details appear when Add To Cart is clicked." at bounding box center [1413, 519] width 181 height 10
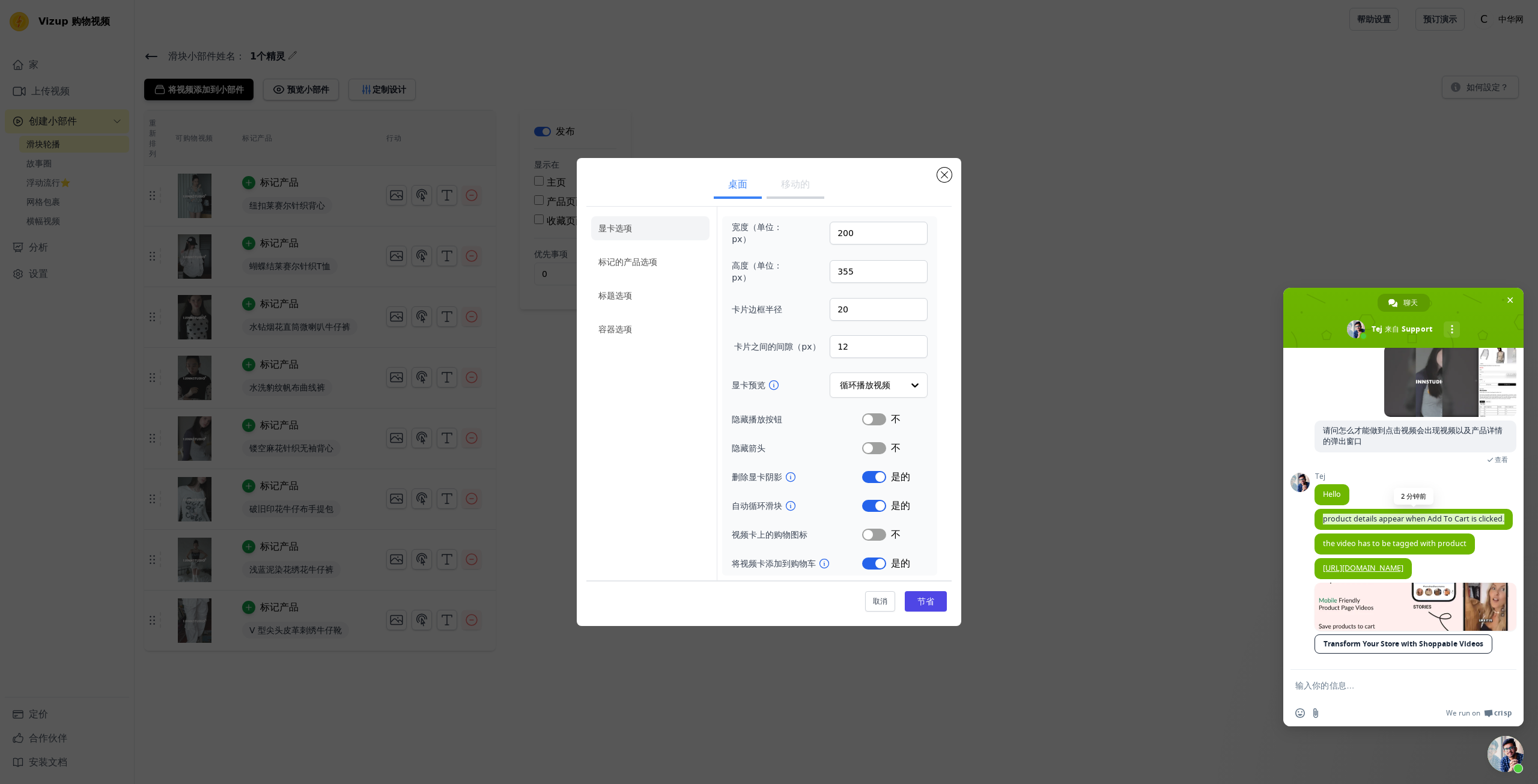
click at [1407, 514] on span "product details appear when Add To Cart is clicked." at bounding box center [1413, 519] width 181 height 10
drag, startPoint x: 1350, startPoint y: 508, endPoint x: 1367, endPoint y: 504, distance: 17.5
click at [1365, 509] on span "product details appear when Add To Cart is clicked." at bounding box center [1414, 519] width 199 height 21
click at [1359, 514] on span "product details appear when Add To Cart is clicked." at bounding box center [1413, 519] width 181 height 10
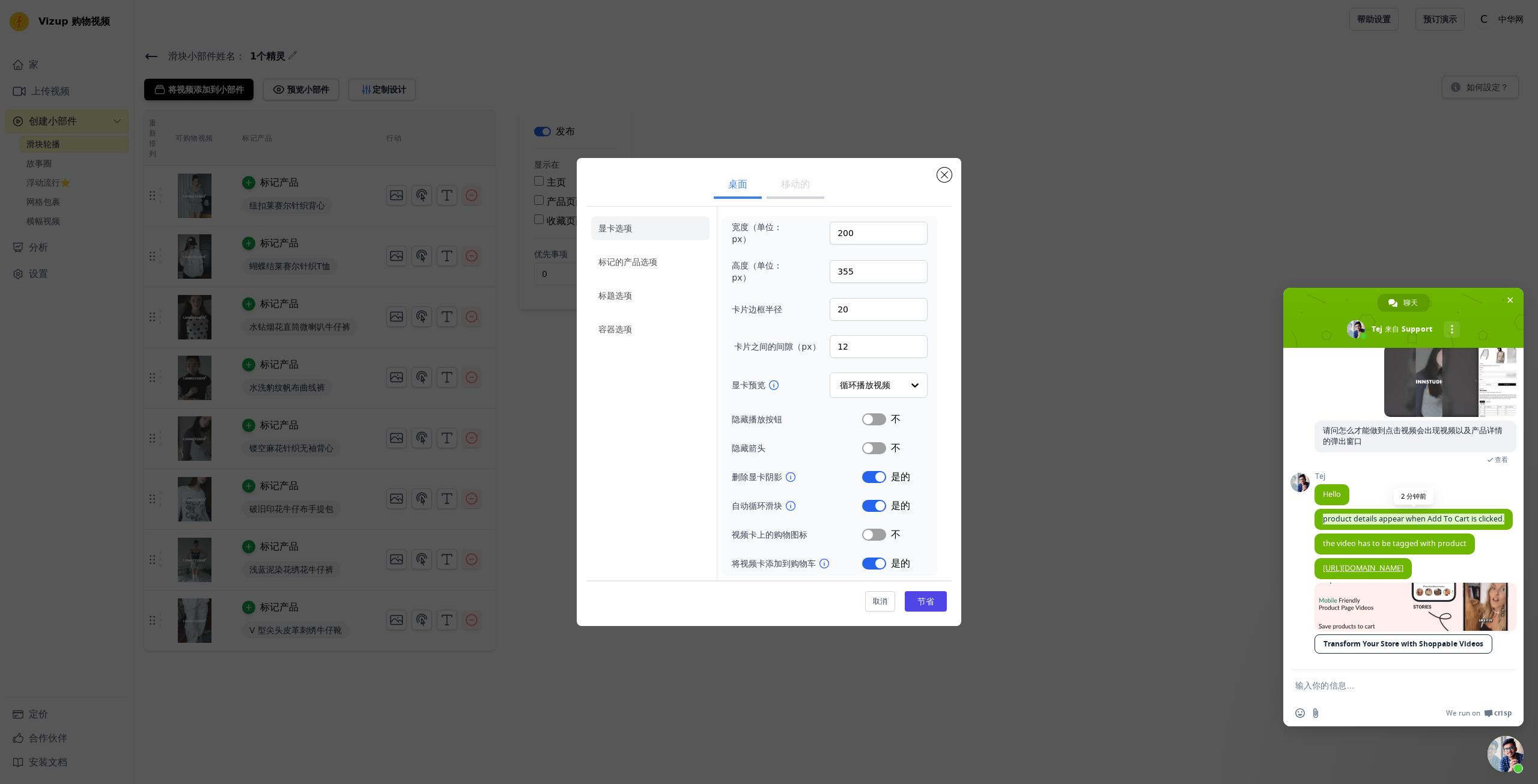
click at [1359, 514] on span "product details appear when Add To Cart is clicked." at bounding box center [1413, 519] width 181 height 10
click at [1362, 691] on form at bounding box center [1391, 686] width 190 height 32
click at [1358, 684] on textarea "输入你的信息…" at bounding box center [1391, 686] width 190 height 10
paste textarea "product details appear when Add To Cart is clicked."
type textarea "product details appear when Add To Cart is clicked."
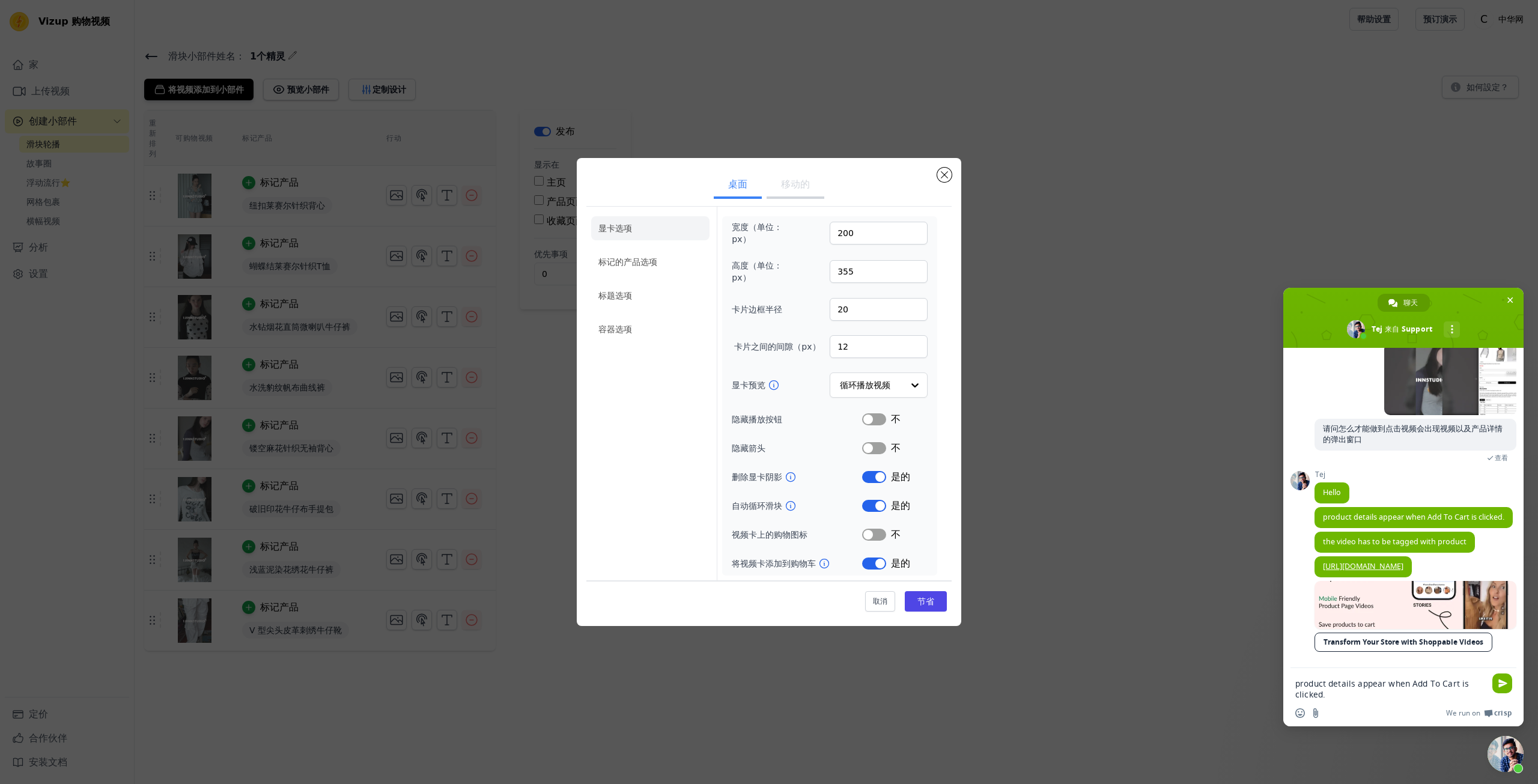
click at [1358, 684] on textarea "product details appear when Add To Cart is clicked." at bounding box center [1391, 689] width 190 height 22
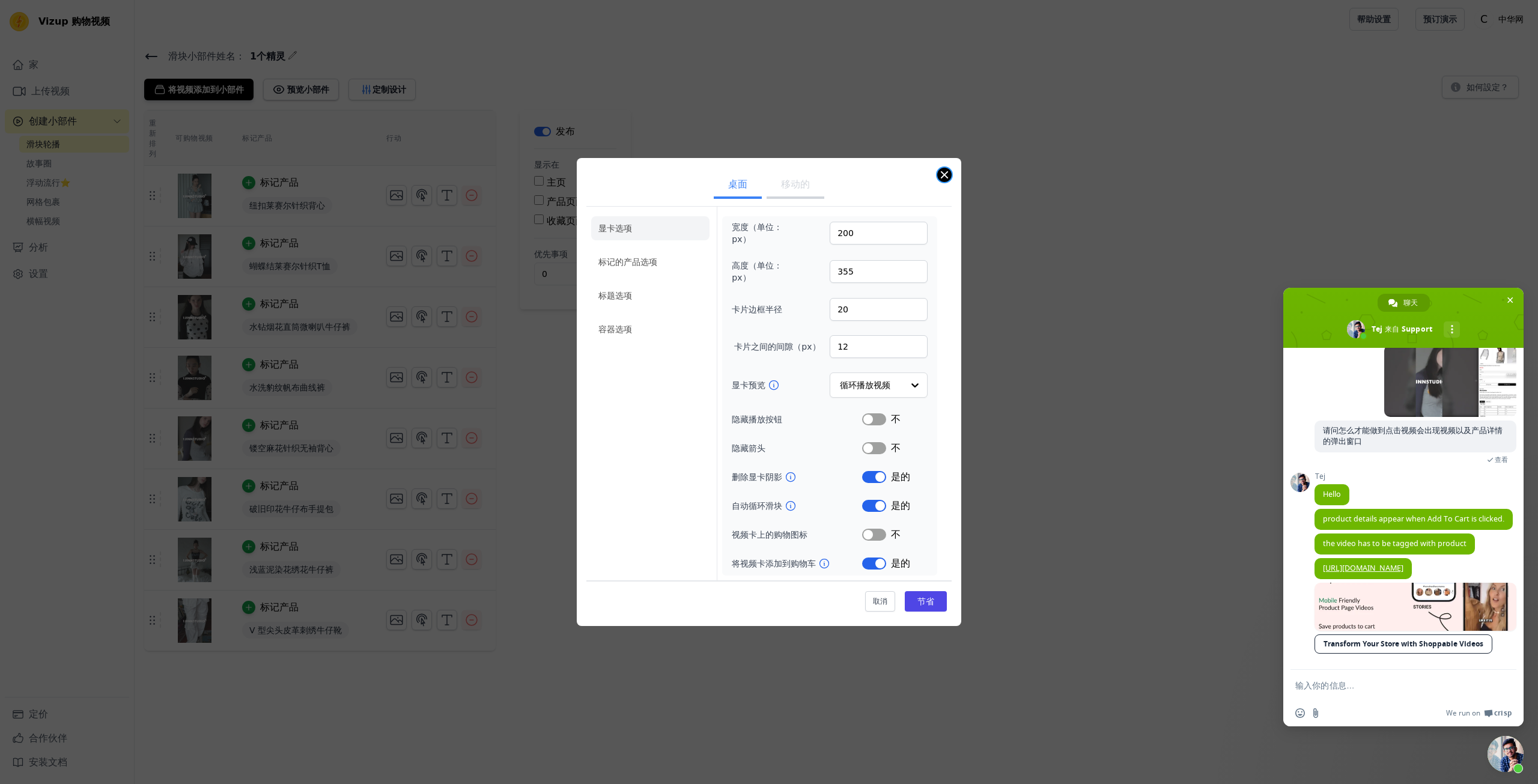
click at [938, 179] on button "关闭模式" at bounding box center [945, 174] width 15 height 15
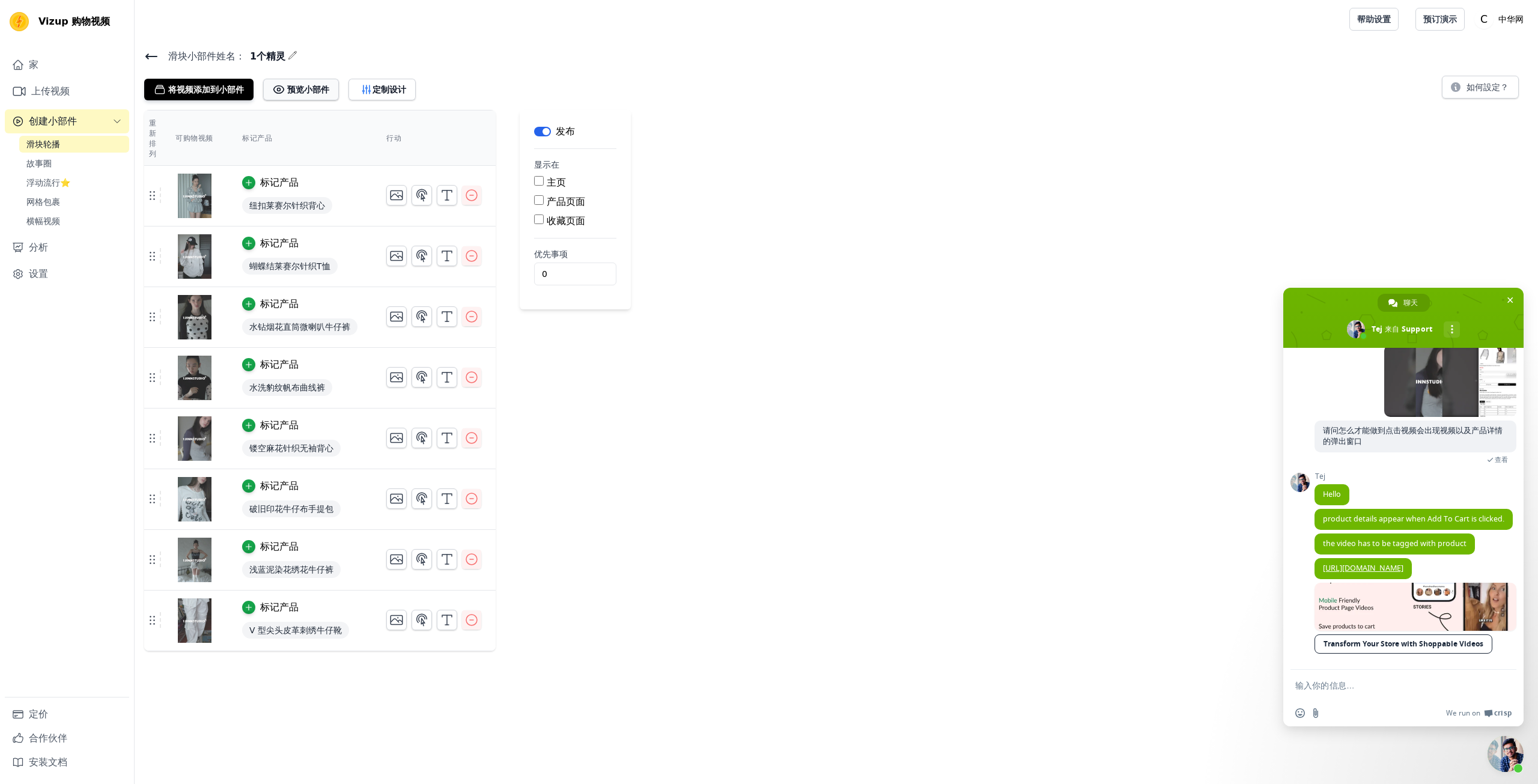
click at [309, 86] on font "预览小部件" at bounding box center [308, 89] width 42 height 10
click at [1339, 682] on textarea "输入你的信息…" at bounding box center [1391, 686] width 190 height 10
click at [1378, 684] on textarea "输入你的信息…" at bounding box center [1391, 686] width 190 height 10
type textarea "我点击视频zhi"
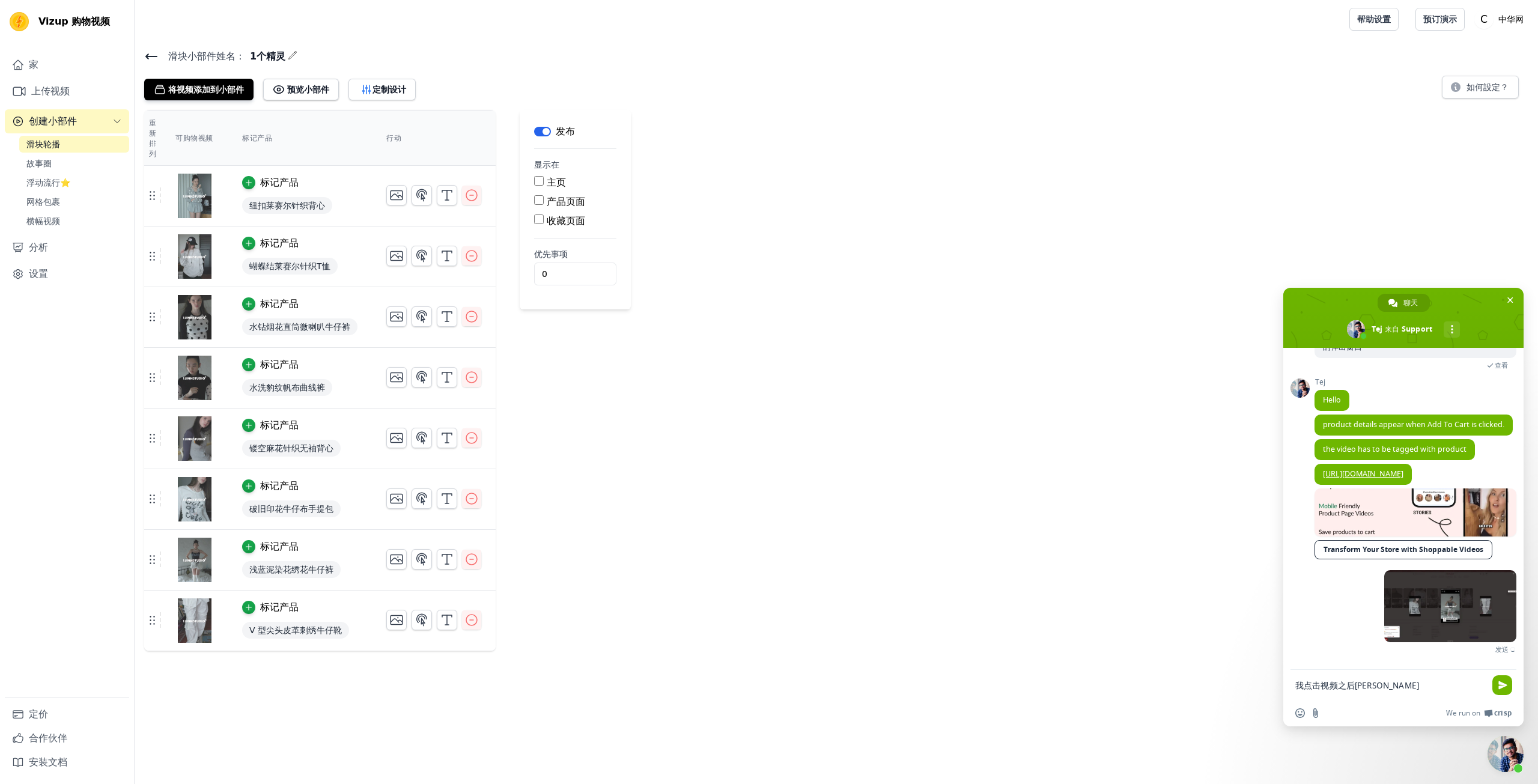
scroll to position [253, 0]
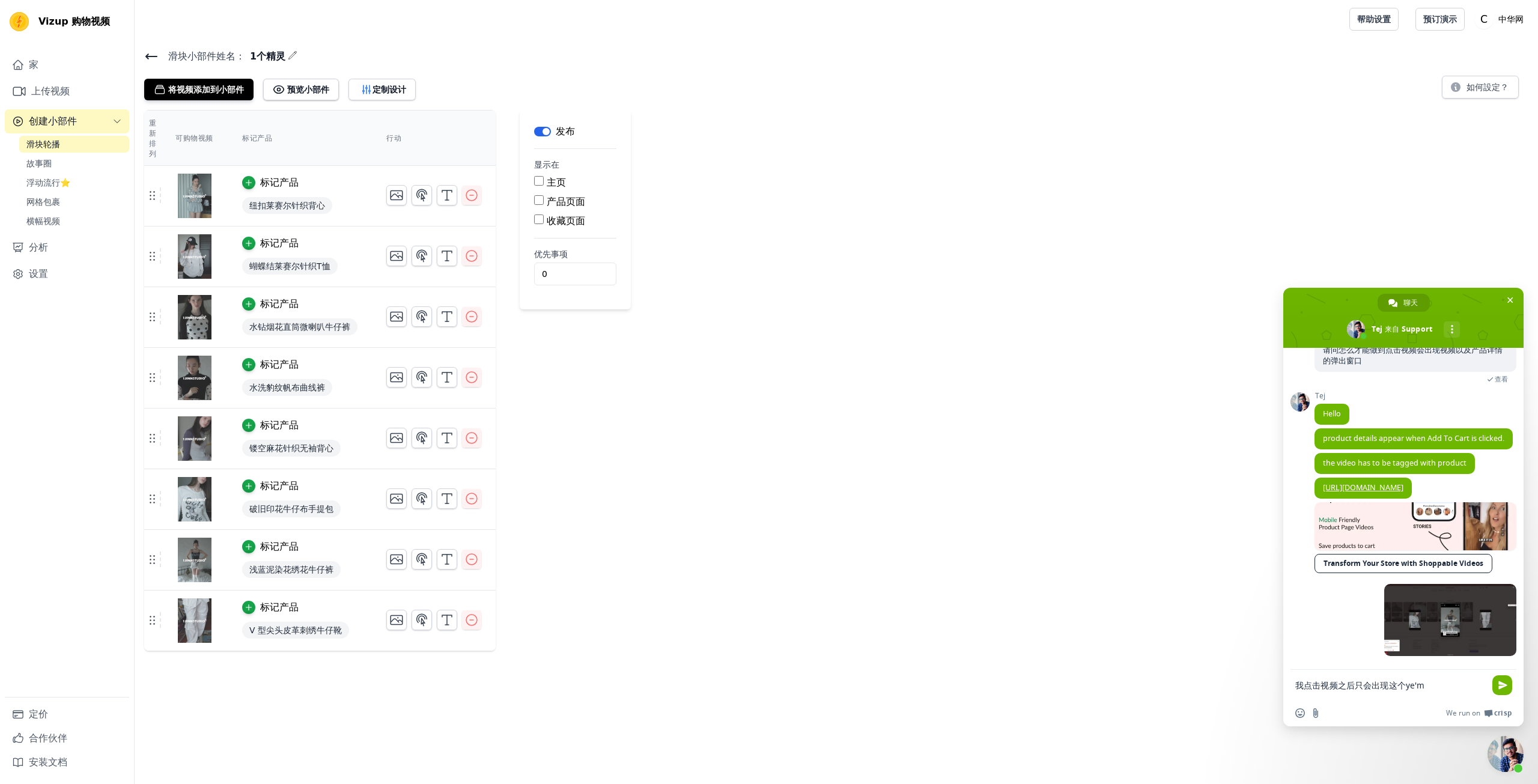
type textarea "我点击视频之后只会出现这个页面"
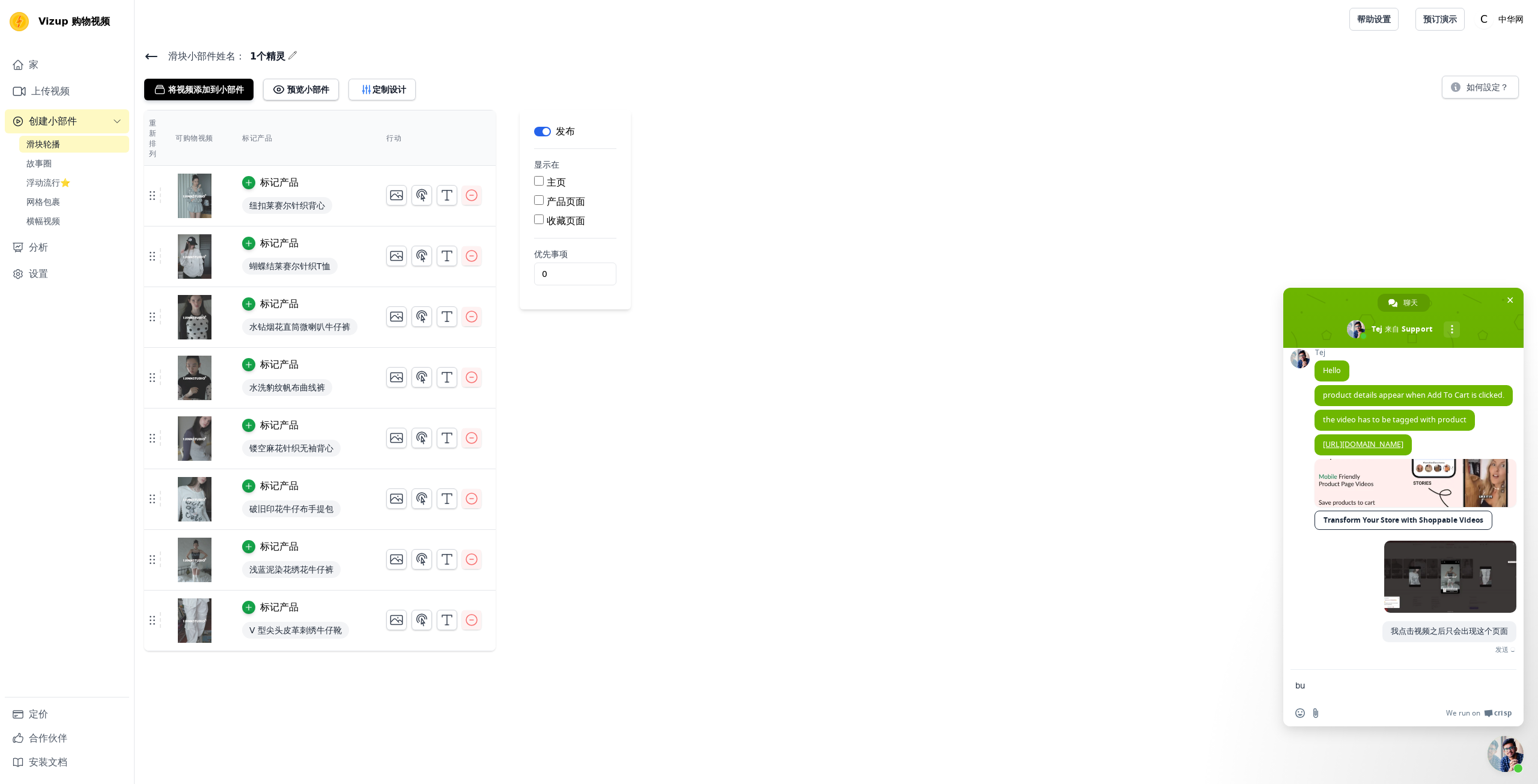
scroll to position [278, 0]
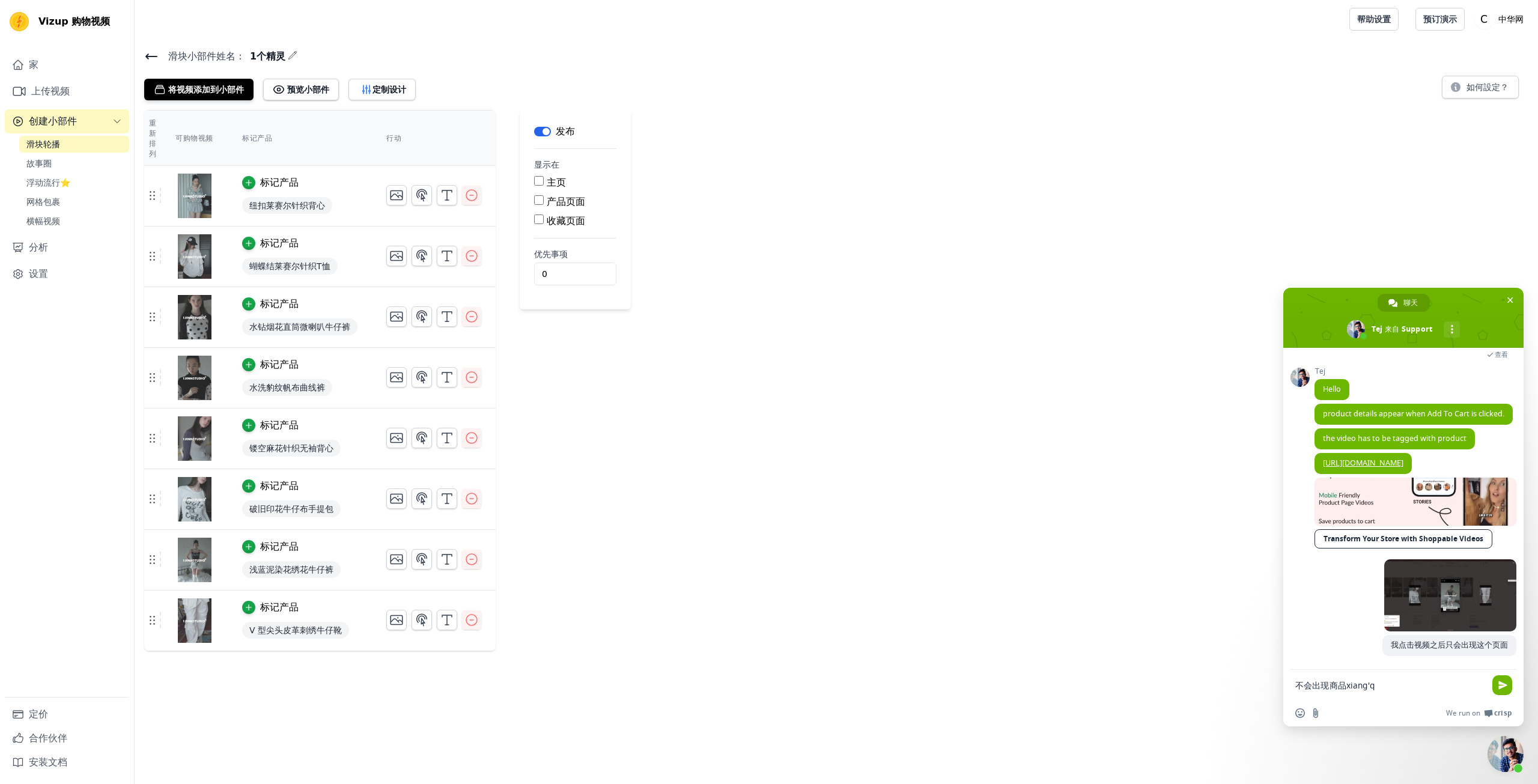
type textarea "不会出现商品详情"
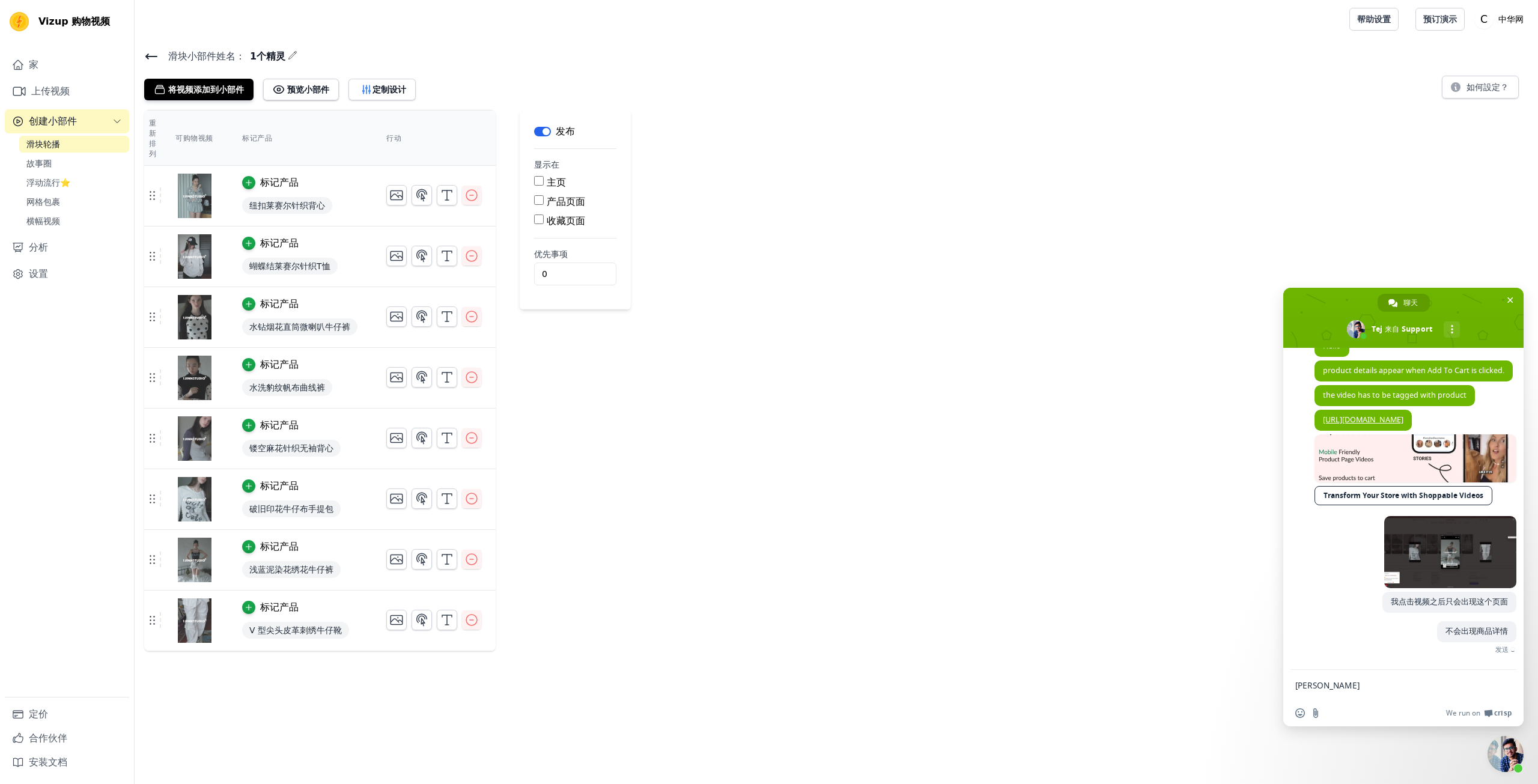
scroll to position [303, 0]
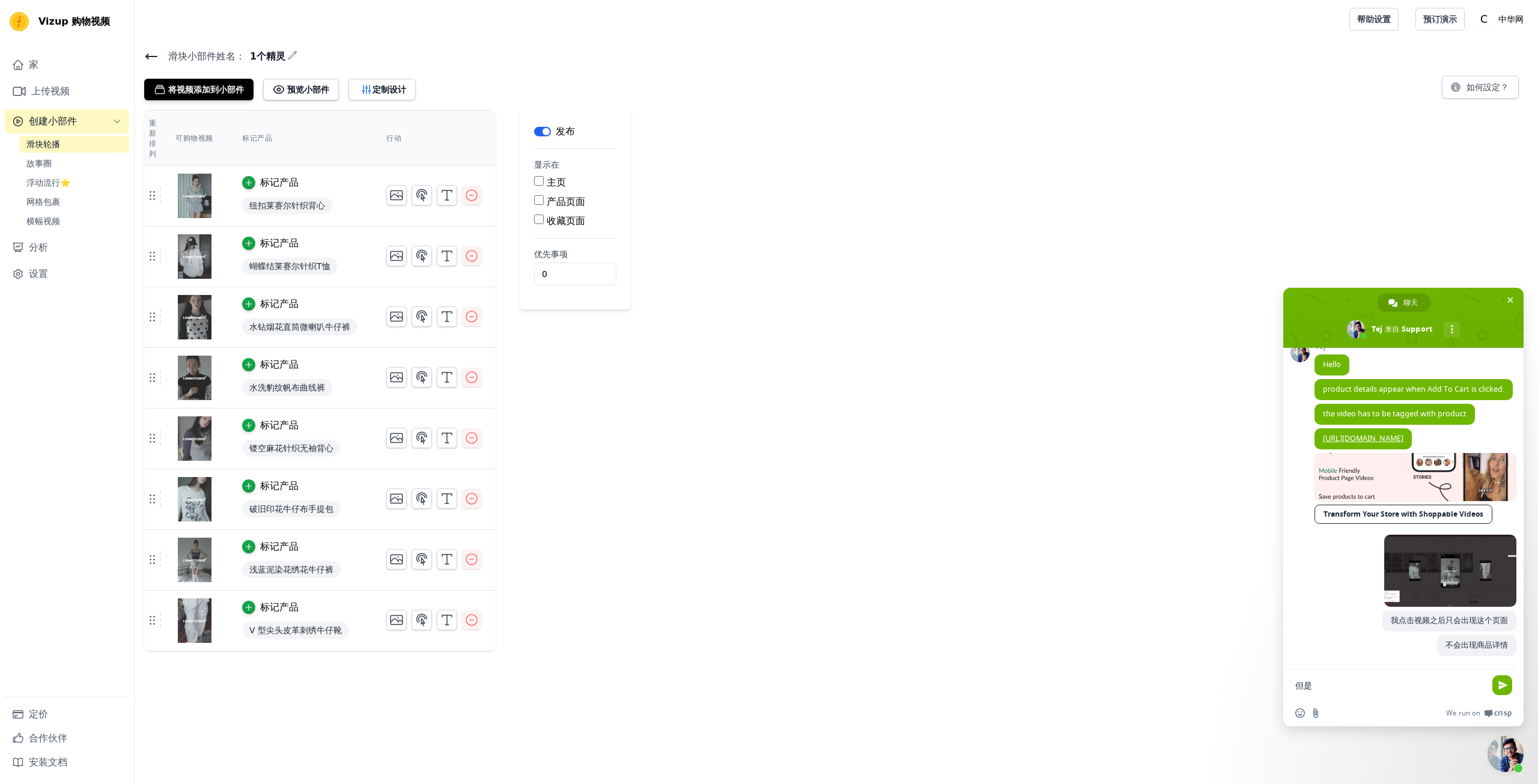
type textarea "但"
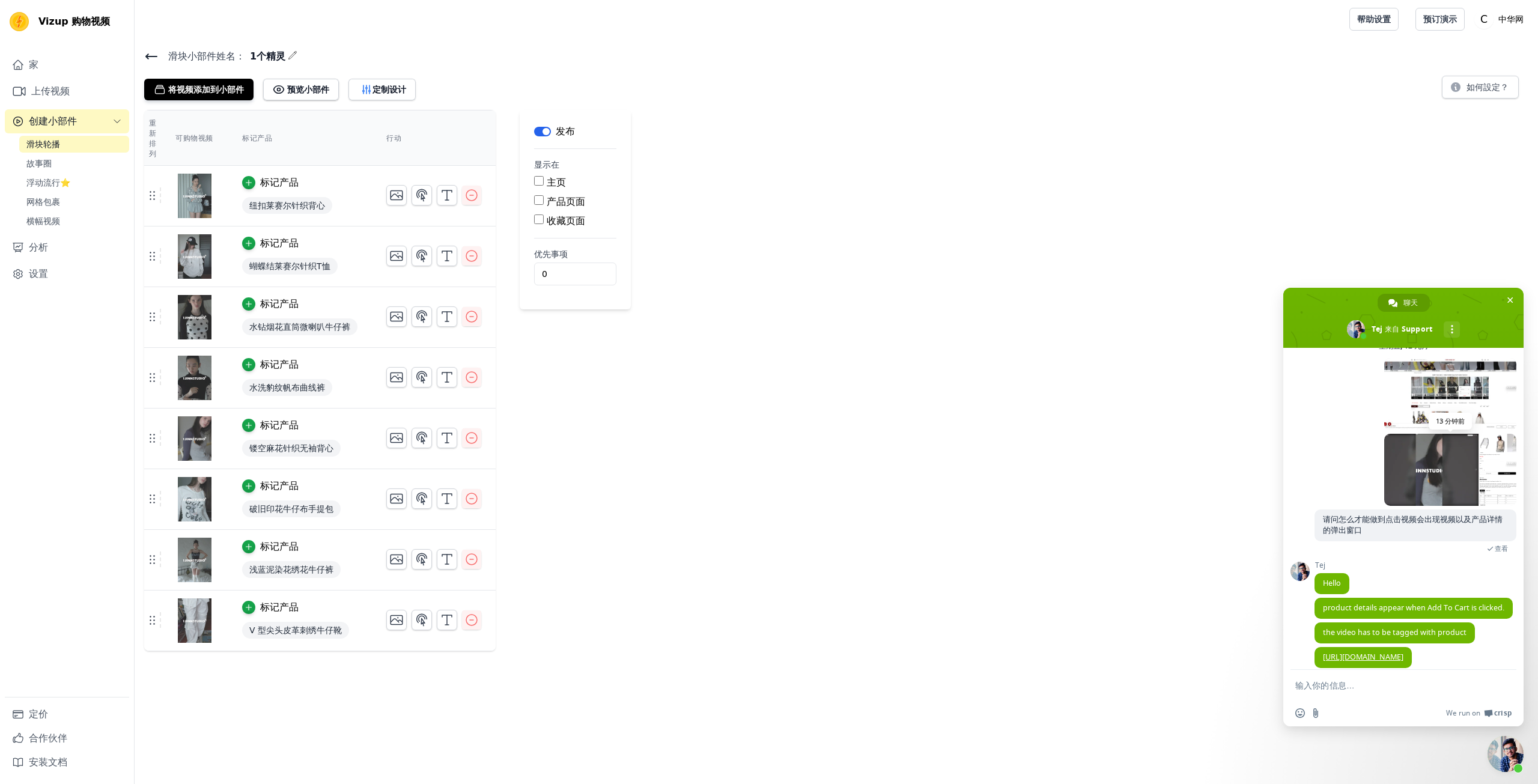
click at [1428, 482] on span at bounding box center [1451, 470] width 132 height 72
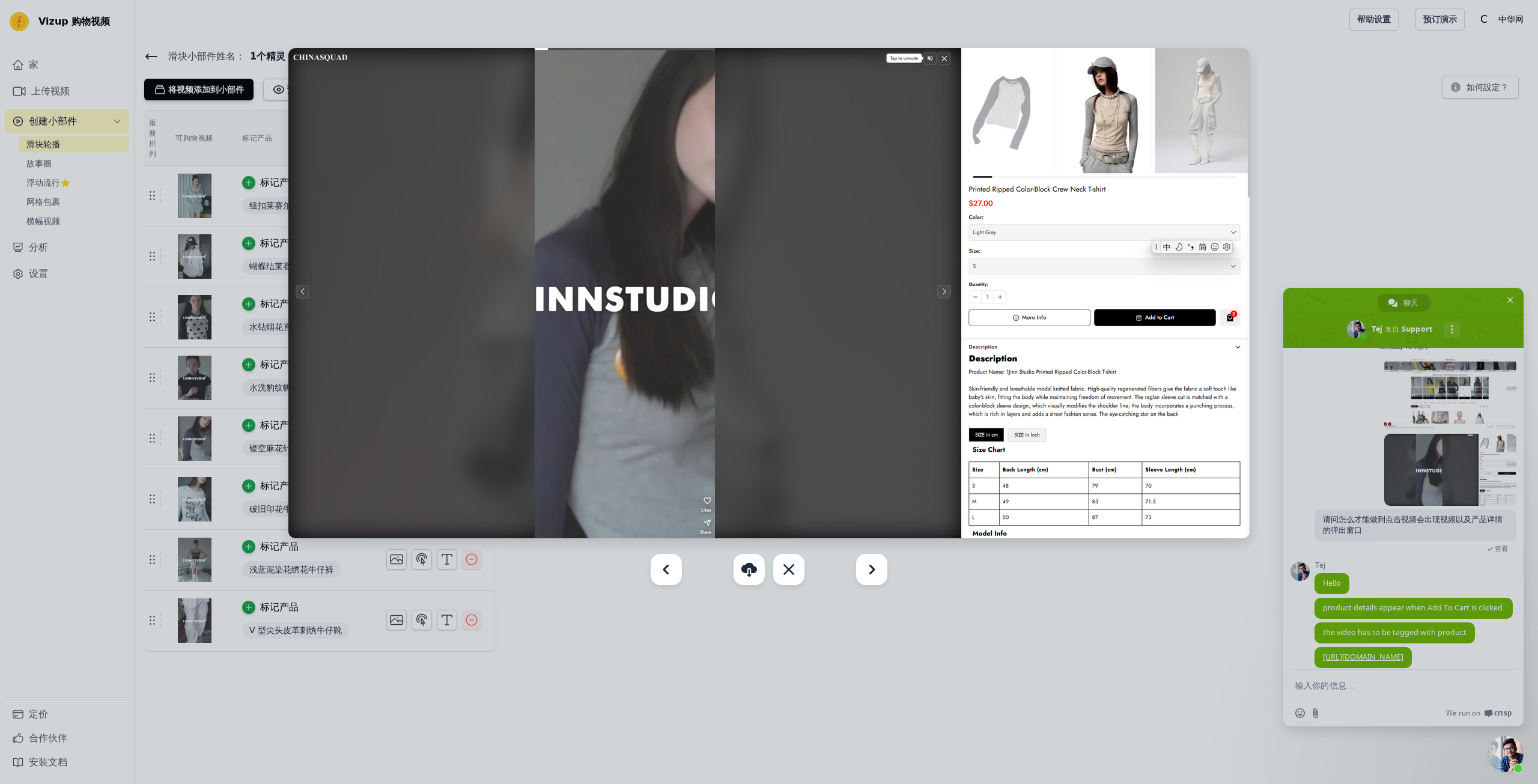
click at [1352, 497] on div at bounding box center [769, 392] width 1538 height 784
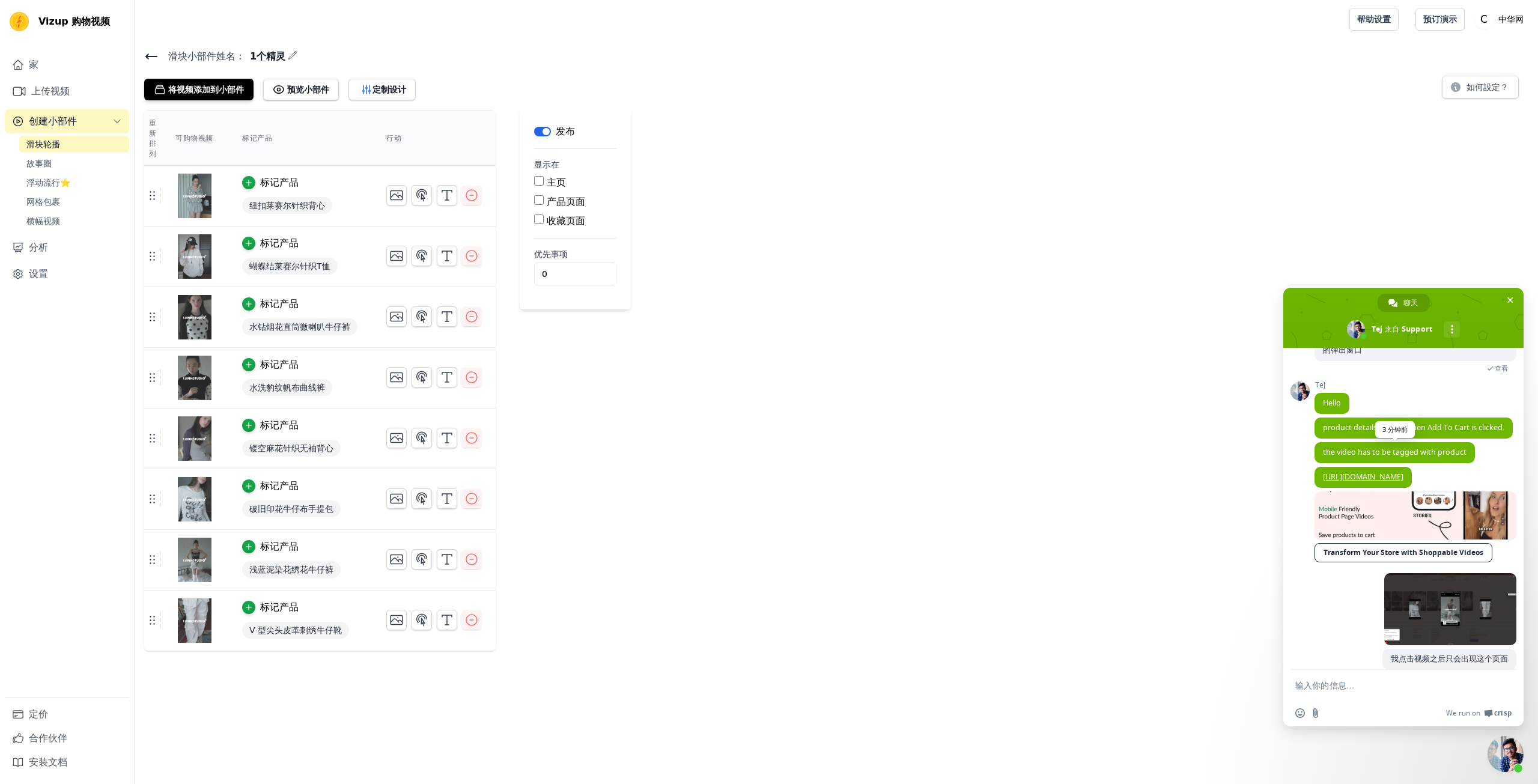
scroll to position [303, 0]
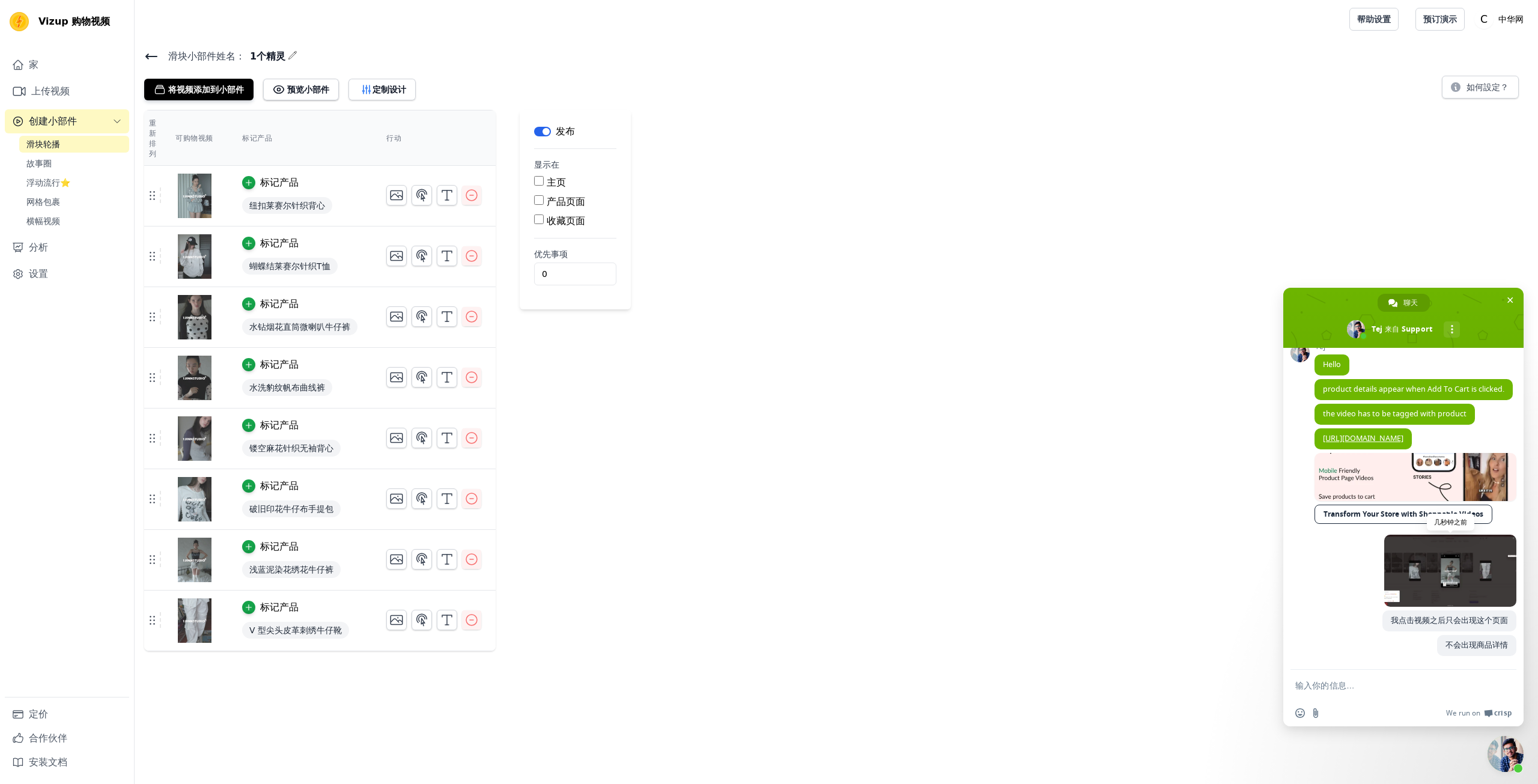
click at [1428, 576] on span at bounding box center [1451, 571] width 132 height 72
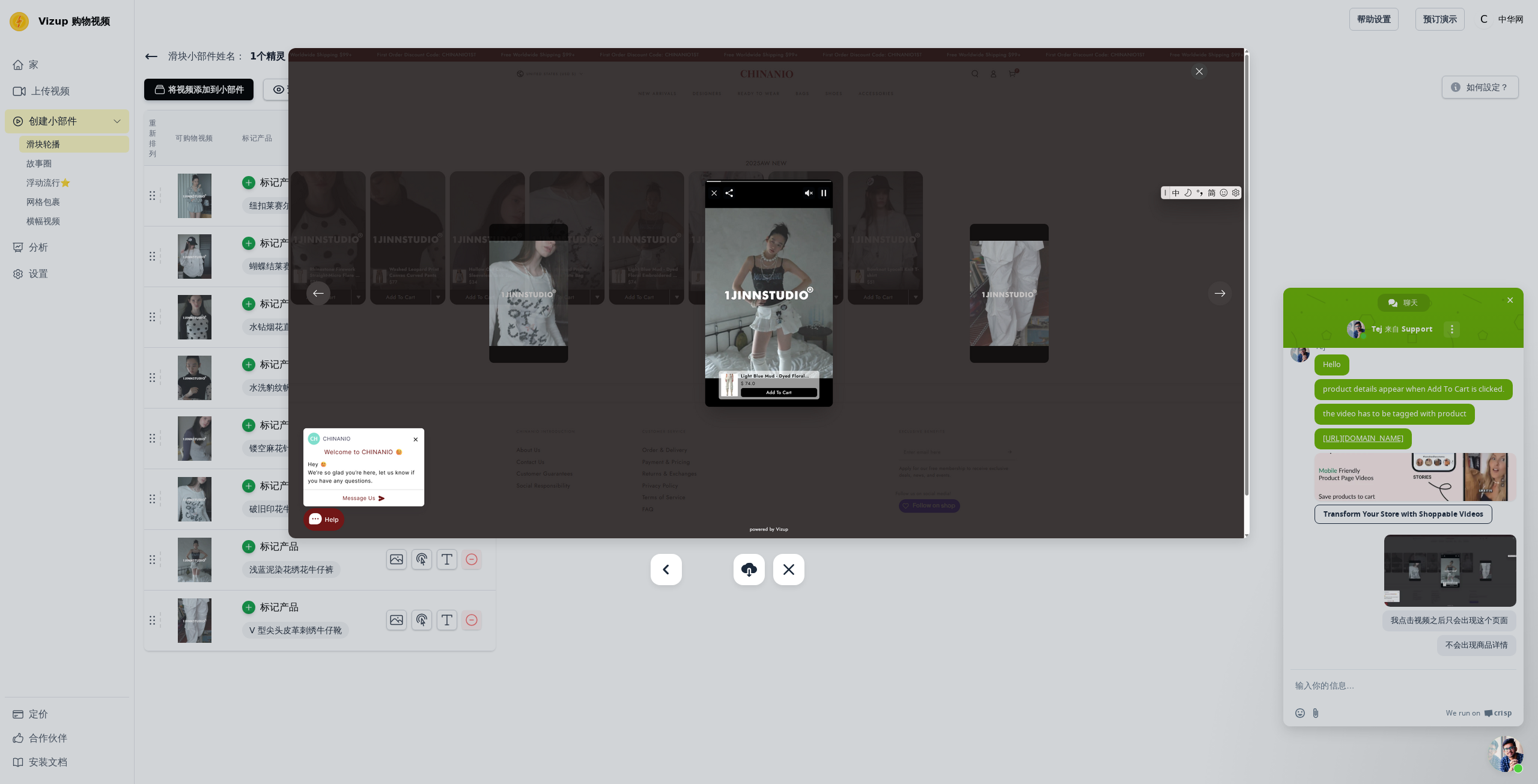
click at [1081, 571] on div at bounding box center [769, 392] width 1538 height 784
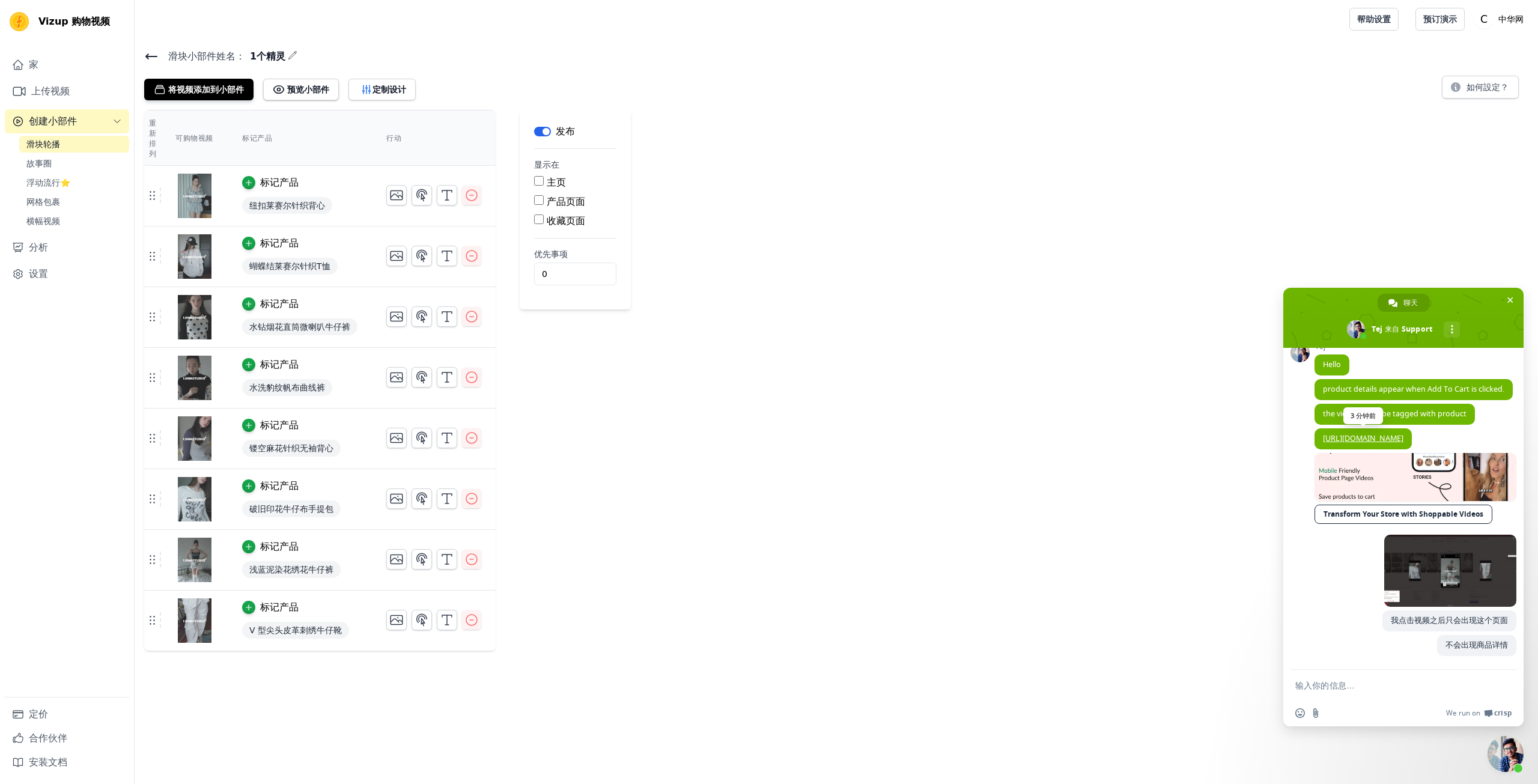
scroll to position [243, 0]
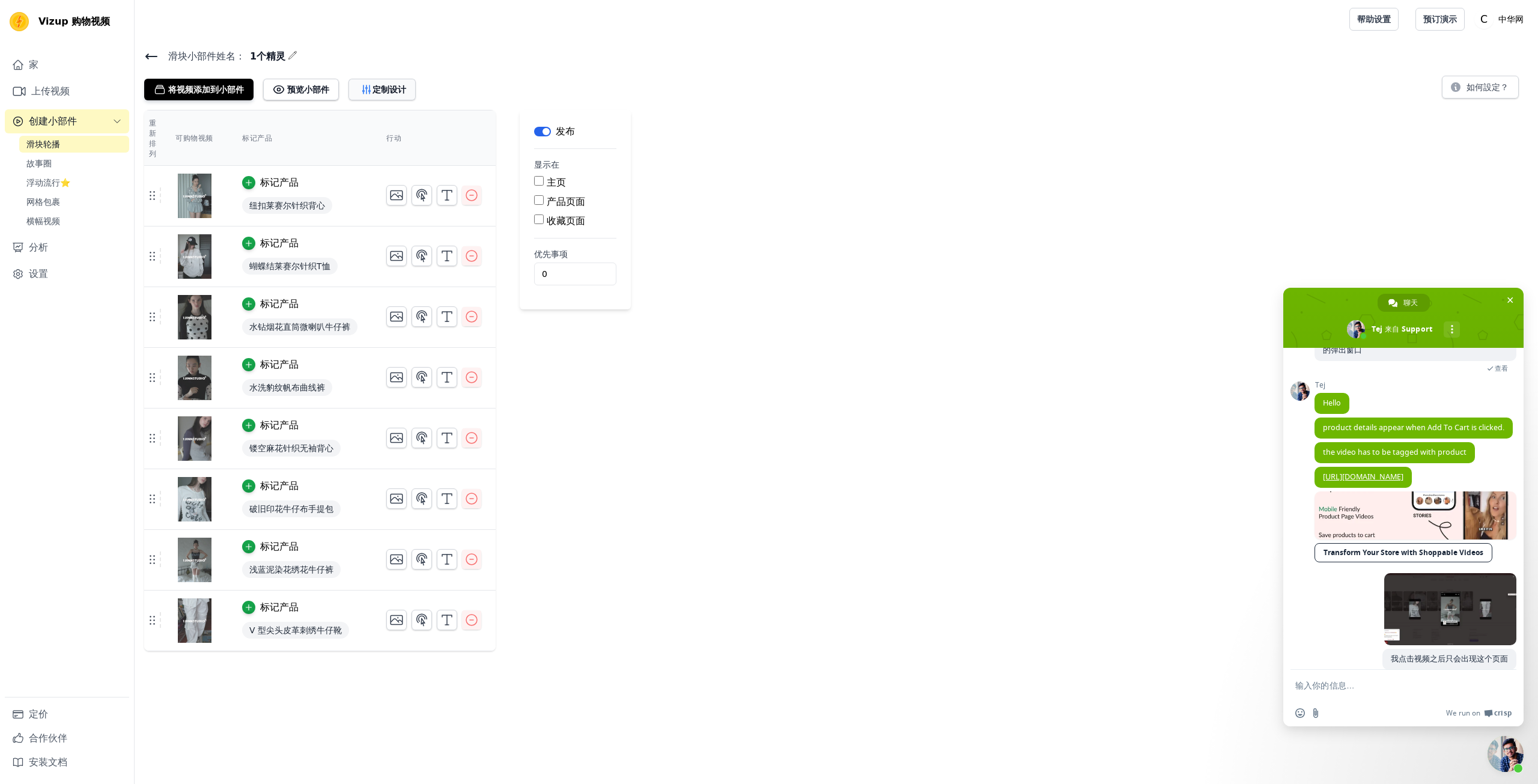
click at [386, 91] on font "定制设计" at bounding box center [390, 89] width 34 height 10
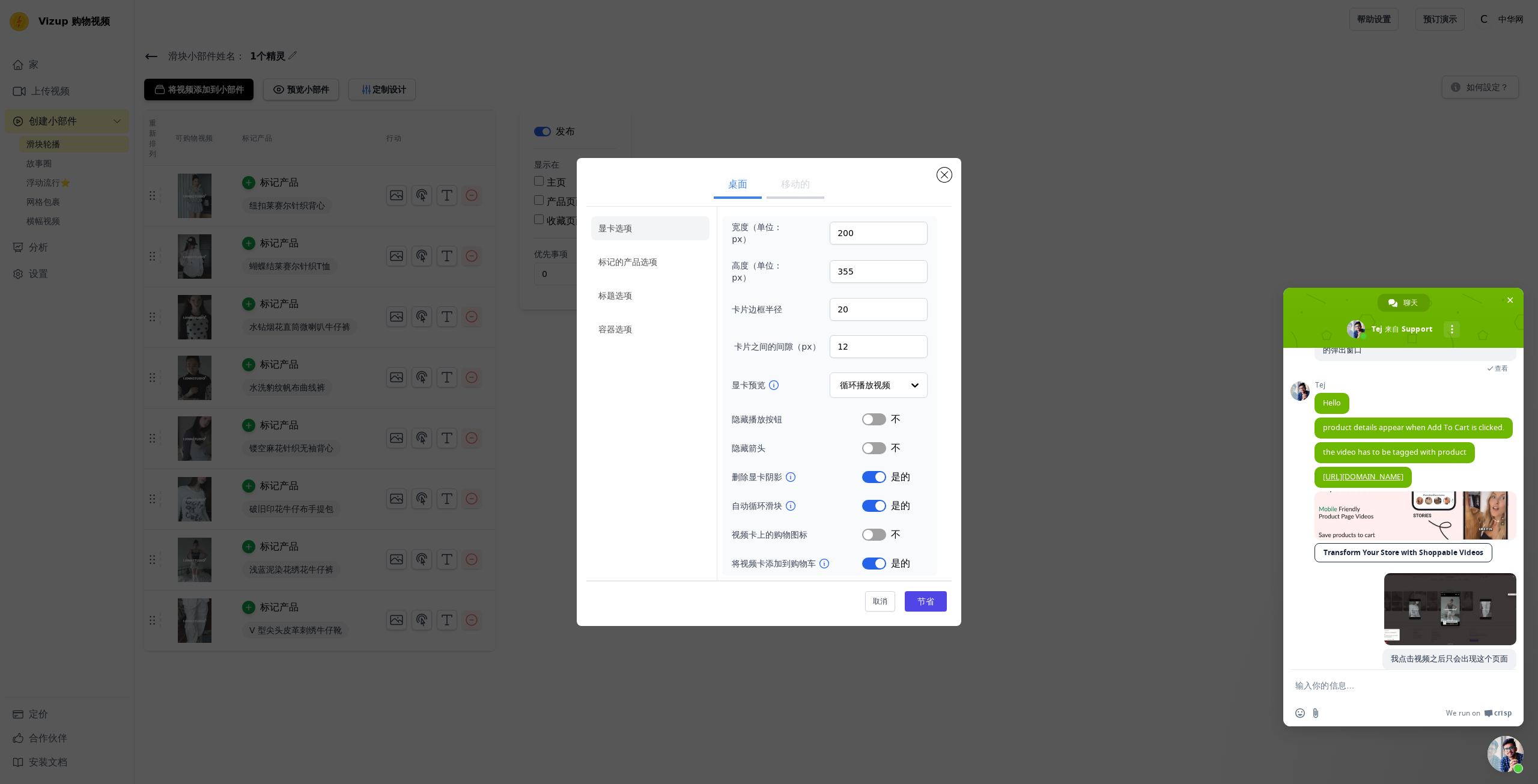
click at [822, 564] on icon at bounding box center [824, 564] width 12 height 12
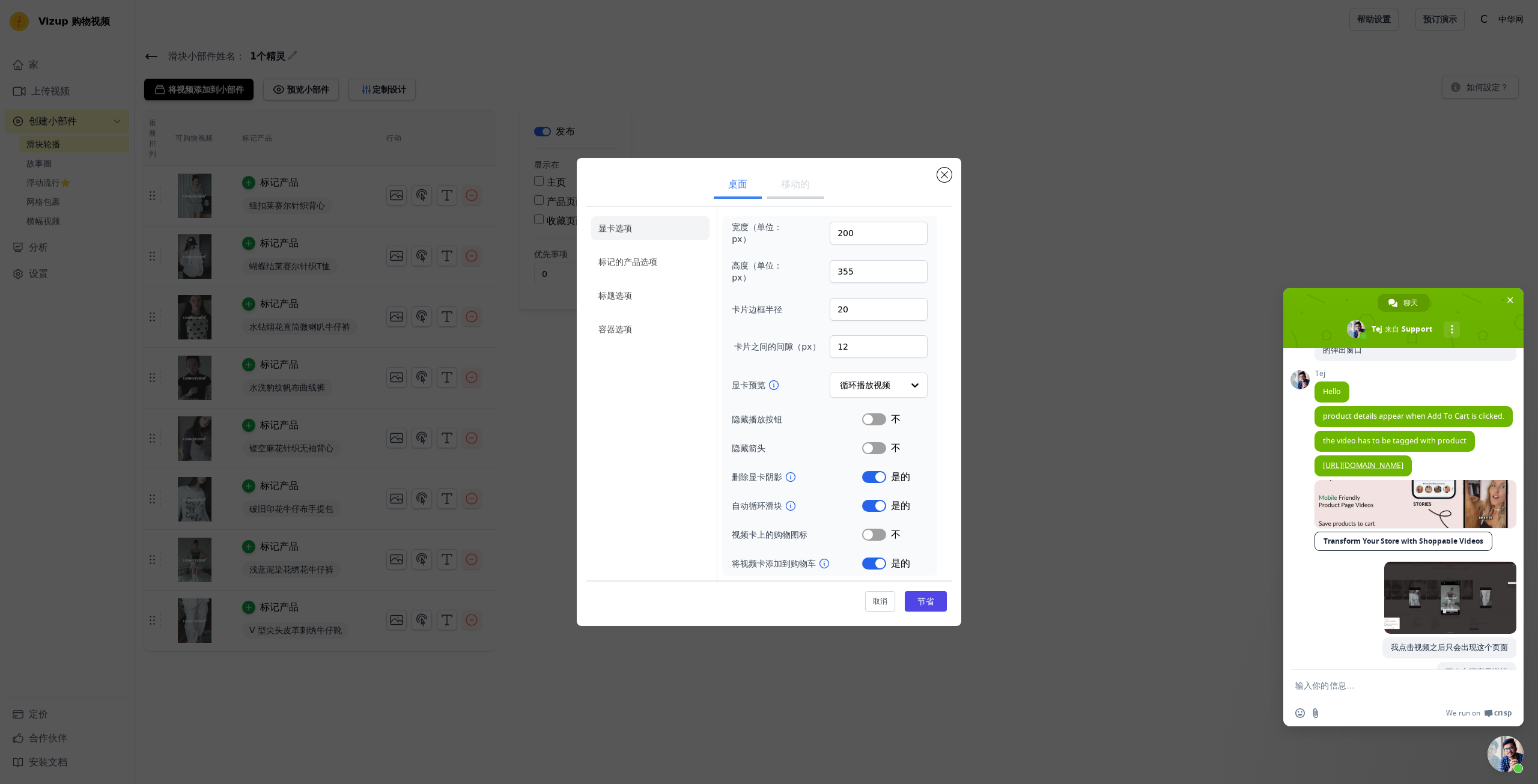
scroll to position [303, 0]
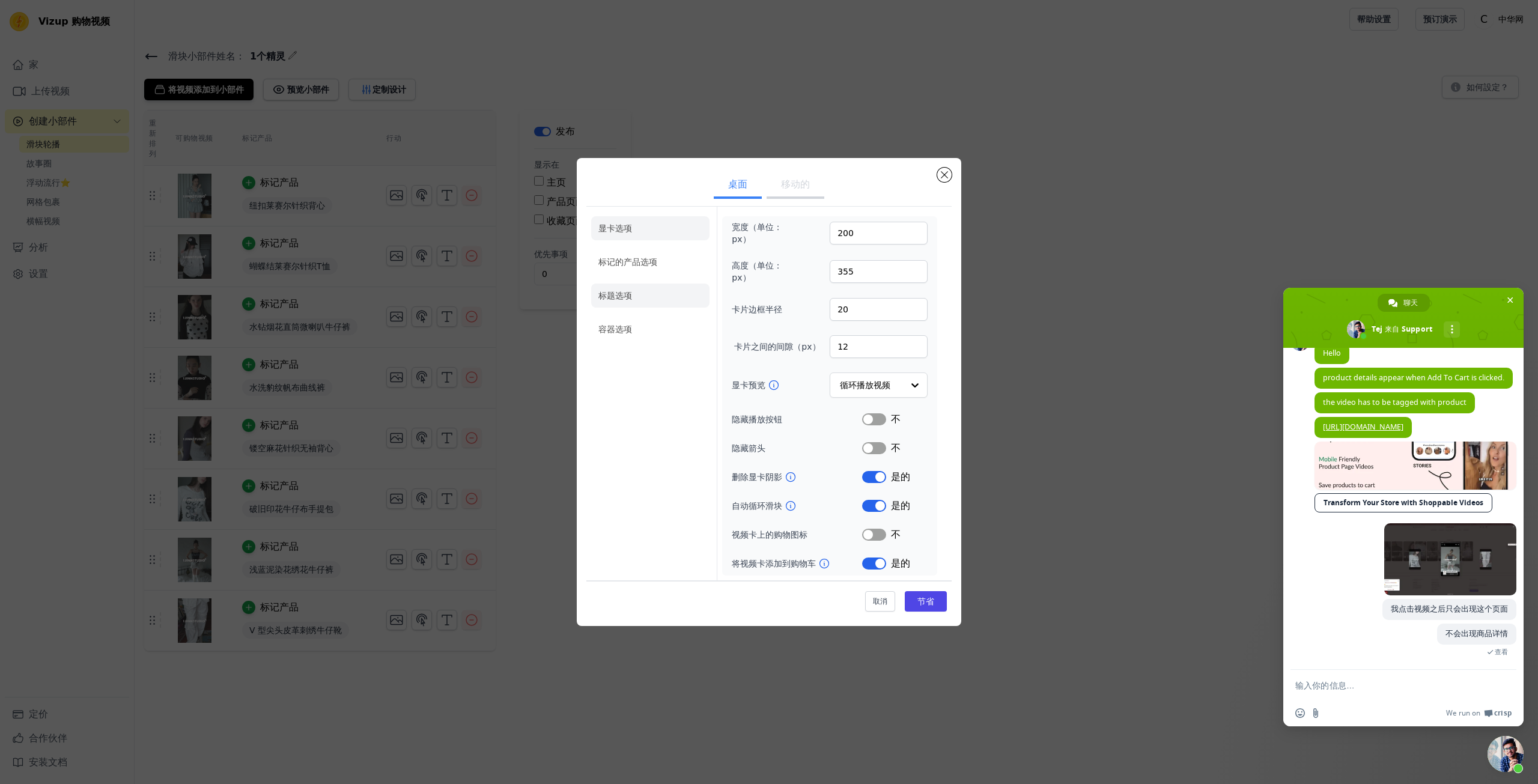
click at [633, 299] on li "标题选项" at bounding box center [651, 295] width 119 height 24
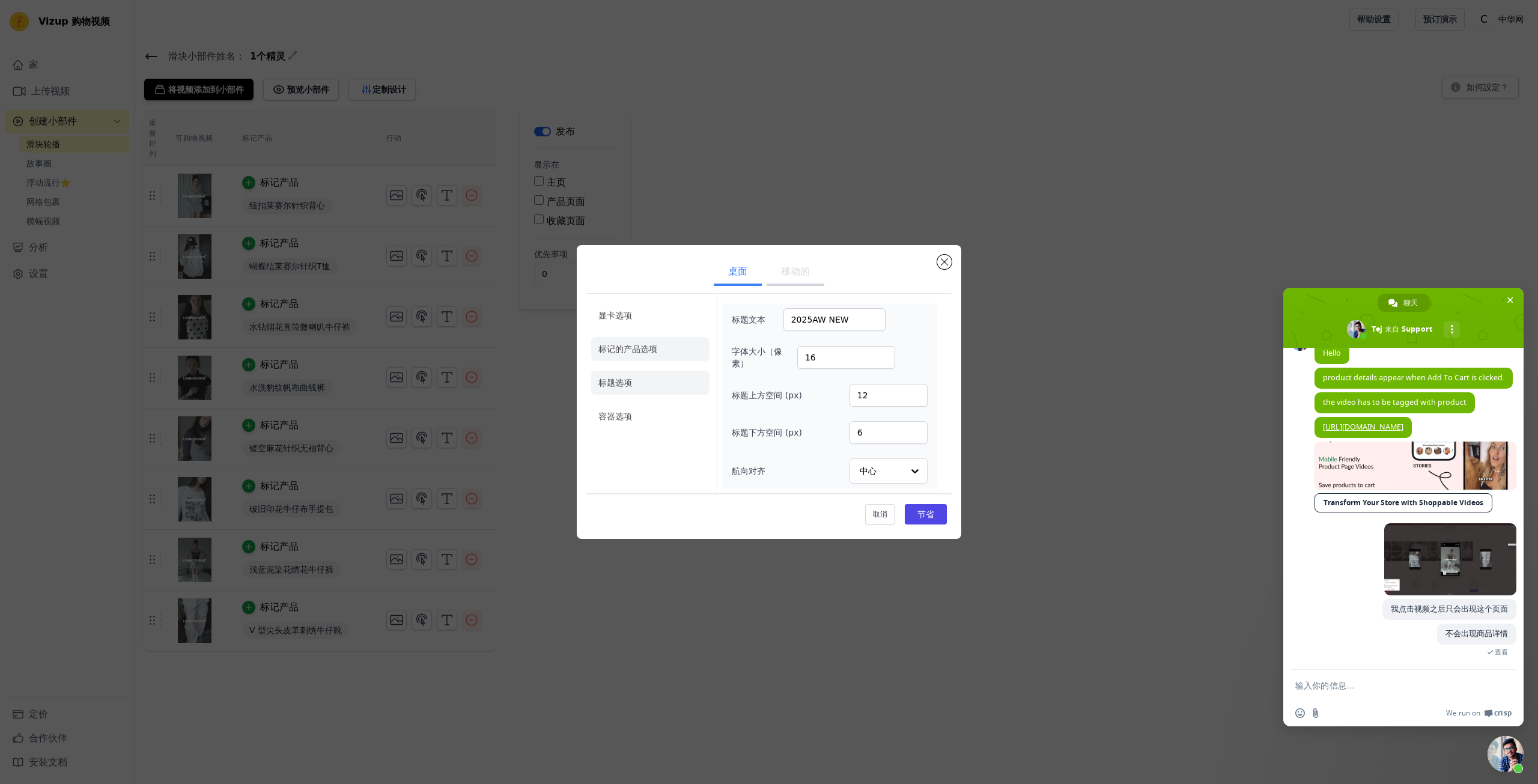
click at [654, 351] on font "标记的产品选项" at bounding box center [628, 348] width 59 height 10
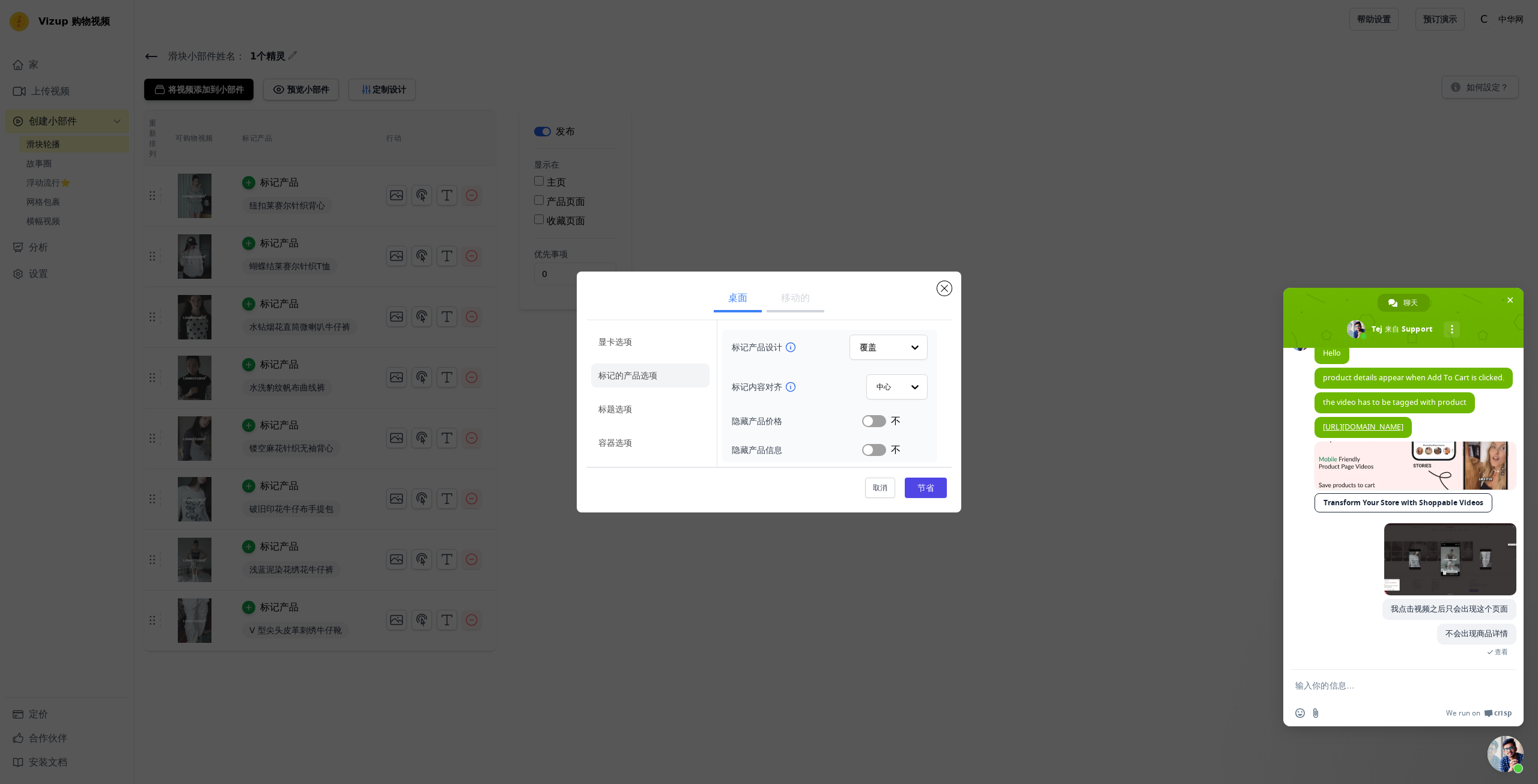
click at [783, 307] on button "移动的" at bounding box center [796, 299] width 58 height 26
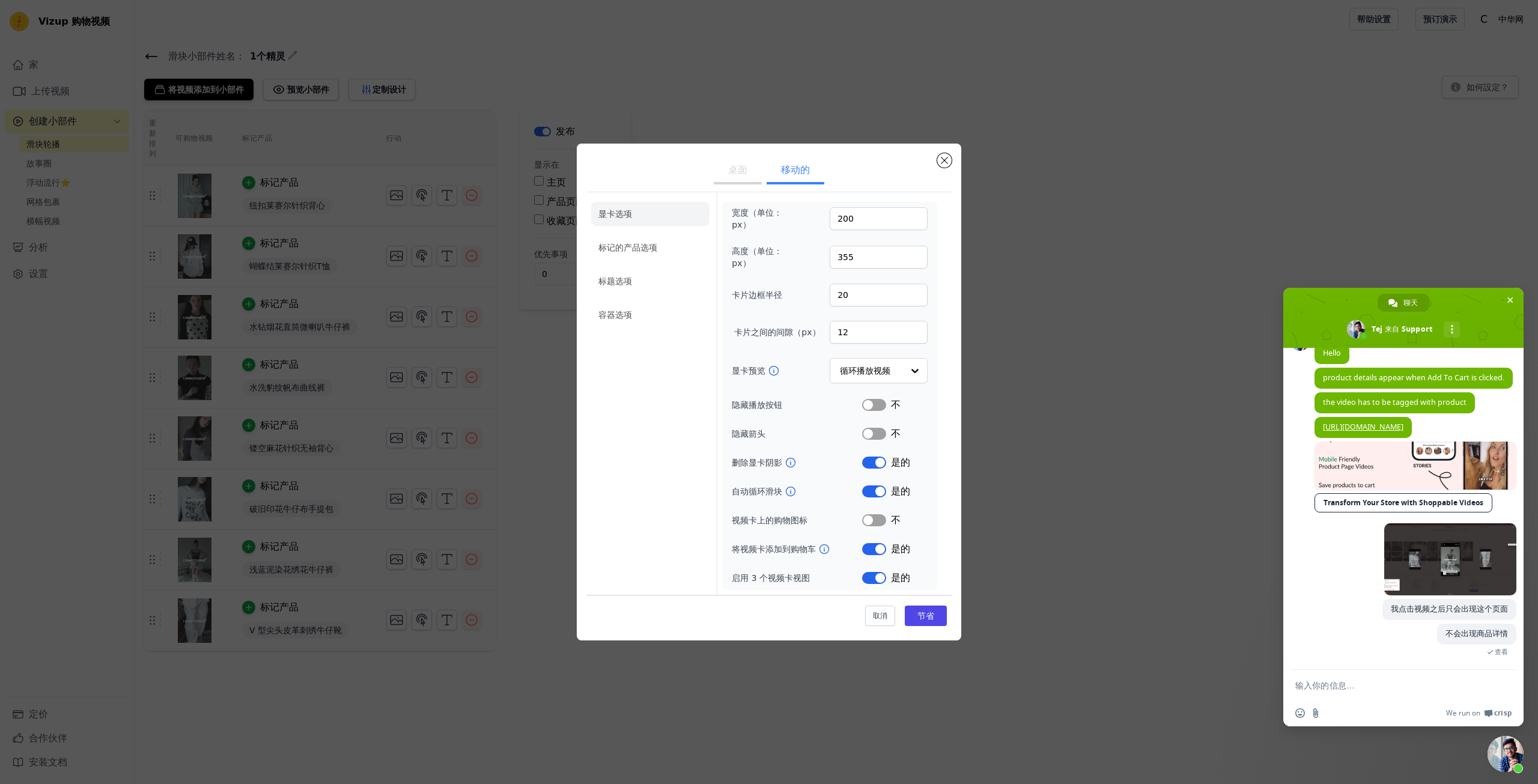
click at [949, 169] on ul "桌面 移动的" at bounding box center [769, 171] width 365 height 36
click at [944, 158] on button "关闭模式" at bounding box center [945, 160] width 15 height 15
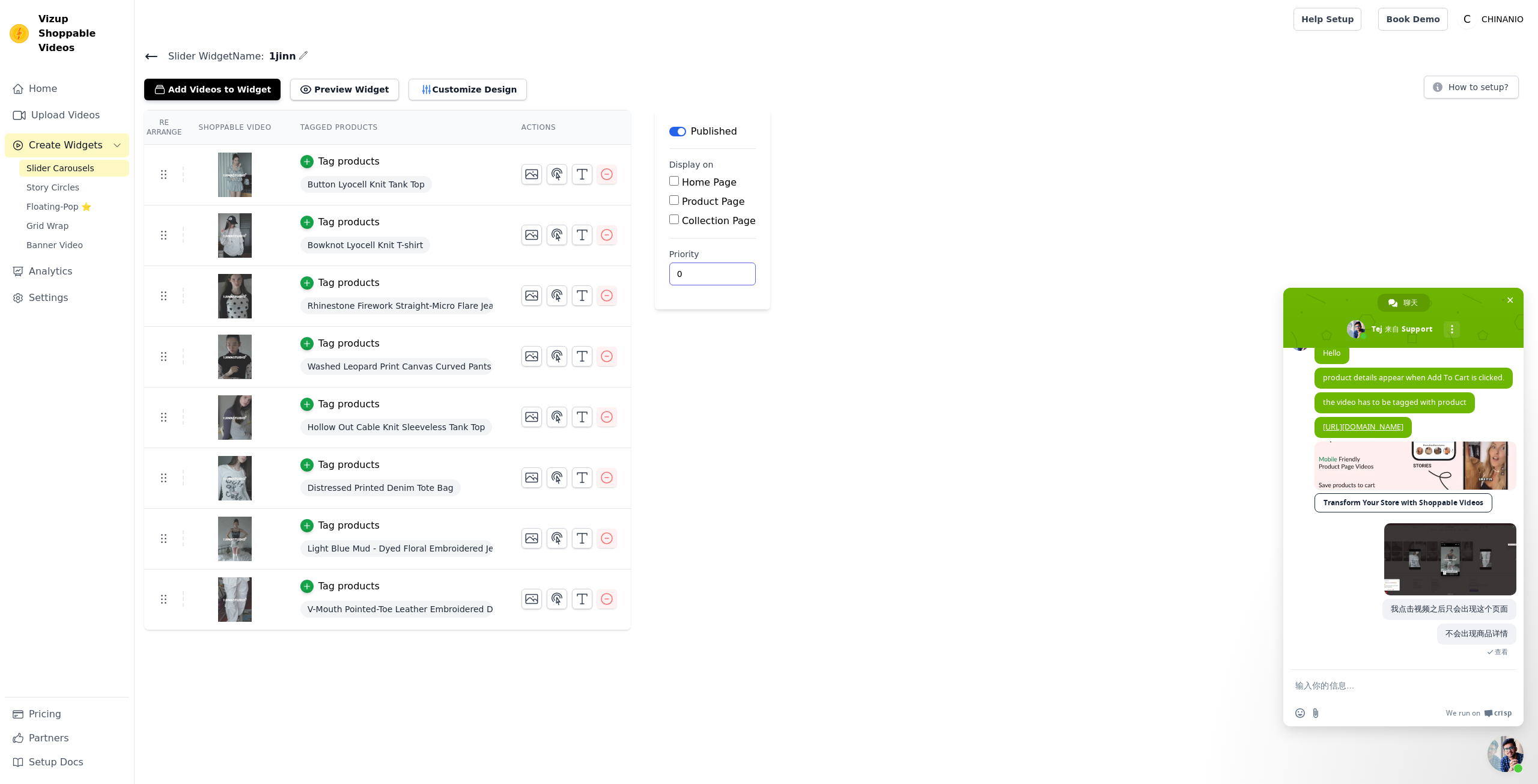
click at [988, 301] on div "Re Arrange Shoppable Video Tagged Products Actions Tag products Button Lyocell …" at bounding box center [836, 369] width 1404 height 520
click at [71, 286] on link "Settings" at bounding box center [67, 298] width 125 height 24
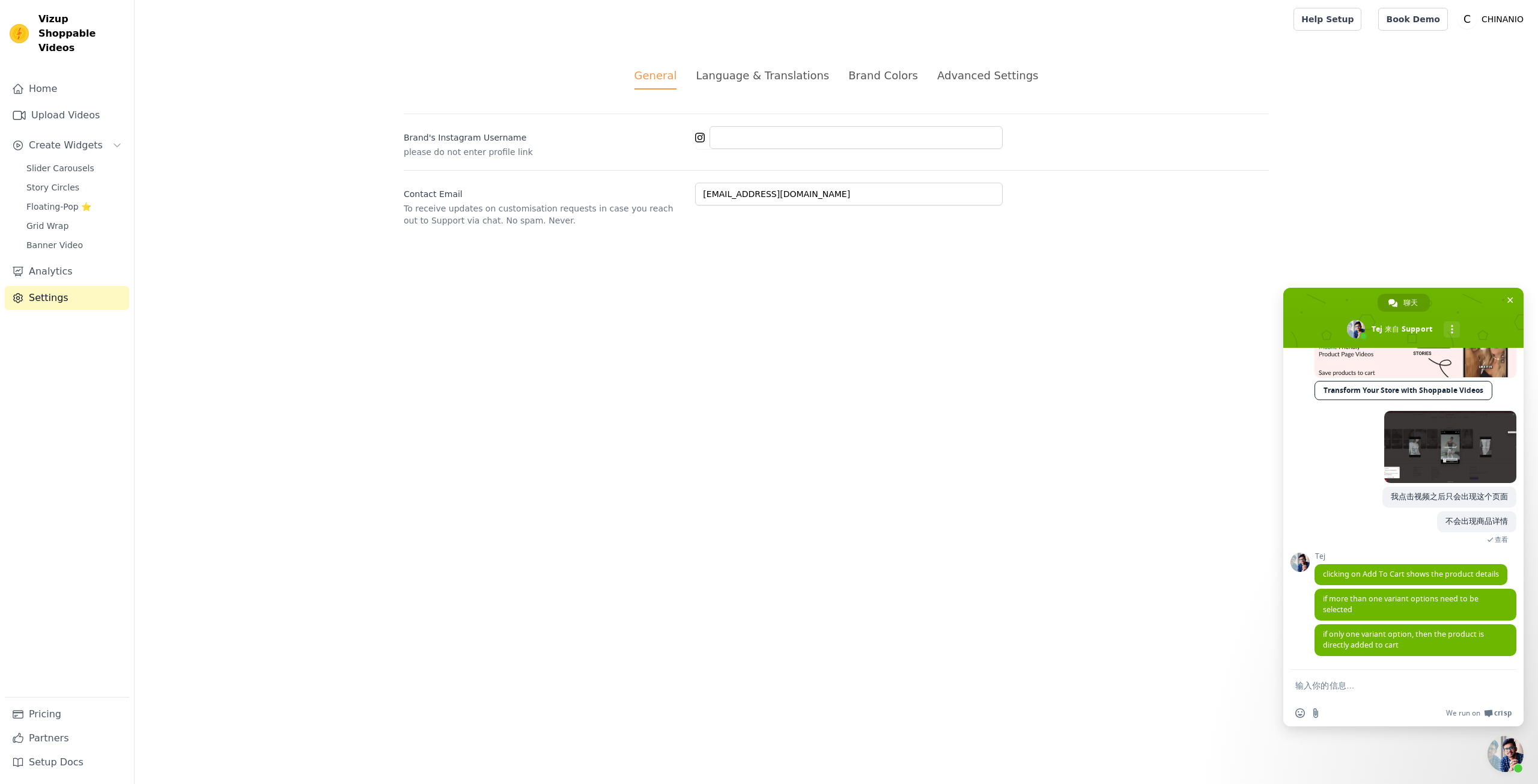
scroll to position [415, 0]
click at [1399, 589] on span "if more than one variant options need to be selected" at bounding box center [1416, 605] width 202 height 32
click at [1370, 578] on span "clicking on Add To Cart shows the product details" at bounding box center [1411, 574] width 176 height 10
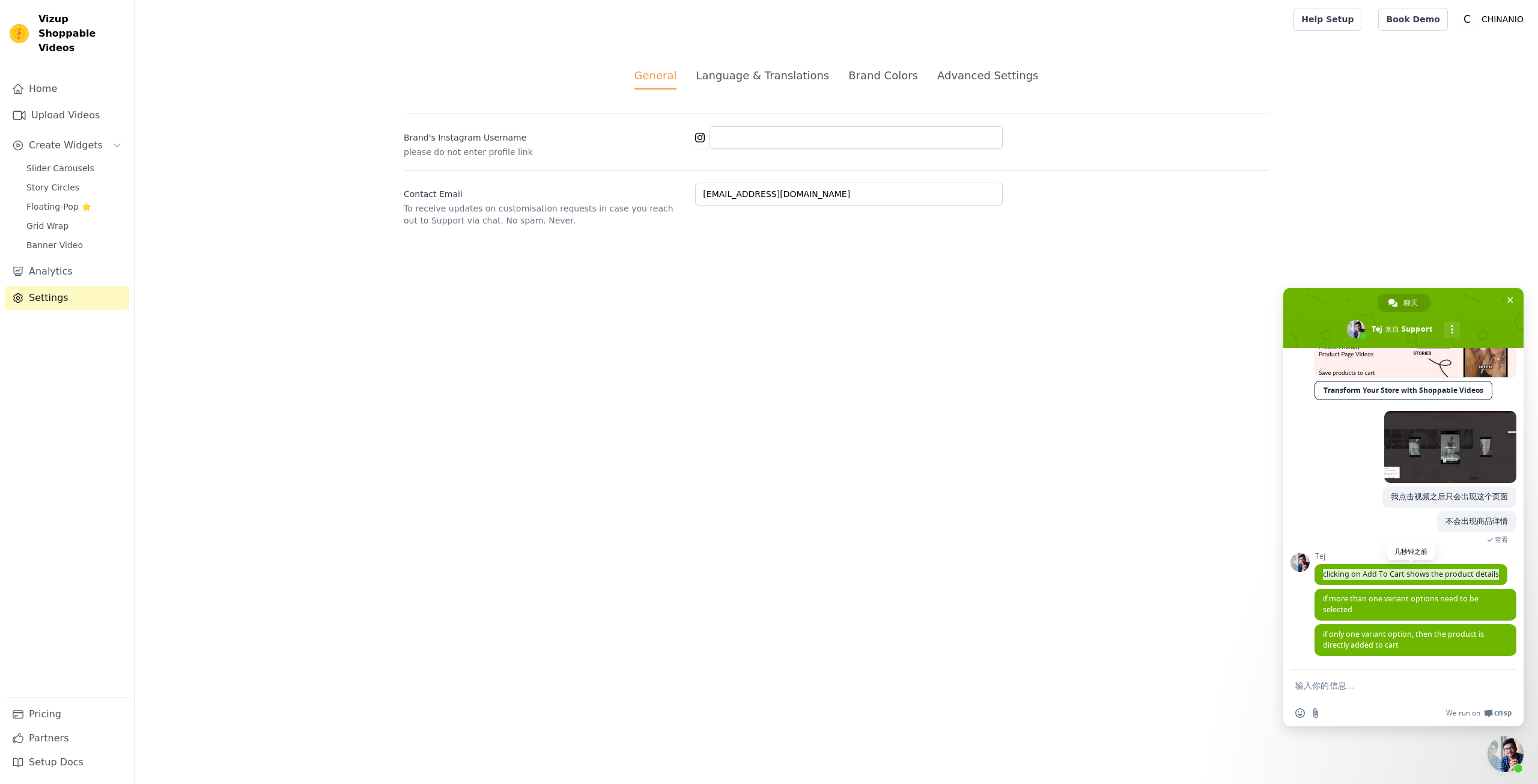
click at [1370, 578] on span "clicking on Add To Cart shows the product details" at bounding box center [1411, 574] width 176 height 10
click at [1371, 617] on span "if more than one variant options need to be selected" at bounding box center [1416, 605] width 202 height 32
click at [1370, 612] on span "if more than one variant options need to be selected" at bounding box center [1416, 605] width 202 height 32
click at [1373, 601] on span "if more than one variant options need to be selected" at bounding box center [1400, 604] width 156 height 21
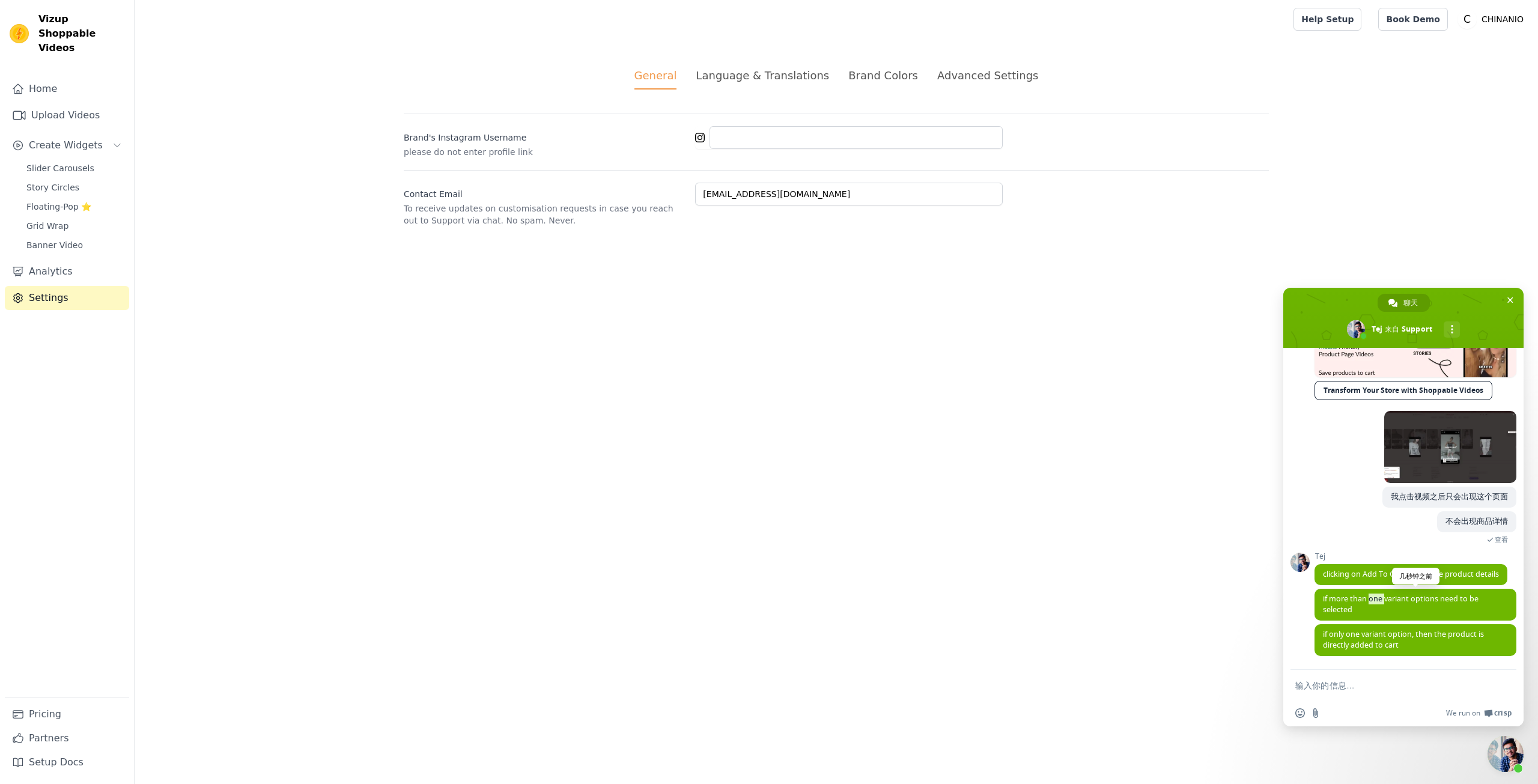
click at [1373, 601] on span "if more than one variant options need to be selected" at bounding box center [1400, 604] width 156 height 21
click at [1370, 633] on span "if only one variant option, then the product is directly added to cart" at bounding box center [1403, 639] width 161 height 21
click at [56, 133] on button "Create Widgets" at bounding box center [67, 145] width 125 height 24
drag, startPoint x: 73, startPoint y: 131, endPoint x: 68, endPoint y: 145, distance: 14.9
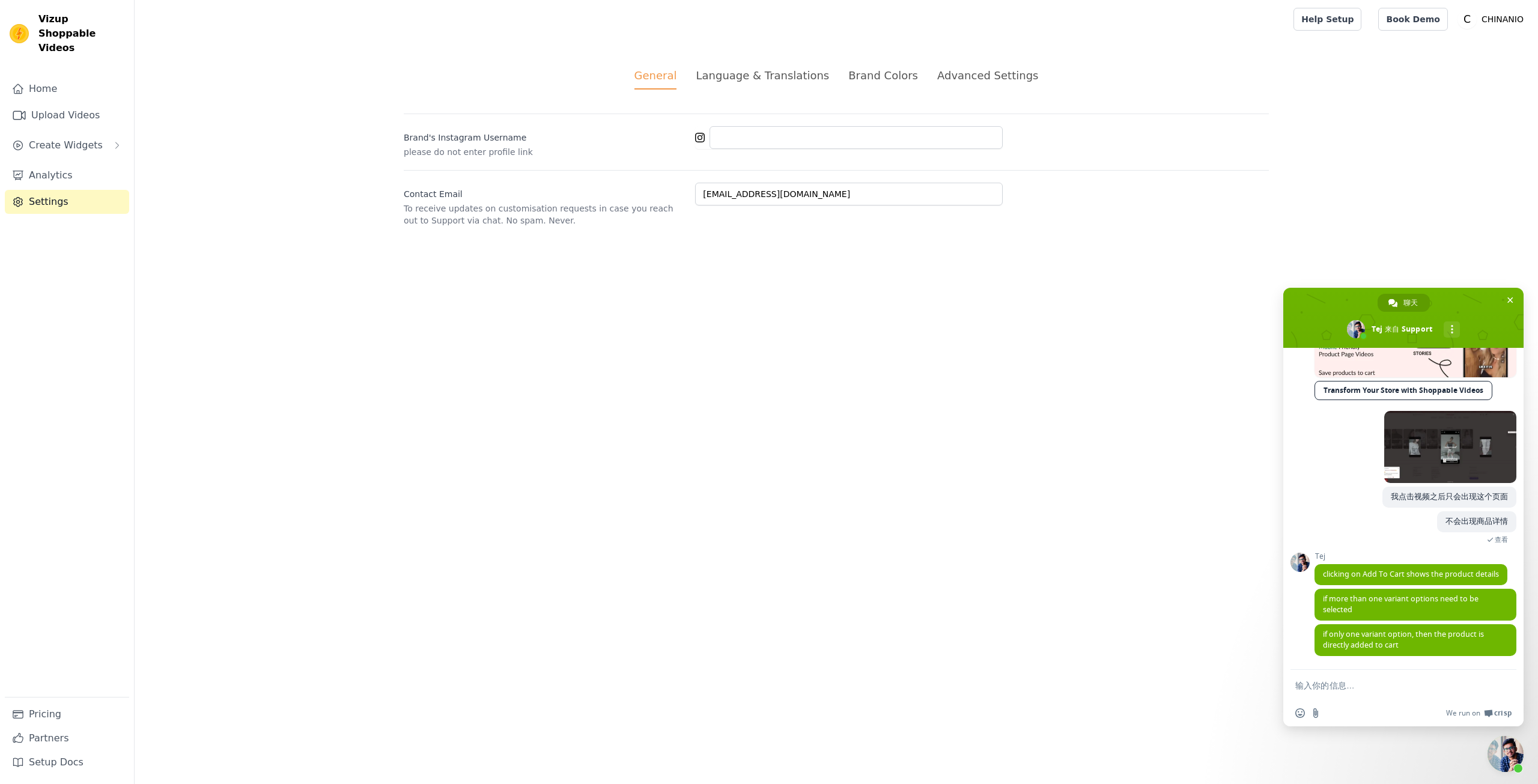
click at [73, 139] on span "Create Widgets" at bounding box center [65, 145] width 74 height 15
click at [71, 162] on span "Slider Carousels" at bounding box center [60, 168] width 68 height 12
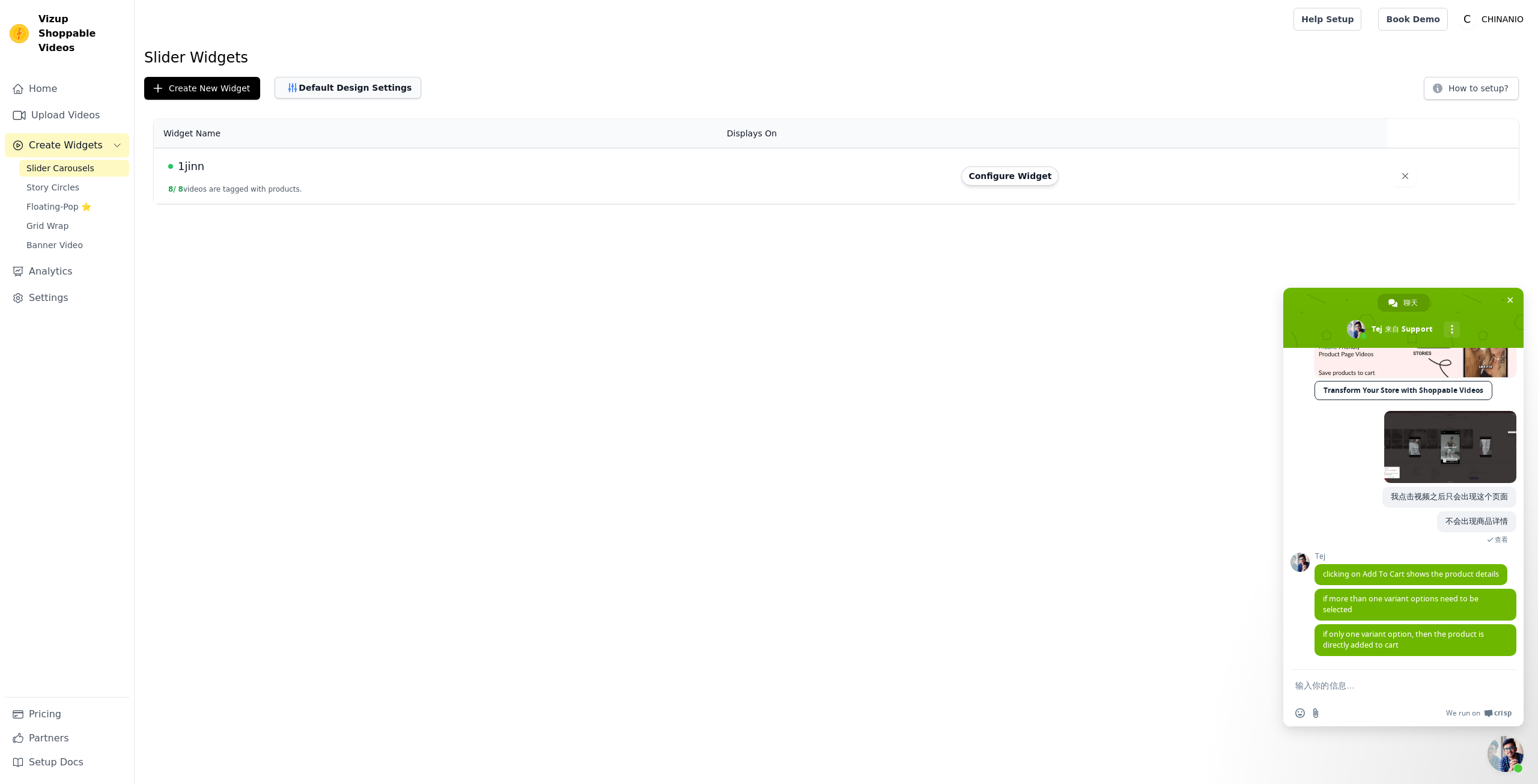
click at [327, 88] on button "Default Design Settings" at bounding box center [348, 87] width 146 height 22
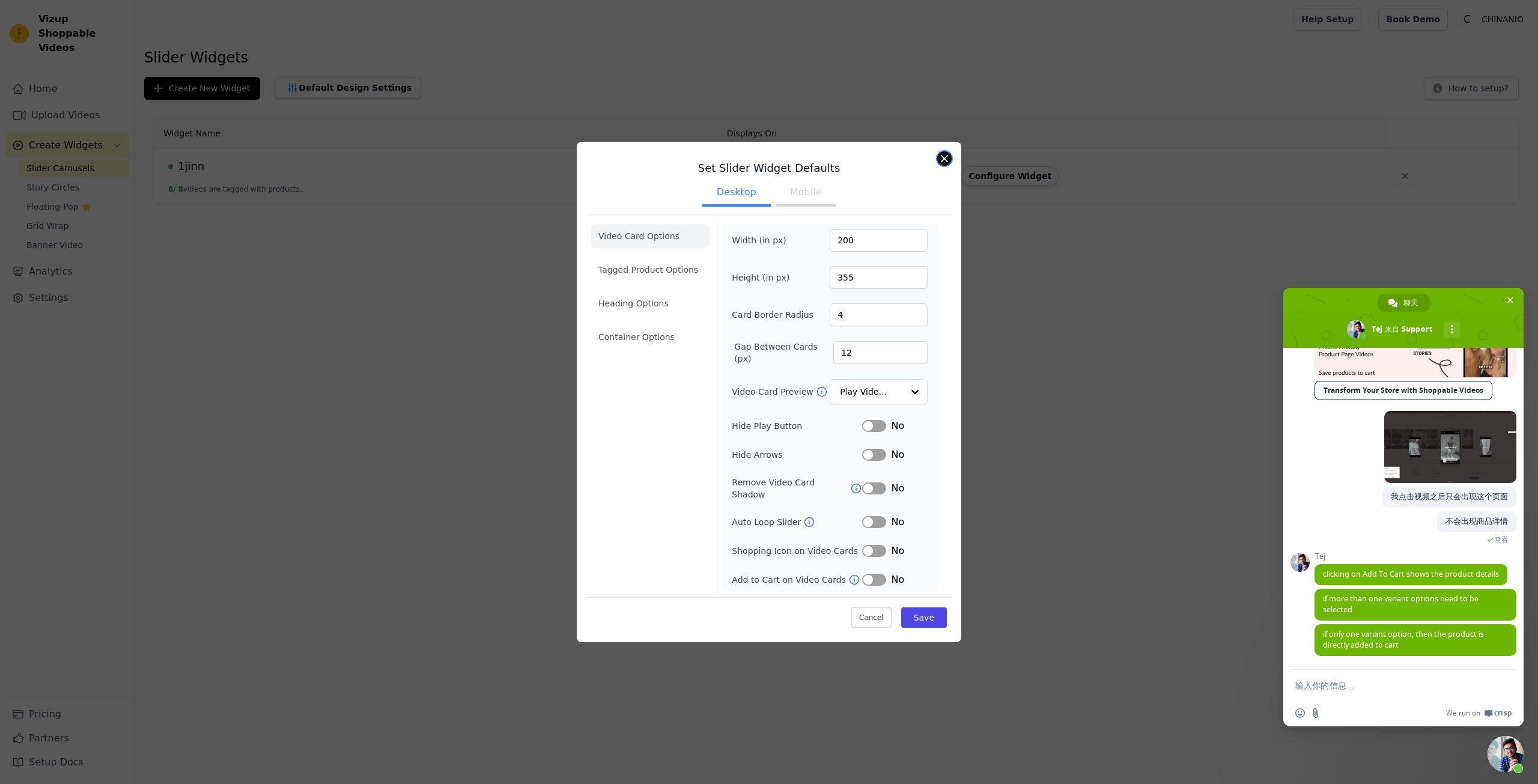
click at [939, 166] on button "Close modal" at bounding box center [945, 159] width 15 height 15
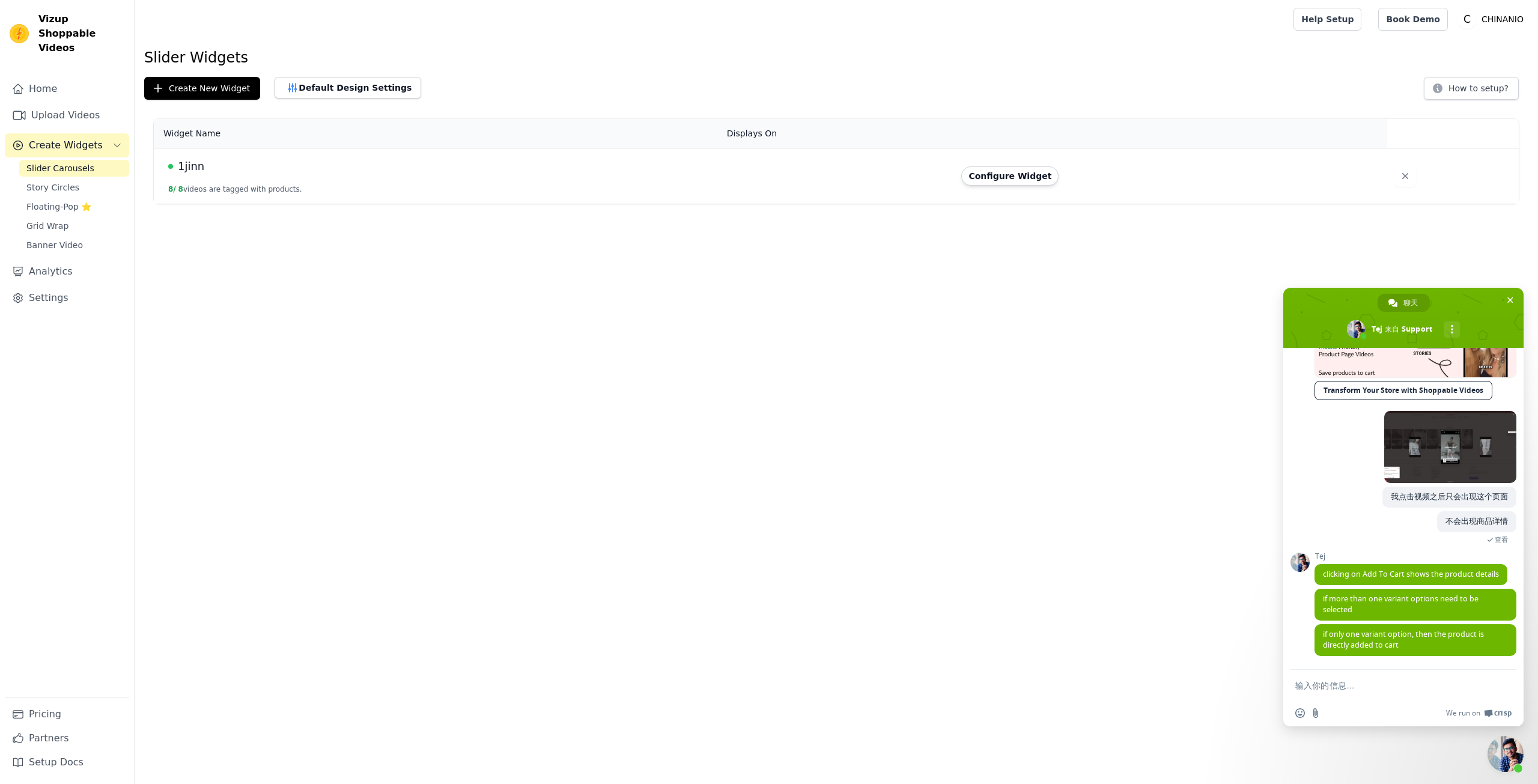
click at [516, 200] on td "1jinn 8 / 8 videos are tagged with products." at bounding box center [437, 176] width 566 height 56
click at [227, 186] on button "8 / 8 videos are tagged with products." at bounding box center [235, 189] width 134 height 10
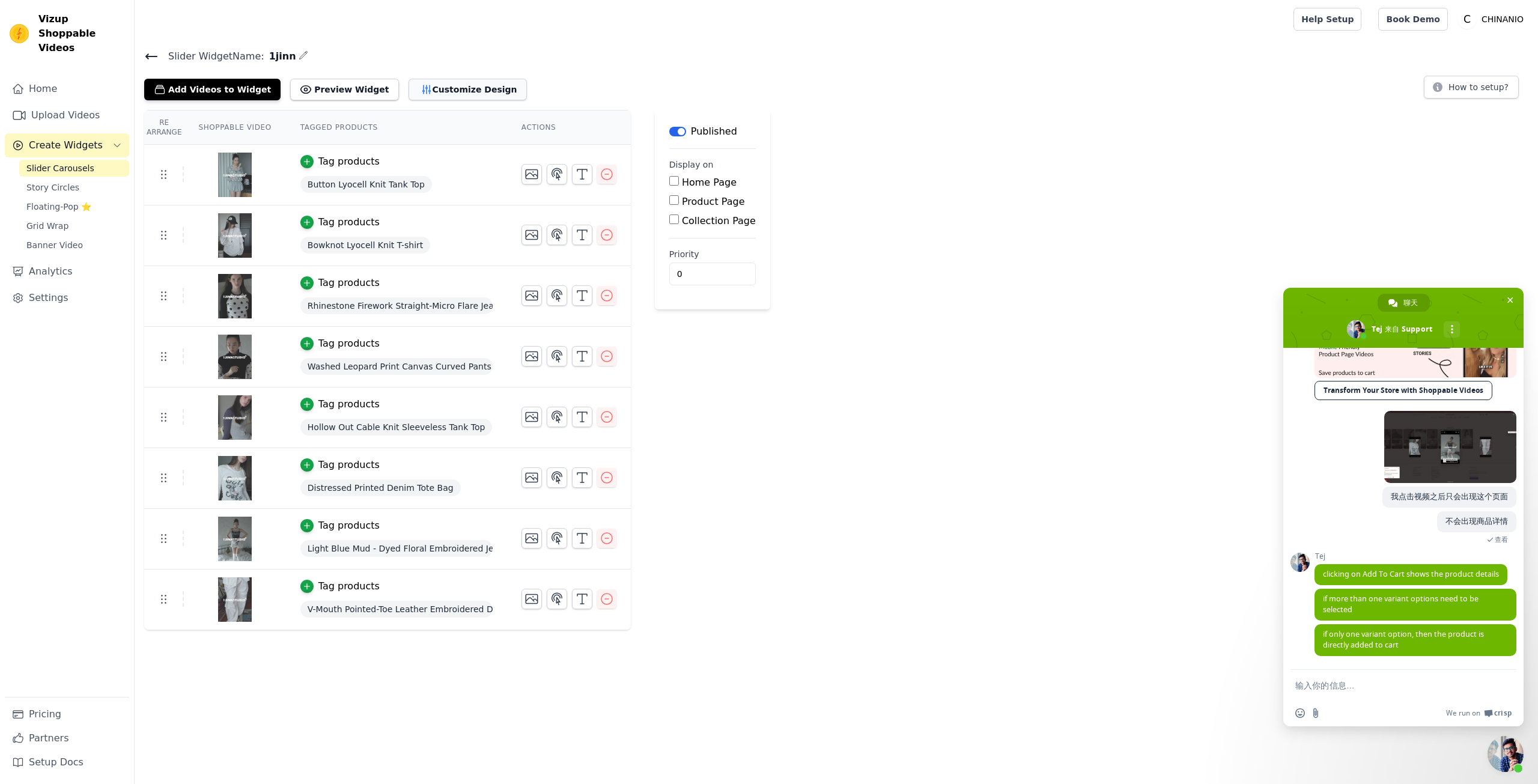
click at [435, 92] on button "Customize Design" at bounding box center [468, 89] width 119 height 22
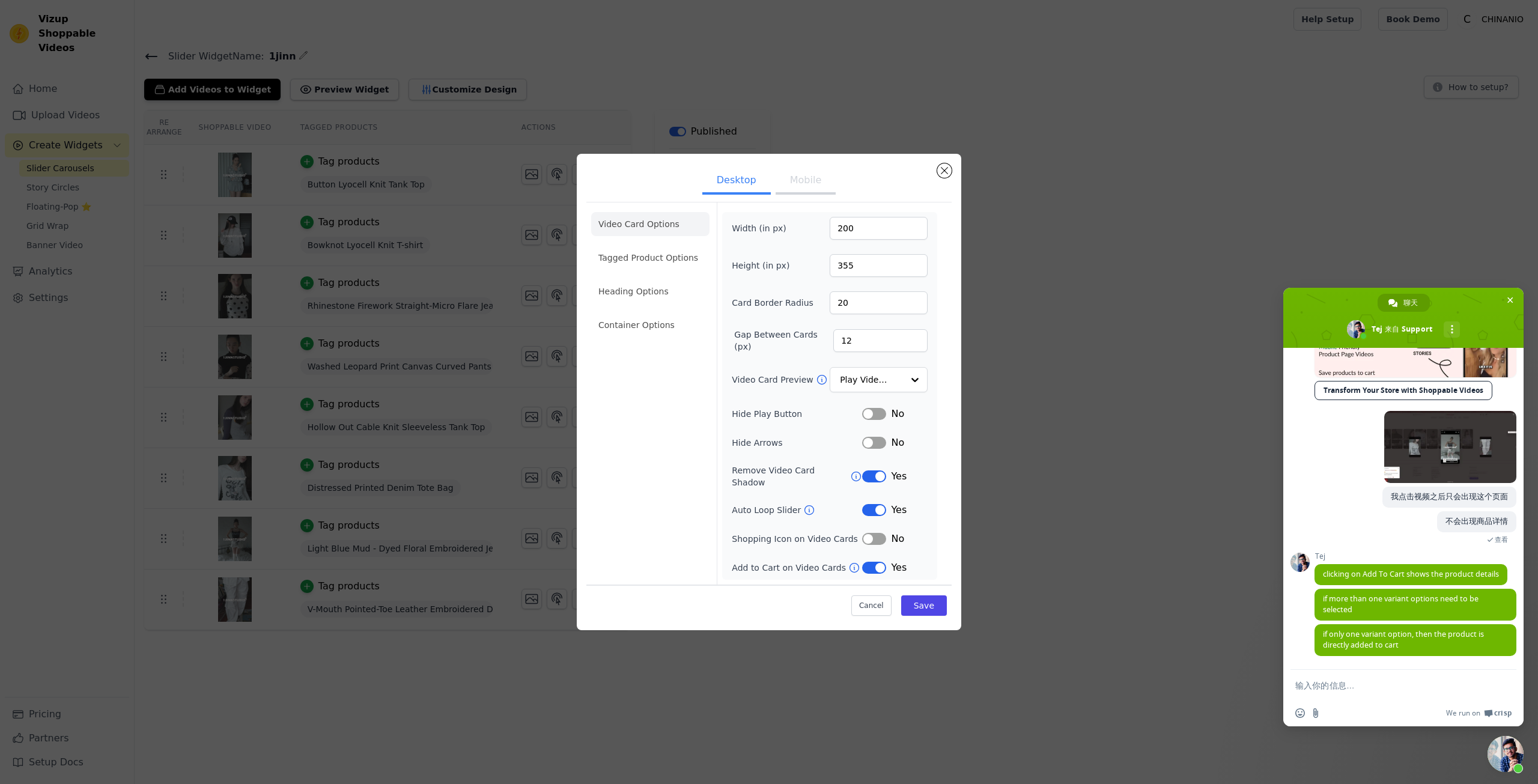
click at [1351, 682] on textarea "输入你的信息…" at bounding box center [1391, 686] width 190 height 10
click at [1379, 678] on form at bounding box center [1391, 686] width 190 height 32
click at [1371, 687] on textarea "输入你的信息…" at bounding box center [1391, 686] width 190 height 10
type textarea "j"
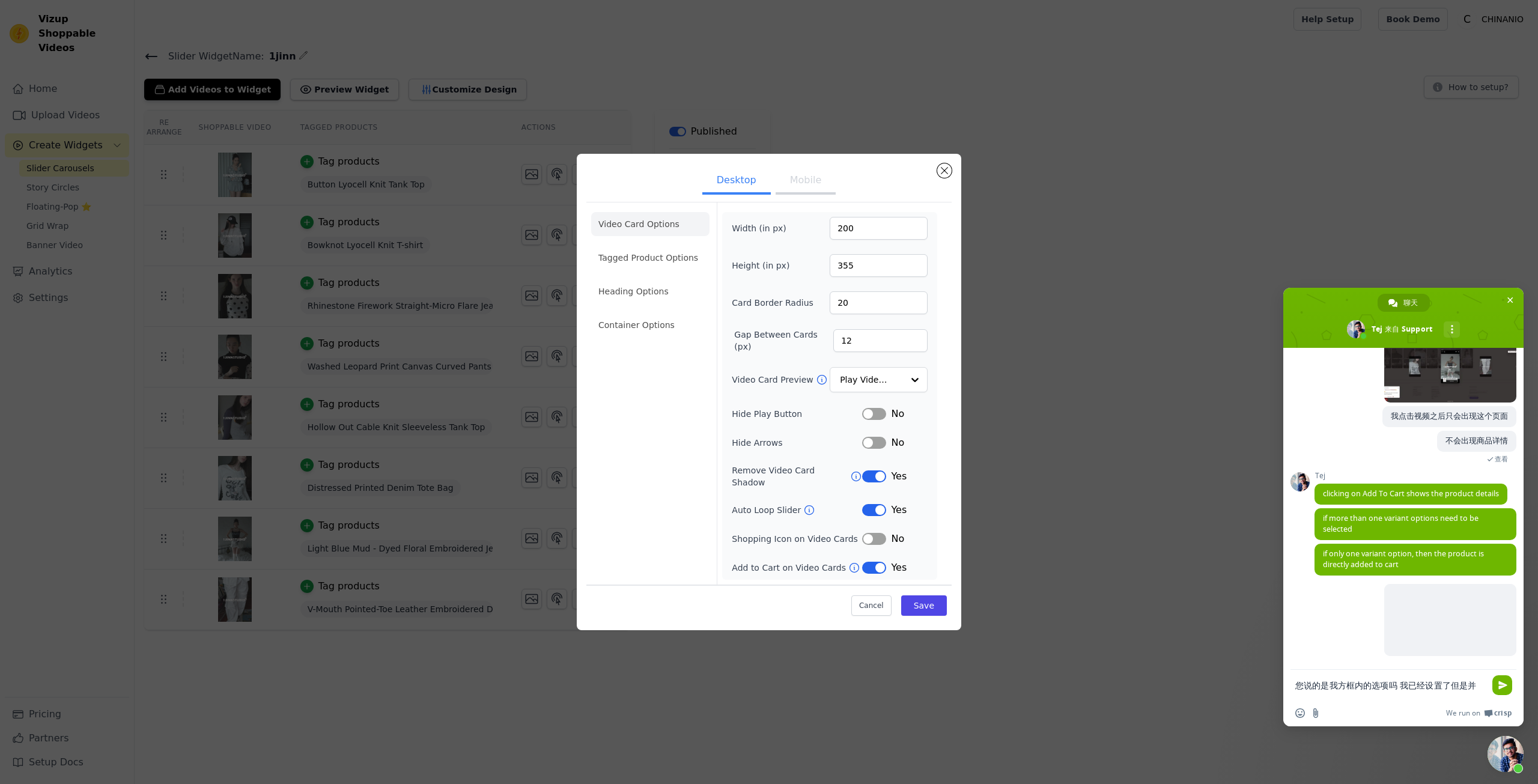
scroll to position [497, 0]
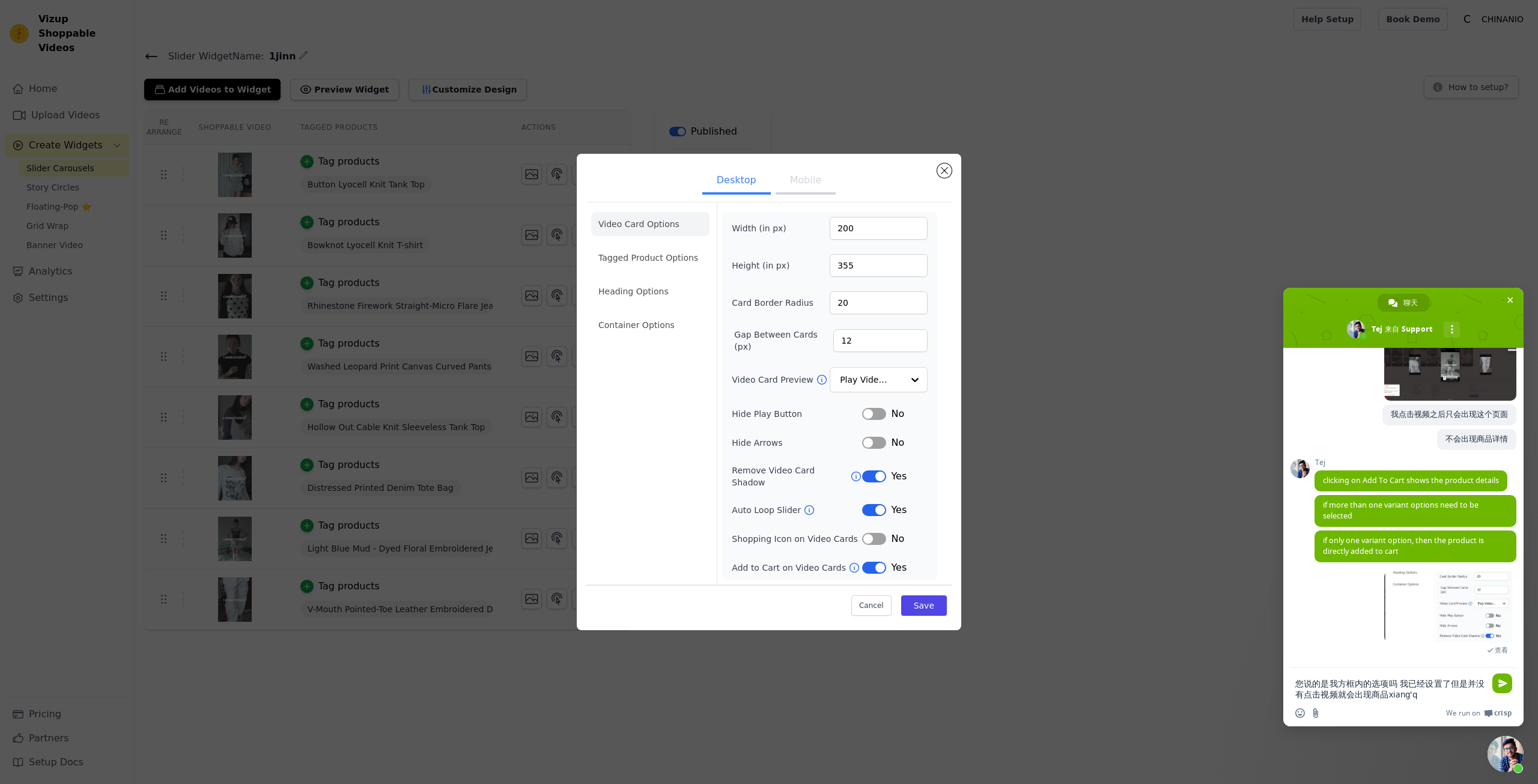
type textarea "您说的是我方框内的选项吗 我已经设置了但是并没有点击视频就会出现商品详情"
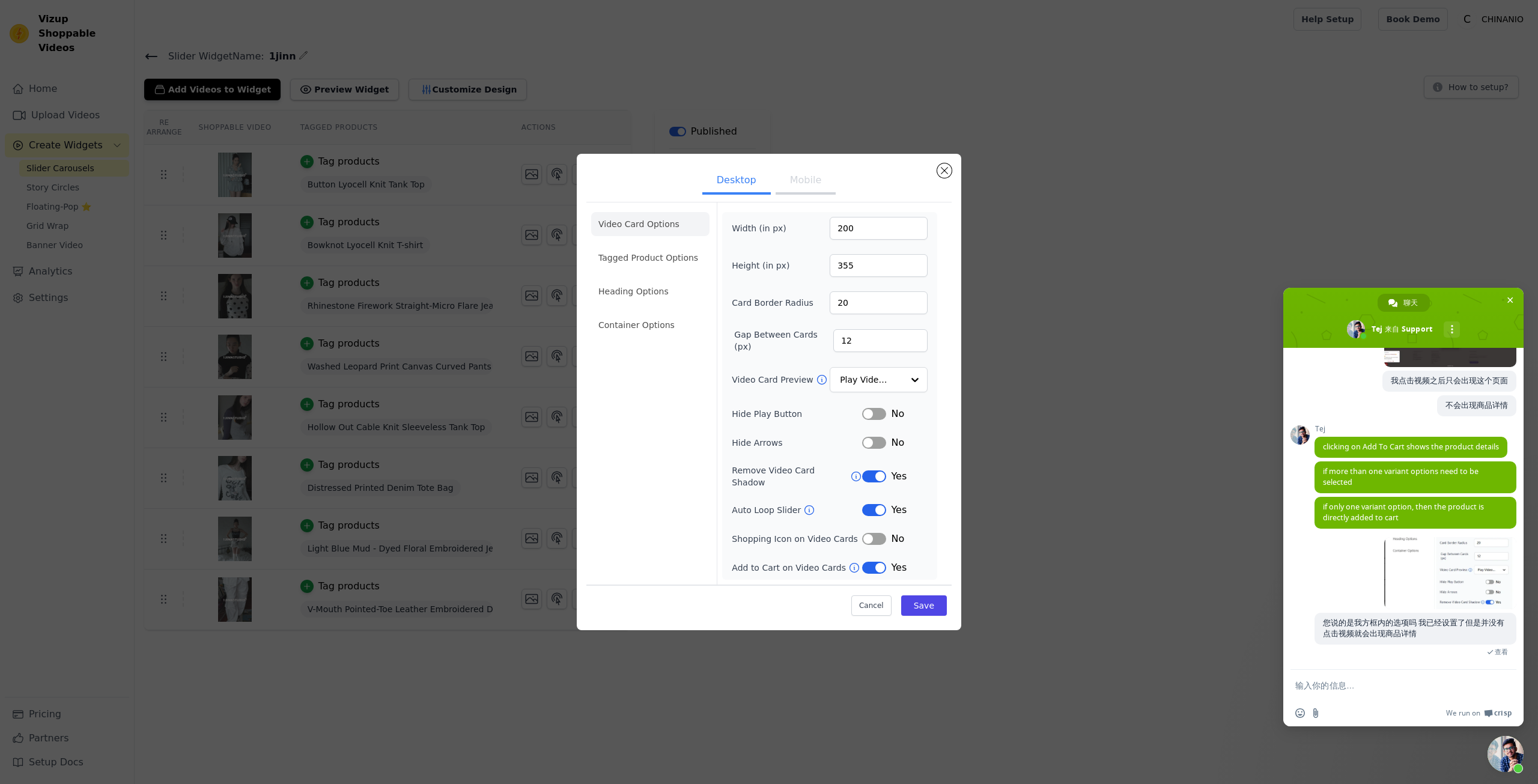
scroll to position [531, 0]
click at [1410, 581] on span at bounding box center [1451, 572] width 132 height 72
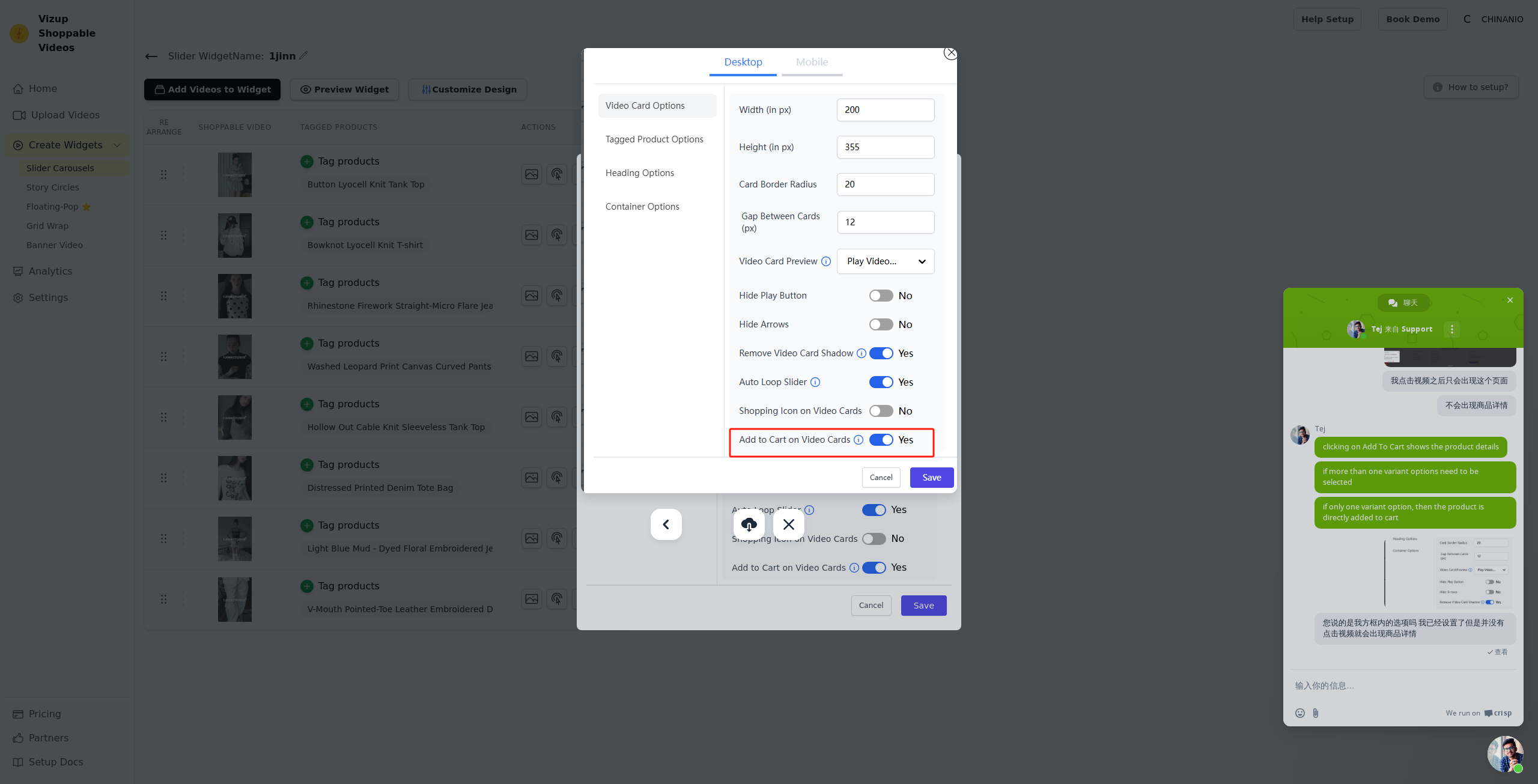
click at [1332, 603] on div at bounding box center [769, 392] width 1538 height 784
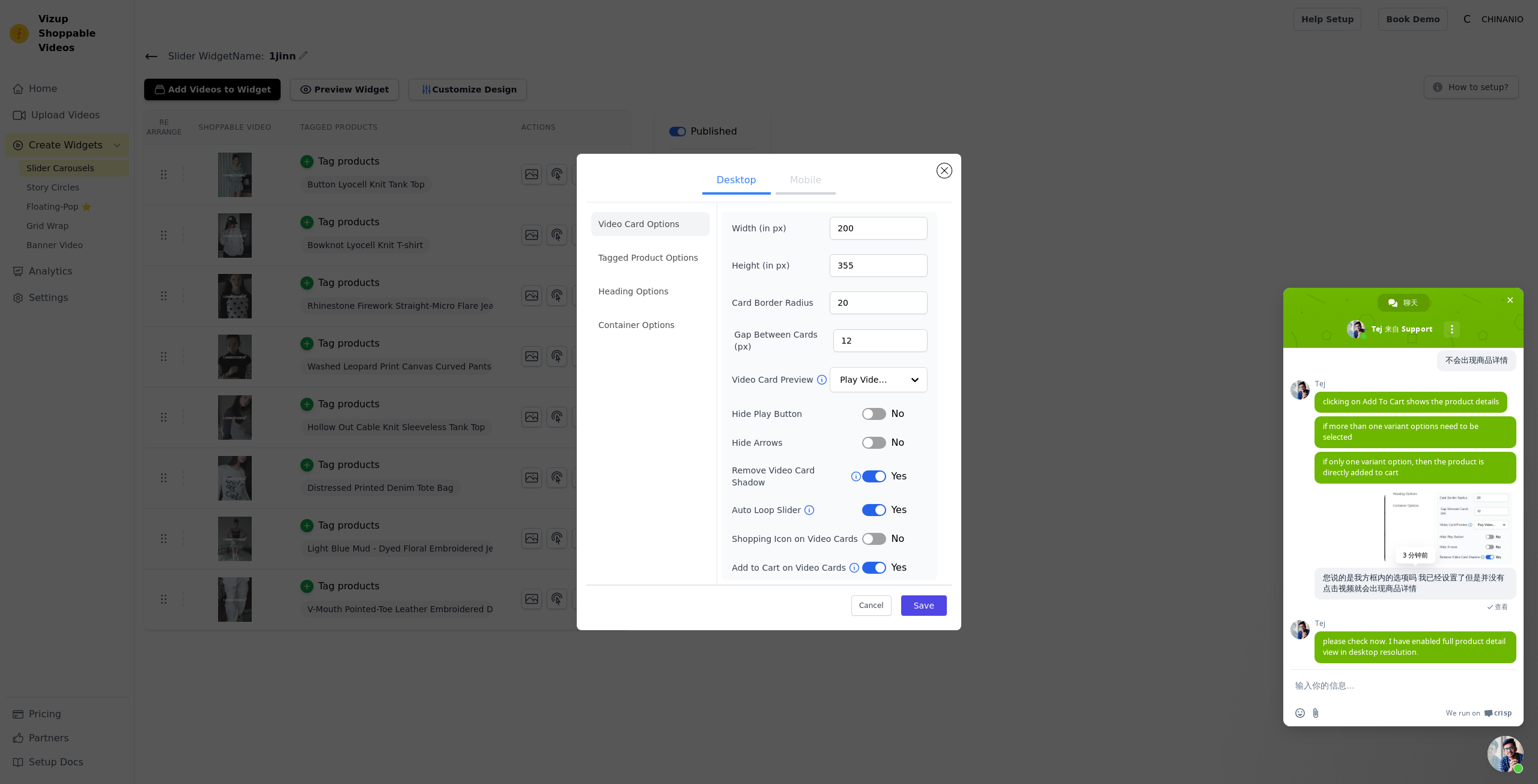
scroll to position [584, 0]
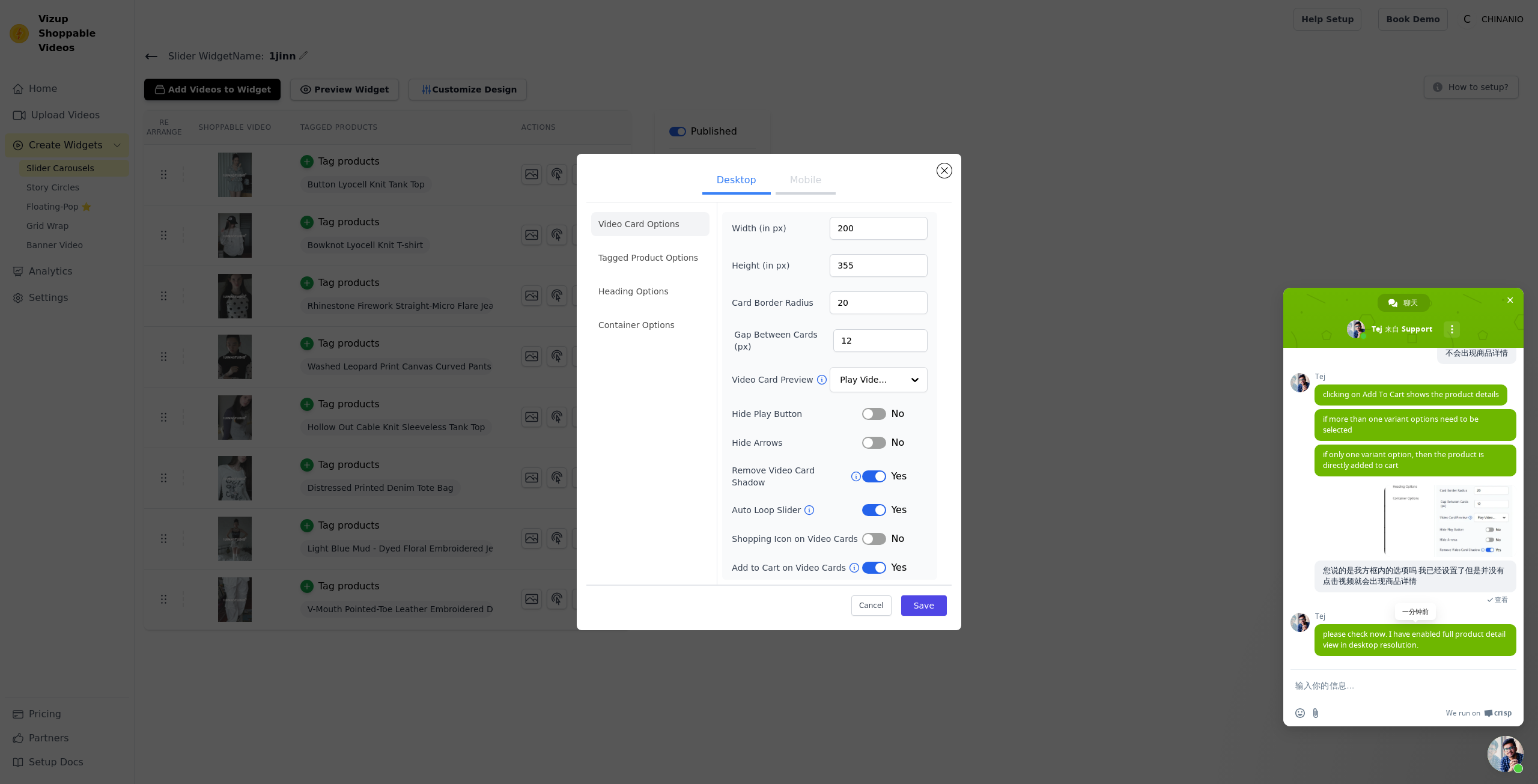
click at [1325, 632] on span "please check now. I have enabled full product detail view in desktop resolution." at bounding box center [1414, 639] width 183 height 21
click at [947, 172] on button "Close modal" at bounding box center [945, 171] width 15 height 15
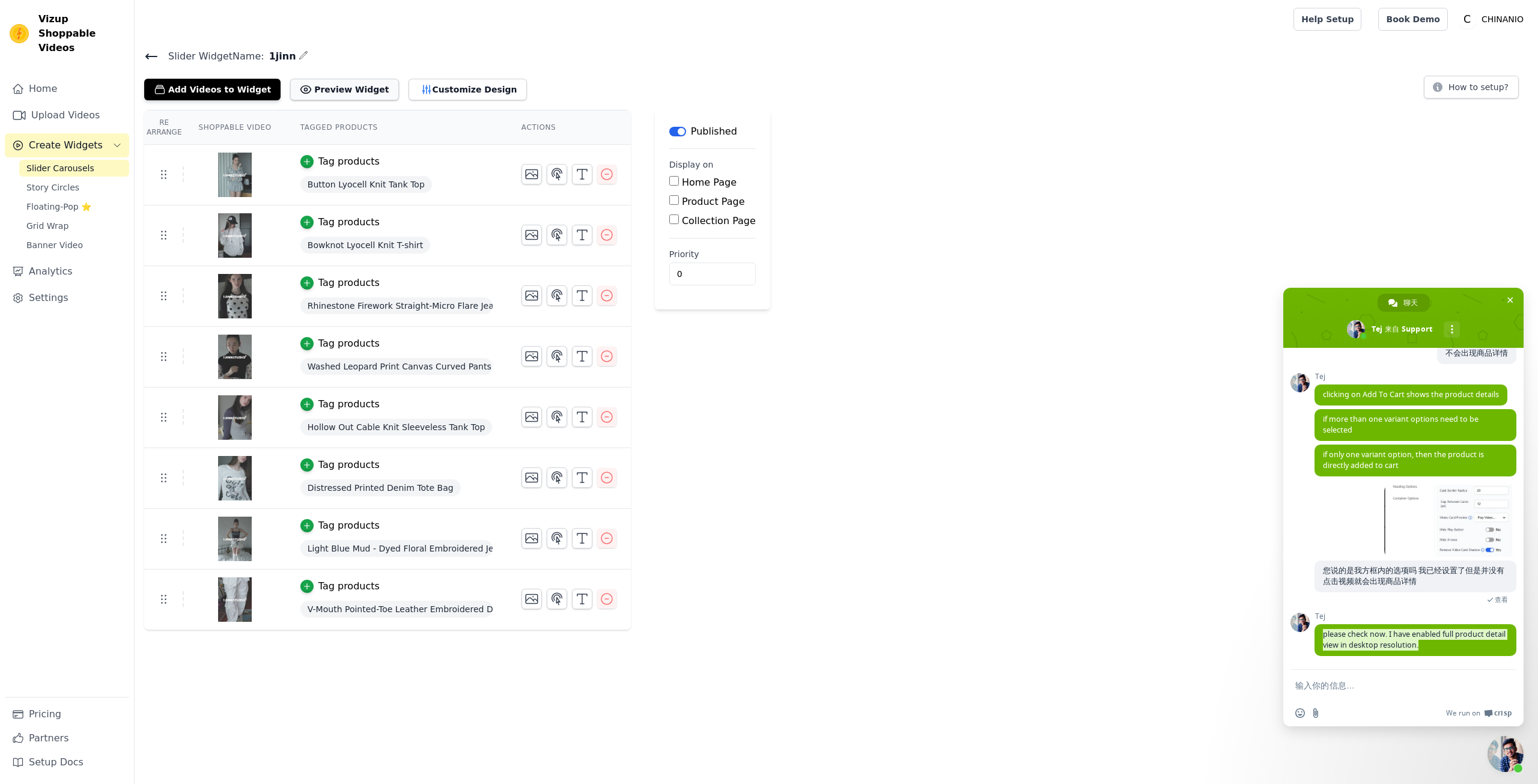
click at [310, 81] on button "Preview Widget" at bounding box center [344, 89] width 108 height 22
click at [1412, 643] on span "please check now. I have enabled full product detail view in desktop resolution." at bounding box center [1414, 639] width 183 height 21
click at [419, 80] on button "Customize Design" at bounding box center [468, 89] width 119 height 22
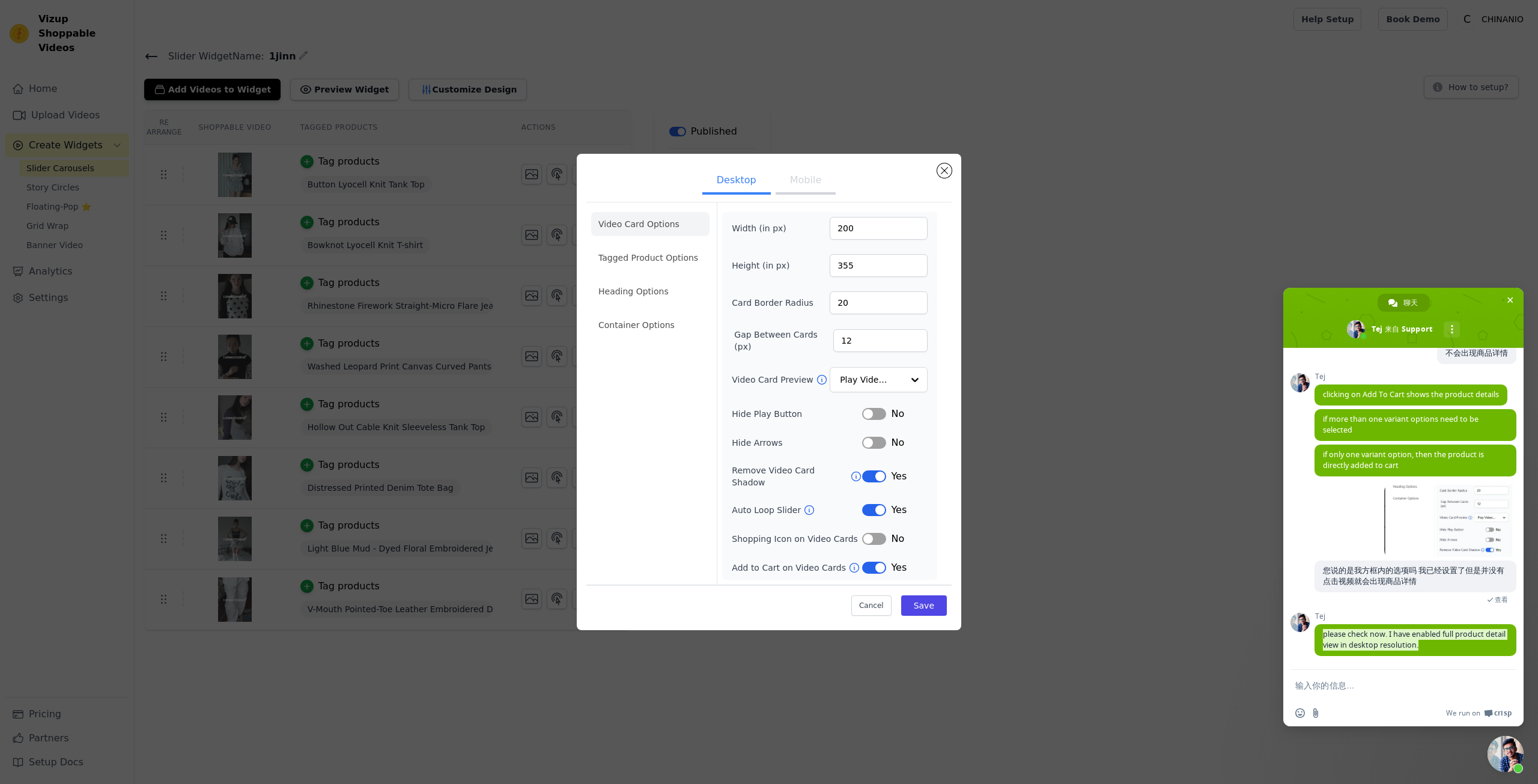
click at [1381, 680] on form at bounding box center [1391, 686] width 190 height 32
click at [1373, 691] on form at bounding box center [1391, 686] width 190 height 32
click at [1352, 688] on textarea "输入你的信息…" at bounding box center [1391, 686] width 190 height 10
click at [1003, 569] on div "Desktop Mobile Video Card Options Tagged Product Options Heading Options Contai…" at bounding box center [769, 391] width 1500 height 515
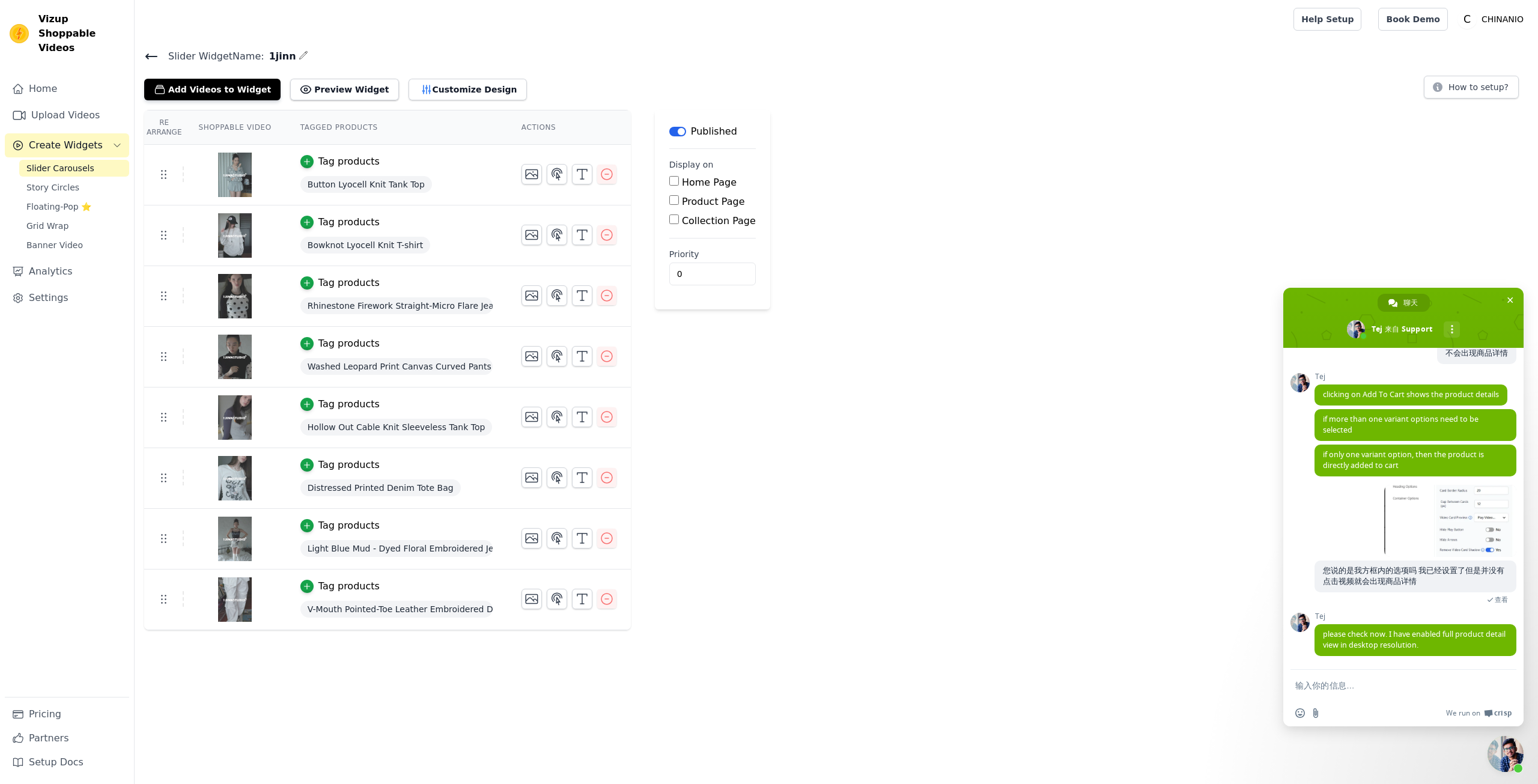
click at [1364, 691] on form at bounding box center [1391, 686] width 190 height 32
click at [1352, 686] on textarea "输入你的信息…" at bounding box center [1391, 686] width 190 height 10
type textarea "我应该在哪里设置"
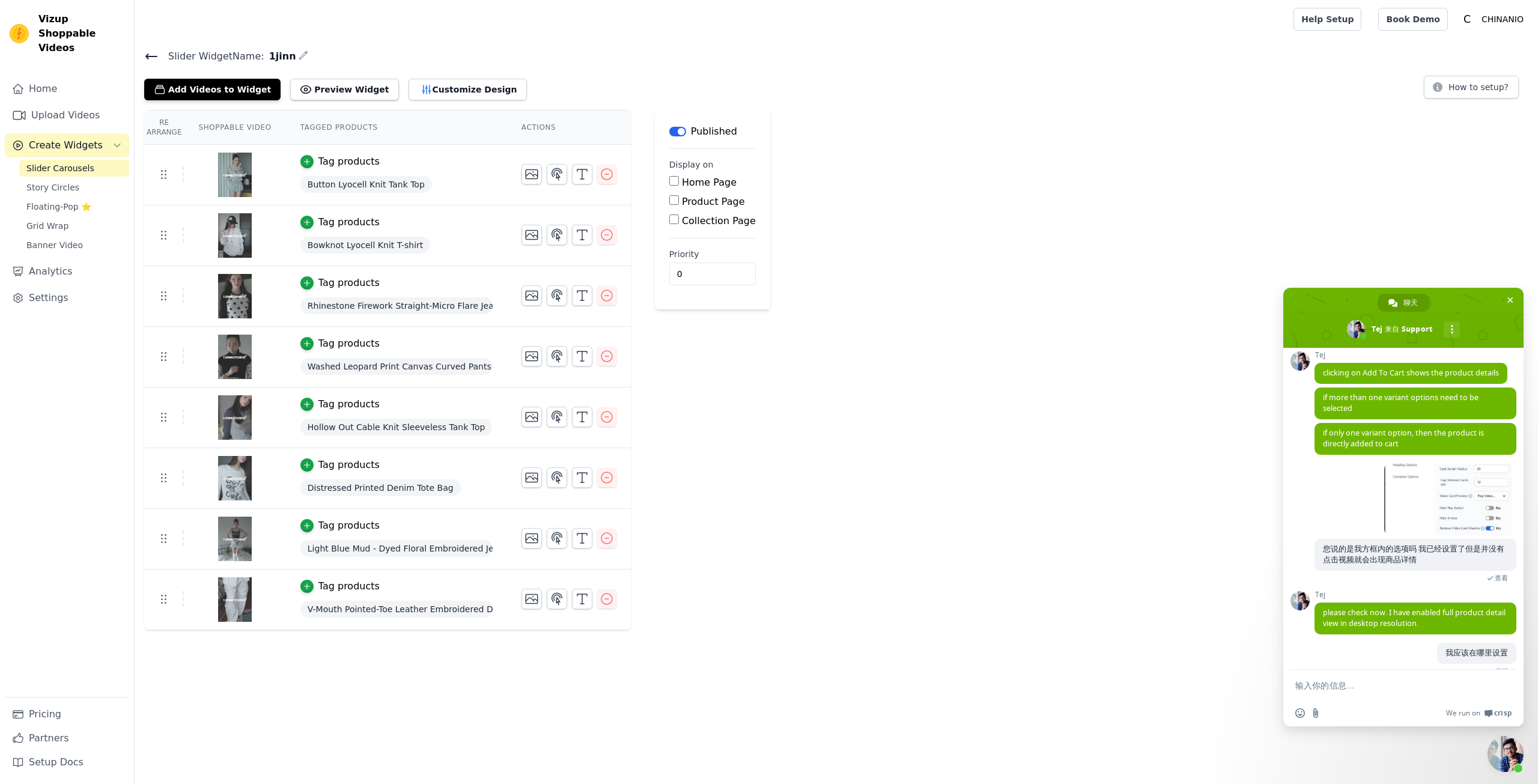
scroll to position [626, 0]
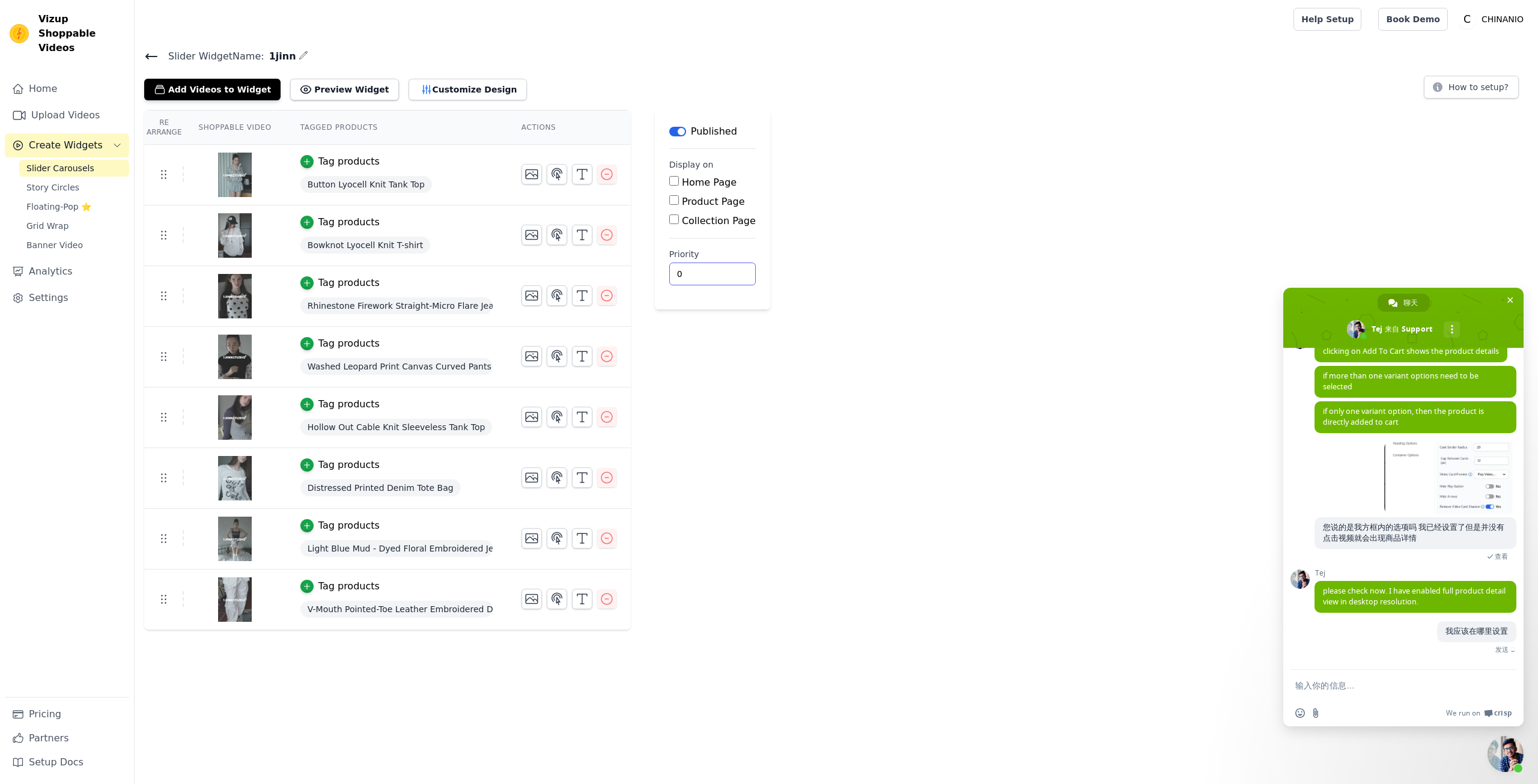
click at [794, 502] on div "Re Arrange Shoppable Video Tagged Products Actions Tag products Button Lyocell …" at bounding box center [836, 369] width 1404 height 520
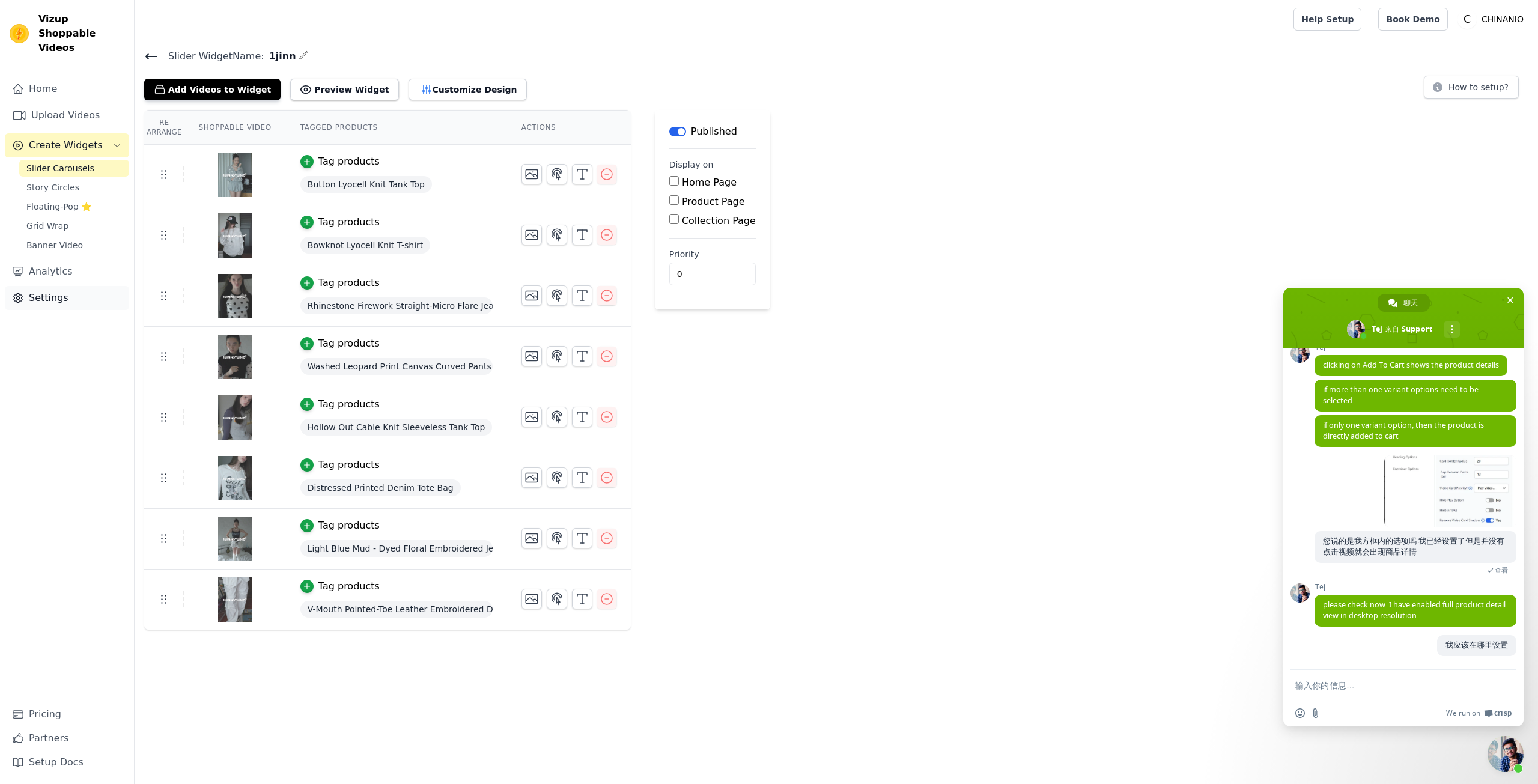
click at [67, 286] on link "Settings" at bounding box center [67, 298] width 125 height 24
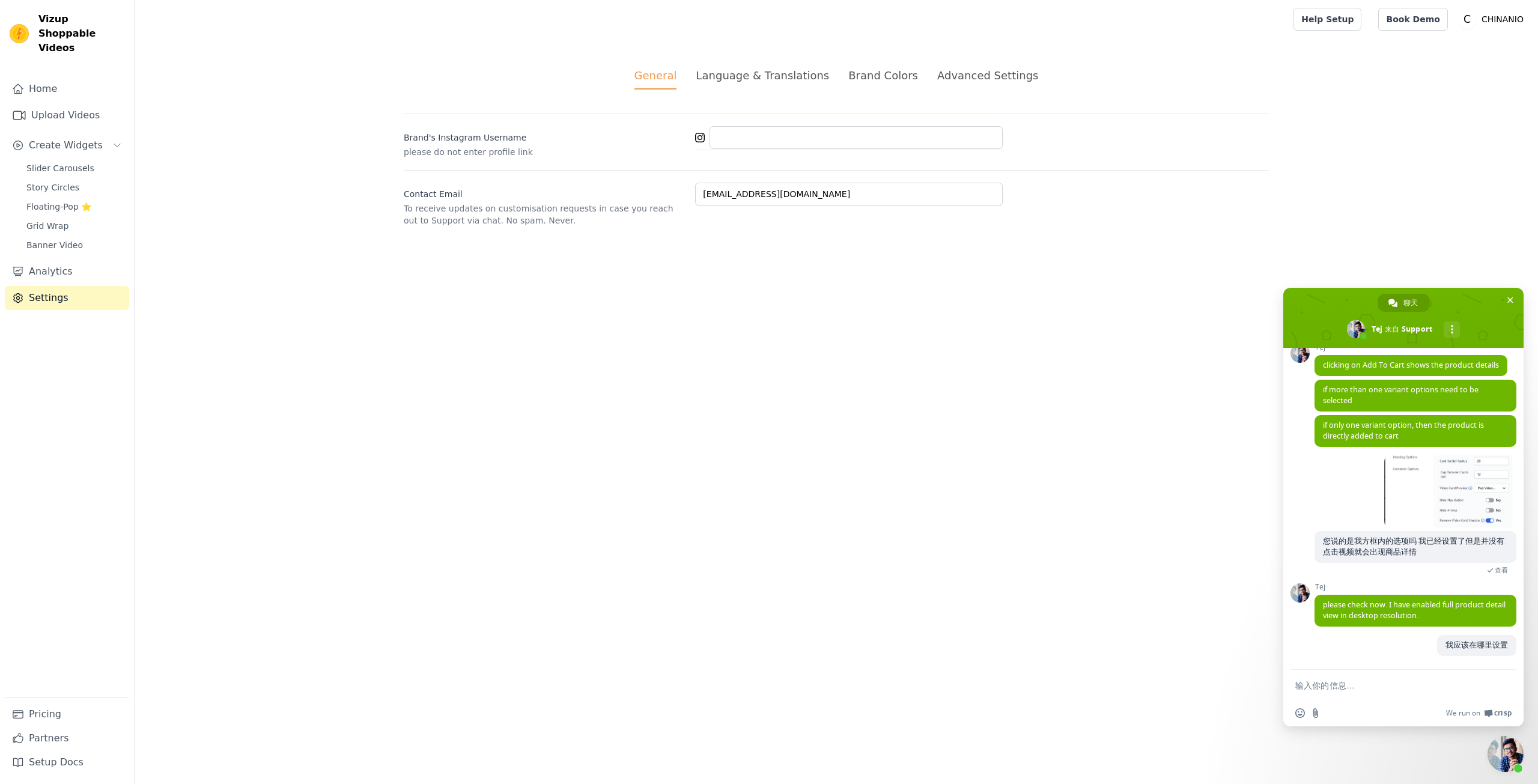
click at [714, 69] on div "Language & Translations" at bounding box center [762, 75] width 133 height 17
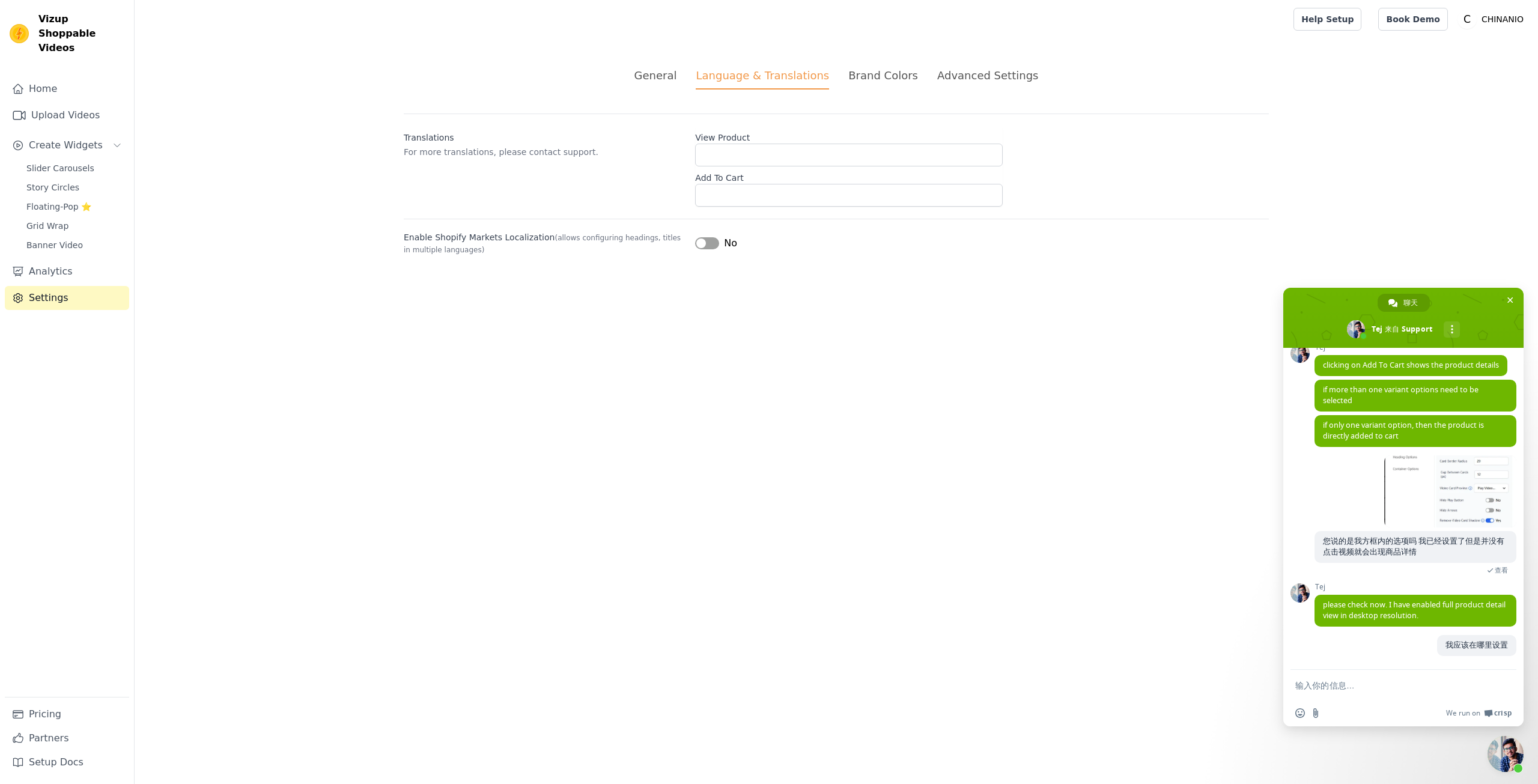
click at [878, 74] on div "Brand Colors" at bounding box center [884, 75] width 70 height 17
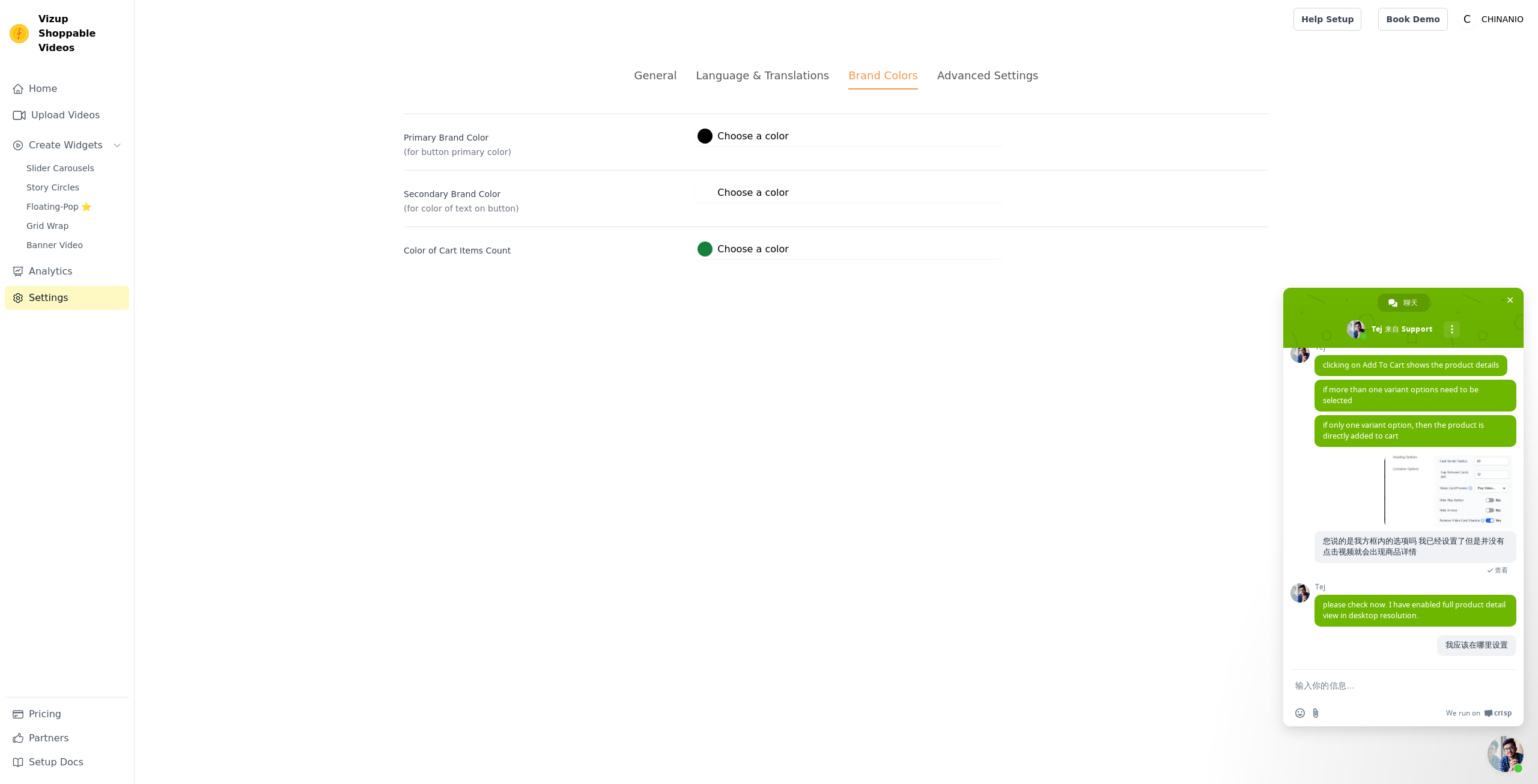
click at [977, 67] on div "General Language & Translations Brand Colors Advanced Settings unsaved changes …" at bounding box center [836, 163] width 923 height 249
click at [1007, 84] on li "Advanced Settings" at bounding box center [988, 78] width 101 height 23
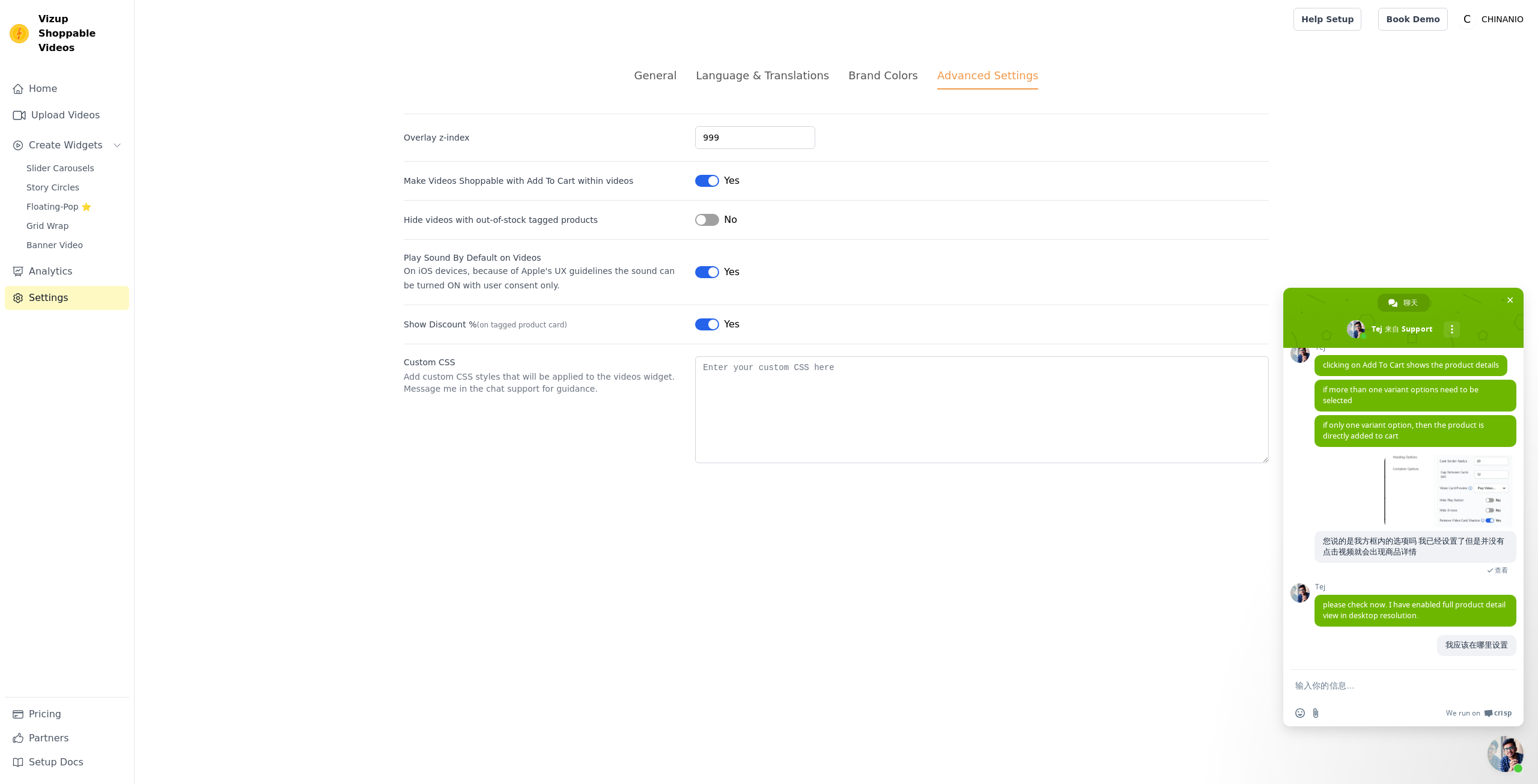
click at [522, 439] on div "Custom CSS Add custom CSS styles that will be applied to the videos widget. Mes…" at bounding box center [836, 402] width 865 height 119
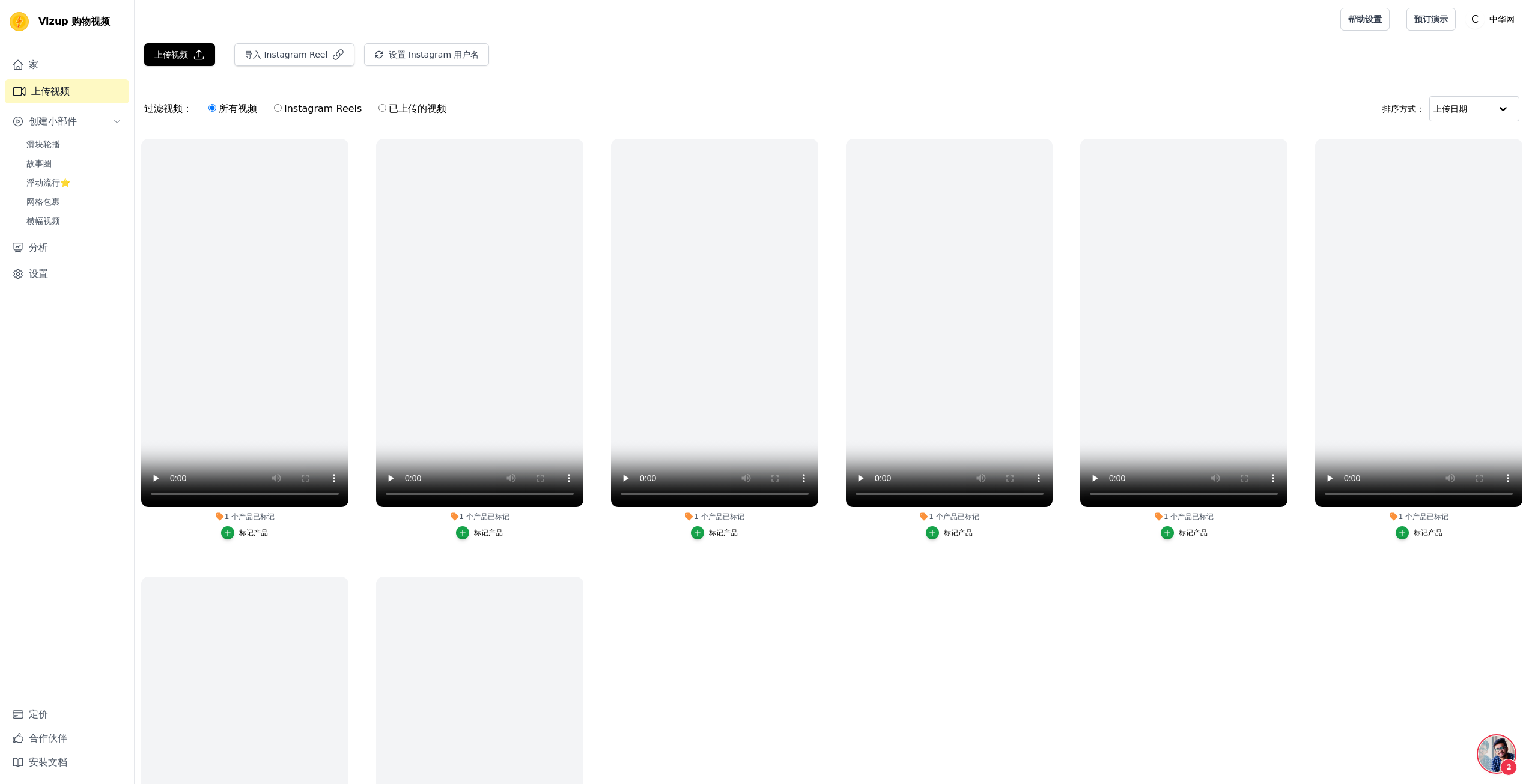
scroll to position [59, 0]
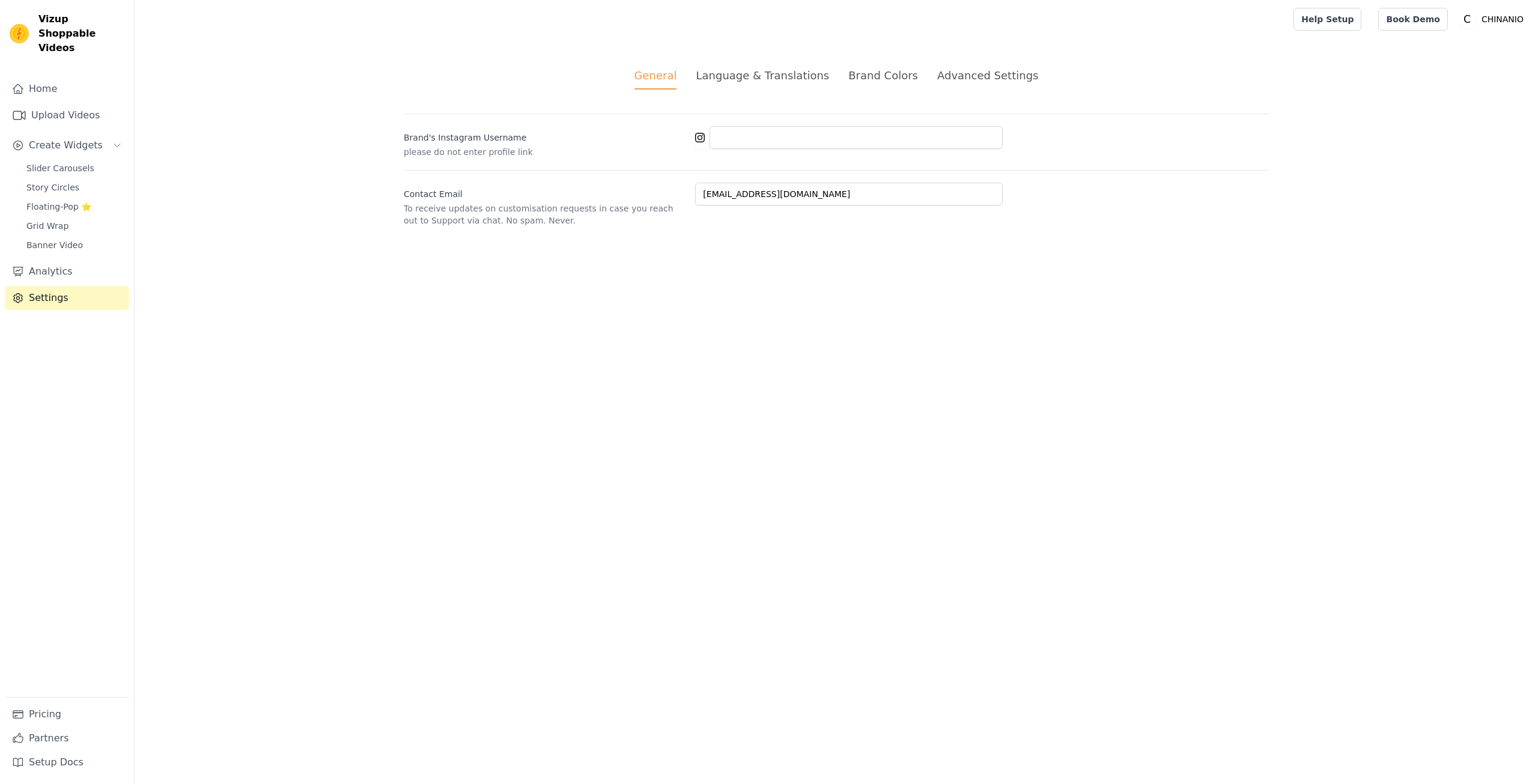
click at [956, 90] on div "General Language & Translations Brand Colors Advanced Settings unsaved changes …" at bounding box center [836, 146] width 923 height 217
click at [952, 75] on div "Advanced Settings" at bounding box center [988, 75] width 101 height 17
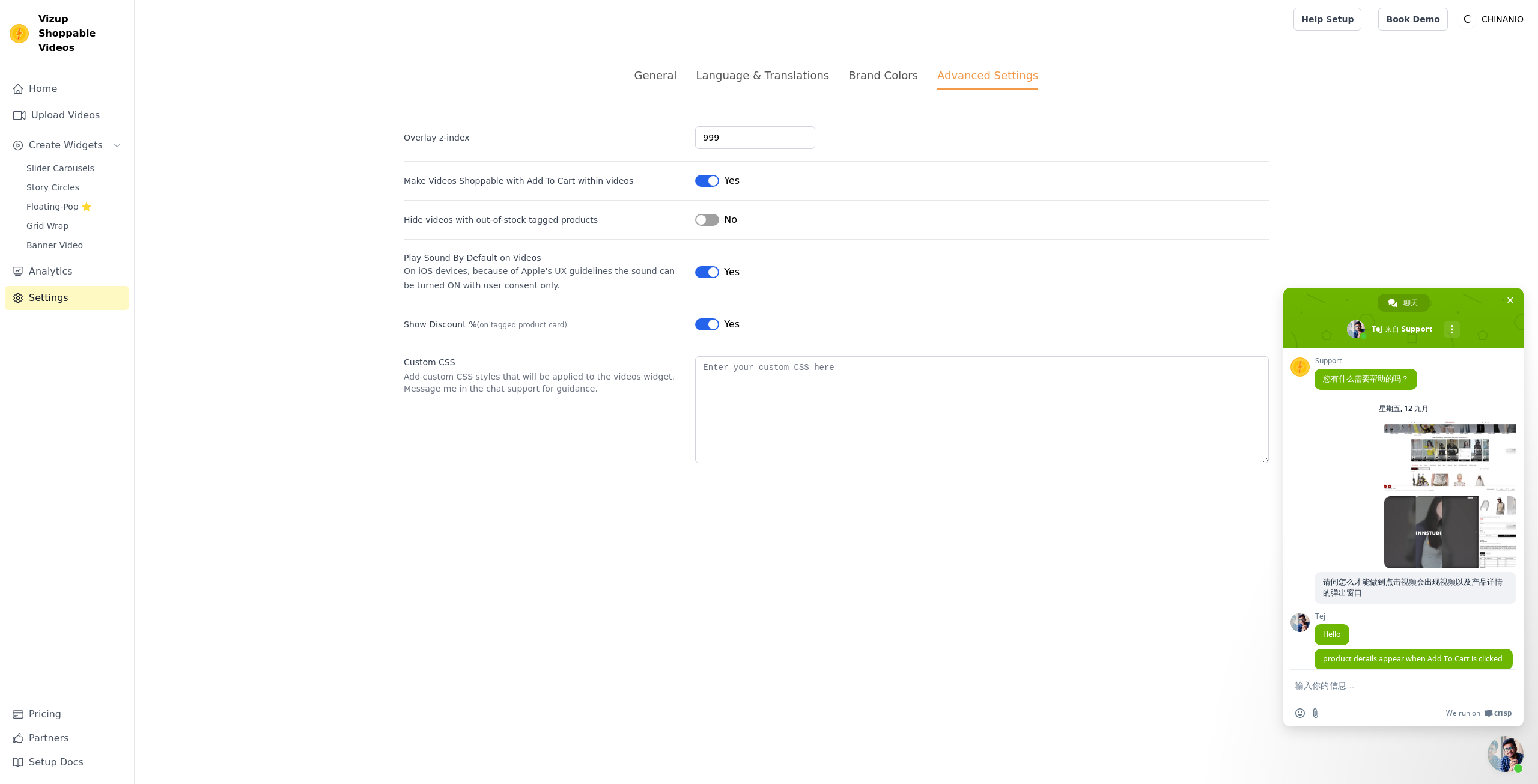
scroll to position [612, 0]
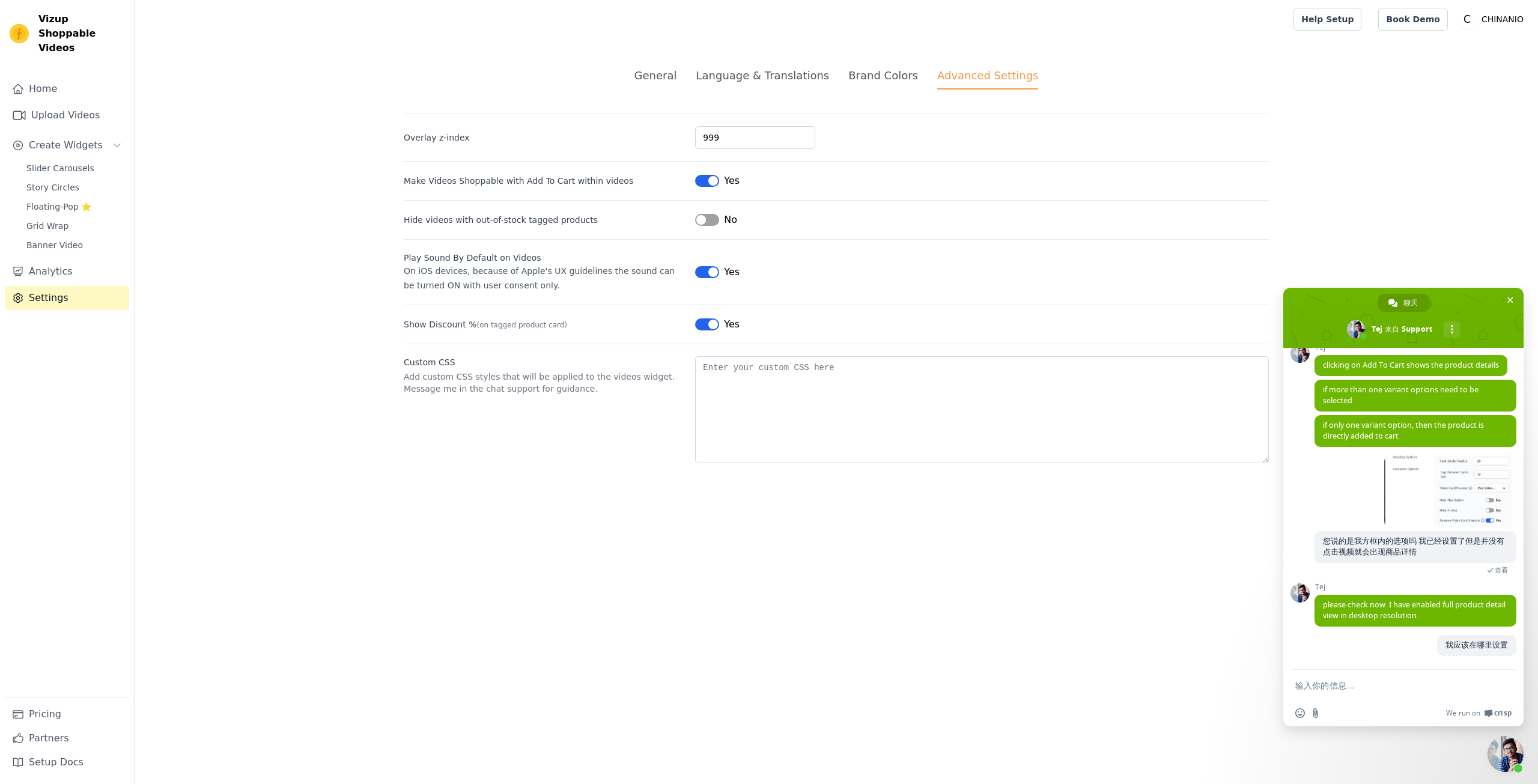
click at [879, 75] on div "Brand Colors" at bounding box center [884, 75] width 70 height 17
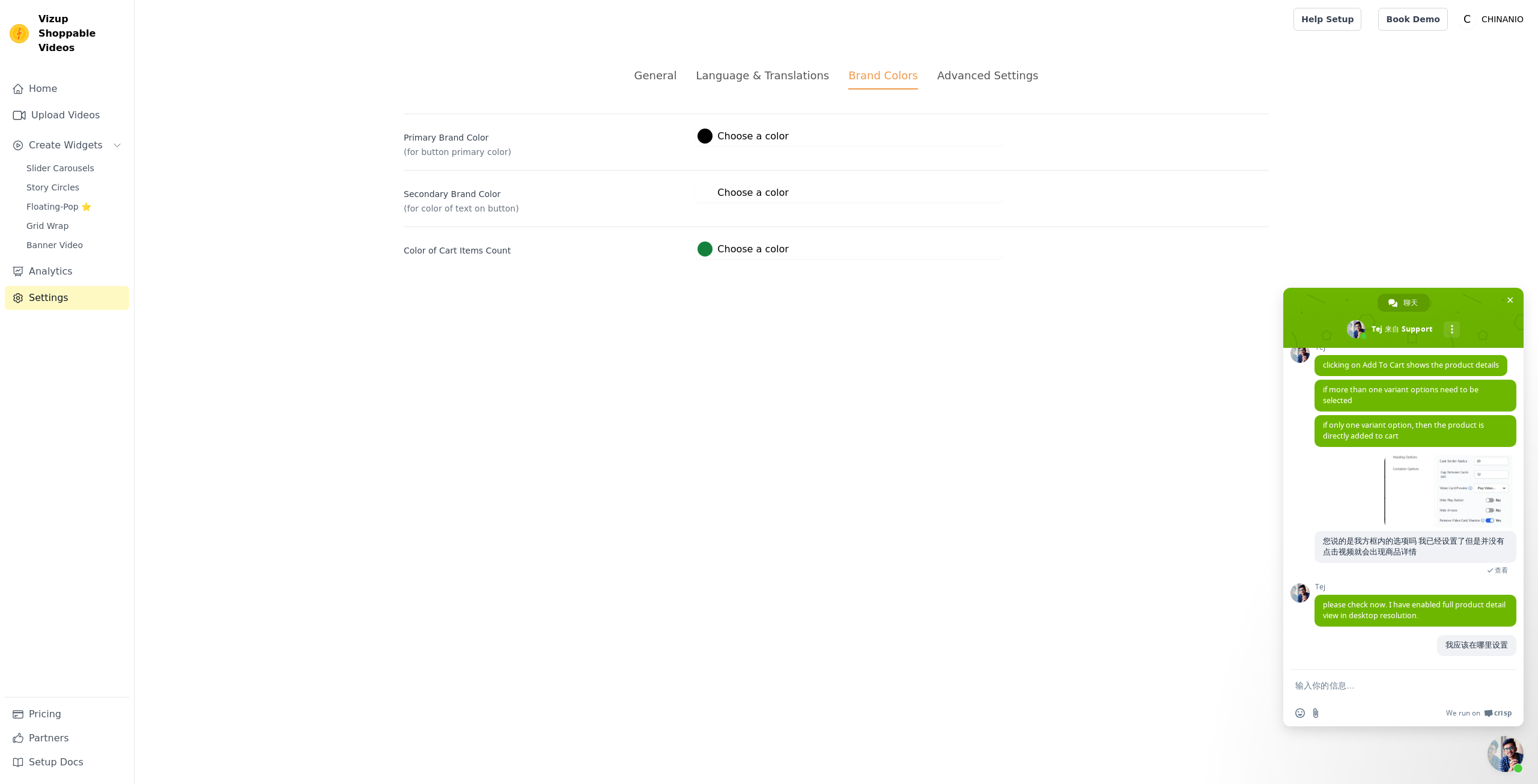
click at [783, 77] on div "Language & Translations" at bounding box center [762, 75] width 133 height 17
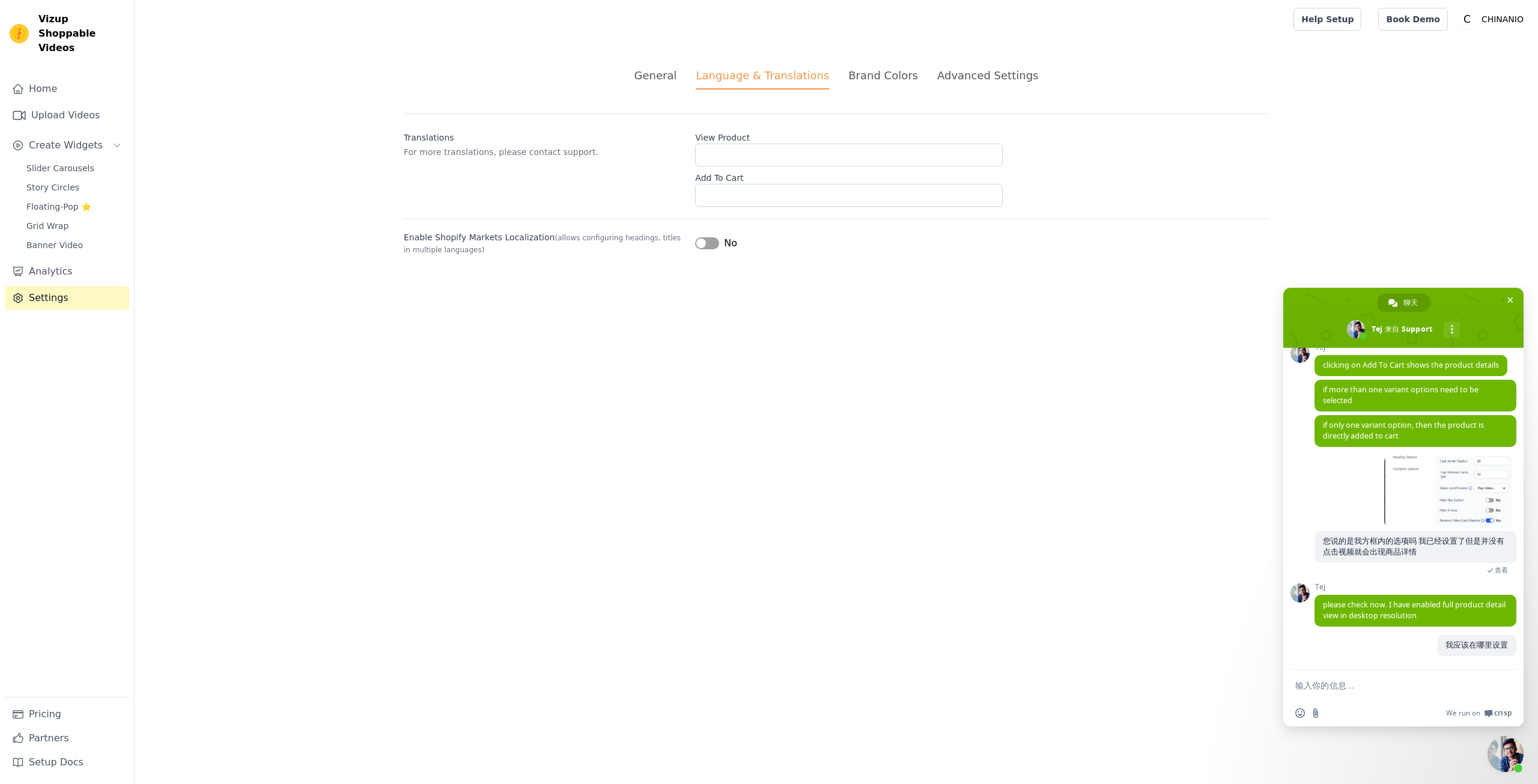
click at [664, 77] on div "General" at bounding box center [655, 75] width 43 height 17
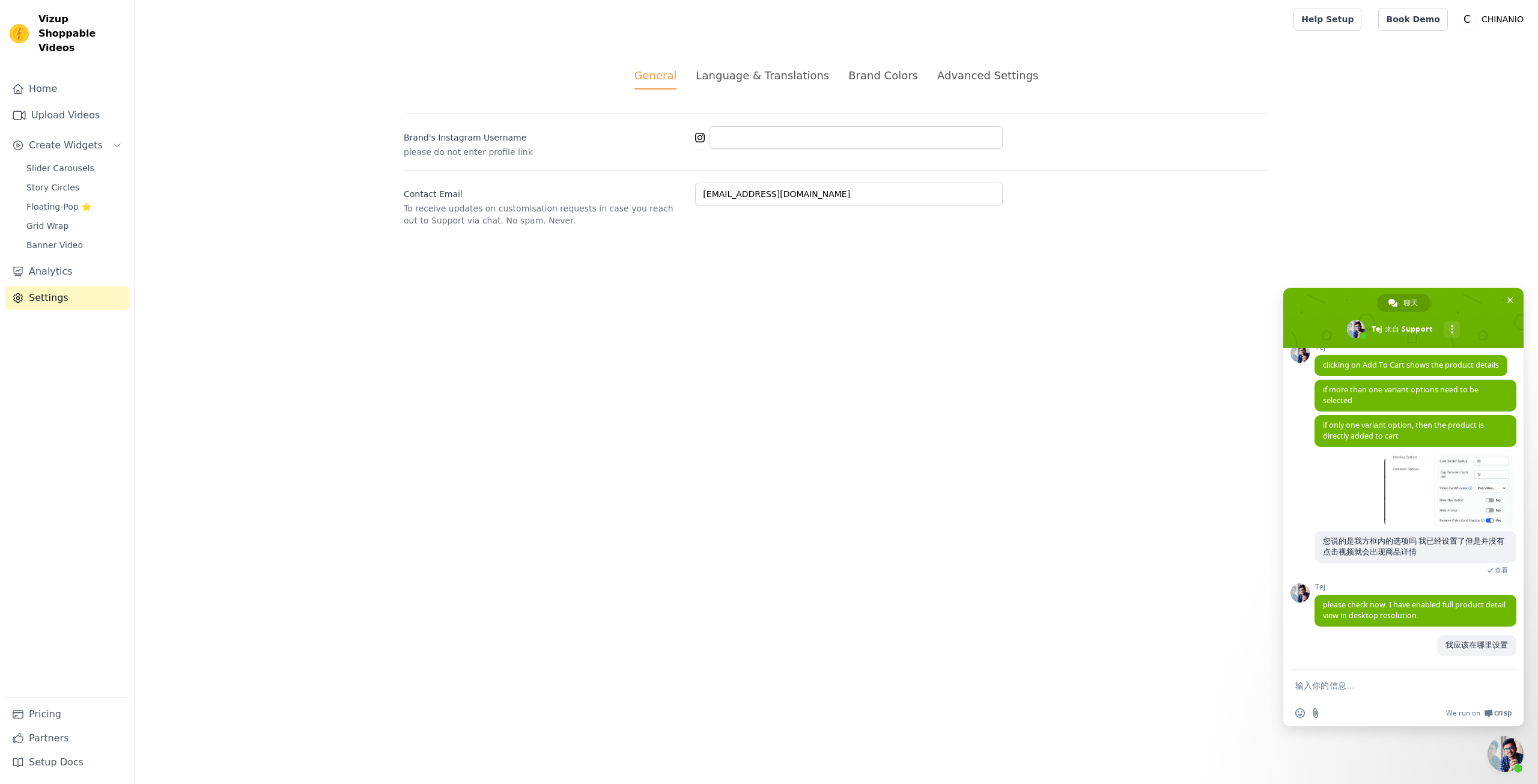
click at [721, 84] on li "Language & Translations" at bounding box center [762, 78] width 133 height 23
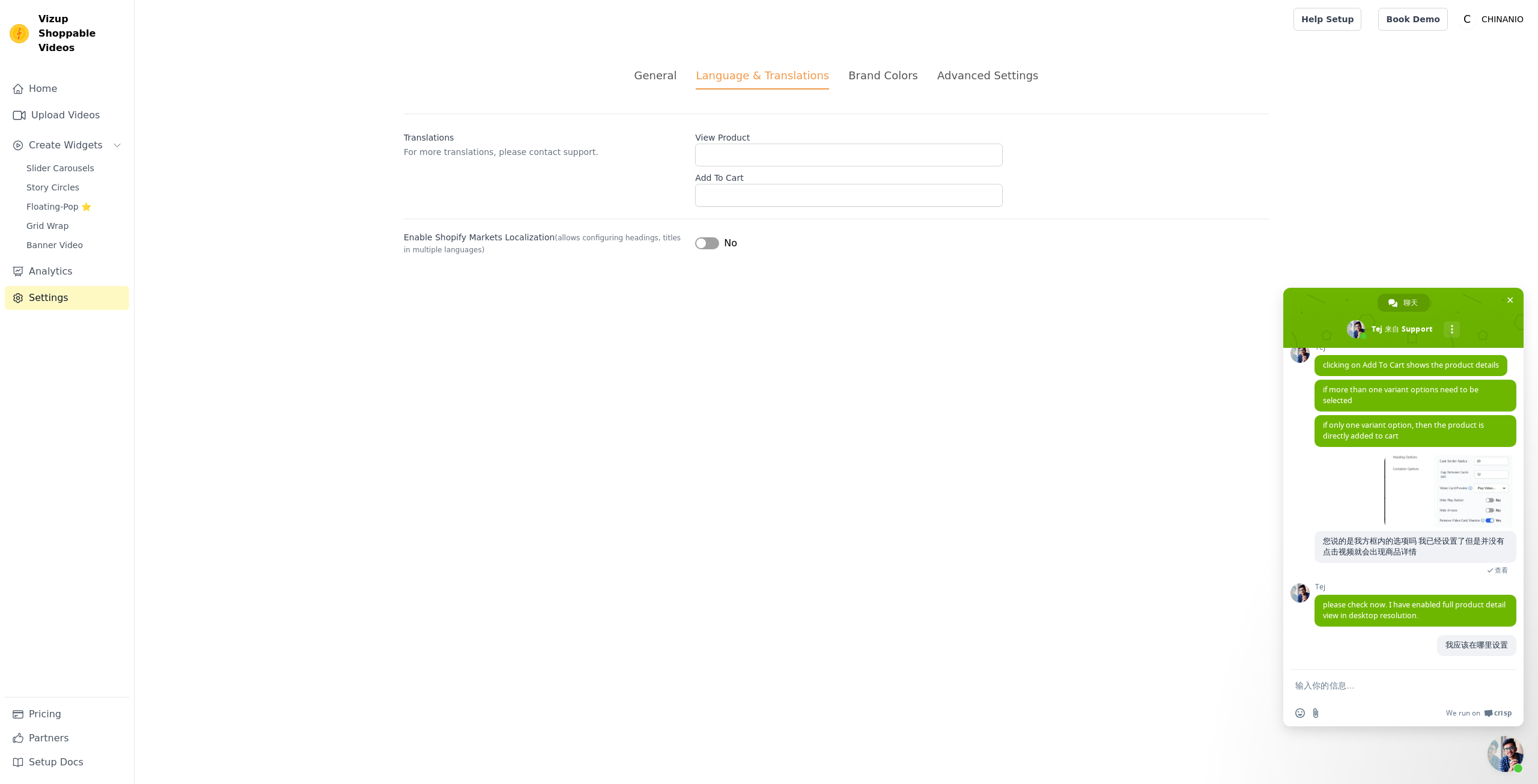
click at [677, 86] on li "General" at bounding box center [655, 78] width 43 height 23
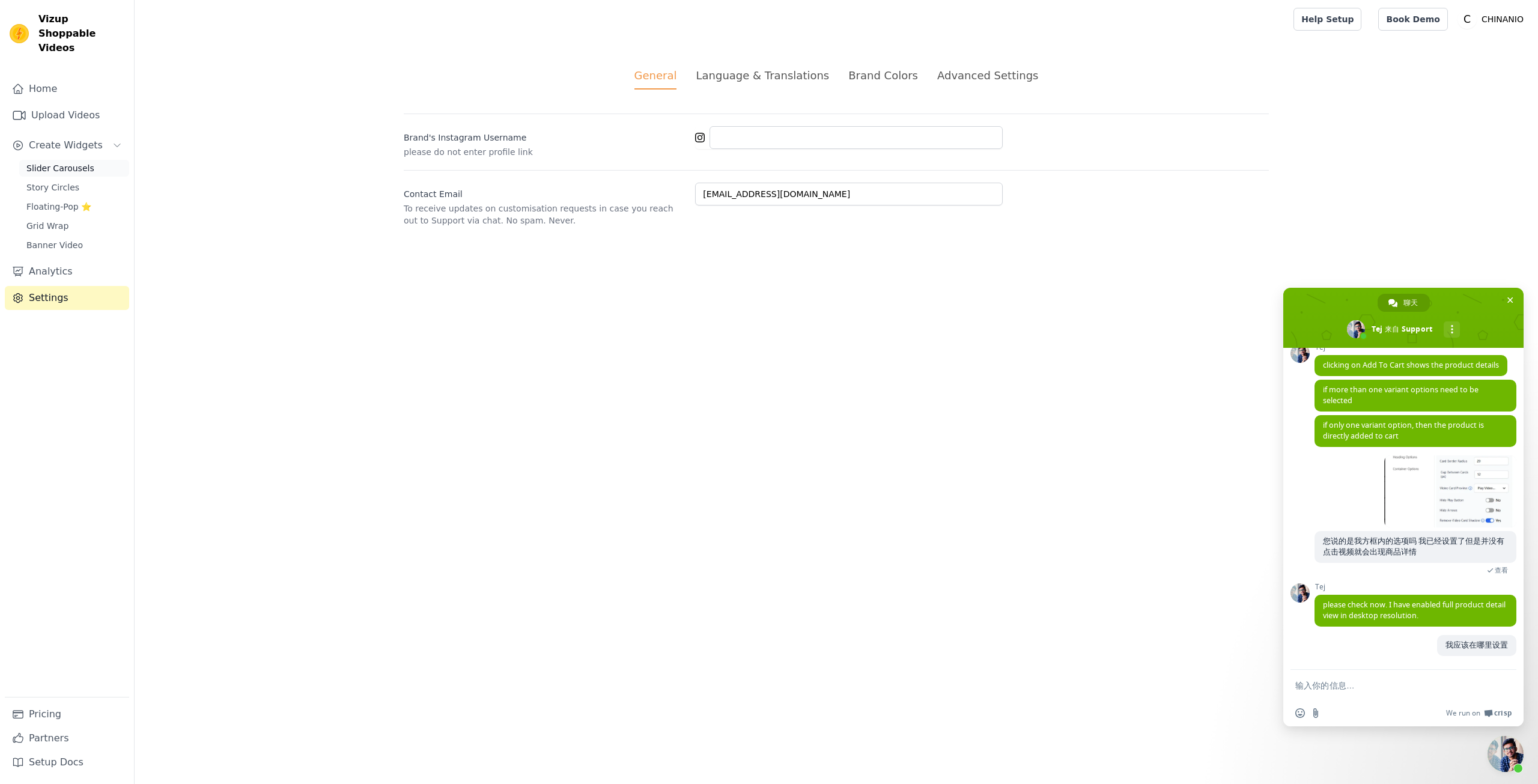
click at [86, 159] on link "Slider Carousels" at bounding box center [74, 167] width 110 height 17
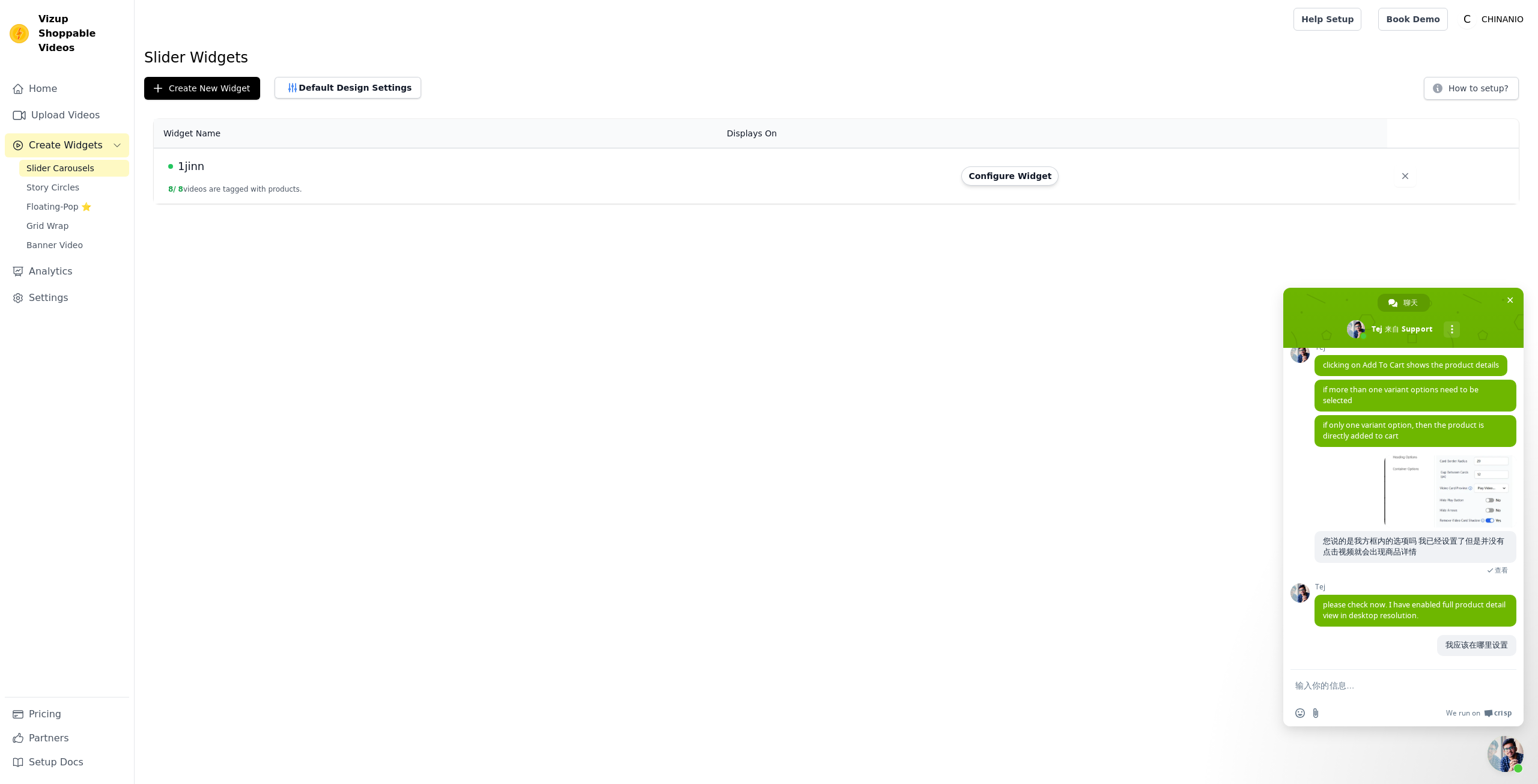
click at [295, 183] on td "1jinn 8 / 8 videos are tagged with products." at bounding box center [437, 176] width 566 height 56
click at [281, 184] on td "1jinn 8 / 8 videos are tagged with products." at bounding box center [437, 176] width 566 height 56
click at [281, 192] on button "8 / 8 videos are tagged with products." at bounding box center [235, 189] width 134 height 10
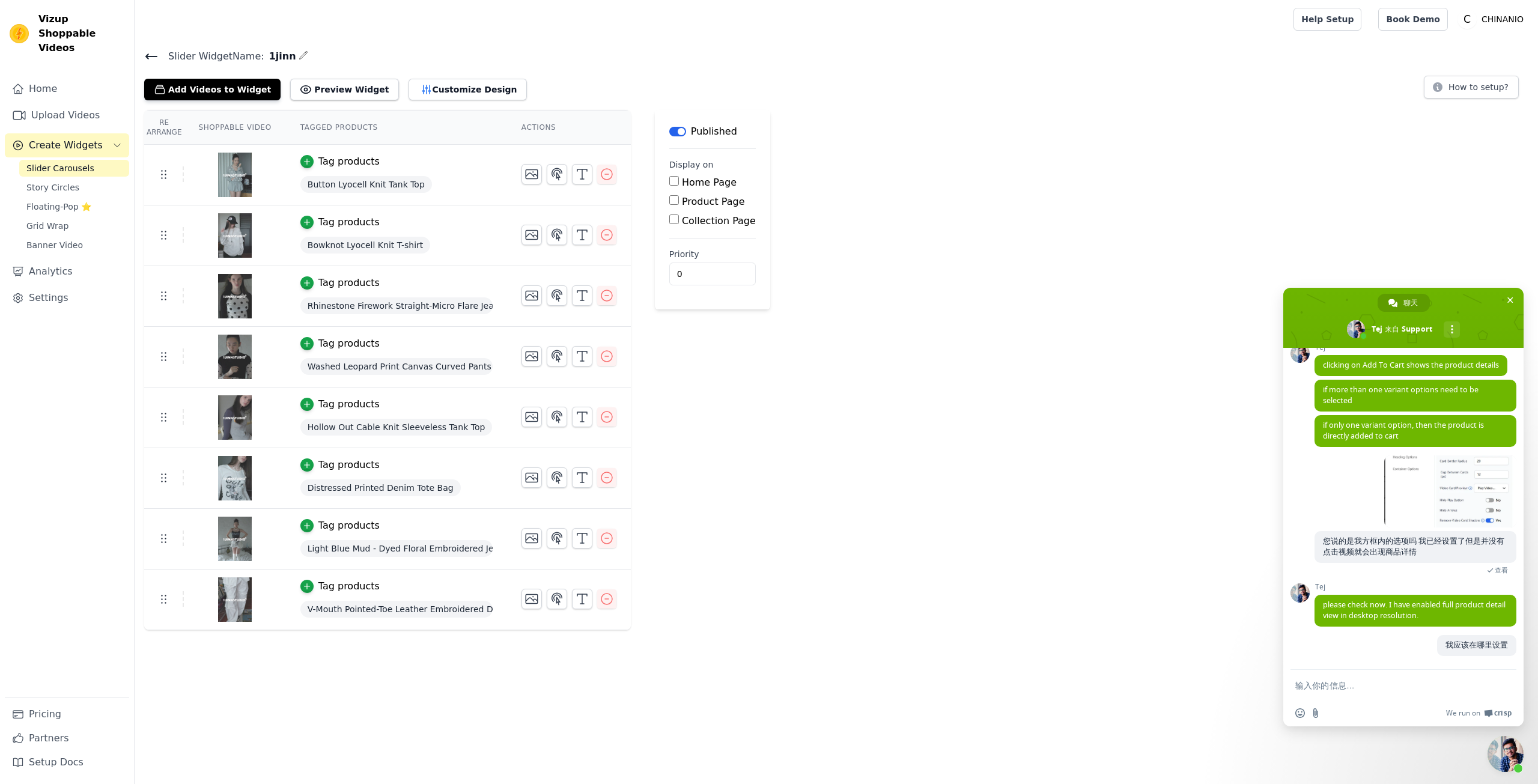
click at [711, 91] on div "Add Videos to Widget Preview Widget Customize Design How to setup?" at bounding box center [836, 87] width 1385 height 26
drag, startPoint x: 211, startPoint y: 132, endPoint x: 224, endPoint y: 131, distance: 13.0
click at [211, 134] on th "Shoppable Video" at bounding box center [234, 127] width 102 height 34
click at [74, 181] on span "Story Circles" at bounding box center [52, 187] width 53 height 12
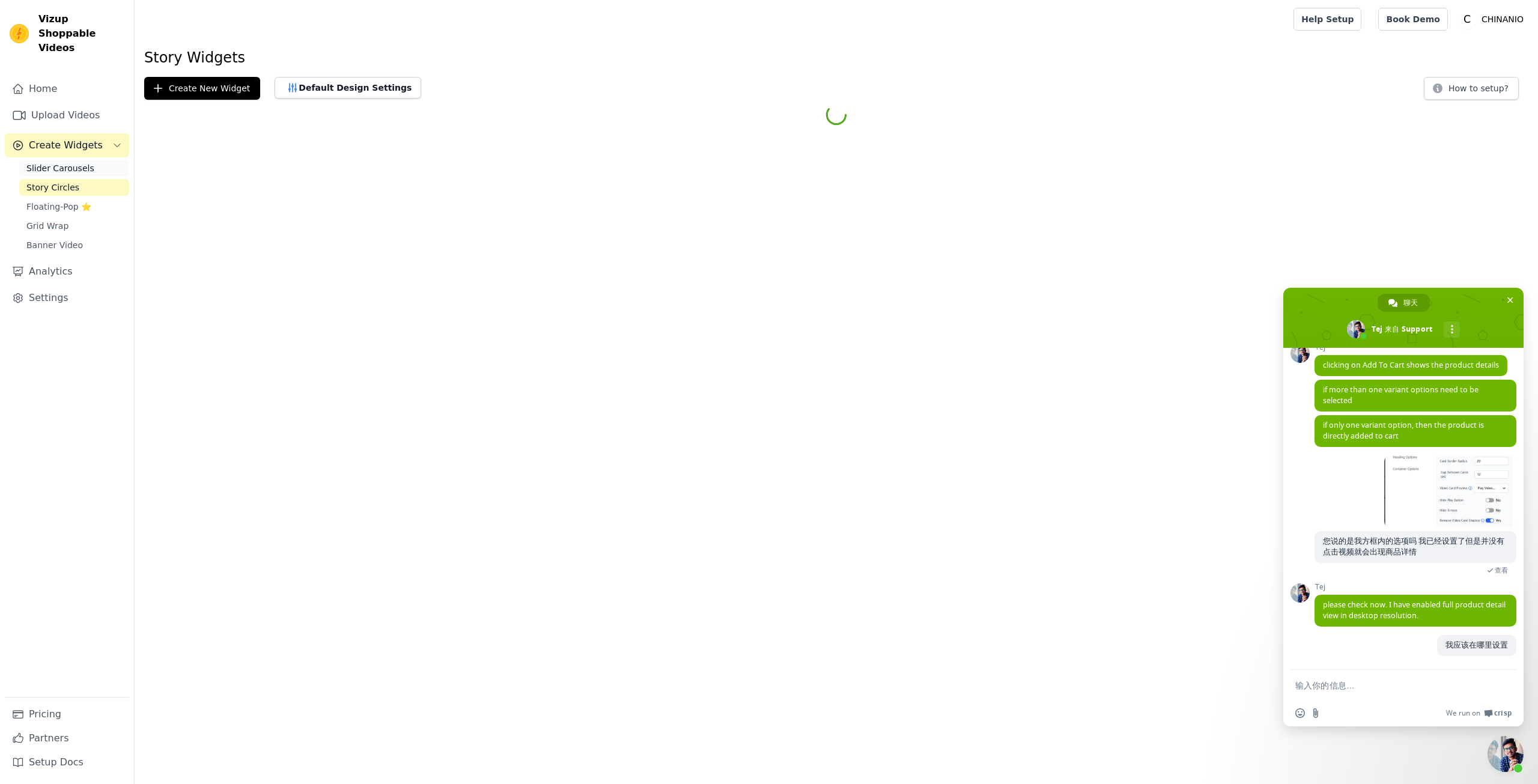
click at [91, 159] on link "Slider Carousels" at bounding box center [74, 167] width 110 height 17
click at [277, 167] on div "1jinn" at bounding box center [440, 166] width 545 height 17
click at [271, 184] on td "1jinn 8 / 8 videos are tagged with products." at bounding box center [437, 176] width 566 height 56
click at [272, 193] on button "8 / 8 videos are tagged with products." at bounding box center [235, 189] width 134 height 10
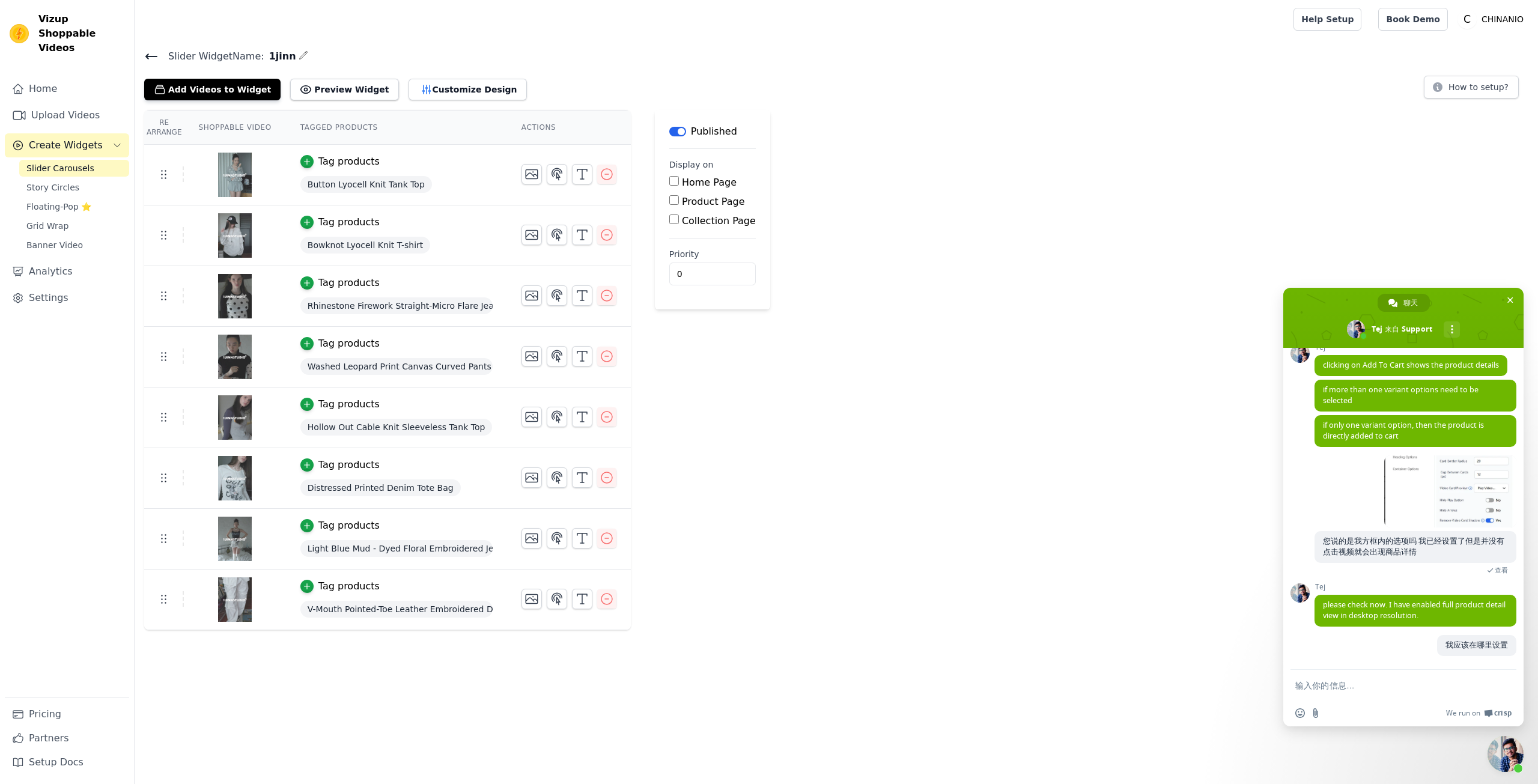
click at [717, 220] on label "Collection Page" at bounding box center [719, 220] width 74 height 11
click at [679, 220] on input "Collection Page" at bounding box center [674, 219] width 10 height 10
checkbox input "true"
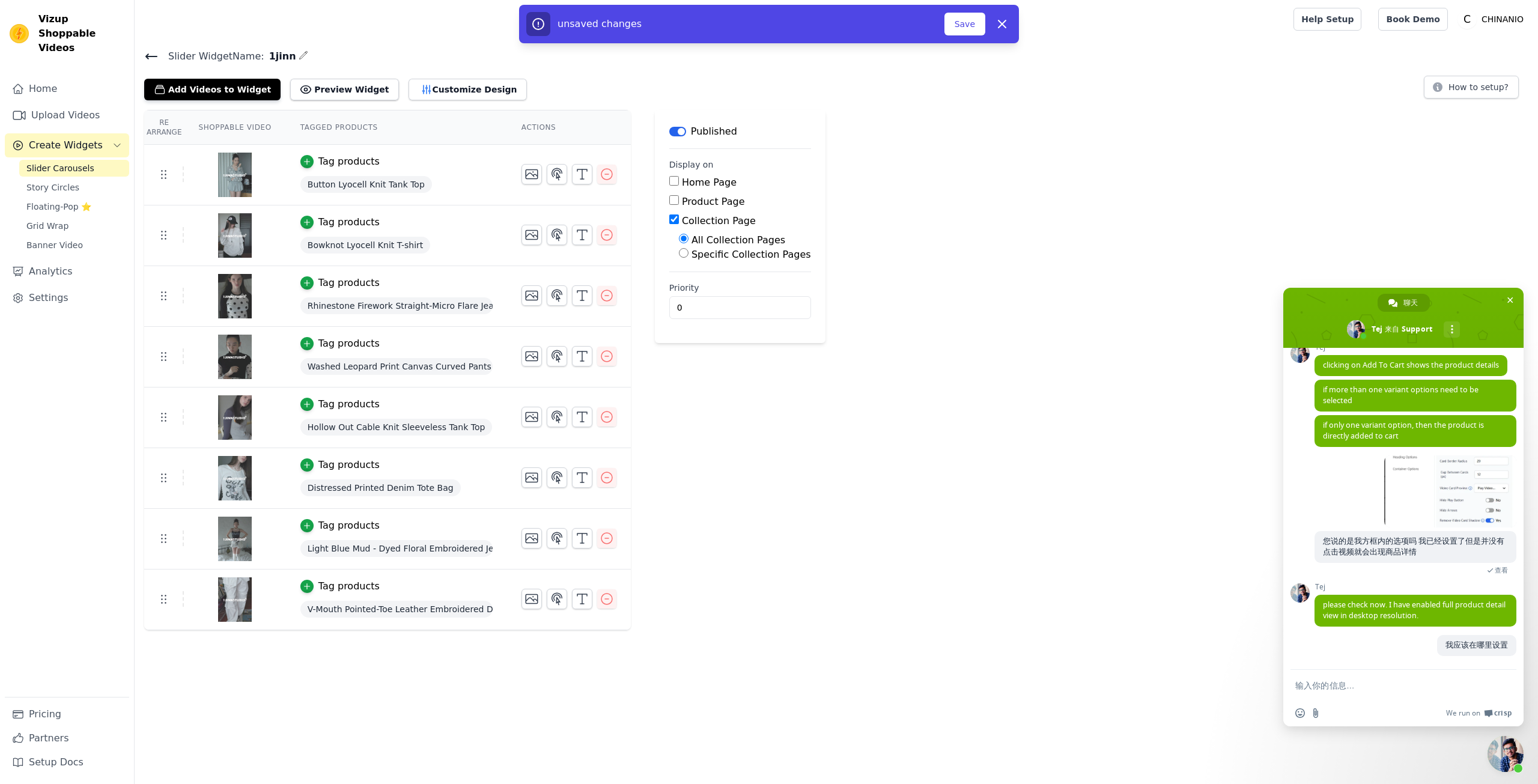
click at [721, 254] on label "Specific Collection Pages" at bounding box center [751, 253] width 119 height 11
click at [688, 254] on input "Specific Collection Pages" at bounding box center [683, 253] width 10 height 10
radio input "true"
click at [725, 280] on button "Select Collection Pages" at bounding box center [735, 281] width 113 height 20
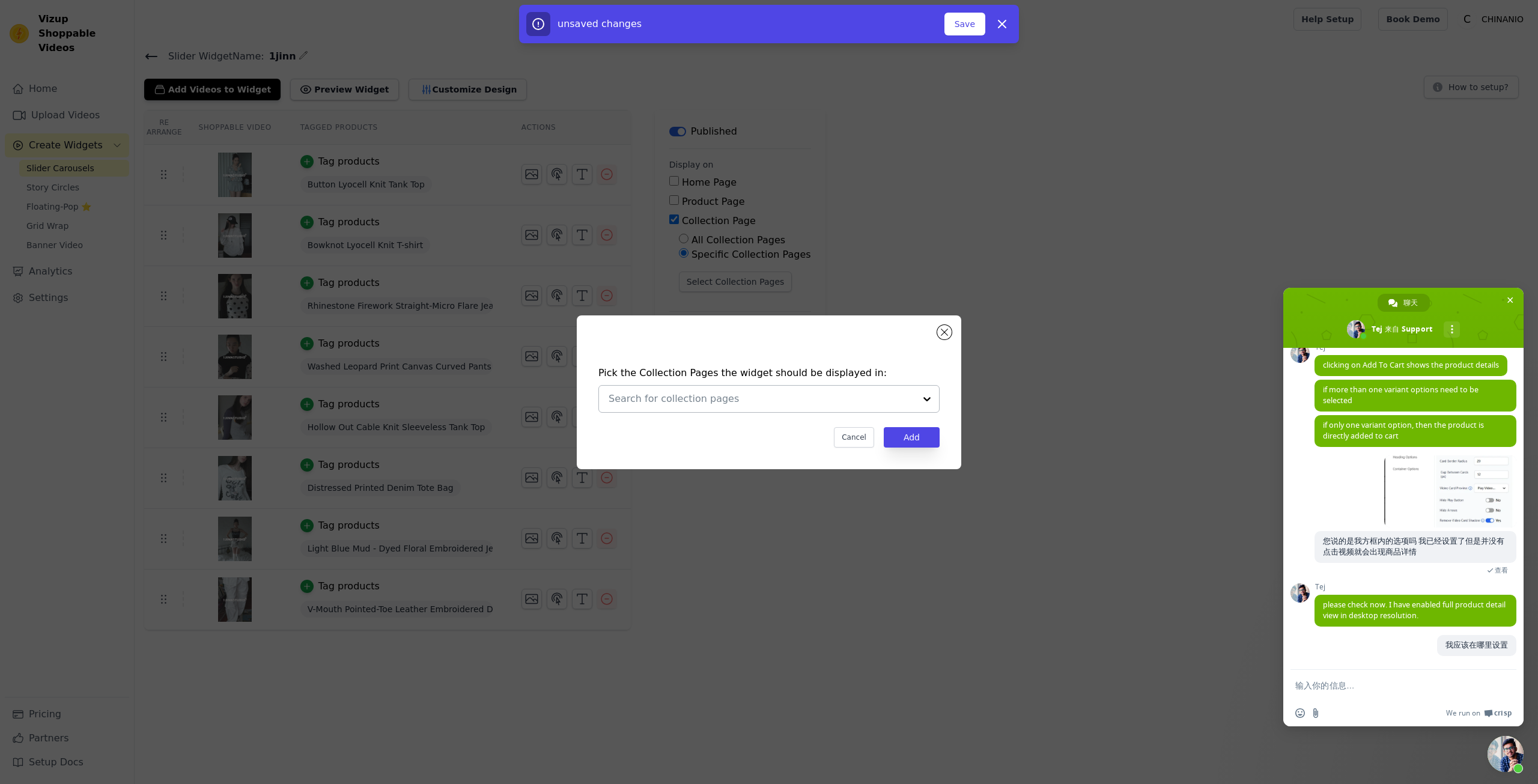
click at [718, 398] on input "text" at bounding box center [762, 399] width 307 height 15
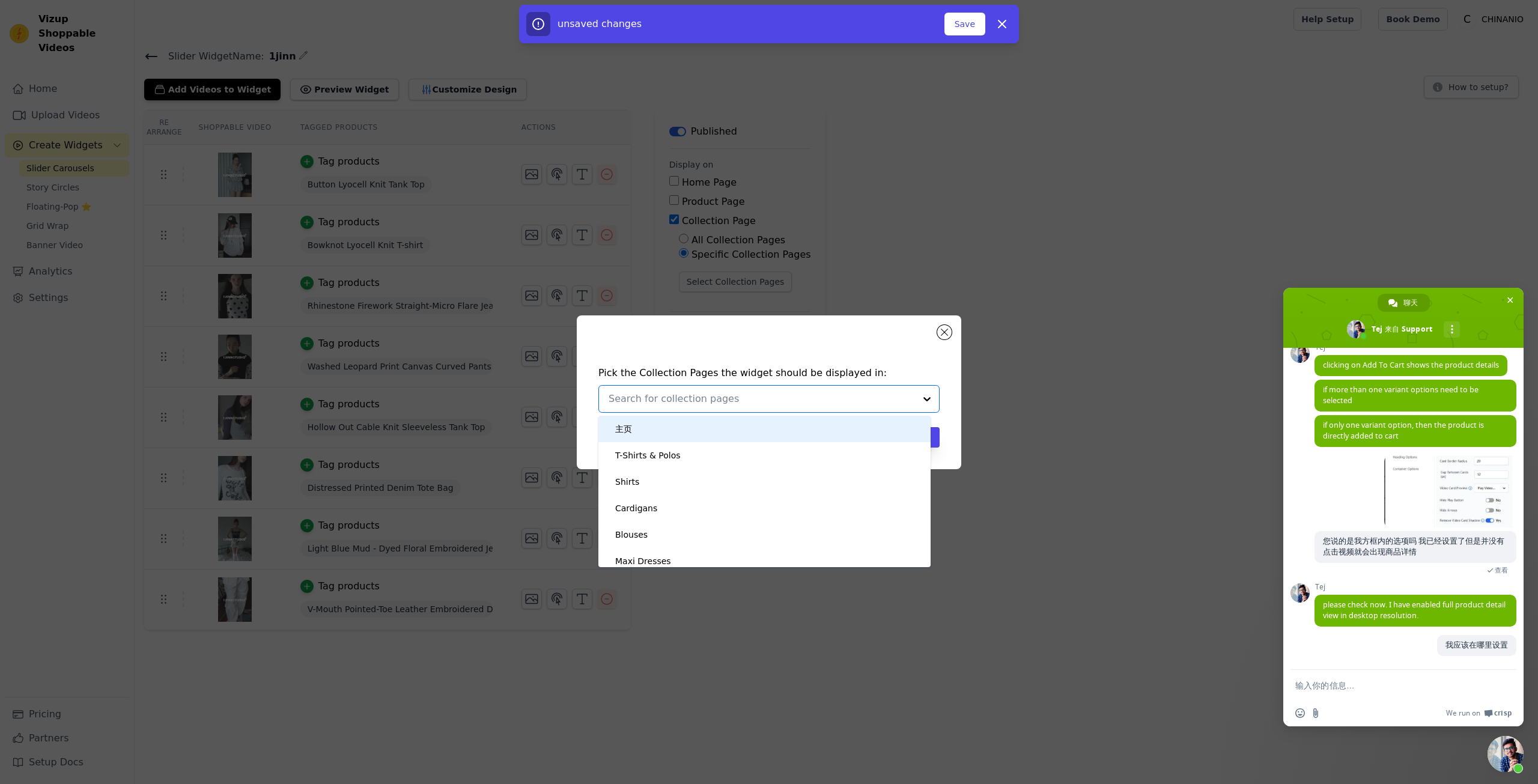
type input "1"
click at [684, 433] on div "1JINN STUDIO" at bounding box center [668, 429] width 58 height 26
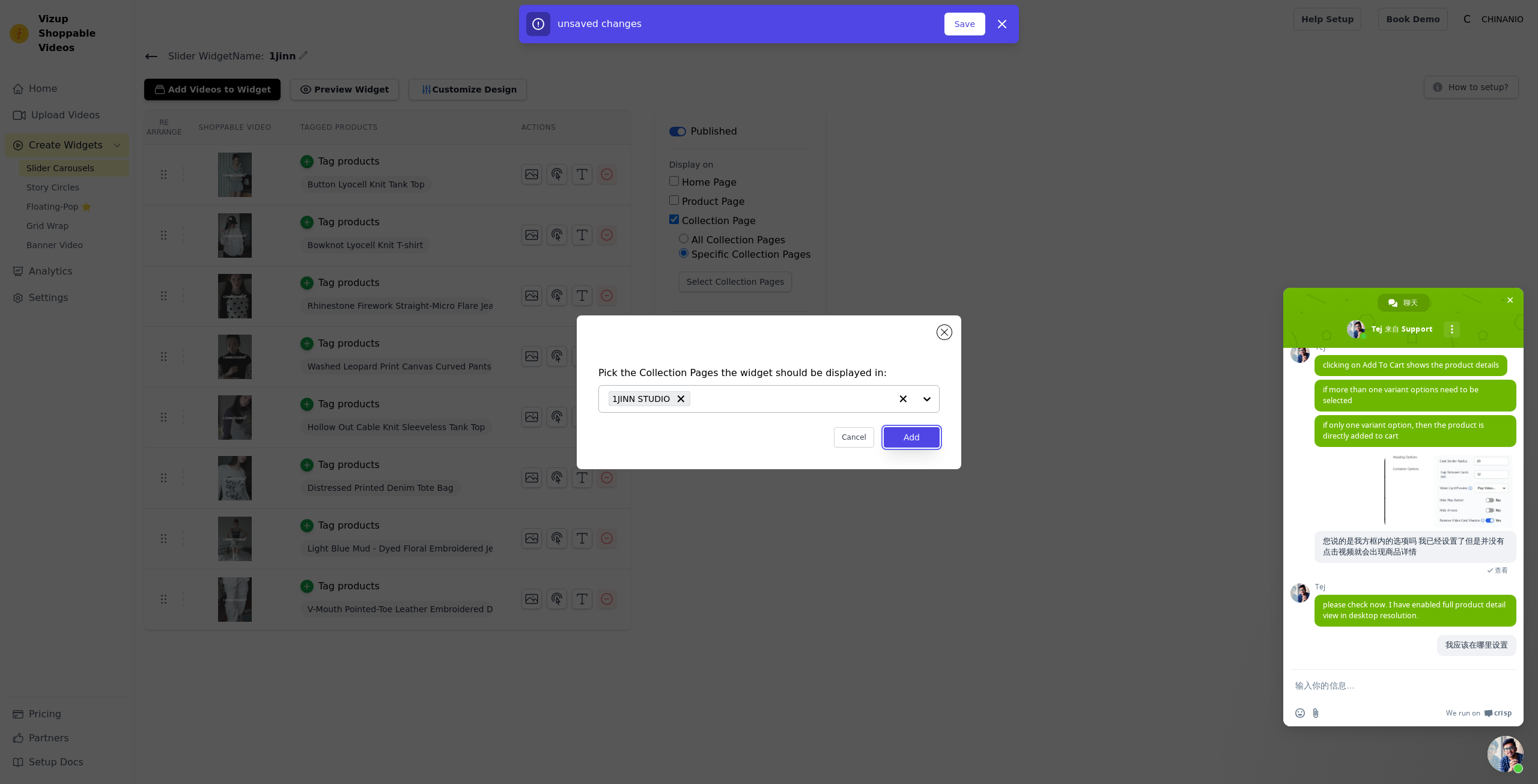
click at [926, 435] on button "Add" at bounding box center [911, 436] width 56 height 20
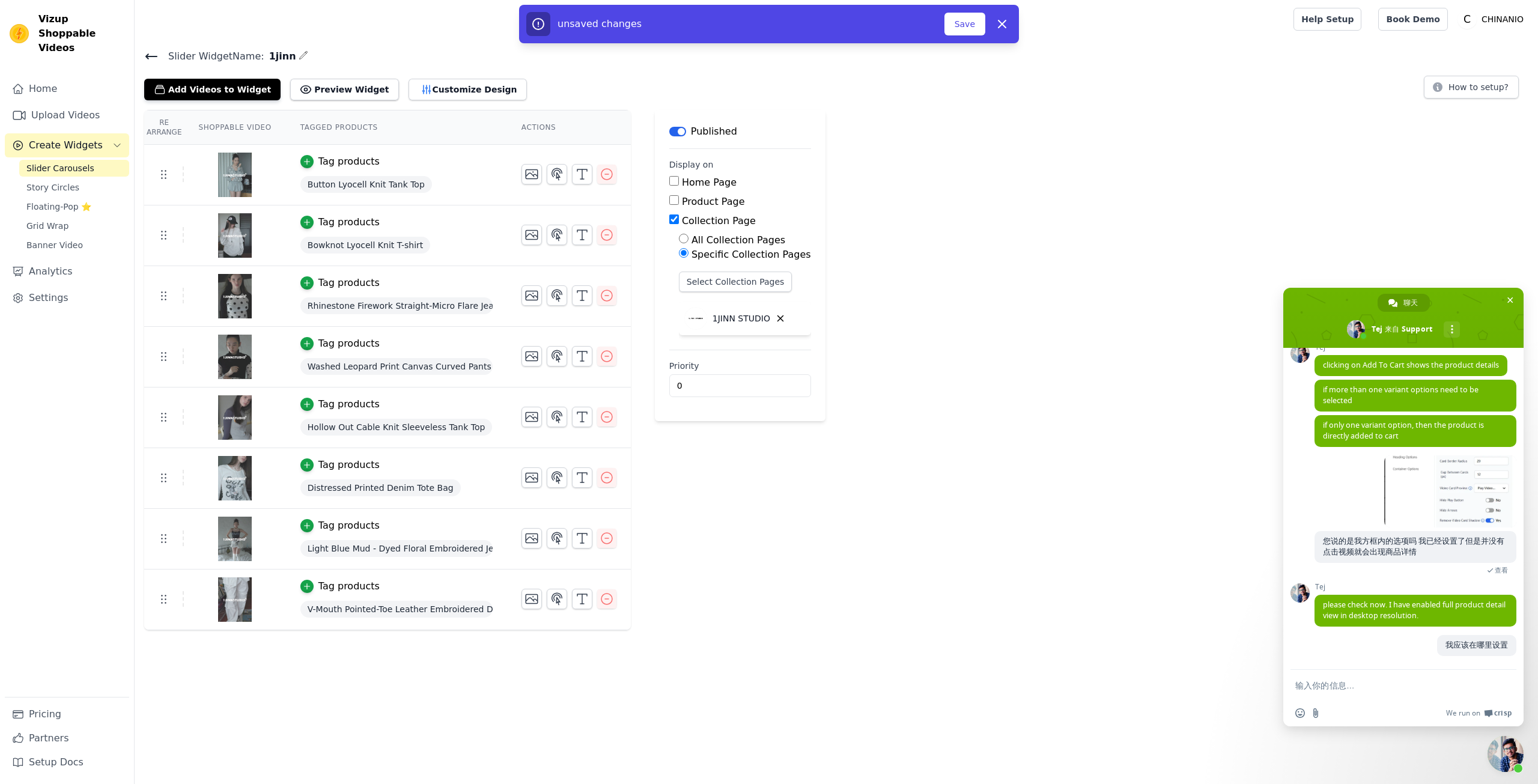
click at [807, 345] on main "Label Published Display on Home Page Product Page Collection Page All Collectio…" at bounding box center [741, 265] width 171 height 311
click at [965, 30] on button "Save" at bounding box center [965, 24] width 41 height 23
click at [879, 183] on div "Re Arrange Shoppable Video Tagged Products Actions Tag products Button Lyocell …" at bounding box center [836, 369] width 1404 height 520
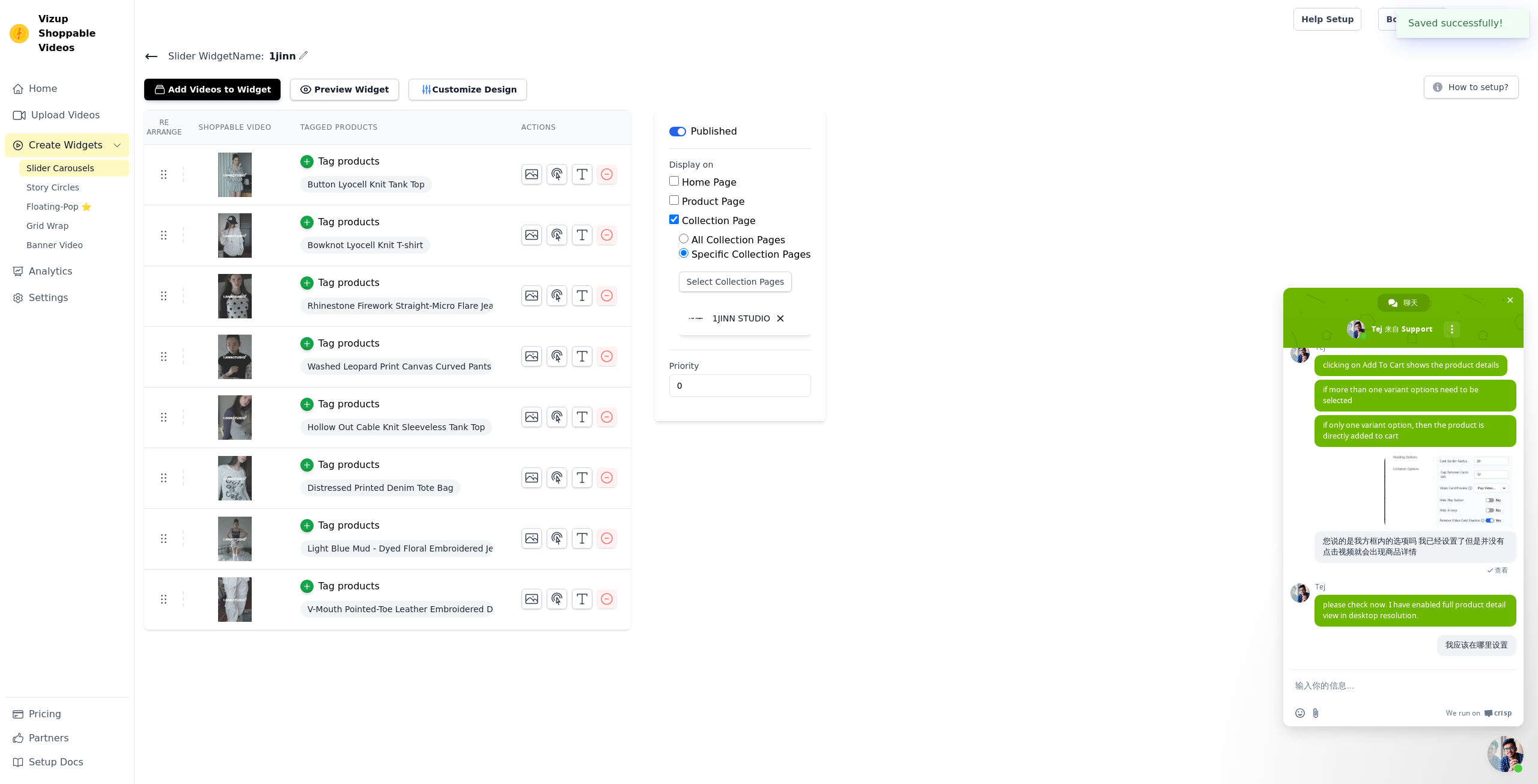
click at [898, 176] on div "Re Arrange Shoppable Video Tagged Products Actions Tag products Button Lyocell …" at bounding box center [836, 369] width 1404 height 520
click at [417, 86] on button "Customize Design" at bounding box center [468, 89] width 119 height 22
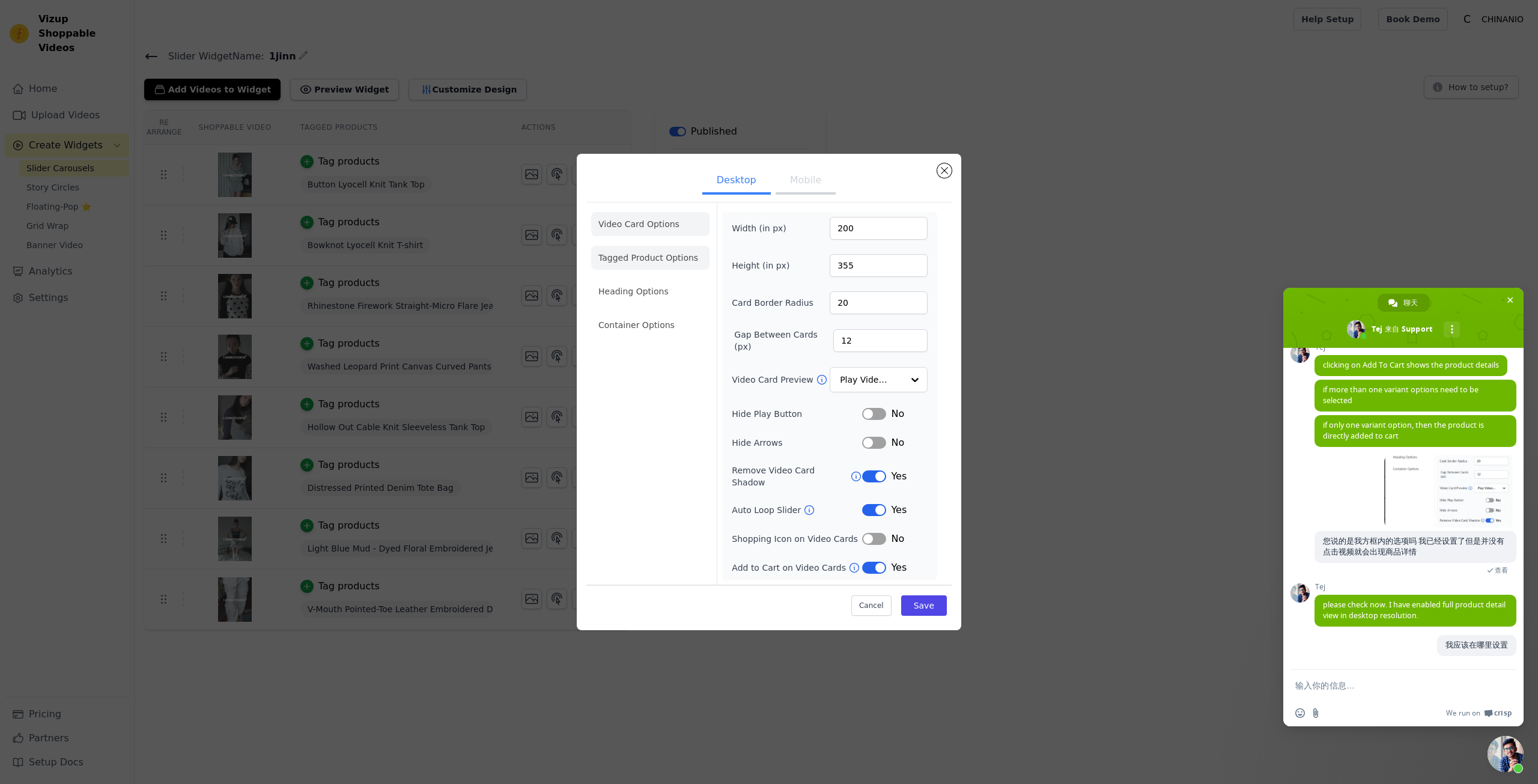
click at [680, 256] on li "Tagged Product Options" at bounding box center [651, 258] width 119 height 24
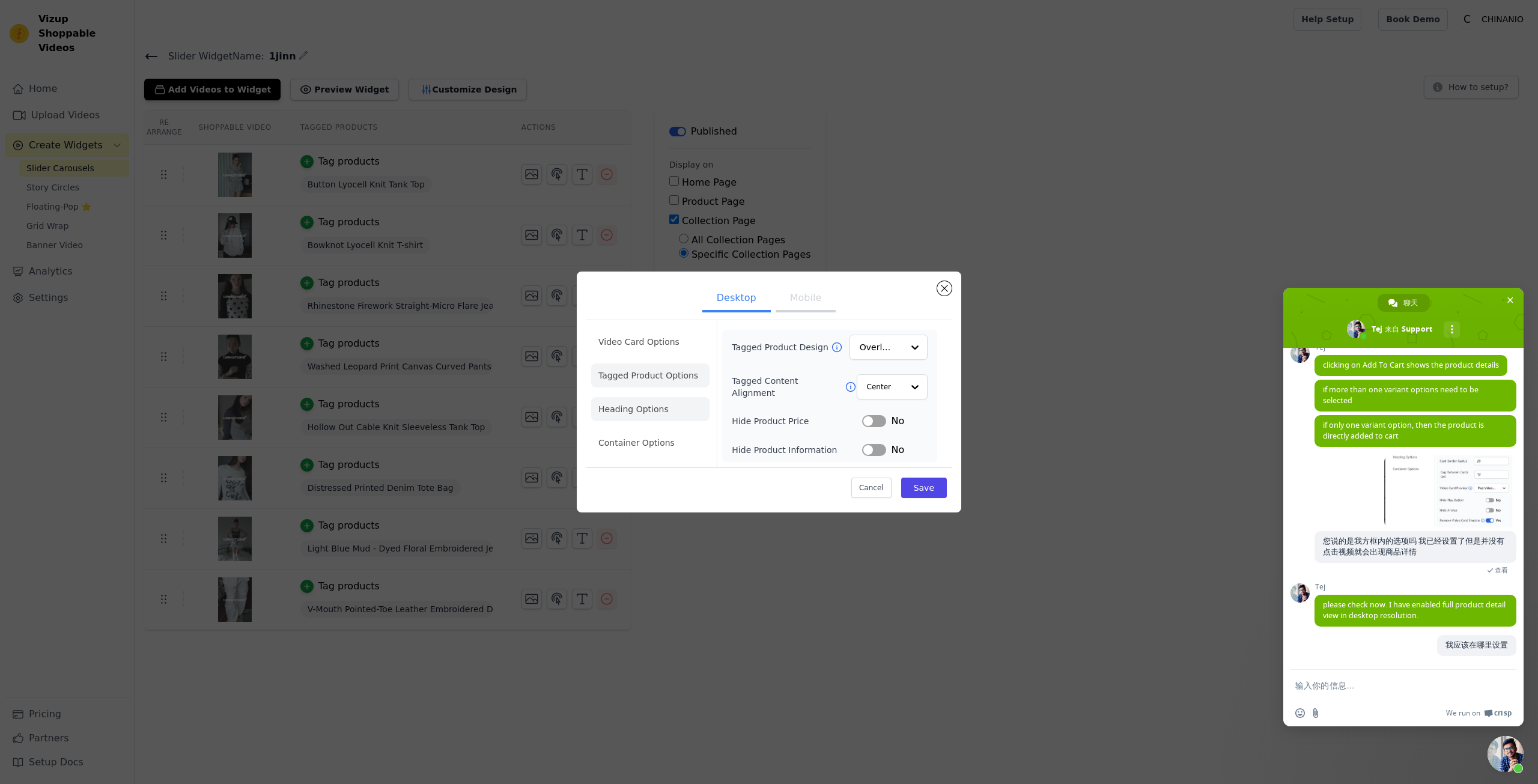
click at [657, 402] on li "Heading Options" at bounding box center [651, 409] width 119 height 24
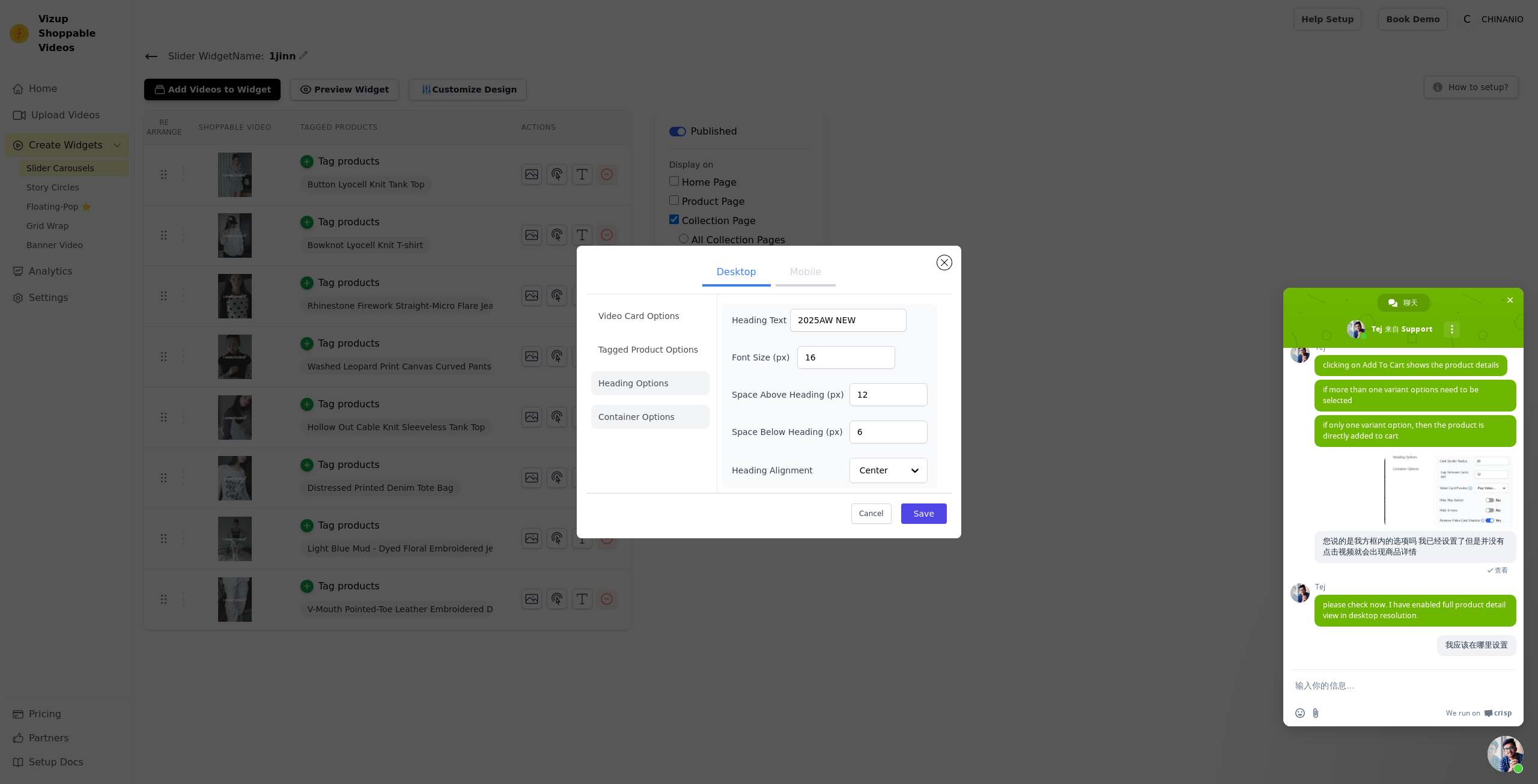
click at [656, 408] on li "Container Options" at bounding box center [651, 417] width 119 height 24
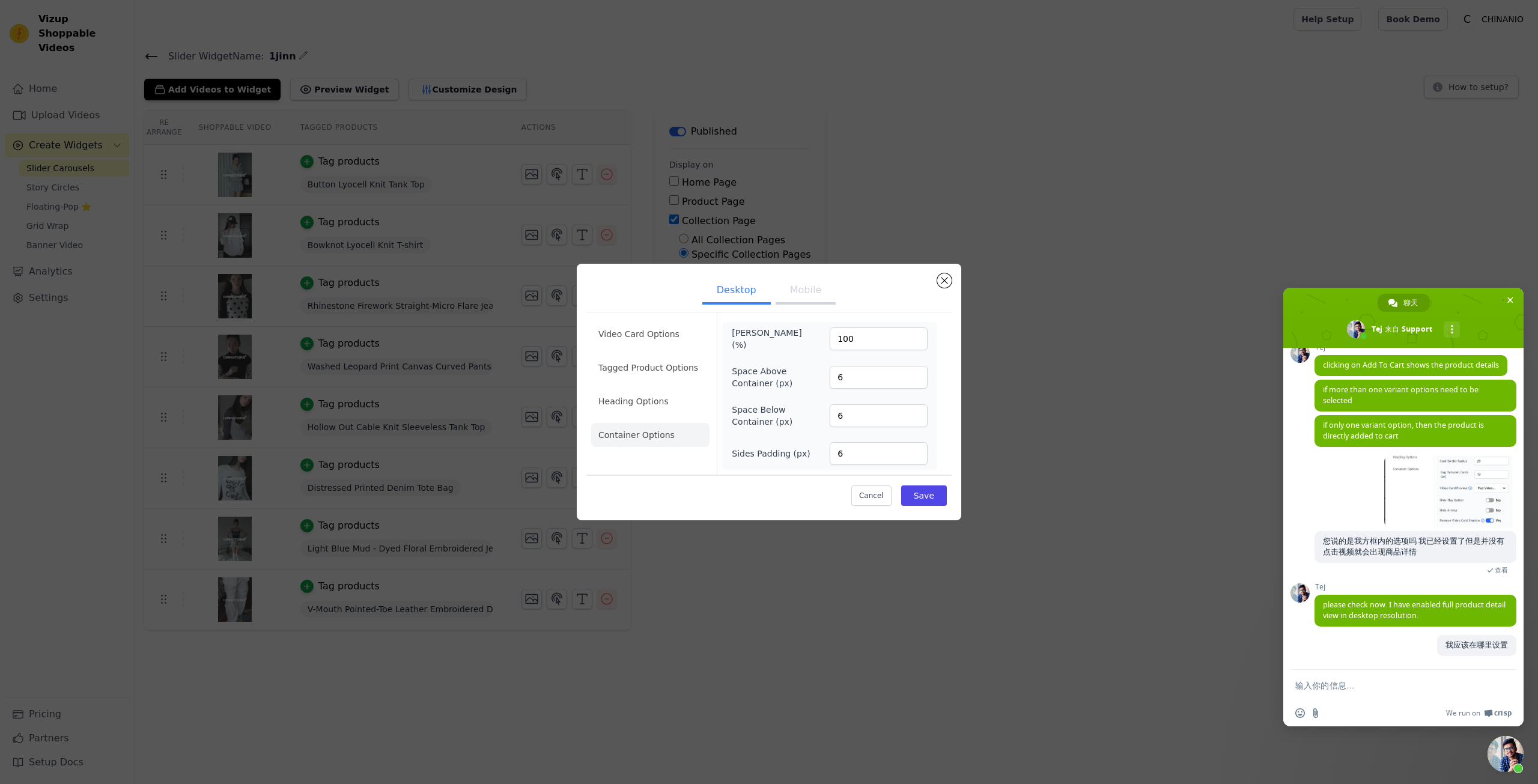
click at [814, 296] on button "Mobile" at bounding box center [805, 291] width 60 height 26
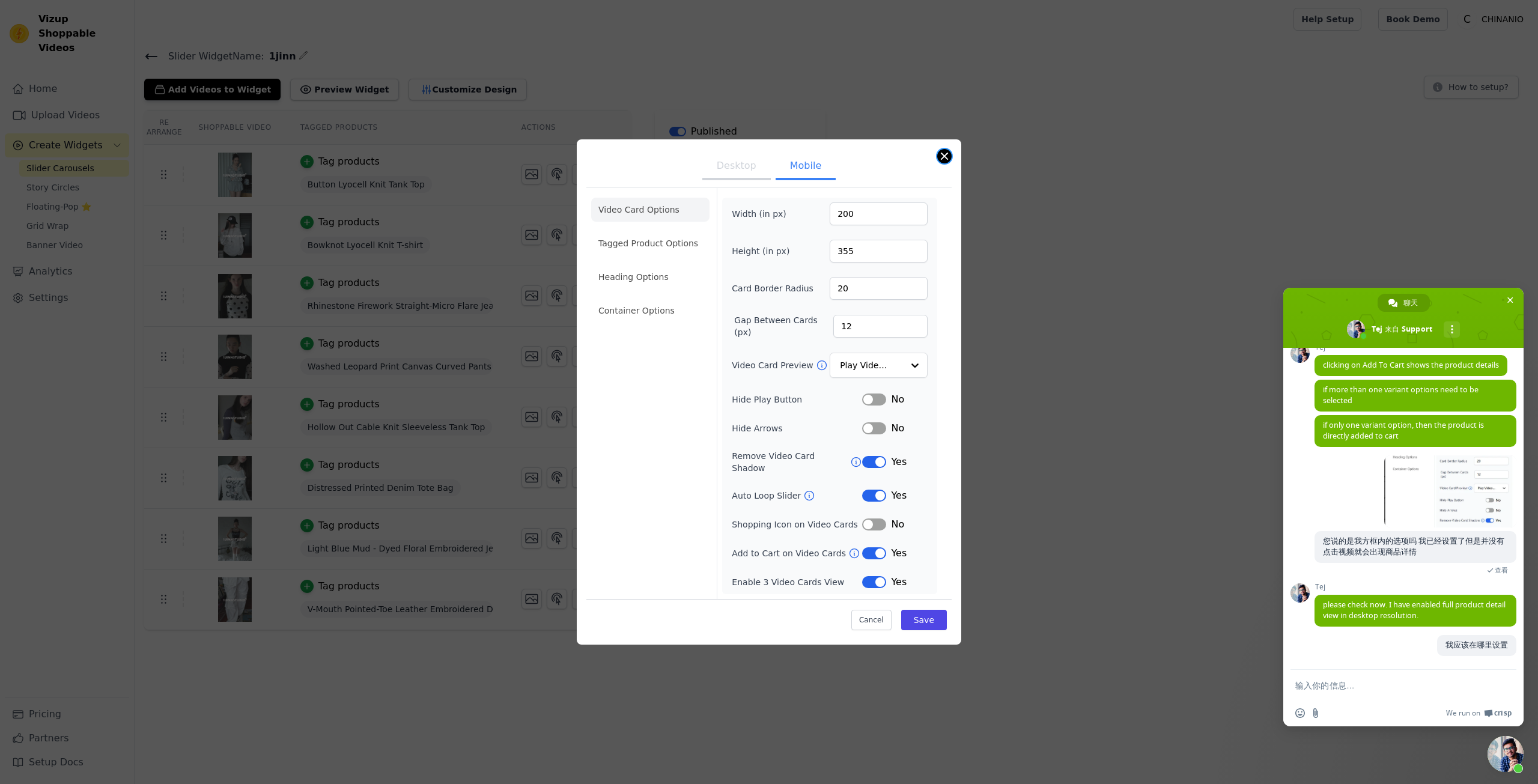
click at [947, 158] on button "Close modal" at bounding box center [945, 156] width 15 height 15
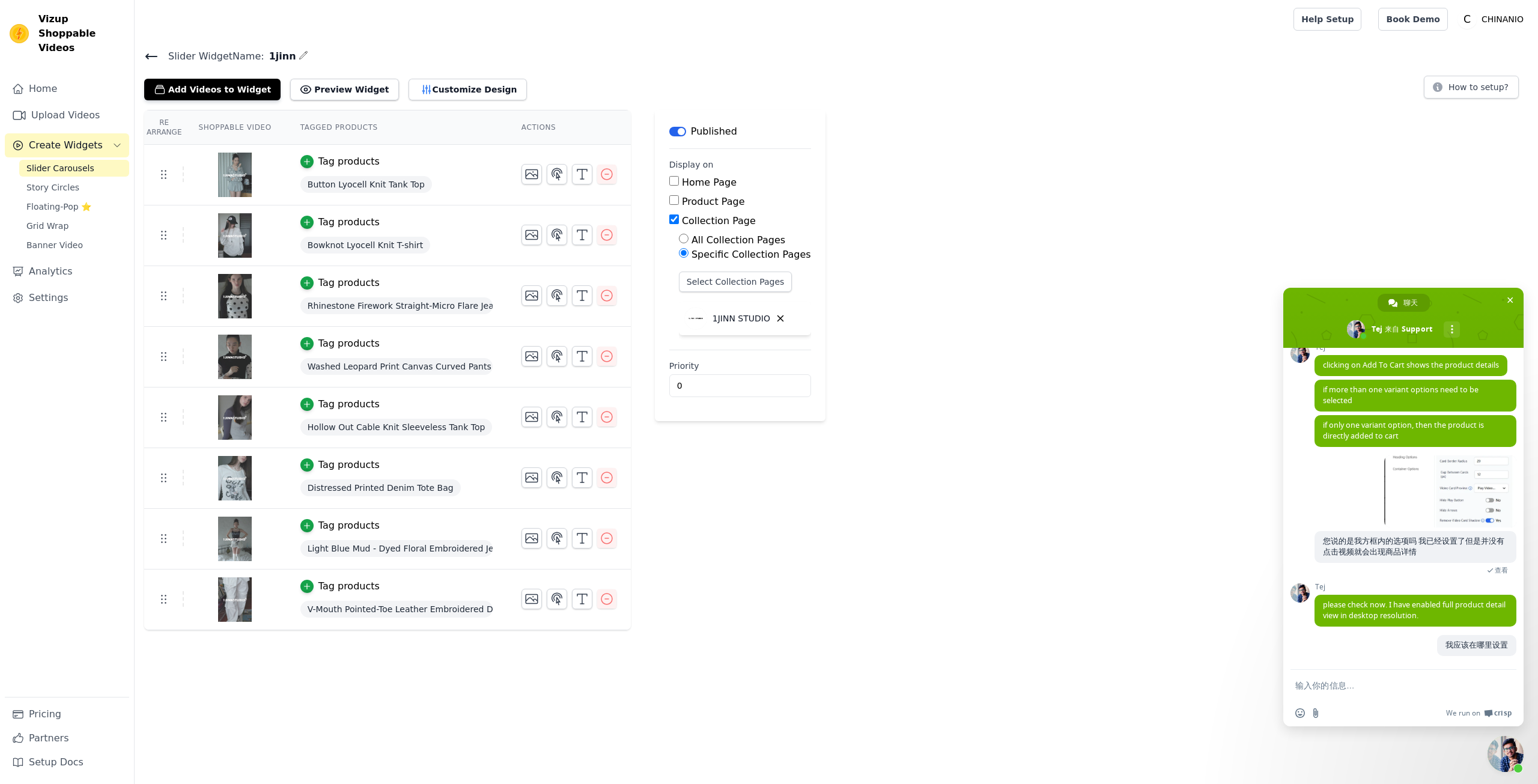
click at [1058, 239] on div "Re Arrange Shoppable Video Tagged Products Actions Tag products Button Lyocell …" at bounding box center [836, 369] width 1404 height 520
click at [330, 102] on div "Slider Widget Name: 1jinn Add Videos to Widget Preview Widget Customize Design …" at bounding box center [836, 339] width 1404 height 582
click at [338, 86] on button "Preview Widget" at bounding box center [344, 89] width 108 height 22
click at [227, 90] on button "Add Videos to Widget" at bounding box center [212, 89] width 137 height 22
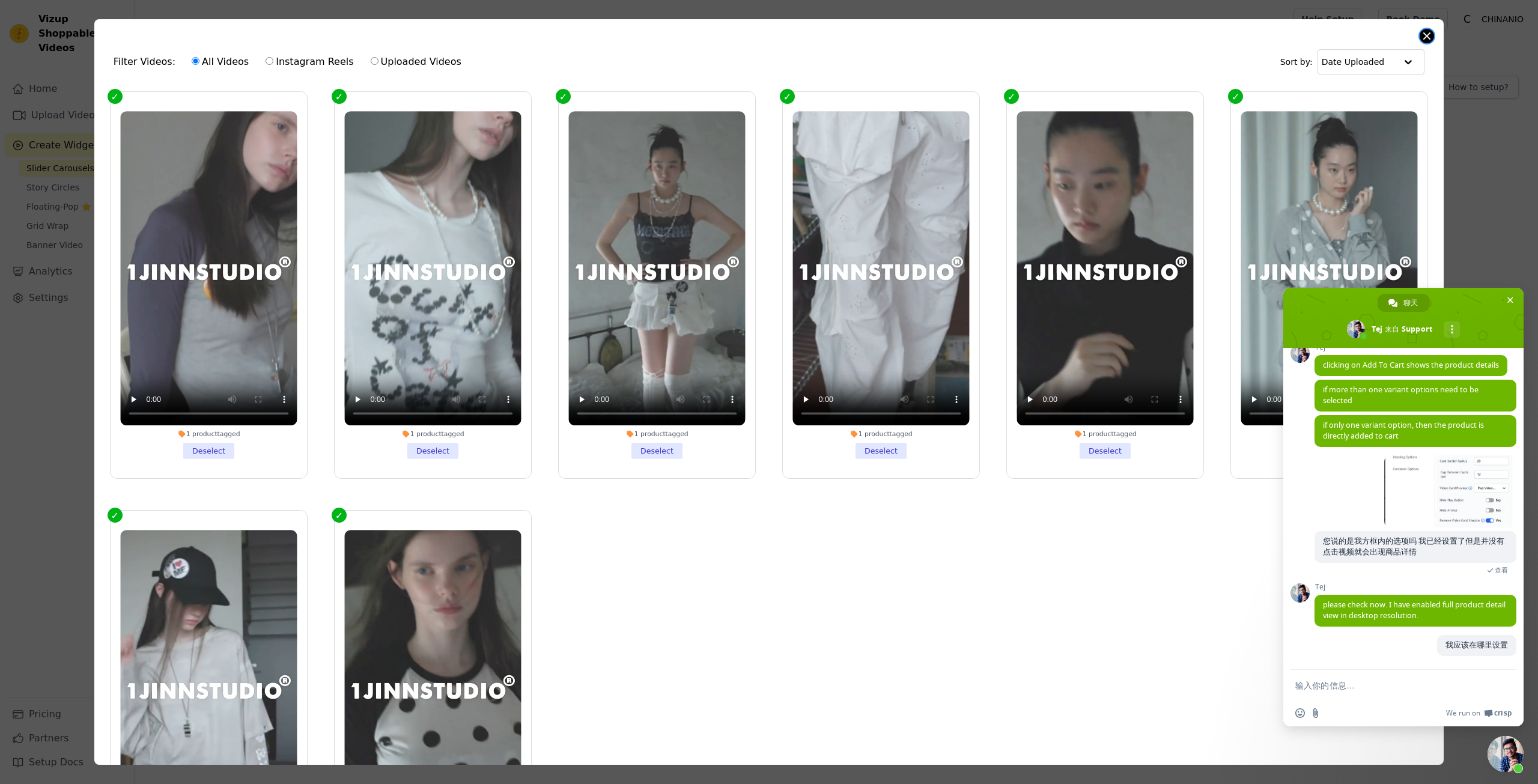
click at [1419, 37] on button "Close modal" at bounding box center [1426, 36] width 15 height 15
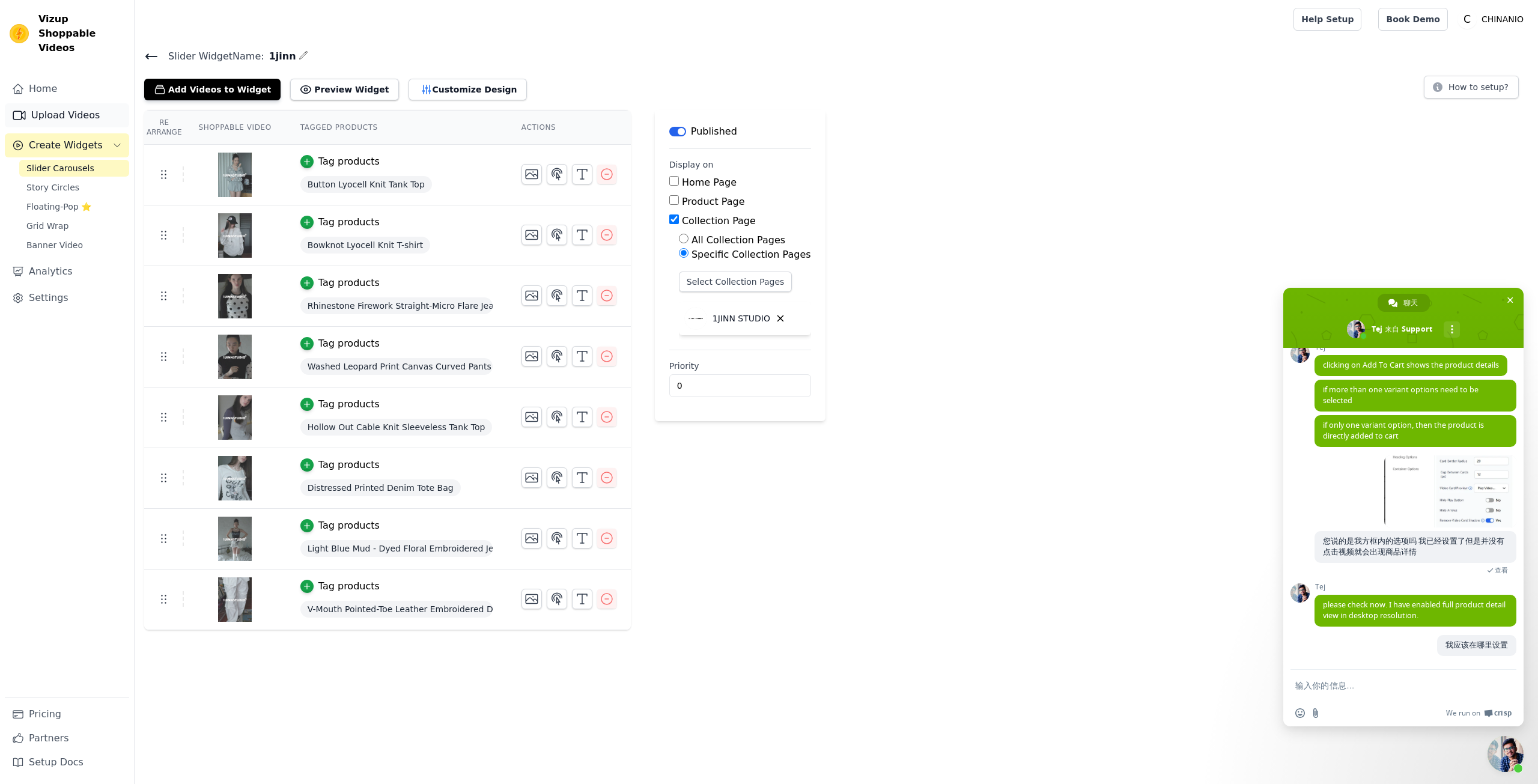
click at [62, 104] on link "Upload Videos" at bounding box center [67, 116] width 125 height 24
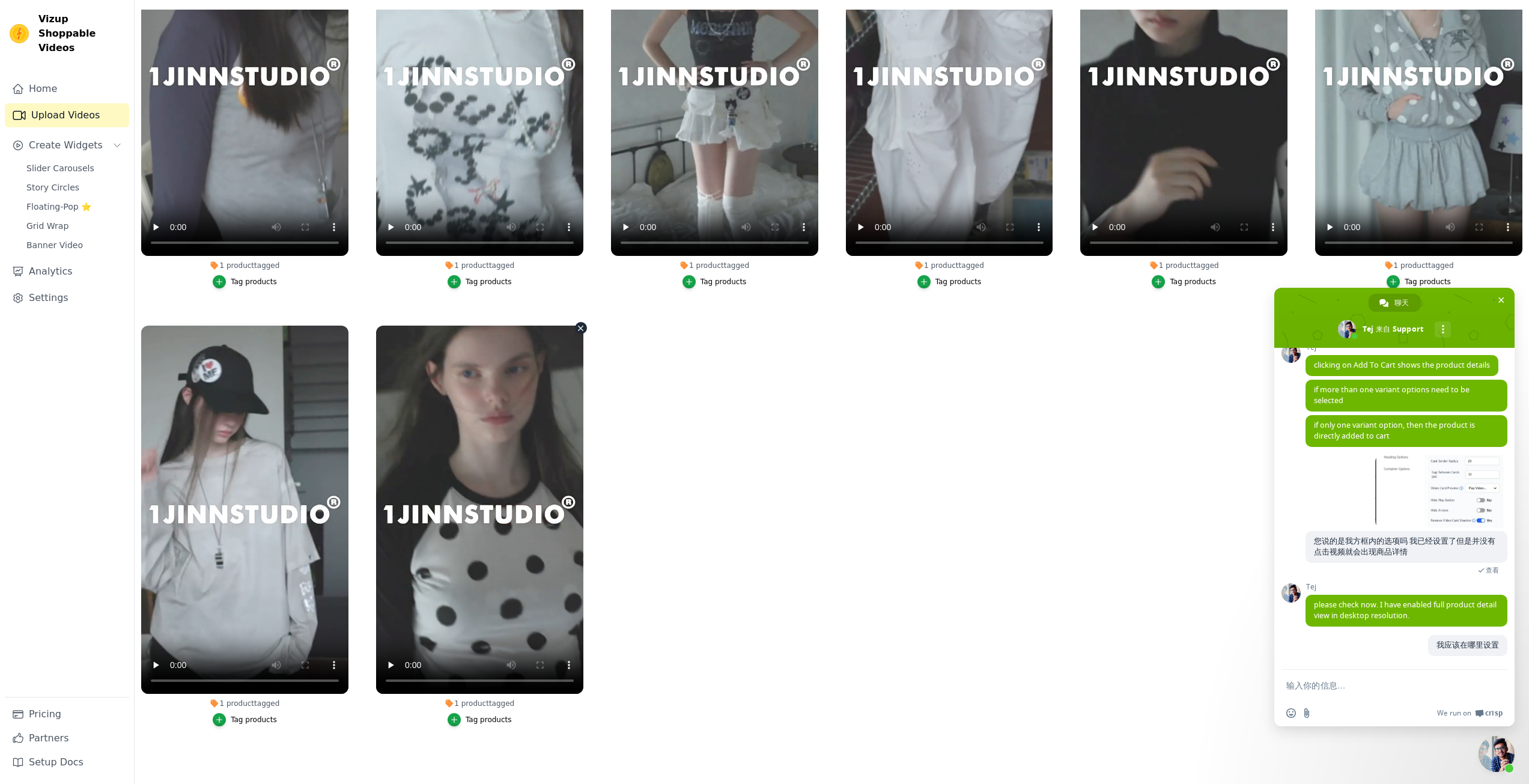
scroll to position [132, 0]
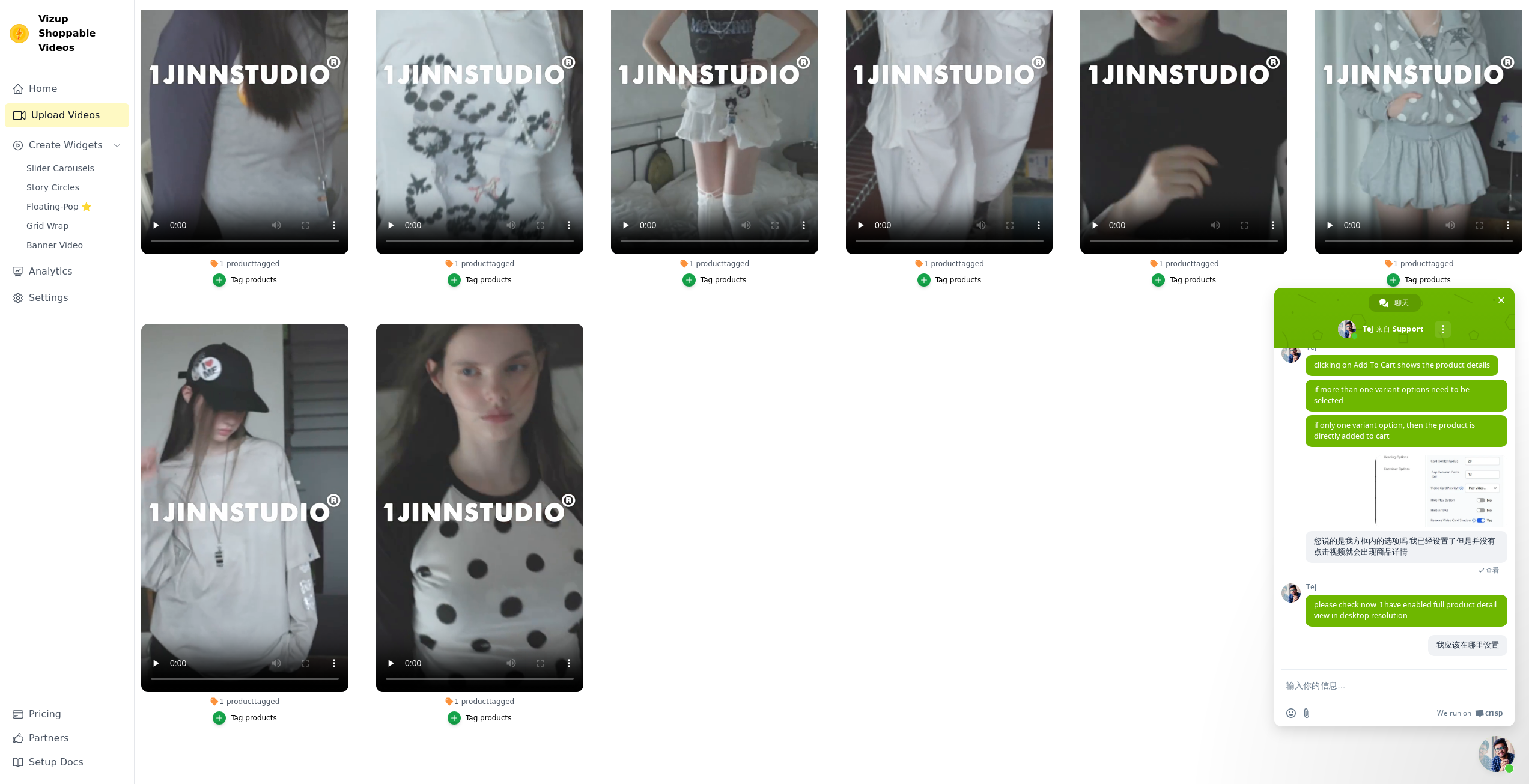
click at [256, 276] on div "Tag products" at bounding box center [254, 280] width 46 height 10
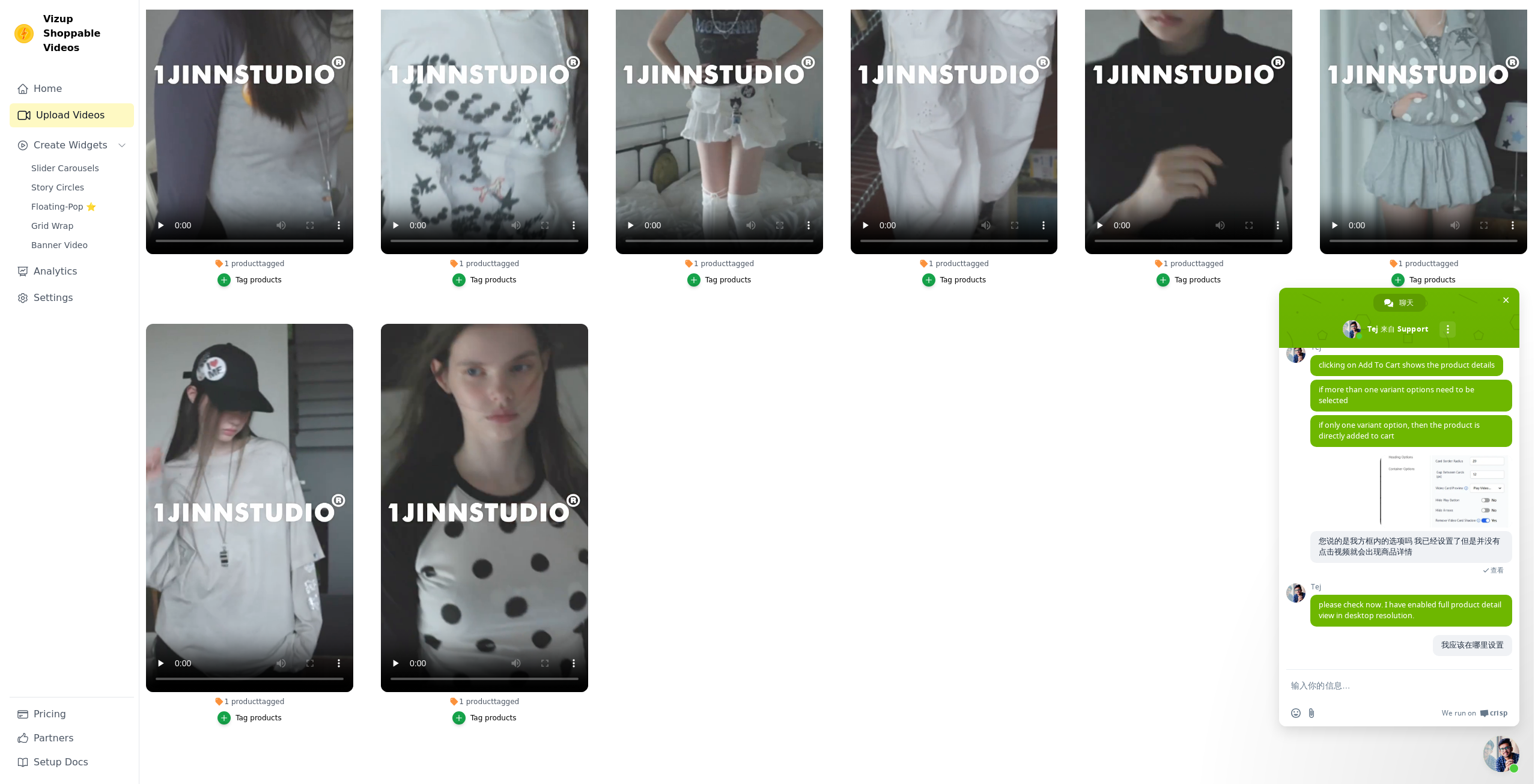
scroll to position [0, 0]
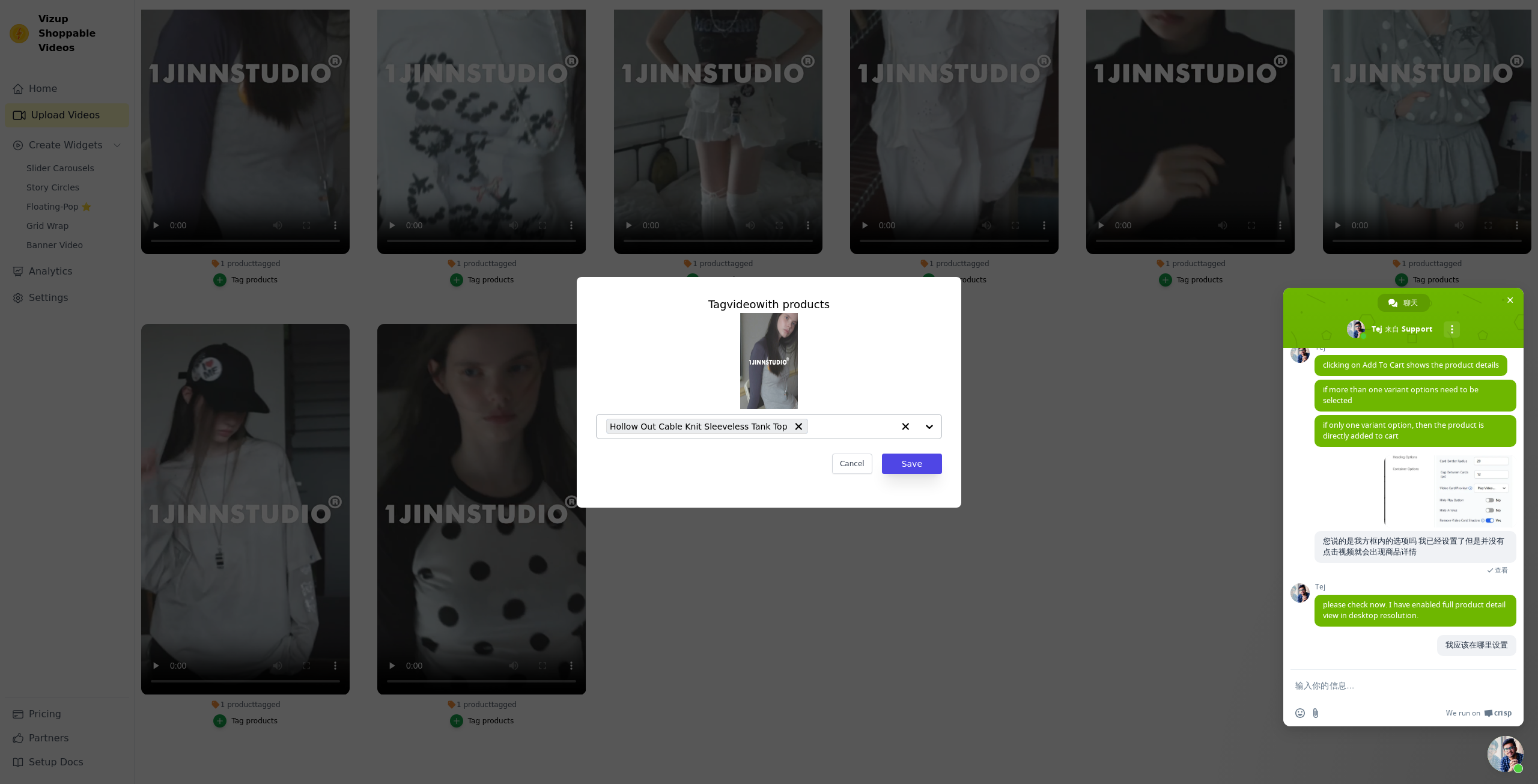
click at [927, 424] on div at bounding box center [917, 427] width 48 height 24
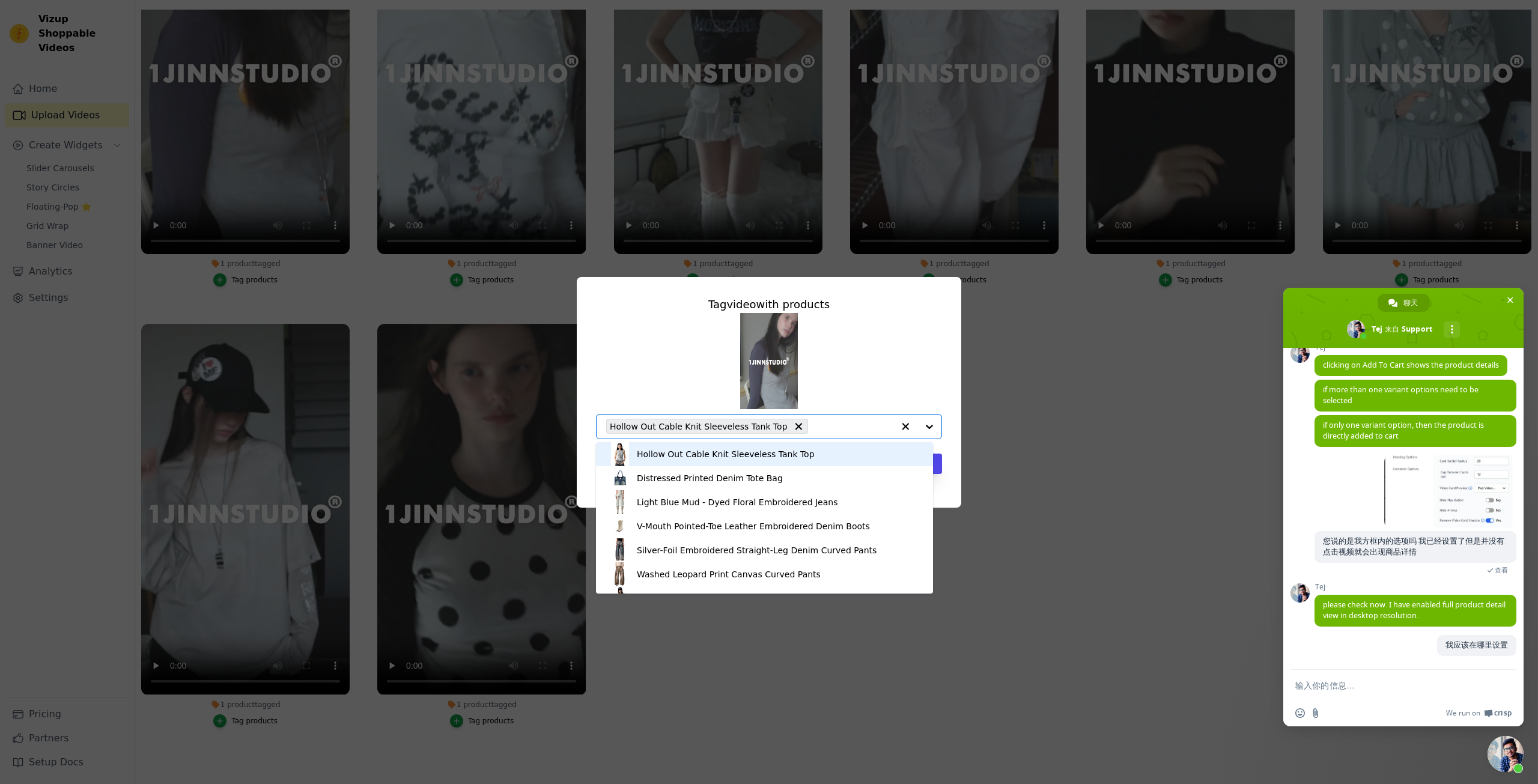
click at [1025, 454] on div "Tag video with products Hollow Out Cable Knit Sleeveless Tank Top Distressed Pr…" at bounding box center [769, 392] width 1500 height 269
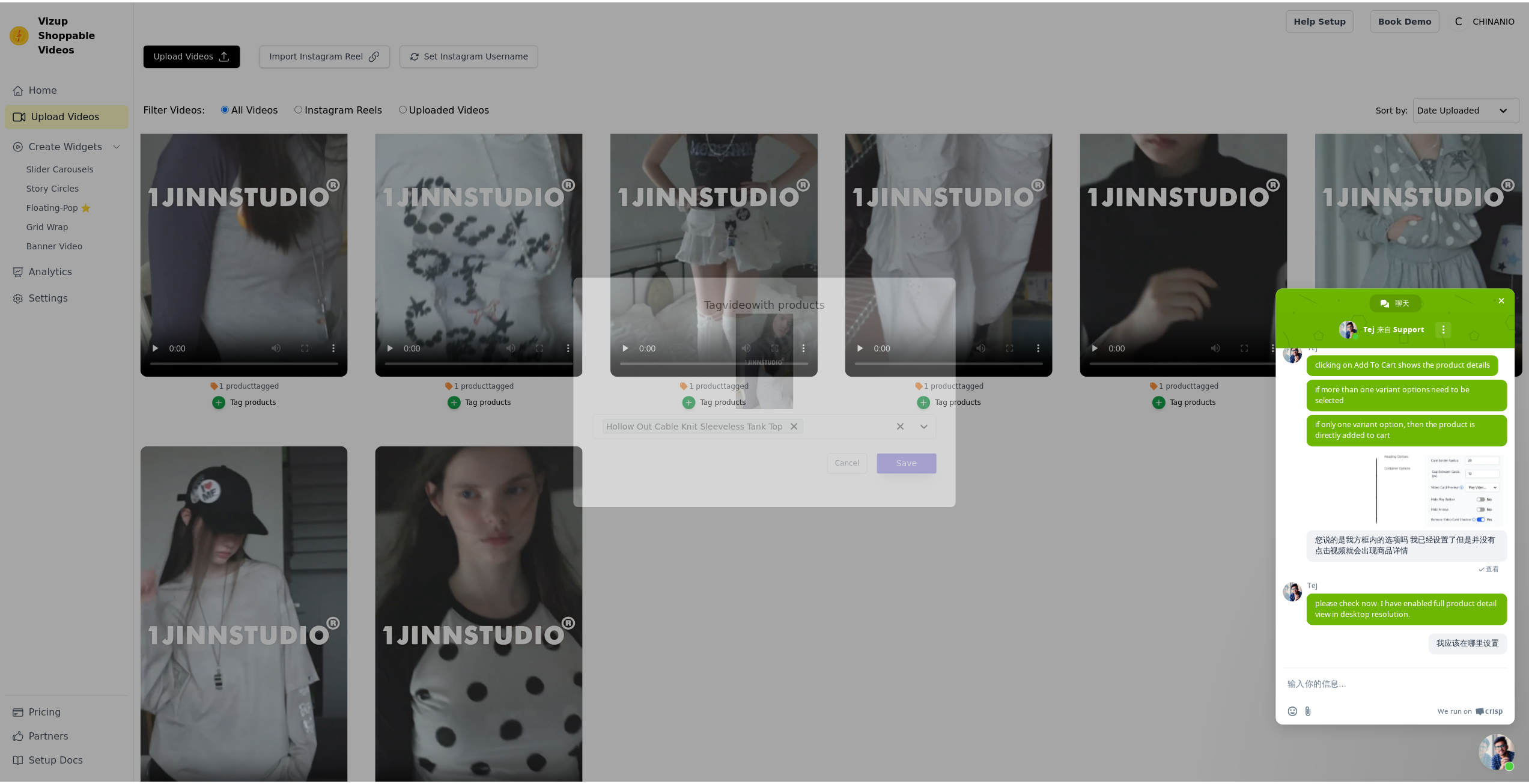
scroll to position [123, 0]
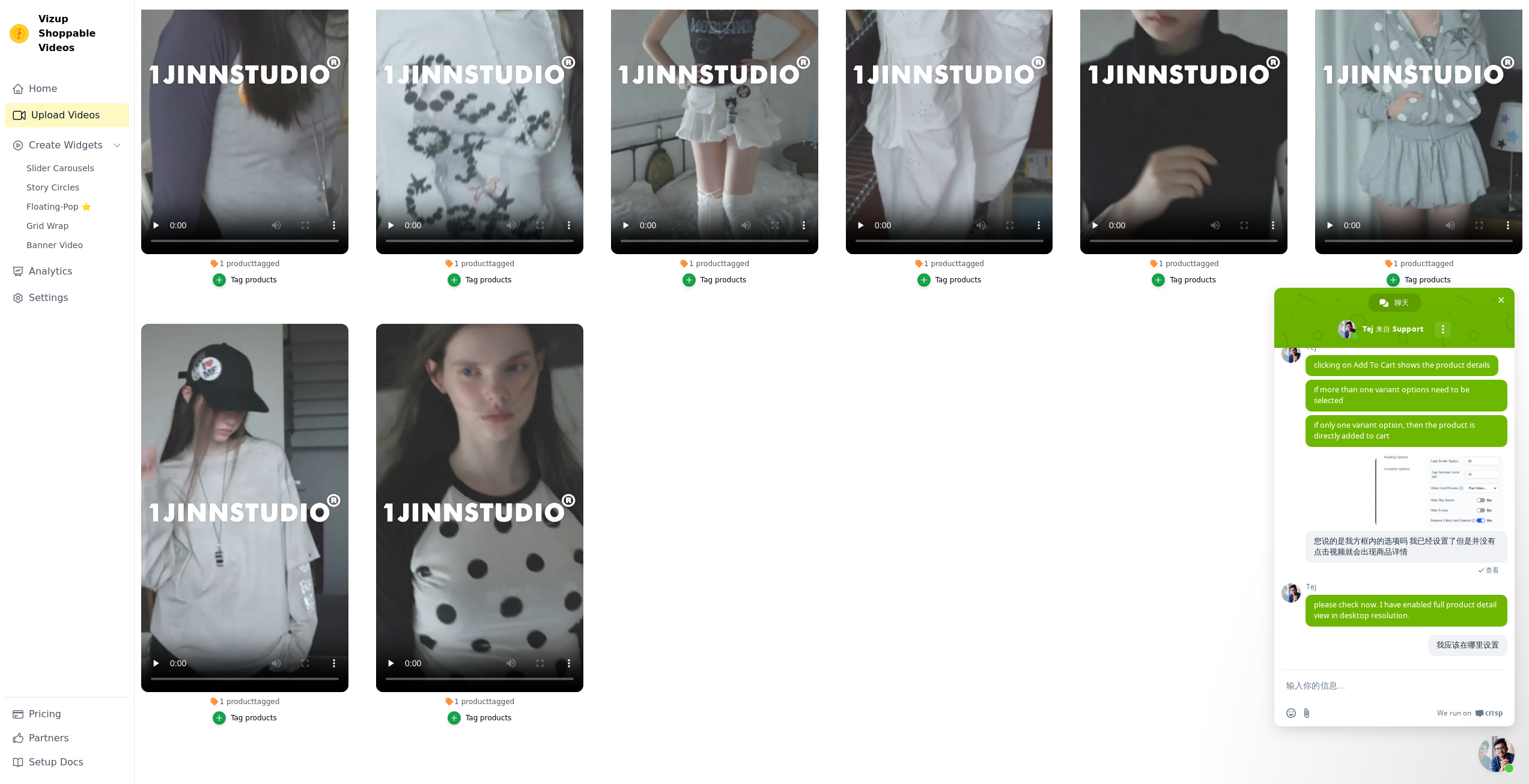
click at [1025, 454] on ul "1 product tagged Tag products 1 product tagged Tag products 1 product tagged Ta…" at bounding box center [831, 382] width 1394 height 746
click at [71, 288] on link "Settings" at bounding box center [67, 298] width 125 height 24
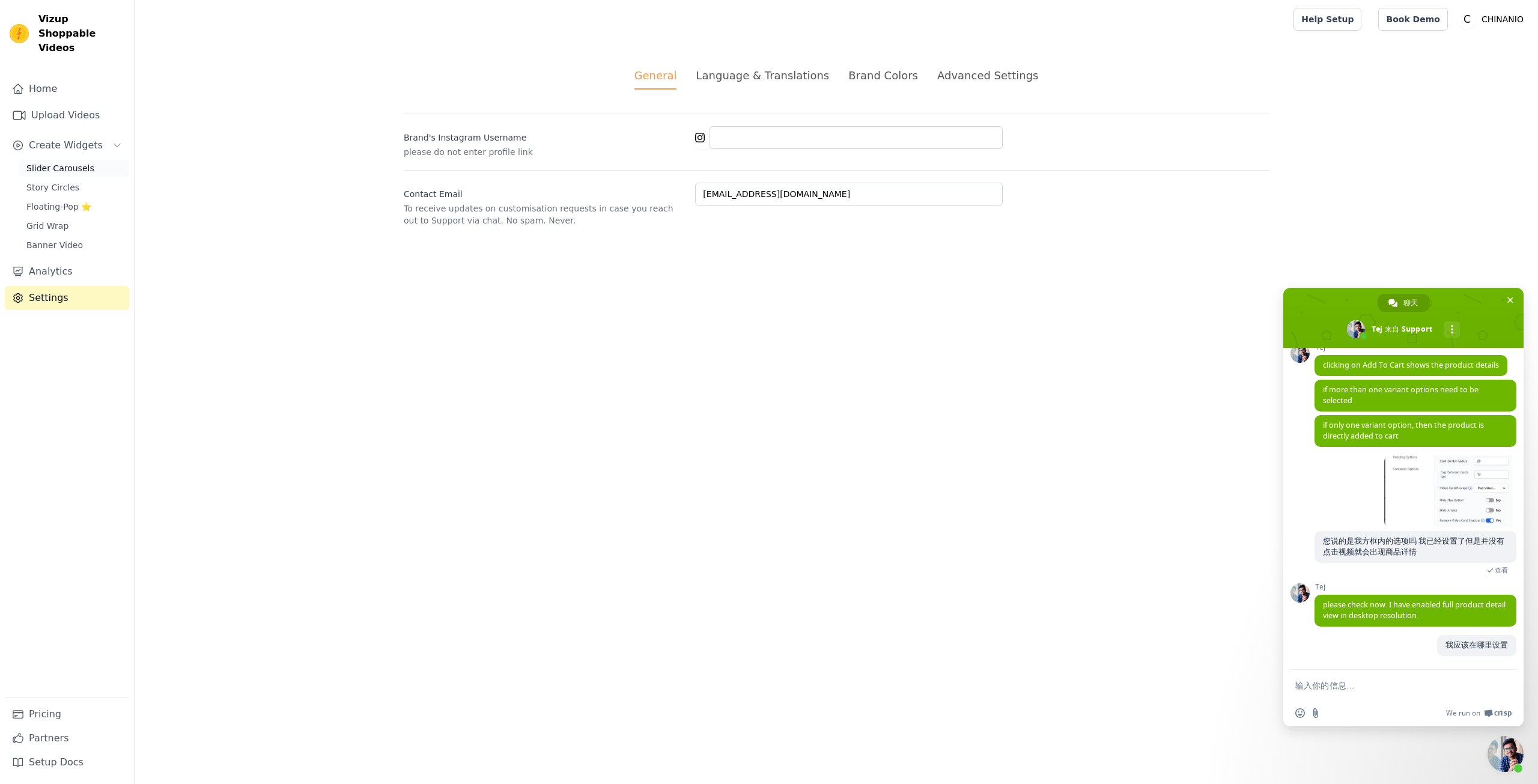
click at [77, 162] on span "Slider Carousels" at bounding box center [60, 168] width 68 height 12
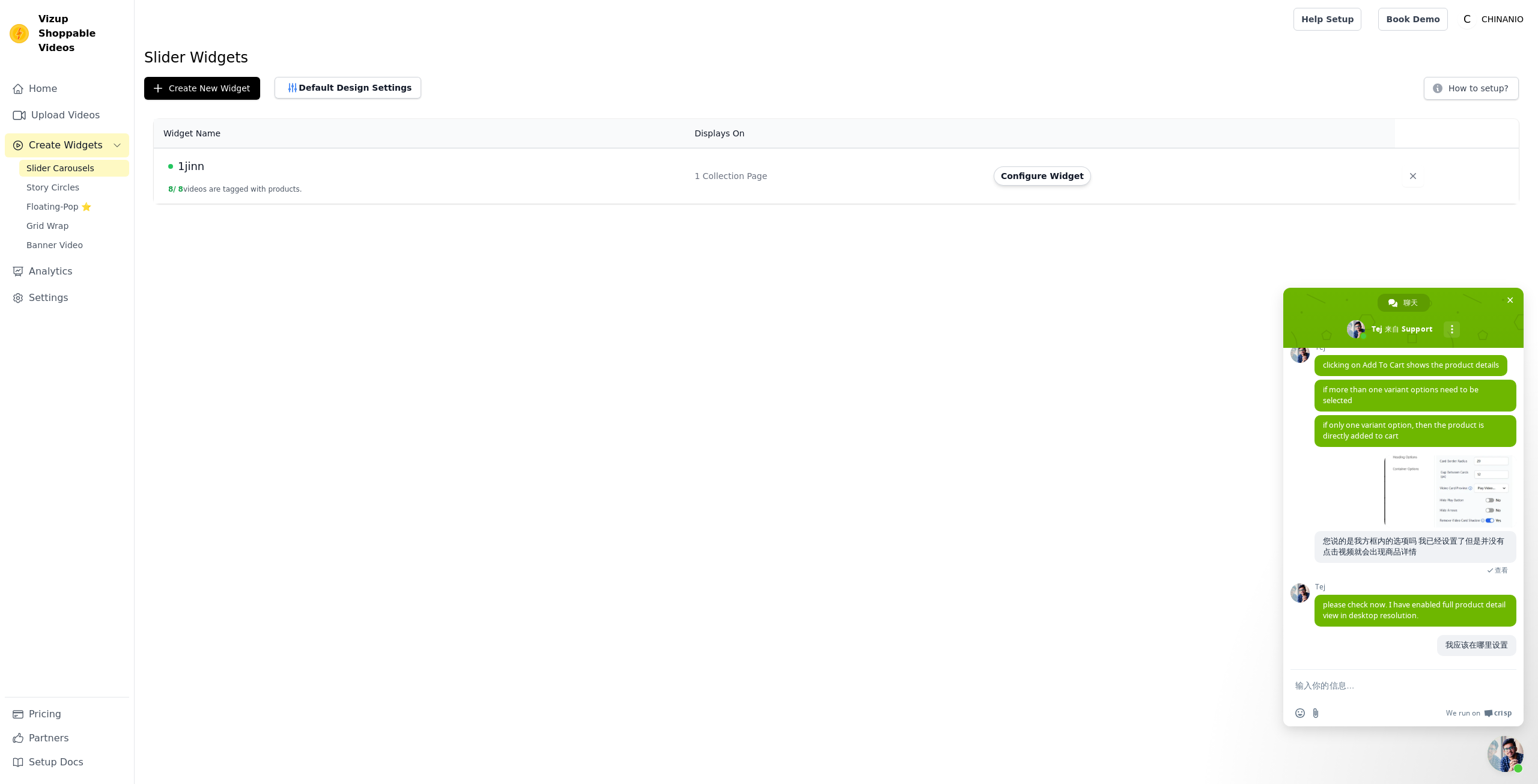
click at [297, 186] on button "8 / 8 videos are tagged with products." at bounding box center [235, 189] width 134 height 10
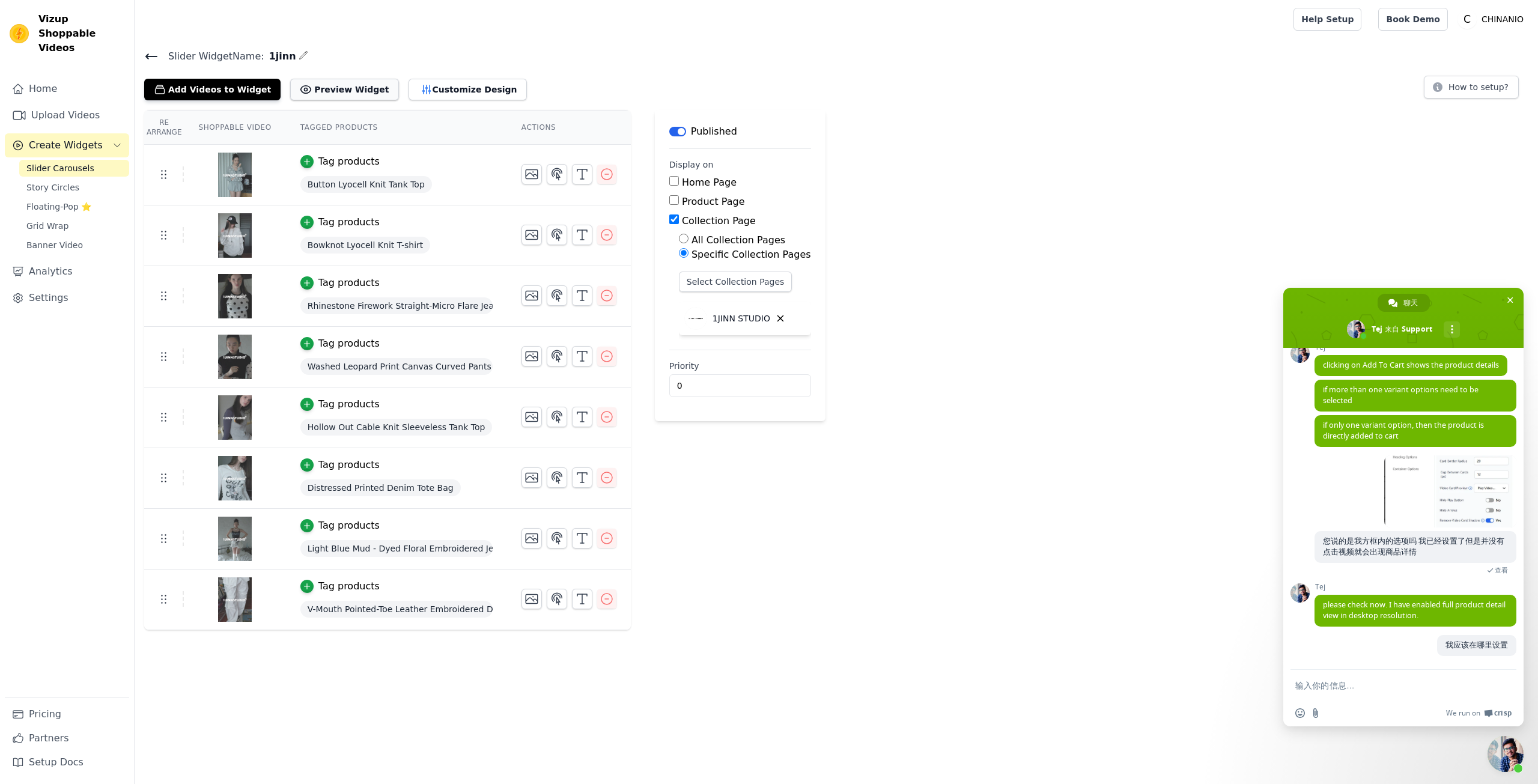
click at [334, 93] on button "Preview Widget" at bounding box center [344, 89] width 108 height 22
click at [56, 77] on link "Home" at bounding box center [67, 89] width 125 height 24
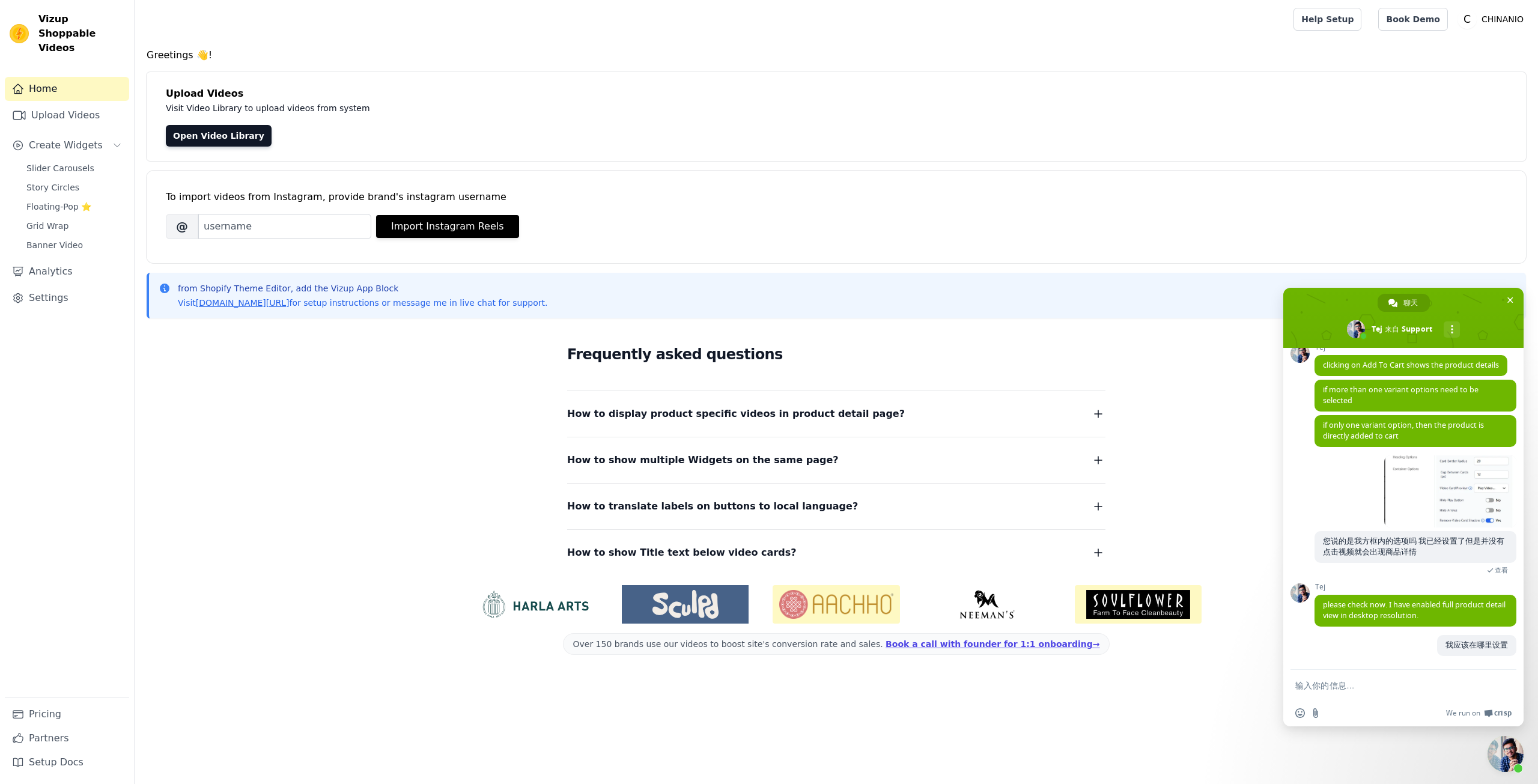
click at [410, 145] on div "Open Video Library" at bounding box center [836, 135] width 1341 height 22
click at [72, 144] on div "Home Upload Videos Create Widgets Slider Carousels Story Circles Floating-Pop ⭐…" at bounding box center [67, 387] width 125 height 620
click at [68, 162] on span "Slider Carousels" at bounding box center [60, 168] width 68 height 12
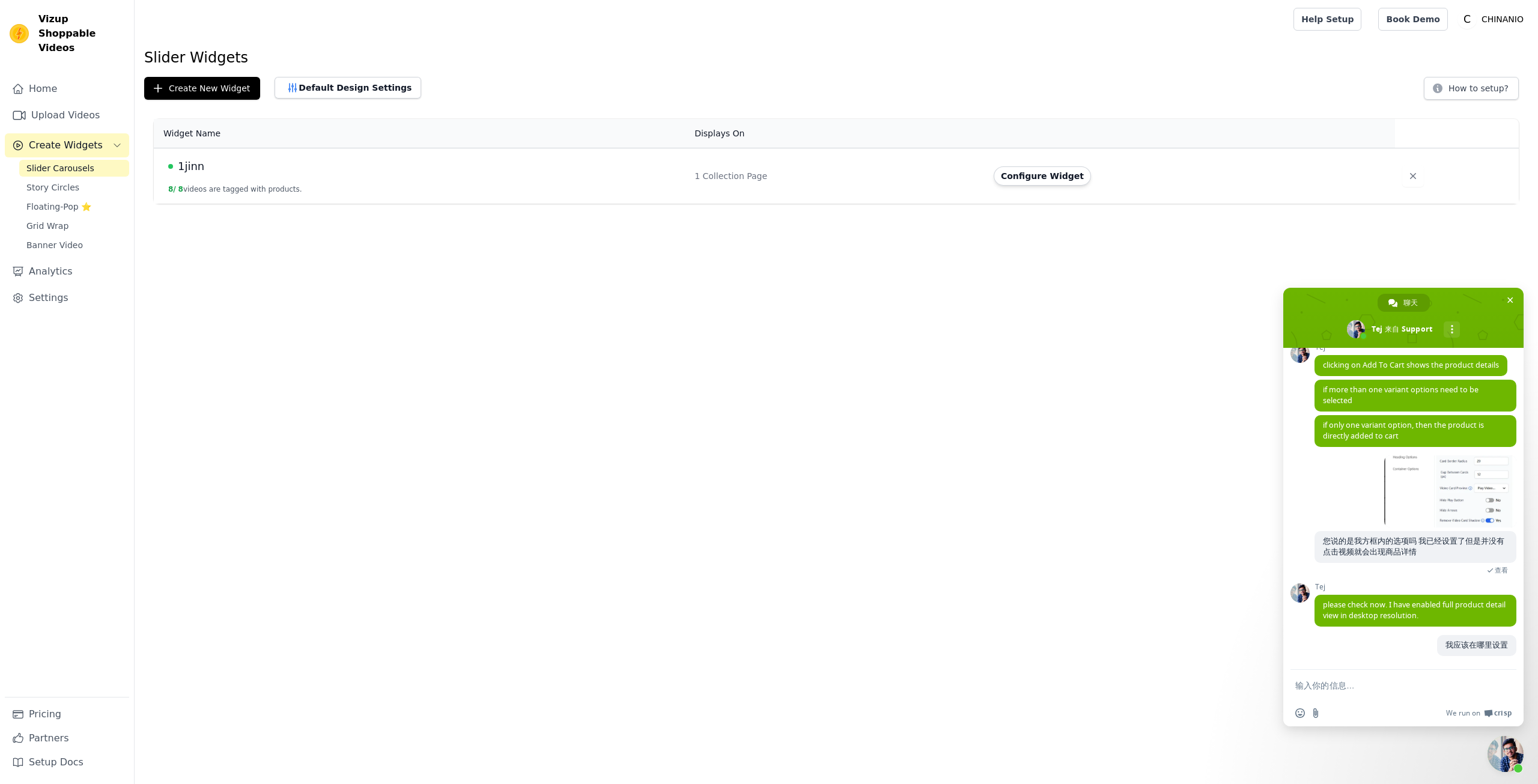
click at [328, 179] on td "1jinn 8 / 8 videos are tagged with products." at bounding box center [421, 176] width 533 height 56
click at [313, 198] on td "1jinn 8 / 8 videos are tagged with products." at bounding box center [421, 176] width 533 height 56
click at [278, 191] on button "8 / 8 videos are tagged with products." at bounding box center [235, 189] width 134 height 10
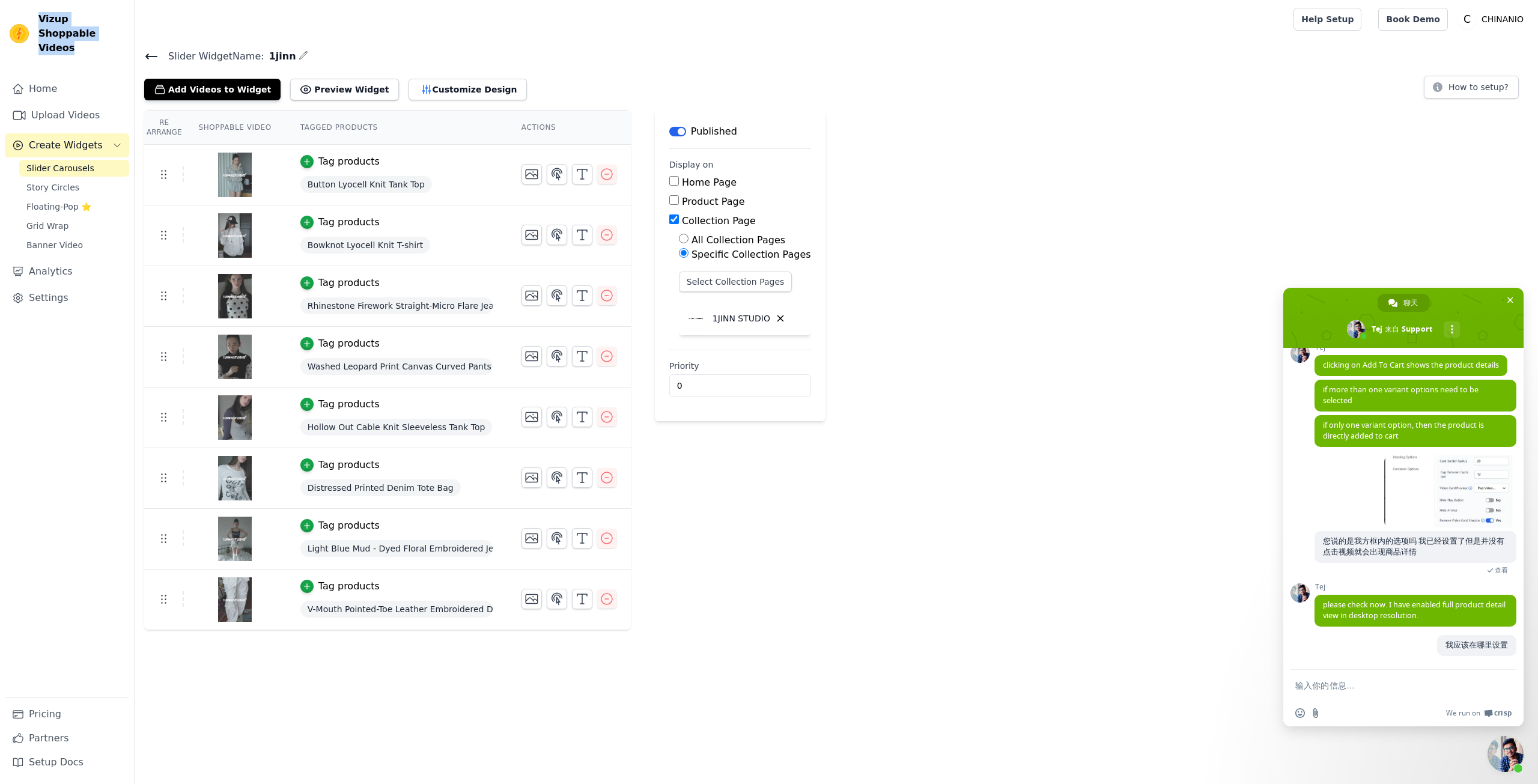
drag, startPoint x: 77, startPoint y: 38, endPoint x: 31, endPoint y: 15, distance: 51.4
click at [31, 15] on div "Vizup Shoppable Videos" at bounding box center [67, 34] width 134 height 44
copy div "Vizup Shoppable Videos"
click at [877, 515] on div "Re Arrange Shoppable Video Tagged Products Actions Tag products Button Lyocell …" at bounding box center [836, 369] width 1404 height 520
click at [902, 519] on div "Re Arrange Shoppable Video Tagged Products Actions Tag products Button Lyocell …" at bounding box center [836, 369] width 1404 height 520
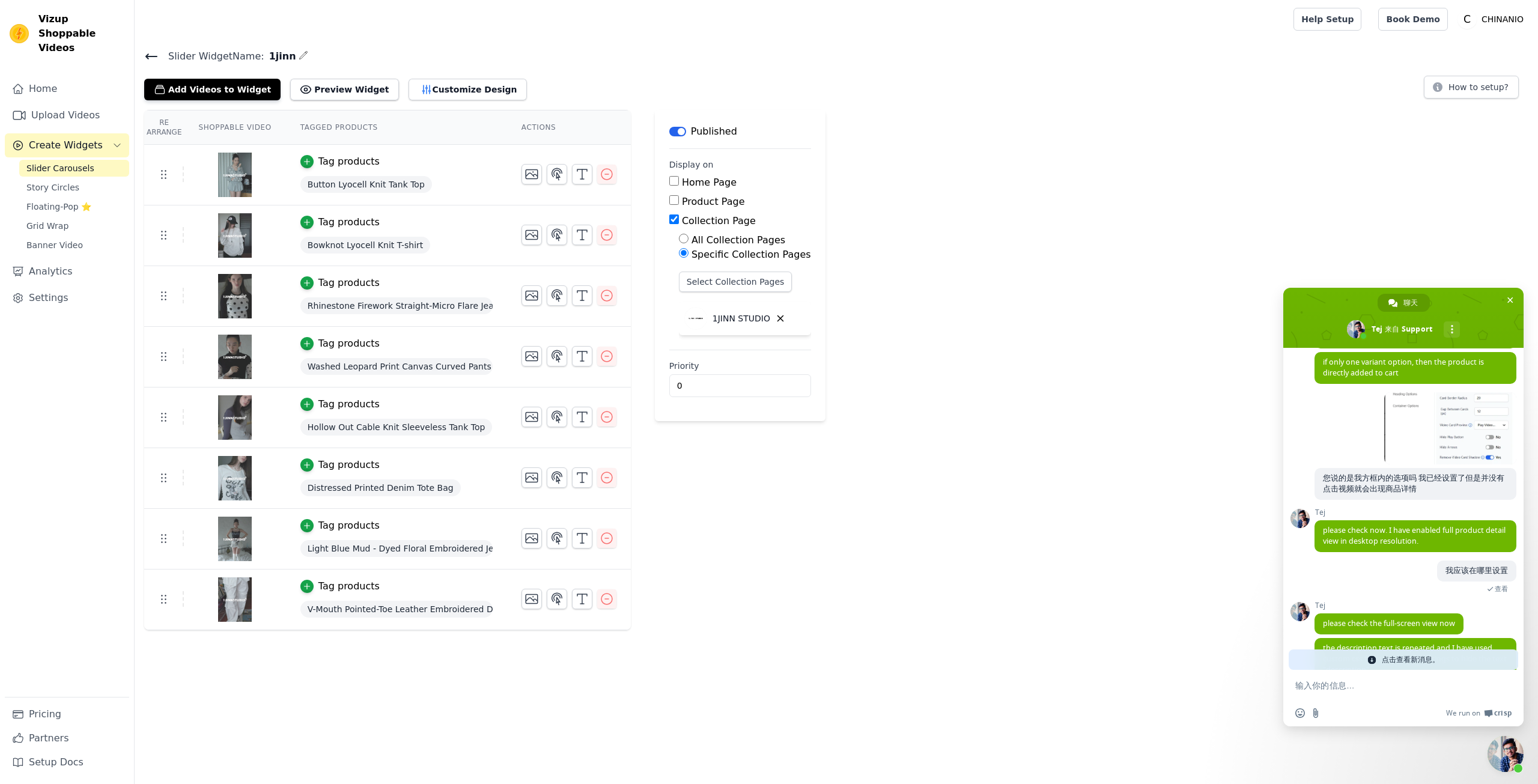
scroll to position [678, 0]
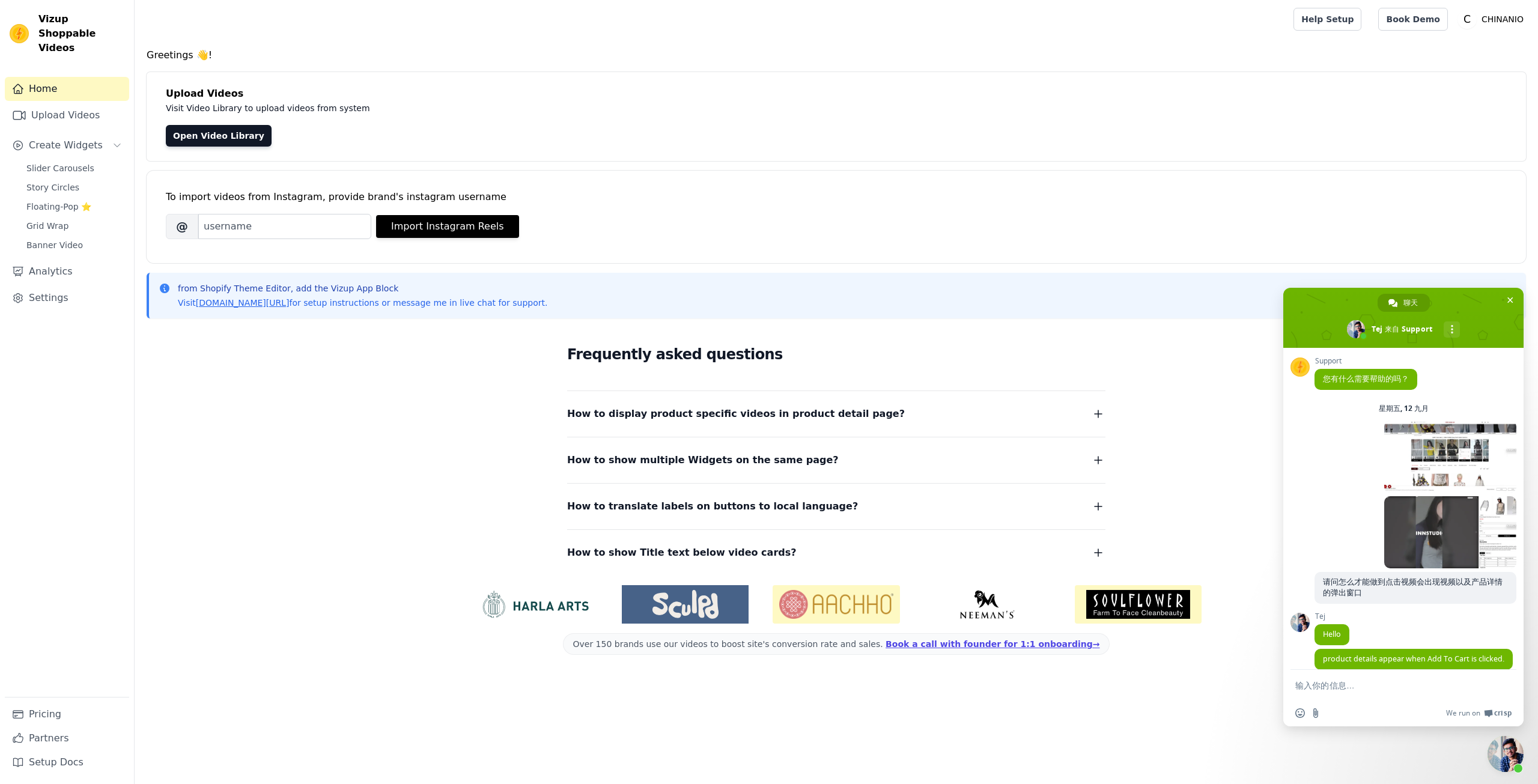
scroll to position [612, 0]
